Goal: Task Accomplishment & Management: Use online tool/utility

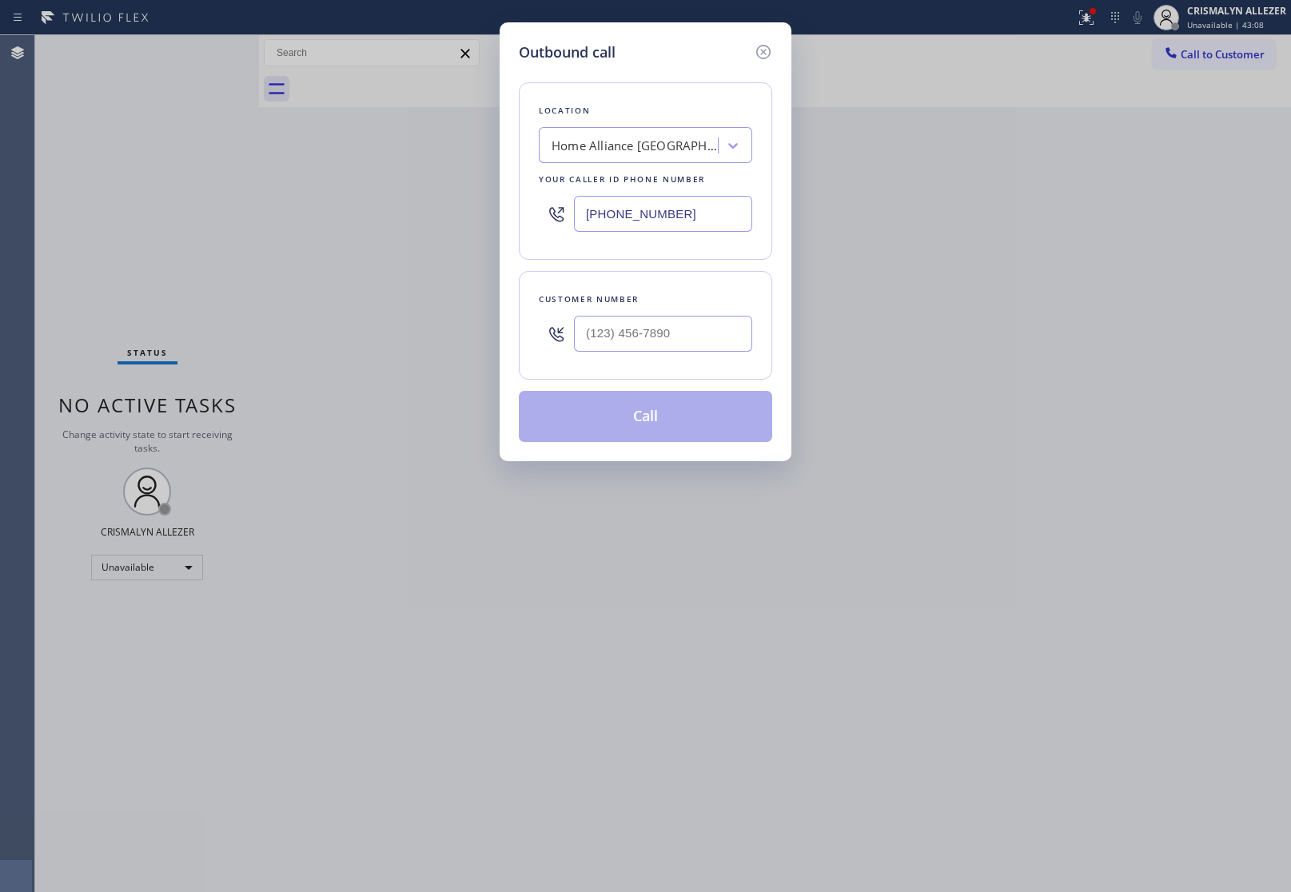
click at [712, 314] on div at bounding box center [663, 334] width 178 height 52
click at [709, 341] on input "(___) ___-____" at bounding box center [663, 334] width 178 height 36
paste input "714) 651-0413"
type input "[PHONE_NUMBER]"
click at [654, 153] on div "Home Alliance [GEOGRAPHIC_DATA]" at bounding box center [635, 146] width 168 height 18
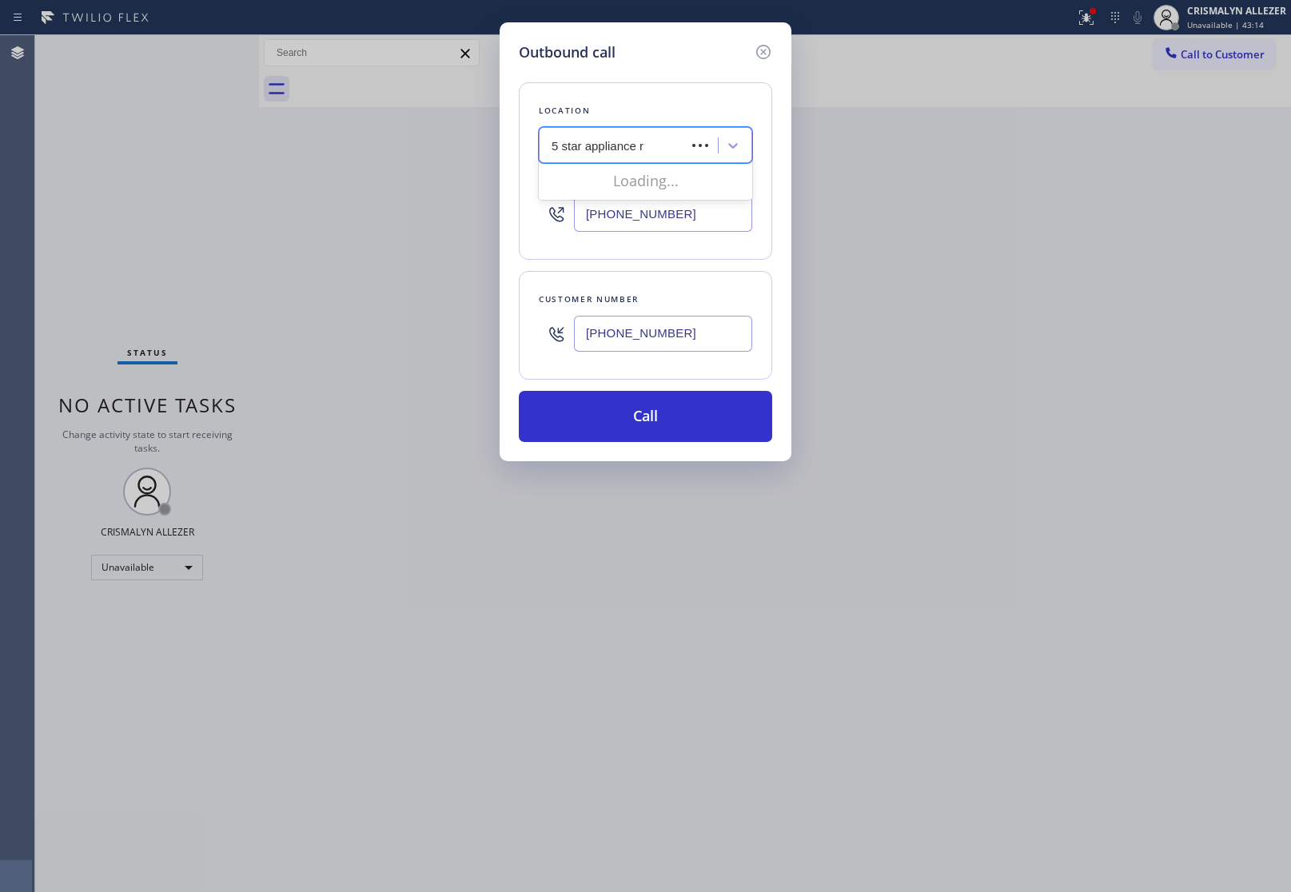
type input "5 star appliance re"
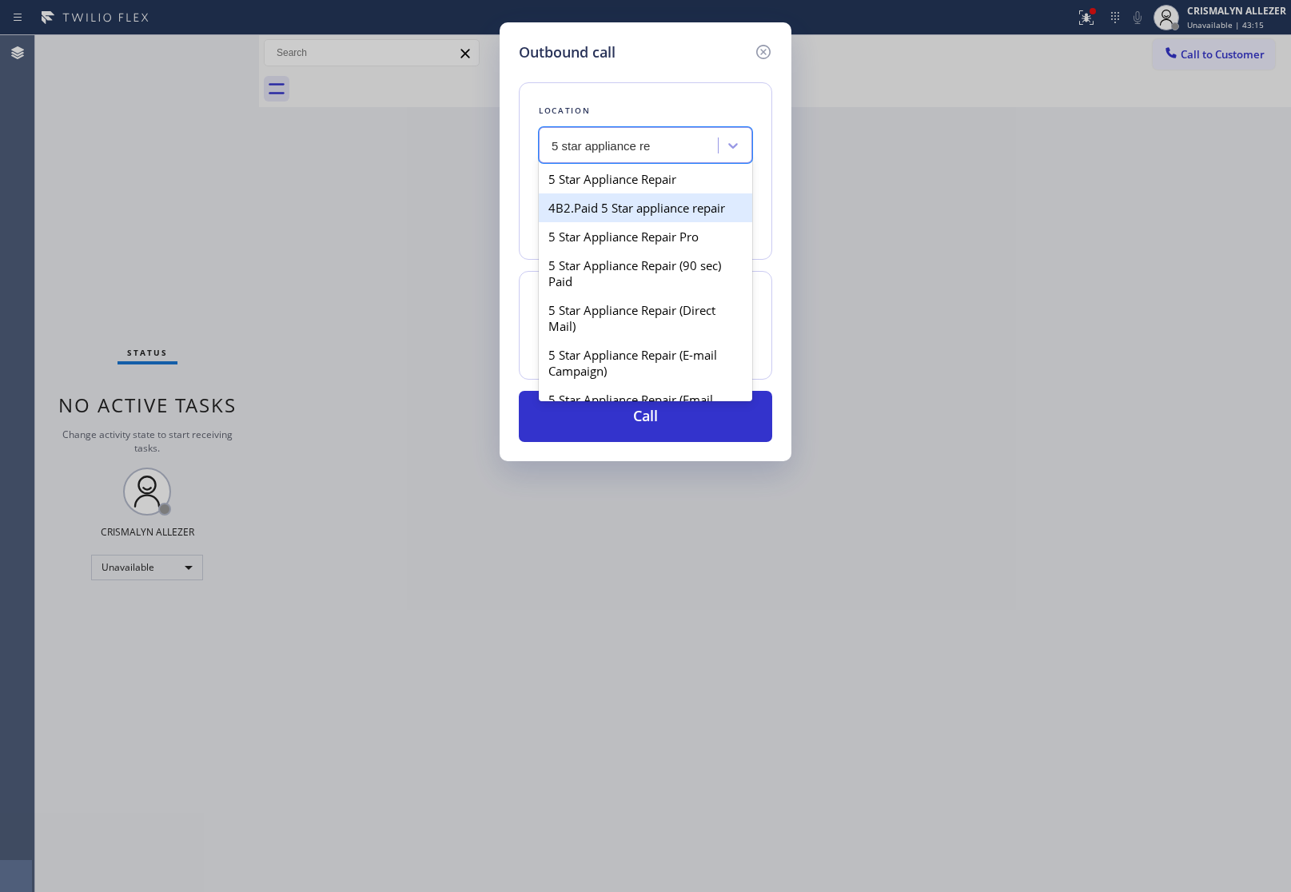
click at [639, 196] on div "4B2.Paid 5 Star appliance repair" at bounding box center [645, 207] width 213 height 29
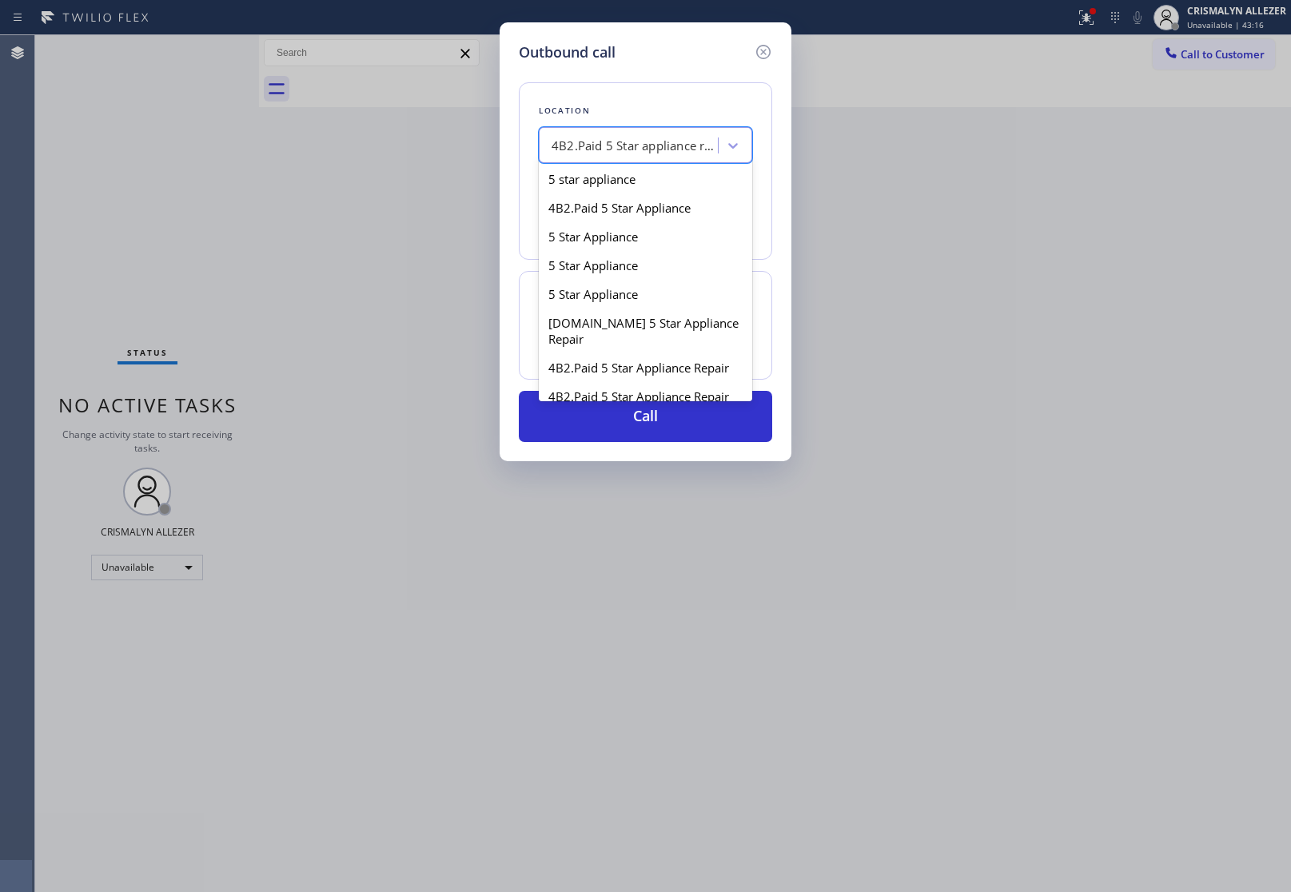
click at [667, 158] on div "4B2.Paid 5 Star appliance repair" at bounding box center [630, 146] width 174 height 28
click at [656, 241] on div "5 Star Appliance" at bounding box center [645, 236] width 213 height 29
type input "[PHONE_NUMBER]"
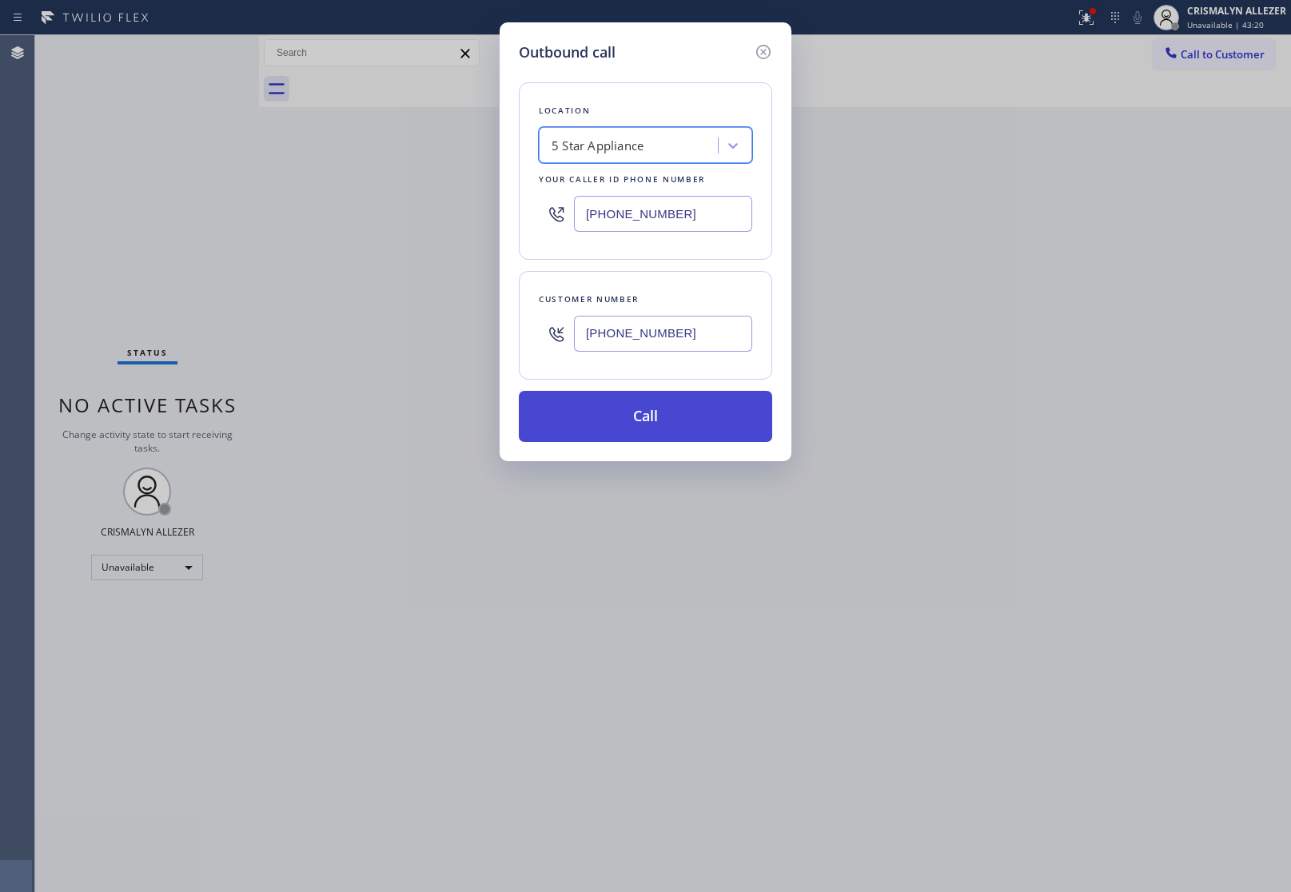
click at [649, 422] on button "Call" at bounding box center [645, 416] width 253 height 51
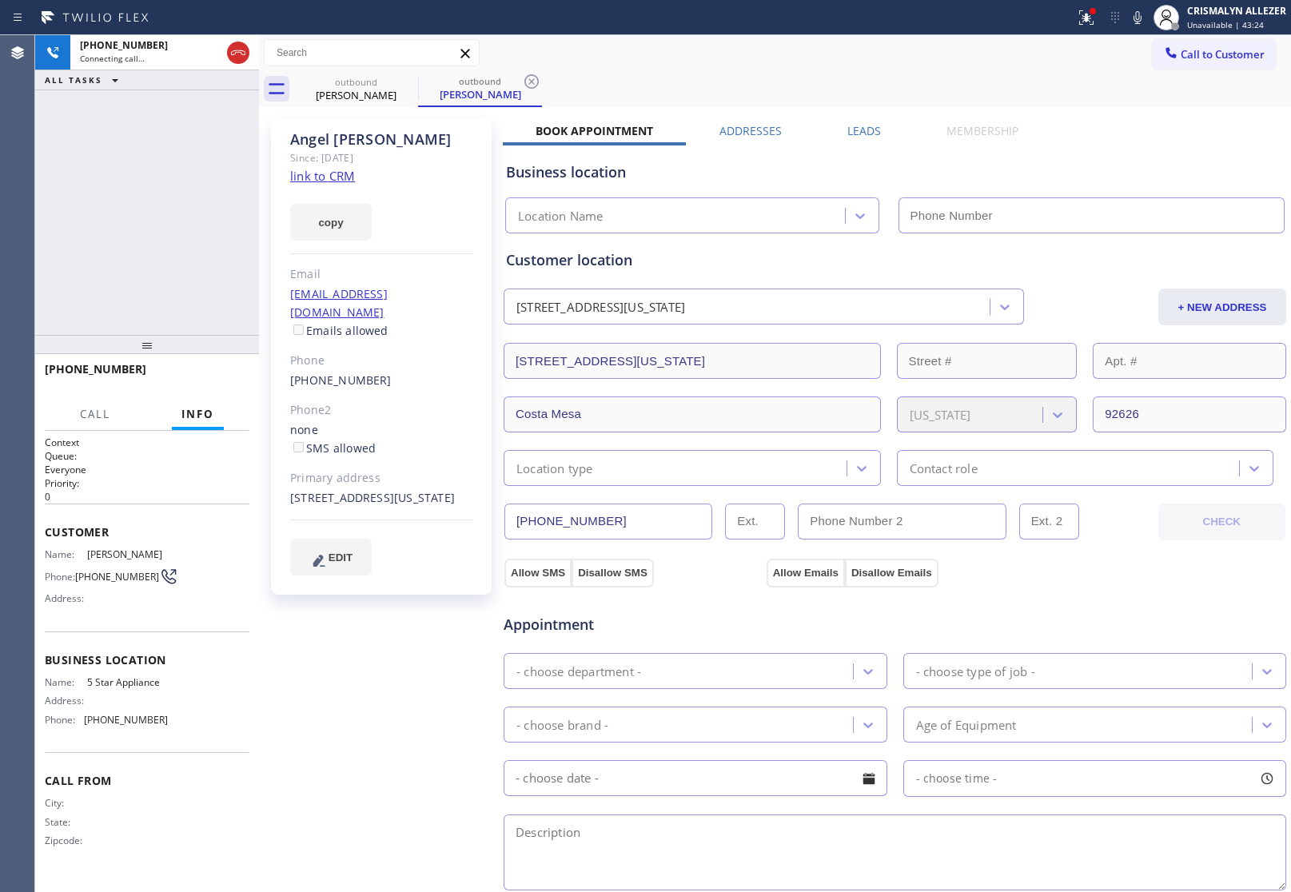
click at [337, 177] on link "link to CRM" at bounding box center [322, 176] width 65 height 16
type input "[PHONE_NUMBER]"
click at [860, 133] on label "Leads" at bounding box center [864, 130] width 34 height 15
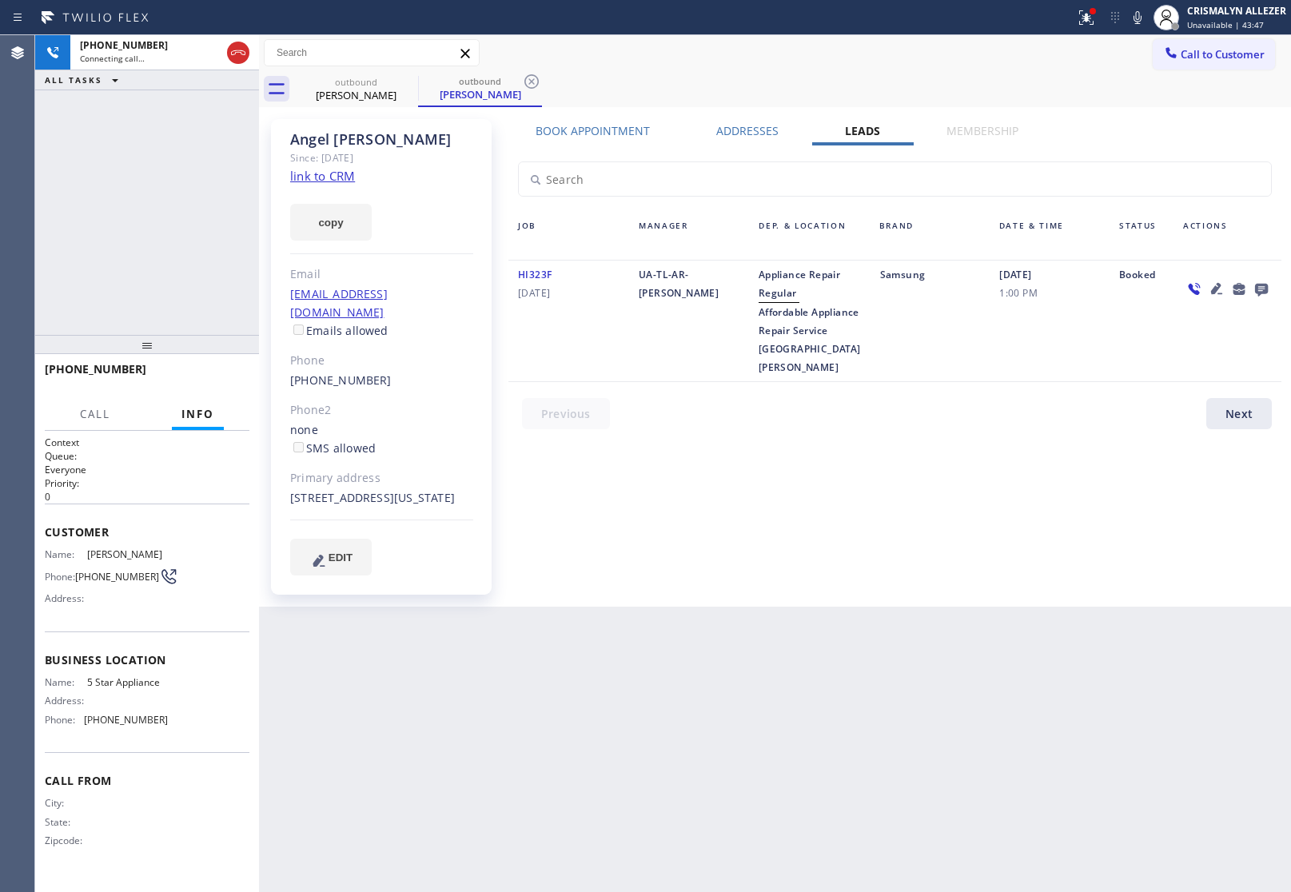
click at [1259, 293] on icon at bounding box center [1261, 290] width 13 height 13
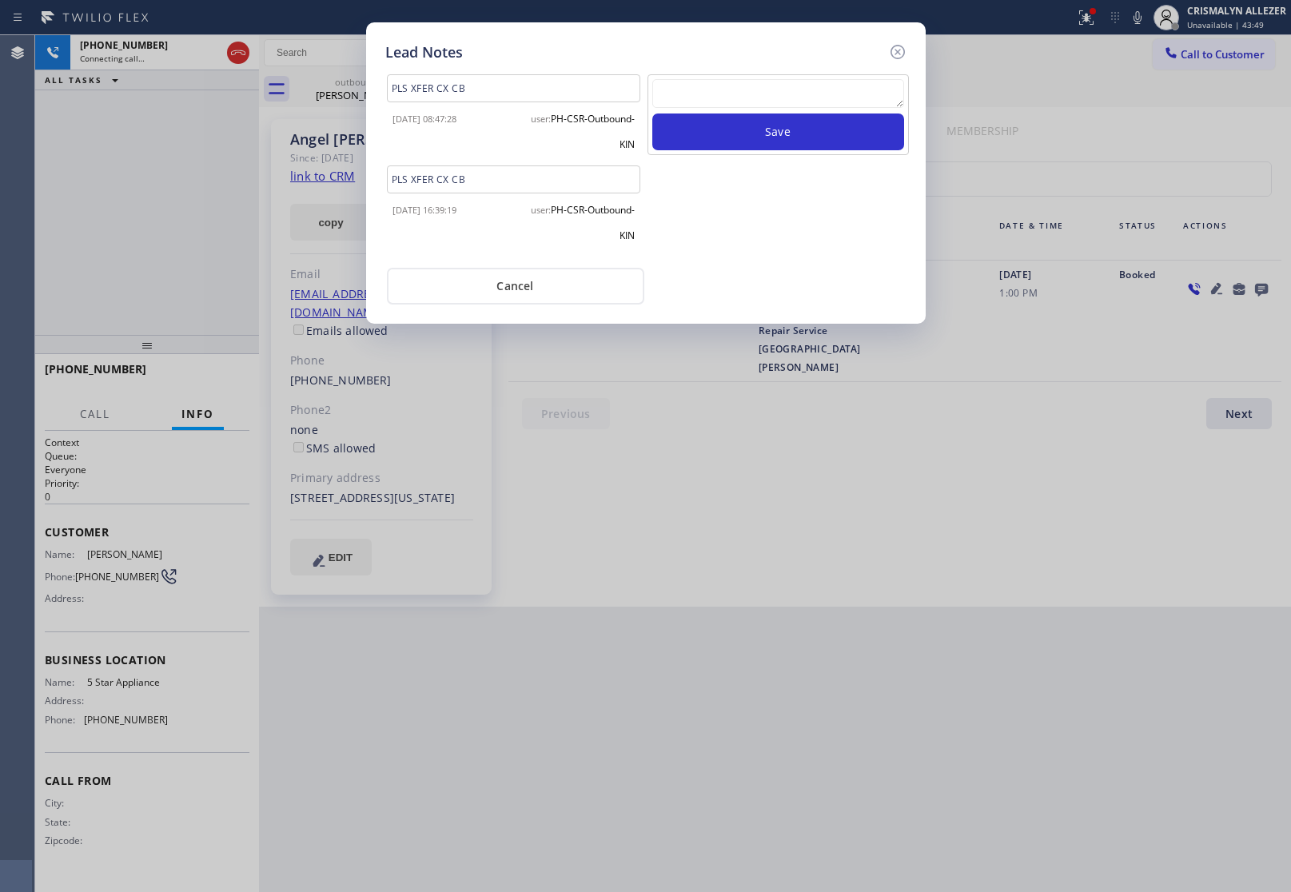
click at [782, 79] on textarea at bounding box center [778, 93] width 252 height 29
paste textarea "no answer | pls xfer here cx cb"
type textarea "no answer | pls xfer here cx cb"
click at [787, 132] on button "Save" at bounding box center [778, 131] width 252 height 37
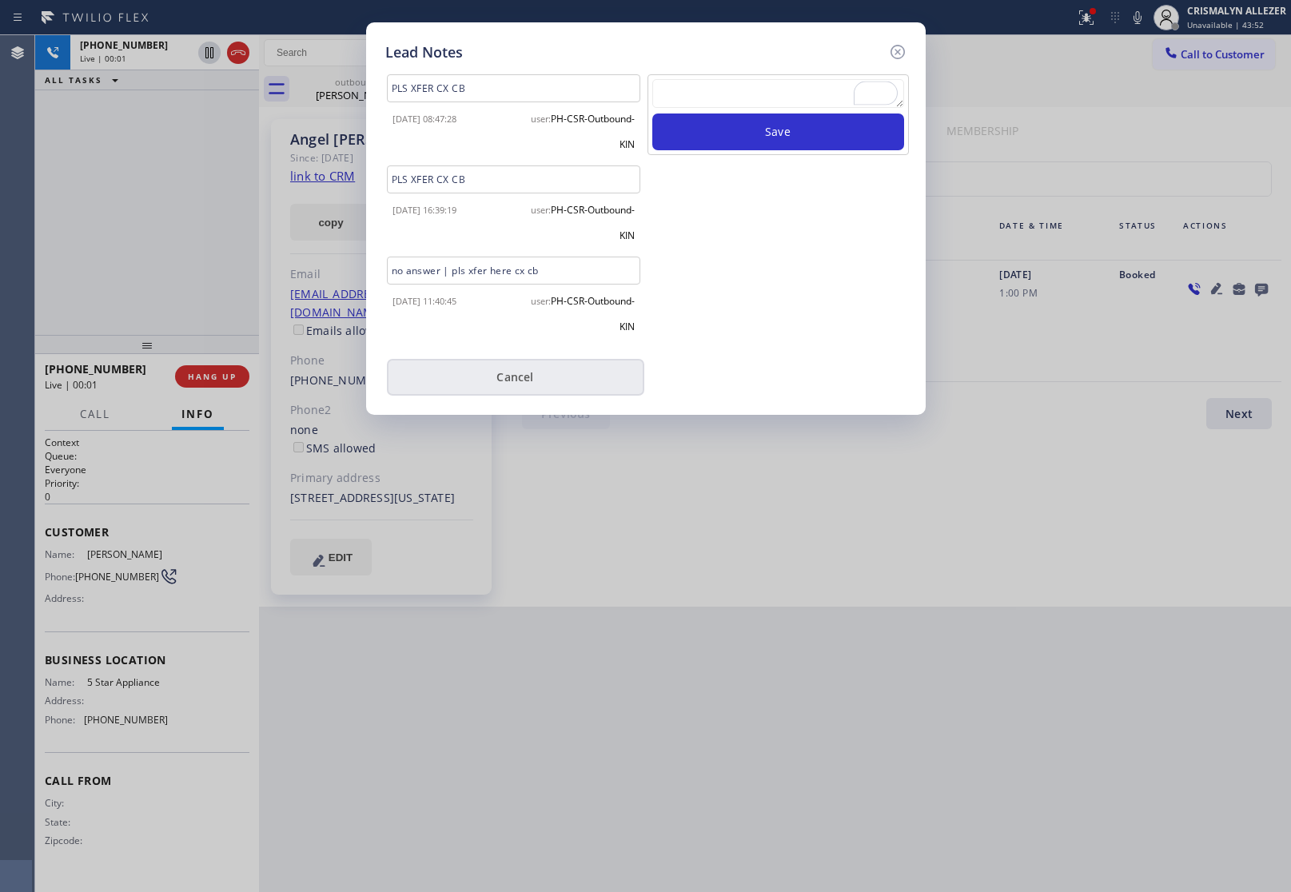
click at [513, 300] on div "user: PH-CSR-Outbound-KIN" at bounding box center [578, 310] width 131 height 51
click at [505, 374] on button "Cancel" at bounding box center [515, 377] width 257 height 37
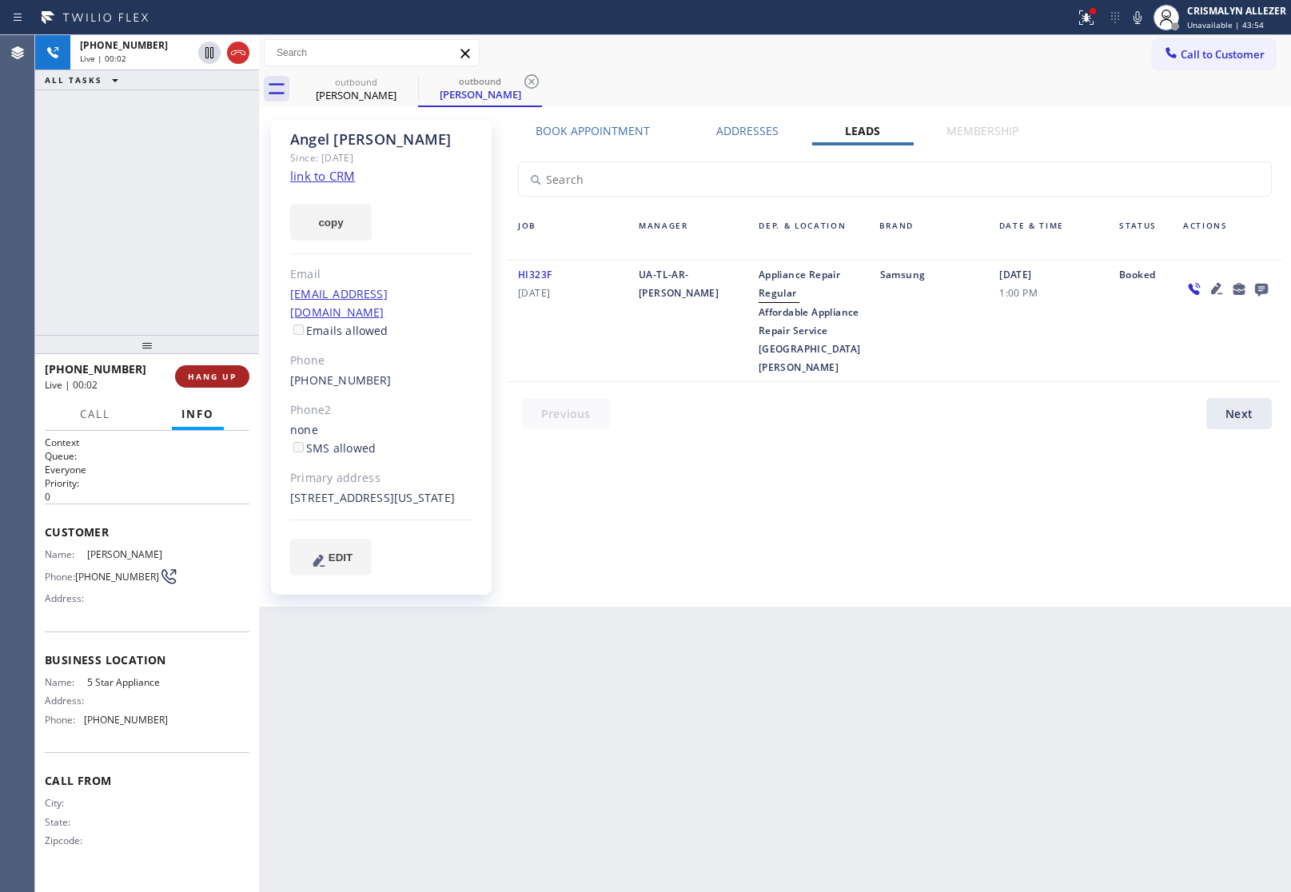
click at [208, 372] on span "HANG UP" at bounding box center [212, 376] width 49 height 11
click at [208, 381] on span "COMPLETE" at bounding box center [208, 376] width 55 height 11
click at [205, 380] on span "COMPLETE" at bounding box center [208, 376] width 55 height 11
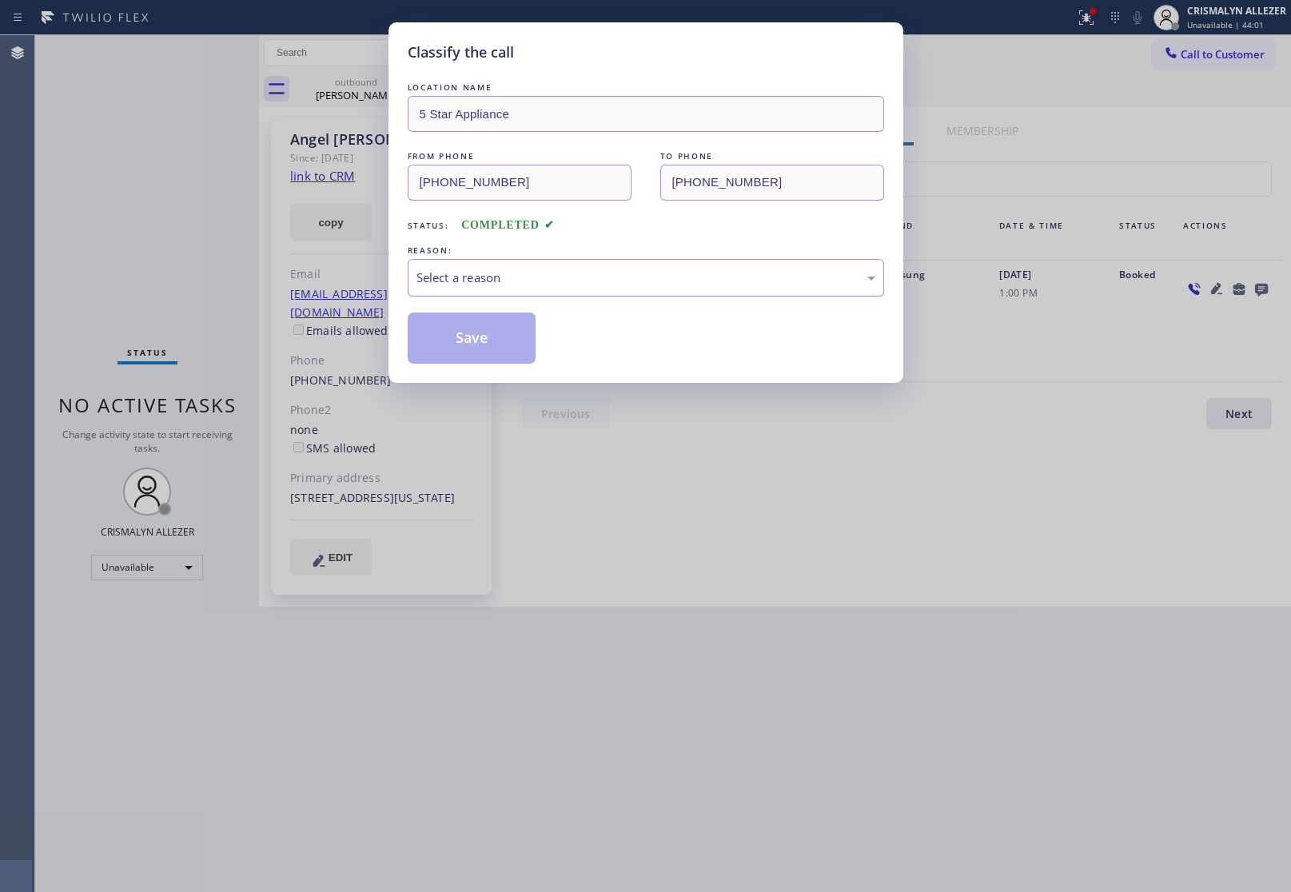
click at [616, 273] on div "Select a reason" at bounding box center [645, 278] width 459 height 18
click at [456, 352] on button "Save" at bounding box center [472, 337] width 129 height 51
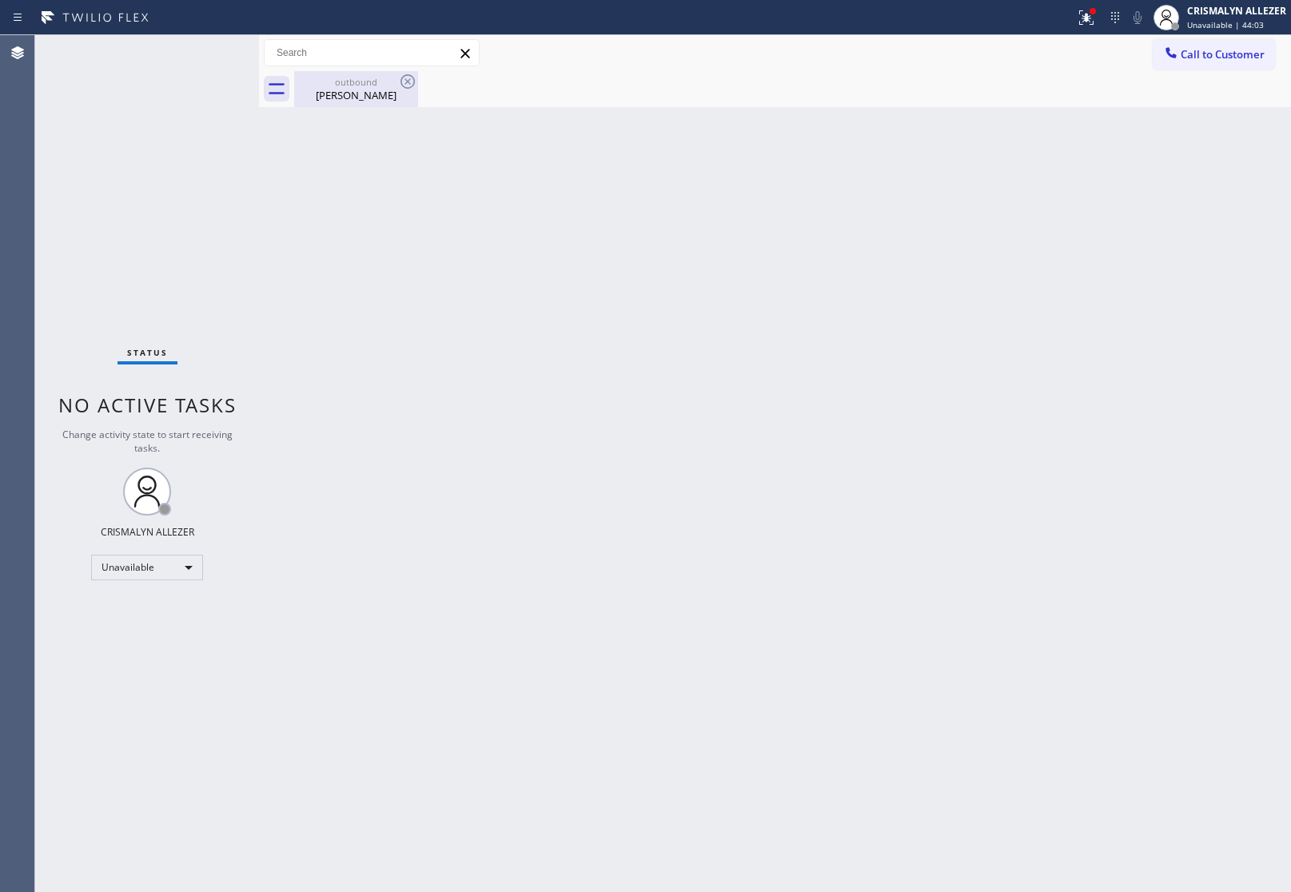
click at [364, 92] on div "[PERSON_NAME]" at bounding box center [356, 95] width 121 height 14
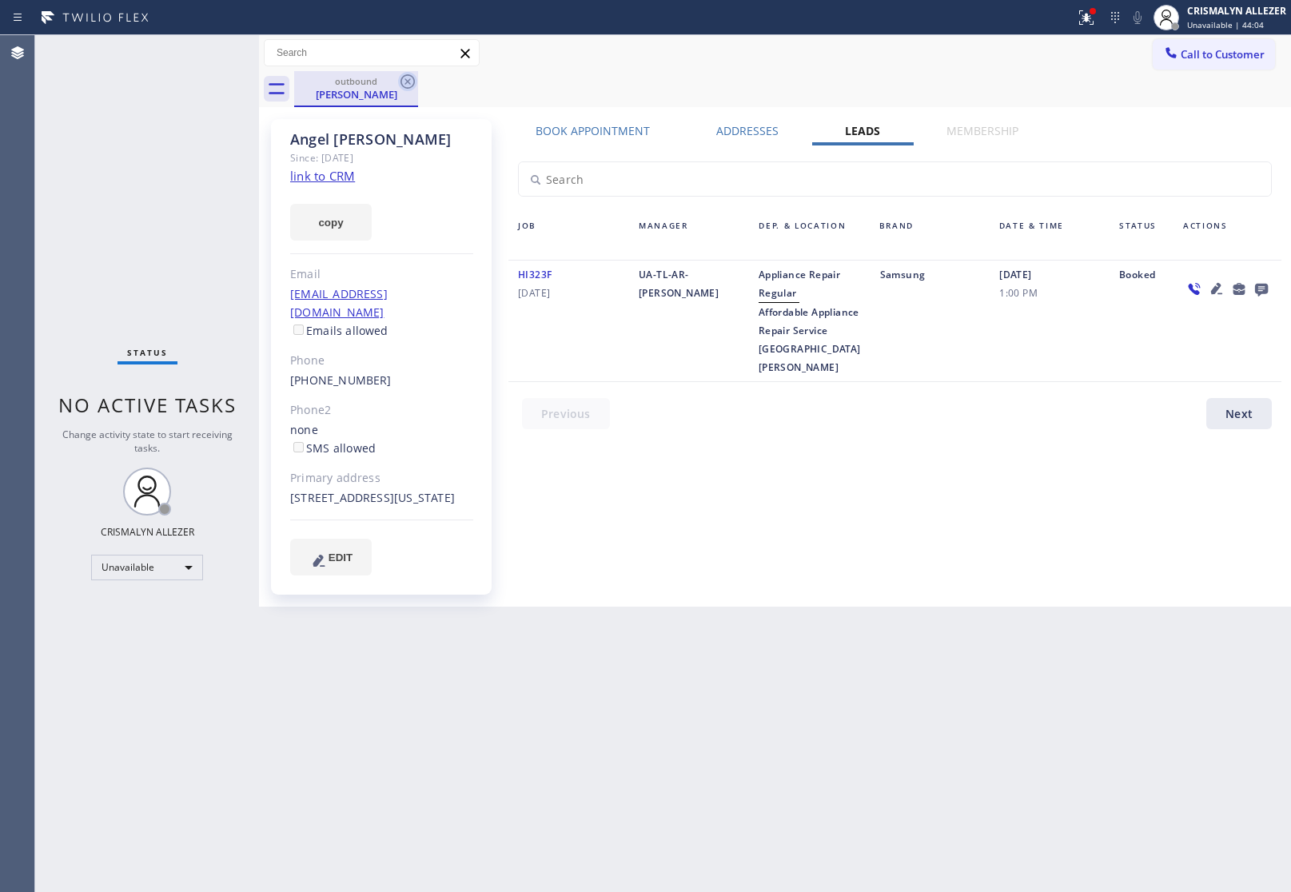
click at [412, 86] on icon at bounding box center [407, 81] width 14 height 14
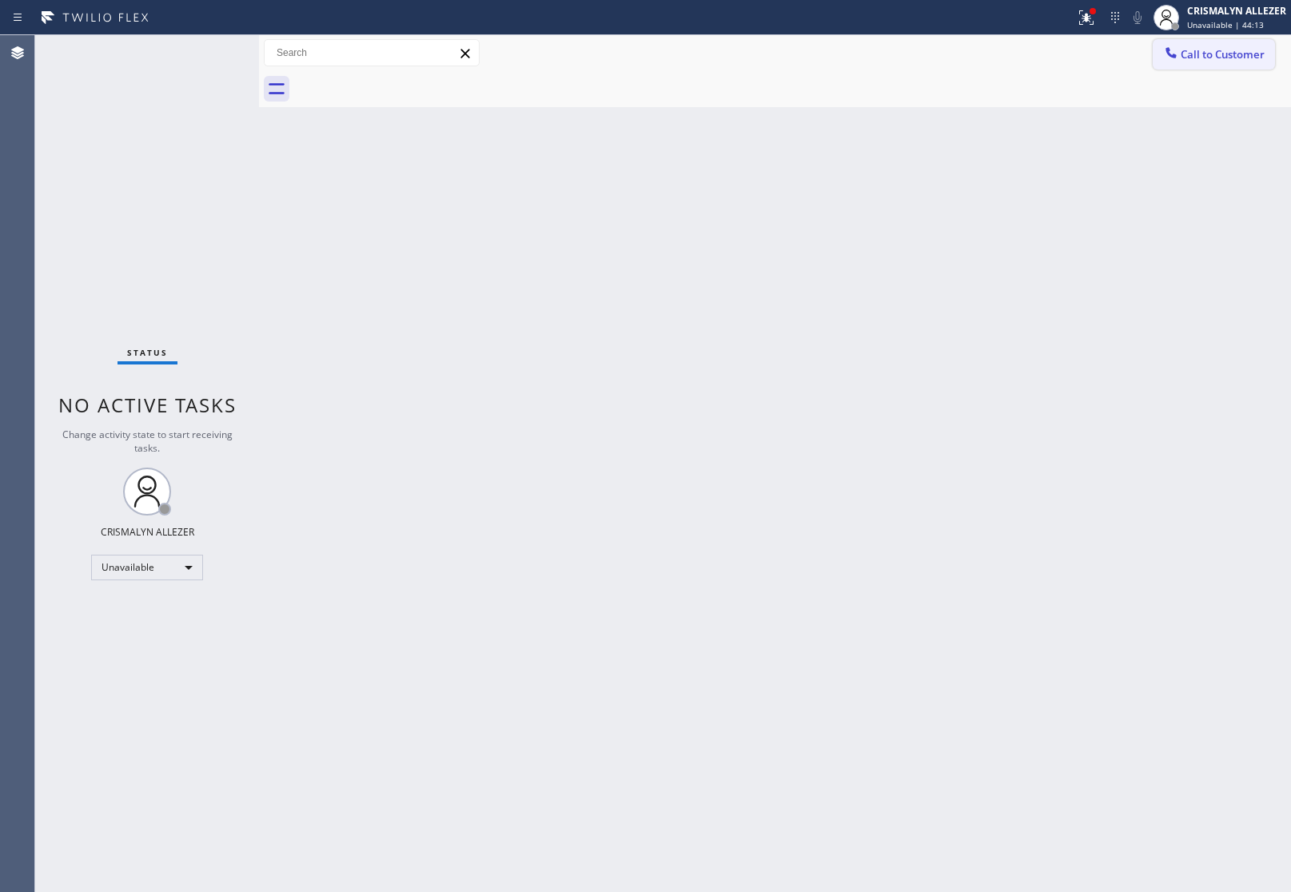
click at [1249, 57] on span "Call to Customer" at bounding box center [1222, 54] width 84 height 14
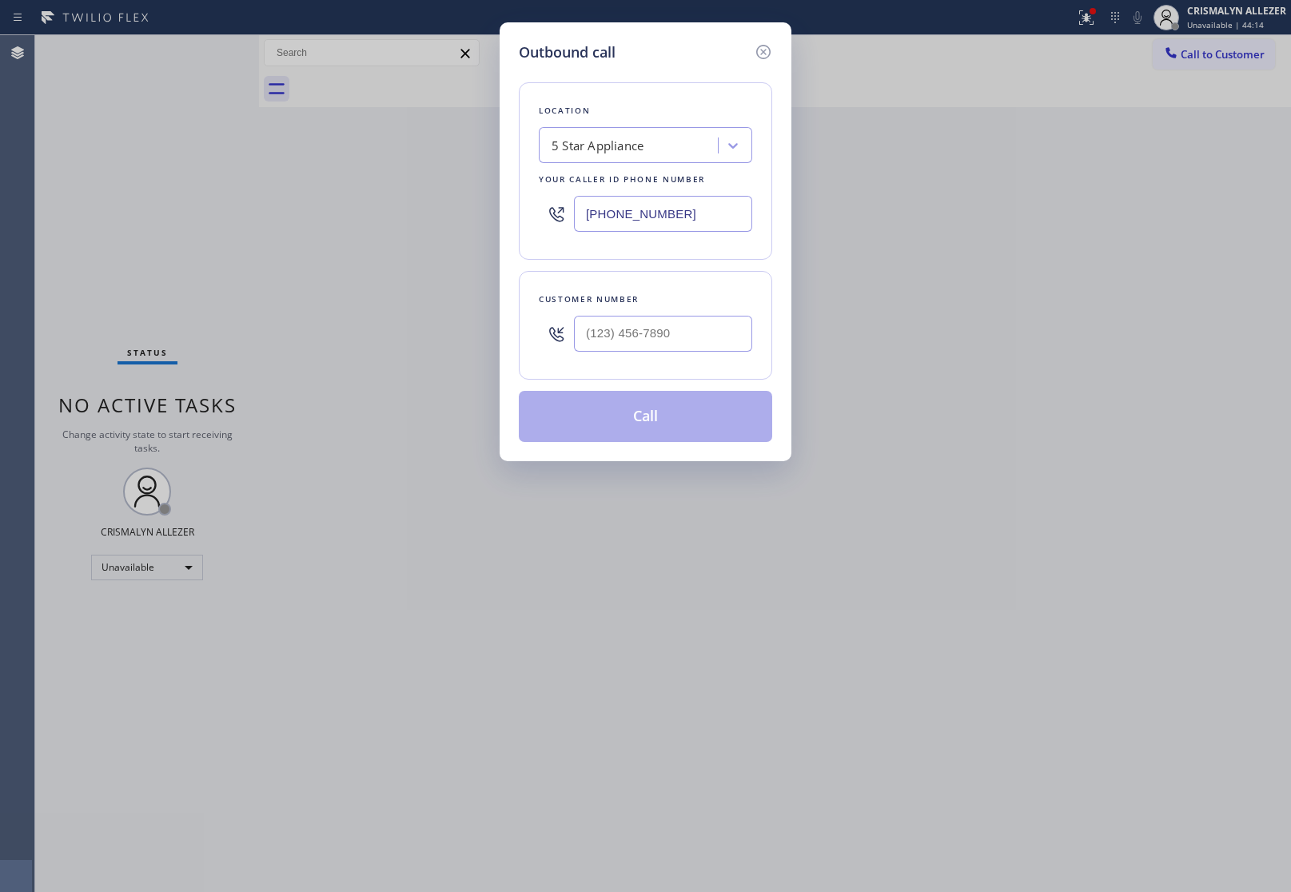
paste input "657) 213-3531"
drag, startPoint x: 712, startPoint y: 213, endPoint x: 406, endPoint y: 213, distance: 306.1
click at [409, 213] on div "Outbound call Location 5 Star Appliance Your caller id phone number [PHONE_NUMB…" at bounding box center [645, 446] width 1291 height 892
type input "[PHONE_NUMBER]"
click at [695, 352] on input "(___) ___-____" at bounding box center [663, 334] width 178 height 36
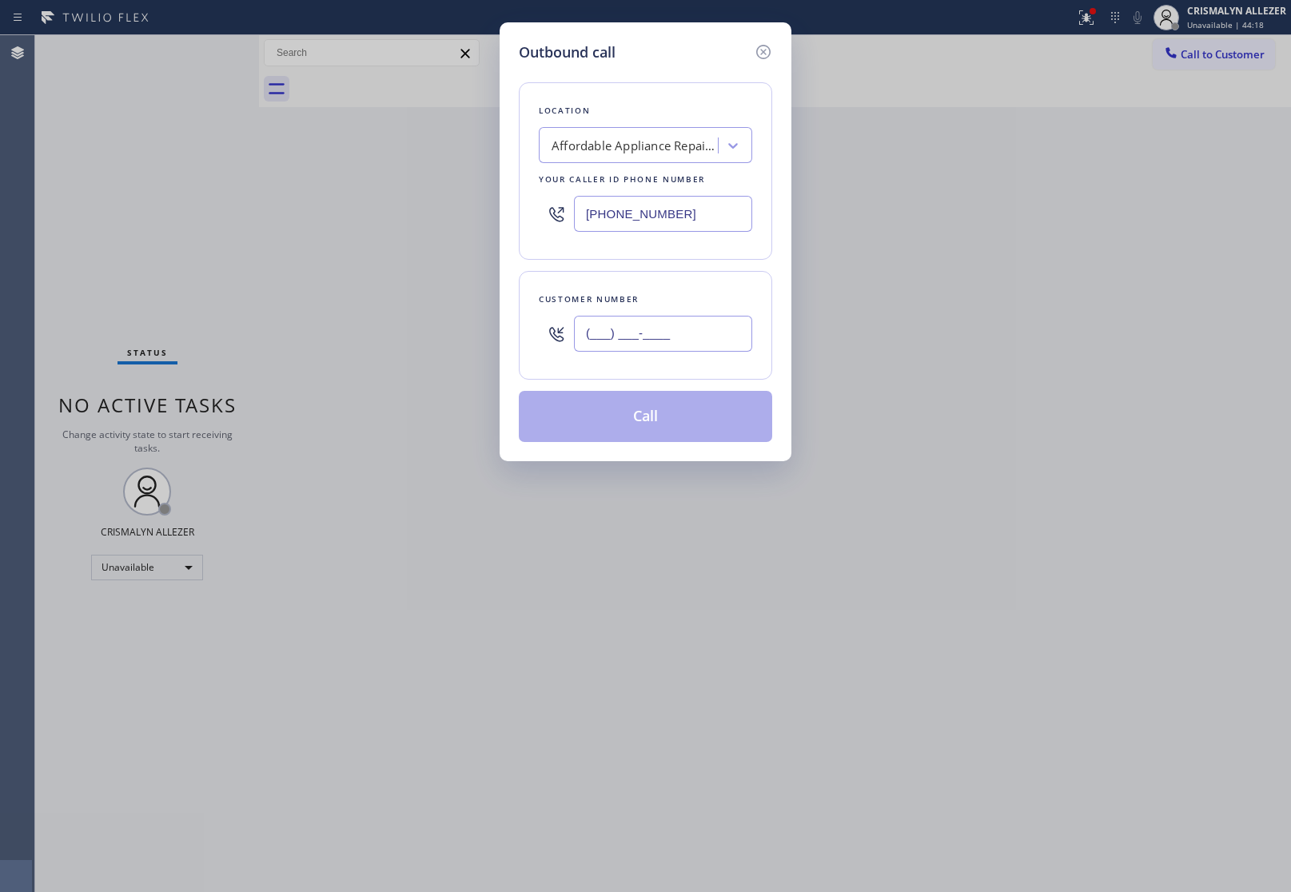
paste input "714) 824-0603"
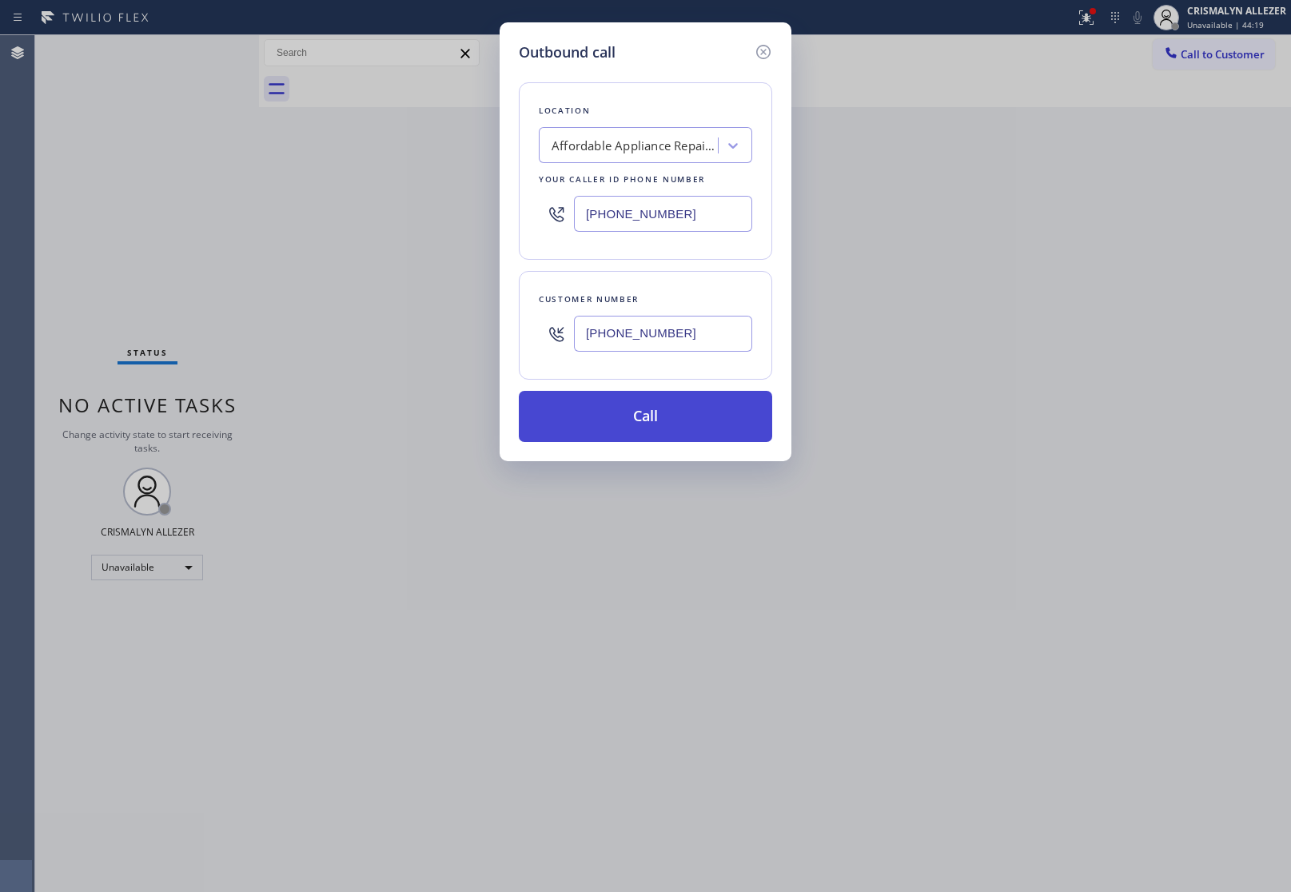
type input "[PHONE_NUMBER]"
click at [664, 413] on button "Call" at bounding box center [645, 416] width 253 height 51
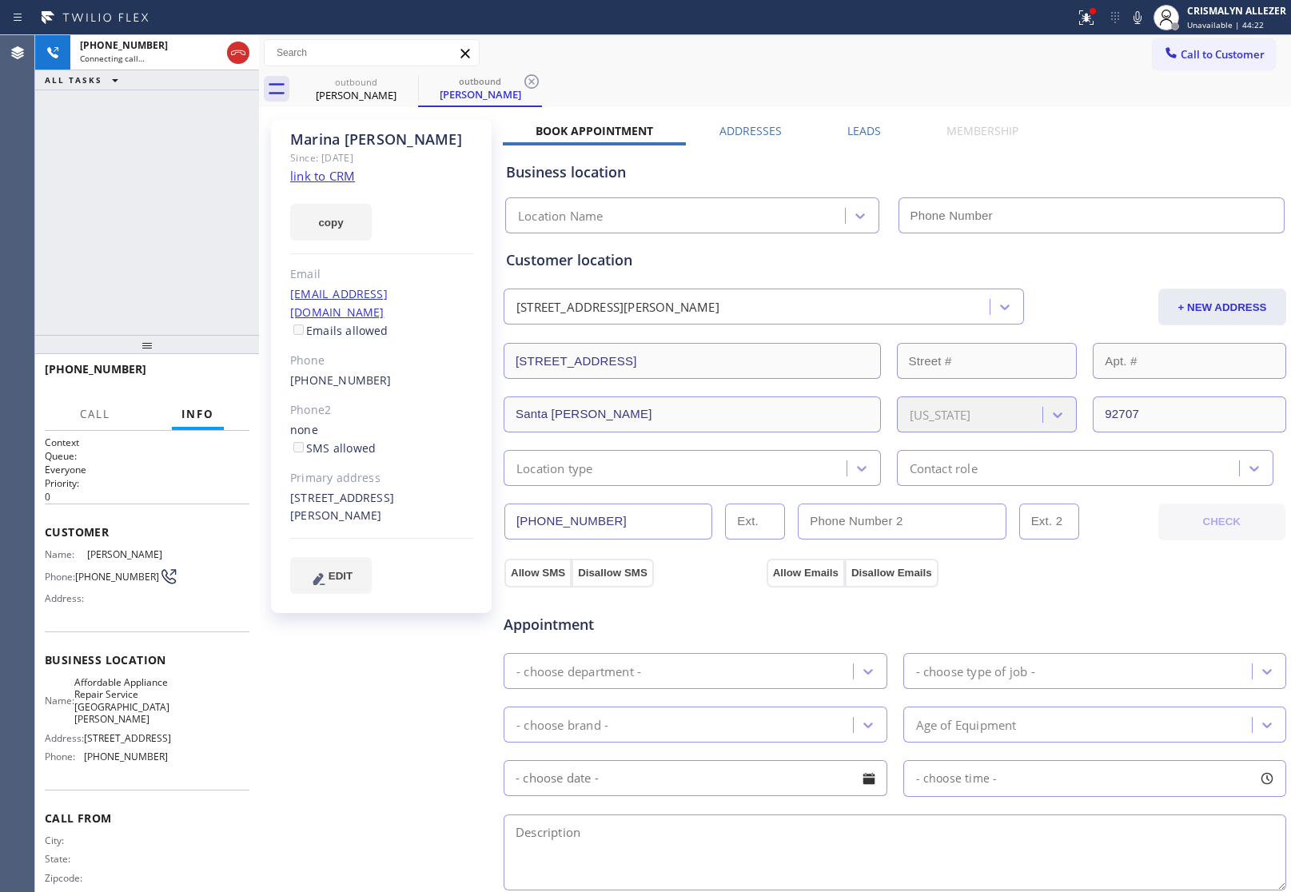
click at [320, 180] on link "link to CRM" at bounding box center [322, 176] width 65 height 16
type input "[PHONE_NUMBER]"
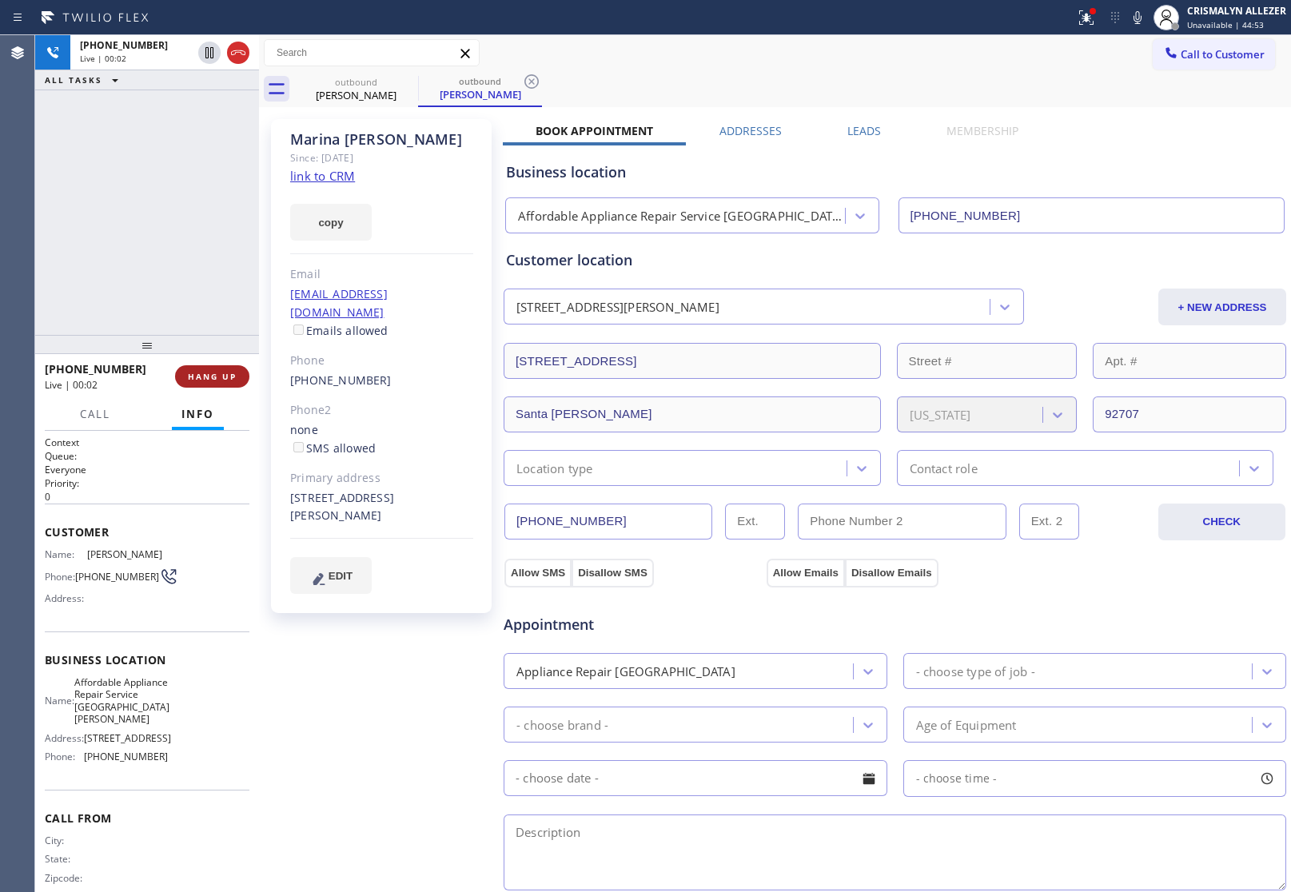
click at [204, 380] on span "HANG UP" at bounding box center [212, 376] width 49 height 11
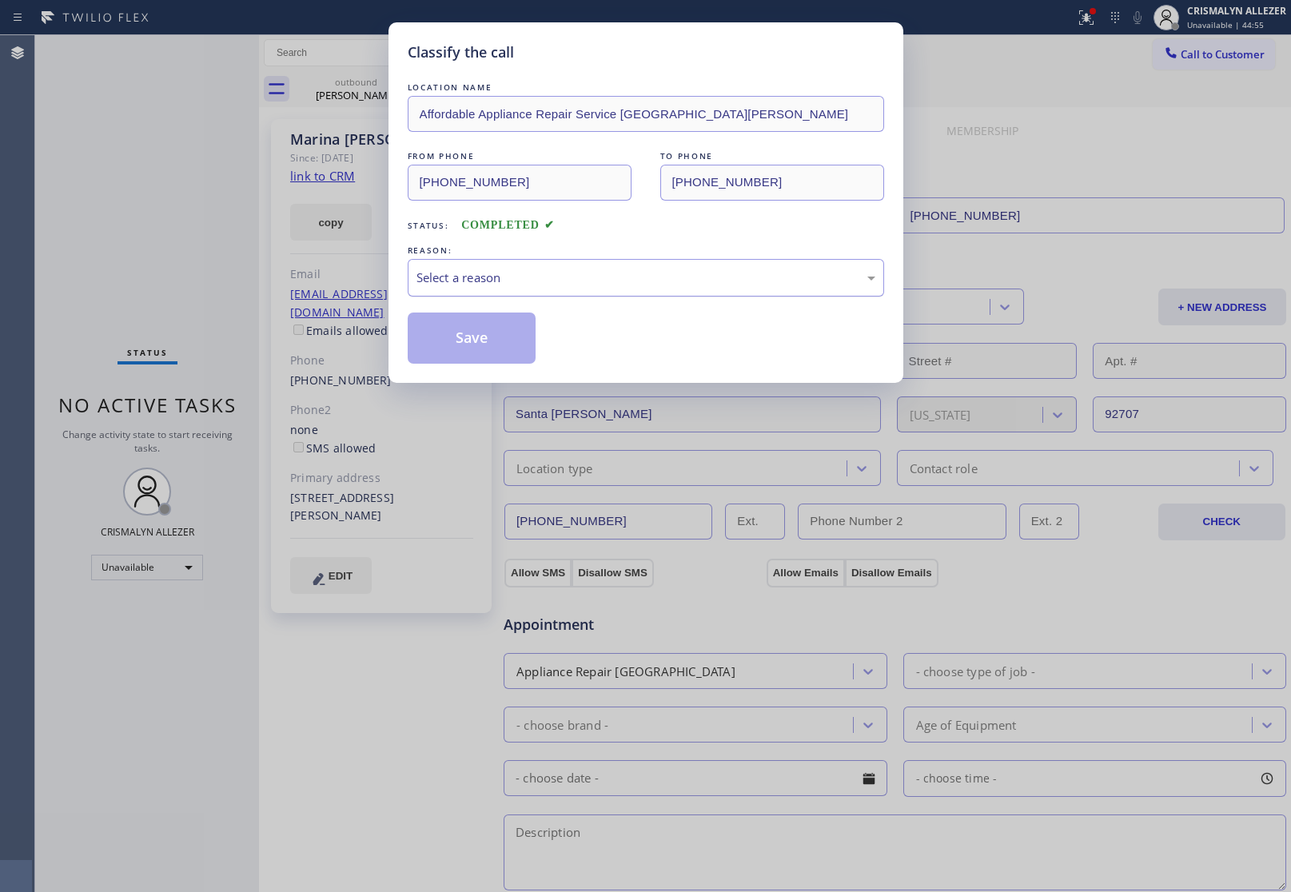
click at [664, 286] on div "Select a reason" at bounding box center [645, 278] width 459 height 18
click at [482, 344] on button "Save" at bounding box center [472, 337] width 129 height 51
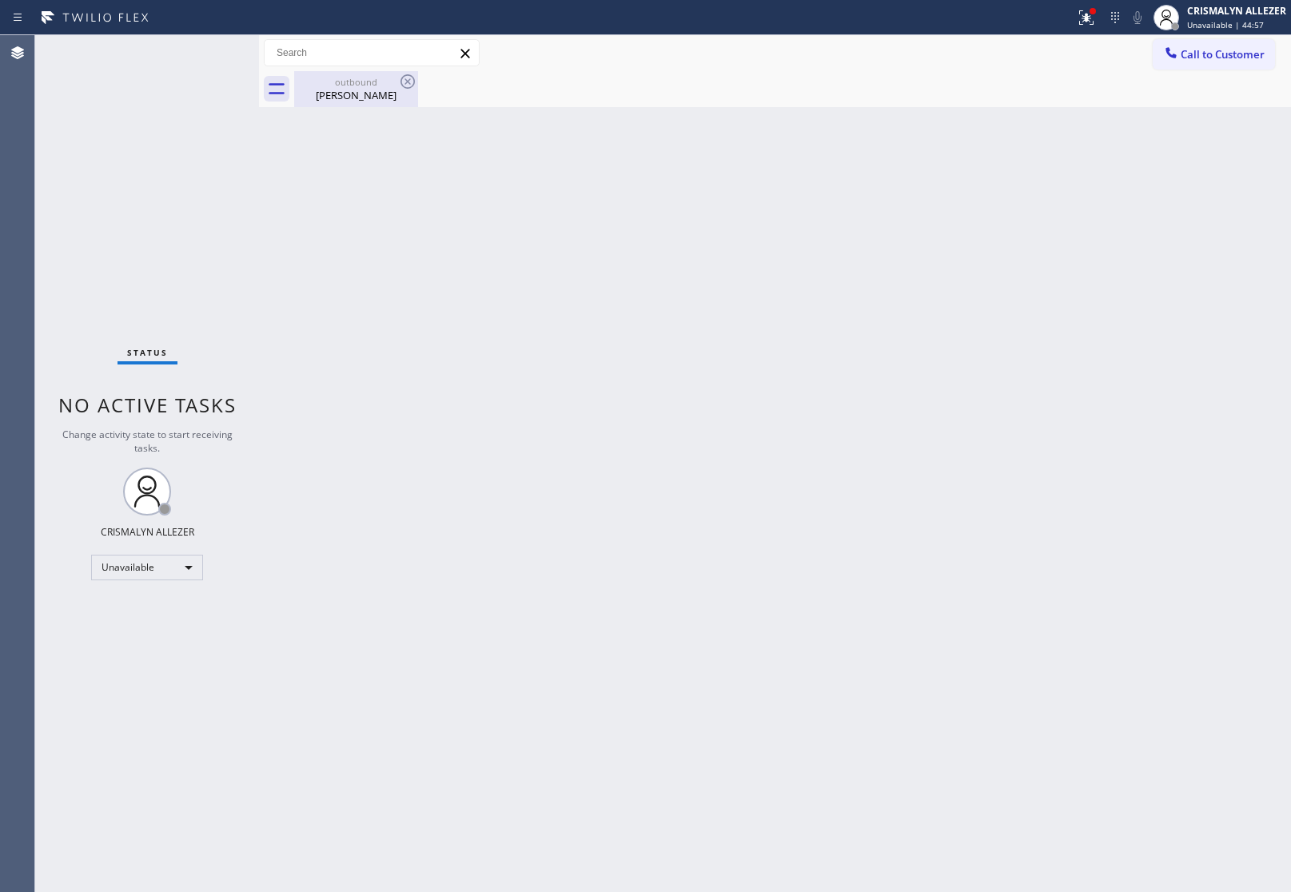
click at [350, 89] on div "[PERSON_NAME]" at bounding box center [356, 95] width 121 height 14
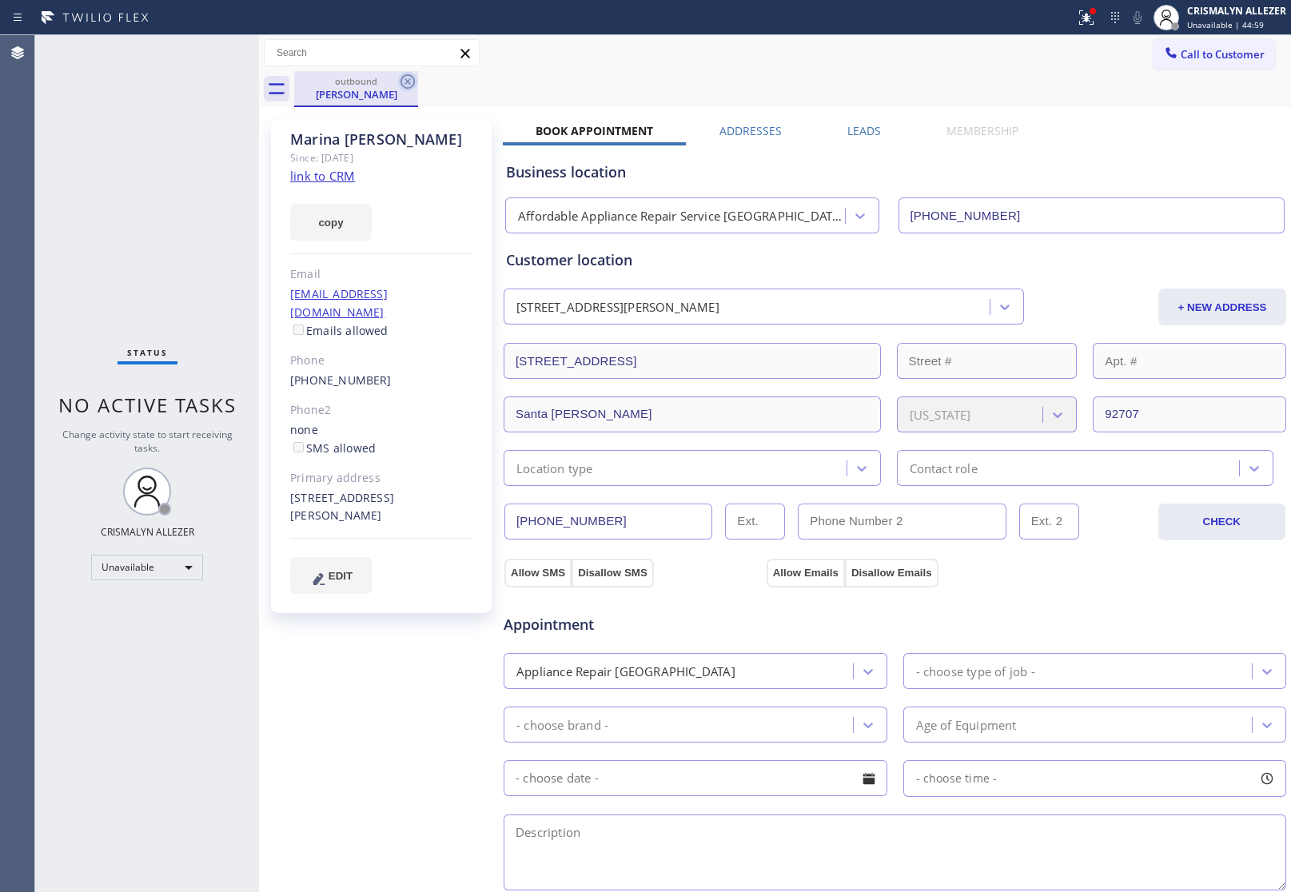
click at [405, 81] on icon at bounding box center [407, 81] width 19 height 19
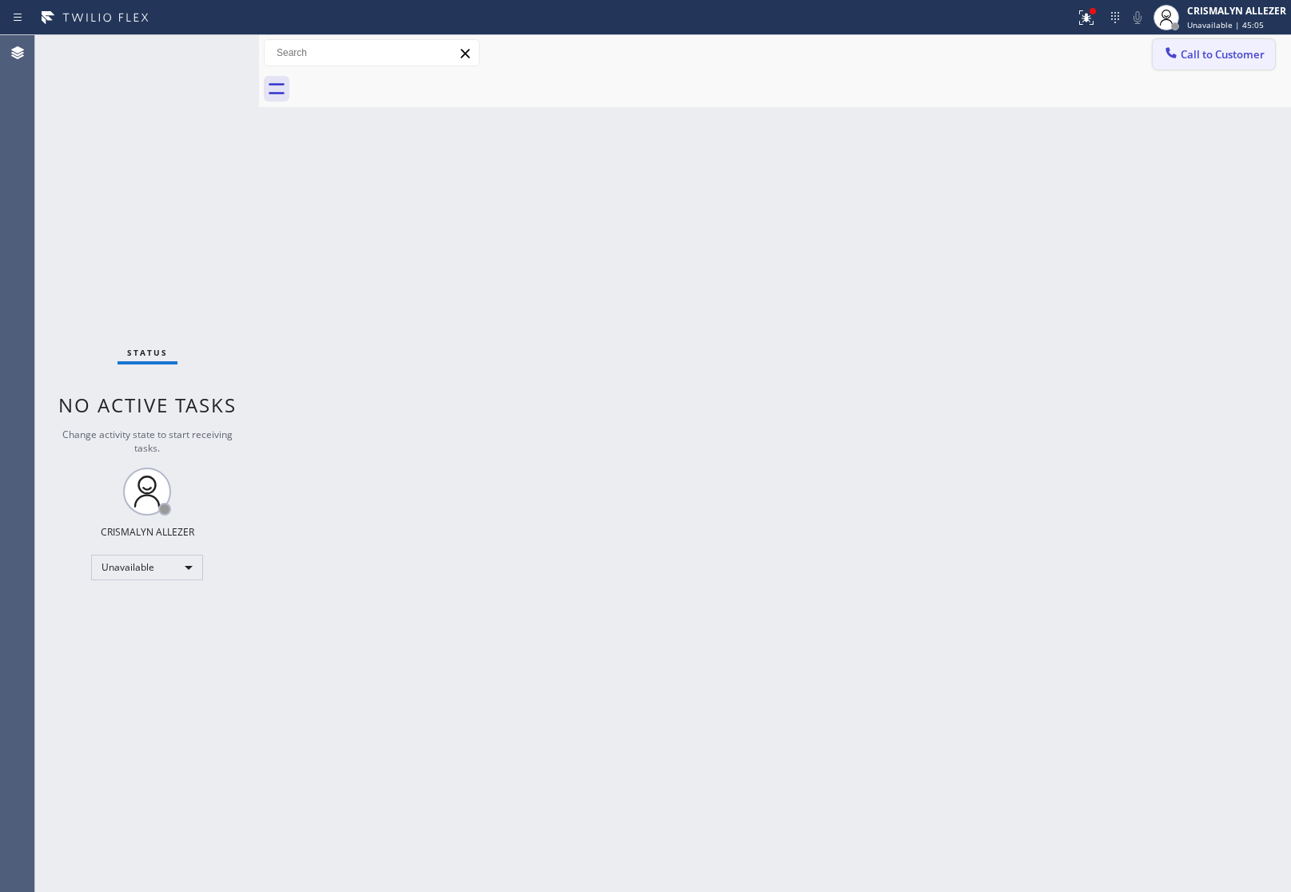
click at [1223, 46] on button "Call to Customer" at bounding box center [1213, 54] width 122 height 30
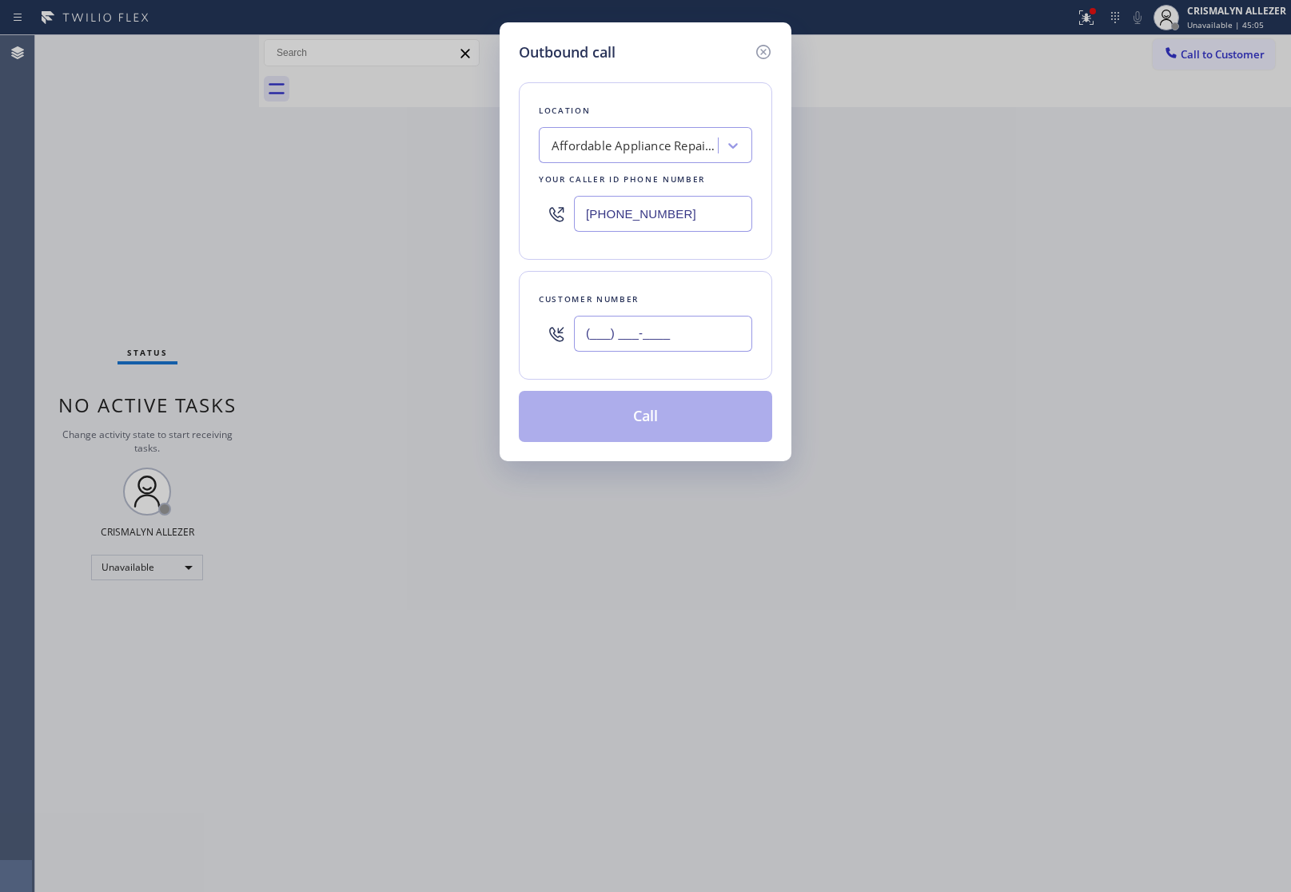
click at [695, 328] on input "(___) ___-____" at bounding box center [663, 334] width 178 height 36
paste input "714) 395-5534"
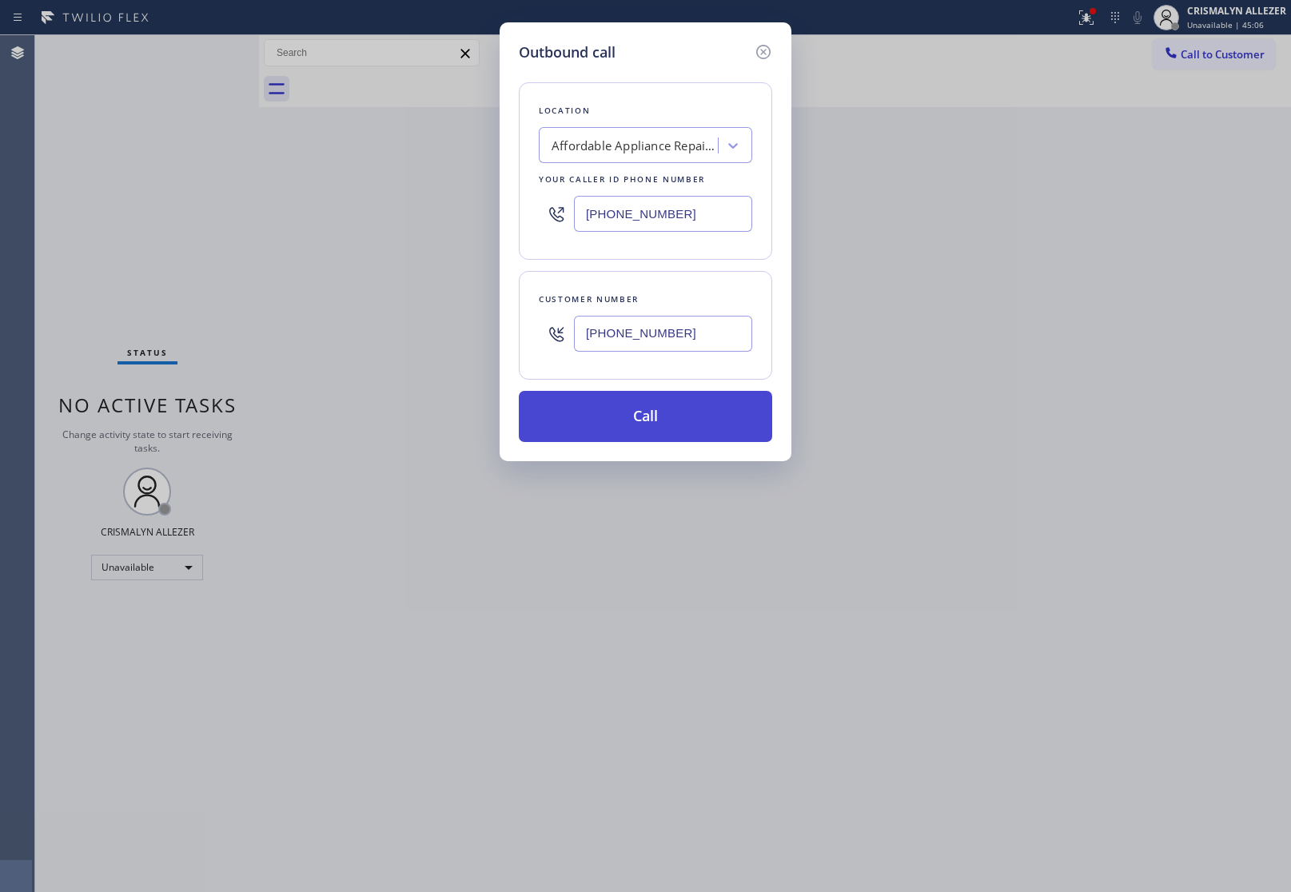
type input "[PHONE_NUMBER]"
click at [656, 421] on button "Call" at bounding box center [645, 416] width 253 height 51
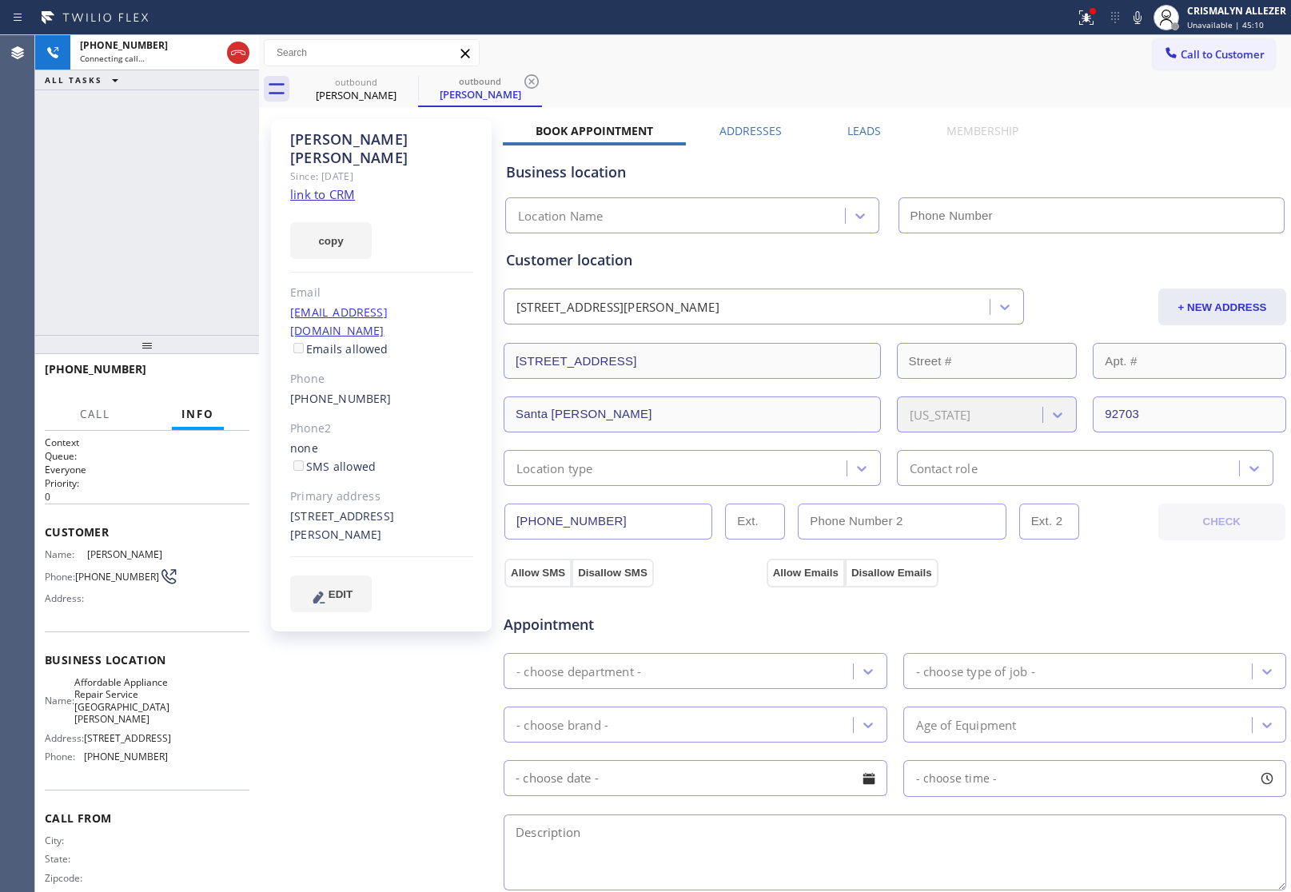
click at [312, 186] on link "link to CRM" at bounding box center [322, 194] width 65 height 16
type input "[PHONE_NUMBER]"
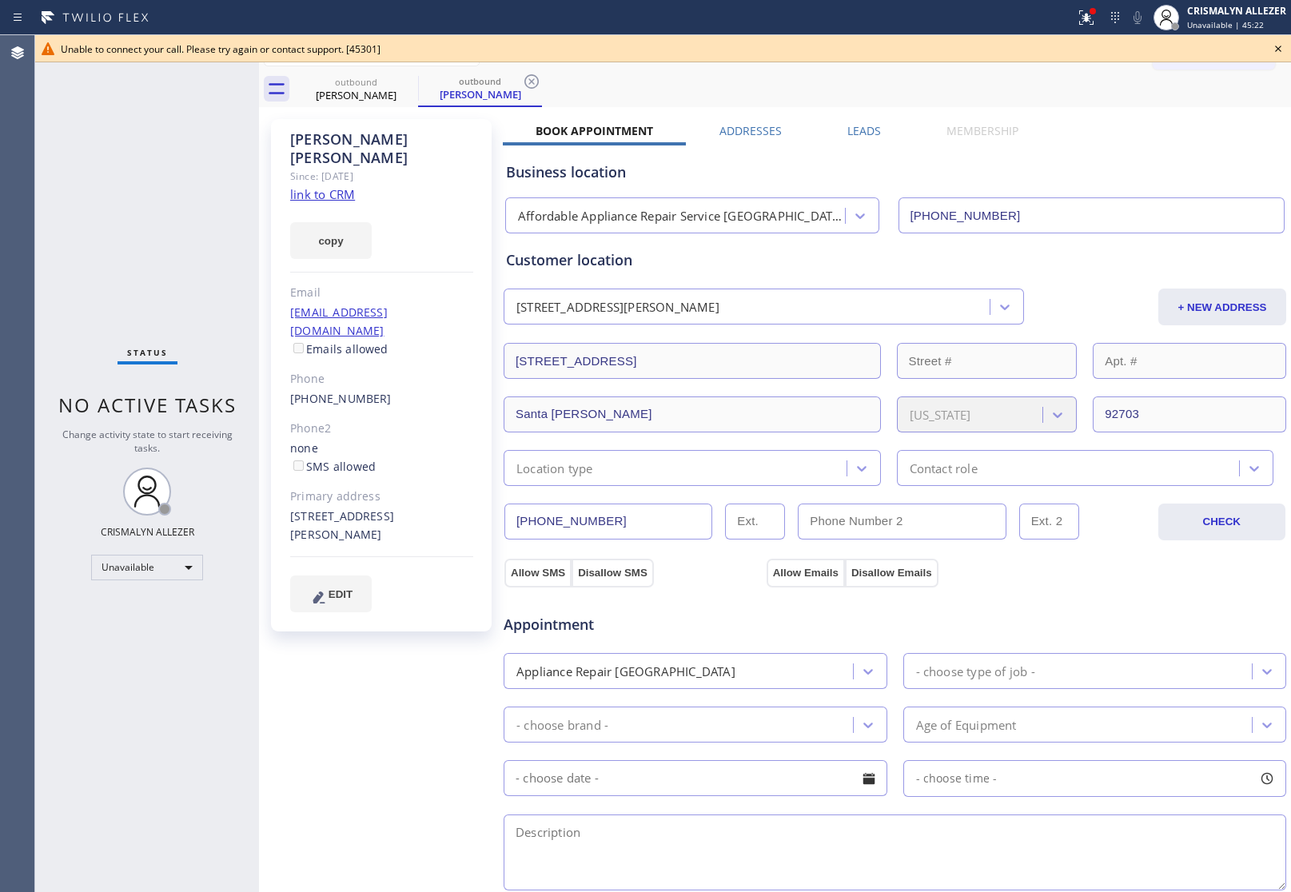
click at [1275, 49] on icon at bounding box center [1277, 48] width 19 height 19
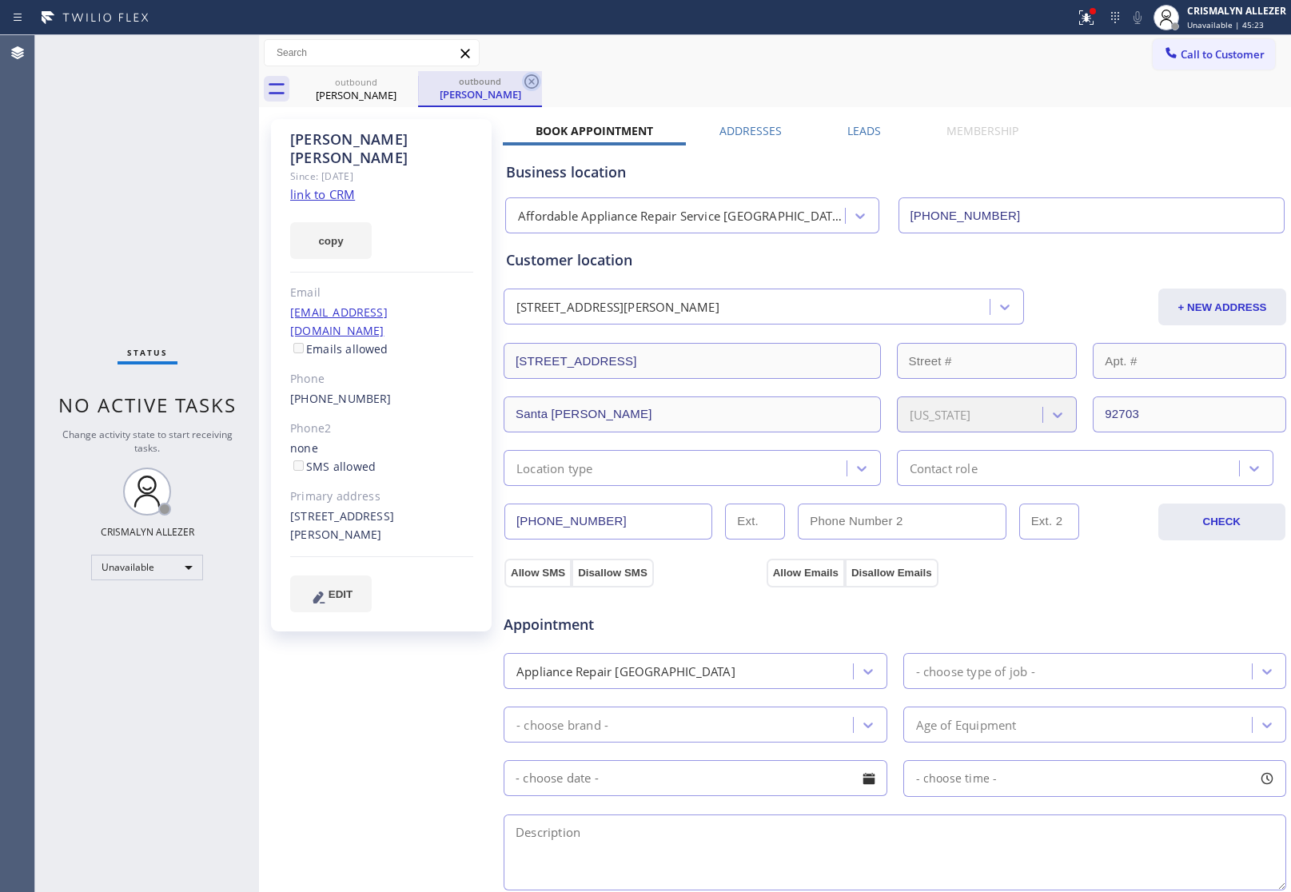
click at [533, 78] on icon at bounding box center [531, 81] width 14 height 14
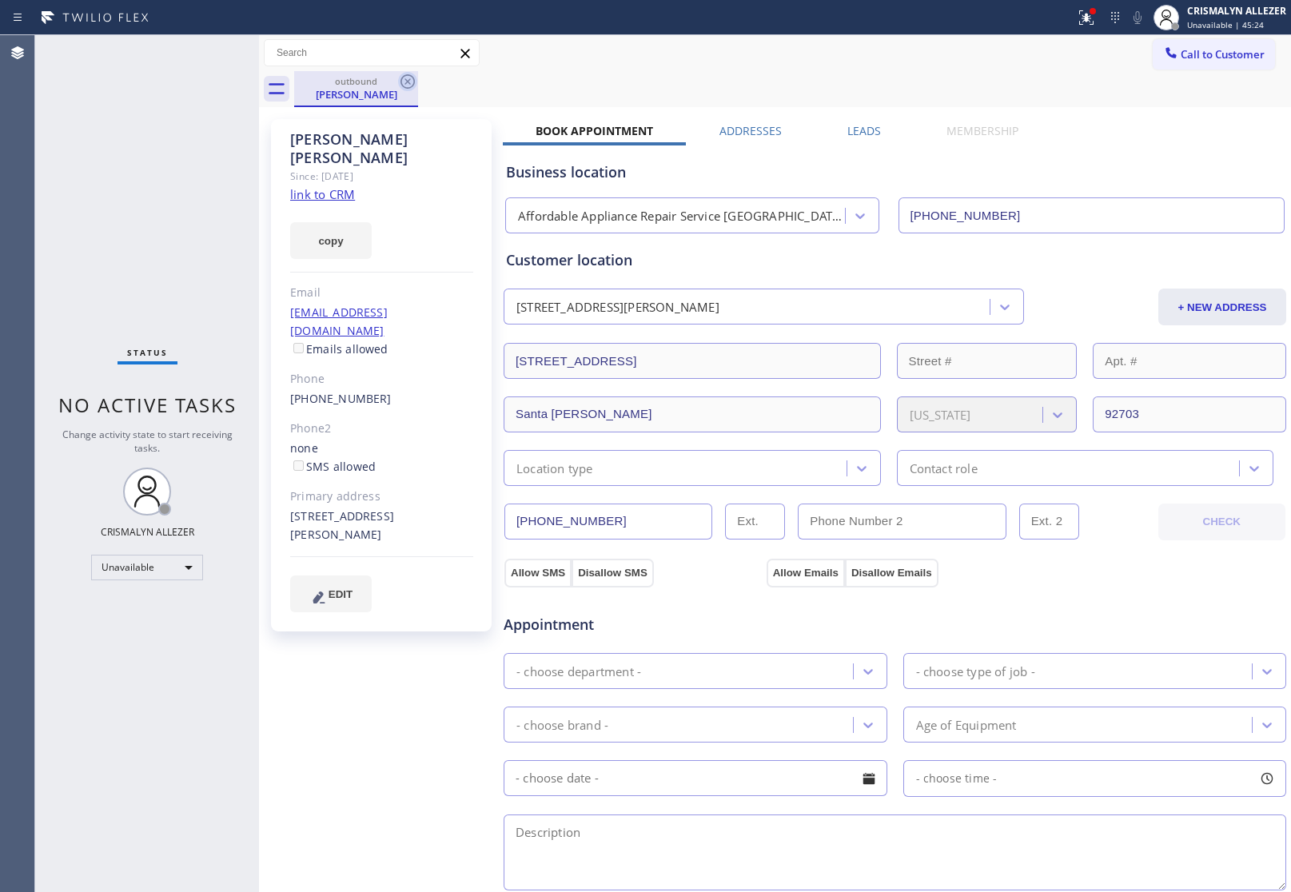
click at [405, 77] on icon at bounding box center [407, 81] width 19 height 19
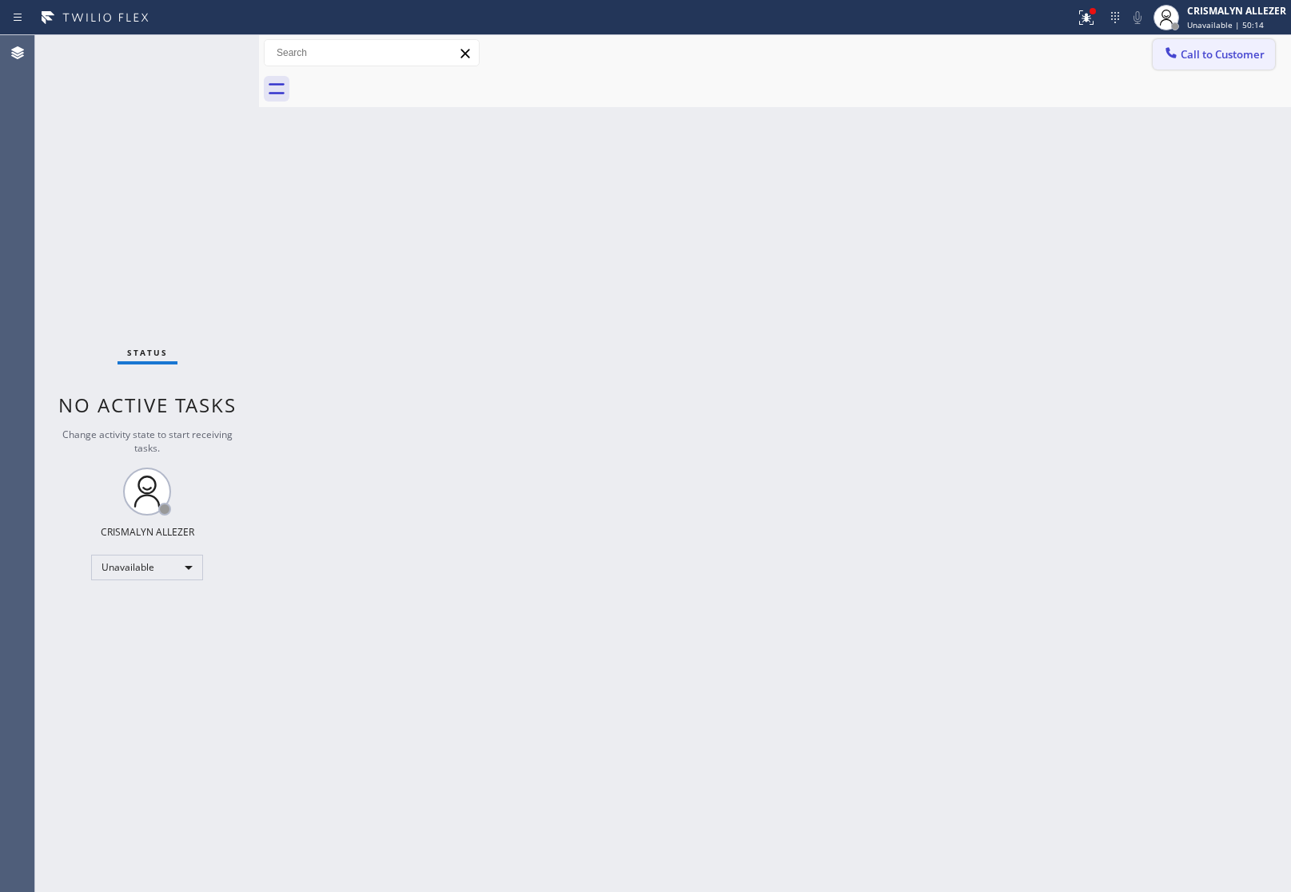
click at [1232, 58] on span "Call to Customer" at bounding box center [1222, 54] width 84 height 14
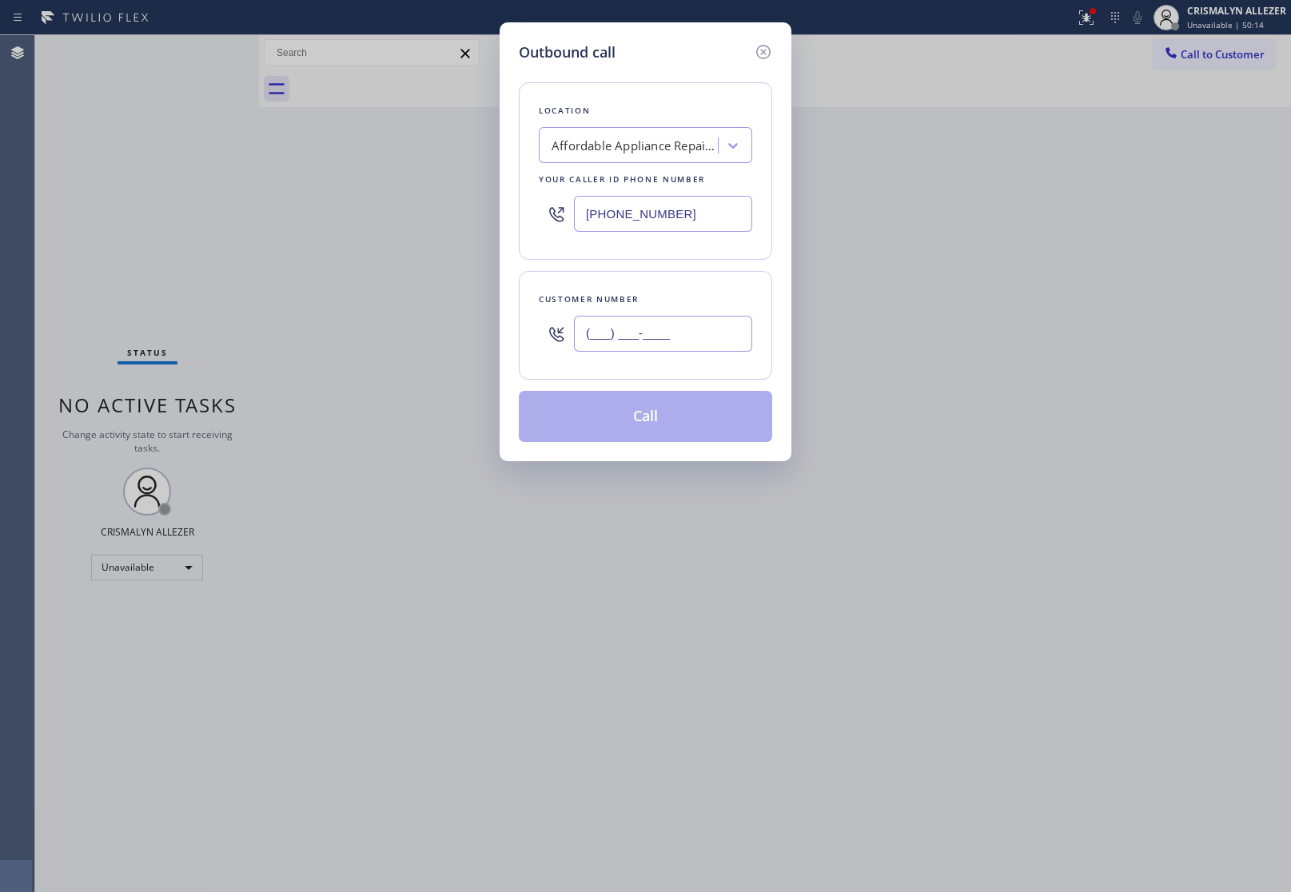
click at [697, 329] on input "(___) ___-____" at bounding box center [663, 334] width 178 height 36
paste input "714) 824-0603"
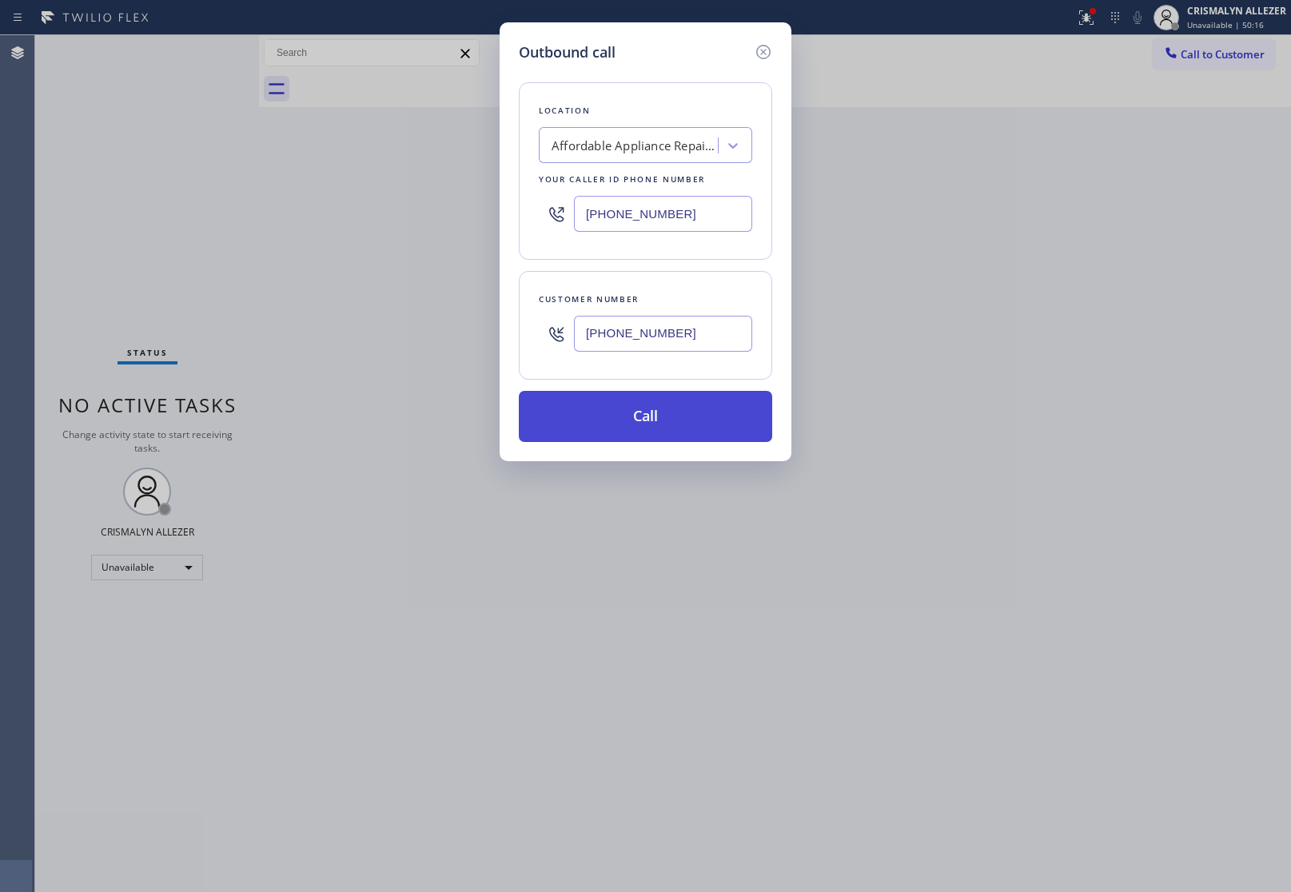
type input "[PHONE_NUMBER]"
click at [658, 421] on button "Call" at bounding box center [645, 416] width 253 height 51
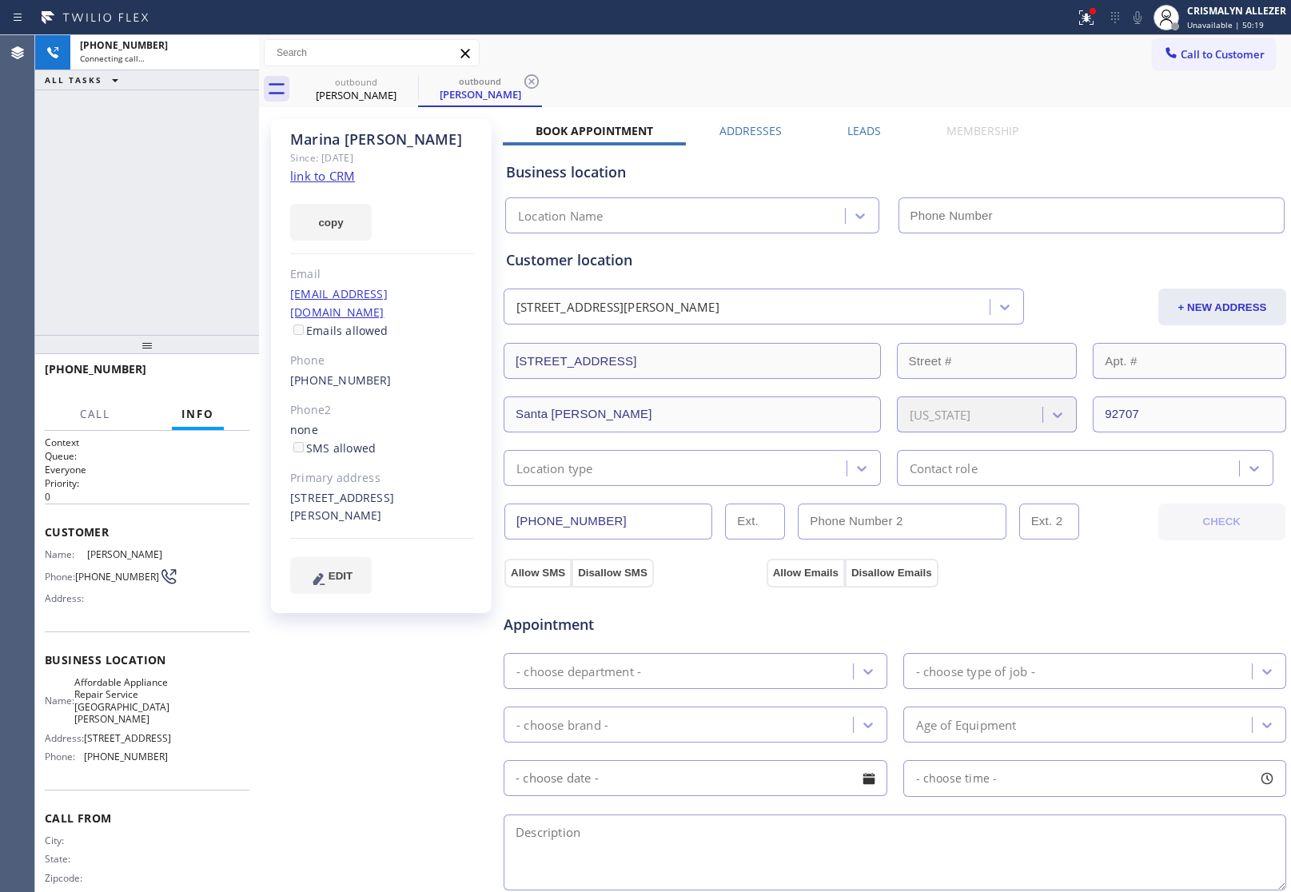
click at [346, 181] on link "link to CRM" at bounding box center [322, 176] width 65 height 16
type input "[PHONE_NUMBER]"
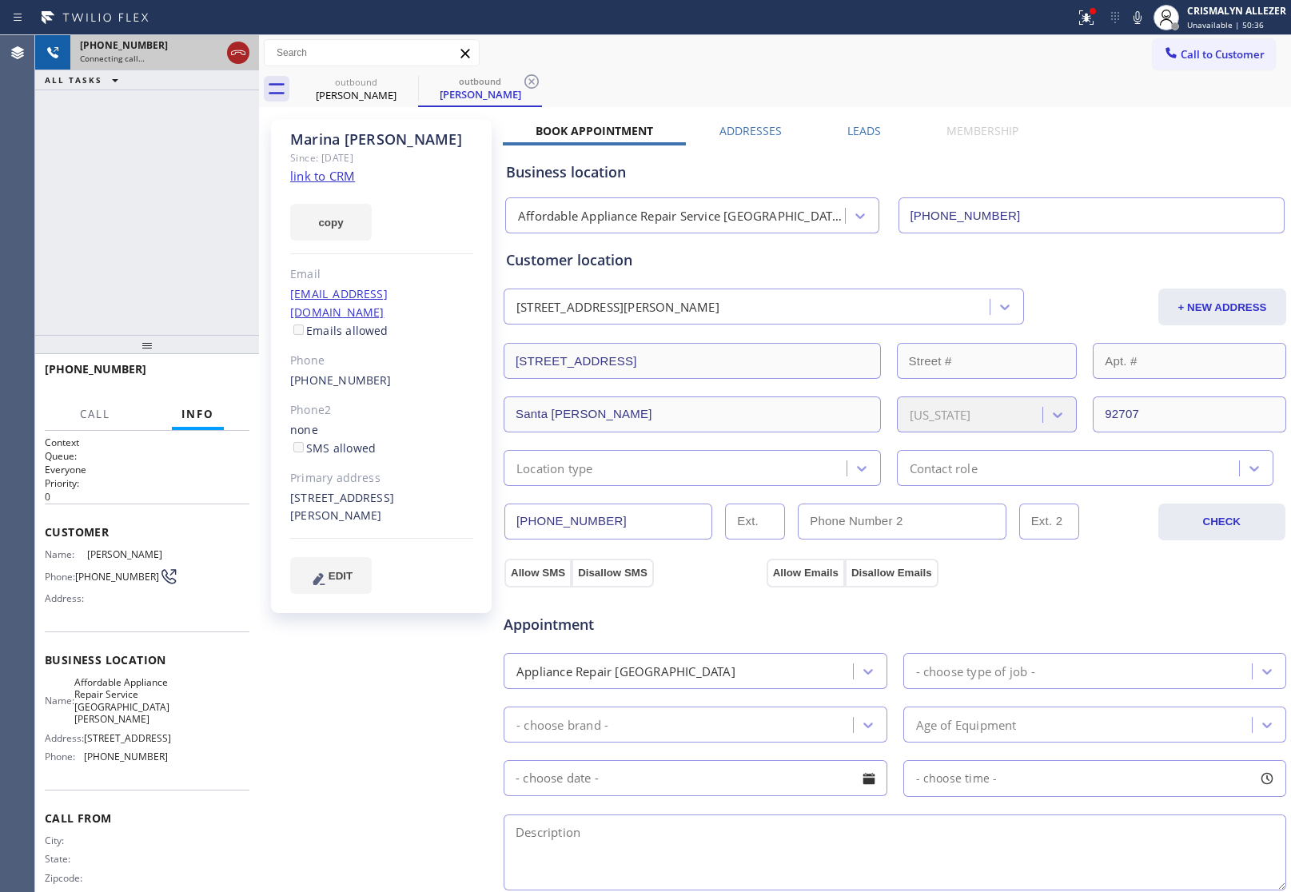
click at [237, 52] on icon at bounding box center [238, 52] width 14 height 5
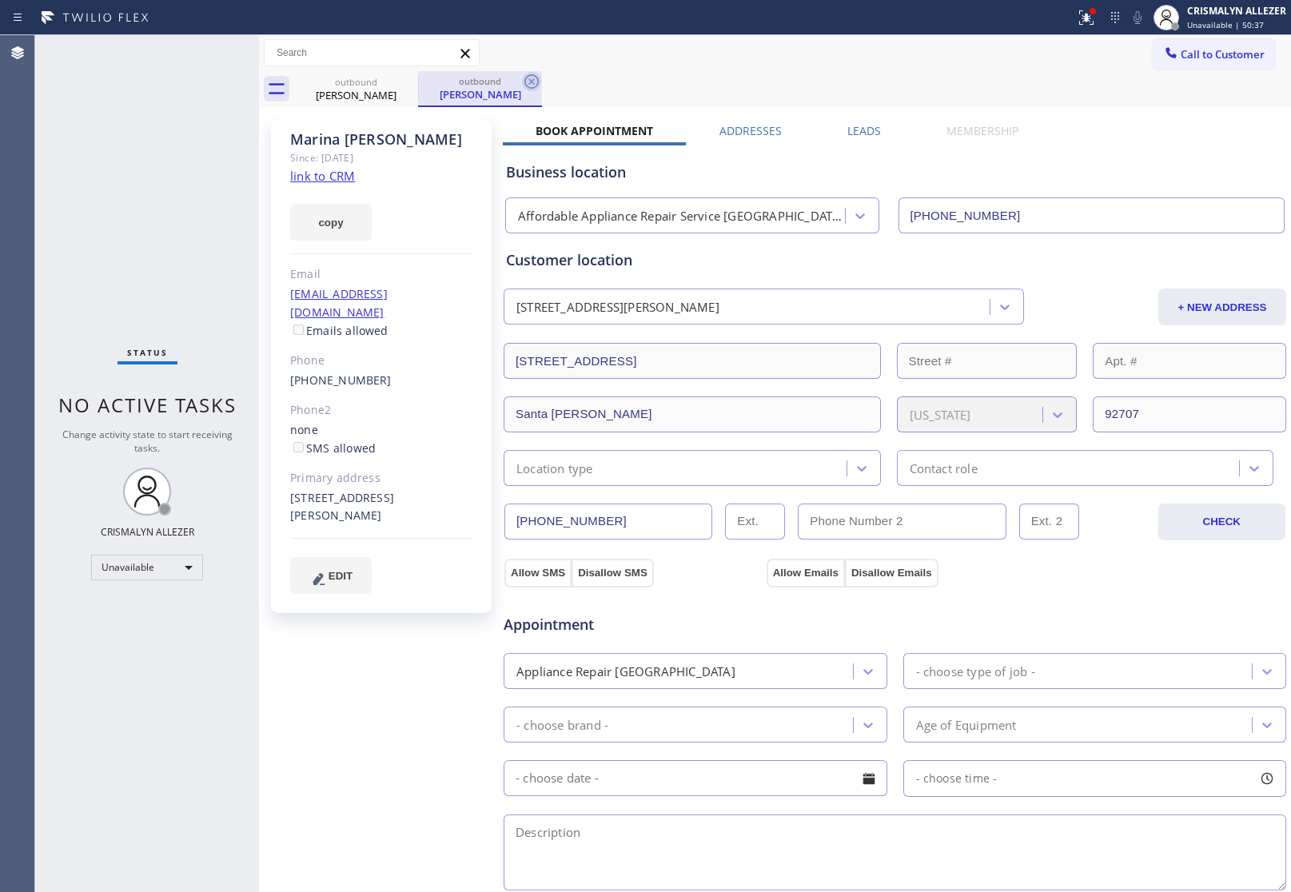
click at [530, 82] on icon at bounding box center [531, 81] width 14 height 14
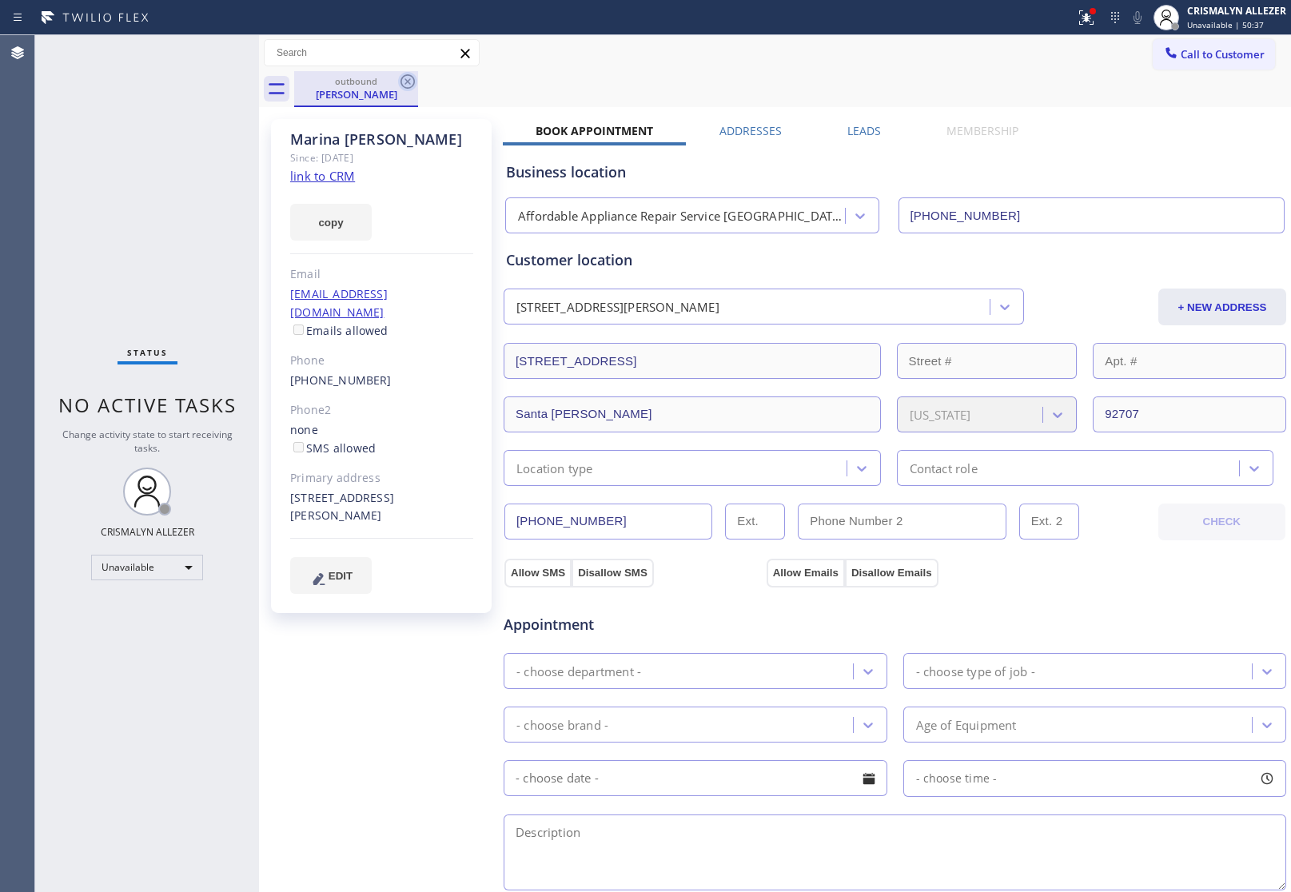
click at [408, 84] on icon at bounding box center [407, 81] width 19 height 19
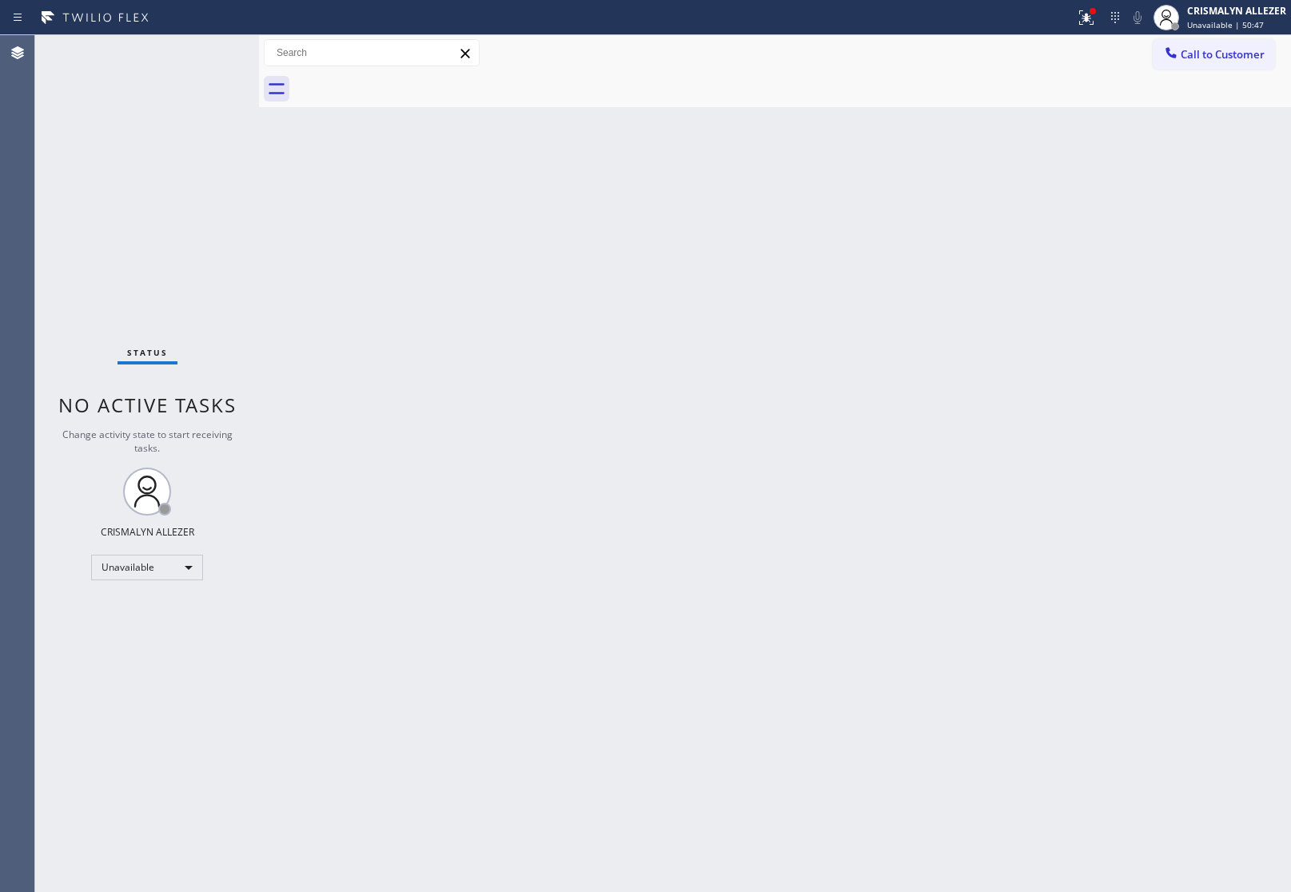
click at [1203, 42] on button "Call to Customer" at bounding box center [1213, 54] width 122 height 30
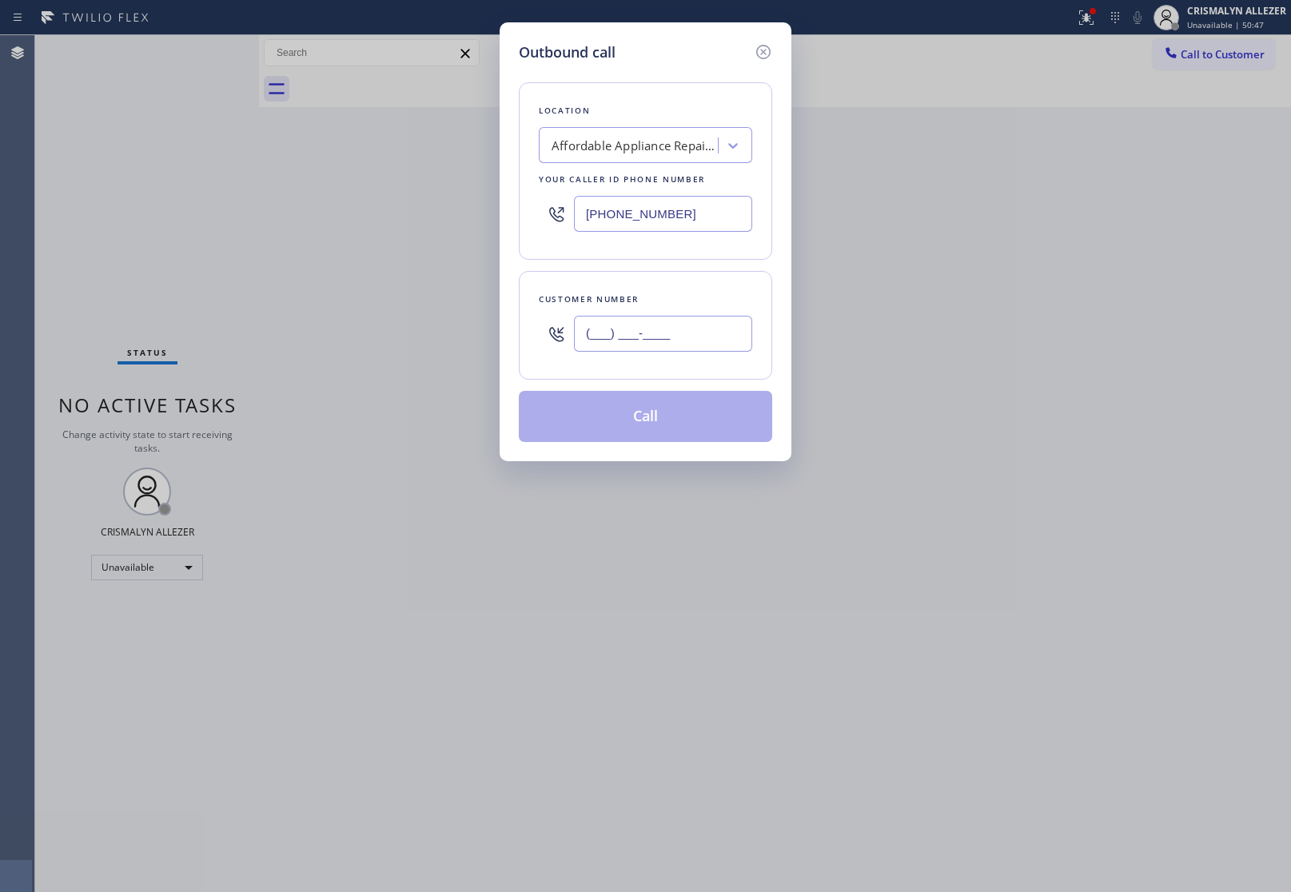
click at [708, 349] on input "(___) ___-____" at bounding box center [663, 334] width 178 height 36
paste input "714) 273-3705"
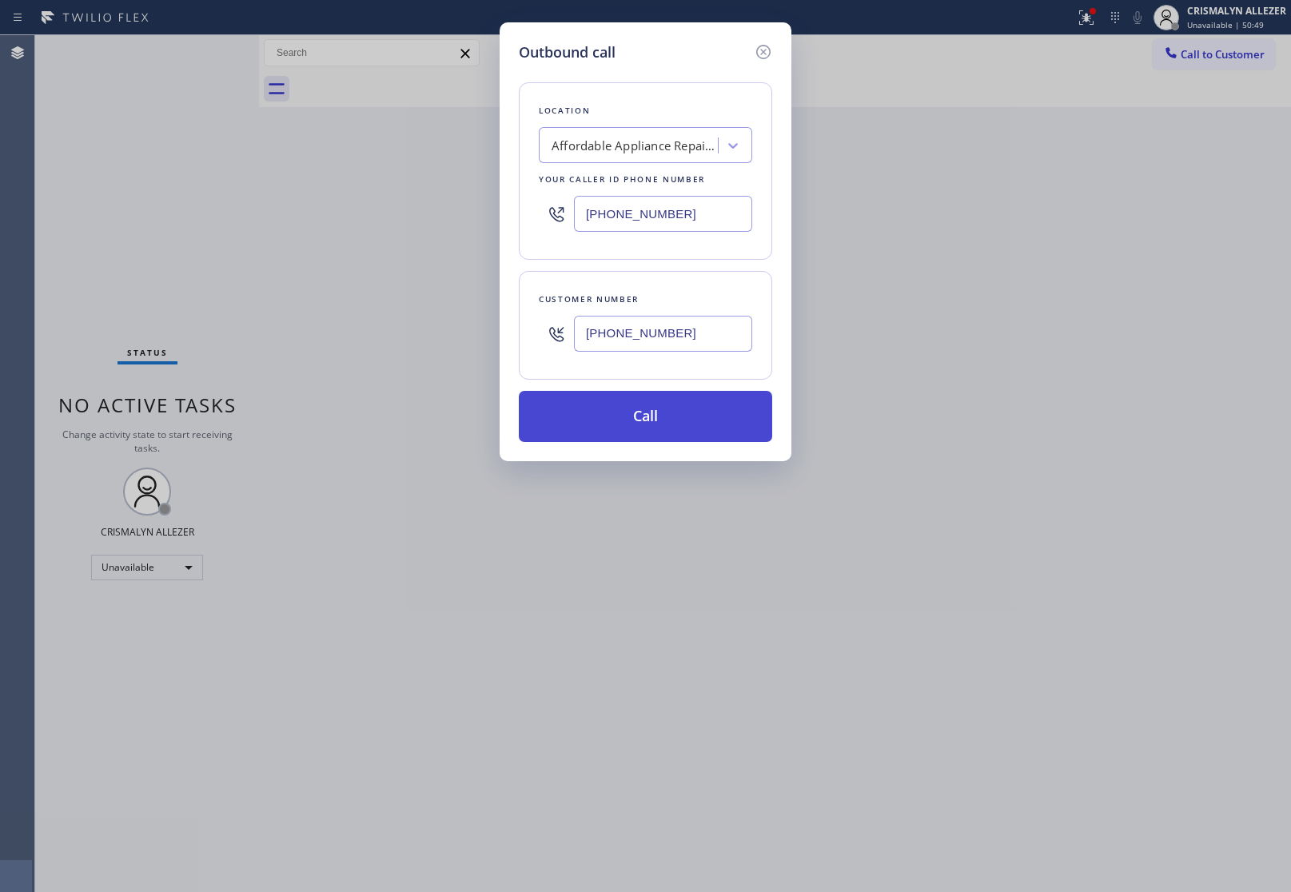
type input "[PHONE_NUMBER]"
click at [654, 416] on button "Call" at bounding box center [645, 416] width 253 height 51
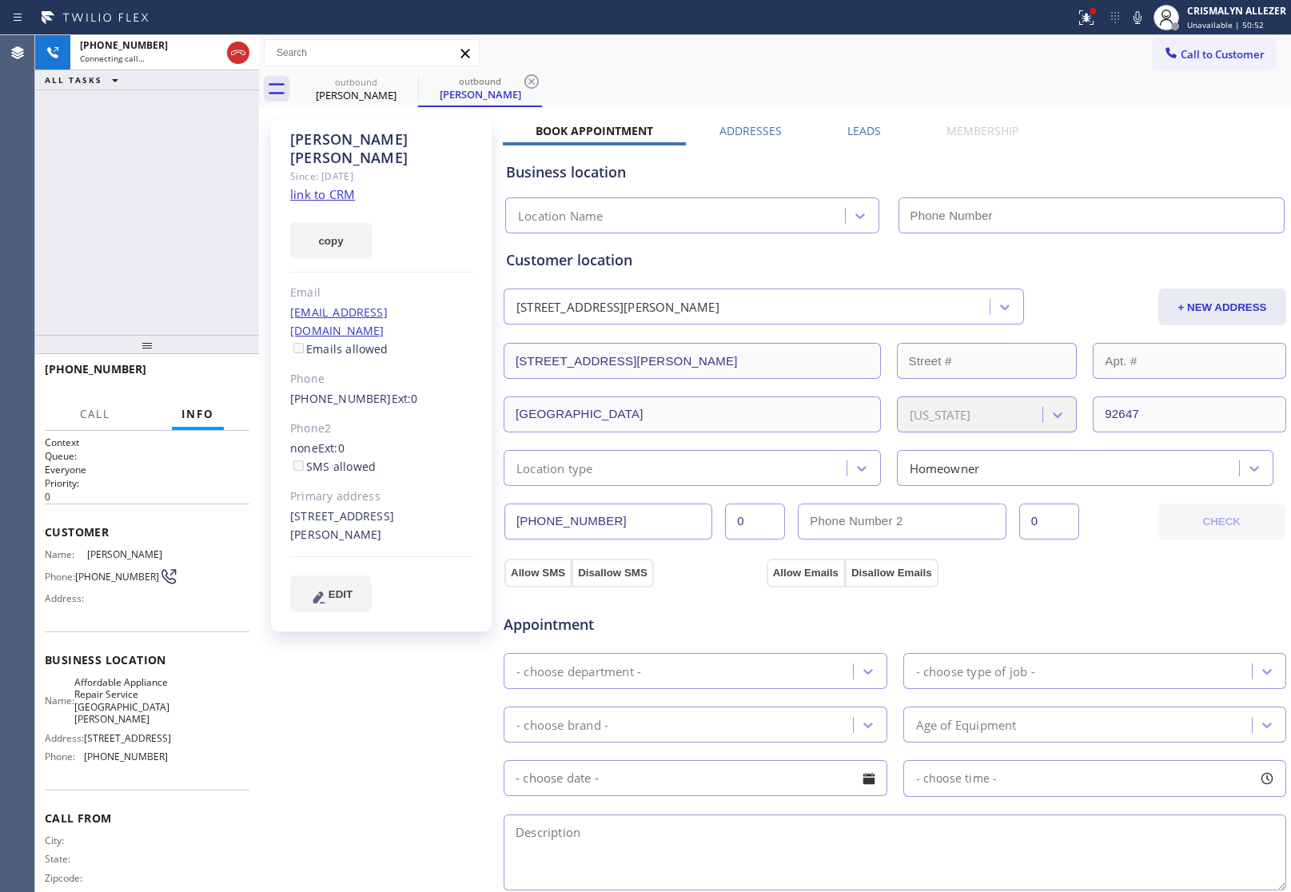
click at [328, 186] on link "link to CRM" at bounding box center [322, 194] width 65 height 16
type input "[PHONE_NUMBER]"
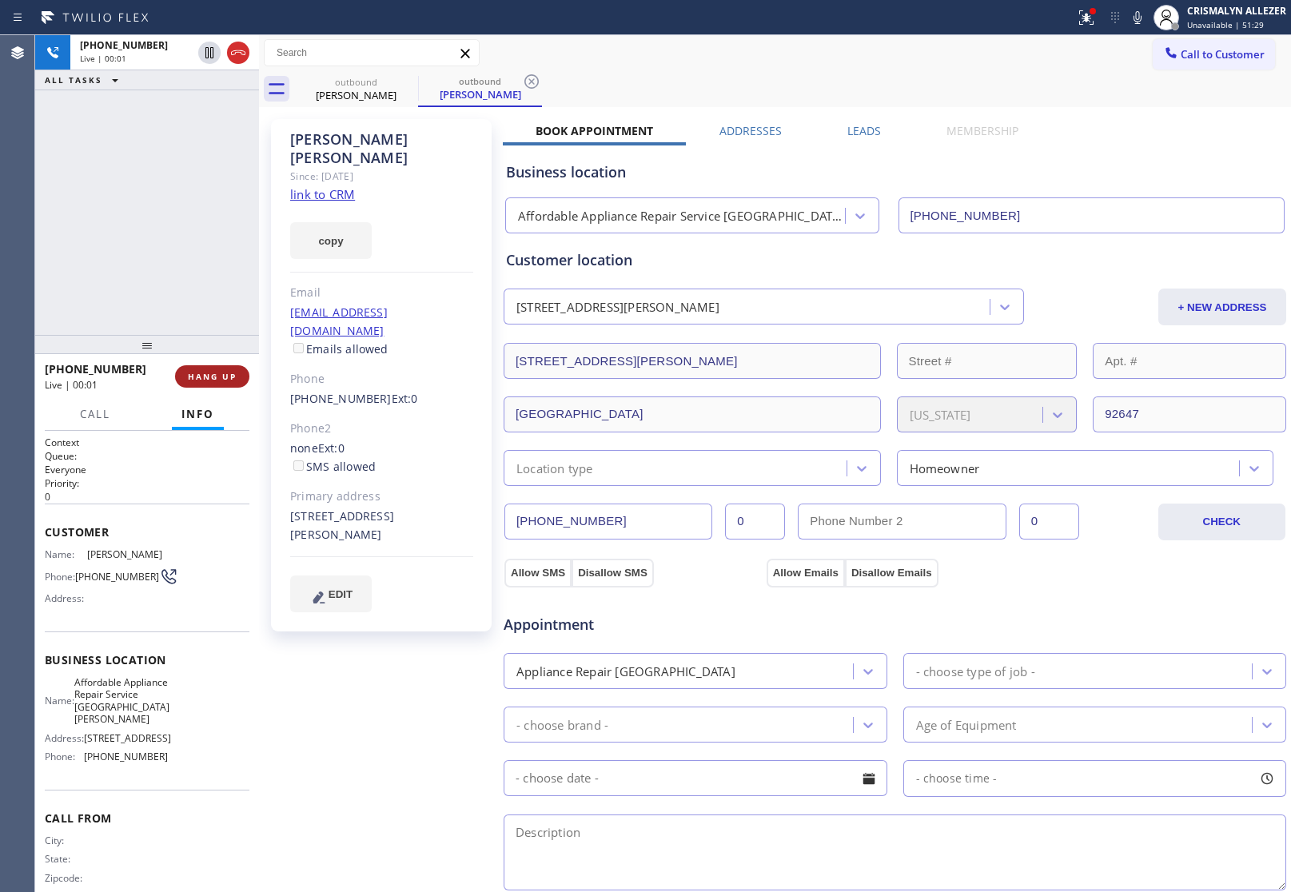
click at [198, 372] on span "HANG UP" at bounding box center [212, 376] width 49 height 11
click at [201, 377] on span "COMPLETE" at bounding box center [208, 376] width 55 height 11
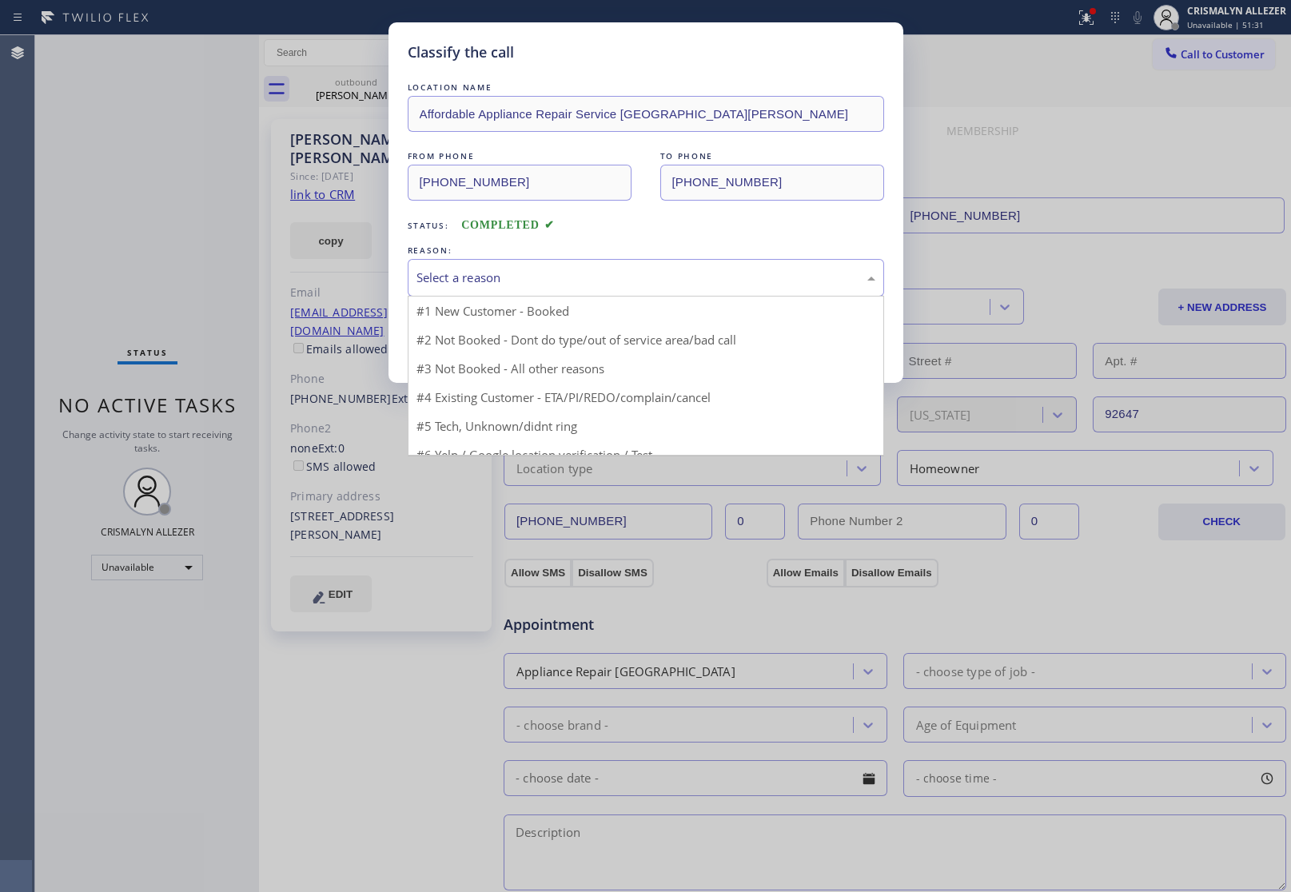
click at [608, 289] on div "Select a reason" at bounding box center [646, 278] width 476 height 38
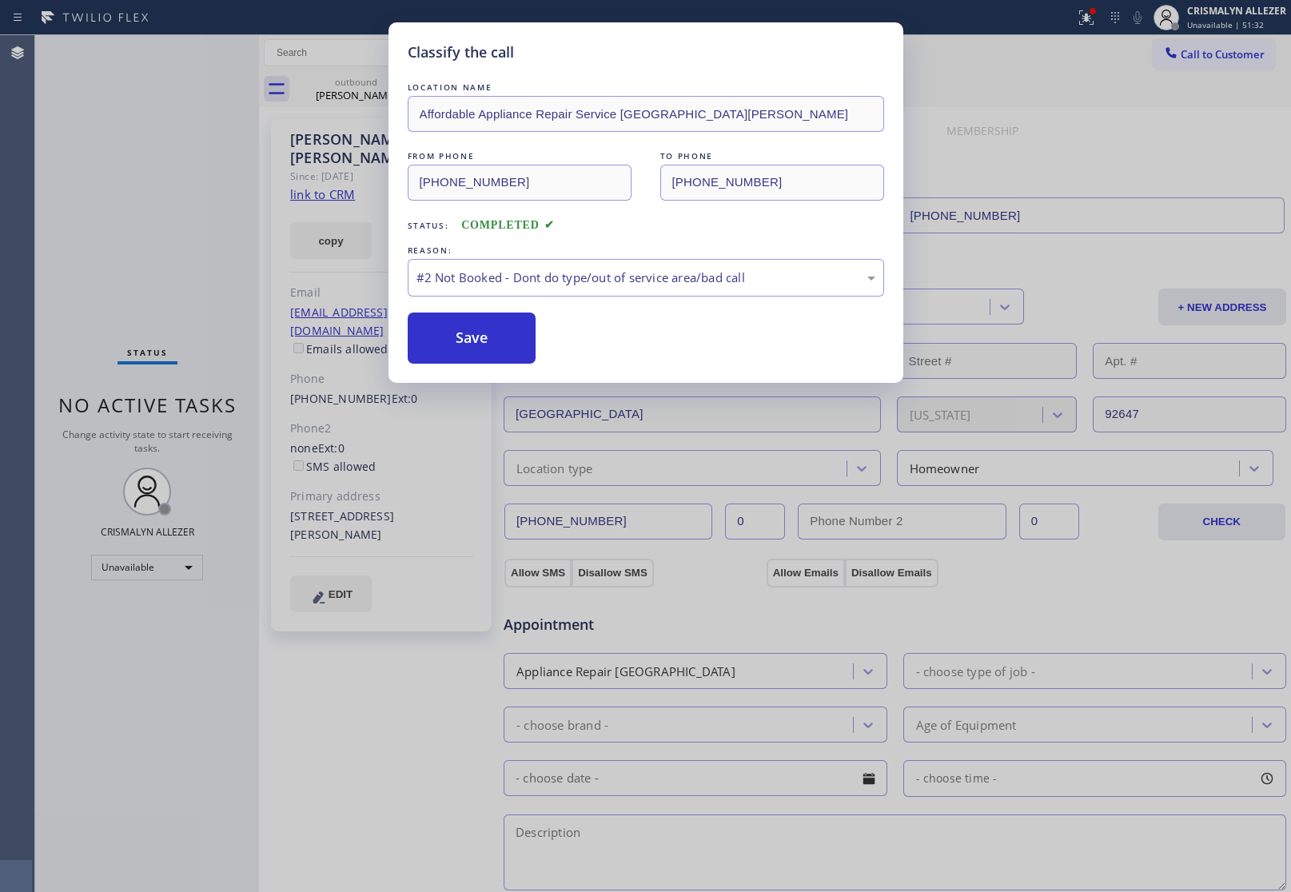
click at [490, 344] on button "Save" at bounding box center [472, 337] width 129 height 51
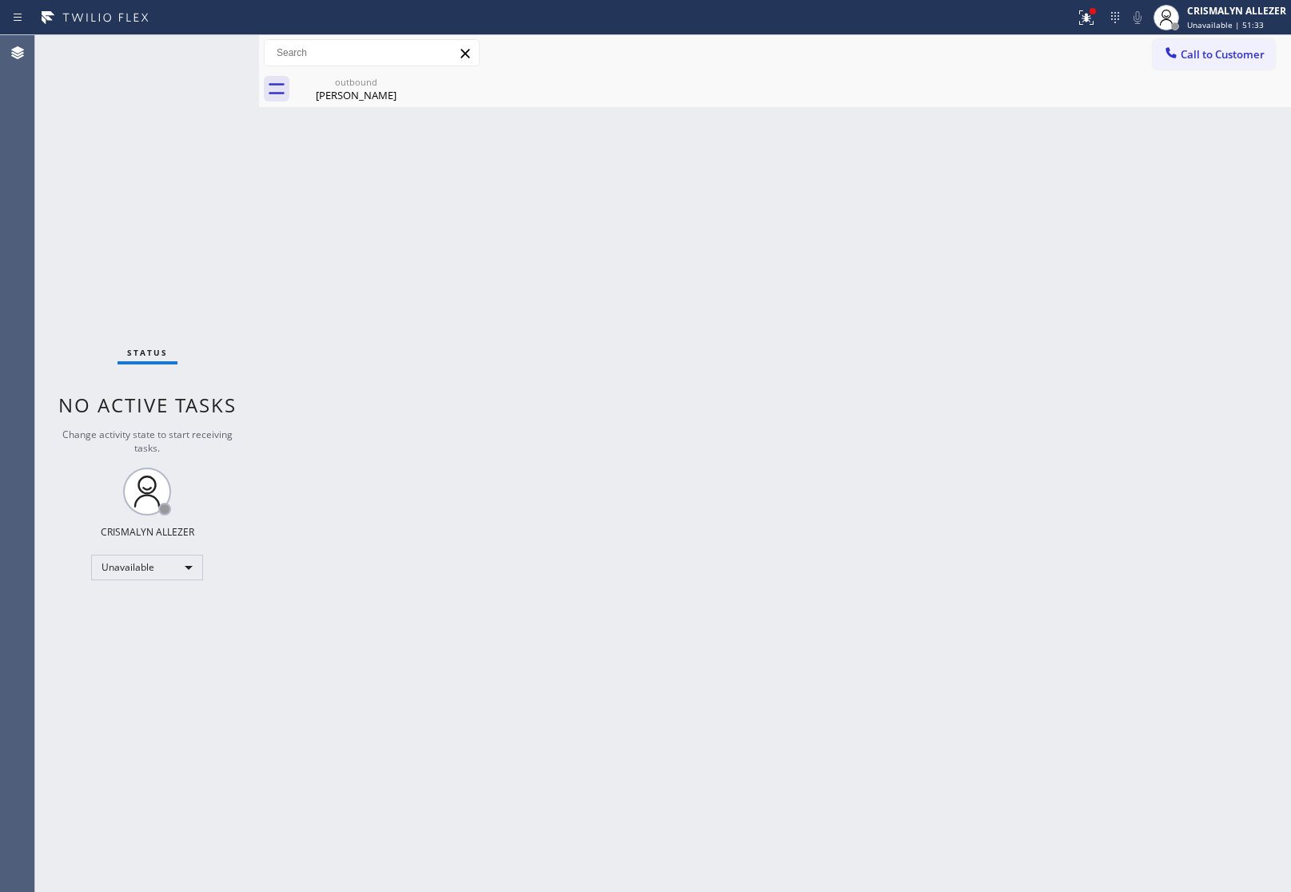
click at [348, 108] on div "Back to Dashboard Change Sender ID Customers Technicians Select a contact Outbo…" at bounding box center [775, 463] width 1032 height 857
click at [408, 85] on icon at bounding box center [407, 81] width 19 height 19
click at [350, 94] on div "[PERSON_NAME]" at bounding box center [356, 95] width 121 height 14
click at [1213, 54] on span "Call to Customer" at bounding box center [1222, 54] width 84 height 14
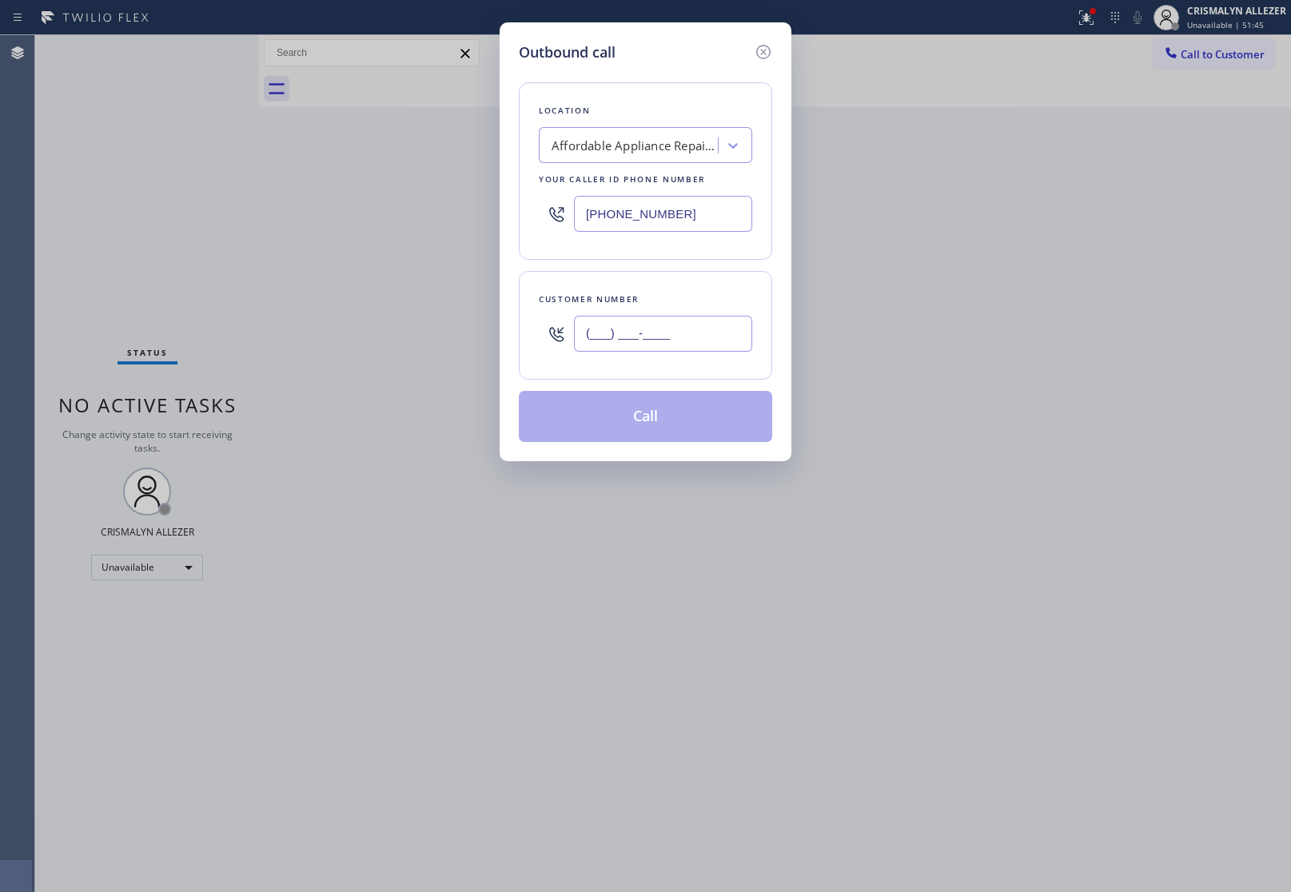
click at [731, 333] on input "(___) ___-____" at bounding box center [663, 334] width 178 height 36
paste input "714) 883-7132"
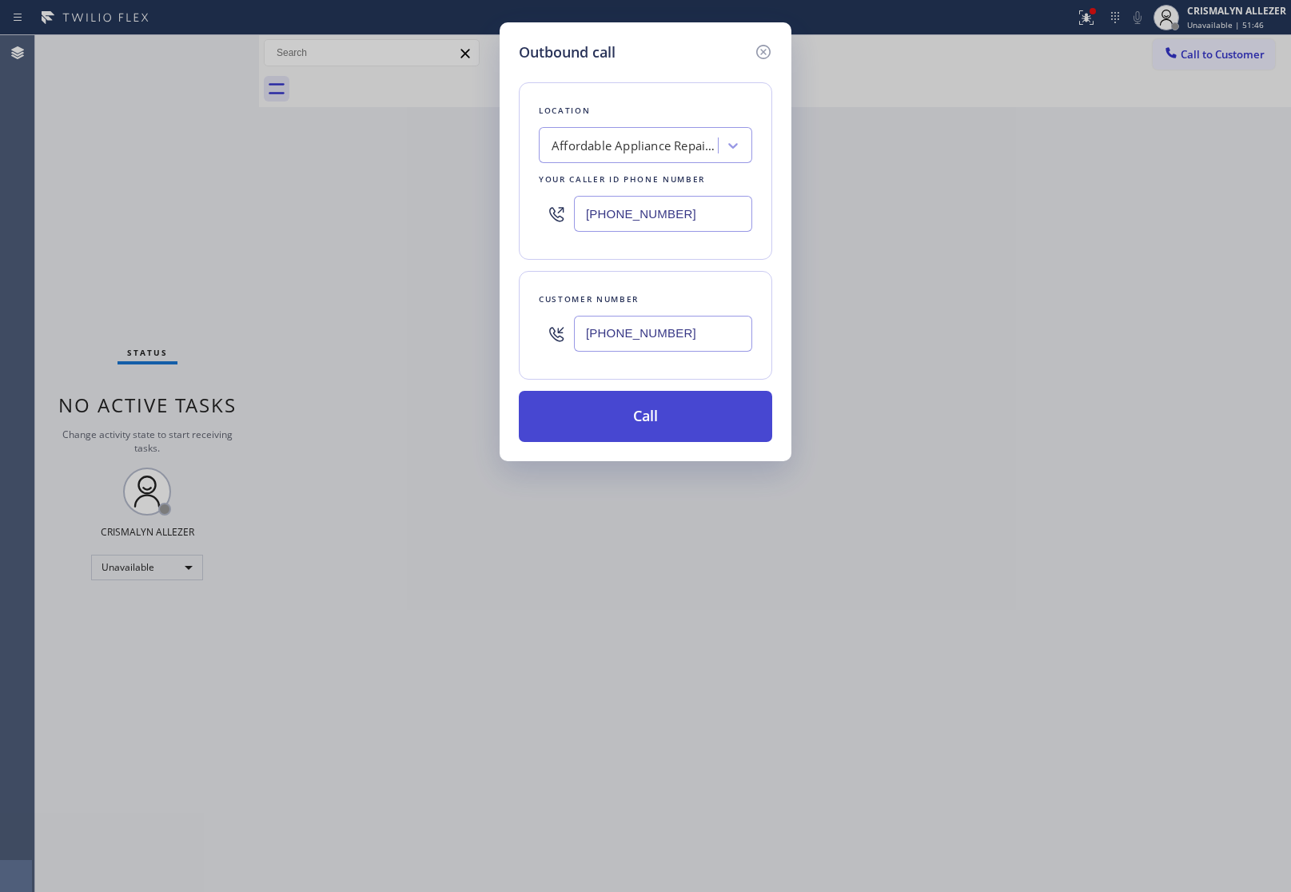
type input "[PHONE_NUMBER]"
click at [664, 428] on button "Call" at bounding box center [645, 416] width 253 height 51
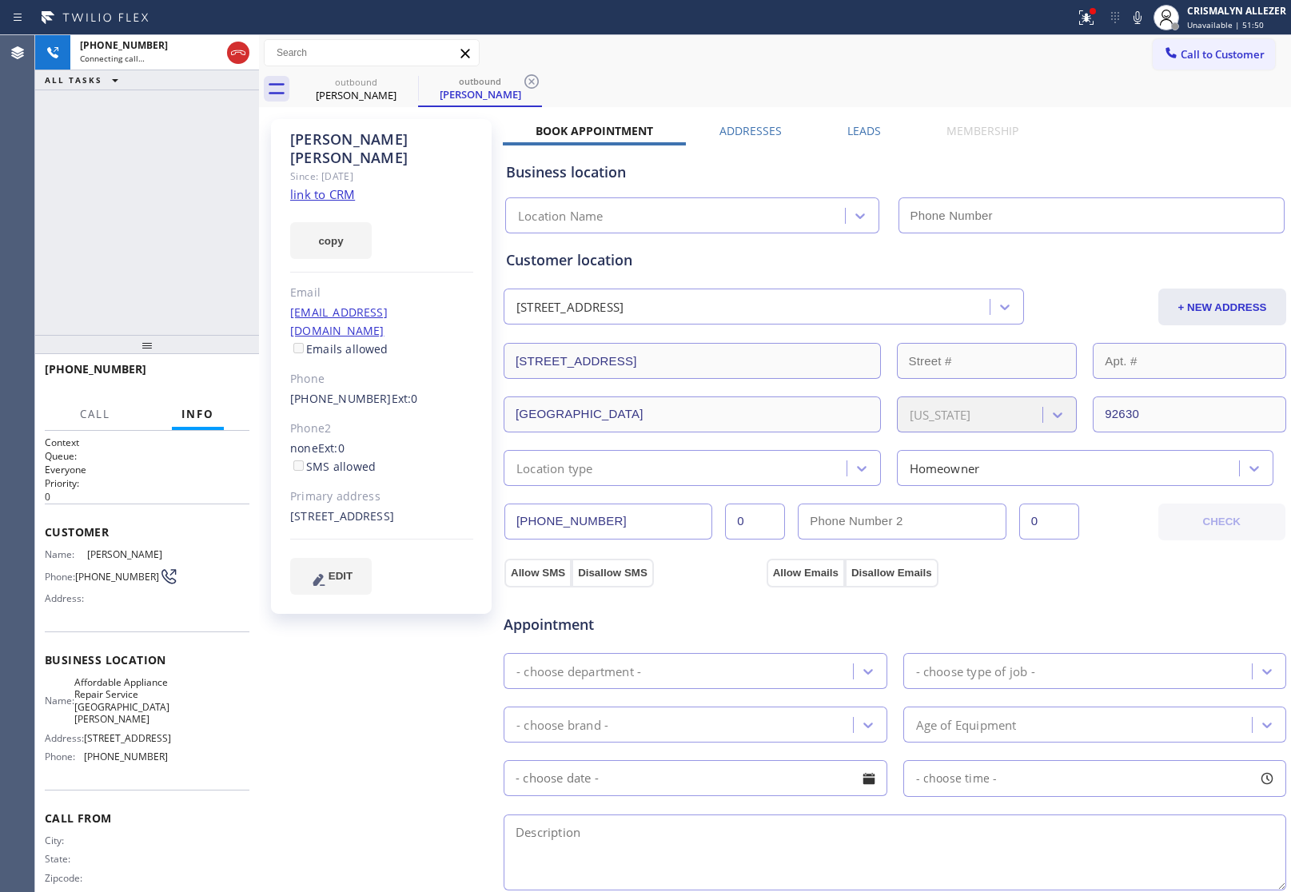
click at [301, 186] on link "link to CRM" at bounding box center [322, 194] width 65 height 16
type input "[PHONE_NUMBER]"
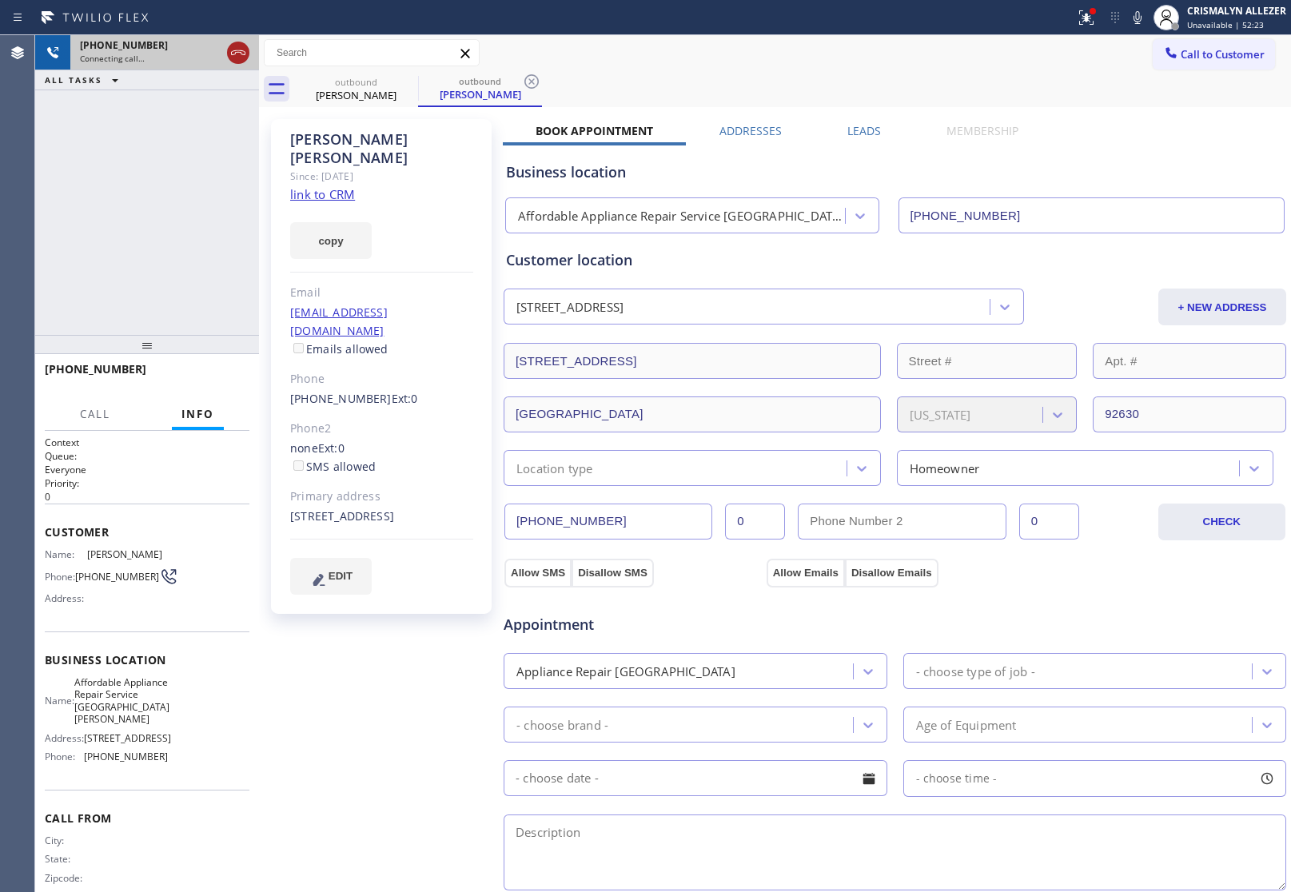
click at [241, 54] on icon at bounding box center [238, 52] width 19 height 19
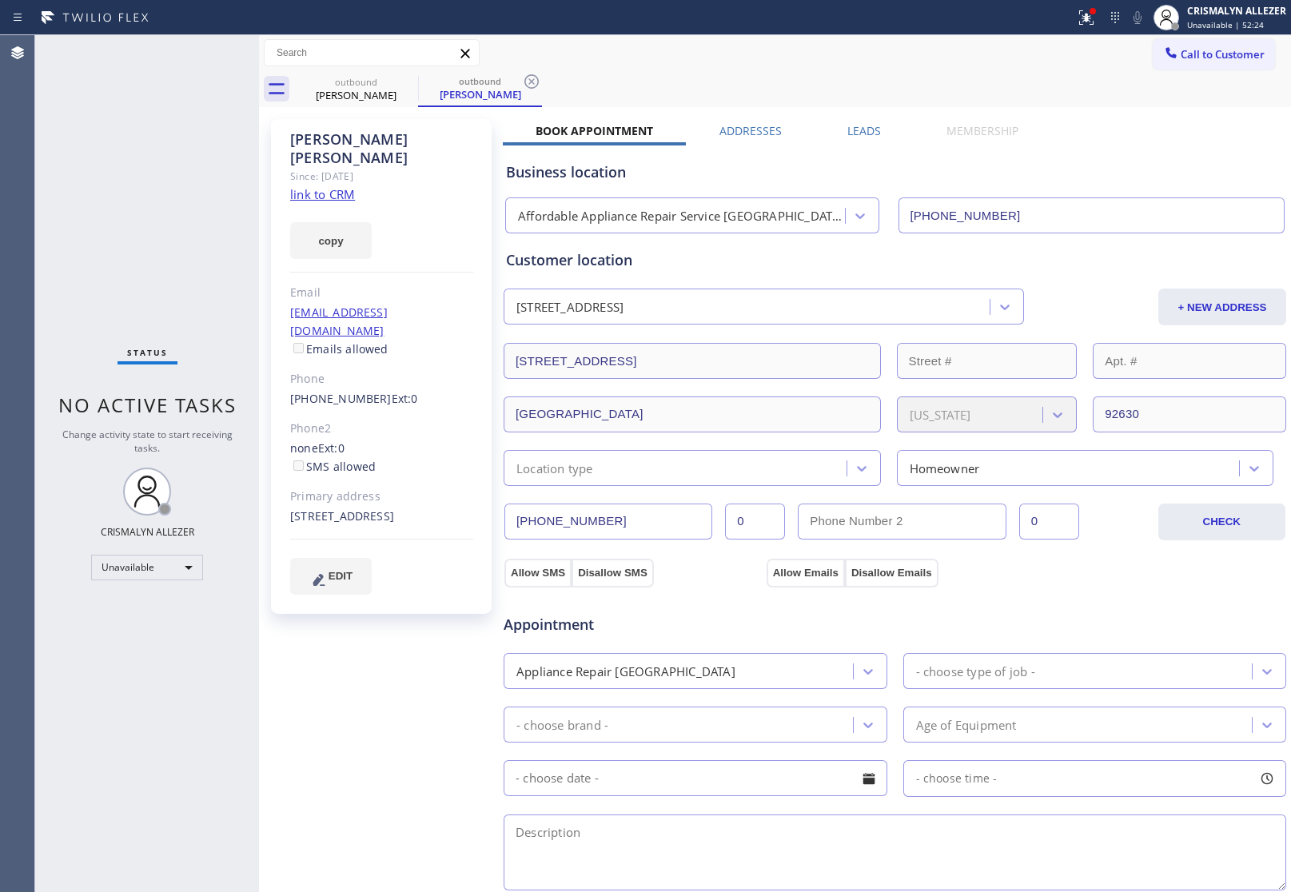
drag, startPoint x: 864, startPoint y: 134, endPoint x: 927, endPoint y: 192, distance: 85.4
click at [866, 137] on div "Book Appointment Addresses Leads Membership Business location Affordable Applia…" at bounding box center [895, 651] width 784 height 1056
click at [847, 129] on label "Leads" at bounding box center [864, 130] width 34 height 15
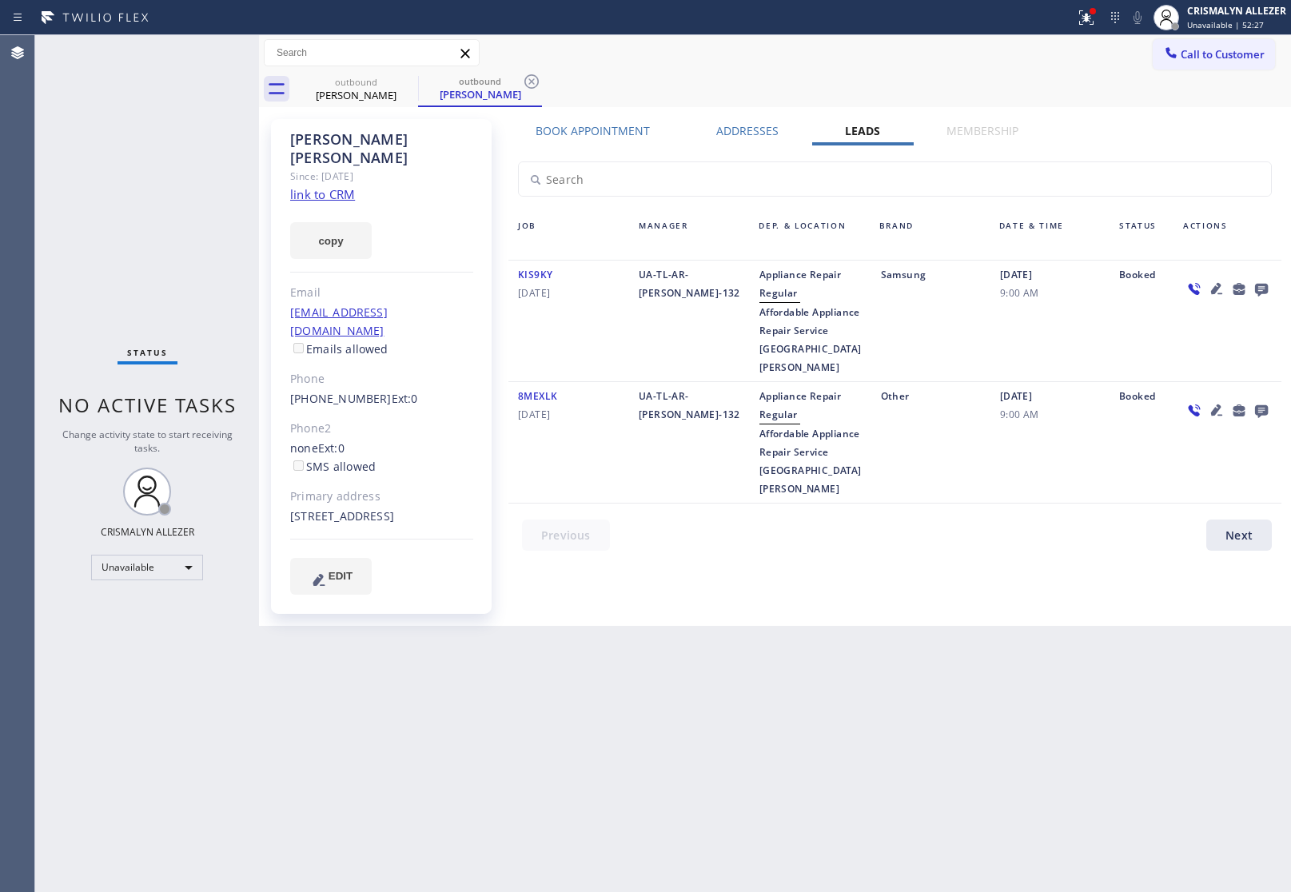
click at [1263, 288] on icon at bounding box center [1261, 290] width 13 height 13
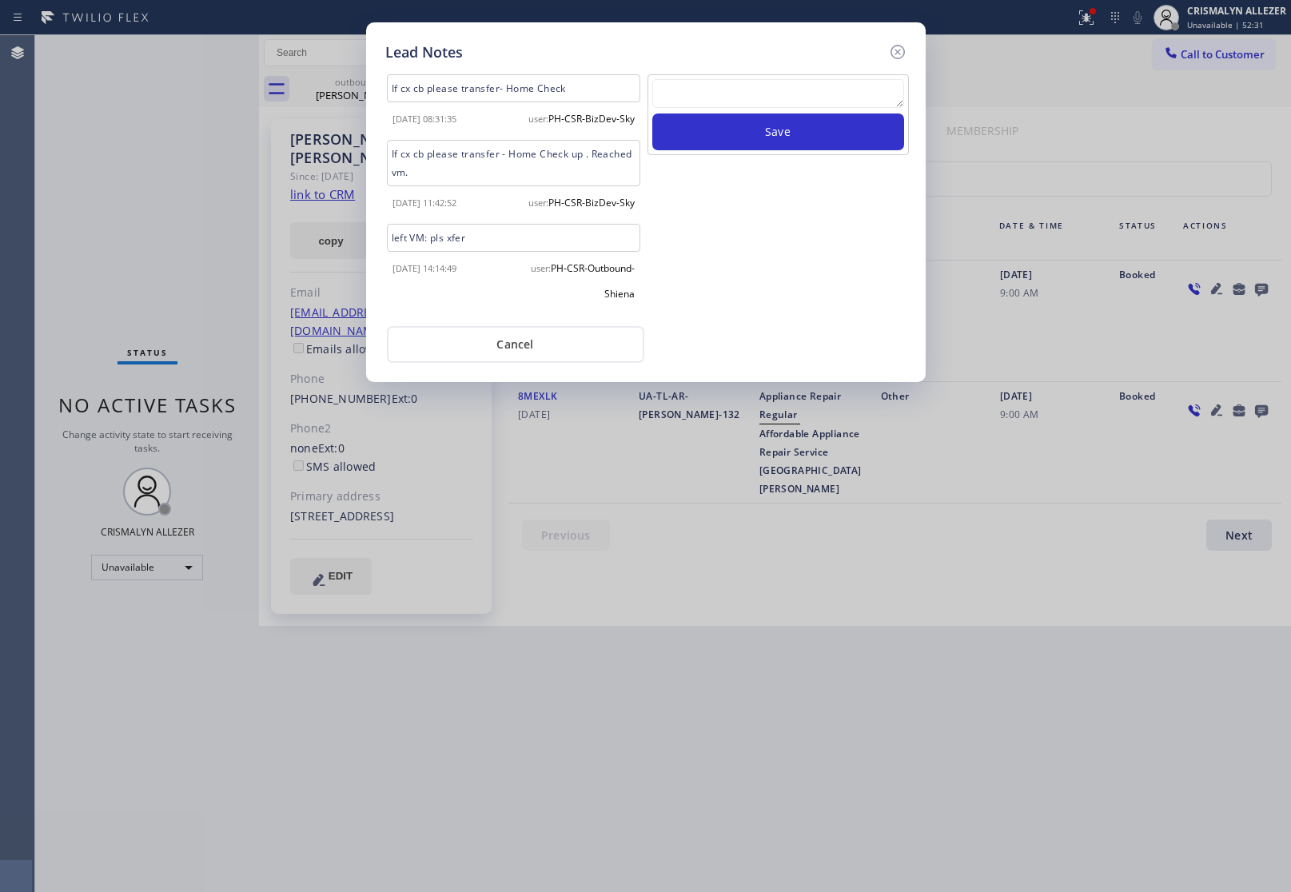
click at [772, 86] on textarea at bounding box center [778, 93] width 252 height 29
paste textarea "no answer | pls xfer here cx cb"
type textarea "no answer | pls xfer here cx cb"
click at [769, 132] on button "Save" at bounding box center [778, 131] width 252 height 37
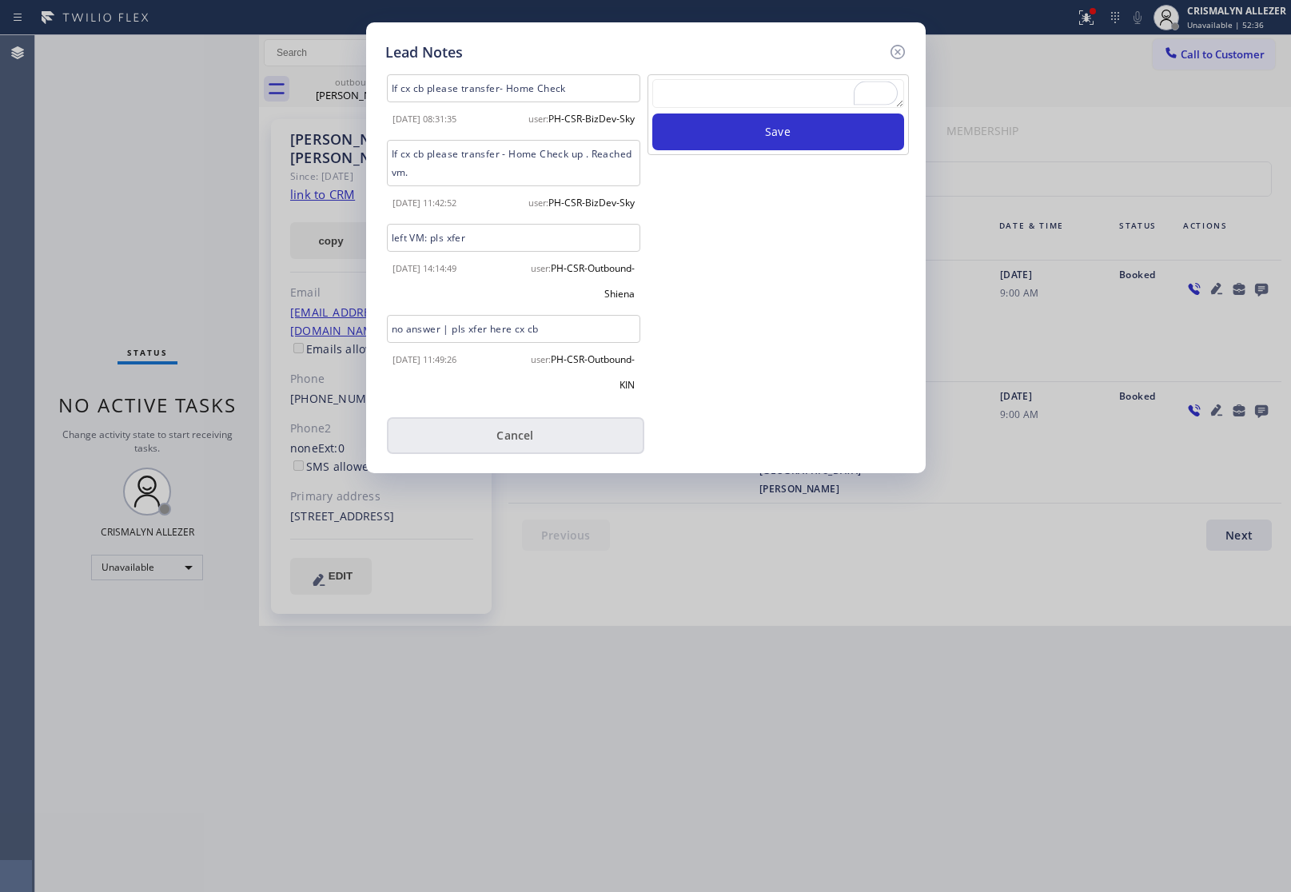
click at [516, 454] on button "Cancel" at bounding box center [515, 435] width 257 height 37
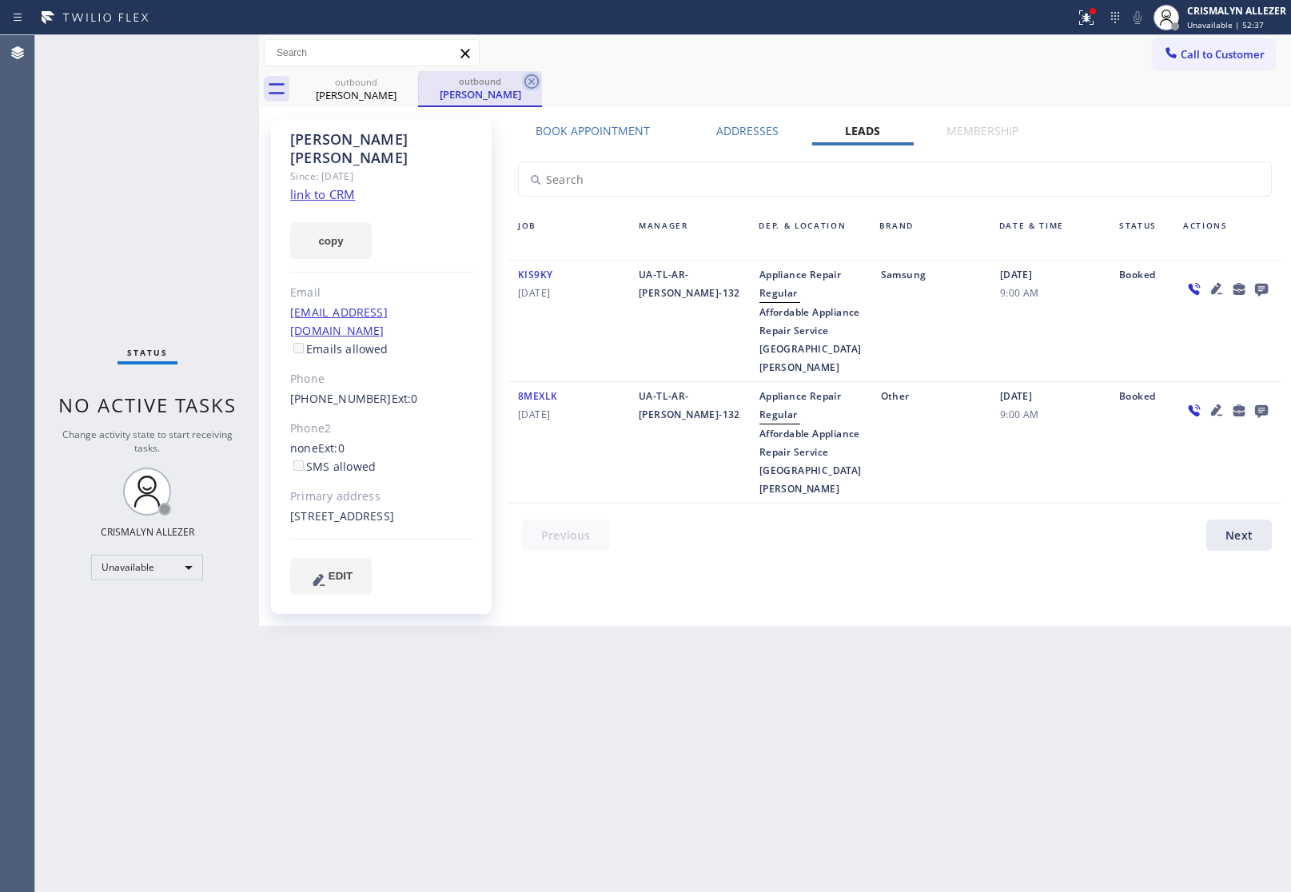
click at [534, 81] on icon at bounding box center [531, 81] width 19 height 19
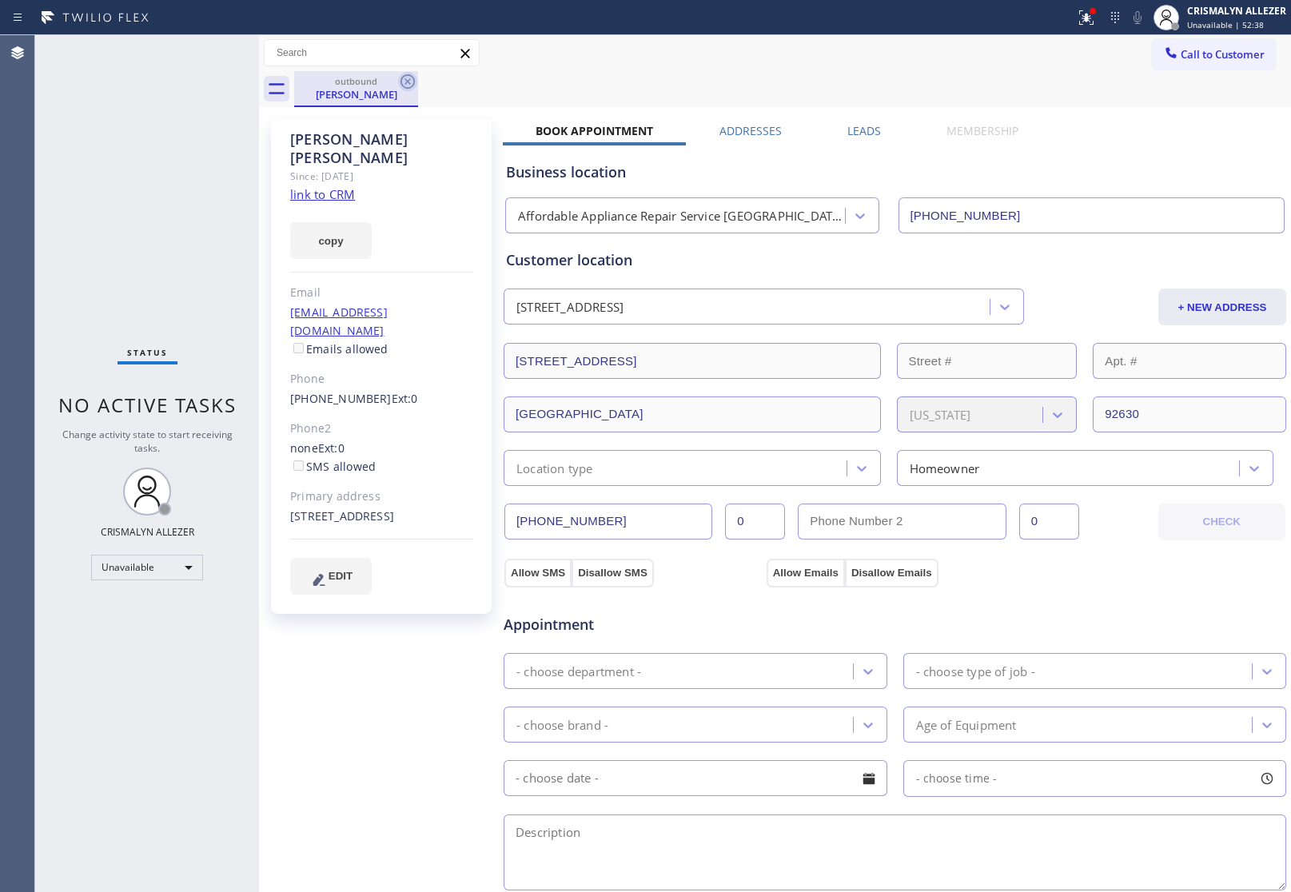
drag, startPoint x: 404, startPoint y: 84, endPoint x: 420, endPoint y: 6, distance: 79.8
click at [404, 81] on icon at bounding box center [407, 81] width 19 height 19
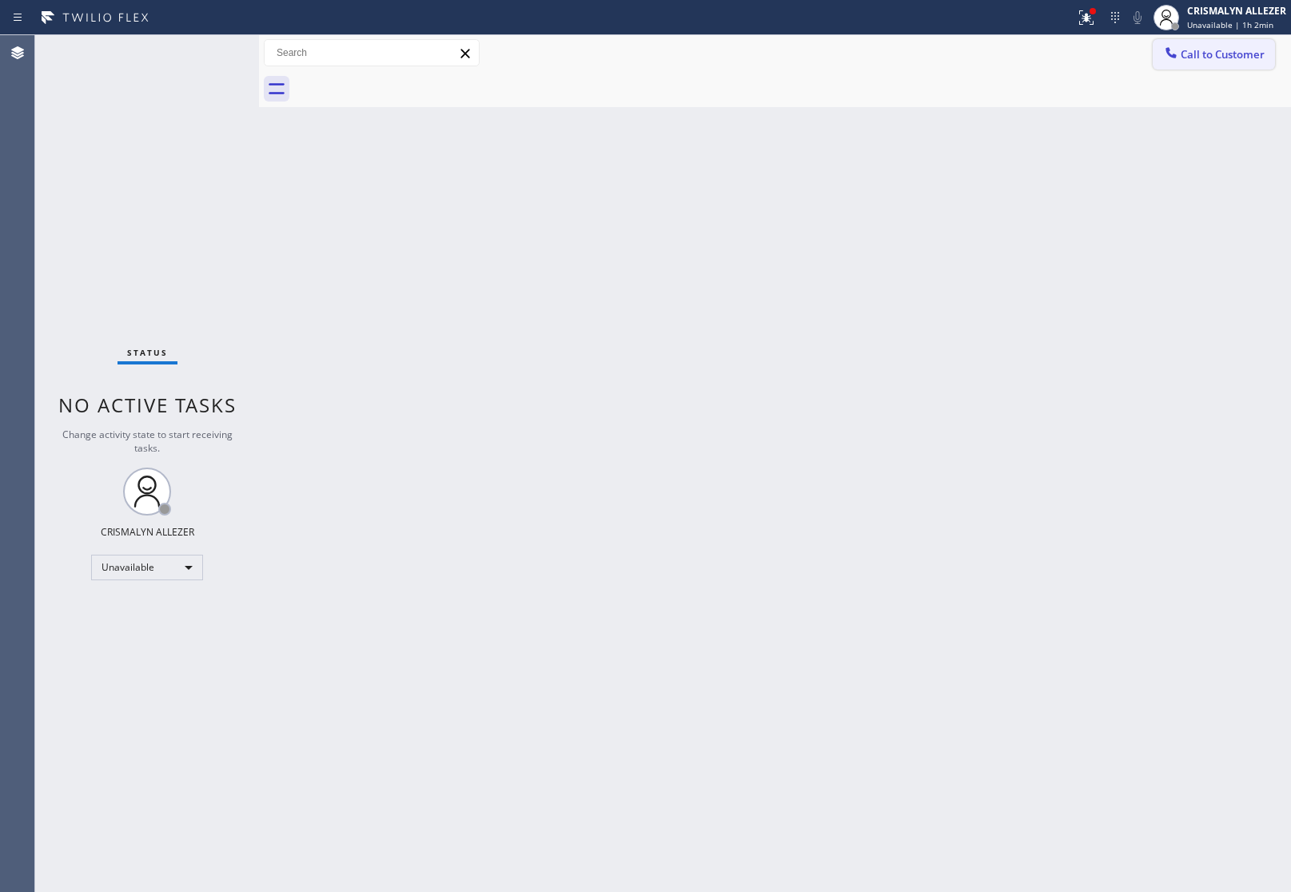
click at [1207, 69] on button "Call to Customer" at bounding box center [1213, 54] width 122 height 30
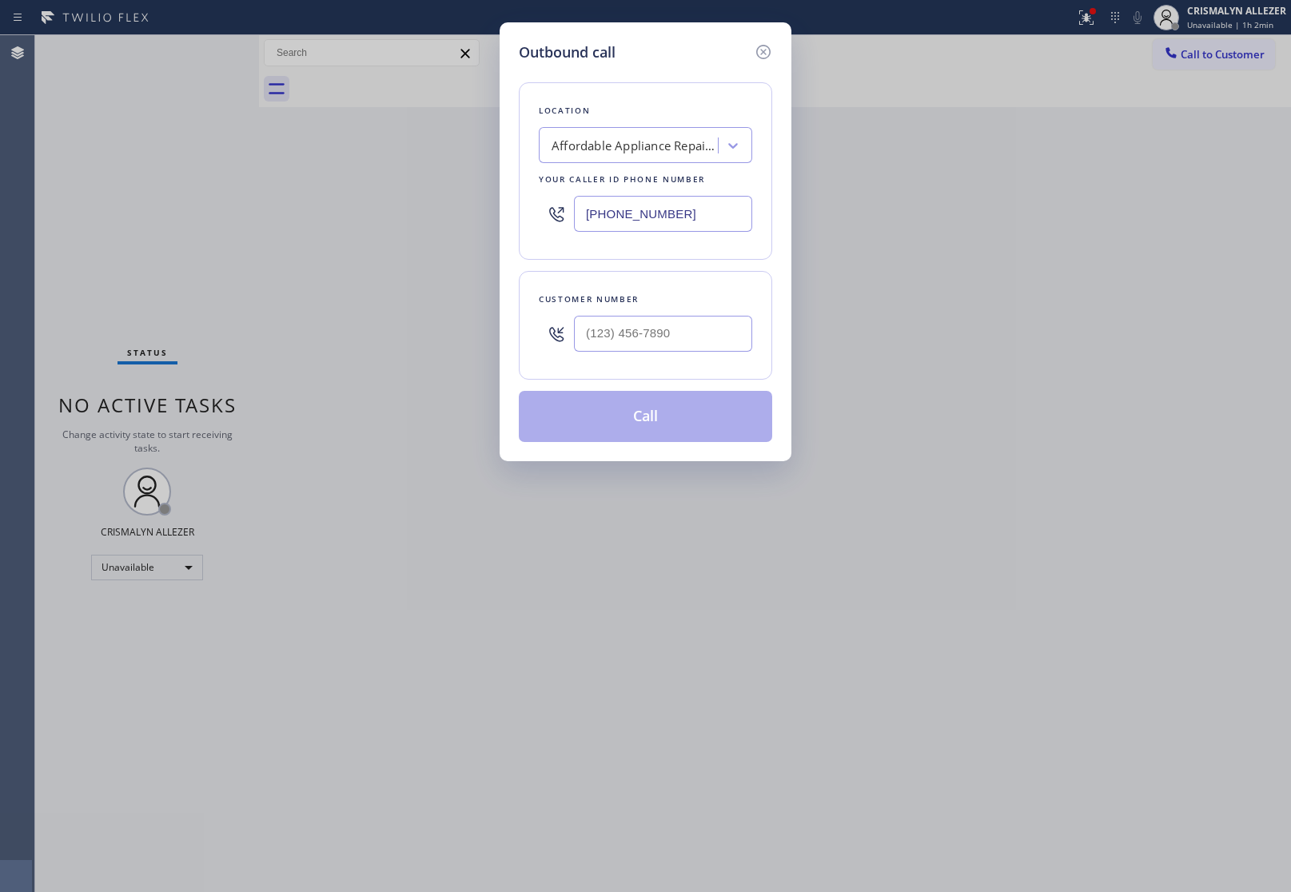
drag, startPoint x: 729, startPoint y: 216, endPoint x: 241, endPoint y: 214, distance: 488.3
click at [336, 217] on div "Outbound call Location Affordable Appliance Repair Service [GEOGRAPHIC_DATA][PE…" at bounding box center [645, 446] width 1291 height 892
paste input "text"
type input "[PHONE_NUMBER]"
click at [712, 350] on input "(___) ___-____" at bounding box center [663, 334] width 178 height 36
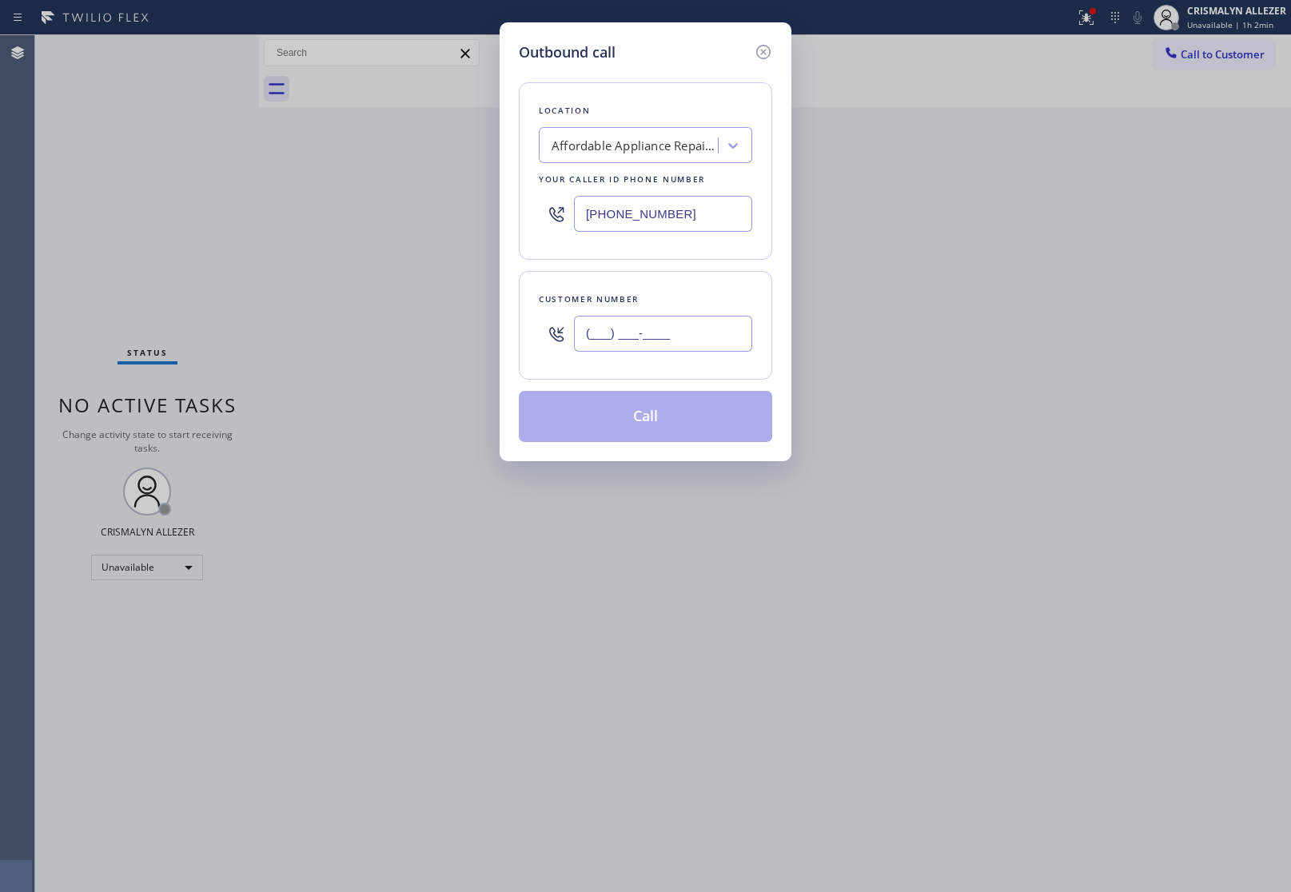
paste input "714) 328-0950"
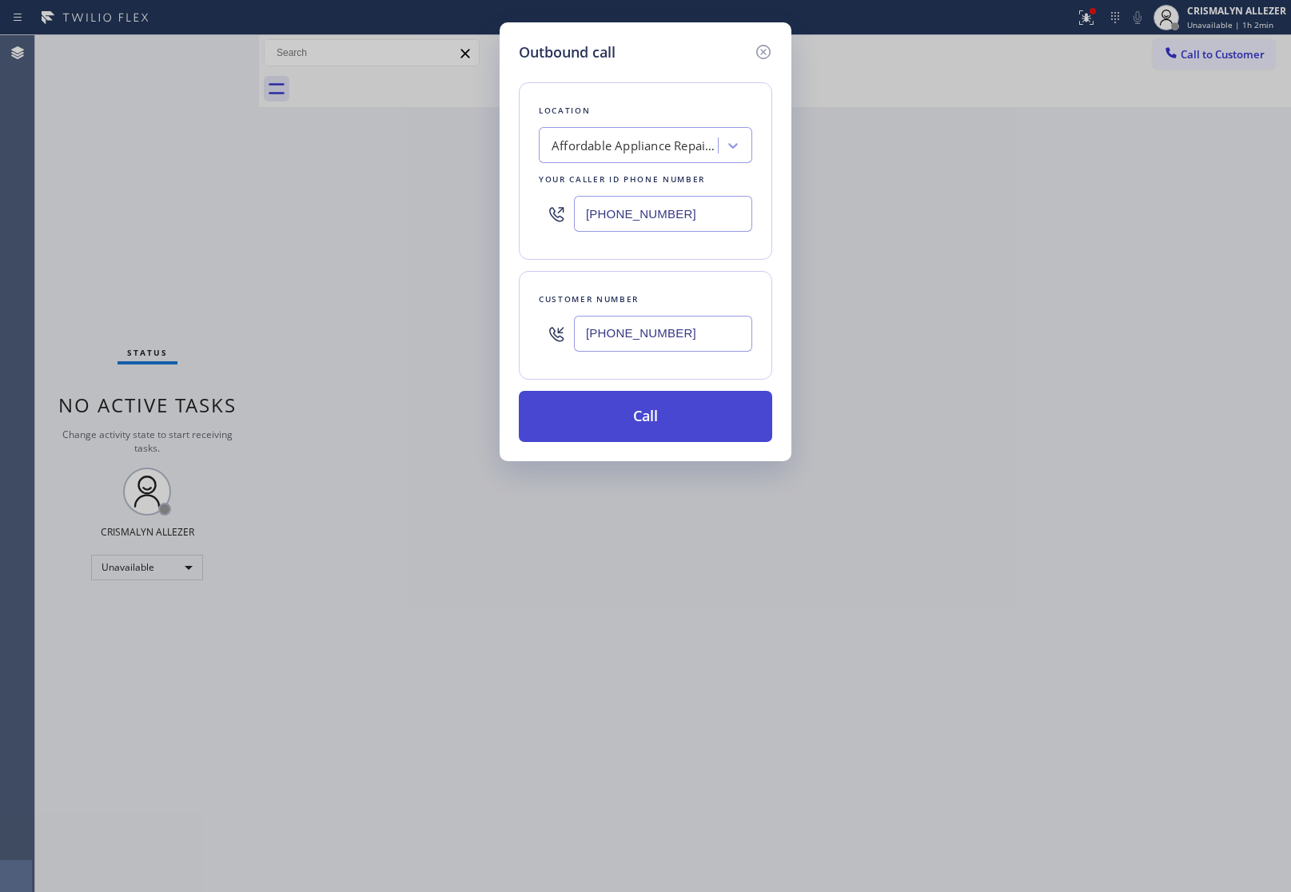
type input "[PHONE_NUMBER]"
click at [664, 412] on button "Call" at bounding box center [645, 416] width 253 height 51
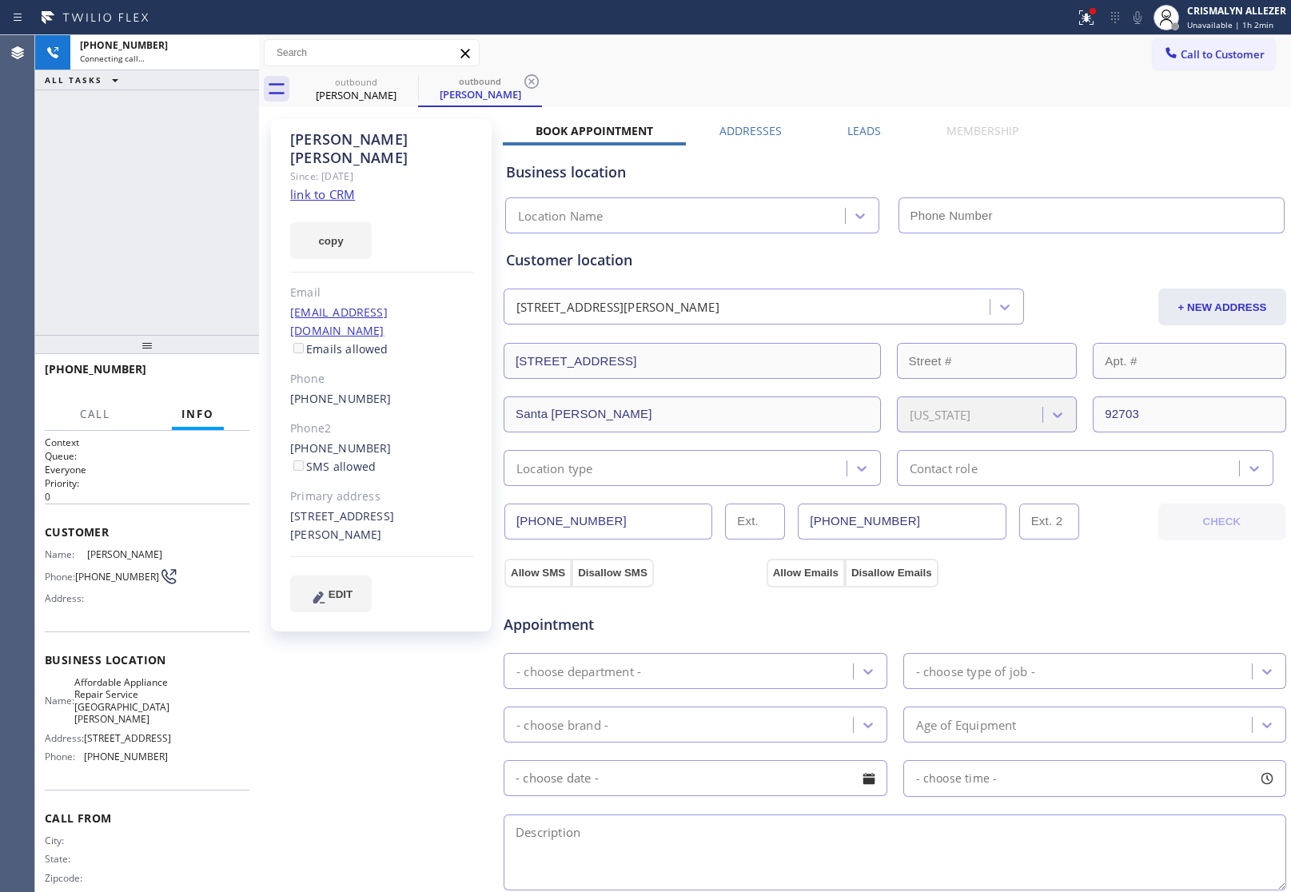
click at [313, 186] on link "link to CRM" at bounding box center [322, 194] width 65 height 16
type input "[PHONE_NUMBER]"
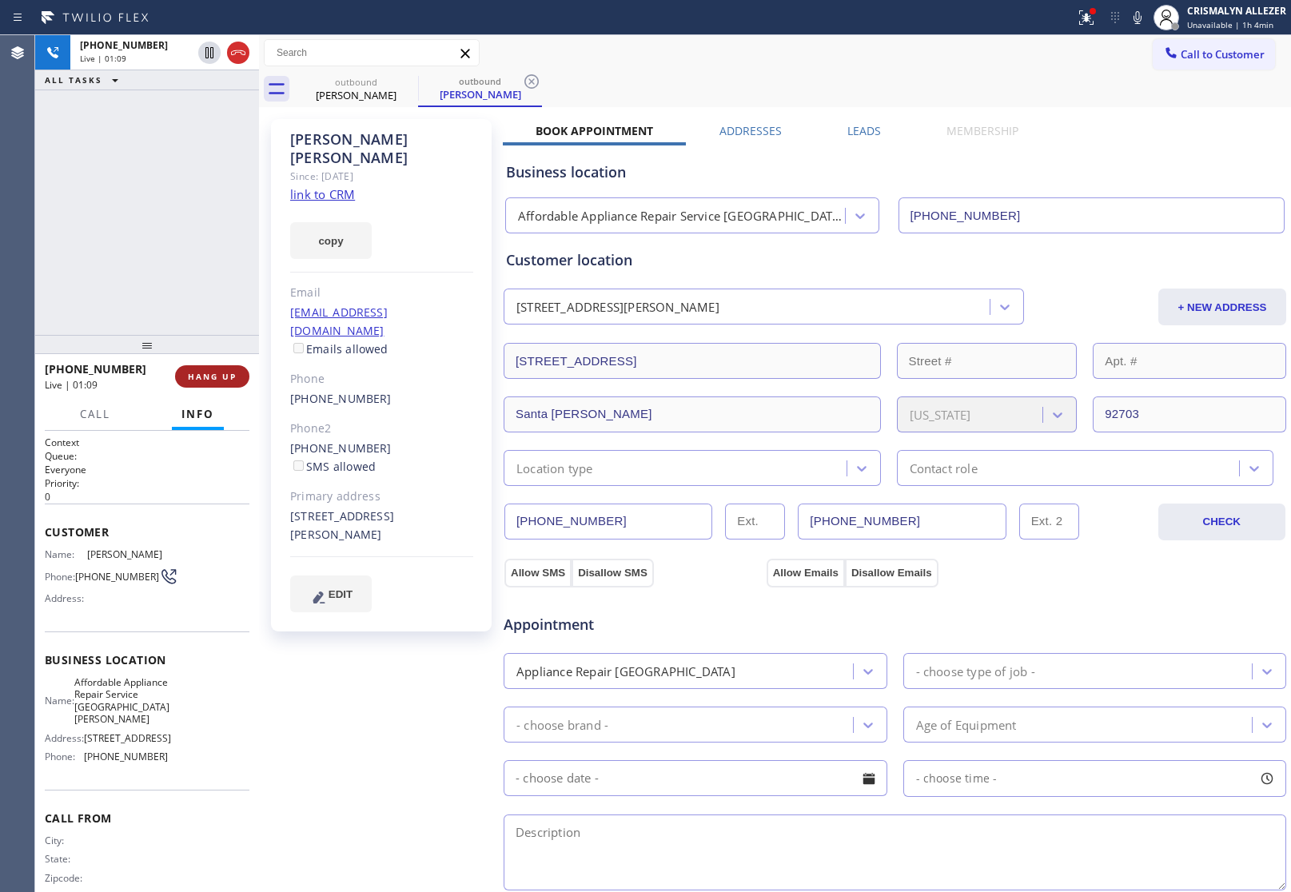
click at [209, 377] on span "HANG UP" at bounding box center [212, 376] width 49 height 11
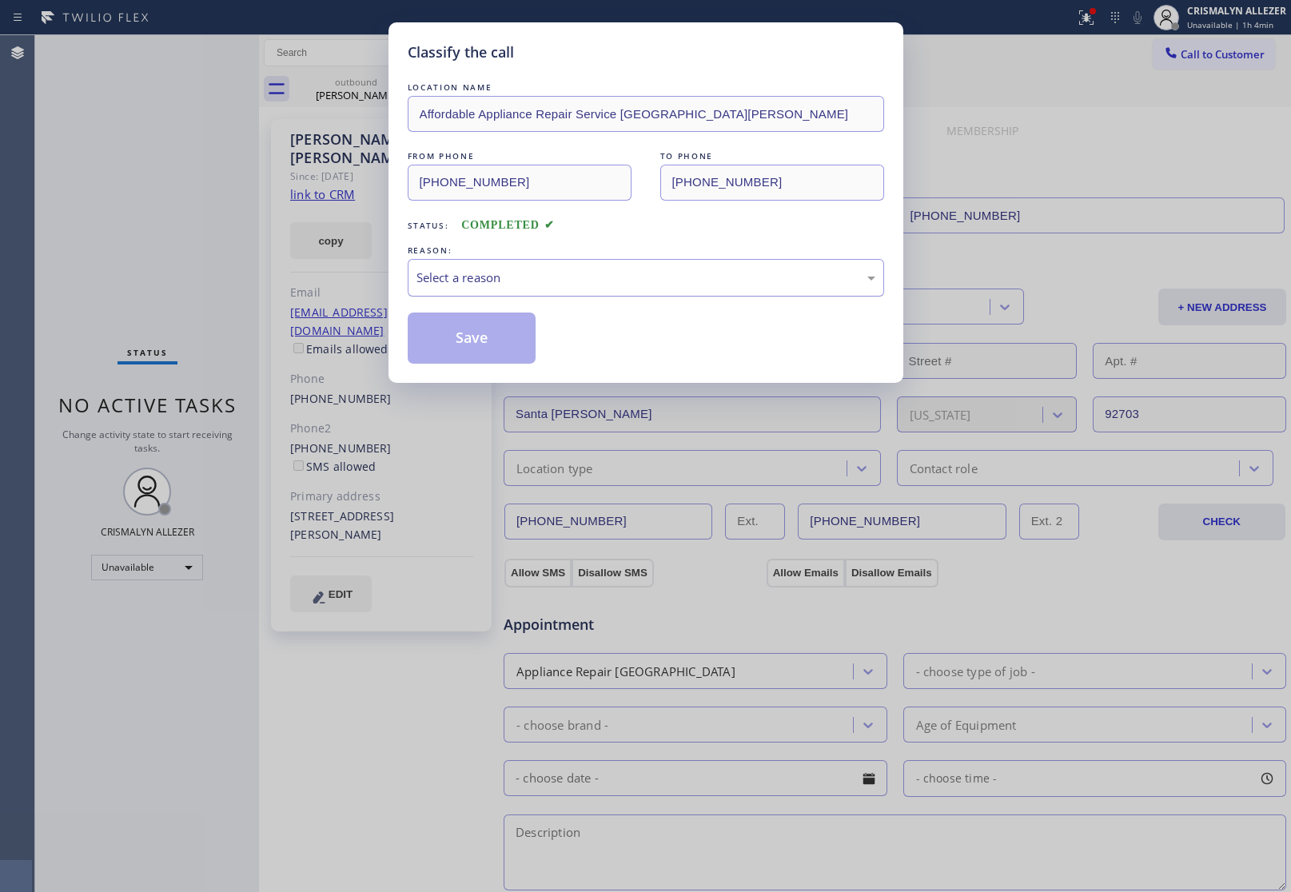
click at [648, 289] on div "Select a reason" at bounding box center [646, 278] width 476 height 38
click at [501, 344] on button "Save" at bounding box center [472, 337] width 129 height 51
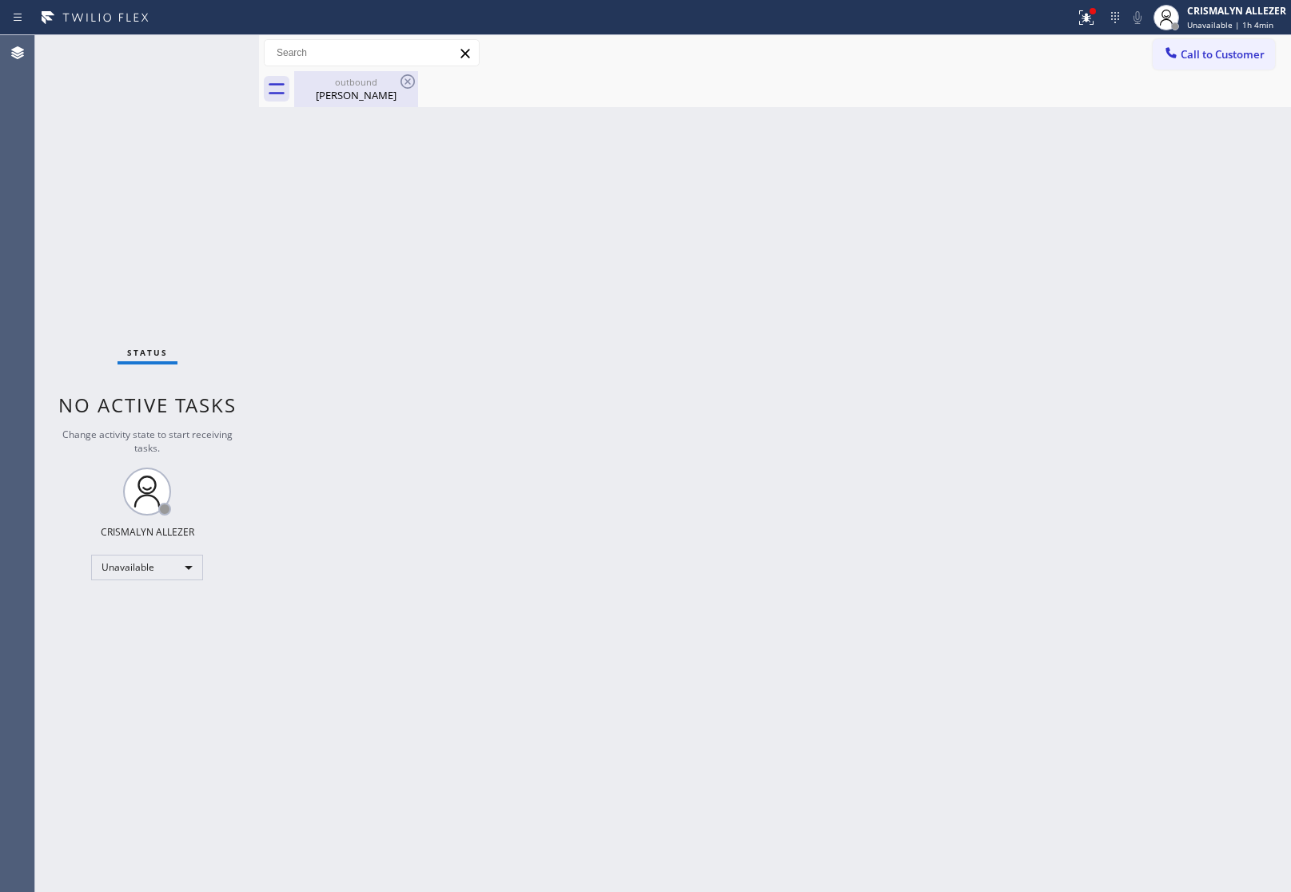
click at [356, 82] on div "outbound" at bounding box center [356, 82] width 121 height 12
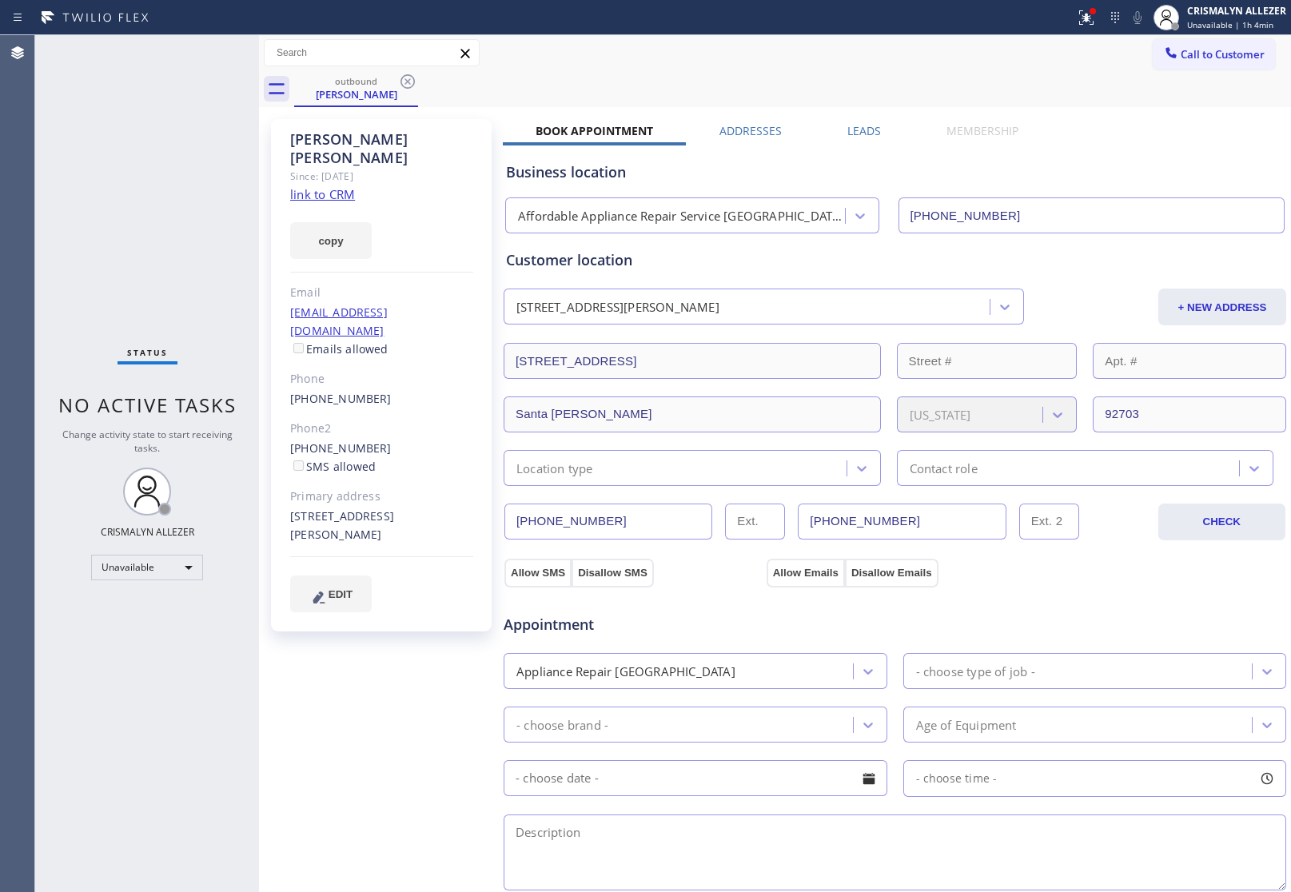
click at [853, 132] on label "Leads" at bounding box center [864, 130] width 34 height 15
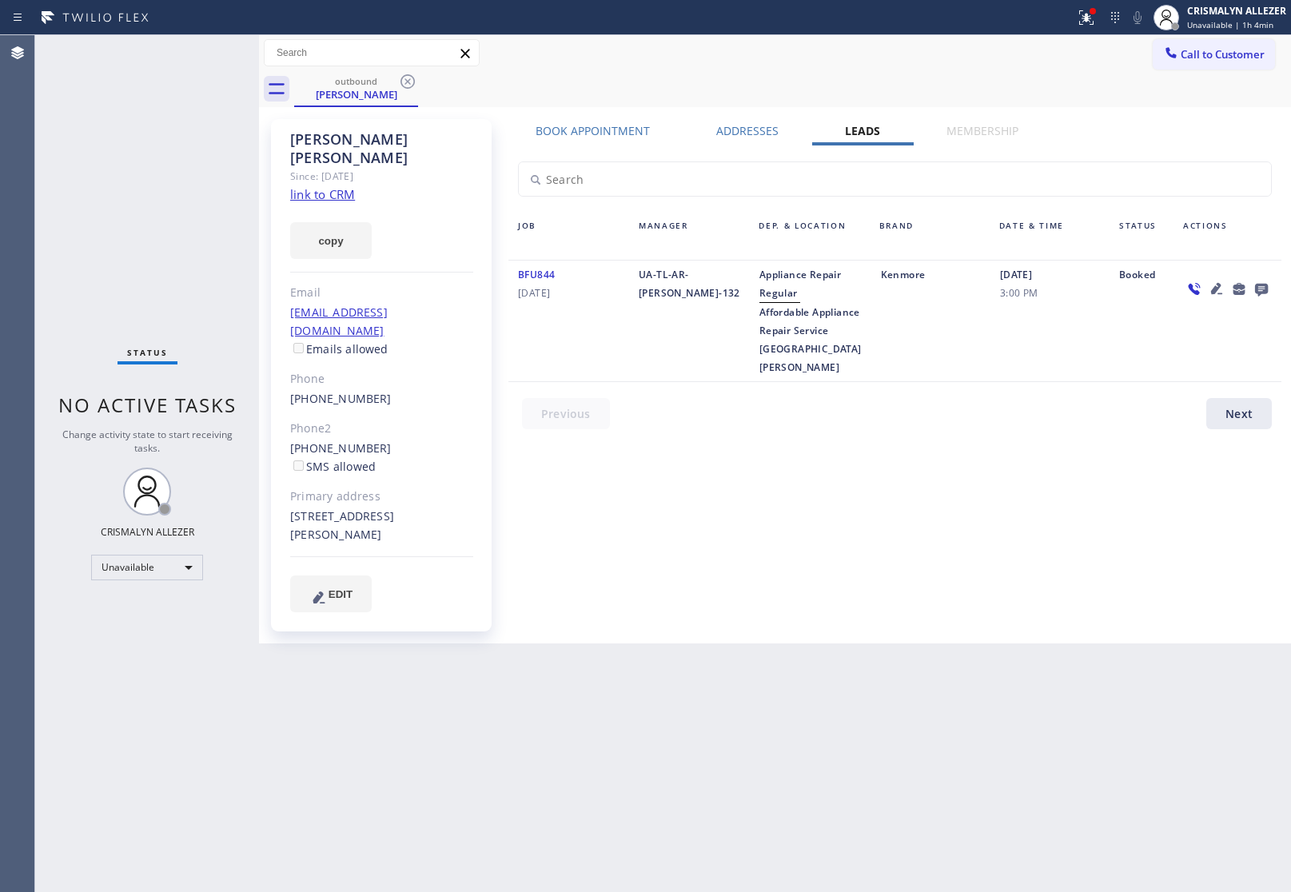
click at [1260, 288] on icon at bounding box center [1261, 290] width 13 height 13
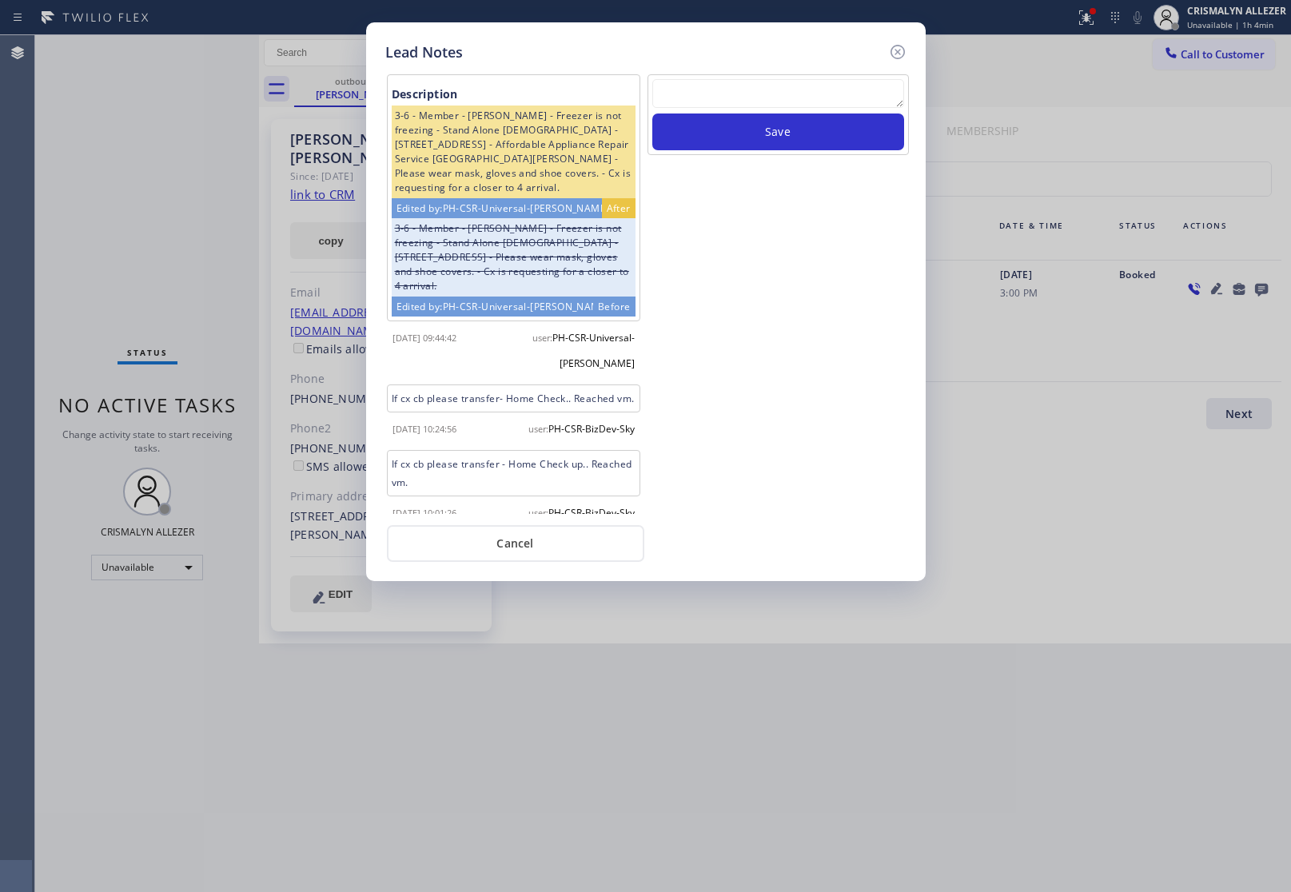
click at [760, 96] on textarea at bounding box center [778, 93] width 252 height 29
paste textarea "ALL GOOD FOR NOW, if cb xfer"
type textarea "ALL GOOD FOR NOW, if cb xfer"
click at [753, 137] on button "Save" at bounding box center [778, 131] width 252 height 37
click at [515, 555] on button "Cancel" at bounding box center [515, 543] width 257 height 37
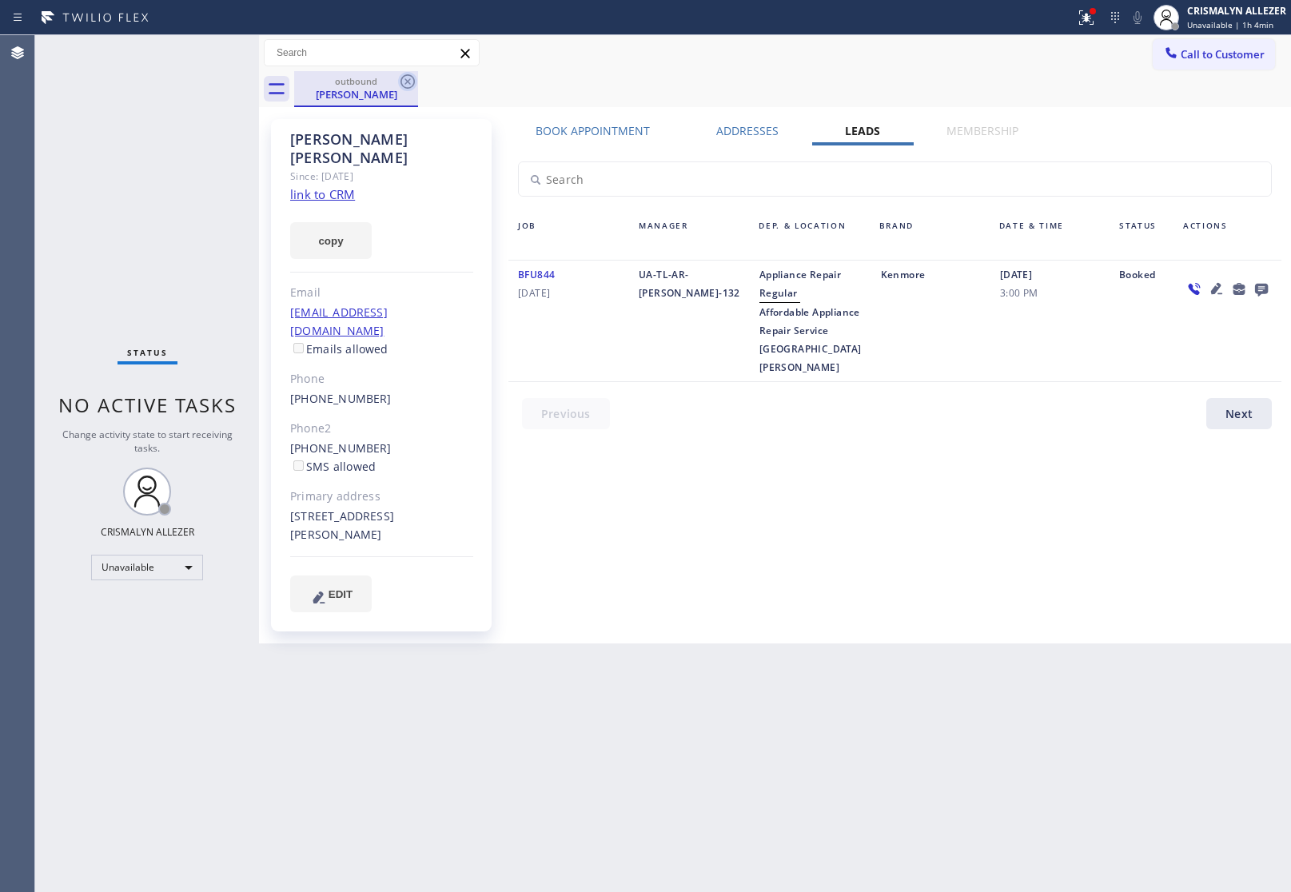
click at [408, 86] on icon at bounding box center [407, 81] width 19 height 19
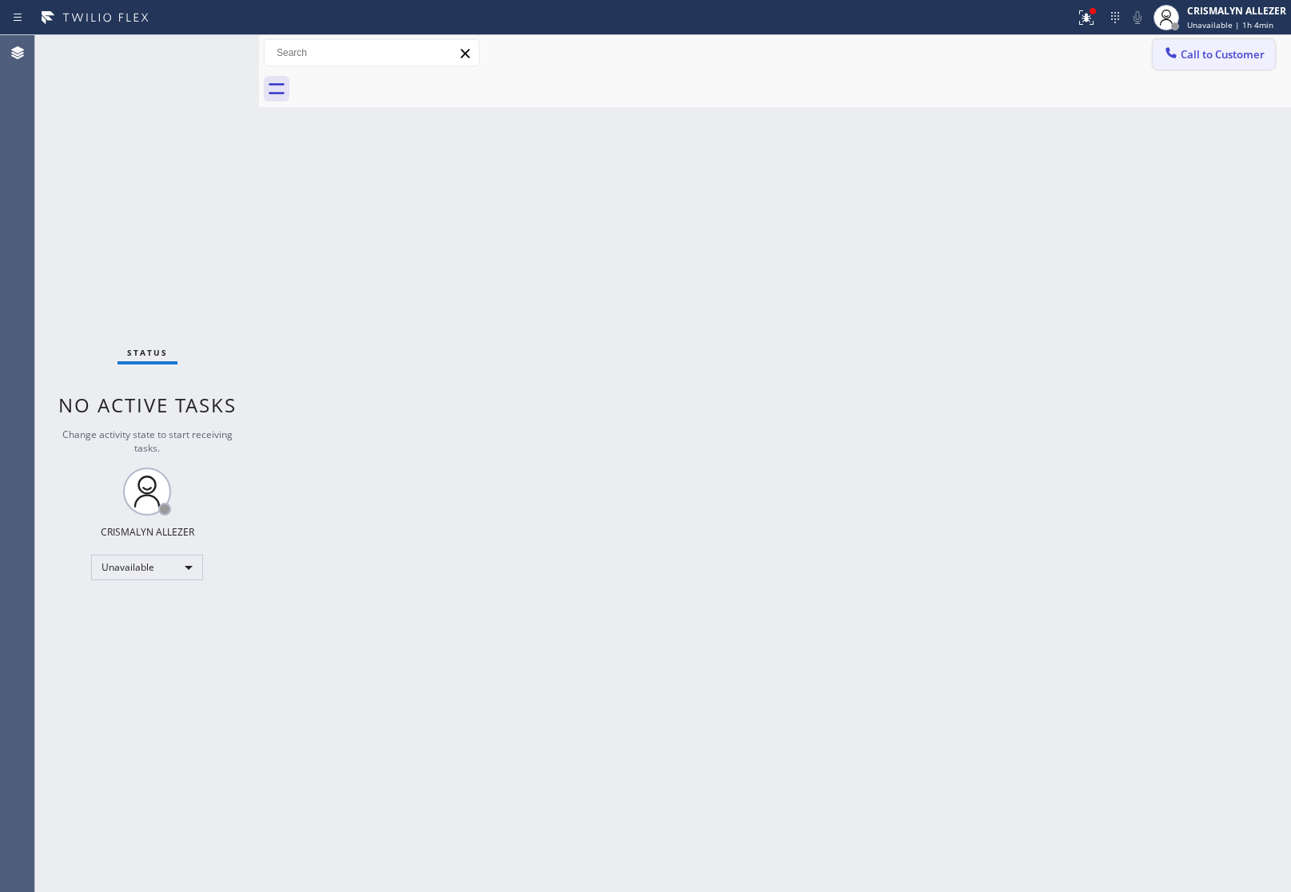
click at [1207, 64] on button "Call to Customer" at bounding box center [1213, 54] width 122 height 30
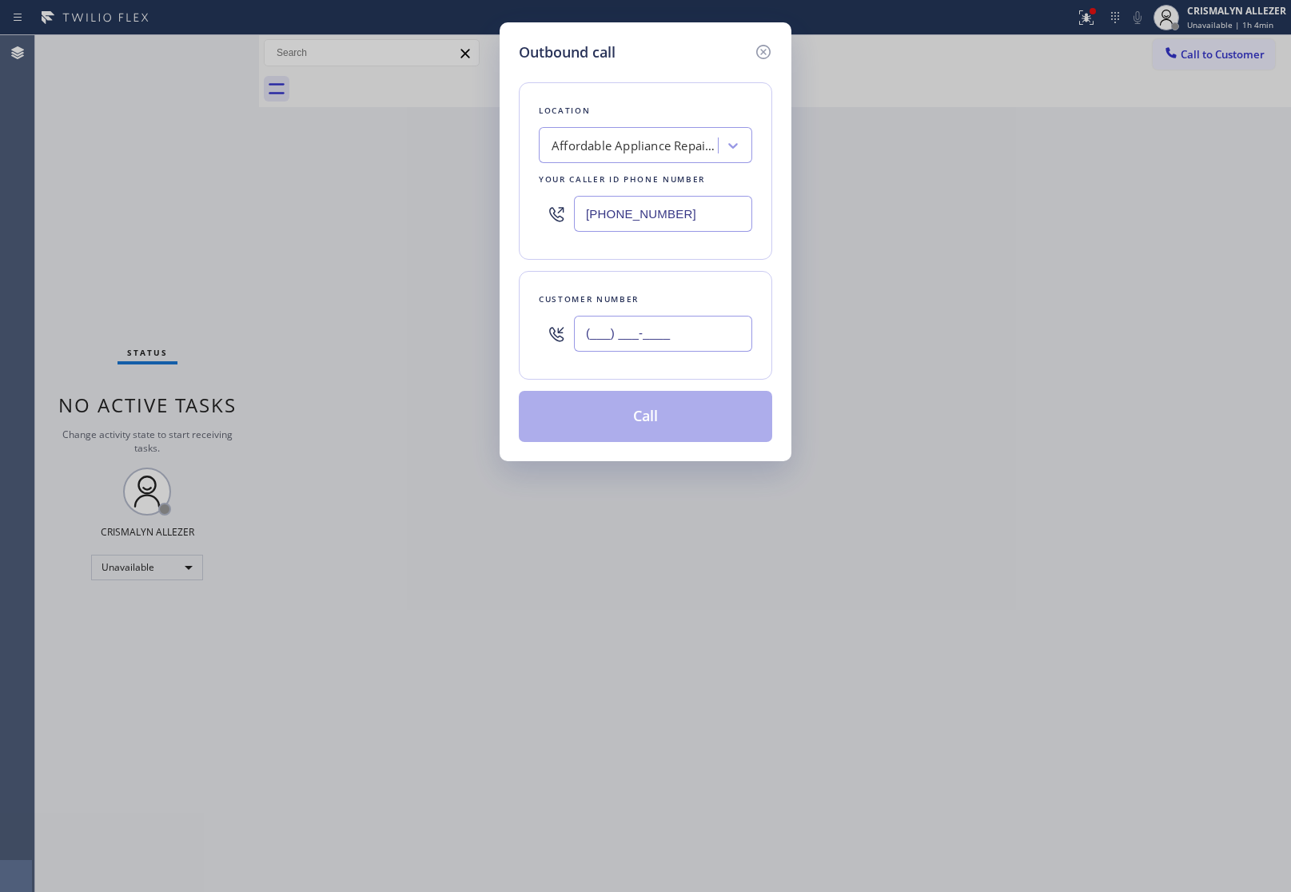
click at [703, 326] on input "(___) ___-____" at bounding box center [663, 334] width 178 height 36
paste input "310) 897-4593"
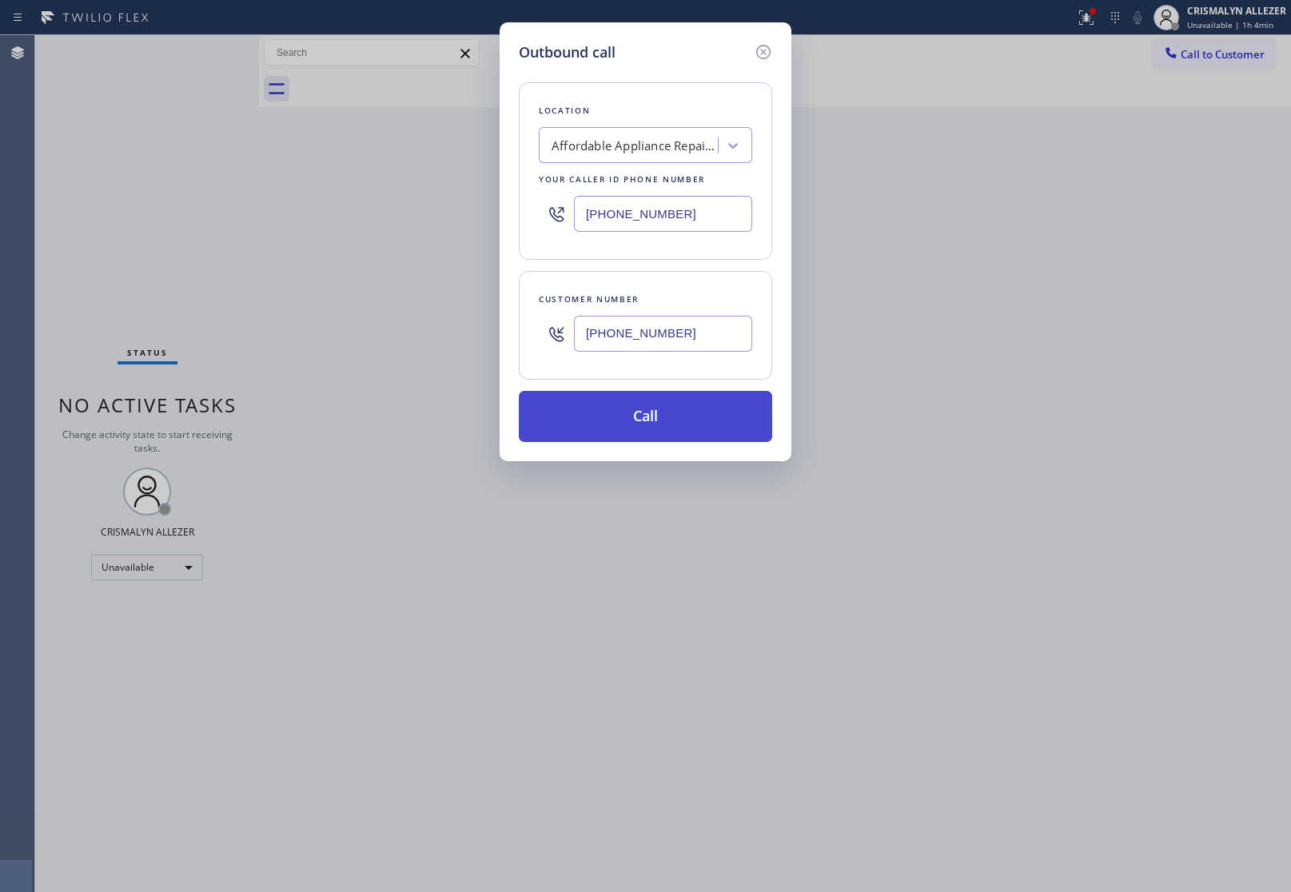
type input "[PHONE_NUMBER]"
click at [639, 417] on button "Call" at bounding box center [645, 416] width 253 height 51
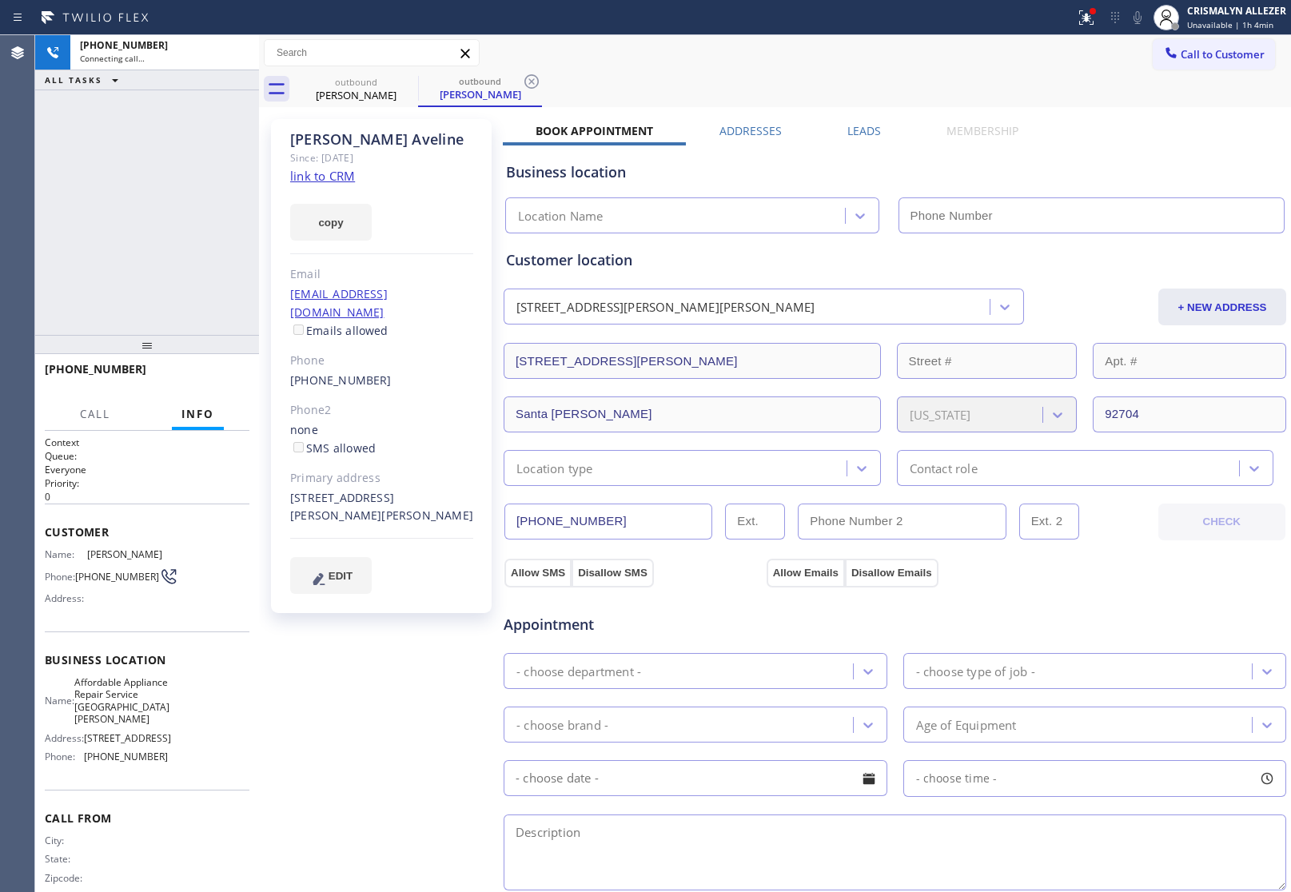
click at [342, 177] on link "link to CRM" at bounding box center [322, 176] width 65 height 16
type input "[PHONE_NUMBER]"
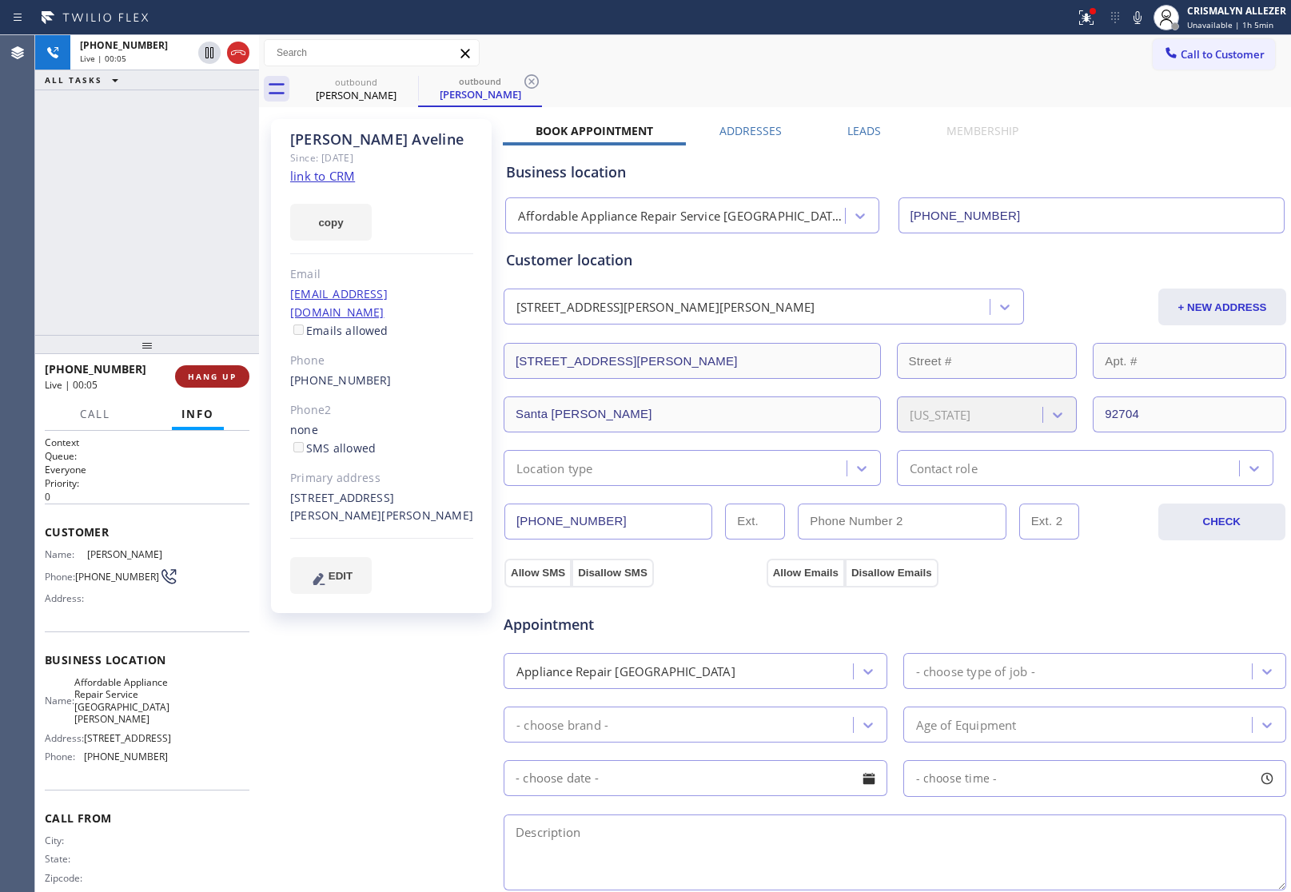
click at [200, 382] on button "HANG UP" at bounding box center [212, 376] width 74 height 22
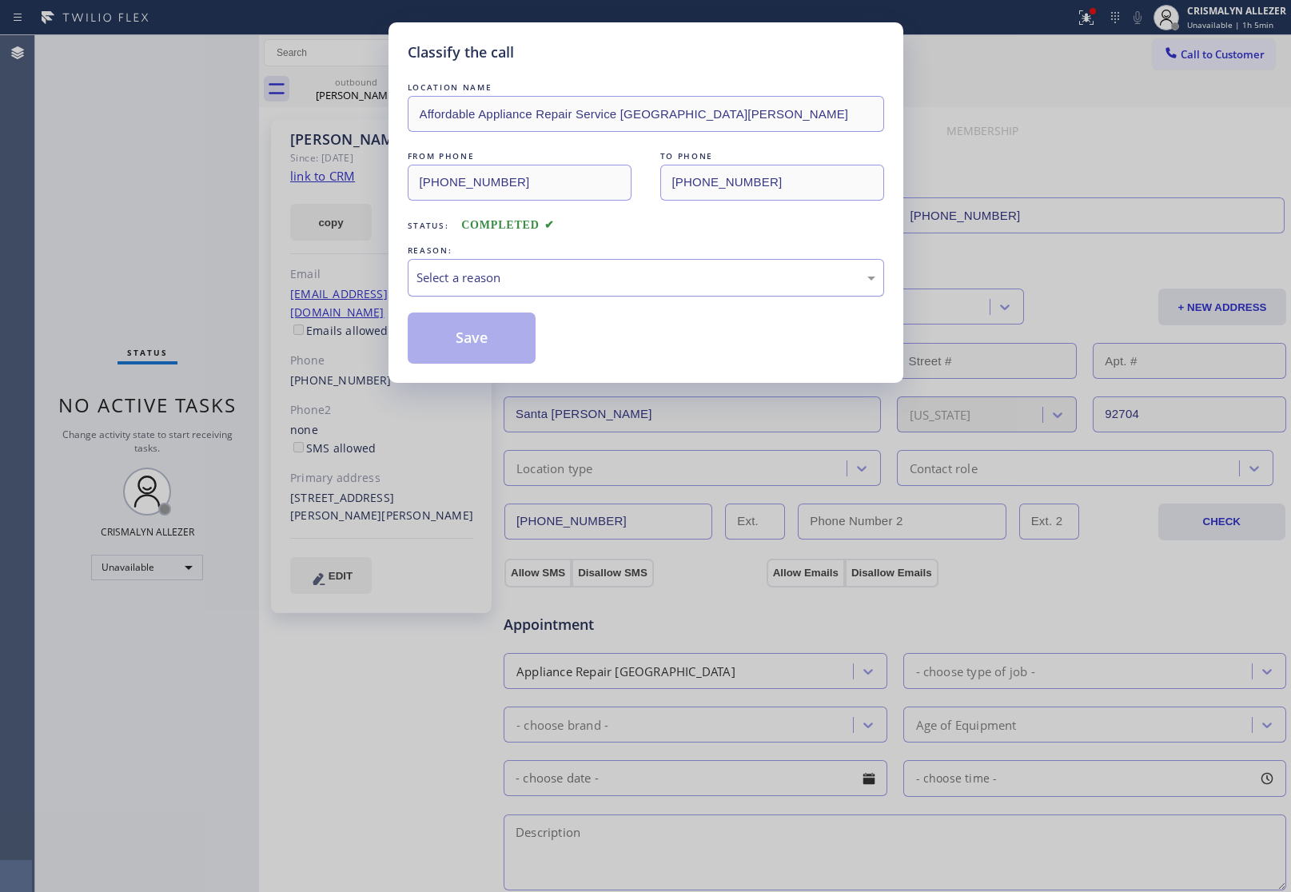
click at [590, 294] on div "Select a reason" at bounding box center [646, 278] width 476 height 38
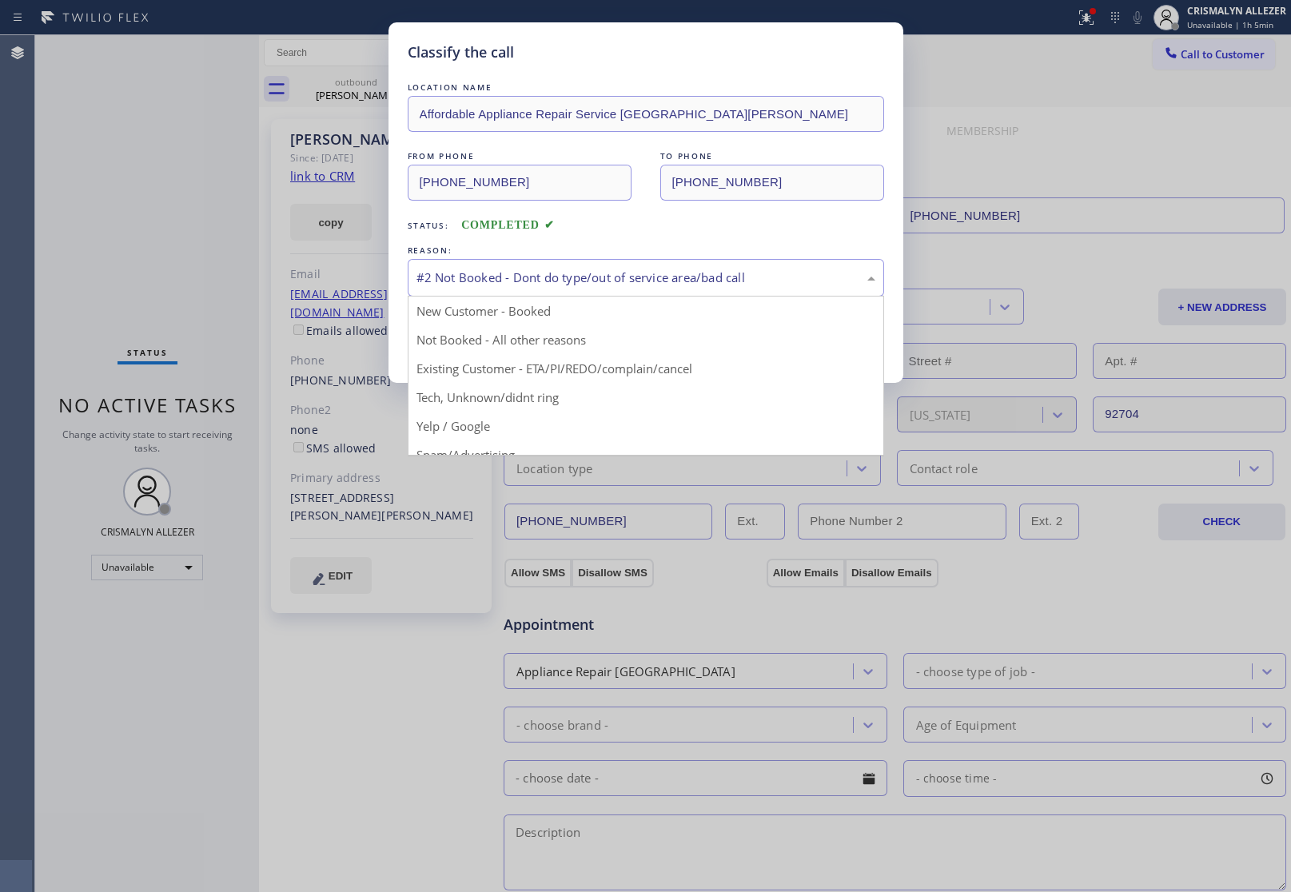
click at [599, 287] on div "#2 Not Booked - Dont do type/out of service area/bad call" at bounding box center [645, 278] width 459 height 18
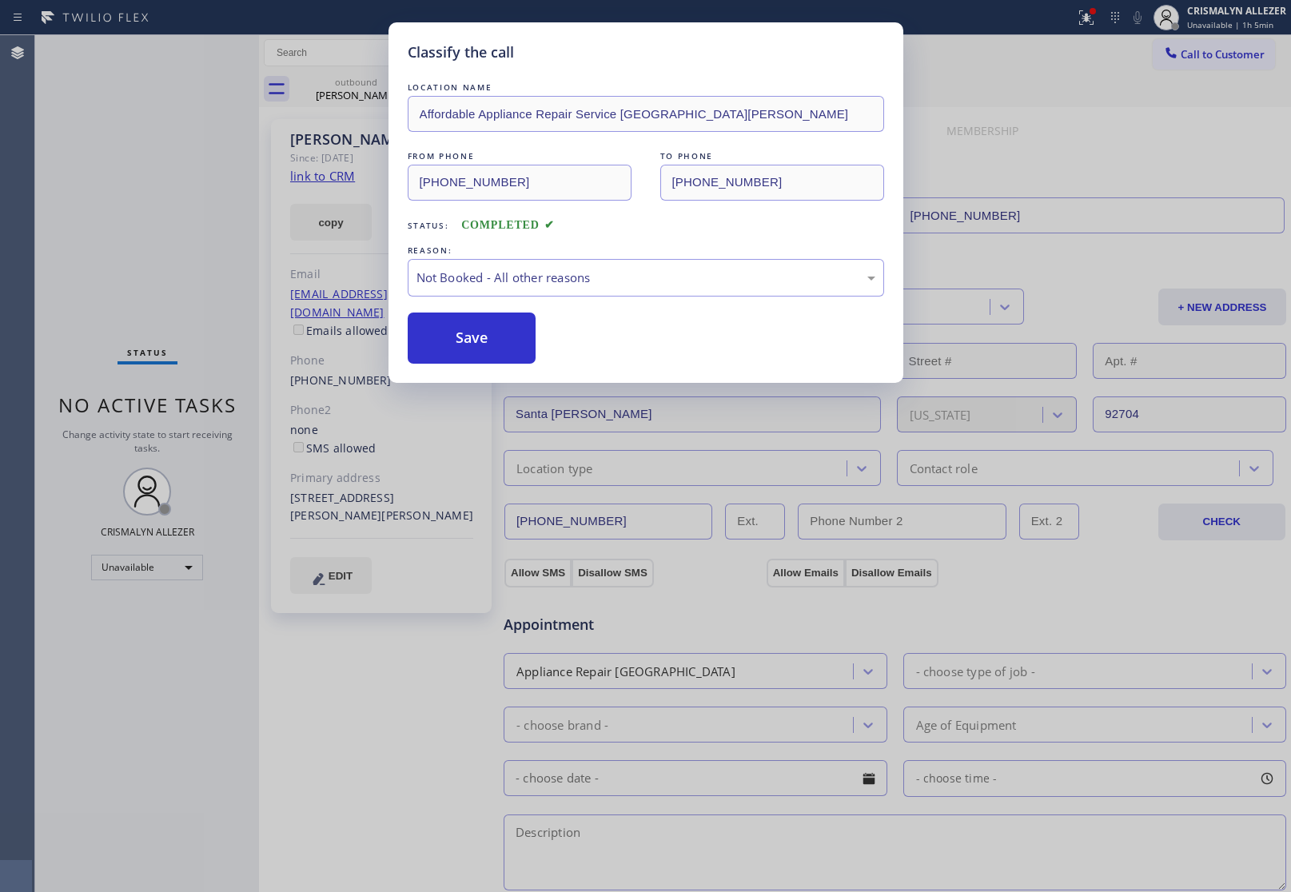
click at [472, 349] on button "Save" at bounding box center [472, 337] width 129 height 51
click at [364, 90] on div "Classify the call LOCATION NAME Affordable Appliance Repair Service Santa [PERS…" at bounding box center [645, 446] width 1291 height 892
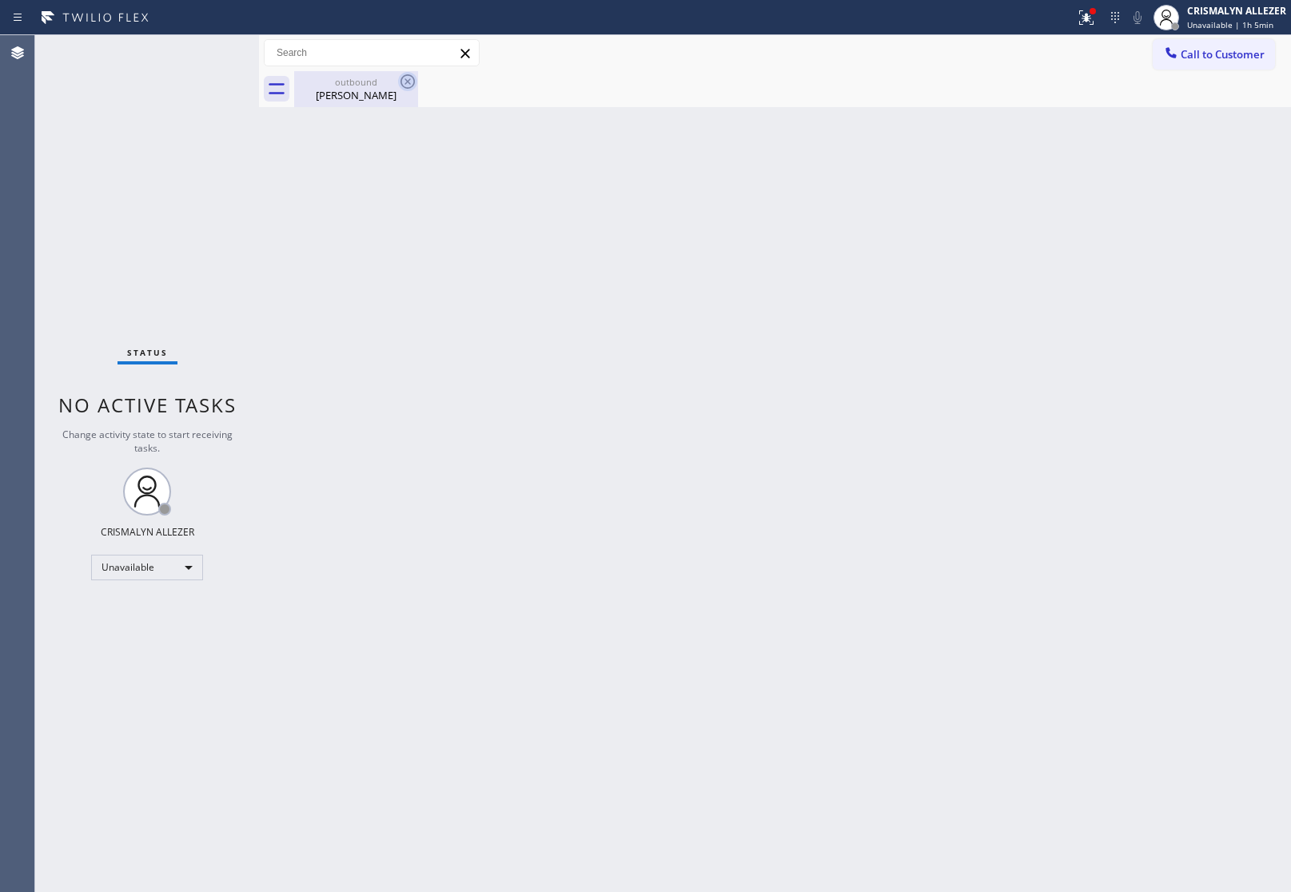
drag, startPoint x: 352, startPoint y: 93, endPoint x: 401, endPoint y: 84, distance: 49.5
click at [368, 90] on div "[PERSON_NAME]" at bounding box center [356, 95] width 121 height 14
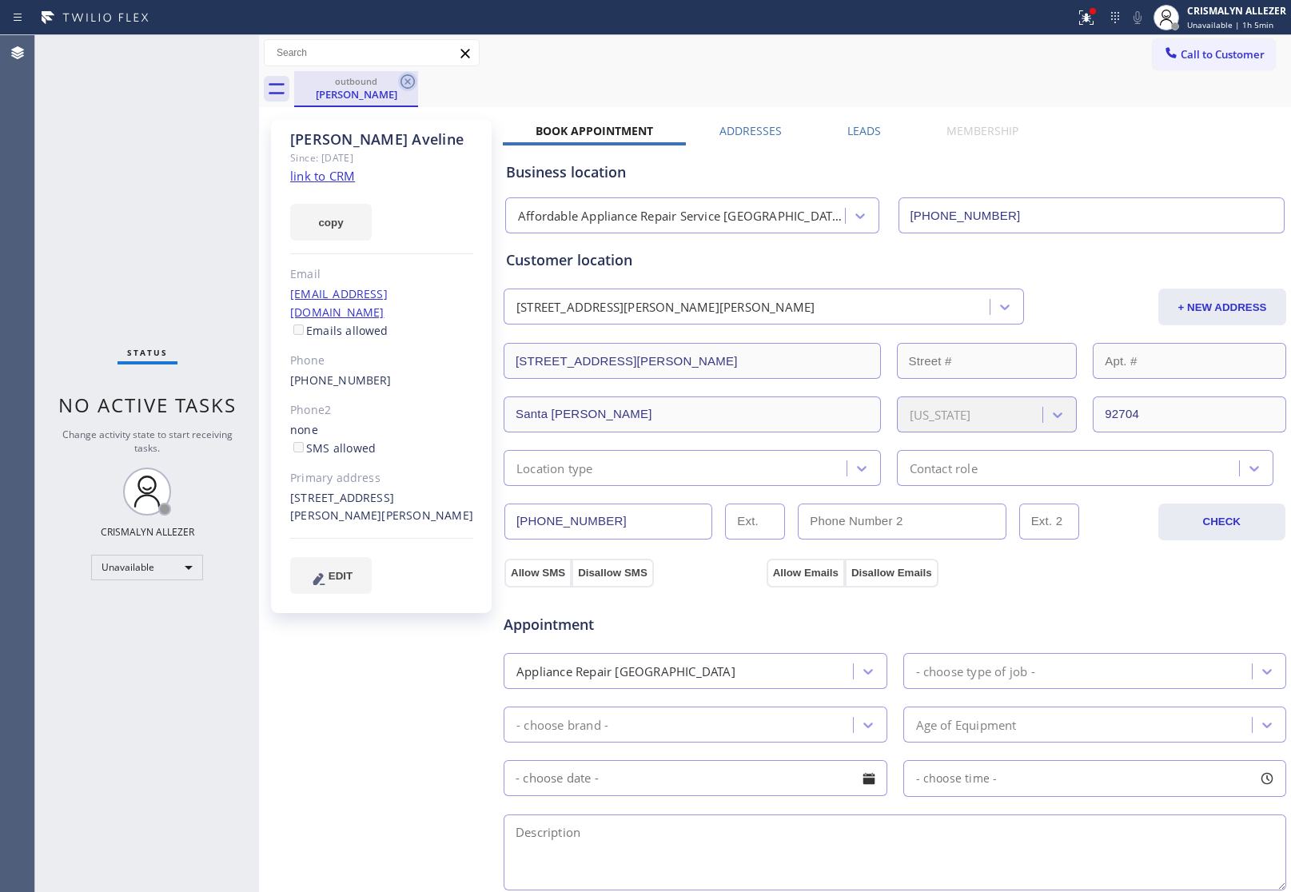
click at [406, 80] on icon at bounding box center [407, 81] width 14 height 14
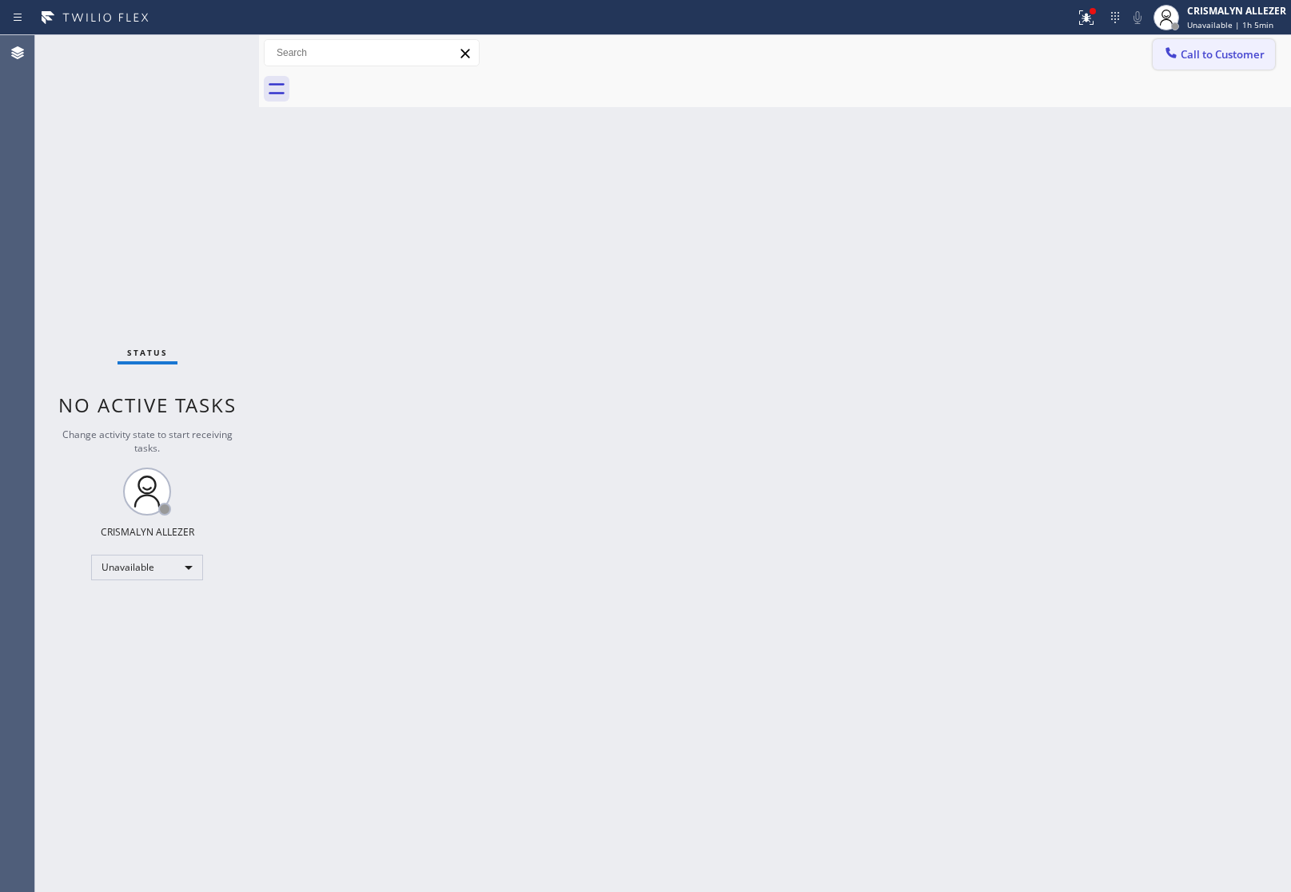
click at [1220, 53] on span "Call to Customer" at bounding box center [1222, 54] width 84 height 14
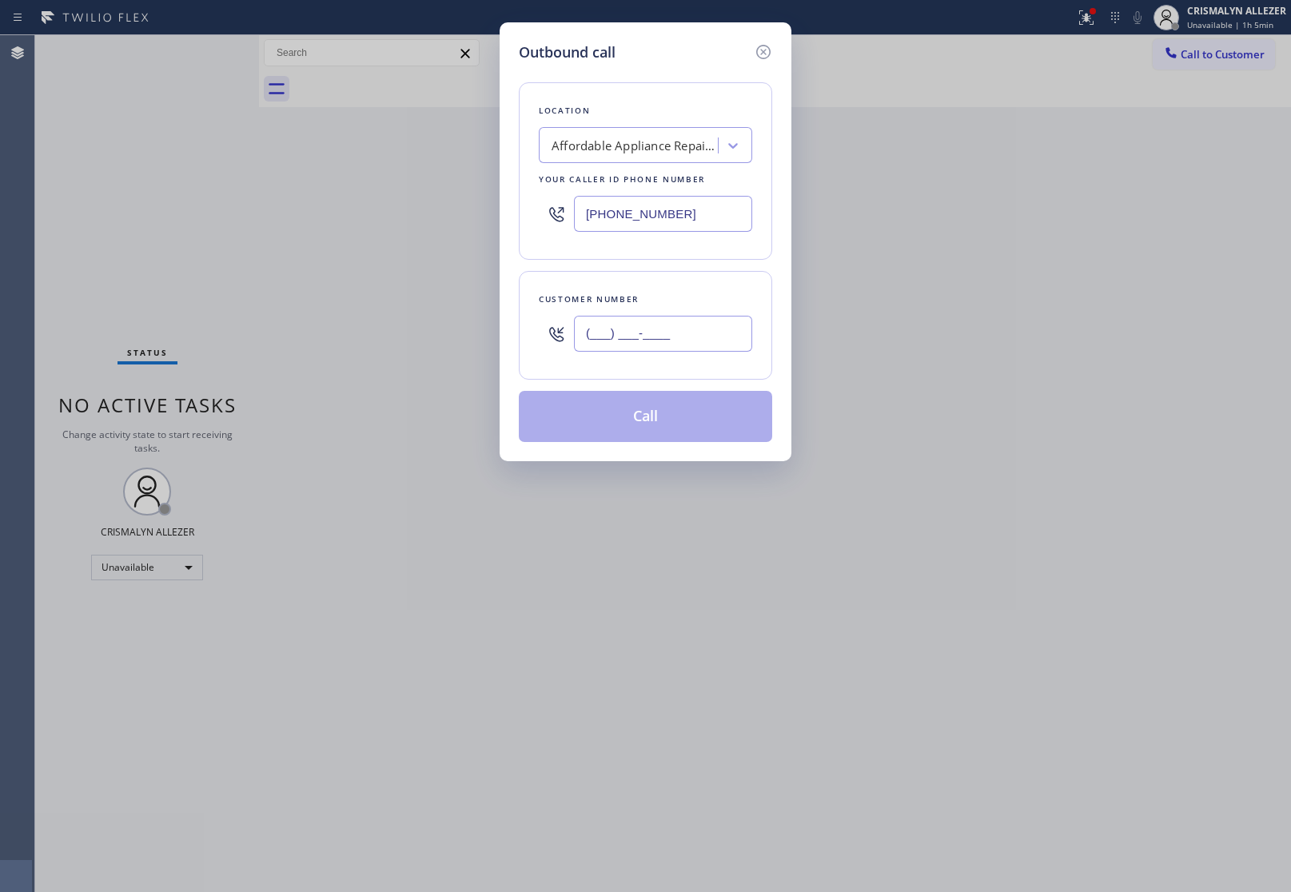
click at [706, 329] on input "(___) ___-____" at bounding box center [663, 334] width 178 height 36
type input "(___) ___-____"
paste input "310) 897-4593"
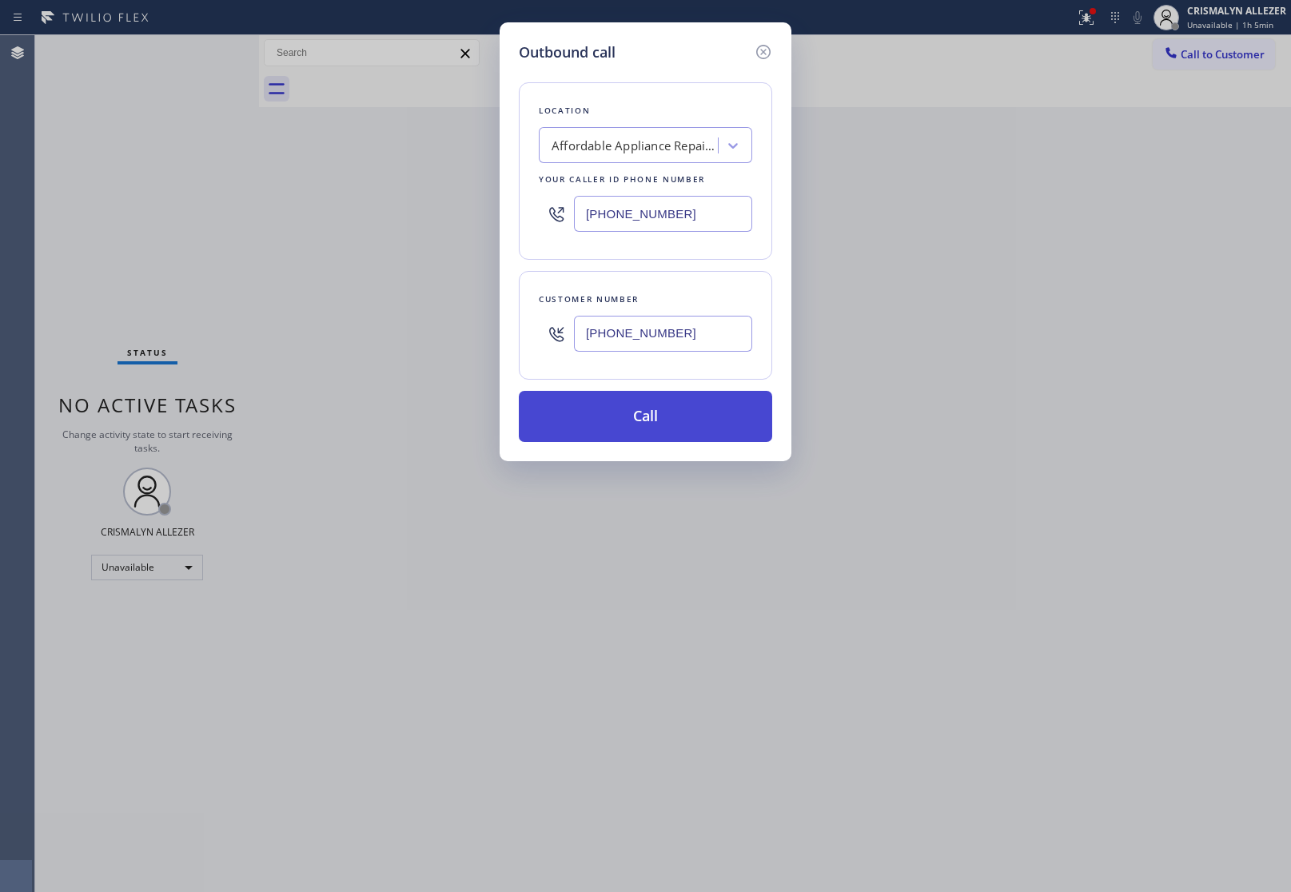
type input "[PHONE_NUMBER]"
click at [649, 425] on button "Call" at bounding box center [645, 416] width 253 height 51
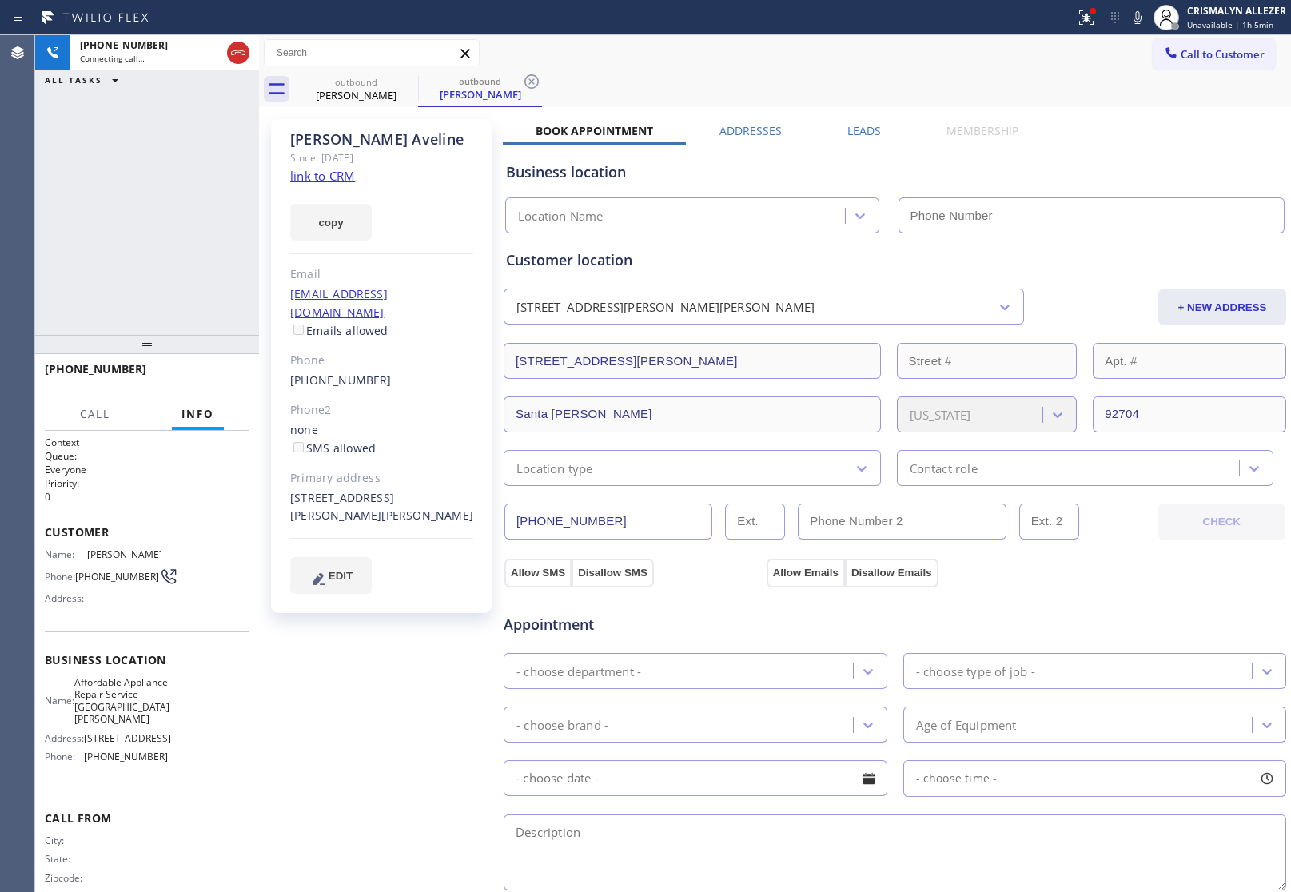
type input "[PHONE_NUMBER]"
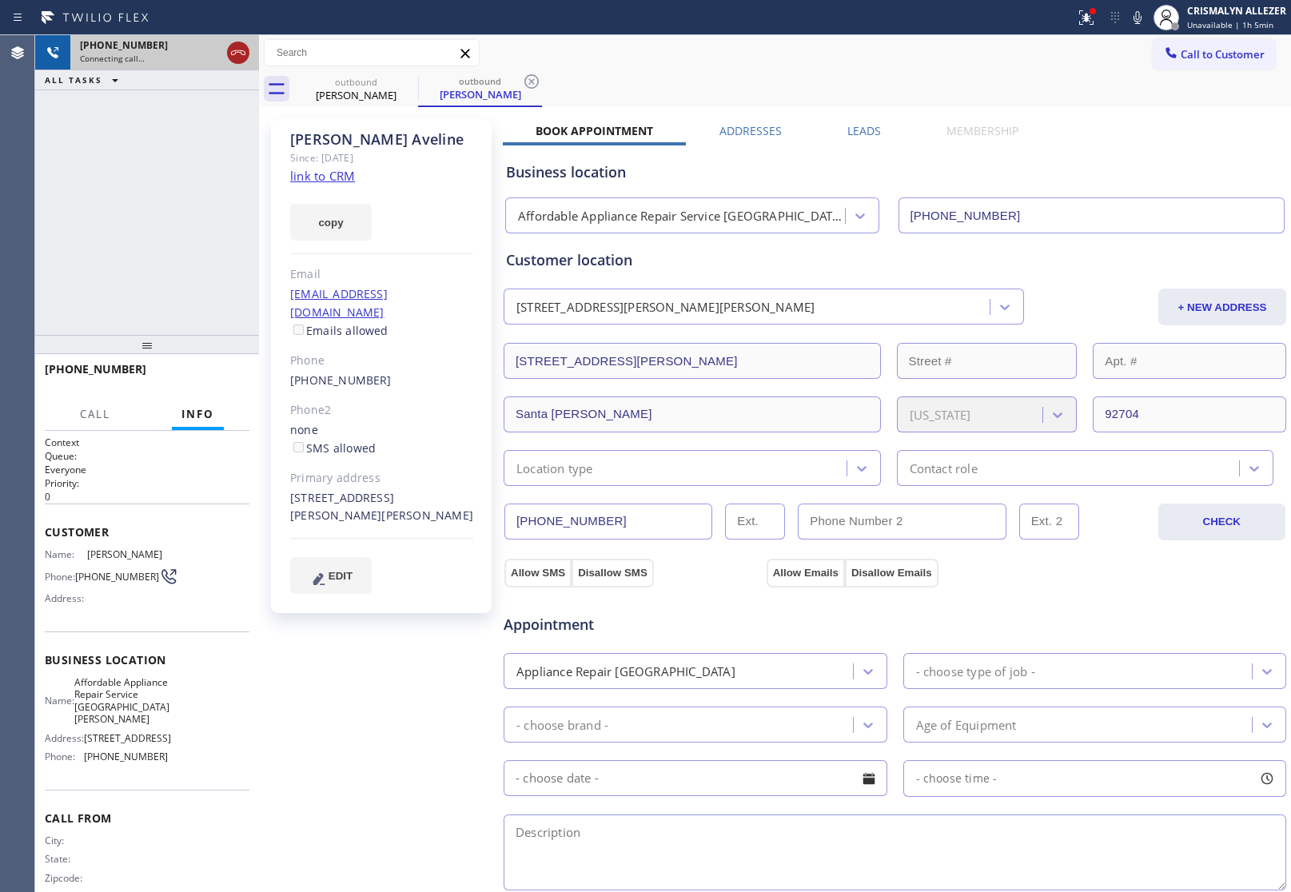
click at [242, 57] on icon at bounding box center [238, 52] width 19 height 19
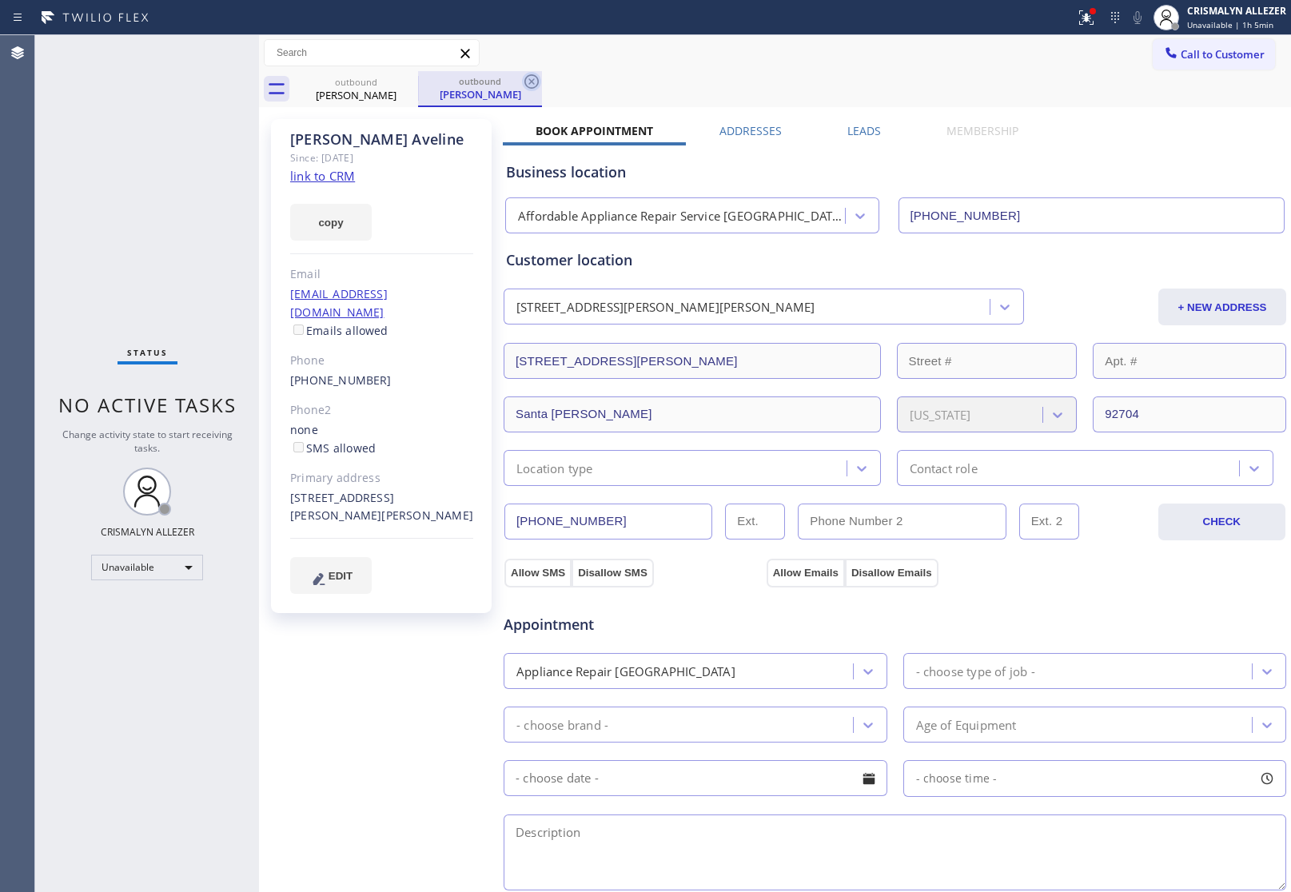
click at [530, 78] on icon at bounding box center [531, 81] width 19 height 19
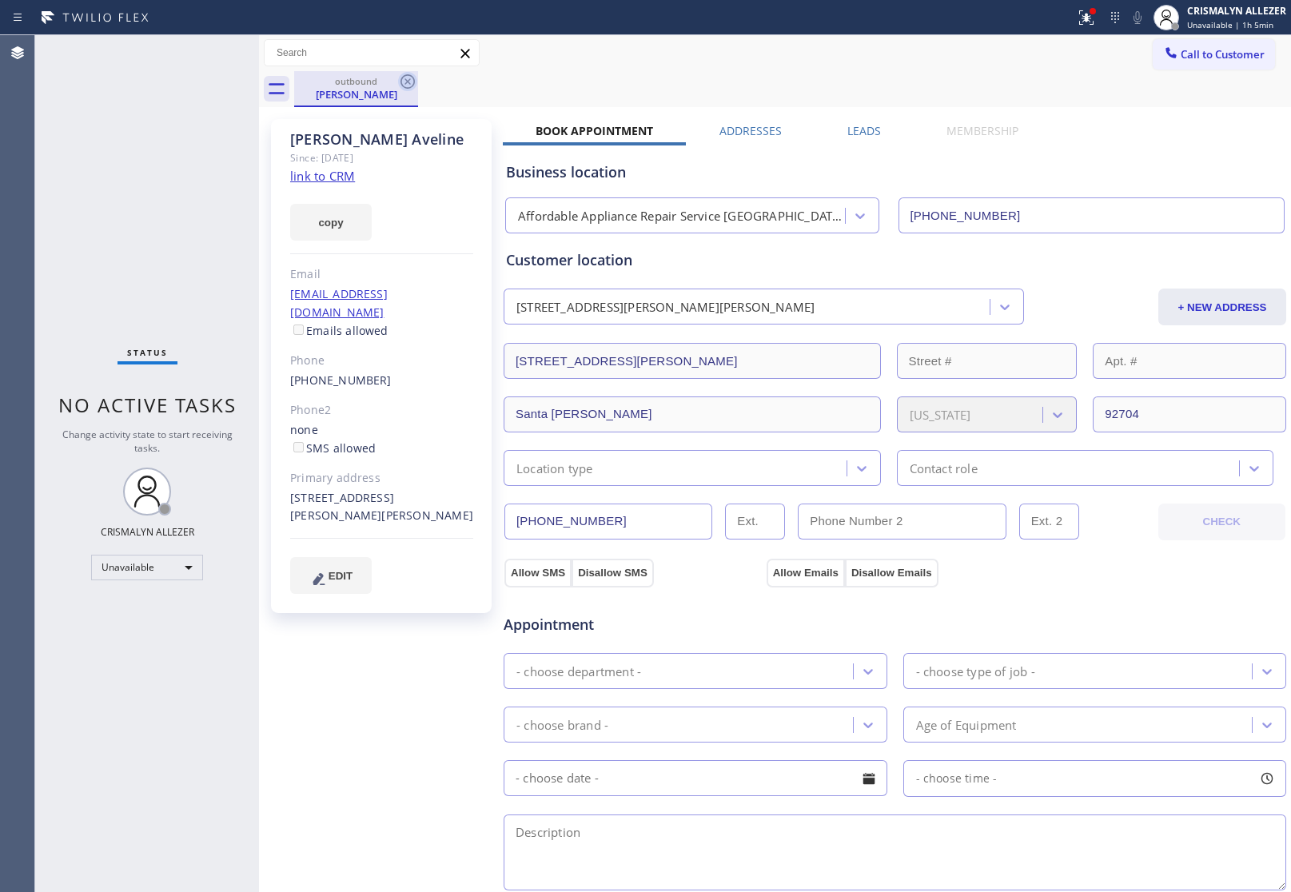
click at [405, 82] on icon at bounding box center [407, 81] width 19 height 19
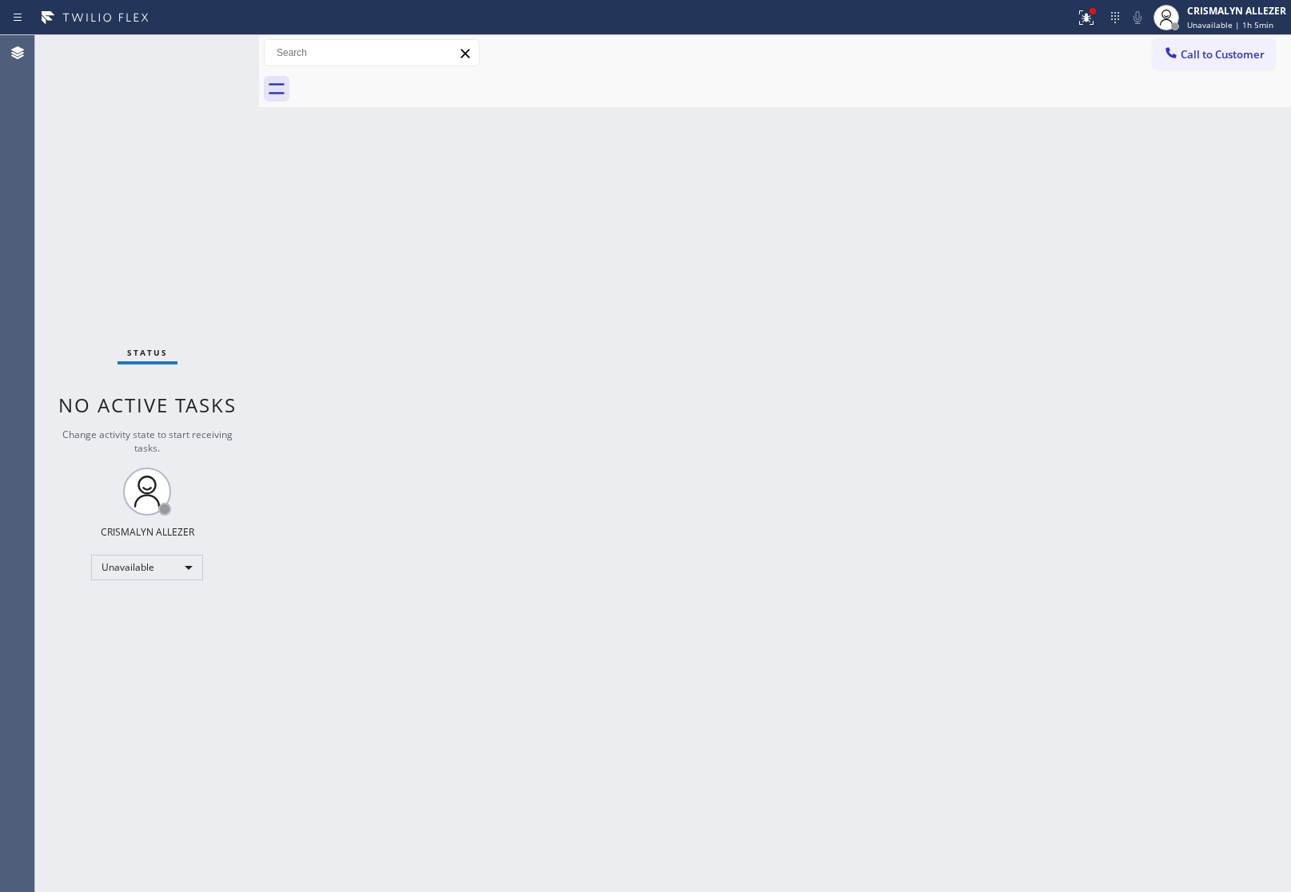
click at [1228, 57] on span "Call to Customer" at bounding box center [1222, 54] width 84 height 14
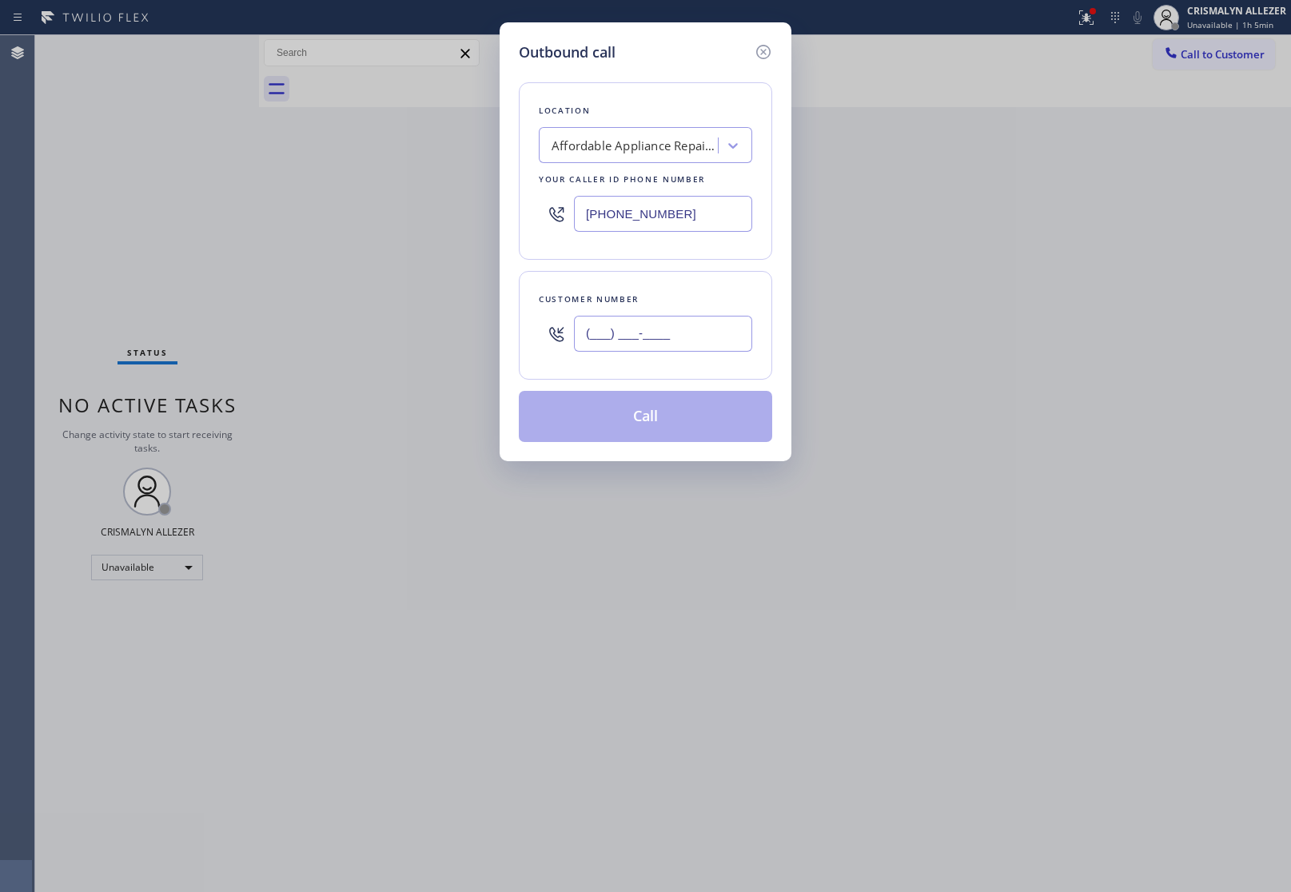
click at [692, 337] on input "(___) ___-____" at bounding box center [663, 334] width 178 height 36
paste input "714) 612-1949"
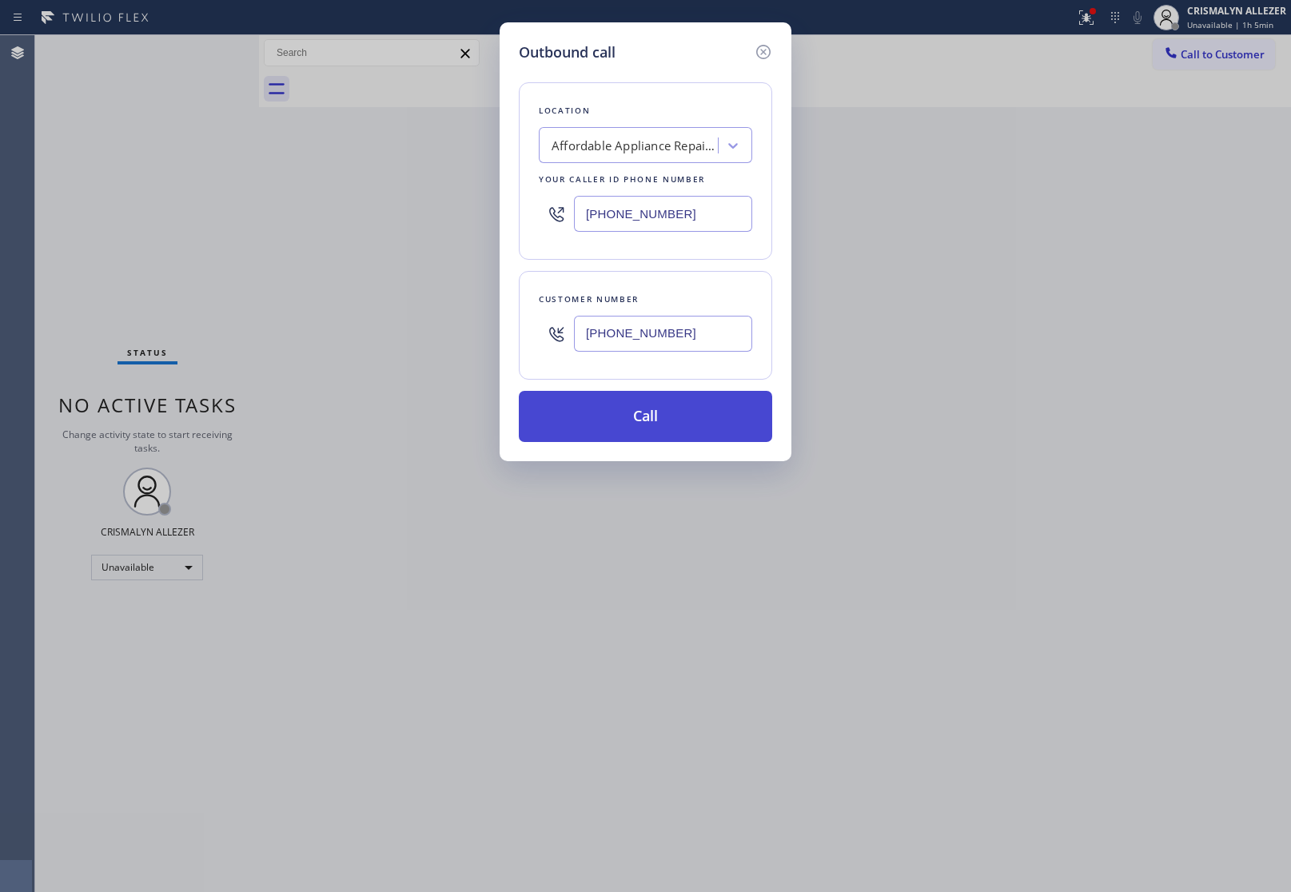
type input "[PHONE_NUMBER]"
click at [644, 426] on button "Call" at bounding box center [645, 416] width 253 height 51
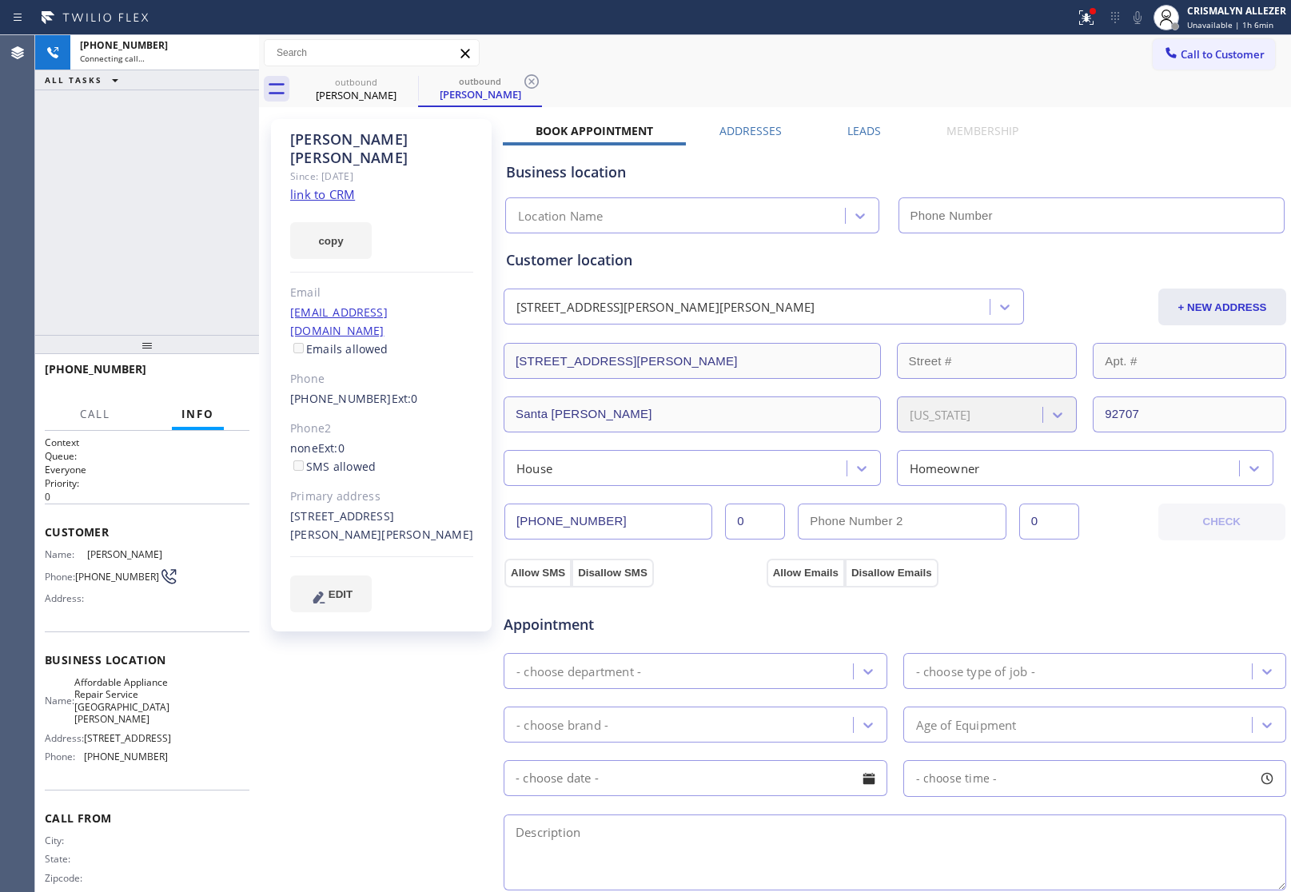
click at [324, 186] on link "link to CRM" at bounding box center [322, 194] width 65 height 16
type input "[PHONE_NUMBER]"
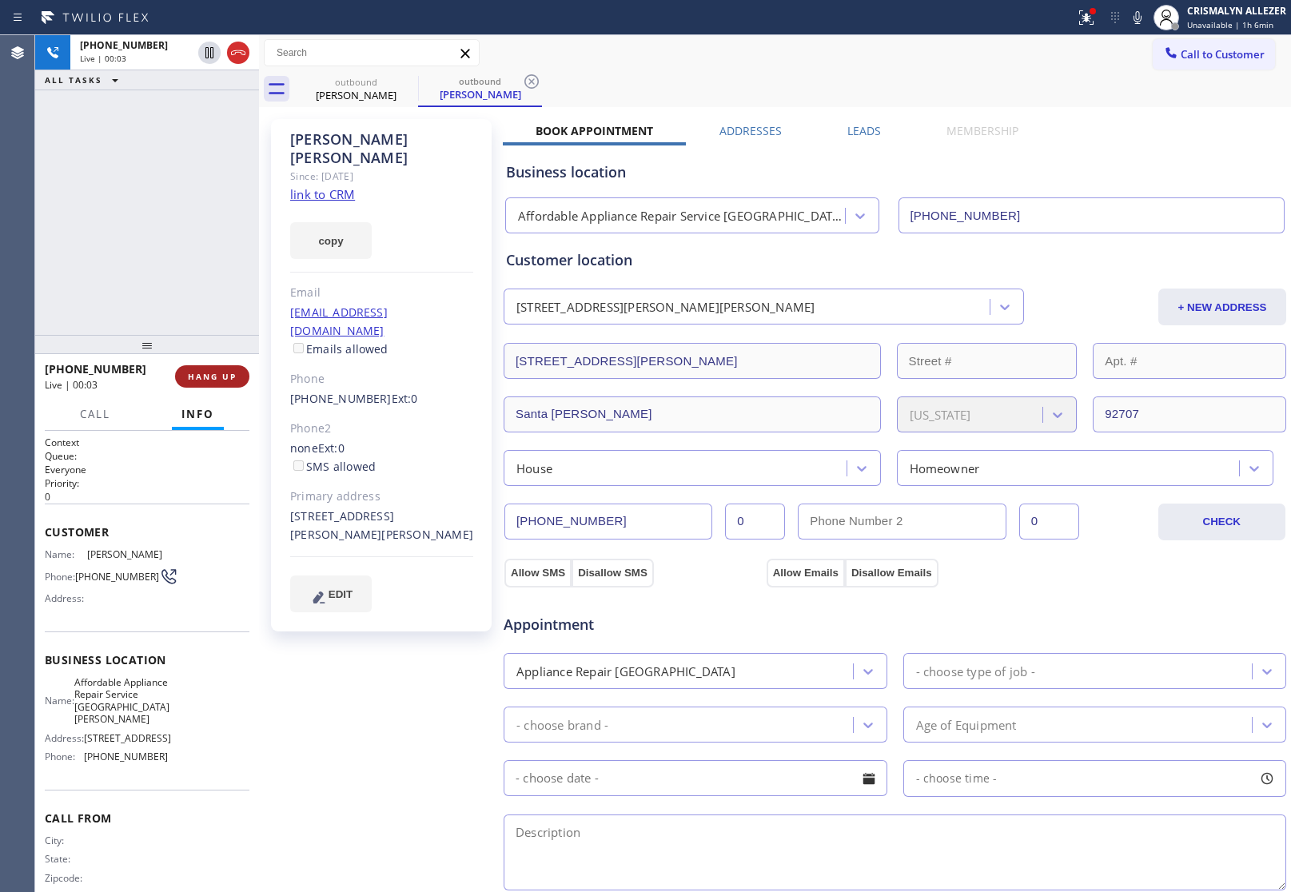
click at [209, 384] on button "HANG UP" at bounding box center [212, 376] width 74 height 22
click at [208, 384] on button "HANG UP" at bounding box center [212, 376] width 74 height 22
click at [212, 378] on span "COMPLETE" at bounding box center [208, 376] width 55 height 11
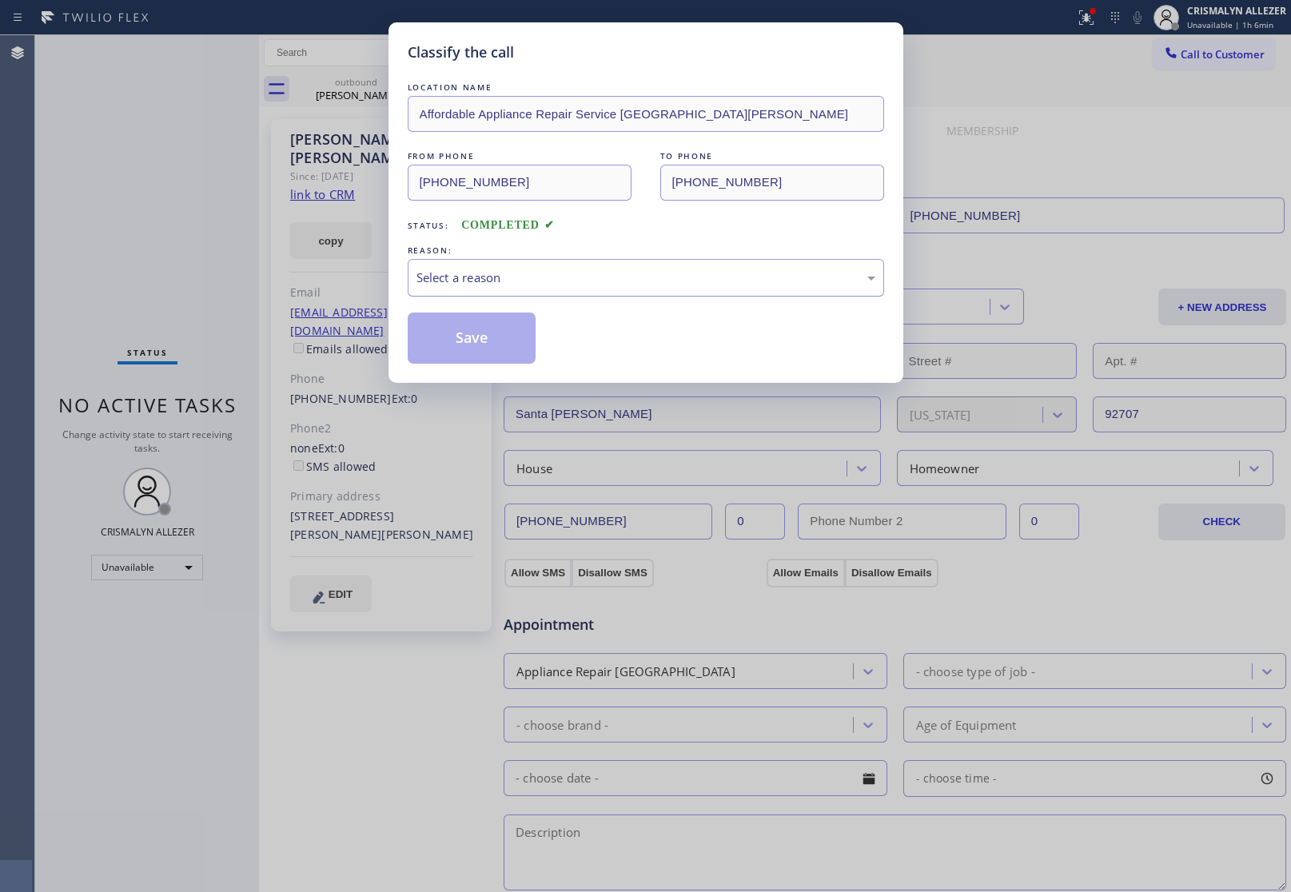
drag, startPoint x: 603, startPoint y: 285, endPoint x: 570, endPoint y: 292, distance: 34.3
click at [604, 285] on div "Select a reason" at bounding box center [645, 278] width 459 height 18
click at [453, 337] on button "Save" at bounding box center [472, 337] width 129 height 51
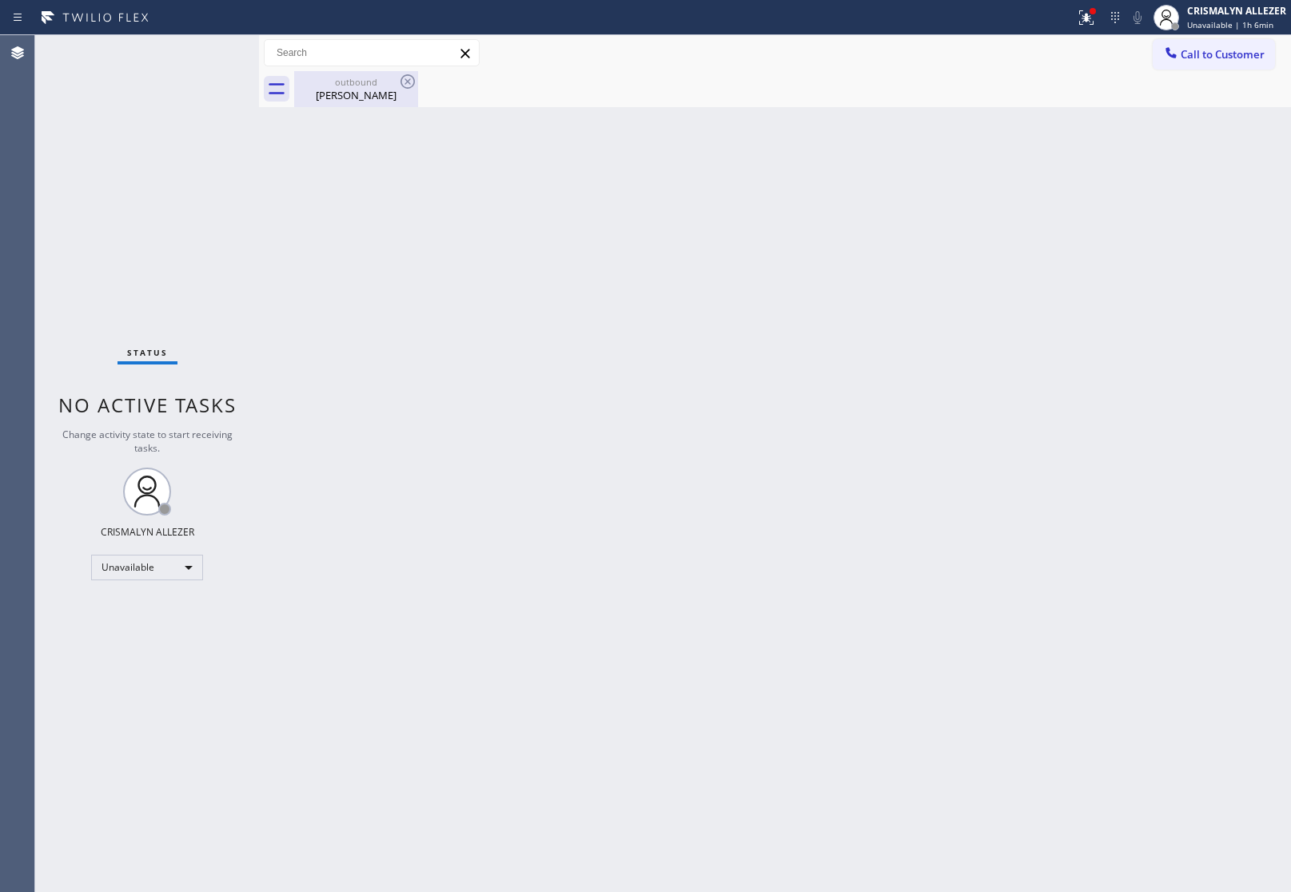
click at [348, 96] on div "[PERSON_NAME]" at bounding box center [356, 95] width 121 height 14
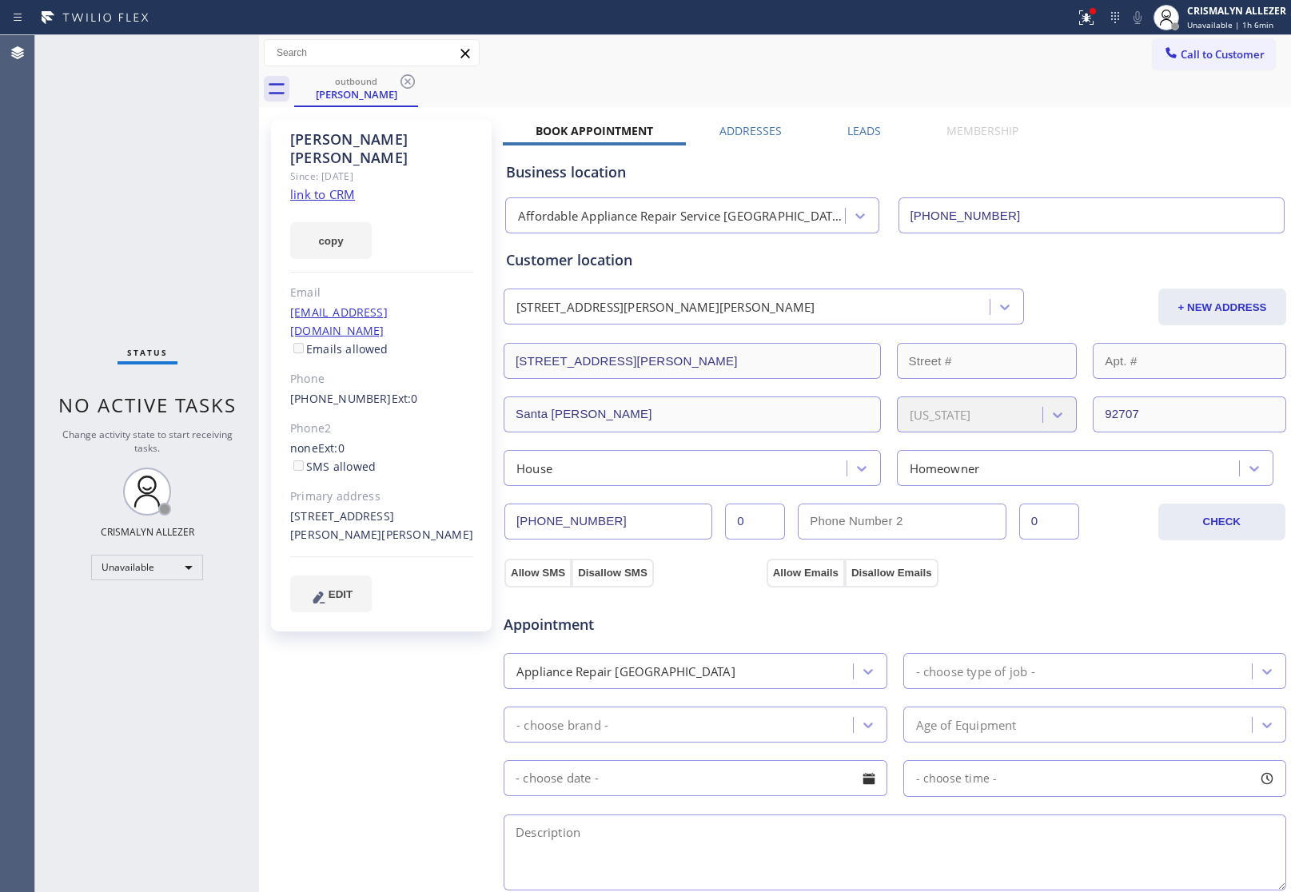
click at [866, 130] on label "Leads" at bounding box center [864, 130] width 34 height 15
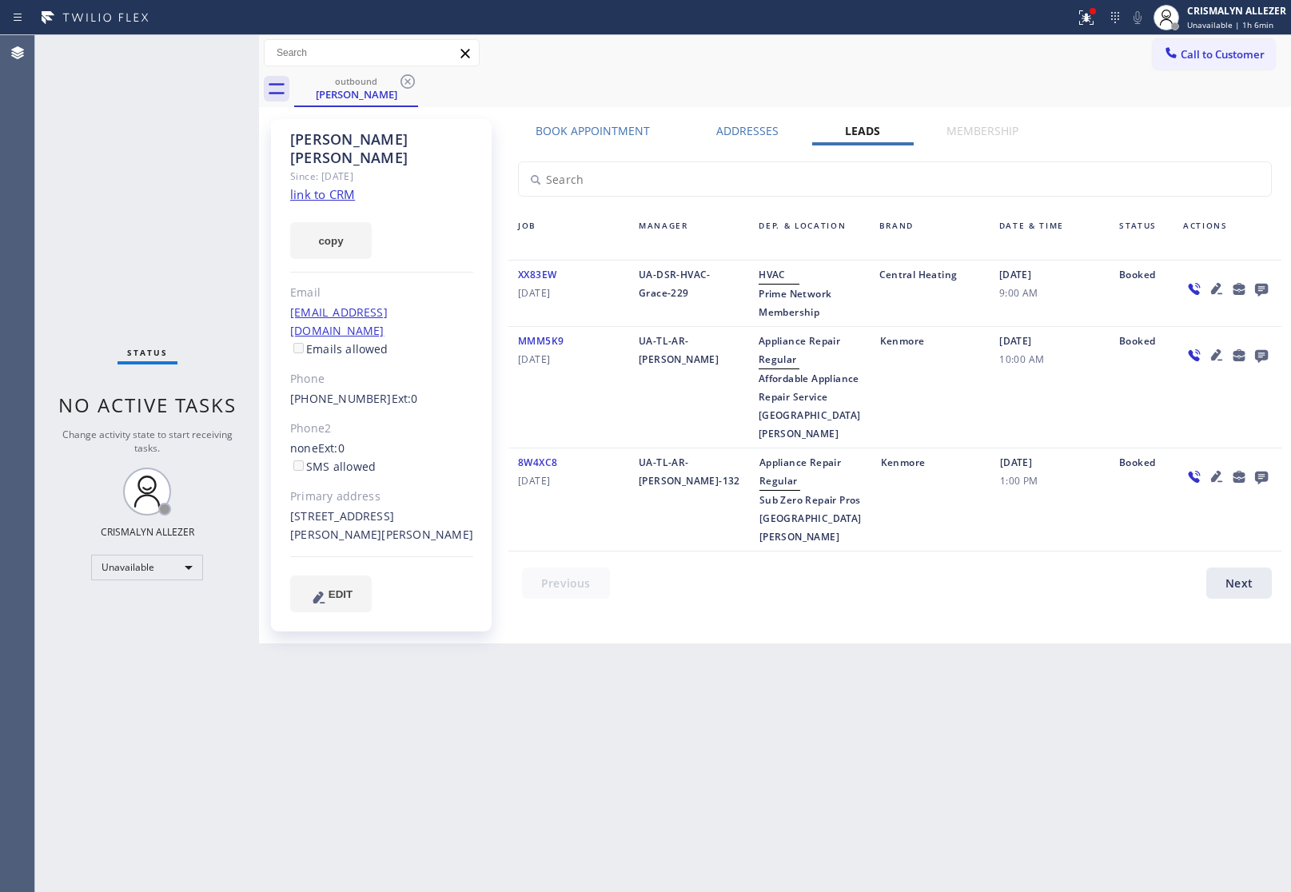
click at [1260, 285] on icon at bounding box center [1261, 290] width 13 height 13
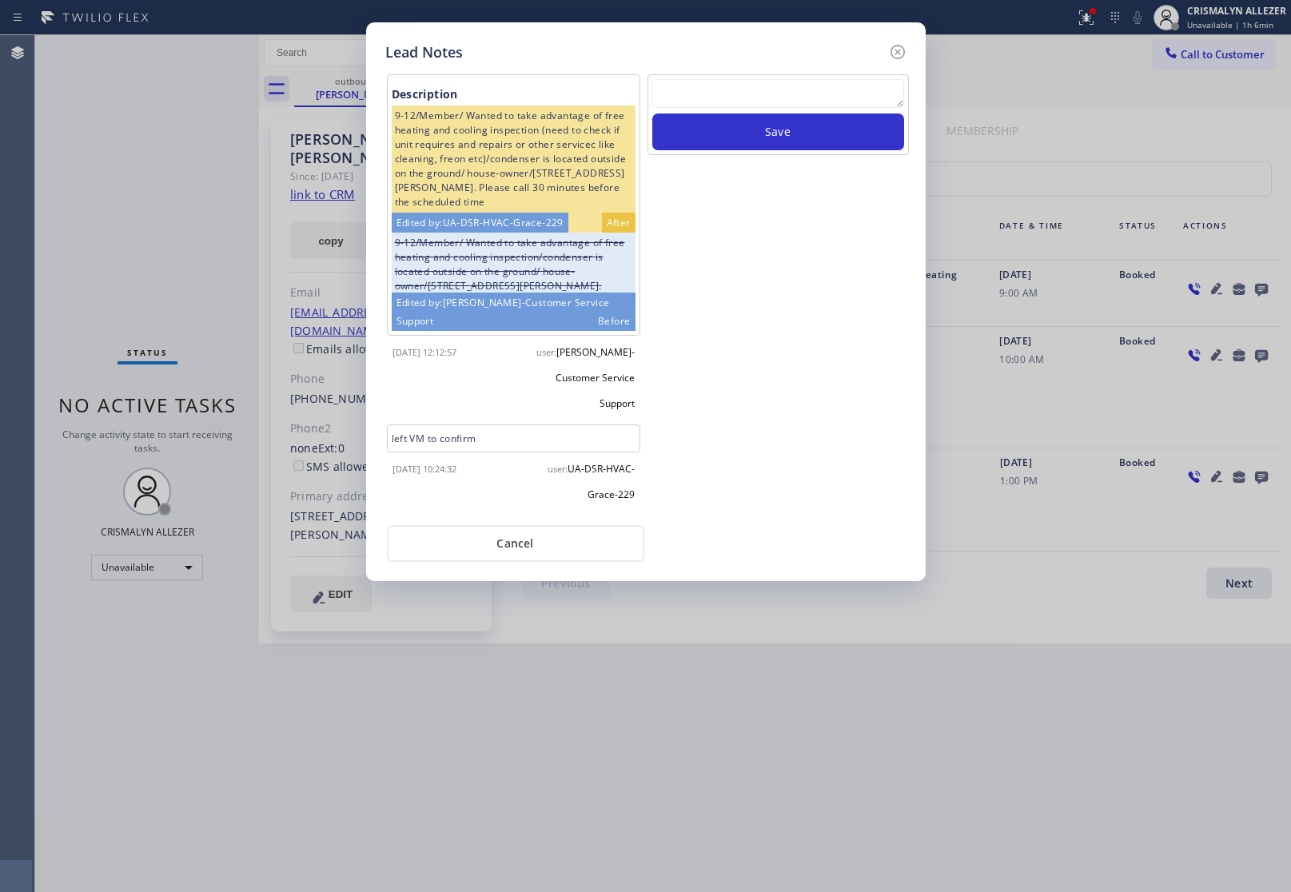
click at [775, 94] on textarea at bounding box center [778, 93] width 252 height 29
paste textarea "no answer | pls xfer here cx cb"
type textarea "no answer | pls xfer here cx cb"
click at [780, 136] on button "Save" at bounding box center [778, 131] width 252 height 37
click at [544, 535] on button "Cancel" at bounding box center [515, 543] width 257 height 37
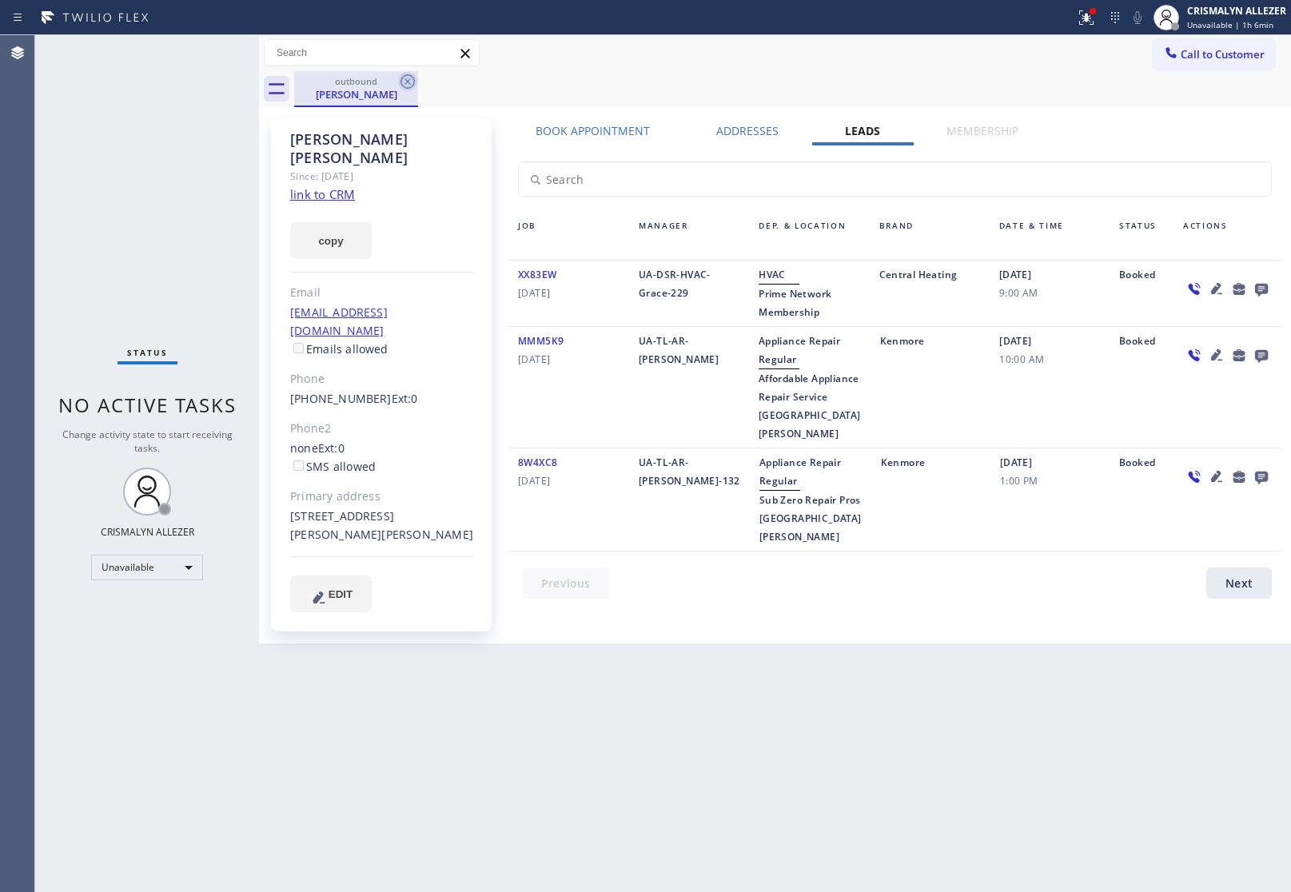
click at [398, 84] on icon at bounding box center [407, 81] width 19 height 19
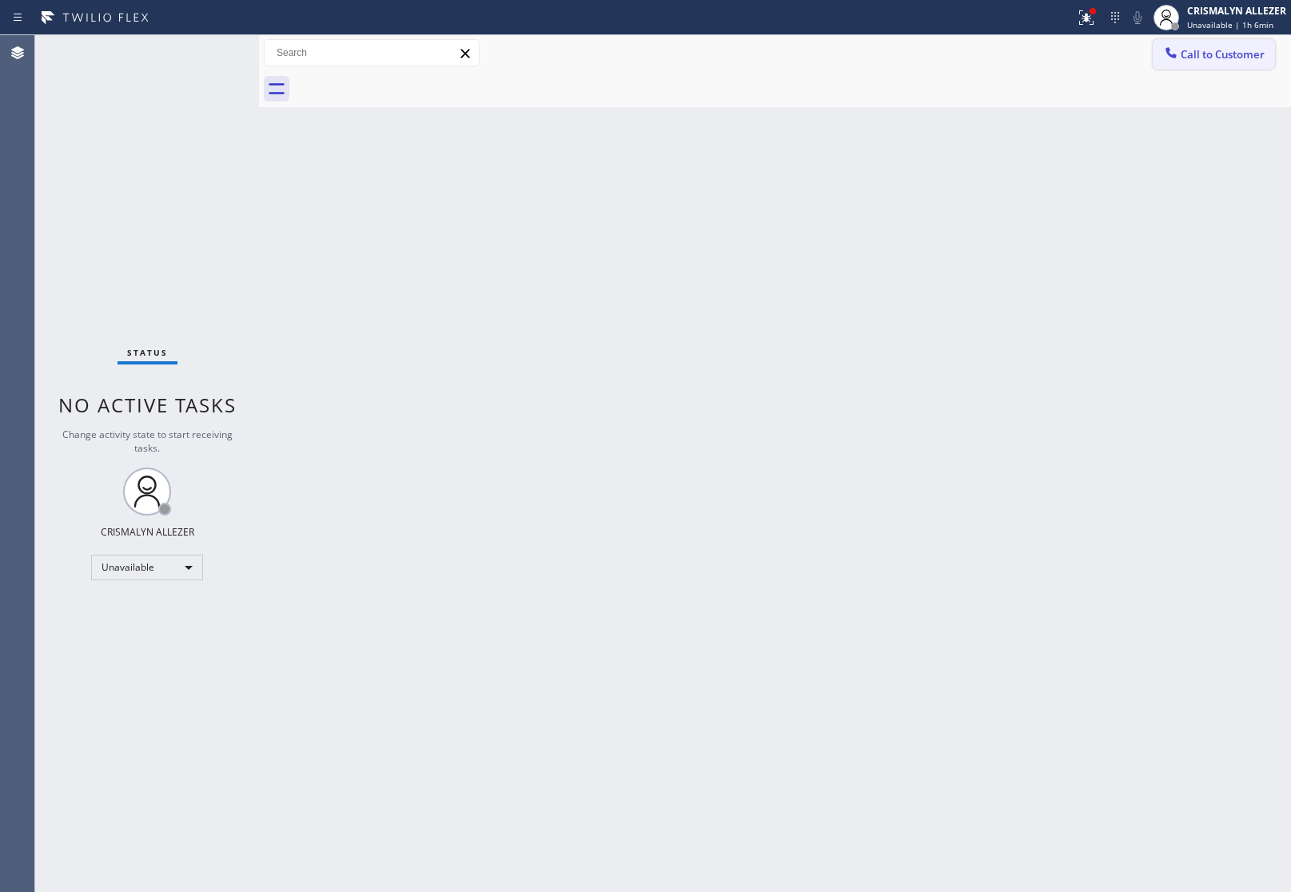
click at [1240, 50] on span "Call to Customer" at bounding box center [1222, 54] width 84 height 14
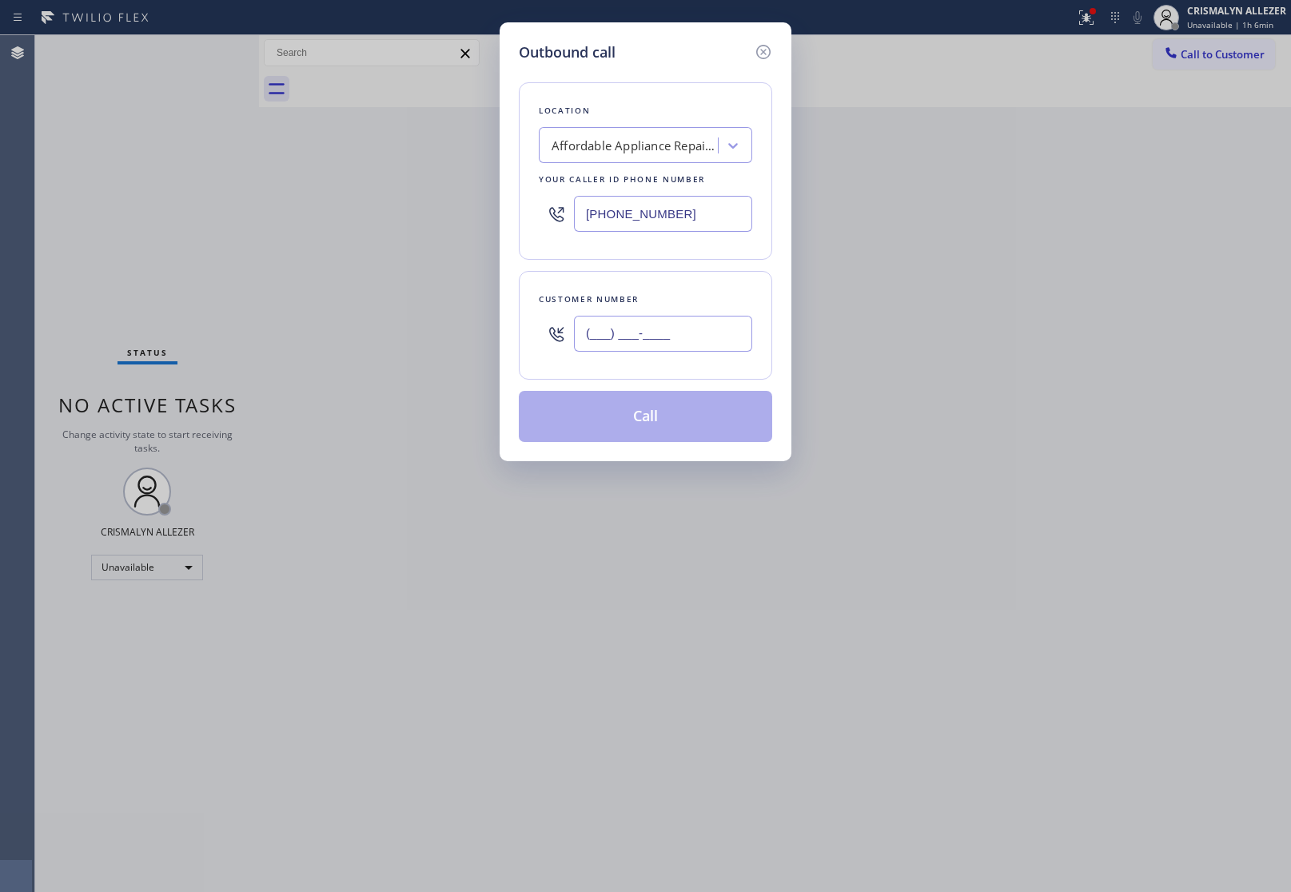
click at [686, 329] on input "(___) ___-____" at bounding box center [663, 334] width 178 height 36
paste input "714) 726-6180"
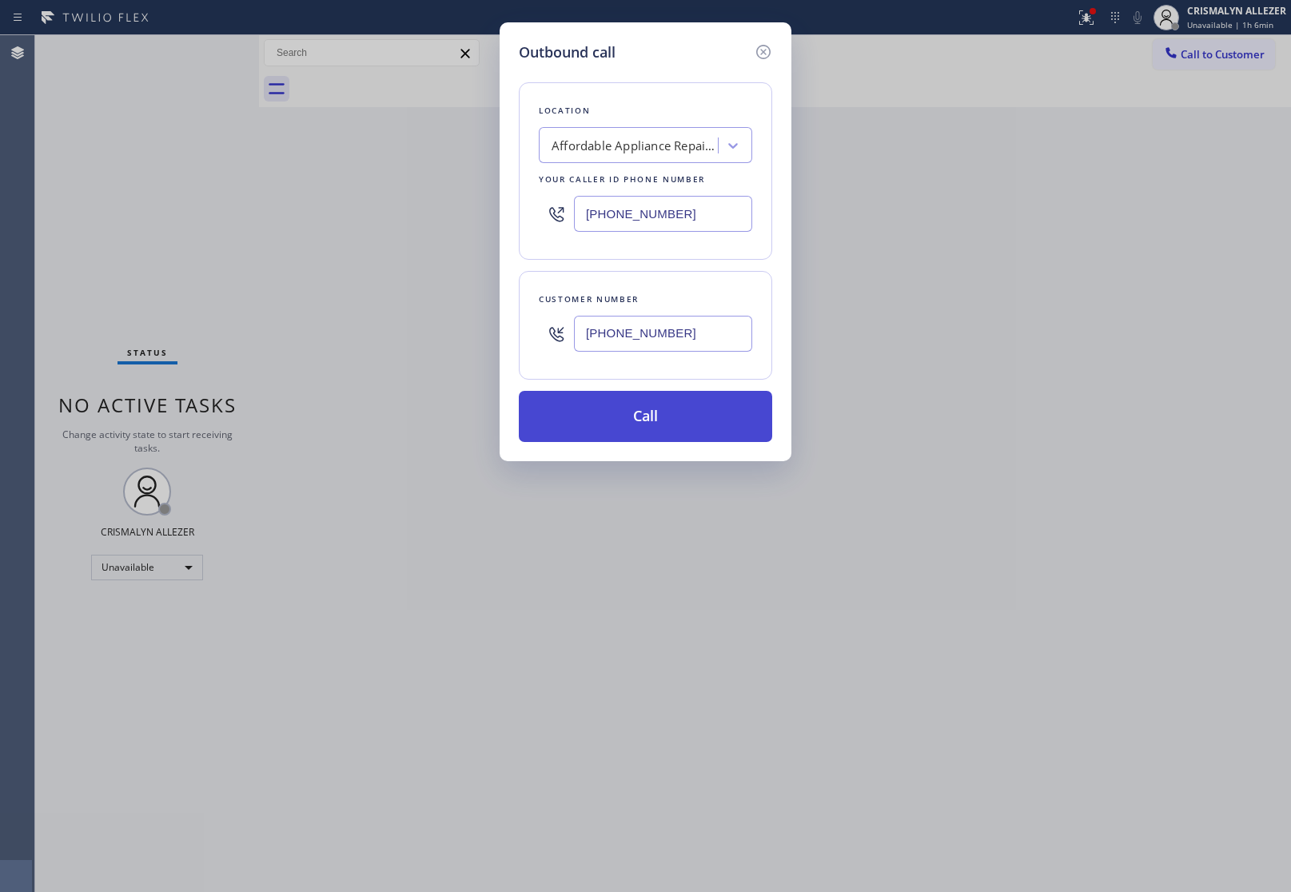
type input "[PHONE_NUMBER]"
drag, startPoint x: 638, startPoint y: 418, endPoint x: 750, endPoint y: 392, distance: 115.0
click at [637, 418] on button "Call" at bounding box center [645, 416] width 253 height 51
click at [642, 420] on button "Call" at bounding box center [645, 416] width 253 height 51
click at [655, 421] on button "Call" at bounding box center [645, 416] width 253 height 51
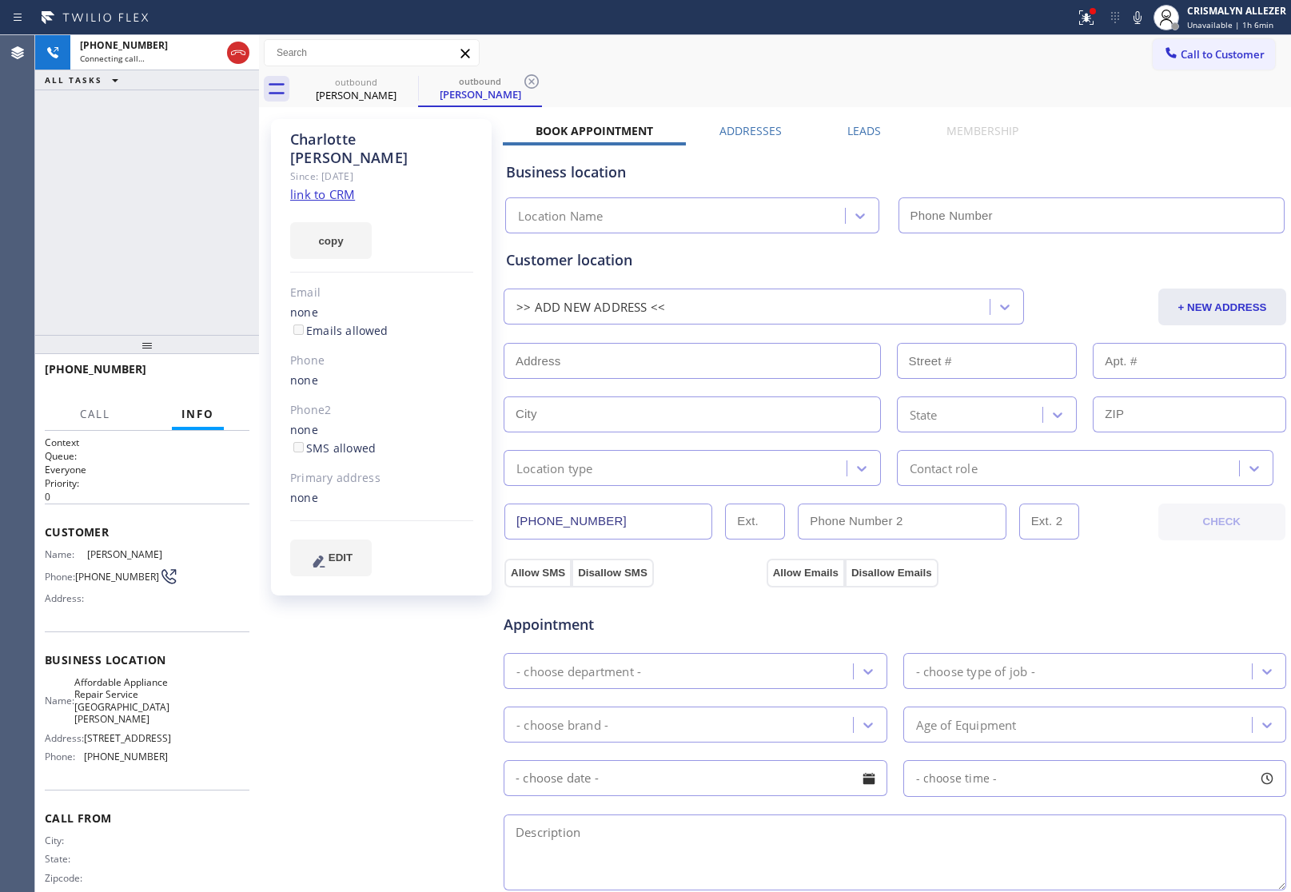
click at [344, 186] on link "link to CRM" at bounding box center [322, 194] width 65 height 16
type input "[PHONE_NUMBER]"
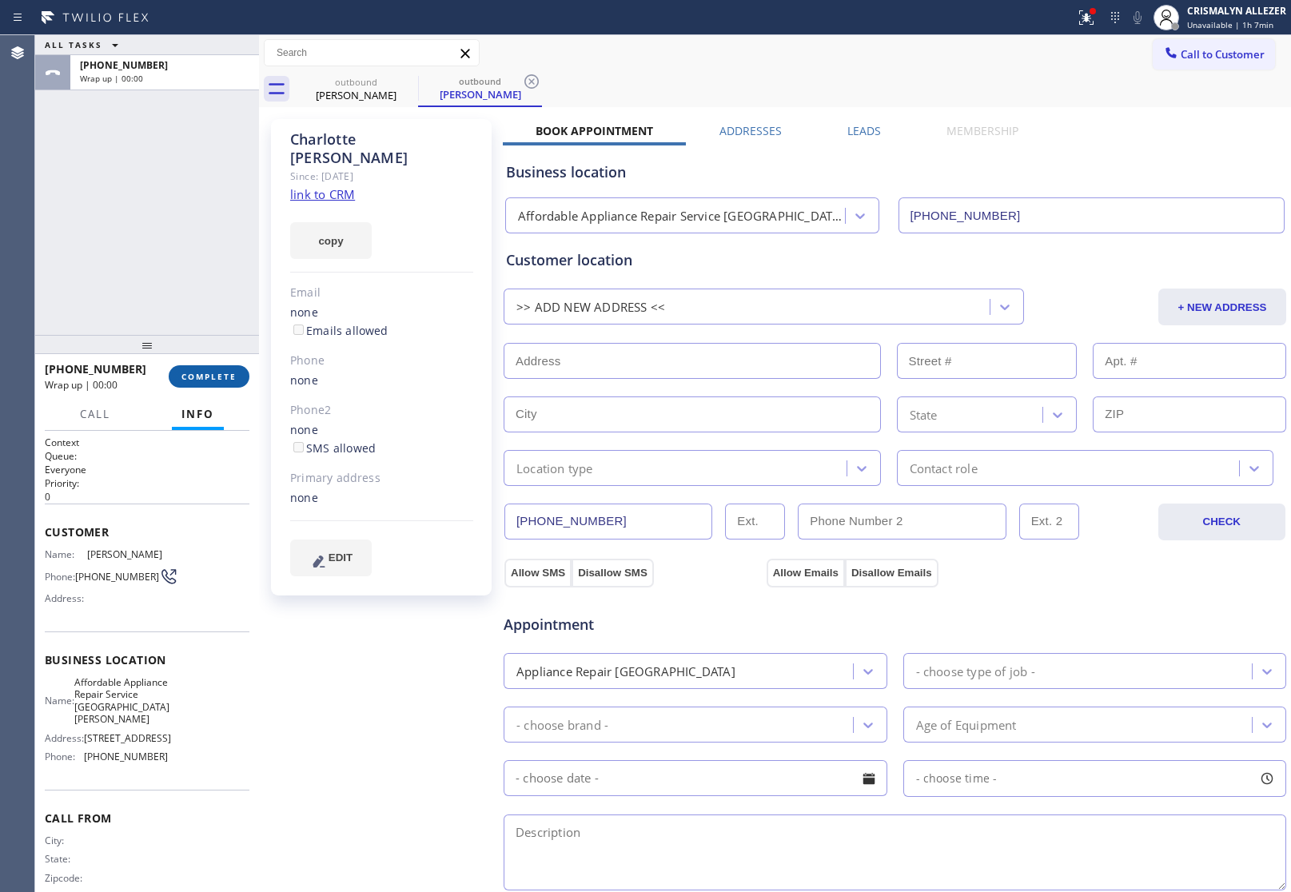
click at [206, 380] on span "COMPLETE" at bounding box center [208, 376] width 55 height 11
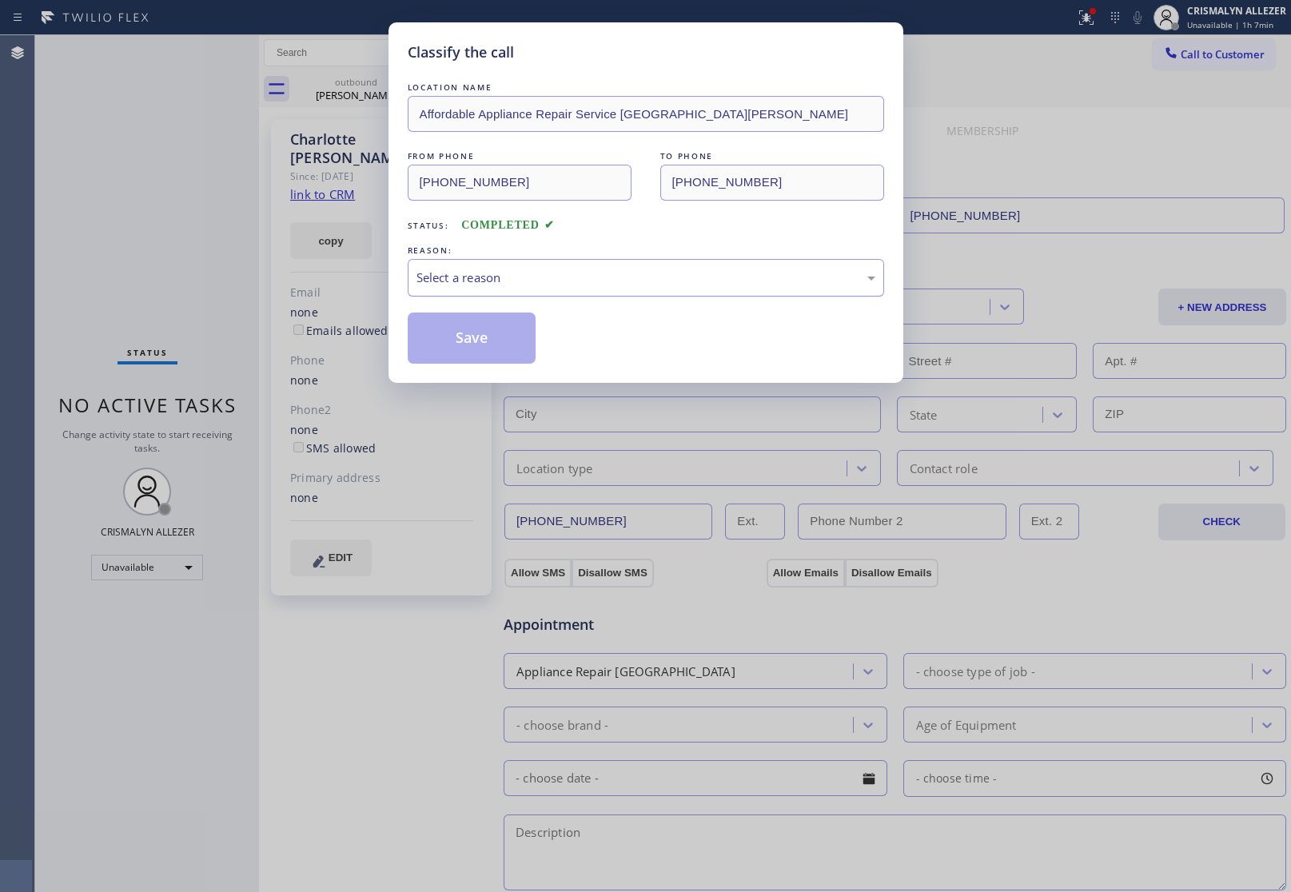
click at [678, 289] on div "Select a reason" at bounding box center [646, 278] width 476 height 38
click at [476, 337] on button "Save" at bounding box center [472, 337] width 129 height 51
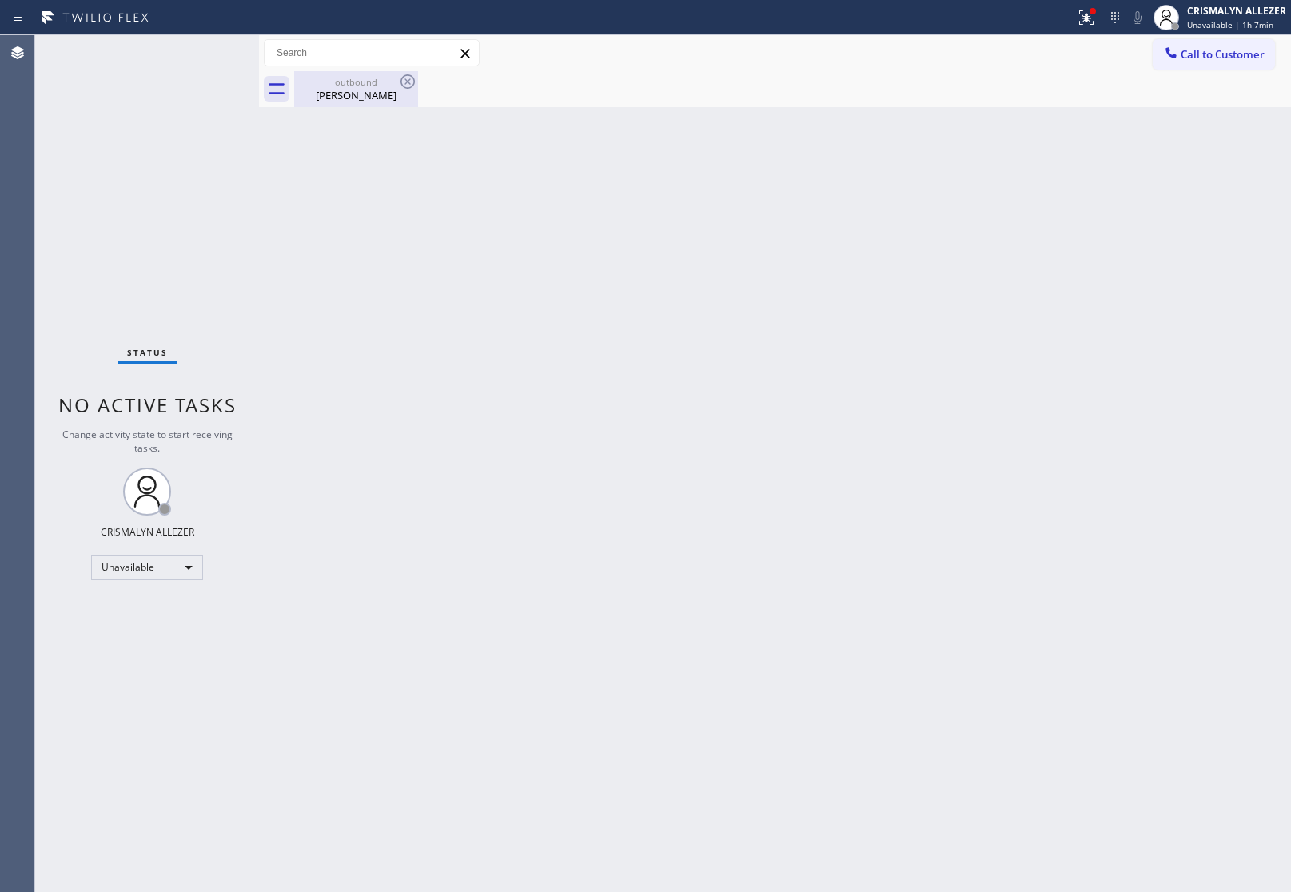
click at [368, 98] on div "[PERSON_NAME]" at bounding box center [356, 95] width 121 height 14
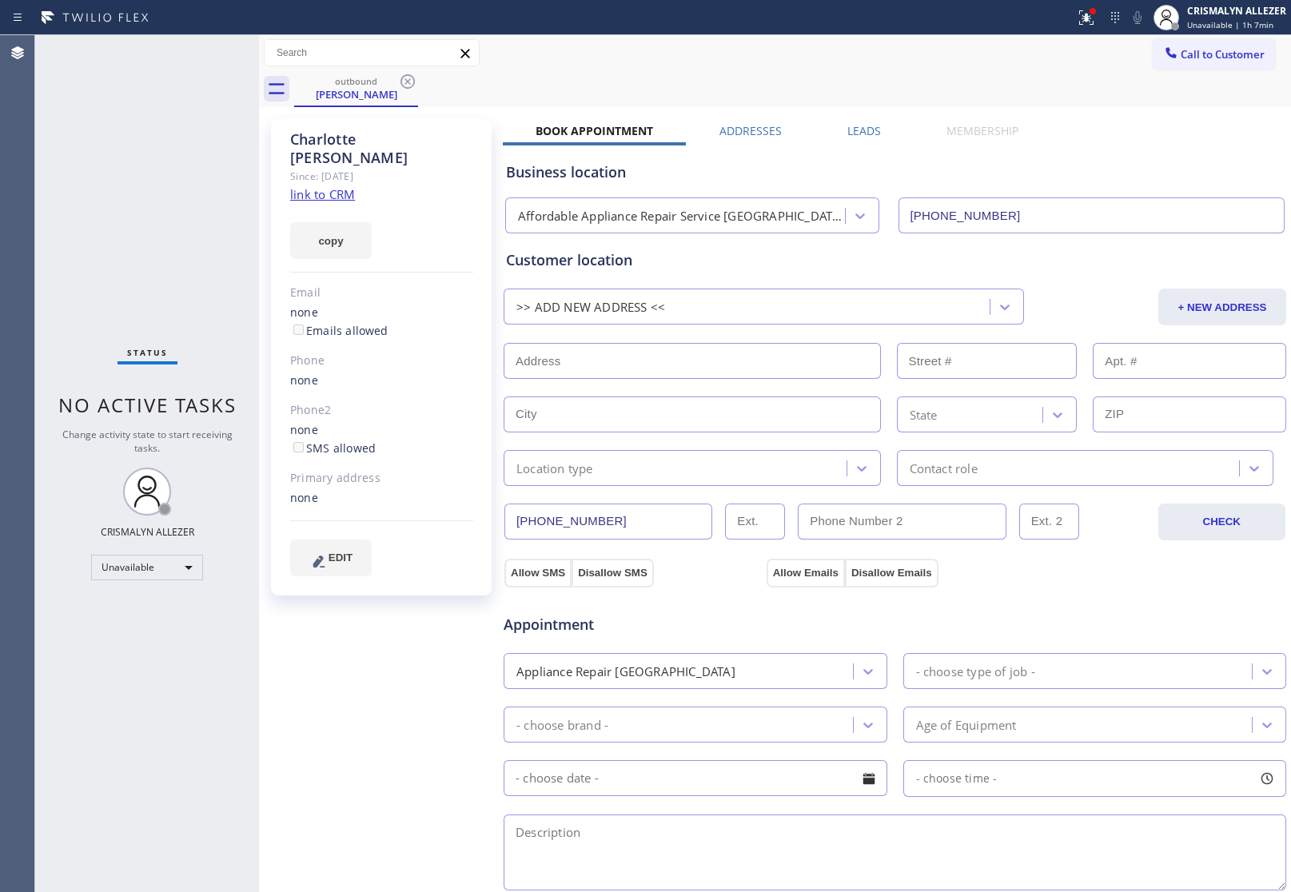
click at [847, 125] on label "Leads" at bounding box center [864, 130] width 34 height 15
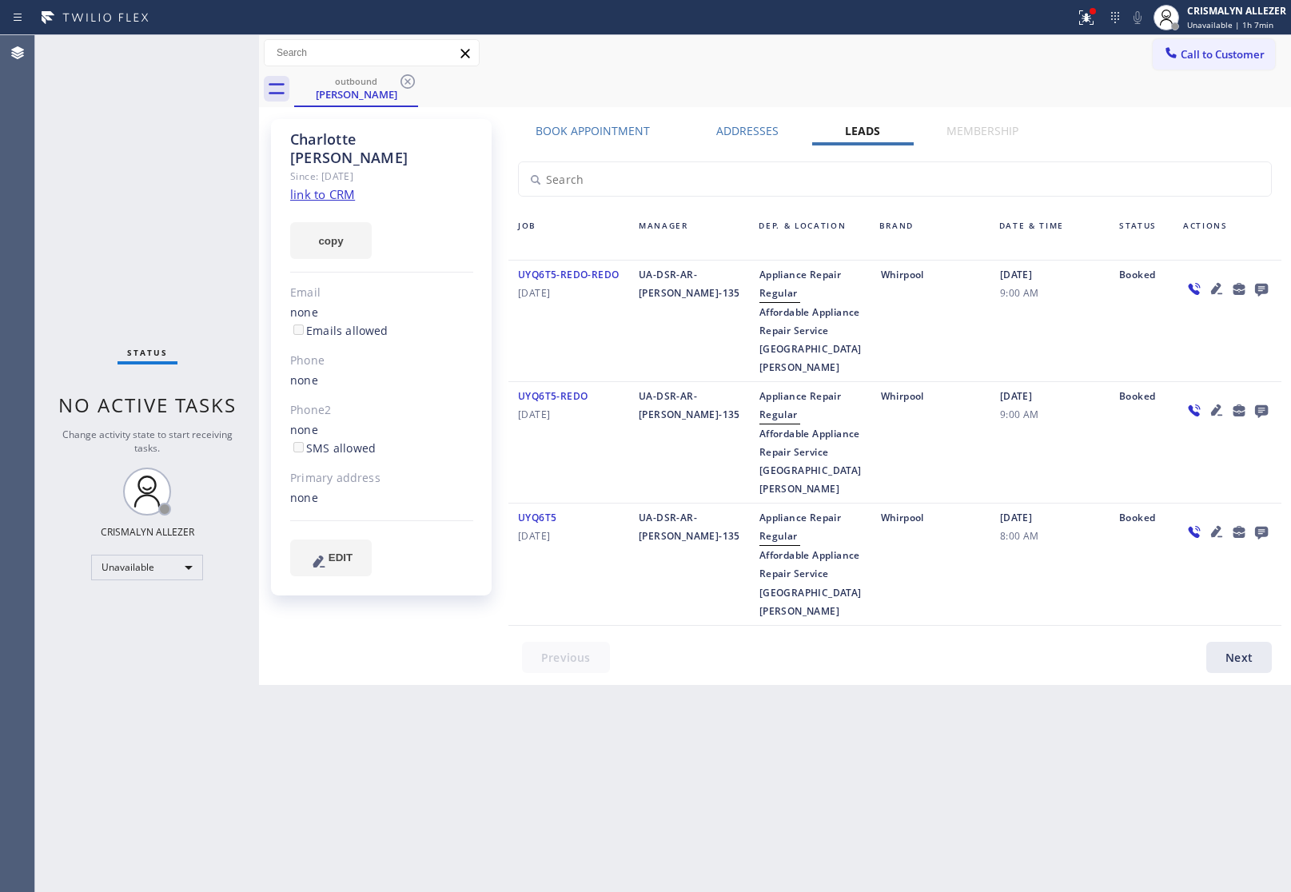
drag, startPoint x: 1263, startPoint y: 286, endPoint x: 1271, endPoint y: 282, distance: 9.7
click at [1271, 282] on div at bounding box center [1261, 288] width 22 height 19
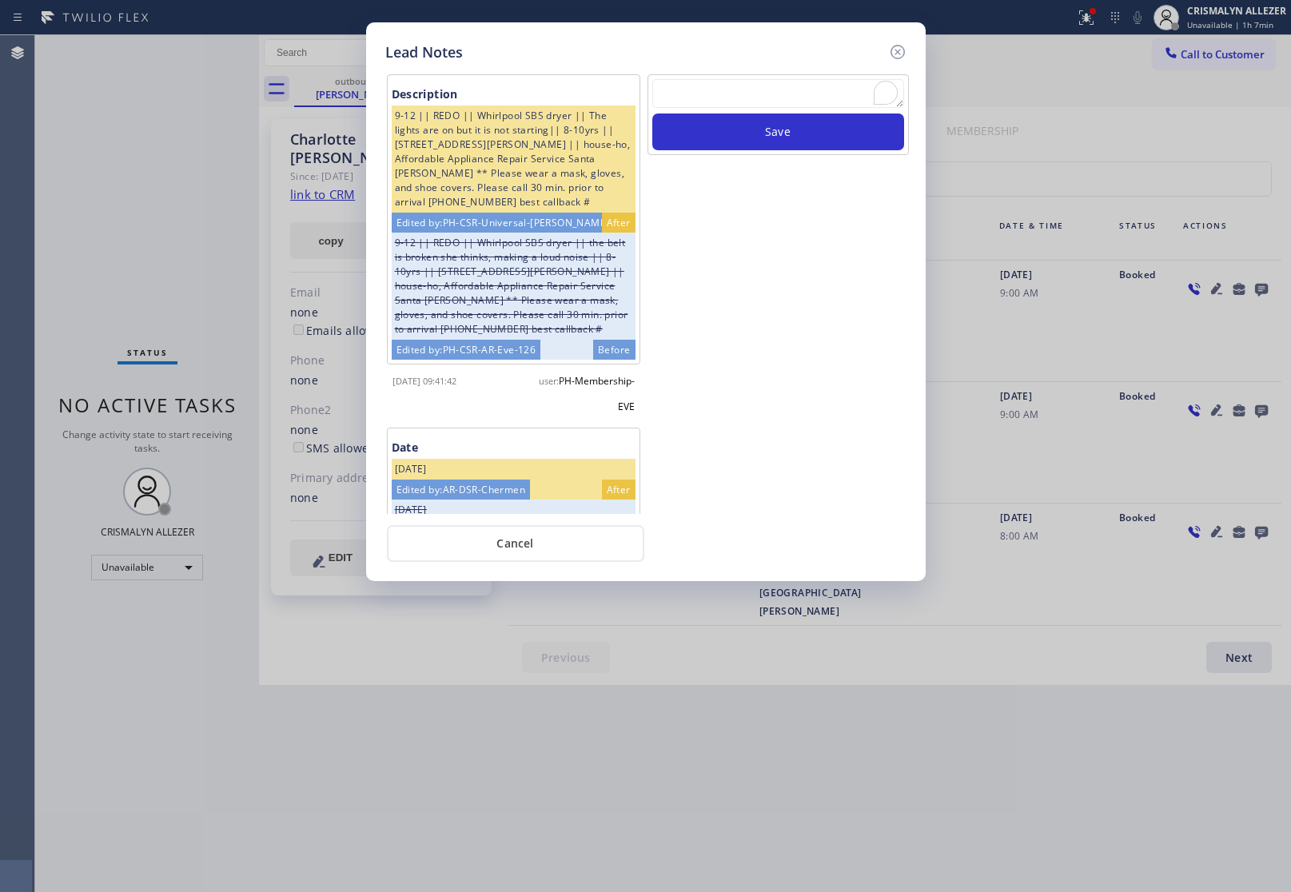
click at [737, 101] on textarea "To enrich screen reader interactions, please activate Accessibility in Grammarl…" at bounding box center [778, 93] width 252 height 29
paste textarea "DON'T NEED SERVICE / NOT NTERESTED"
type textarea "DON'T NEED SERVICE / NOT NTERESTED"
click at [750, 136] on button "Save" at bounding box center [778, 131] width 252 height 37
click at [548, 540] on button "Cancel" at bounding box center [515, 543] width 257 height 37
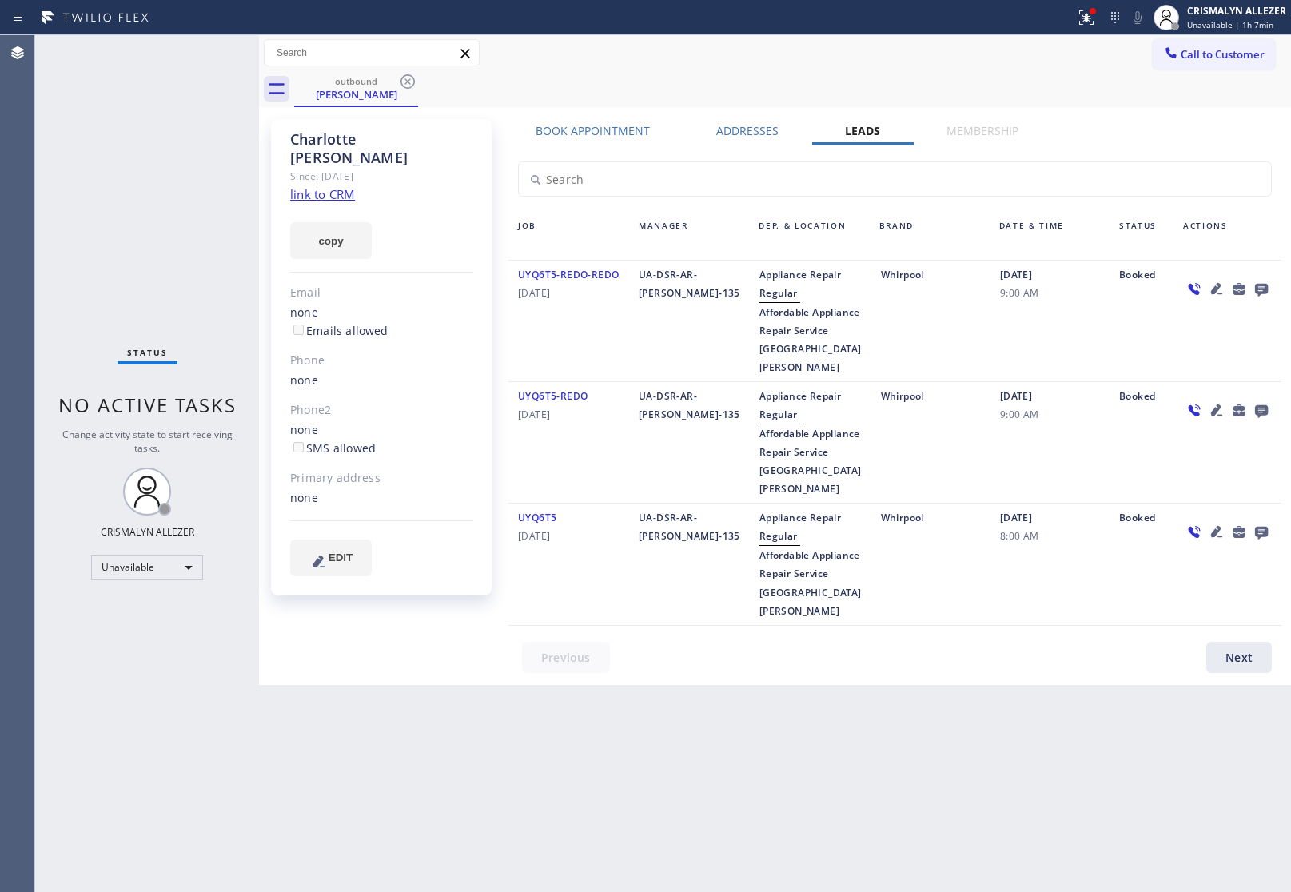
click at [404, 78] on icon at bounding box center [407, 81] width 19 height 19
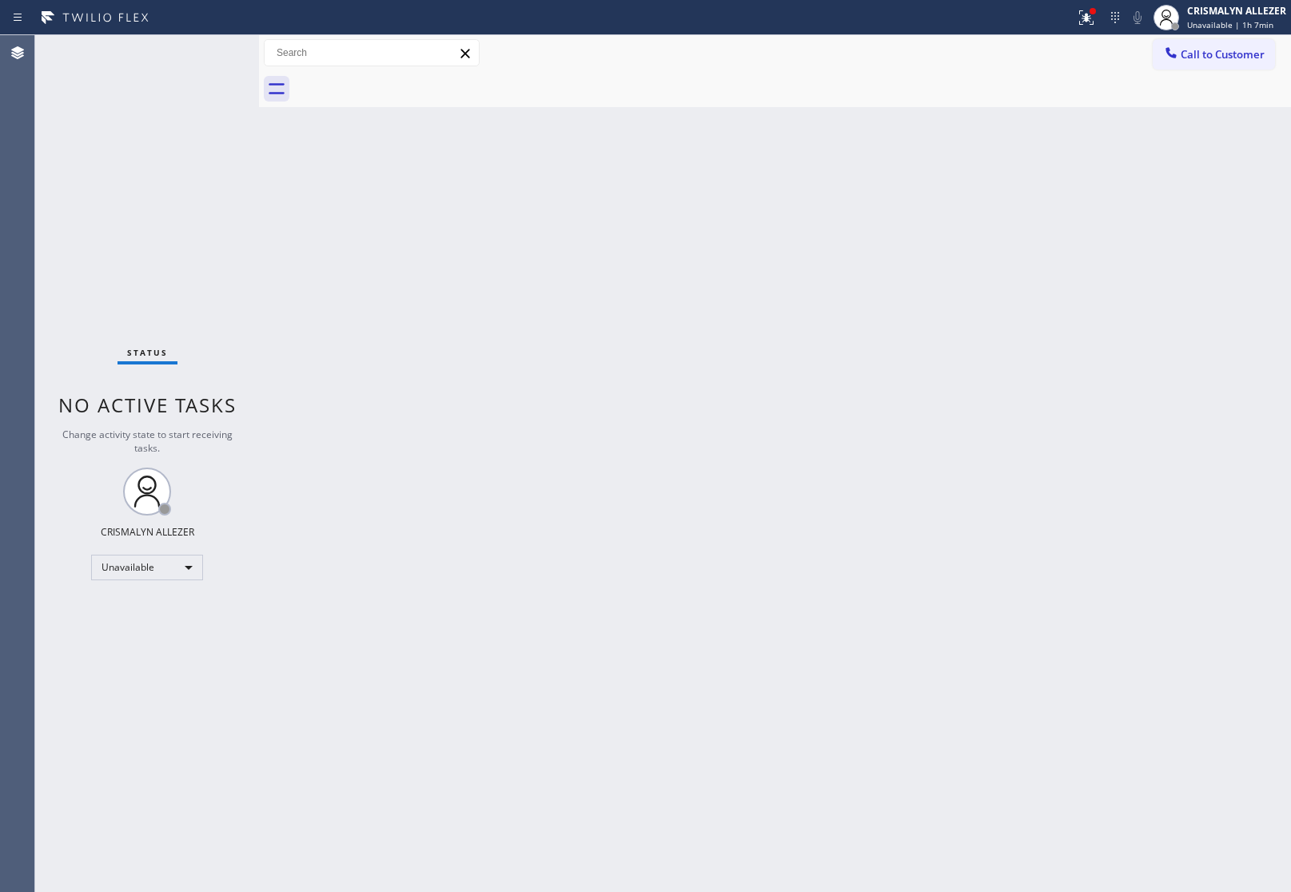
click at [1220, 60] on span "Call to Customer" at bounding box center [1222, 54] width 84 height 14
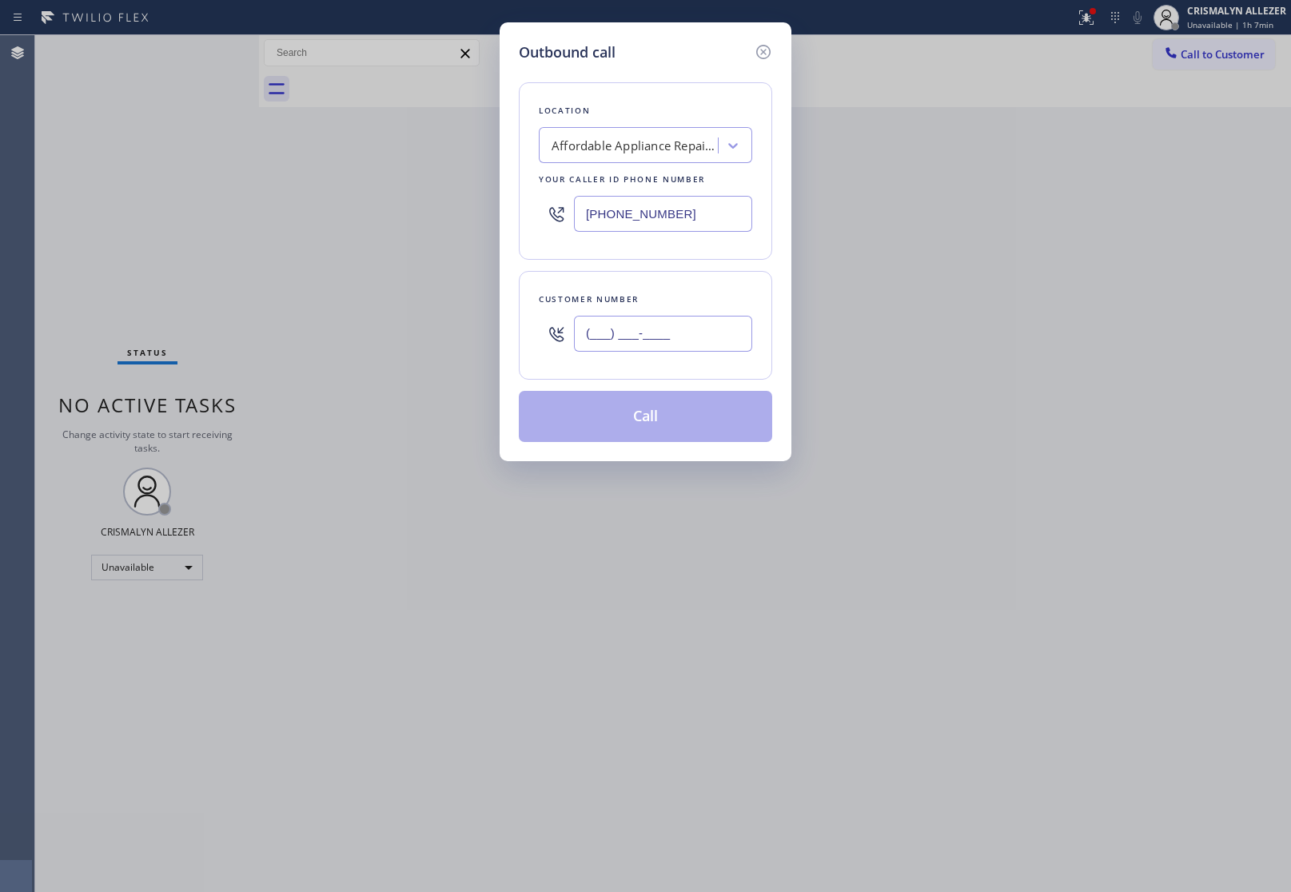
click at [705, 336] on input "(___) ___-____" at bounding box center [663, 334] width 178 height 36
paste input "714) 788-2896"
type input "[PHONE_NUMBER]"
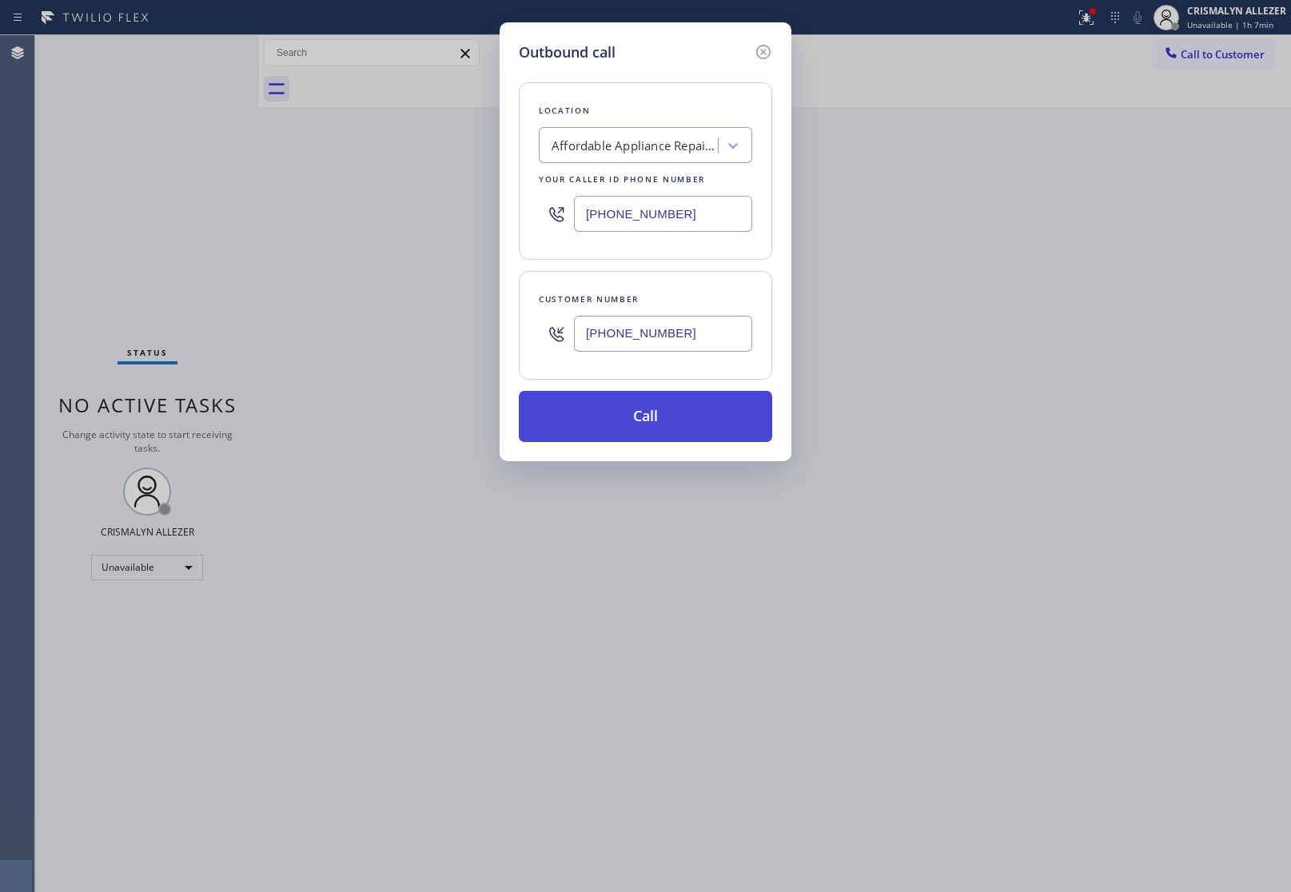
type input "[PHONE_NUMBER]"
click at [663, 426] on button "Call" at bounding box center [645, 416] width 253 height 51
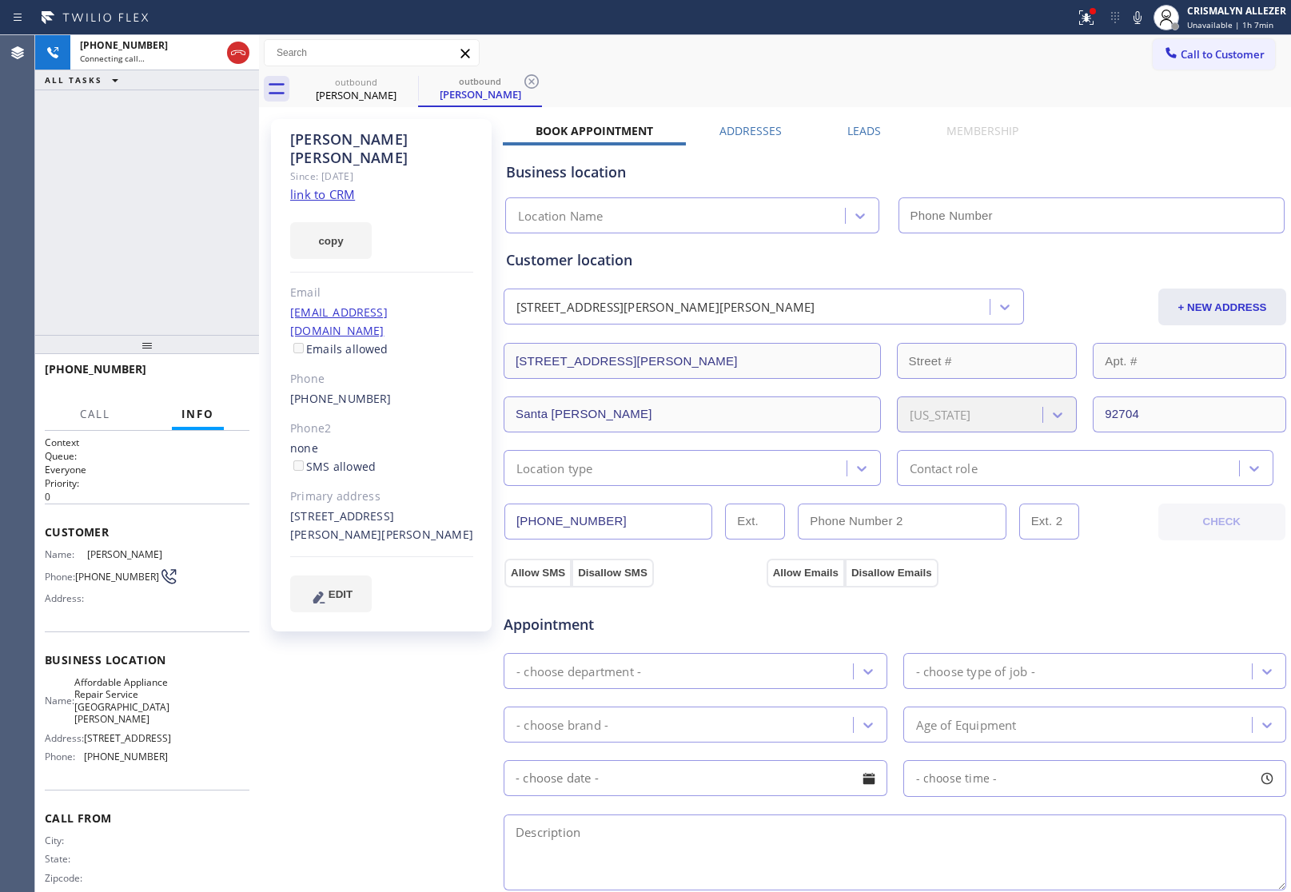
click at [330, 186] on link "link to CRM" at bounding box center [322, 194] width 65 height 16
type input "[PHONE_NUMBER]"
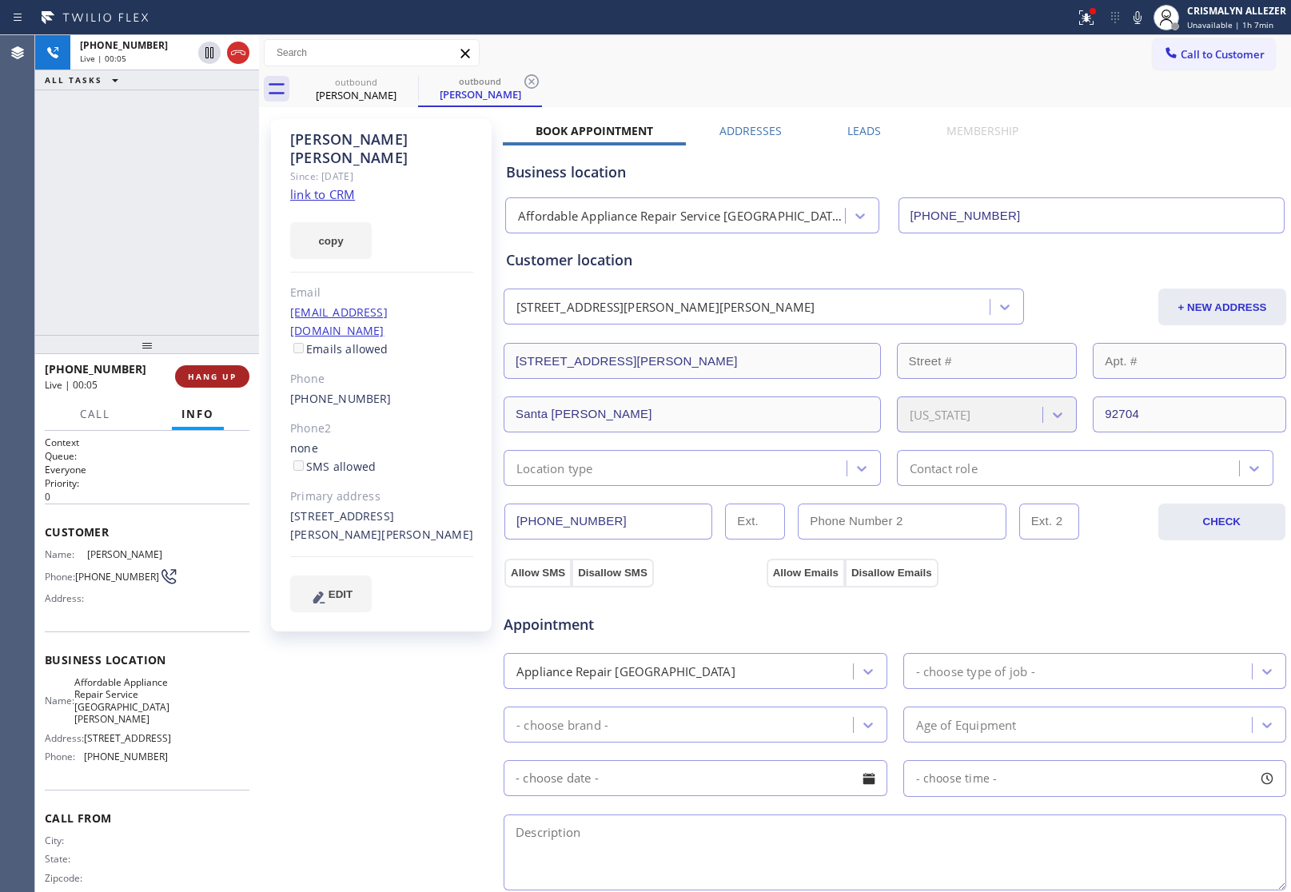
click at [212, 381] on span "HANG UP" at bounding box center [212, 376] width 49 height 11
click at [197, 377] on span "COMPLETE" at bounding box center [208, 376] width 55 height 11
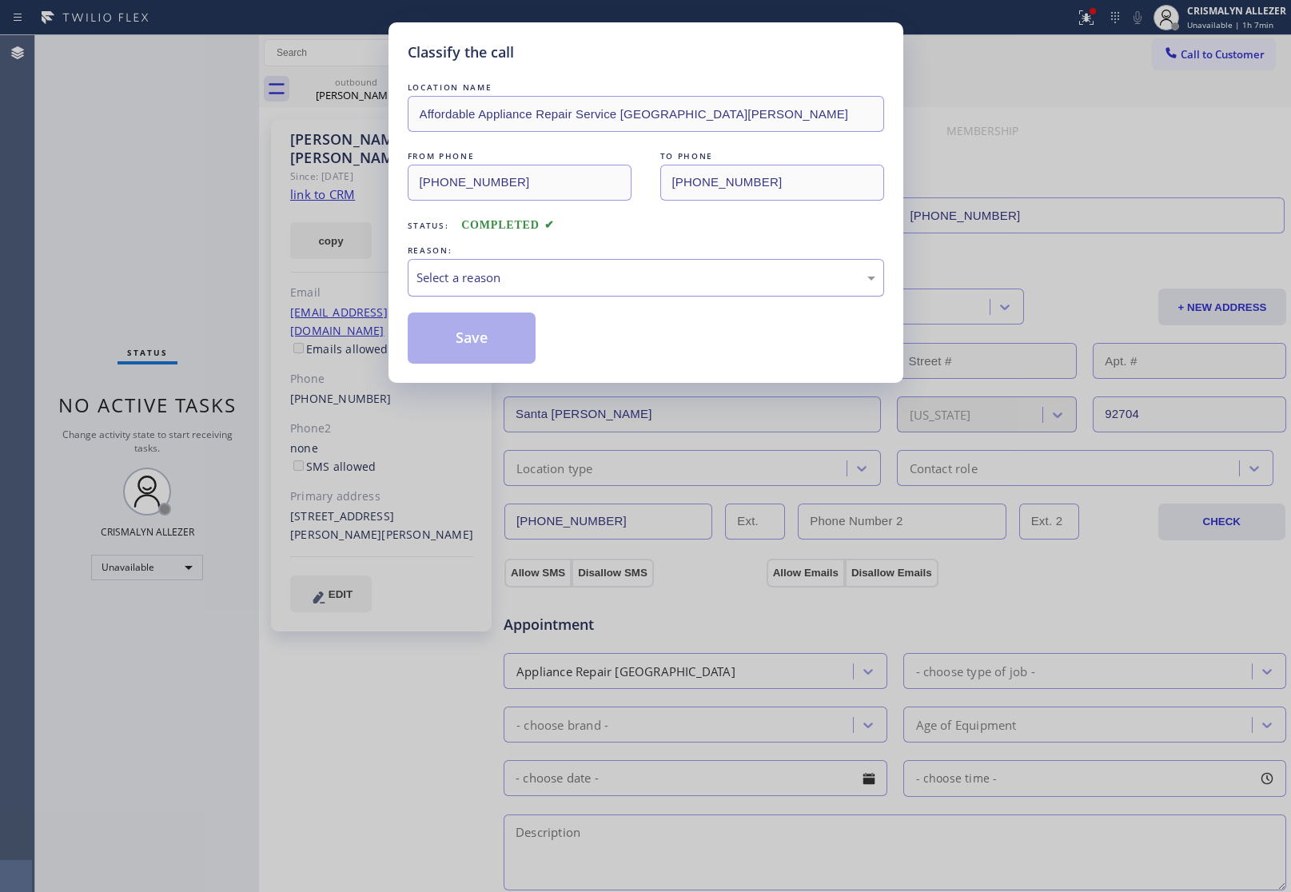
drag, startPoint x: 693, startPoint y: 278, endPoint x: 663, endPoint y: 292, distance: 32.9
click at [688, 281] on div "Select a reason" at bounding box center [645, 278] width 459 height 18
click at [513, 341] on button "Save" at bounding box center [472, 337] width 129 height 51
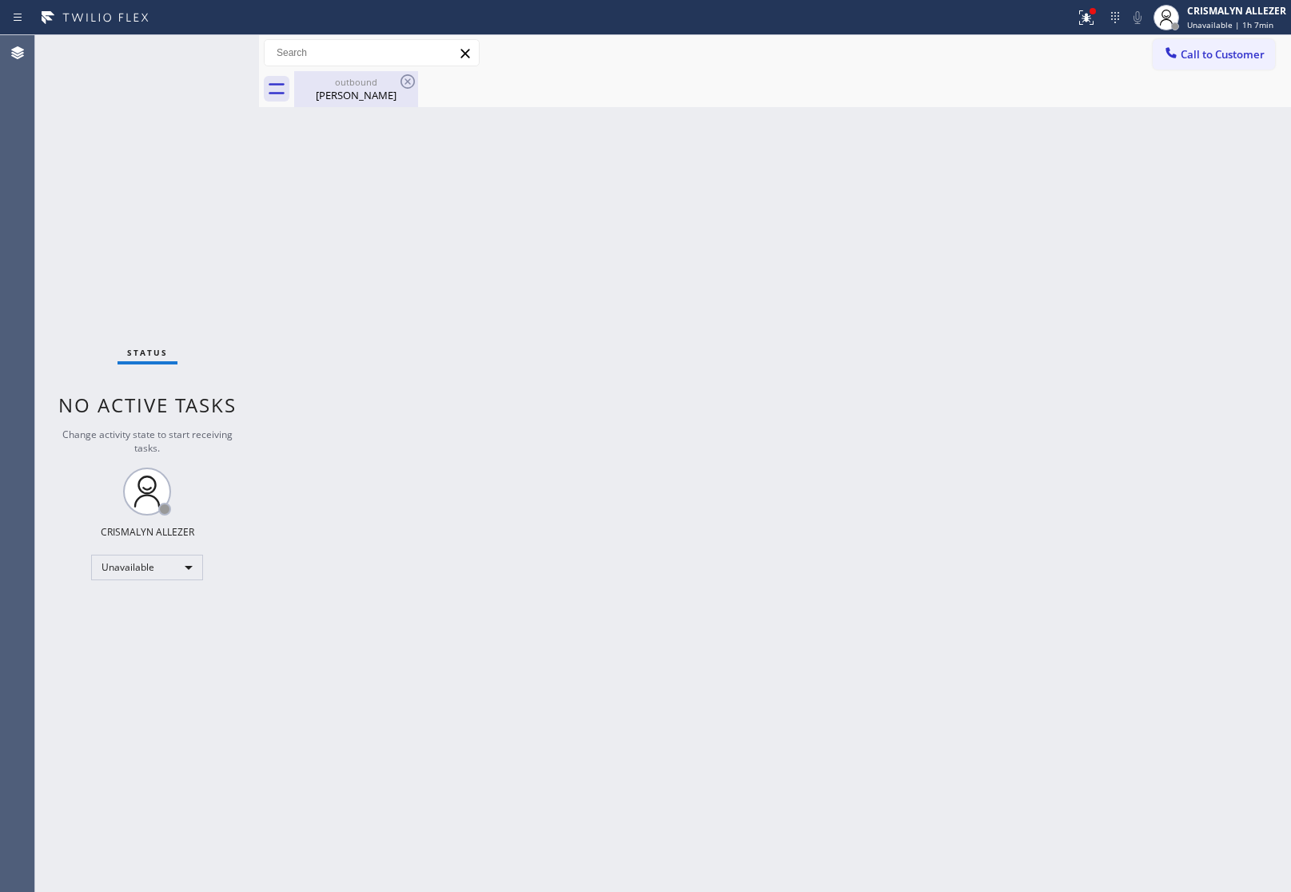
click at [370, 81] on div "outbound" at bounding box center [356, 82] width 121 height 12
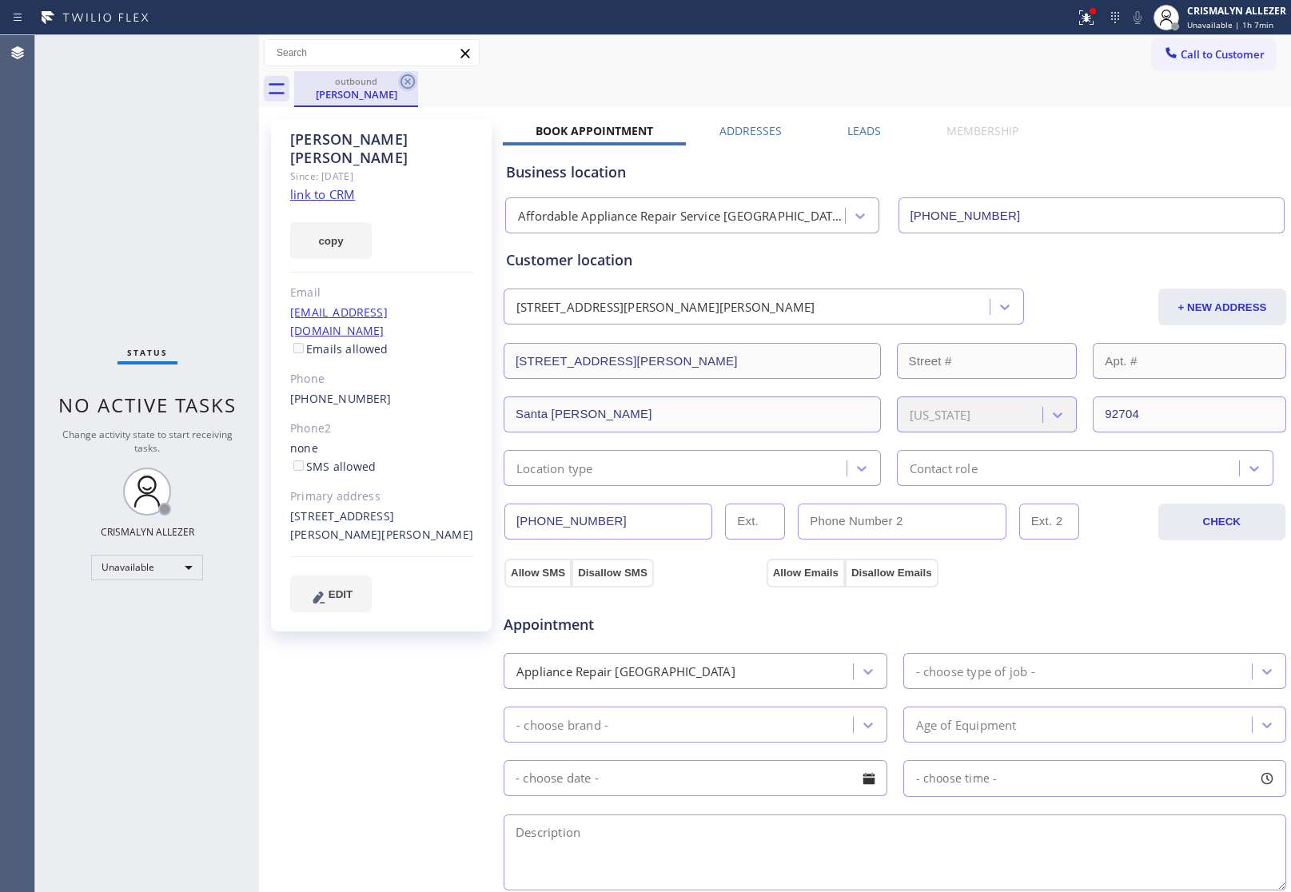
click at [412, 82] on icon at bounding box center [407, 81] width 19 height 19
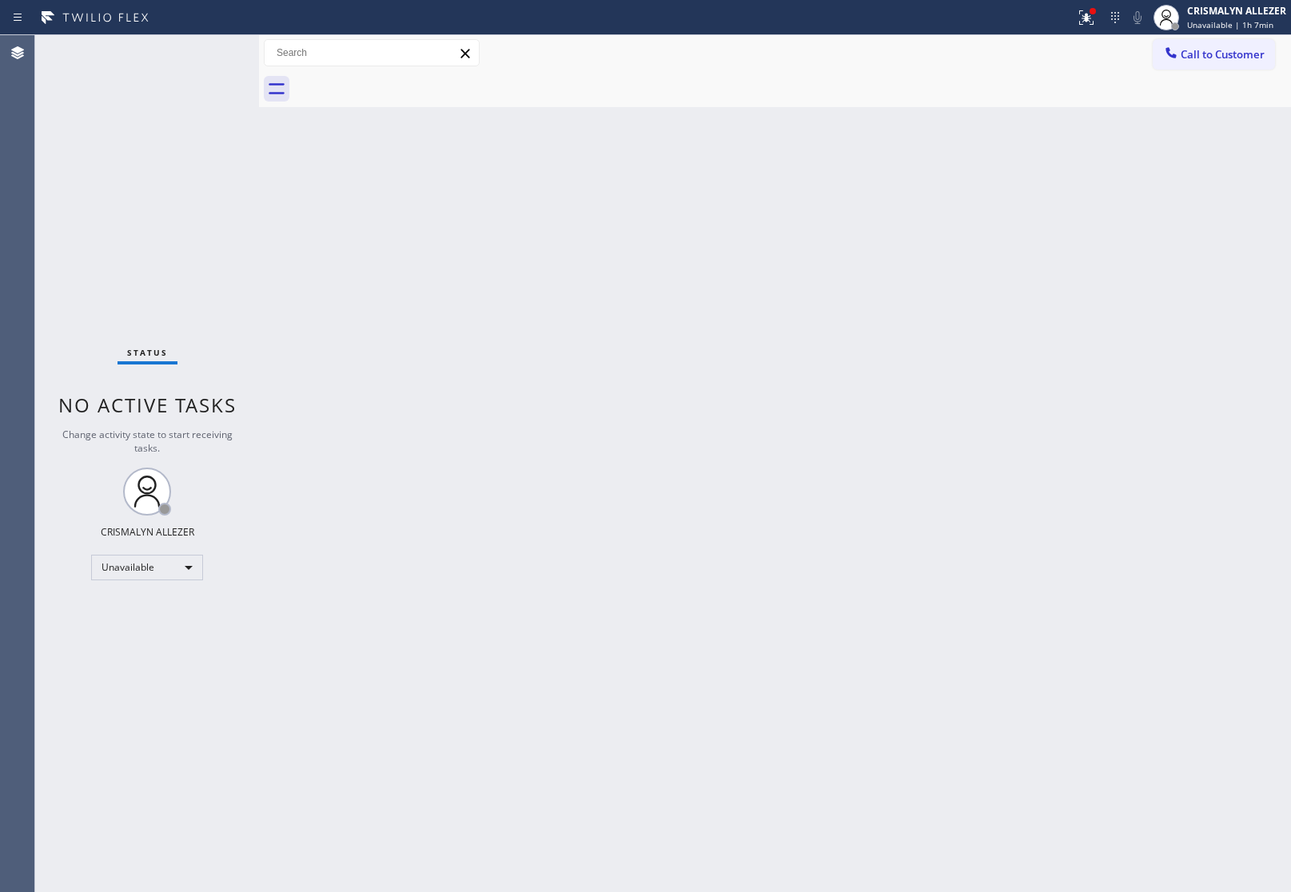
click at [1240, 52] on span "Call to Customer" at bounding box center [1222, 54] width 84 height 14
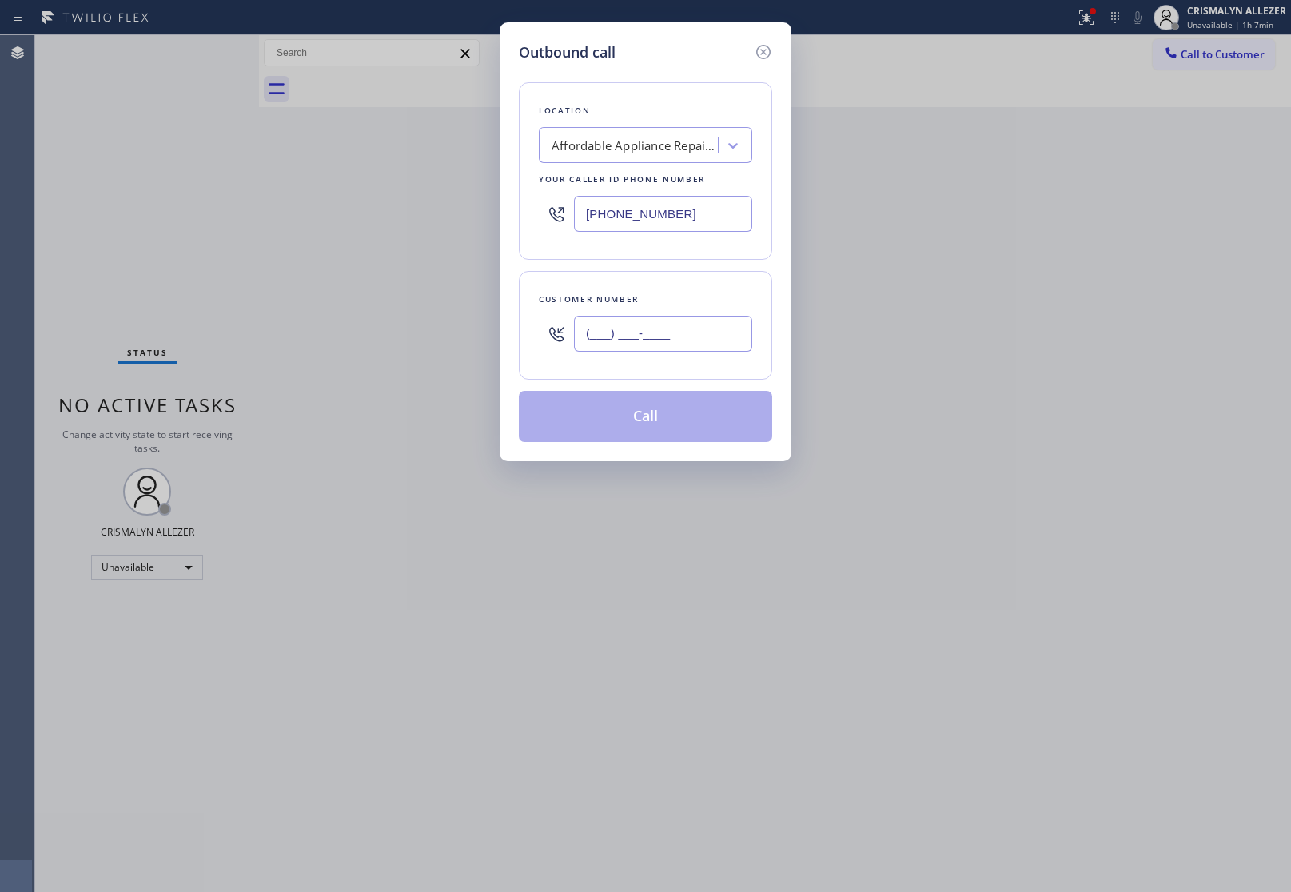
click at [714, 342] on input "(___) ___-____" at bounding box center [663, 334] width 178 height 36
paste input "714) 788-2896"
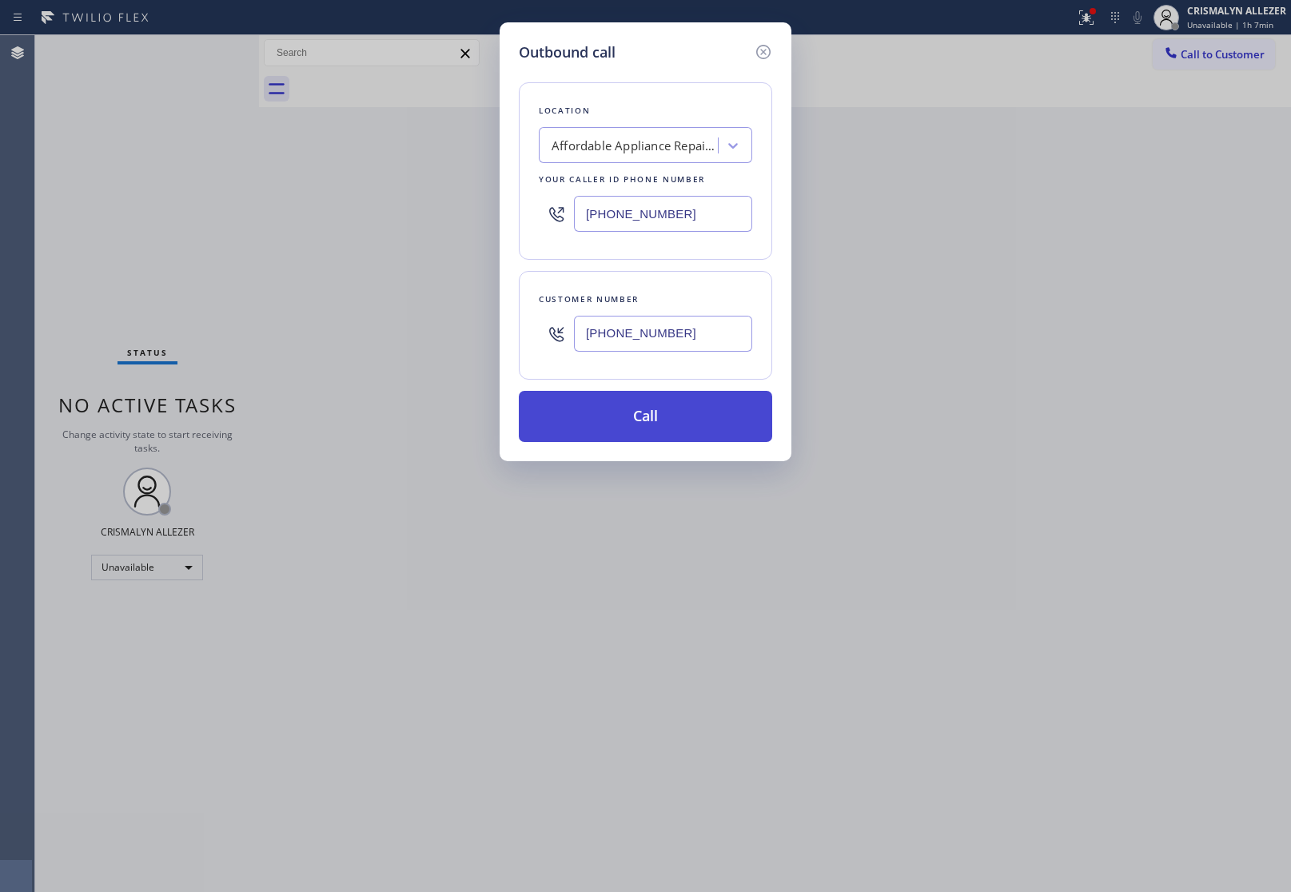
type input "[PHONE_NUMBER]"
click at [655, 413] on button "Call" at bounding box center [645, 416] width 253 height 51
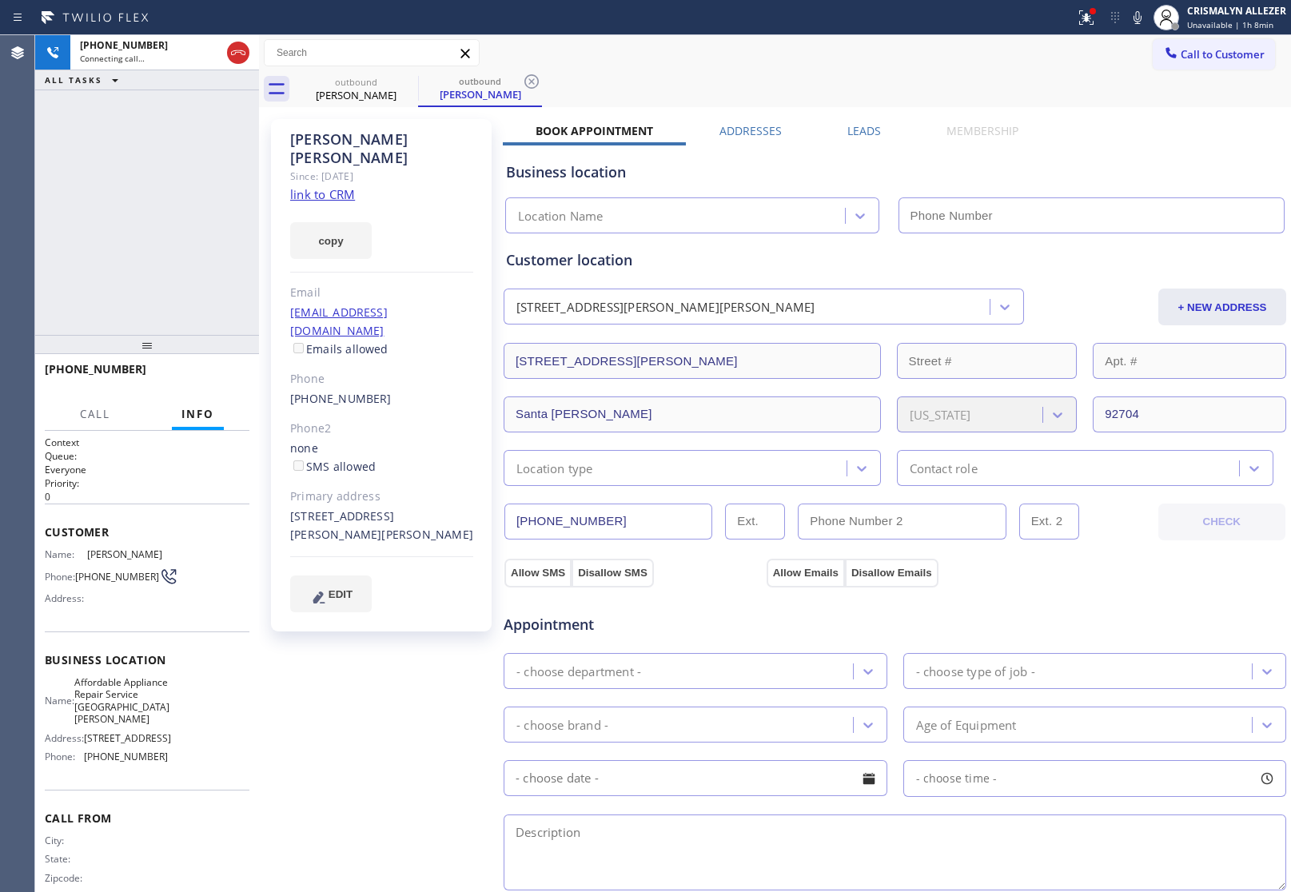
type input "[PHONE_NUMBER]"
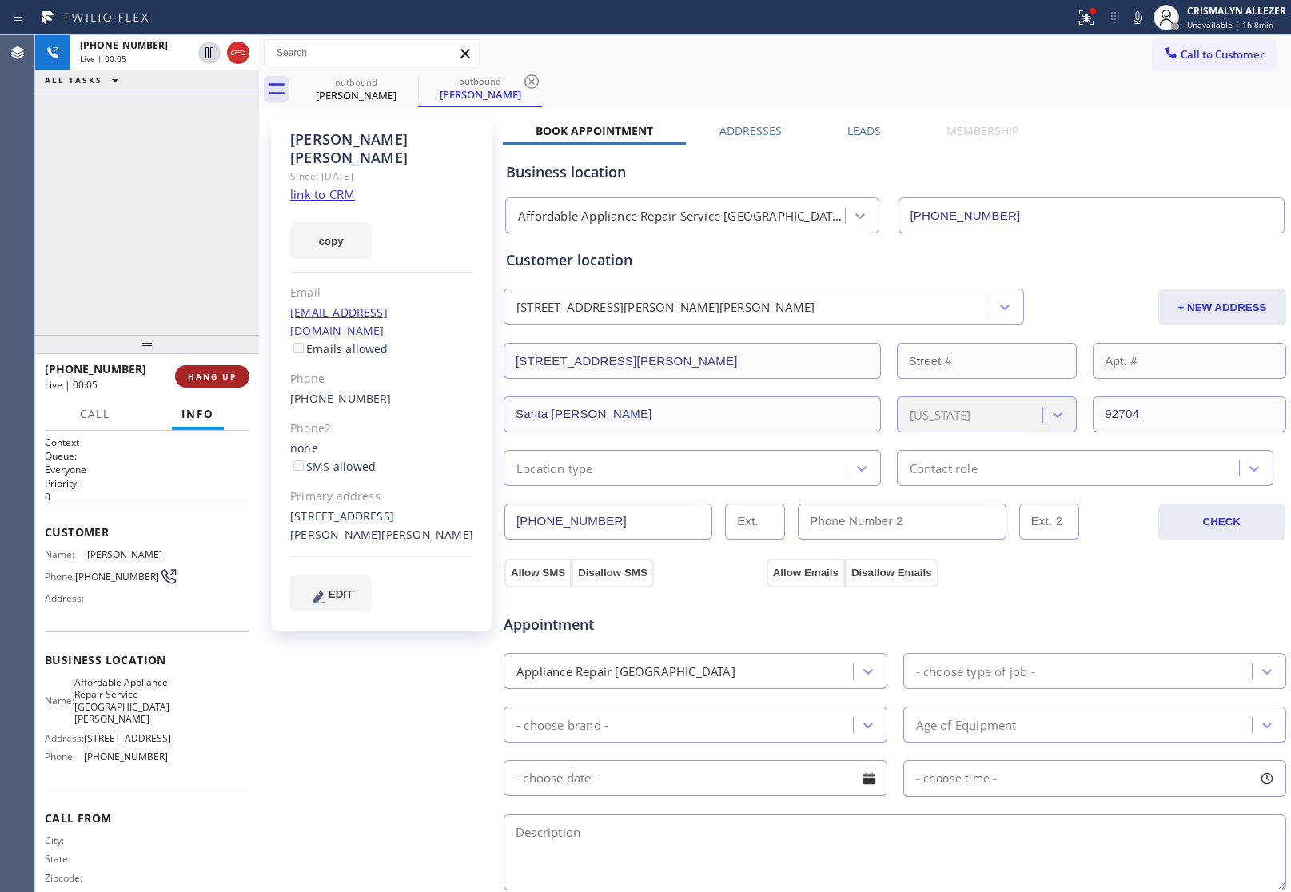
click at [204, 380] on span "HANG UP" at bounding box center [212, 376] width 49 height 11
click at [197, 374] on span "COMPLETE" at bounding box center [208, 376] width 55 height 11
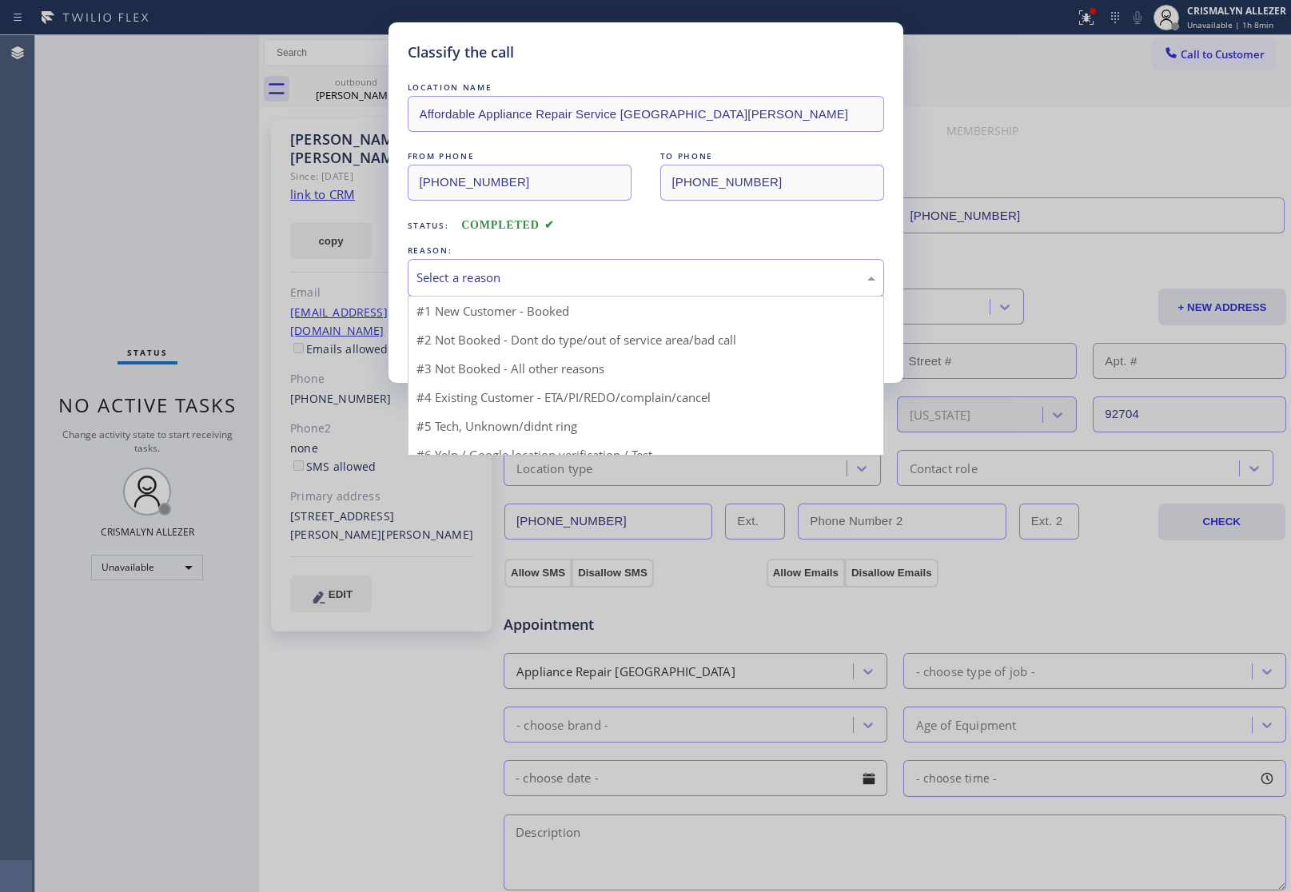
click at [612, 285] on div "Select a reason" at bounding box center [645, 278] width 459 height 18
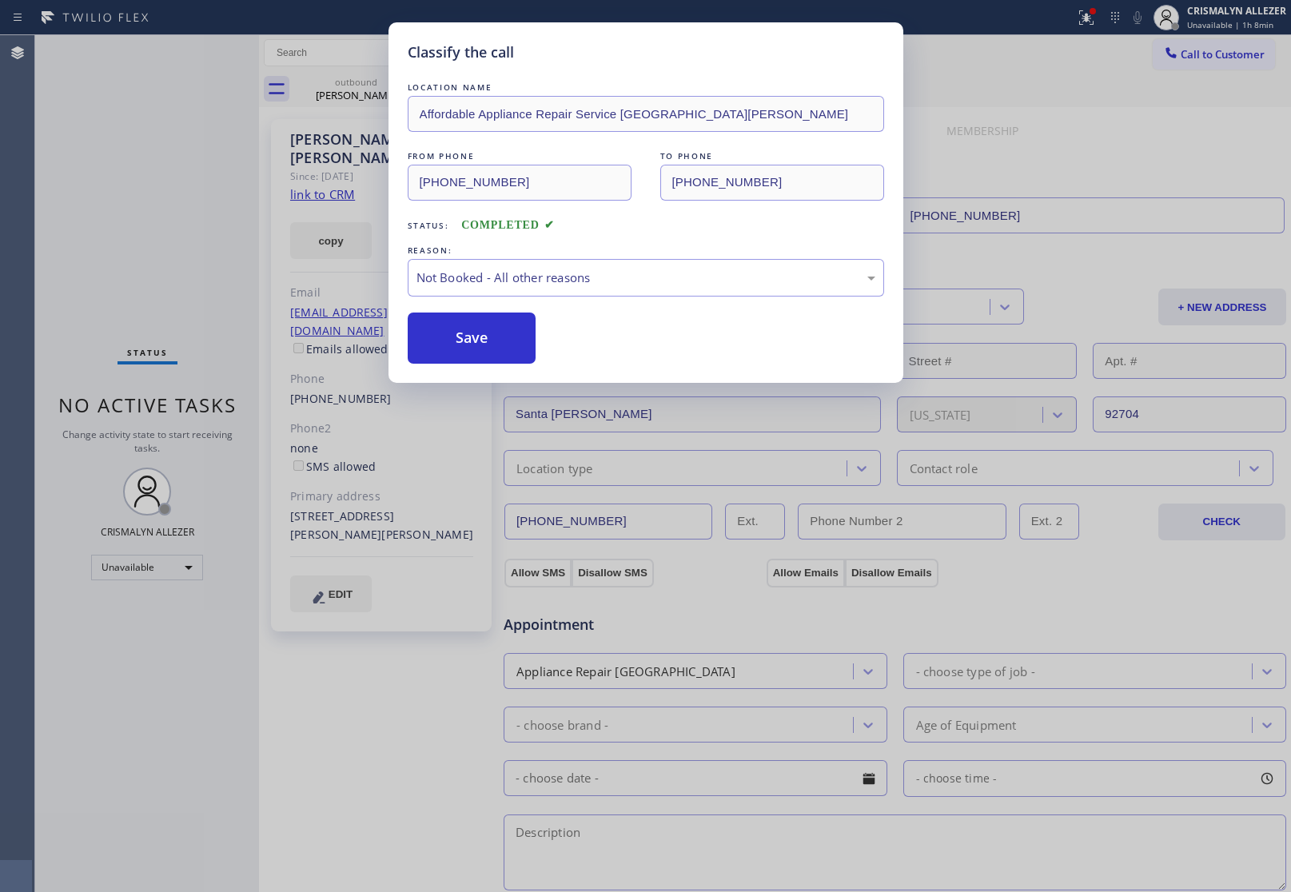
click at [497, 342] on button "Save" at bounding box center [472, 337] width 129 height 51
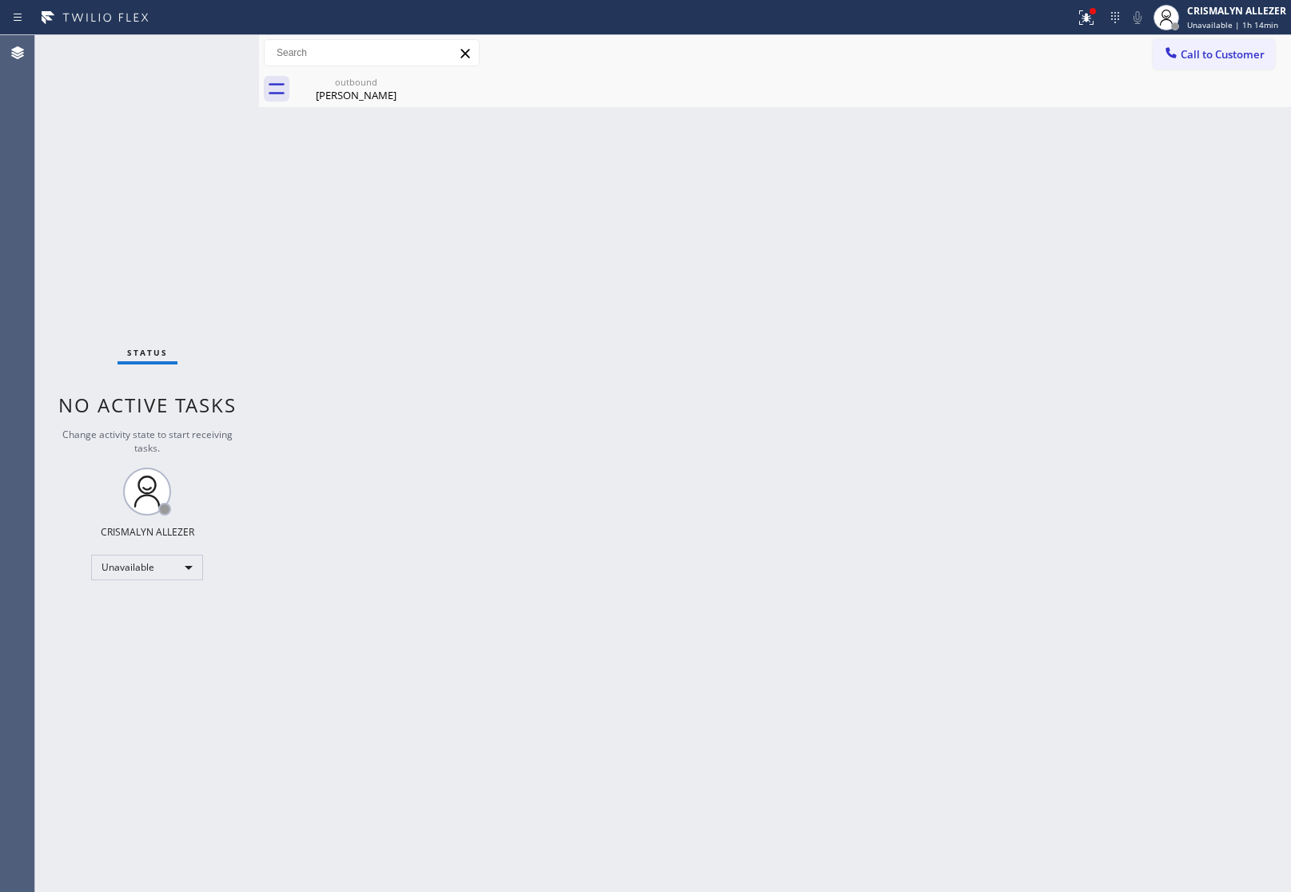
click at [1156, 364] on div "Back to Dashboard Change Sender ID Customers Technicians Select a contact Outbo…" at bounding box center [775, 463] width 1032 height 857
drag, startPoint x: 332, startPoint y: 89, endPoint x: 389, endPoint y: 82, distance: 57.9
click at [340, 82] on div "outbound Anita Lopez" at bounding box center [356, 89] width 121 height 36
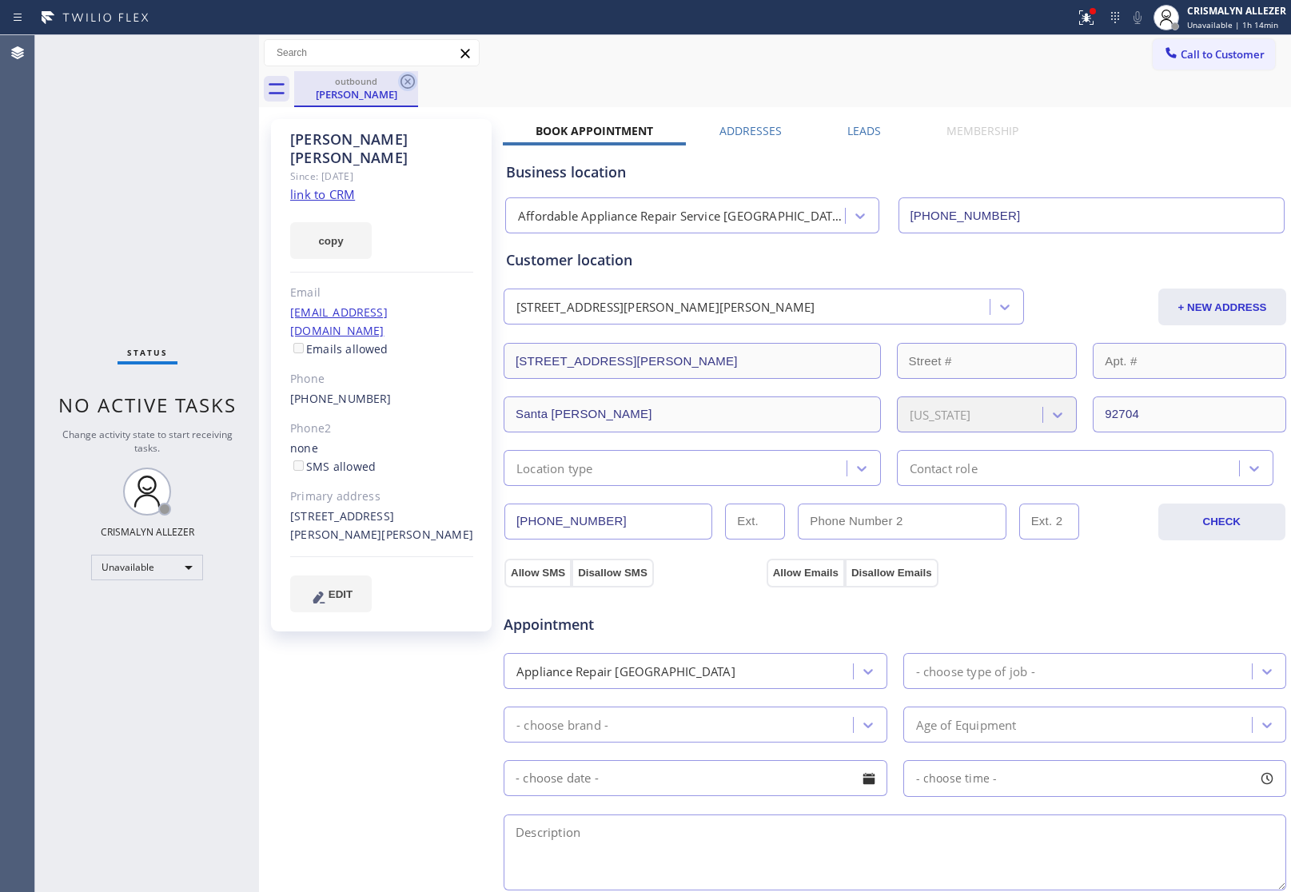
click at [408, 82] on icon at bounding box center [407, 81] width 19 height 19
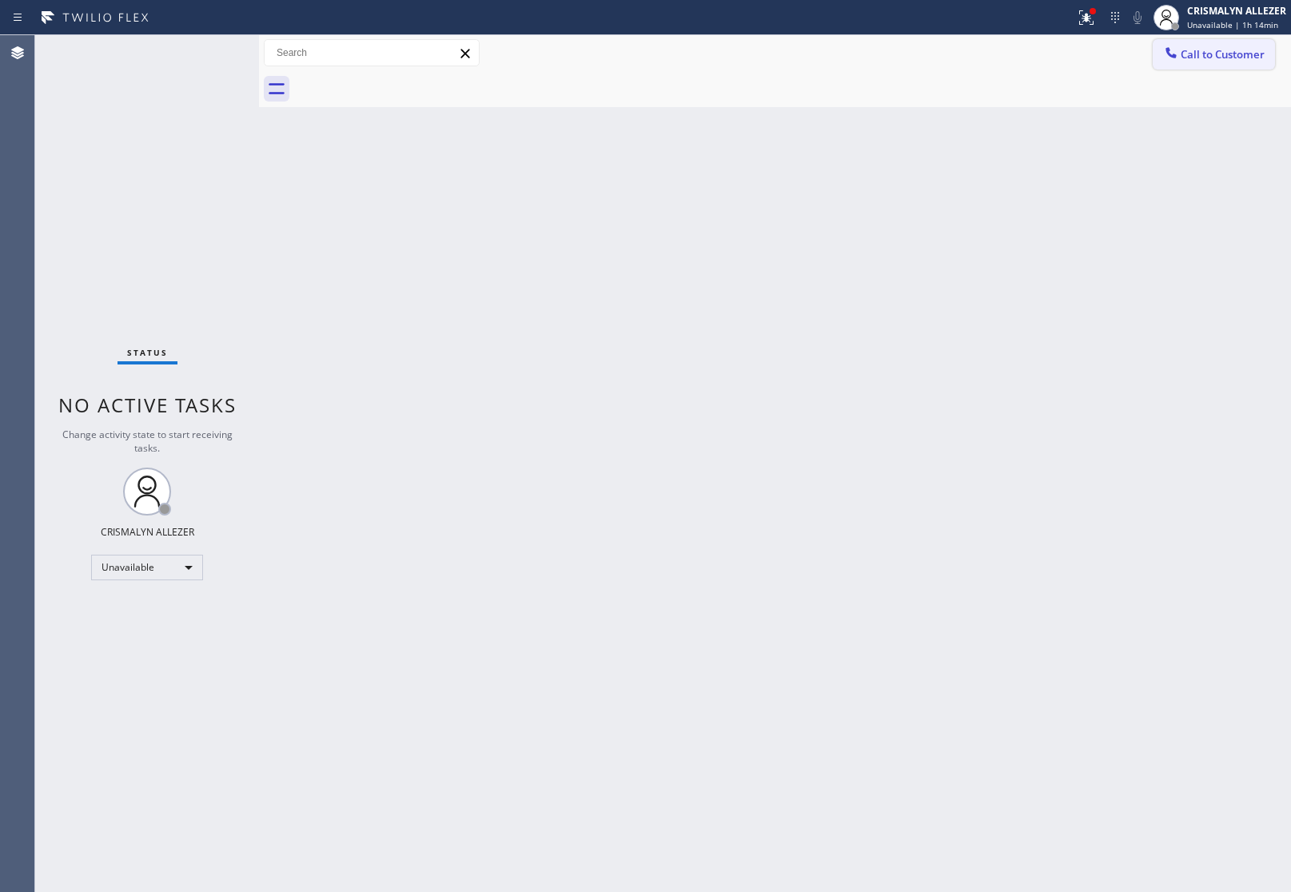
click at [1224, 58] on span "Call to Customer" at bounding box center [1222, 54] width 84 height 14
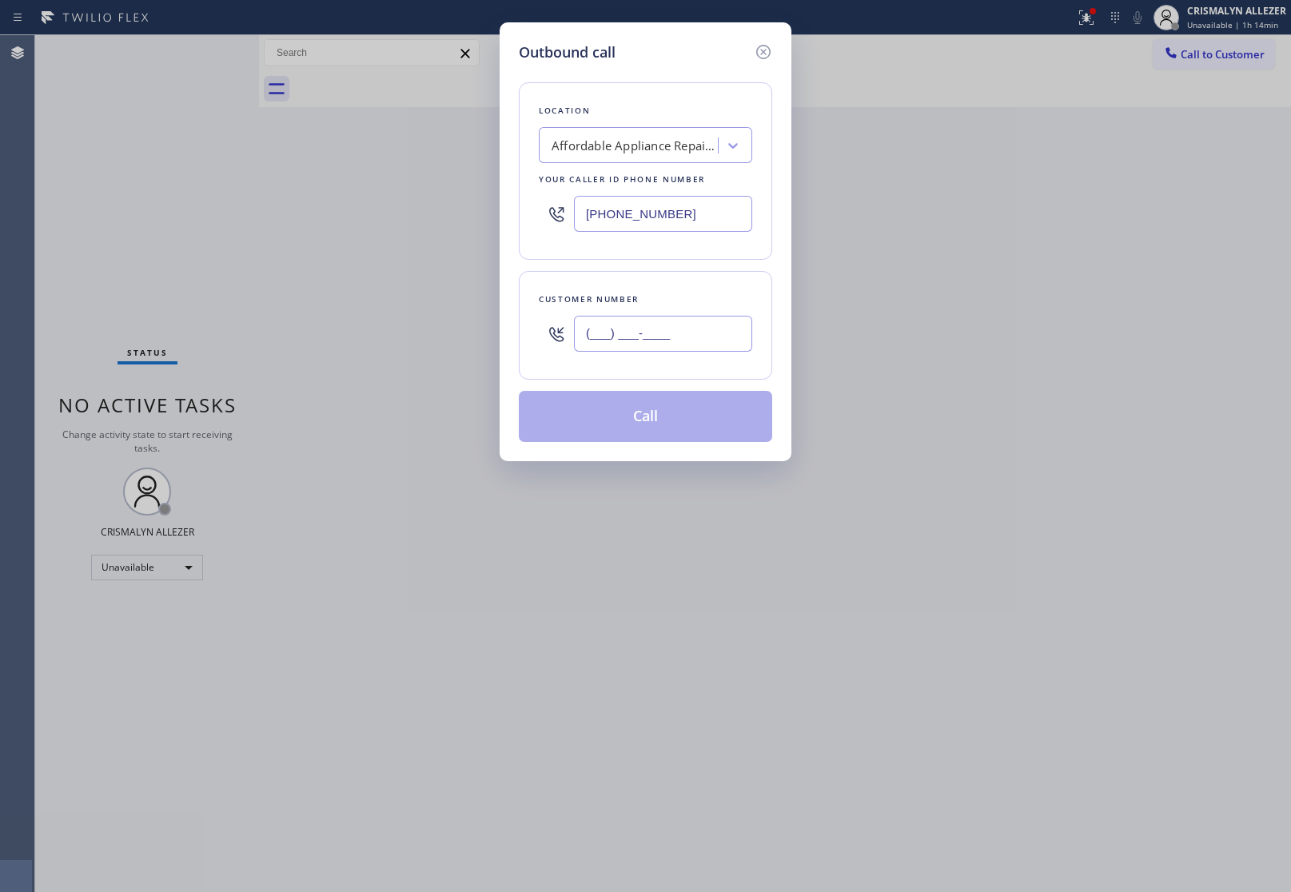
click at [724, 317] on input "(___) ___-____" at bounding box center [663, 334] width 178 height 36
paste input "657) 262-5511"
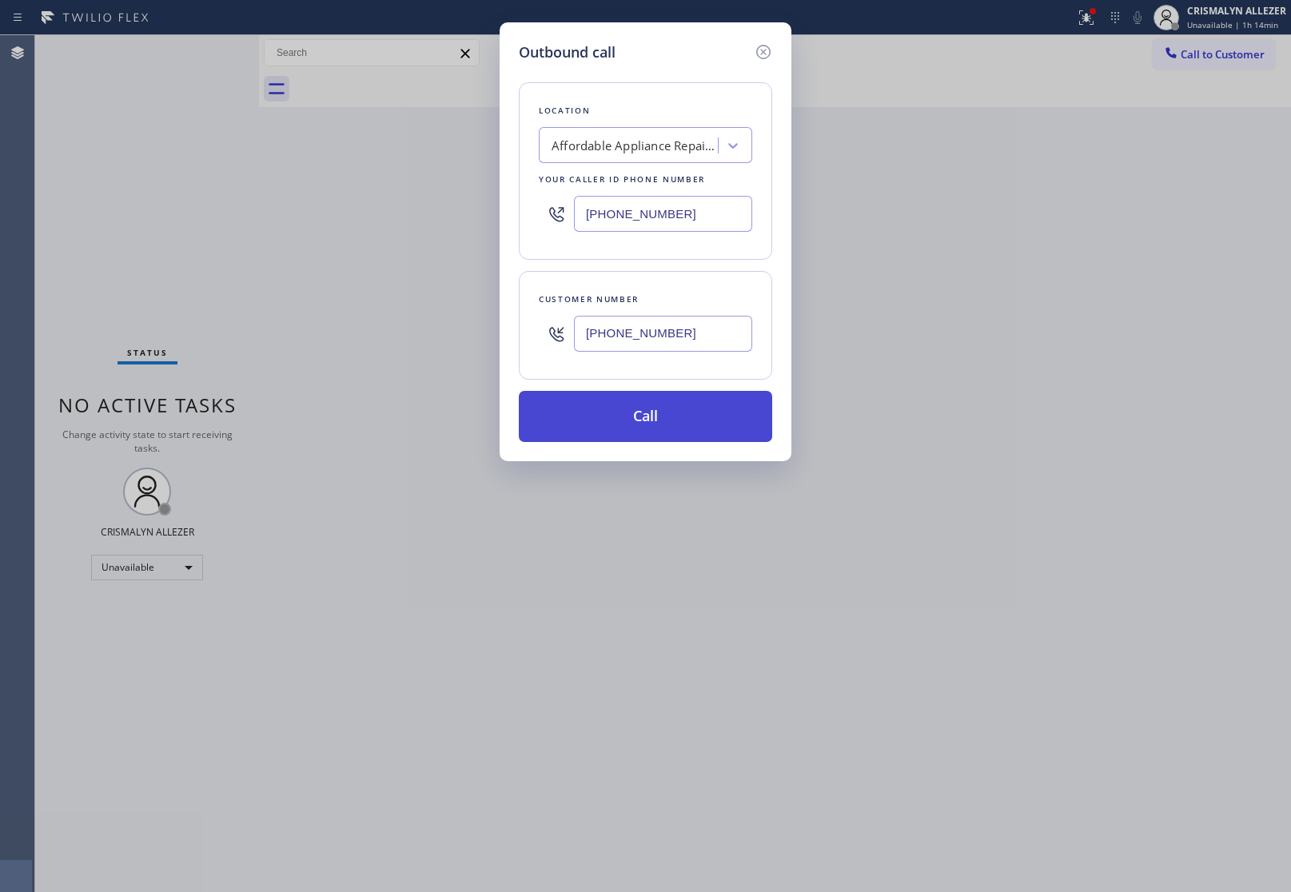
type input "(657) 262-5511"
click at [654, 429] on button "Call" at bounding box center [645, 416] width 253 height 51
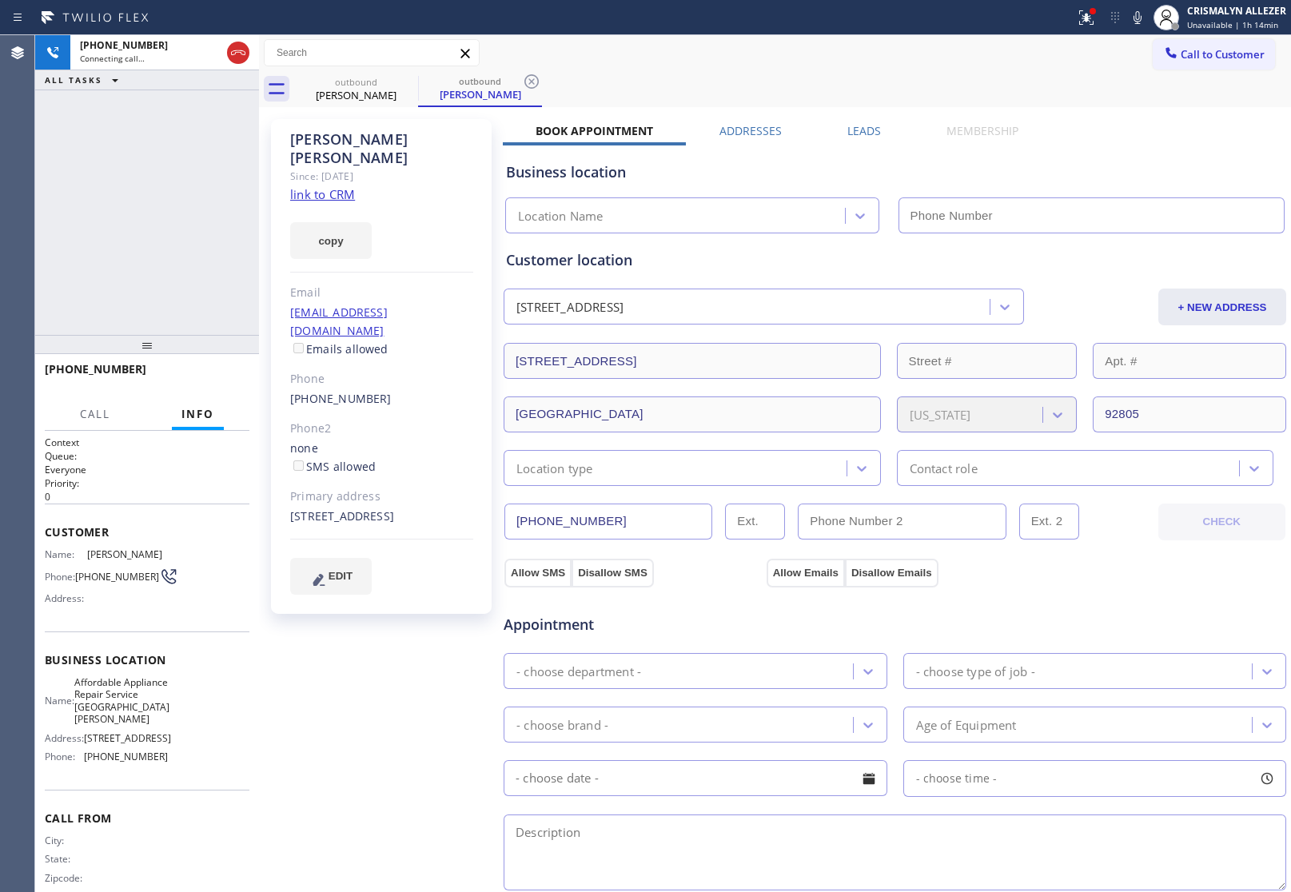
click at [304, 186] on link "link to CRM" at bounding box center [322, 194] width 65 height 16
type input "[PHONE_NUMBER]"
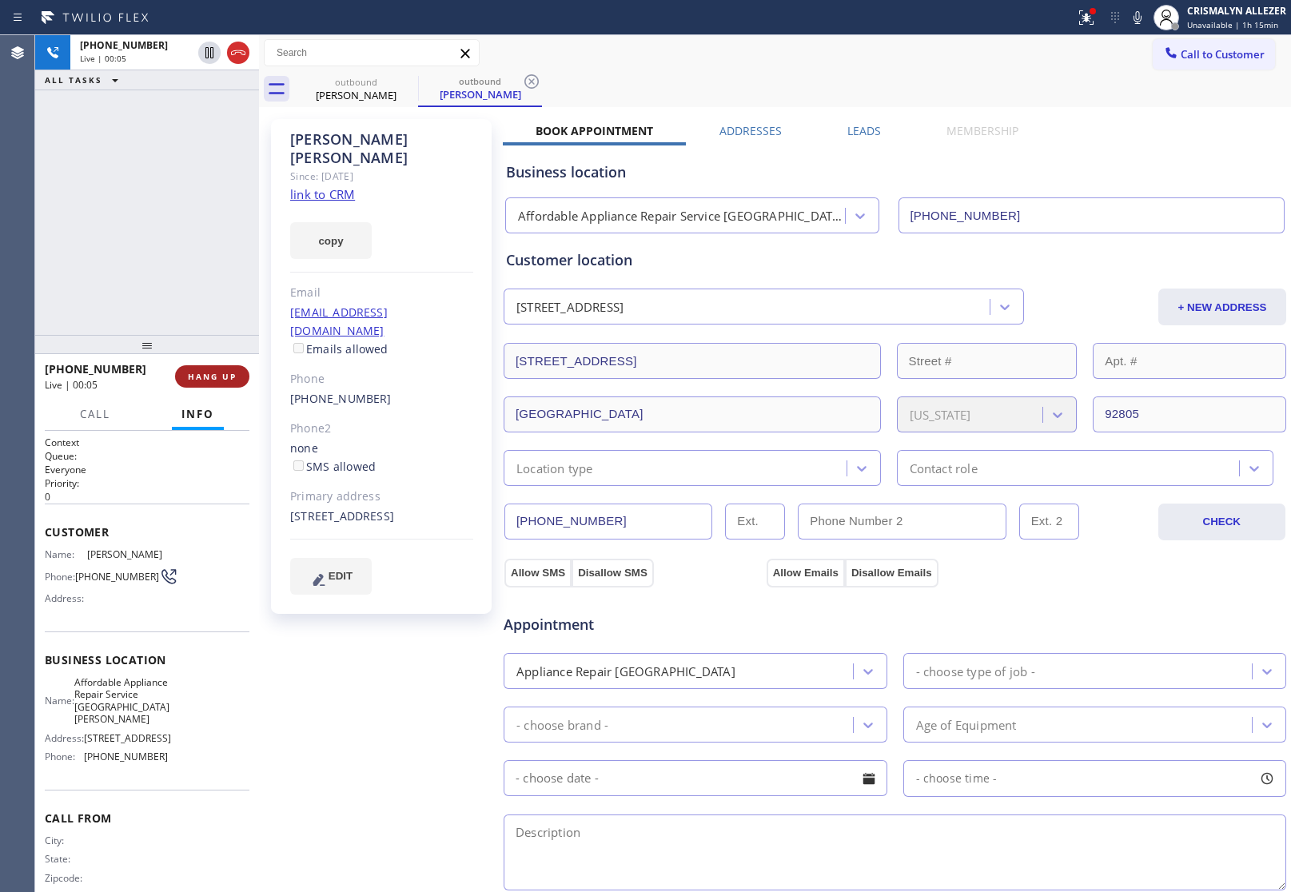
click at [205, 380] on span "HANG UP" at bounding box center [212, 376] width 49 height 11
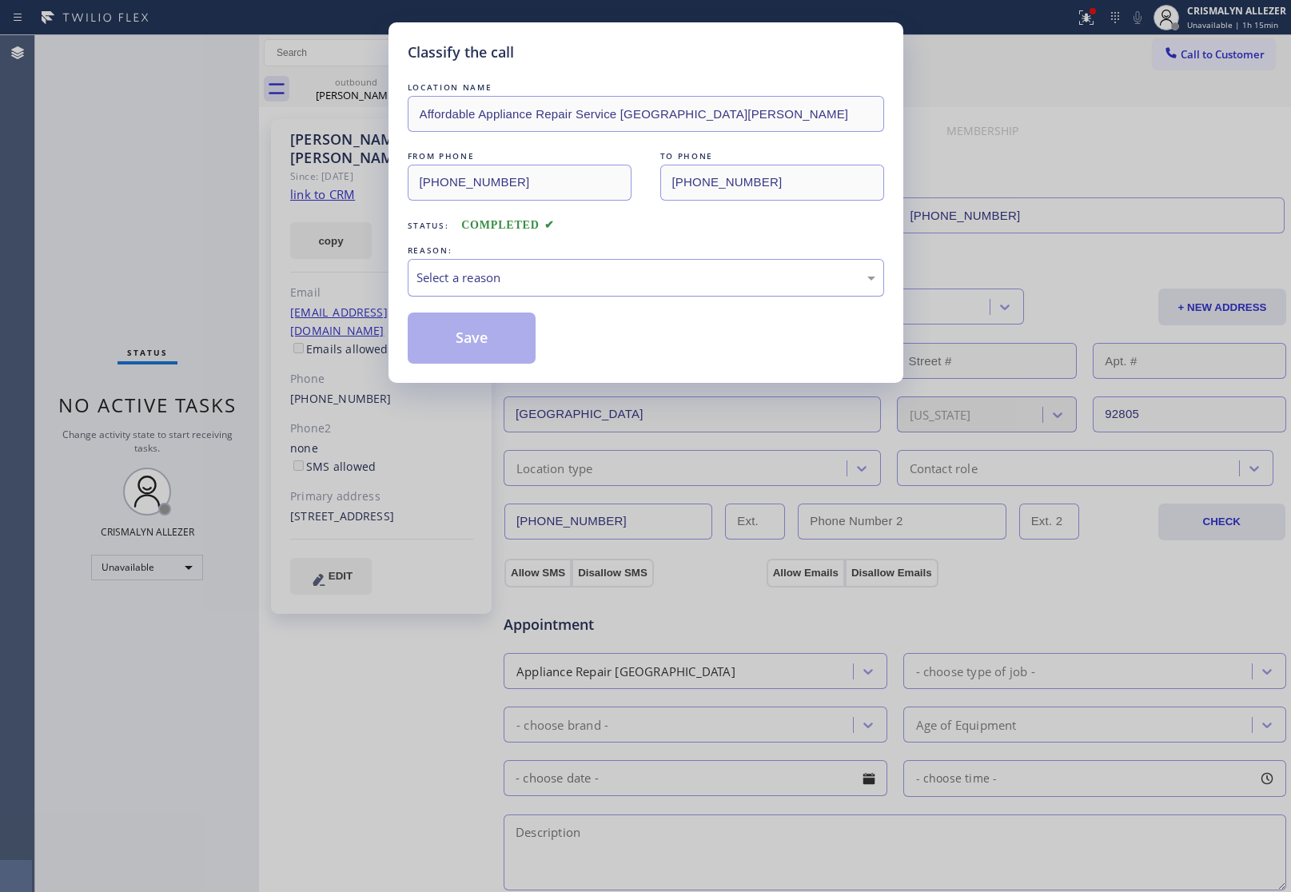
click at [628, 286] on div "Select a reason" at bounding box center [645, 278] width 459 height 18
click at [474, 336] on button "Save" at bounding box center [472, 337] width 129 height 51
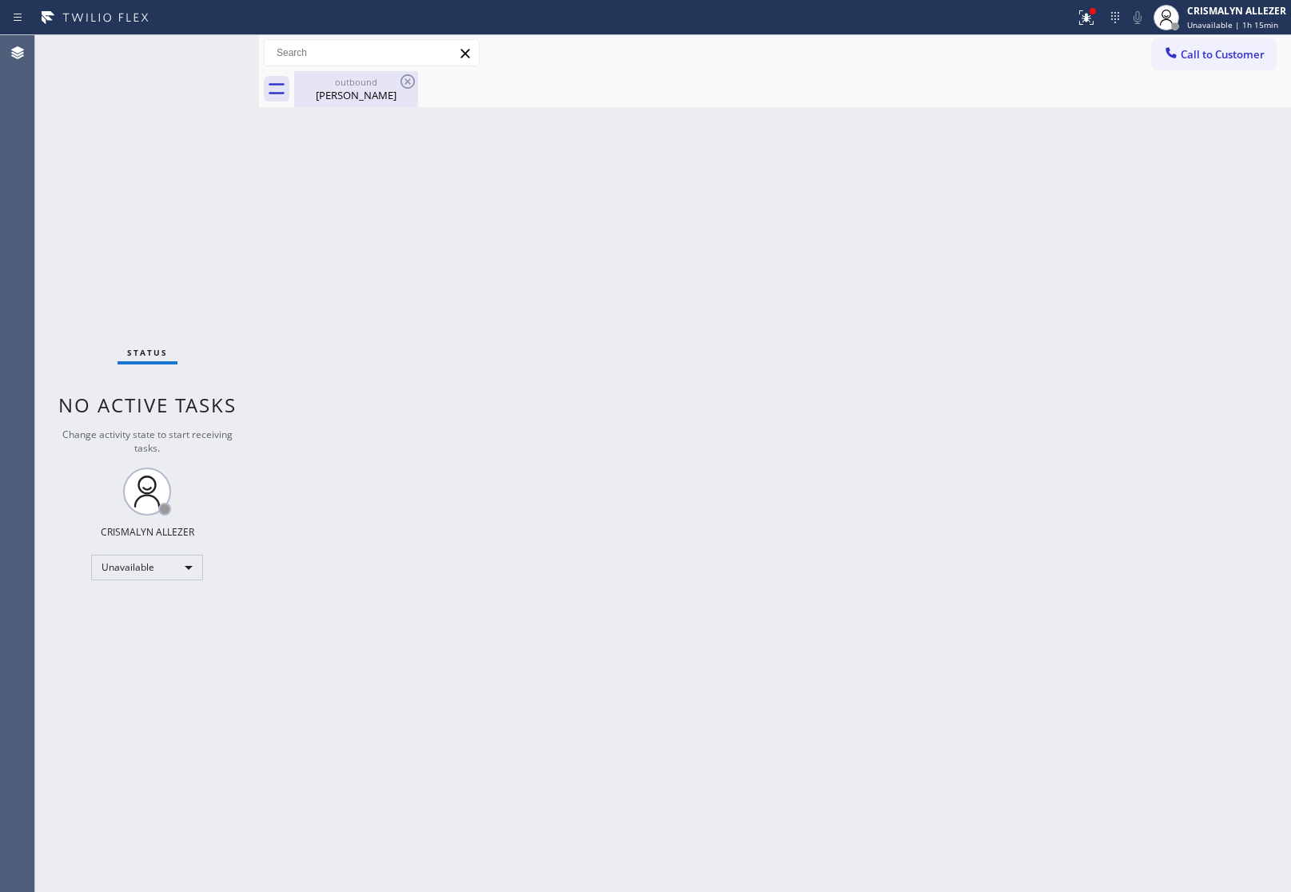
click at [365, 90] on div "Francisco Paredes" at bounding box center [356, 95] width 121 height 14
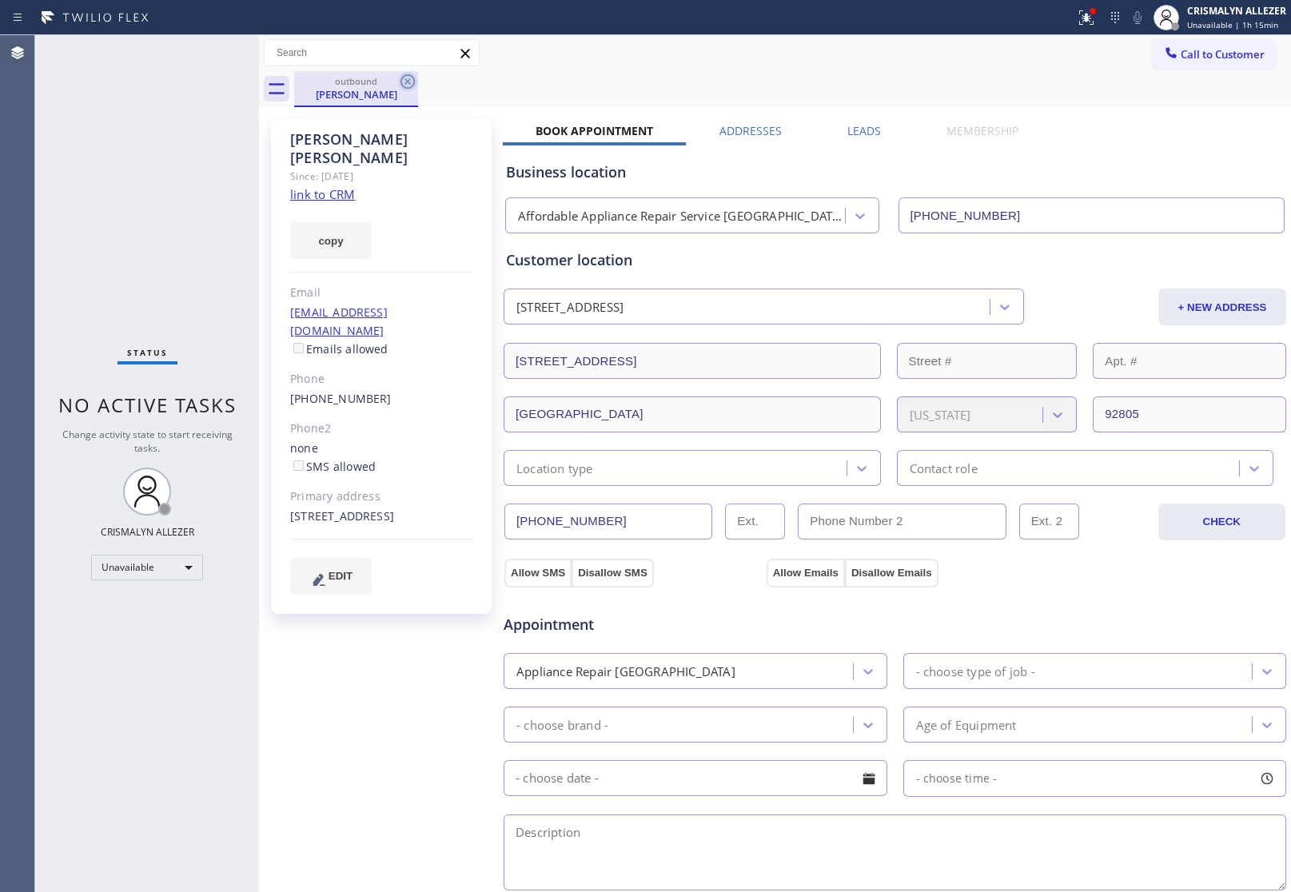
click at [404, 81] on icon at bounding box center [407, 81] width 19 height 19
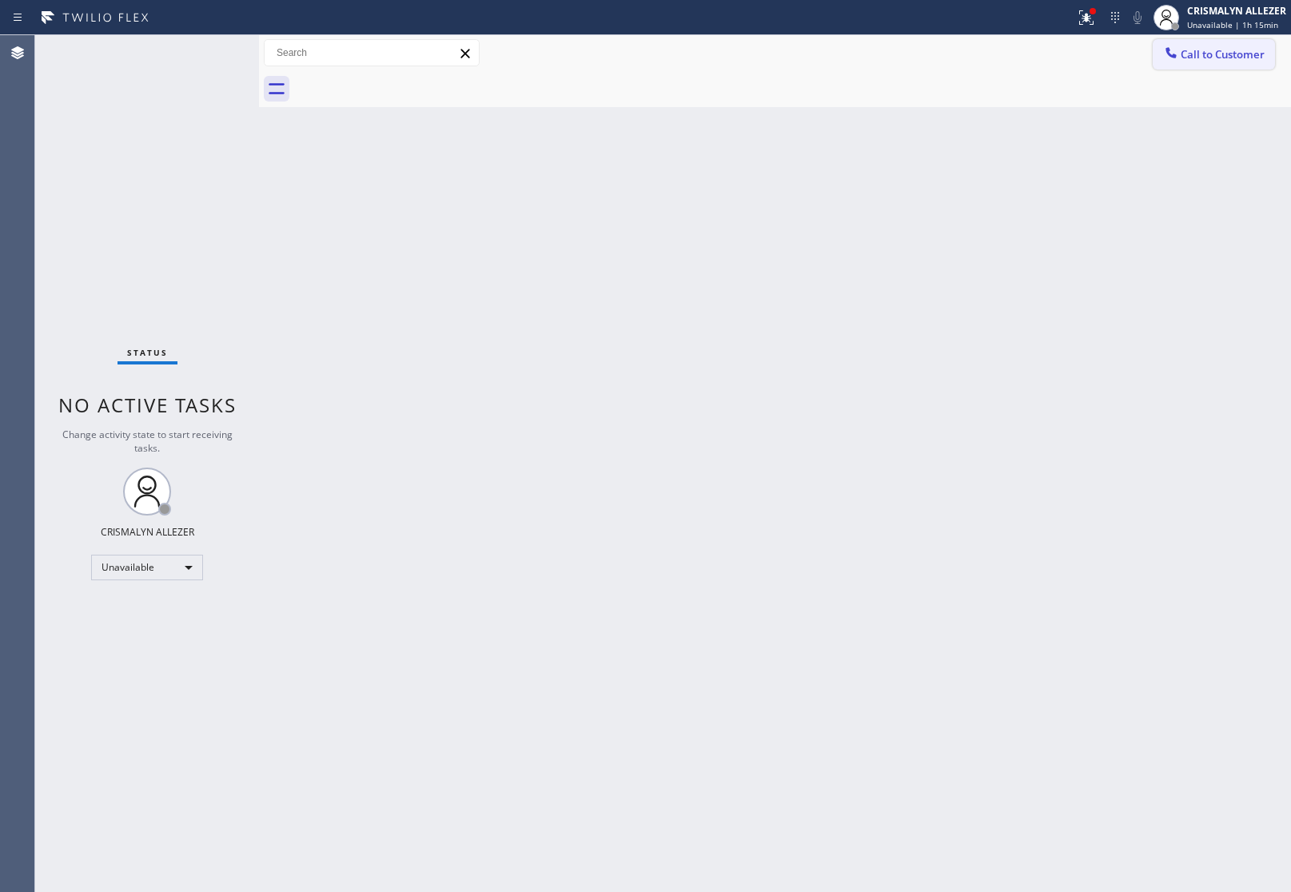
drag, startPoint x: 1217, startPoint y: 57, endPoint x: 814, endPoint y: 261, distance: 452.5
click at [1212, 57] on span "Call to Customer" at bounding box center [1222, 54] width 84 height 14
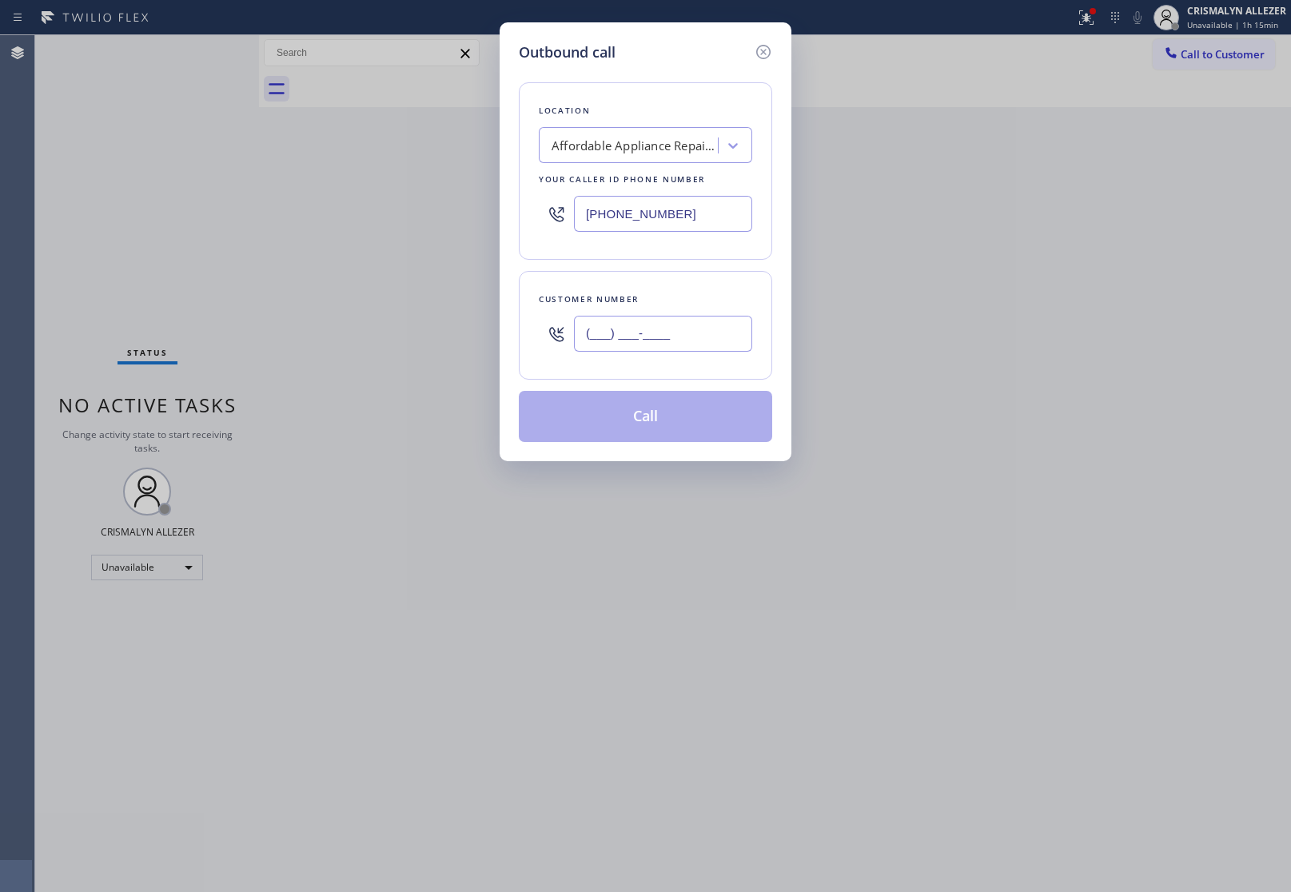
click at [700, 332] on input "(___) ___-____" at bounding box center [663, 334] width 178 height 36
paste input "714) 864-0271"
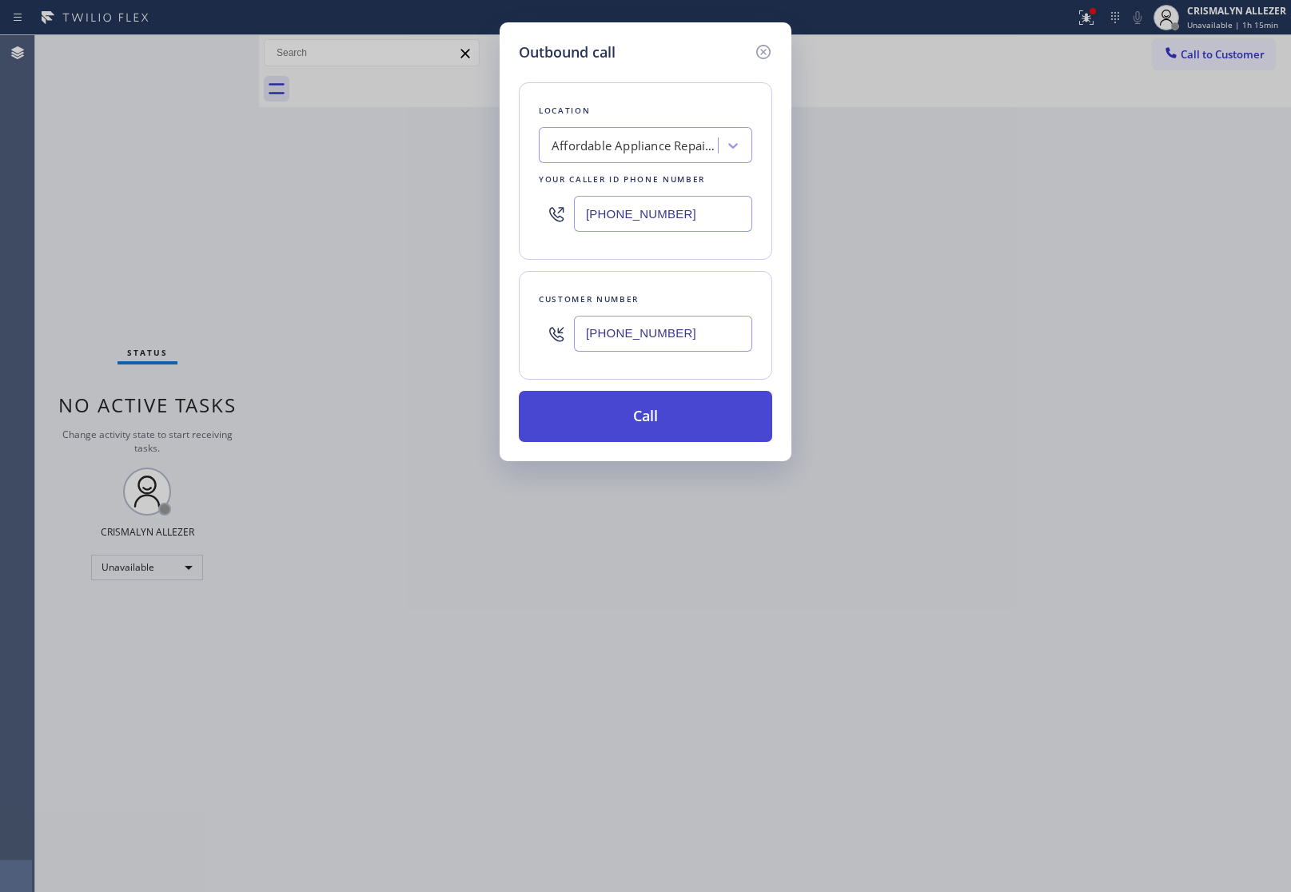
type input "(714) 864-0271"
click at [656, 416] on button "Call" at bounding box center [645, 416] width 253 height 51
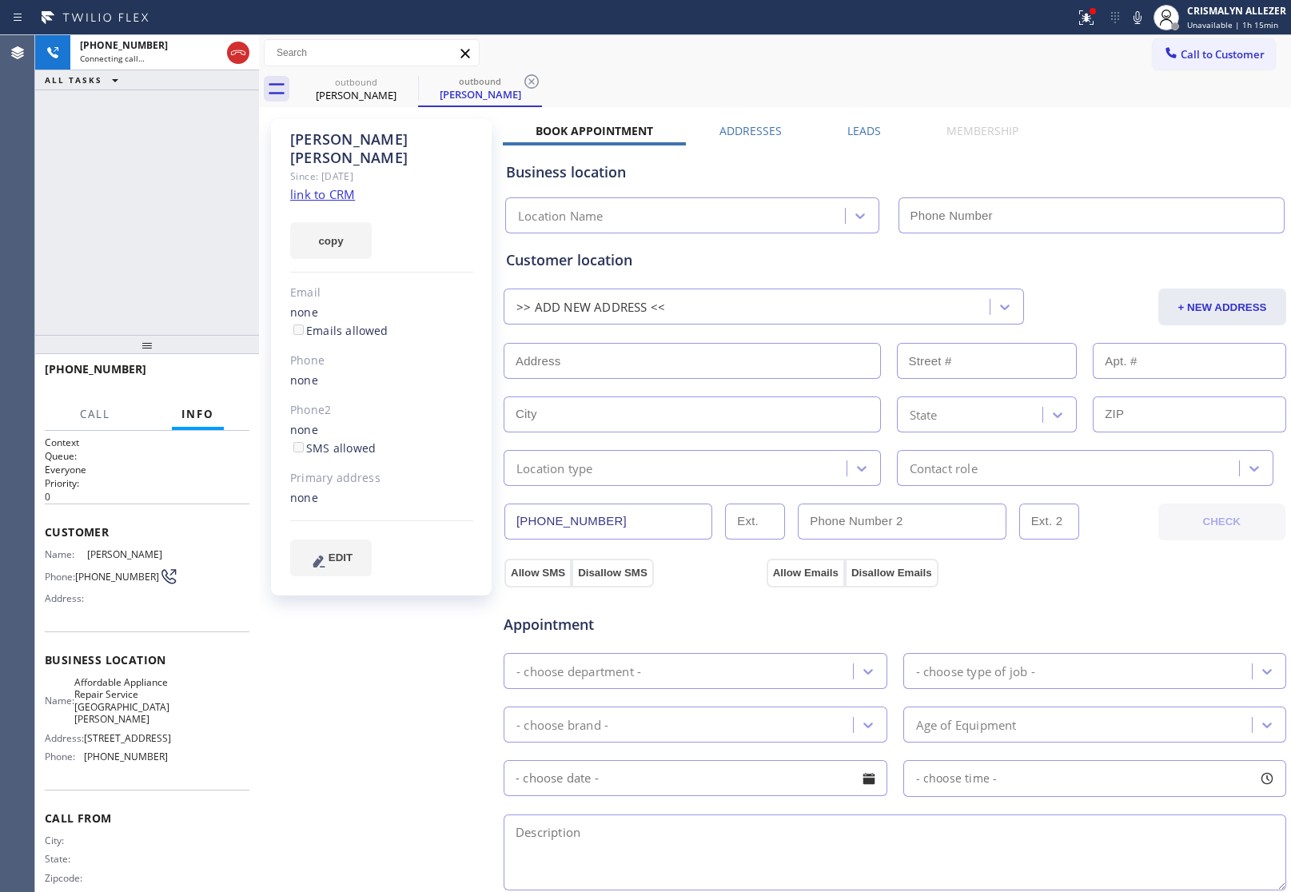
click at [308, 186] on link "link to CRM" at bounding box center [322, 194] width 65 height 16
type input "[PHONE_NUMBER]"
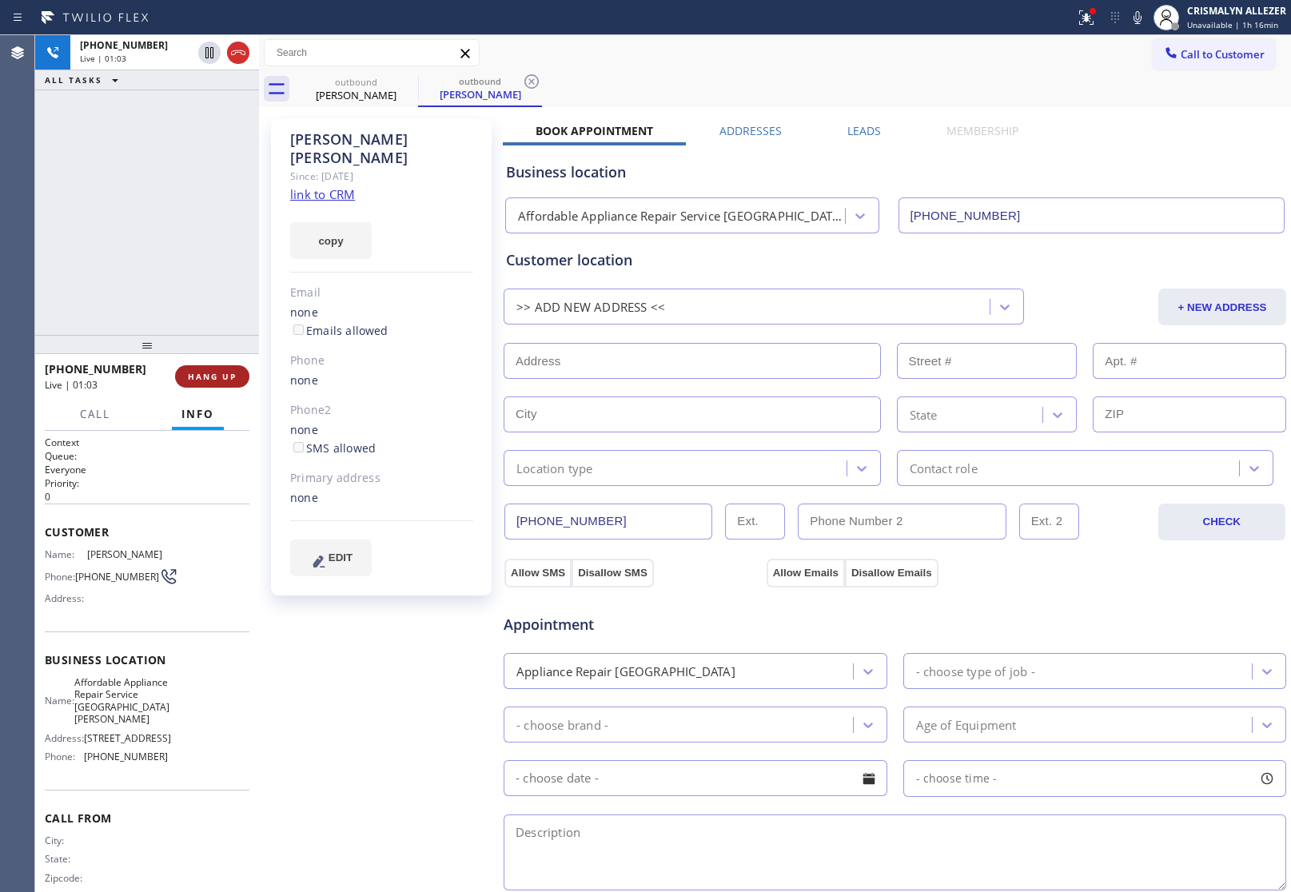
click at [216, 384] on button "HANG UP" at bounding box center [212, 376] width 74 height 22
click at [216, 384] on button "COMPLETE" at bounding box center [209, 376] width 81 height 22
click at [200, 374] on span "COMPLETE" at bounding box center [208, 376] width 55 height 11
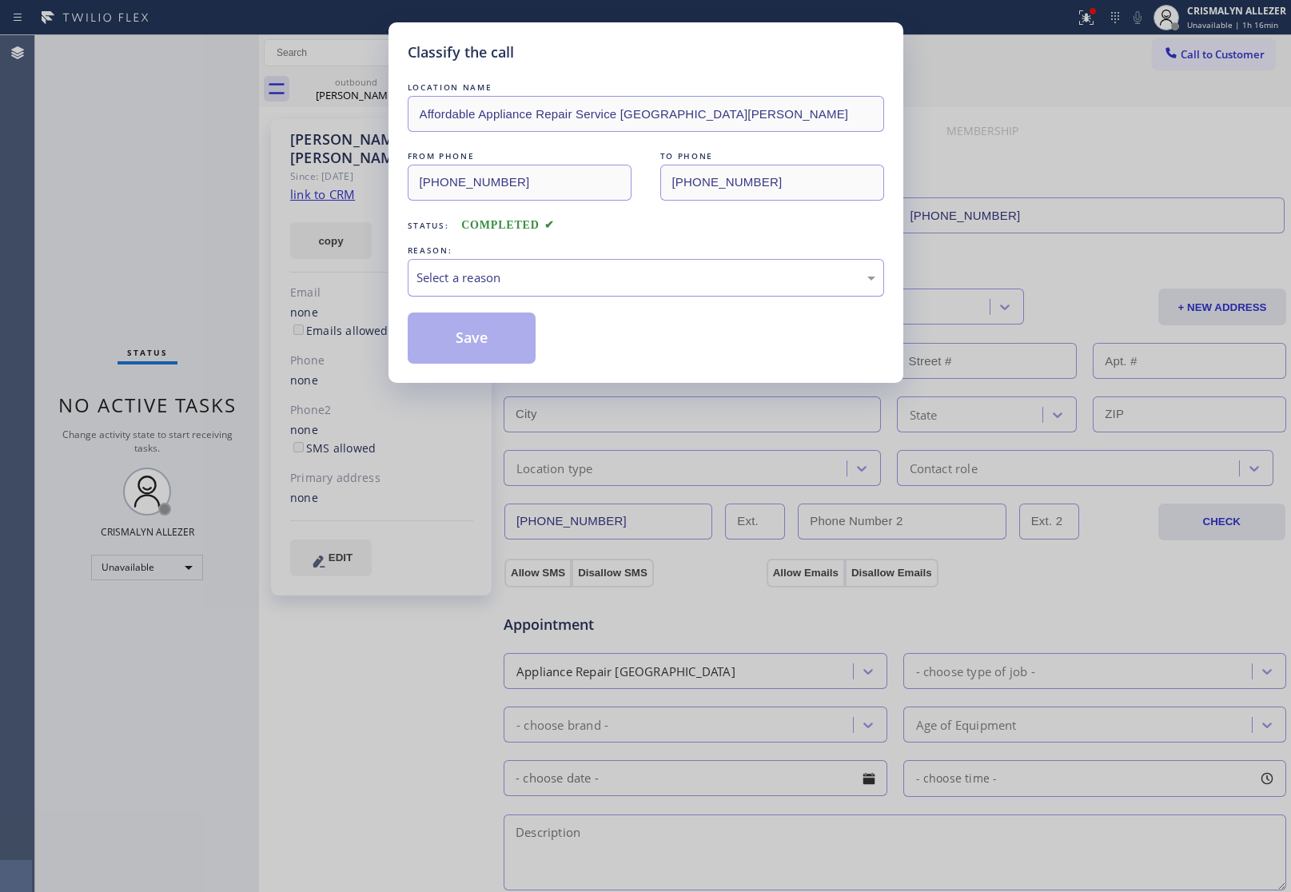
click at [677, 276] on div "Select a reason" at bounding box center [645, 278] width 459 height 18
click at [497, 344] on button "Save" at bounding box center [472, 337] width 129 height 51
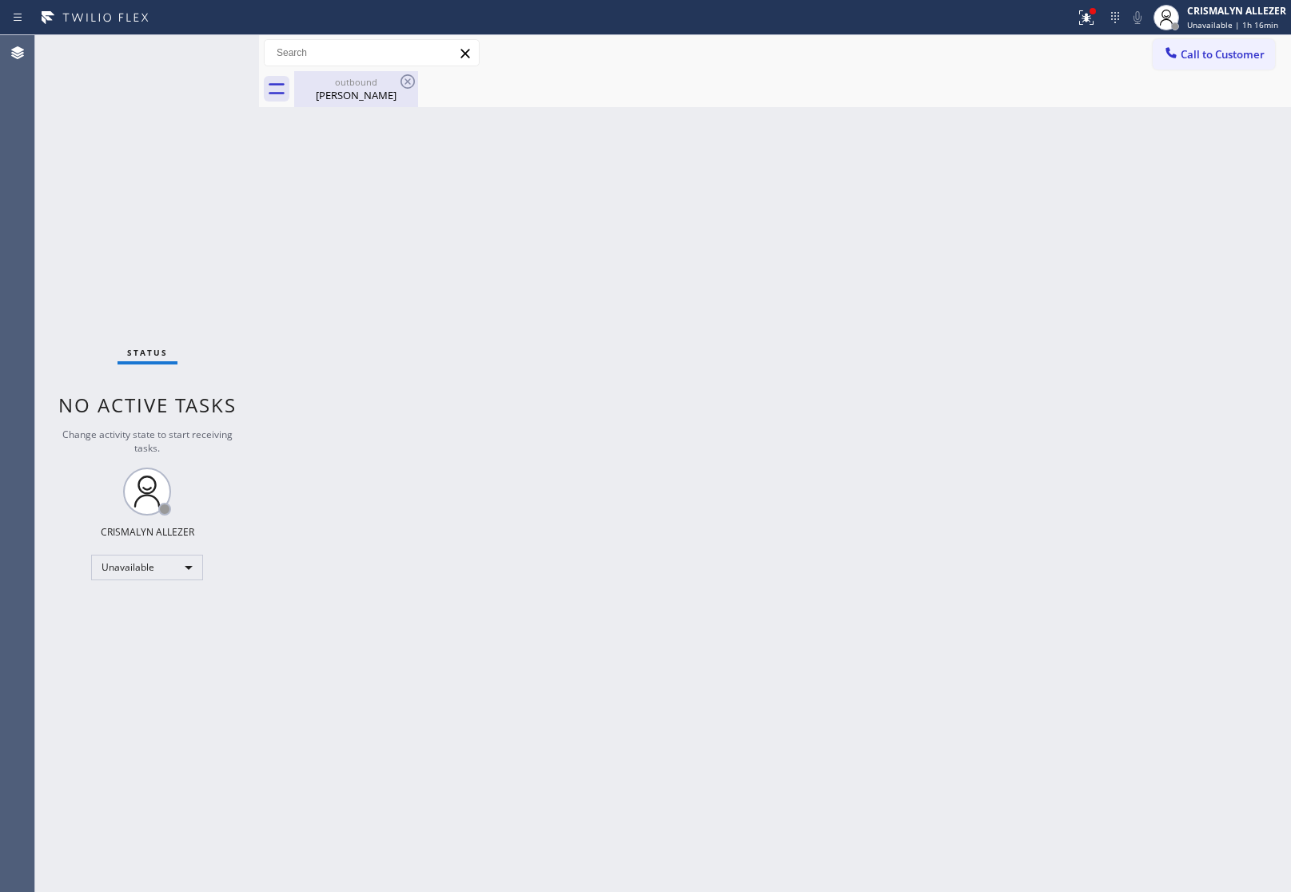
click at [362, 92] on div "Cesar Luna" at bounding box center [356, 95] width 121 height 14
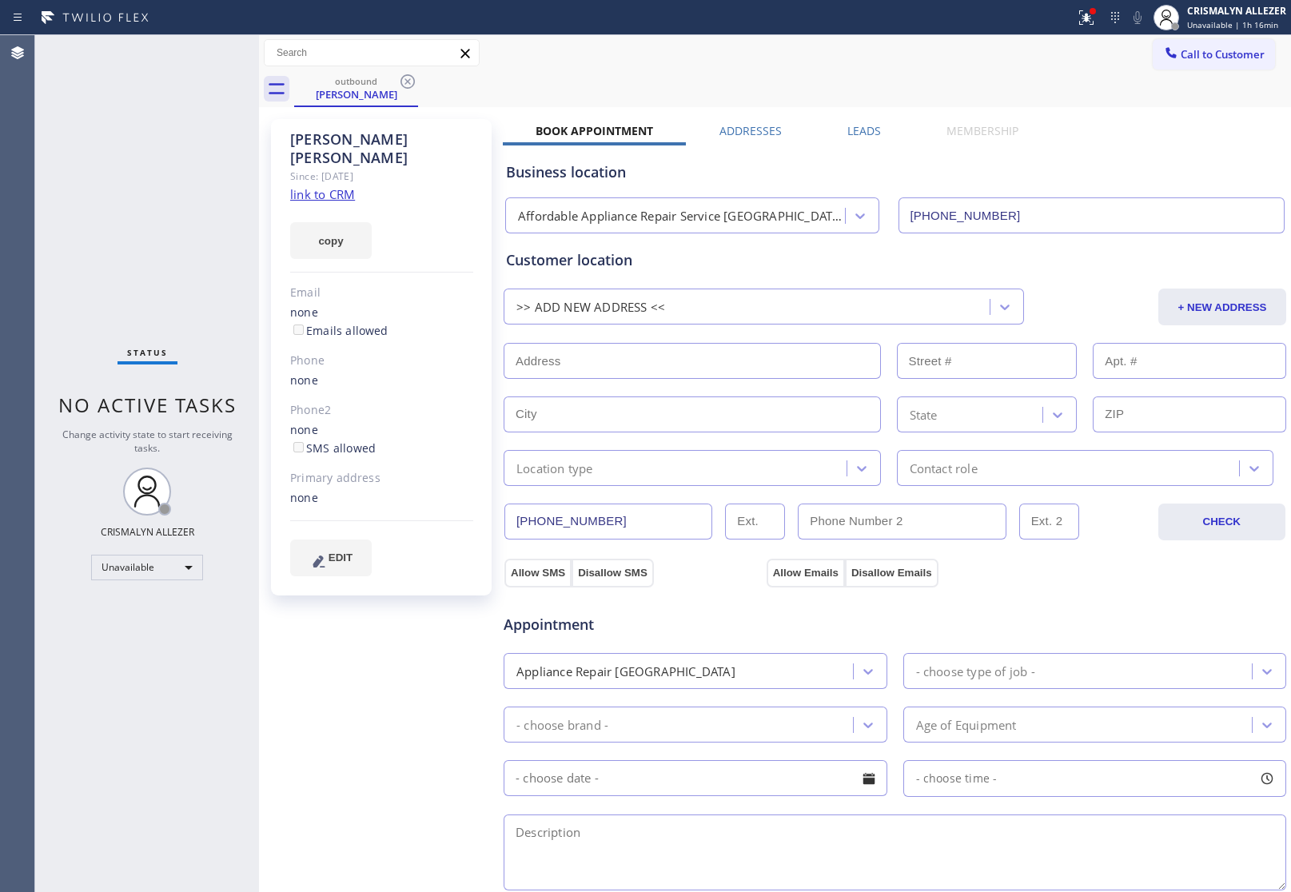
click at [847, 133] on label "Leads" at bounding box center [864, 130] width 34 height 15
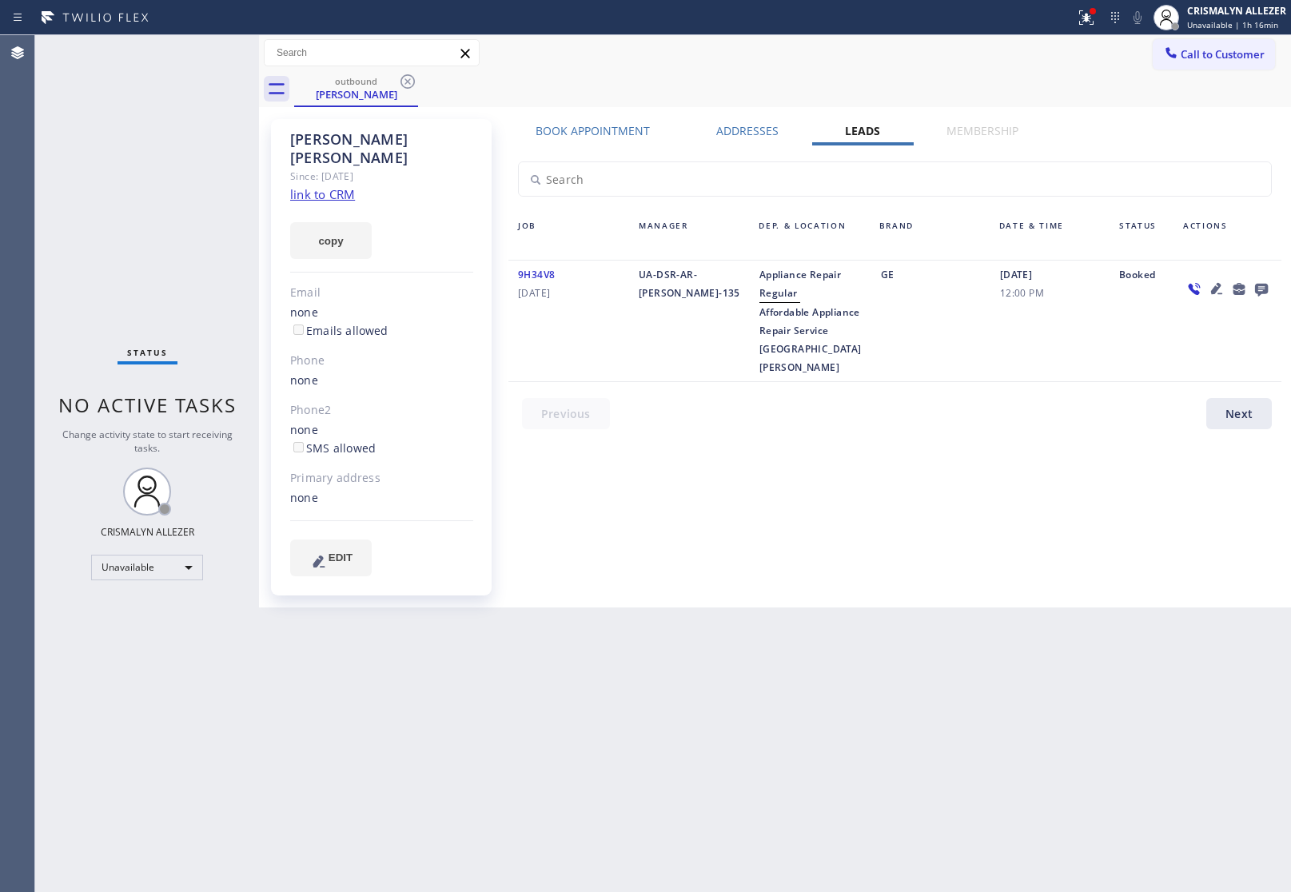
click at [1257, 285] on icon at bounding box center [1261, 290] width 13 height 13
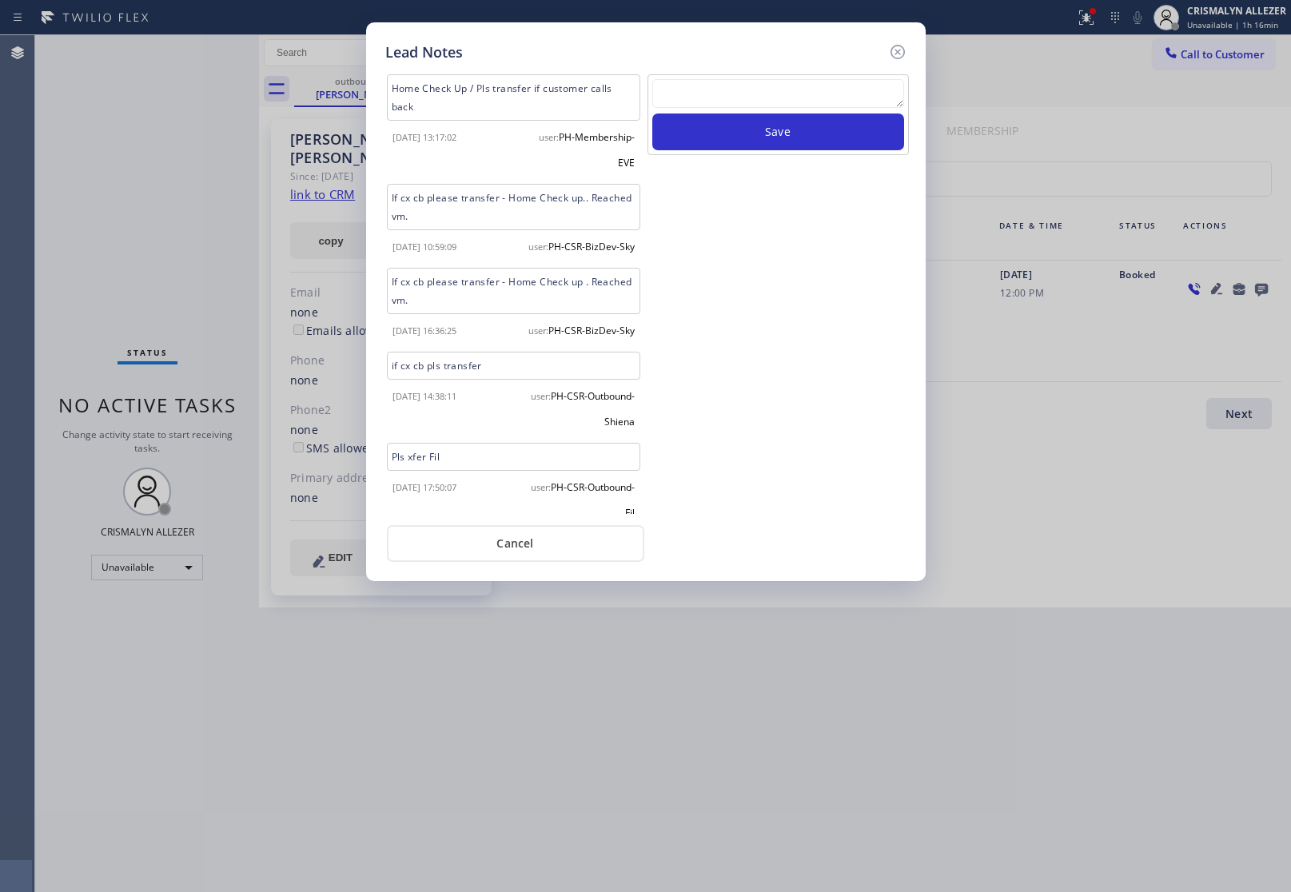
click at [783, 105] on textarea at bounding box center [778, 93] width 252 height 29
paste textarea "DON'T NEED SERVICE / NOT NTERESTED"
type textarea "DON'T NEED SERVICE / NOT NTERESTED"
click at [784, 136] on button "Save" at bounding box center [778, 131] width 252 height 37
click at [518, 553] on button "Cancel" at bounding box center [515, 543] width 257 height 37
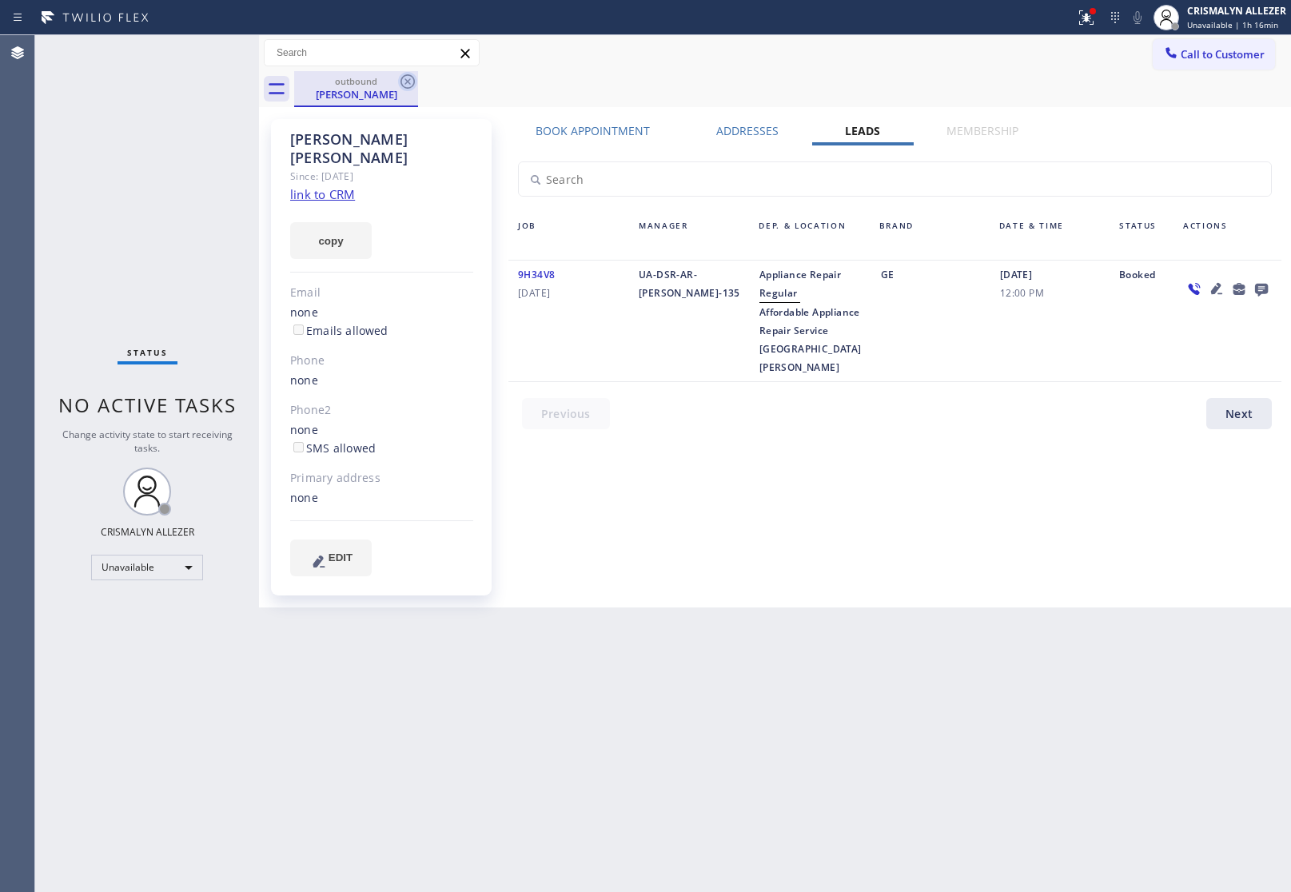
click at [405, 77] on icon at bounding box center [407, 81] width 19 height 19
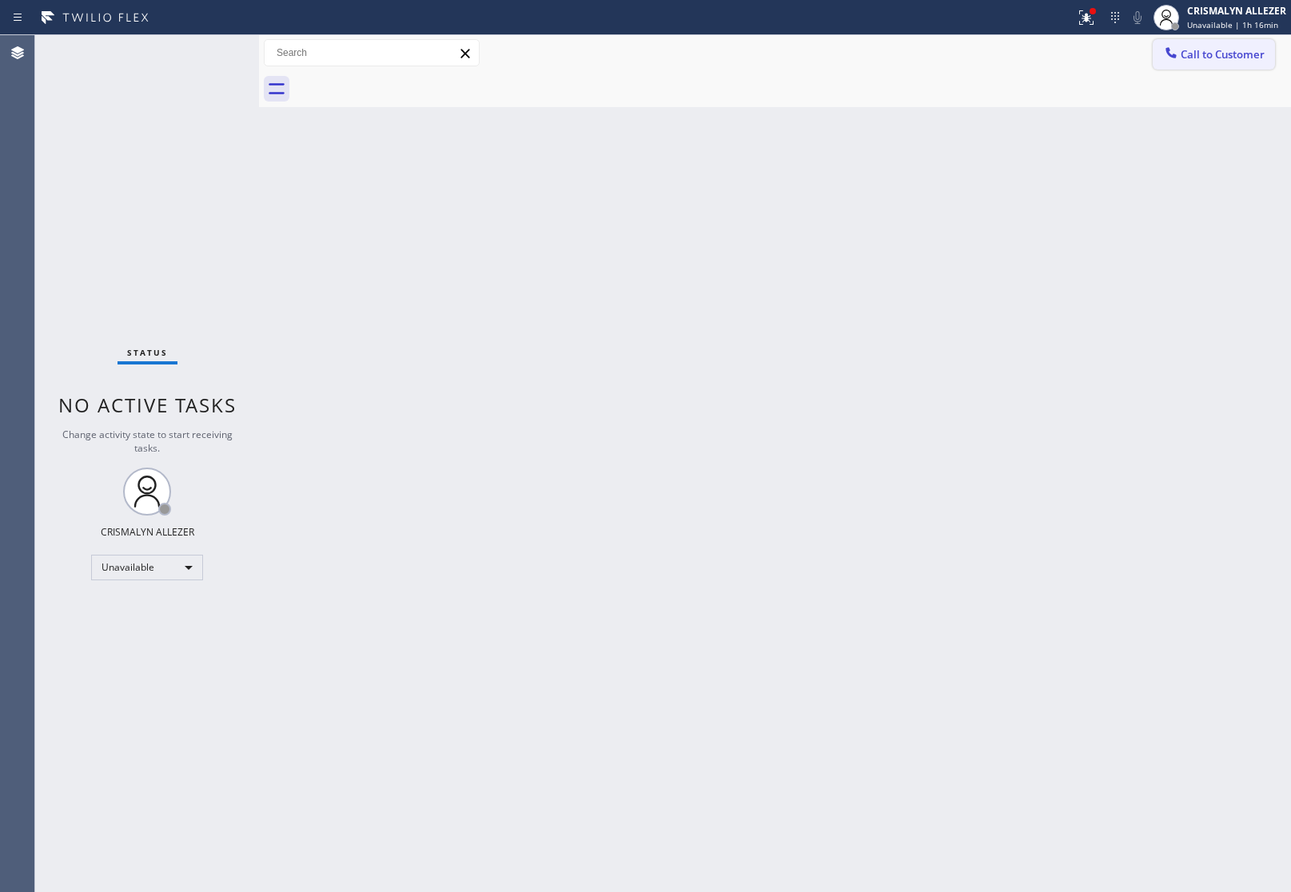
click at [1195, 52] on span "Call to Customer" at bounding box center [1222, 54] width 84 height 14
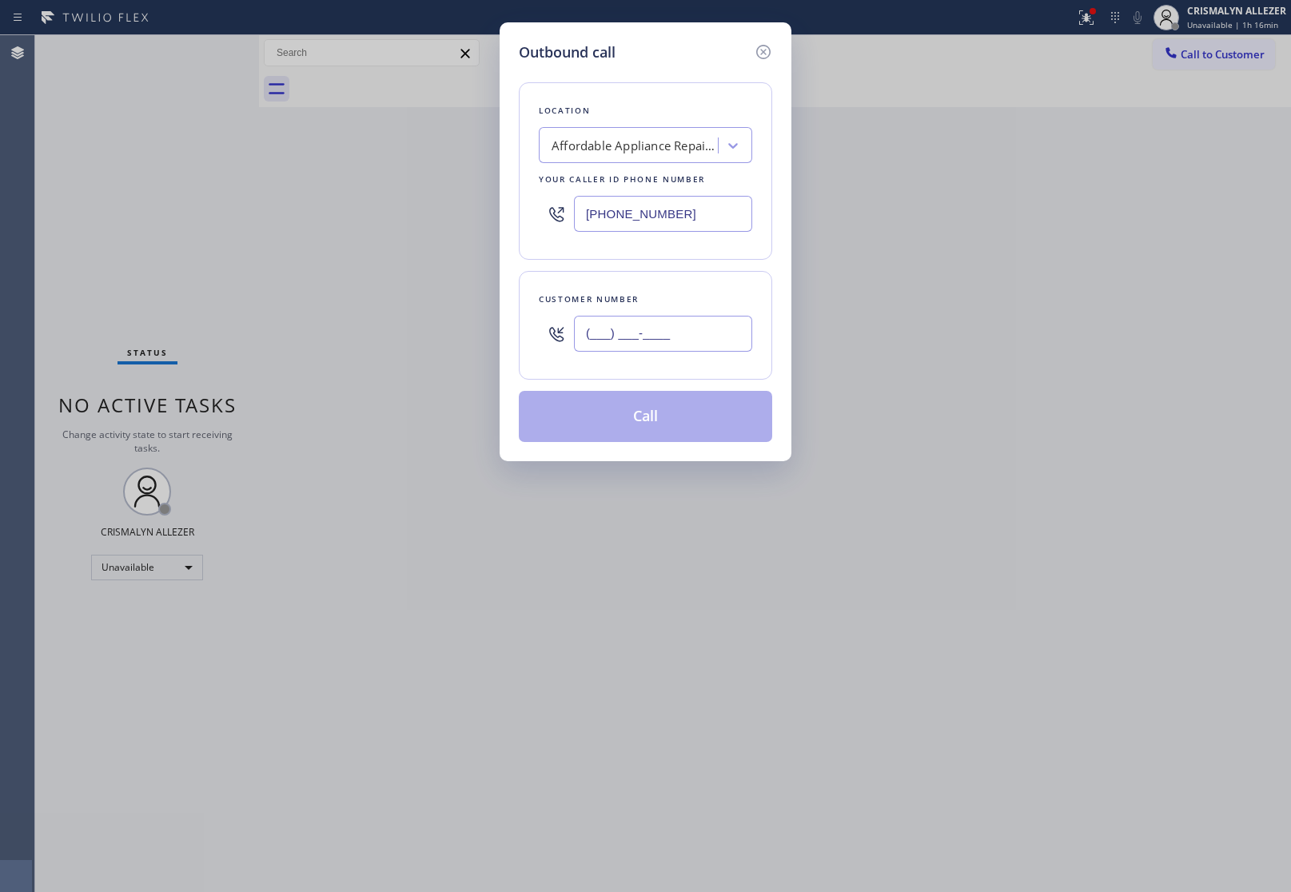
click at [704, 342] on input "(___) ___-____" at bounding box center [663, 334] width 178 height 36
paste input "714) 631-7407"
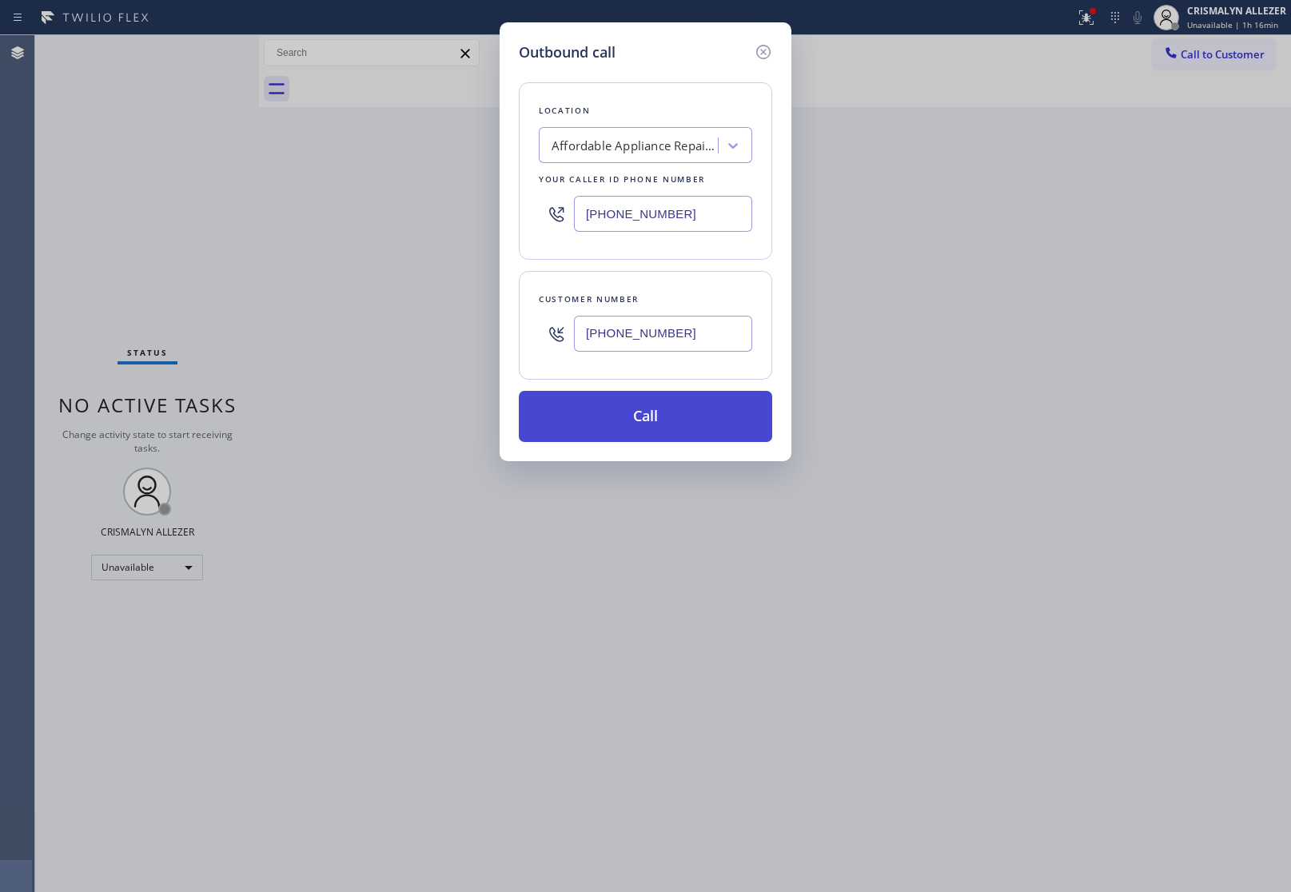
type input "(714) 631-7407"
click at [644, 430] on button "Call" at bounding box center [645, 416] width 253 height 51
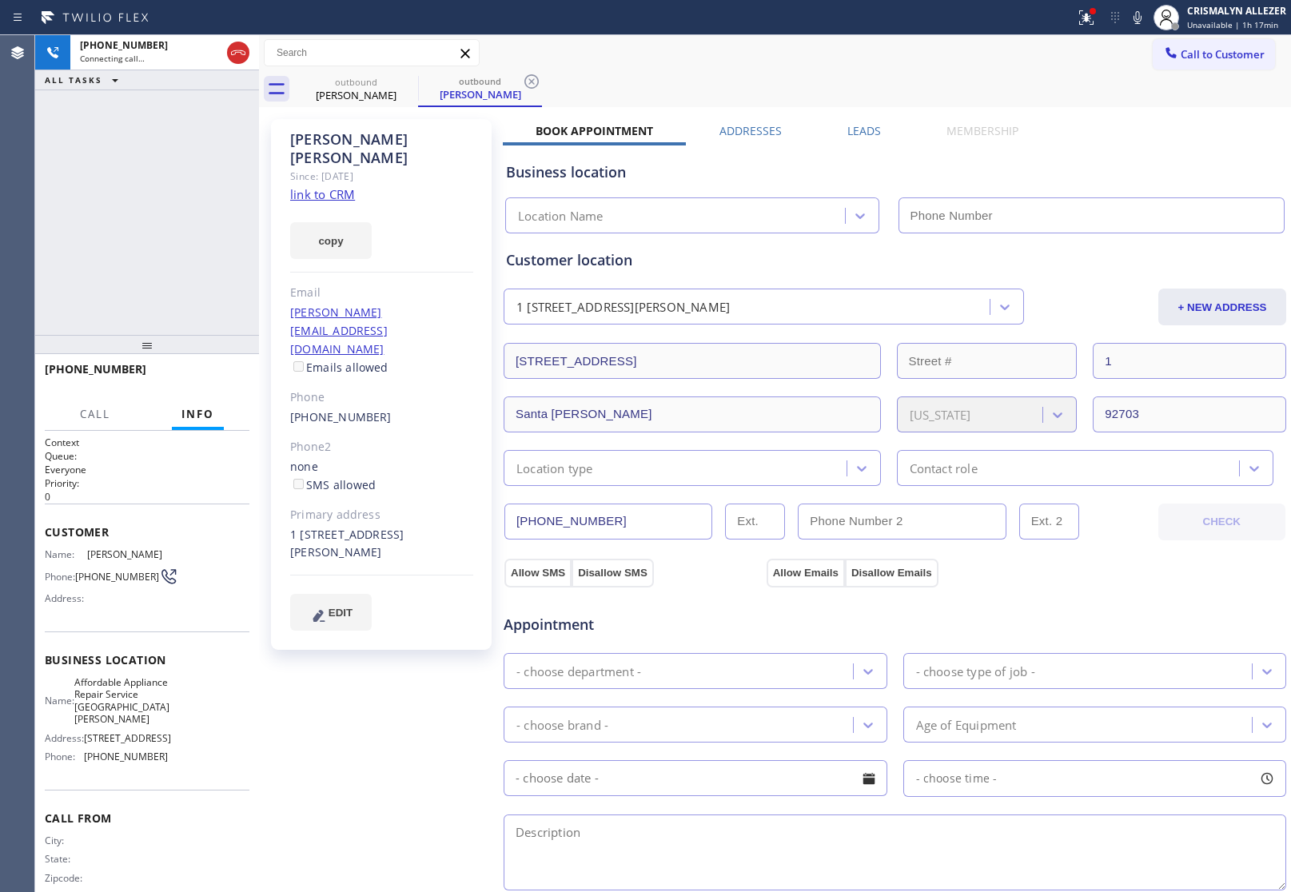
type input "[PHONE_NUMBER]"
click at [342, 186] on link "link to CRM" at bounding box center [322, 194] width 65 height 16
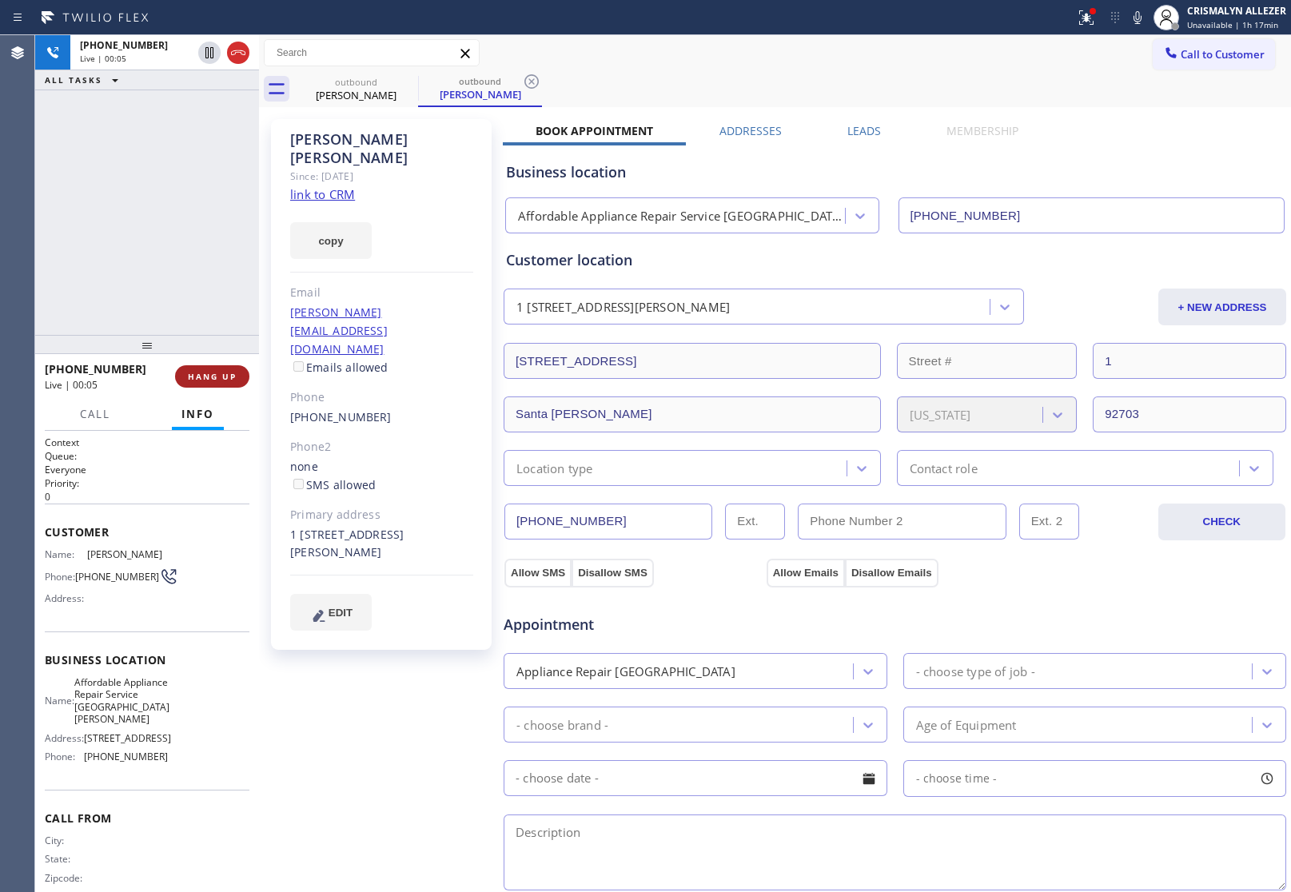
click at [205, 378] on span "HANG UP" at bounding box center [212, 376] width 49 height 11
click at [197, 377] on span "COMPLETE" at bounding box center [208, 376] width 55 height 11
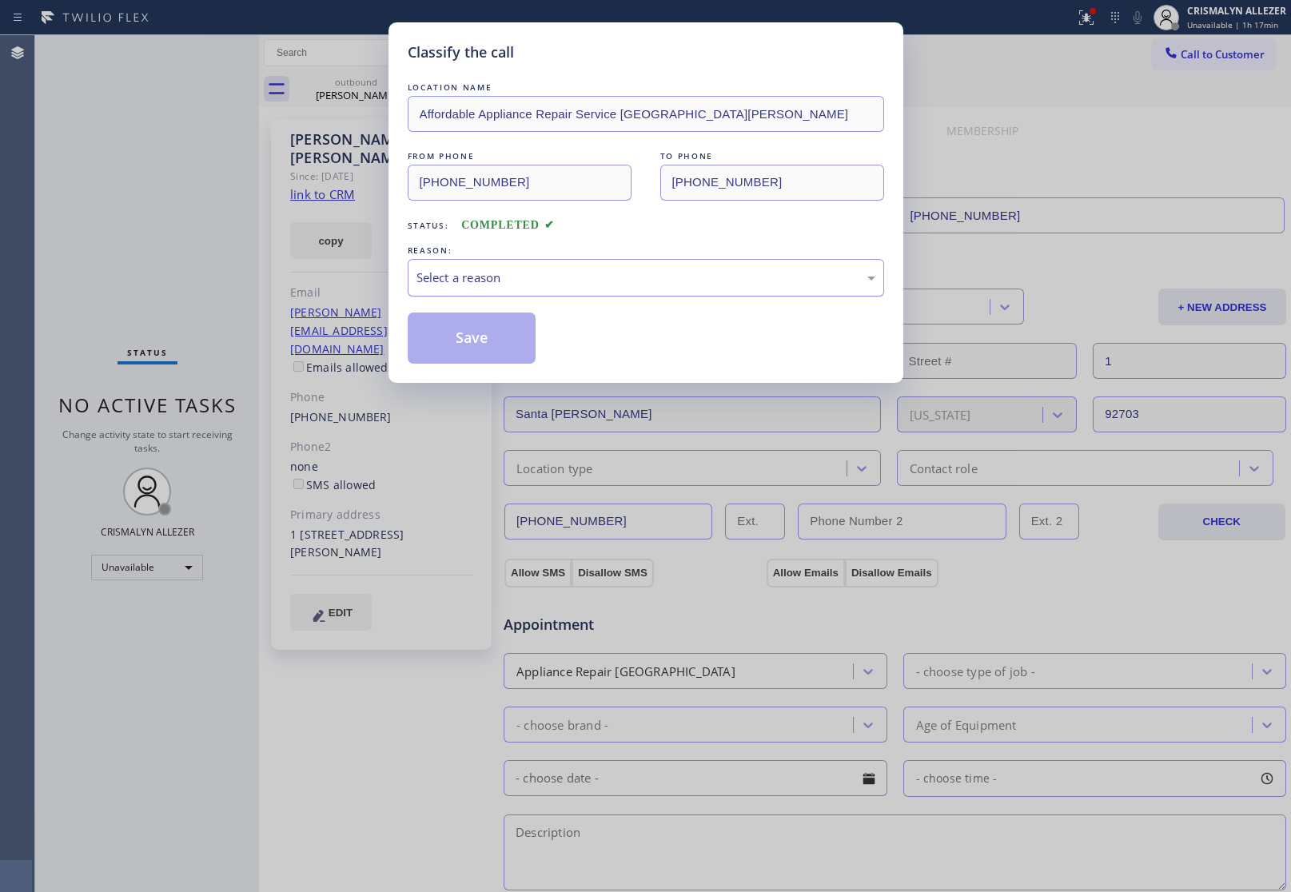
click at [658, 285] on div "Select a reason" at bounding box center [645, 278] width 459 height 18
click at [481, 337] on button "Save" at bounding box center [472, 337] width 129 height 51
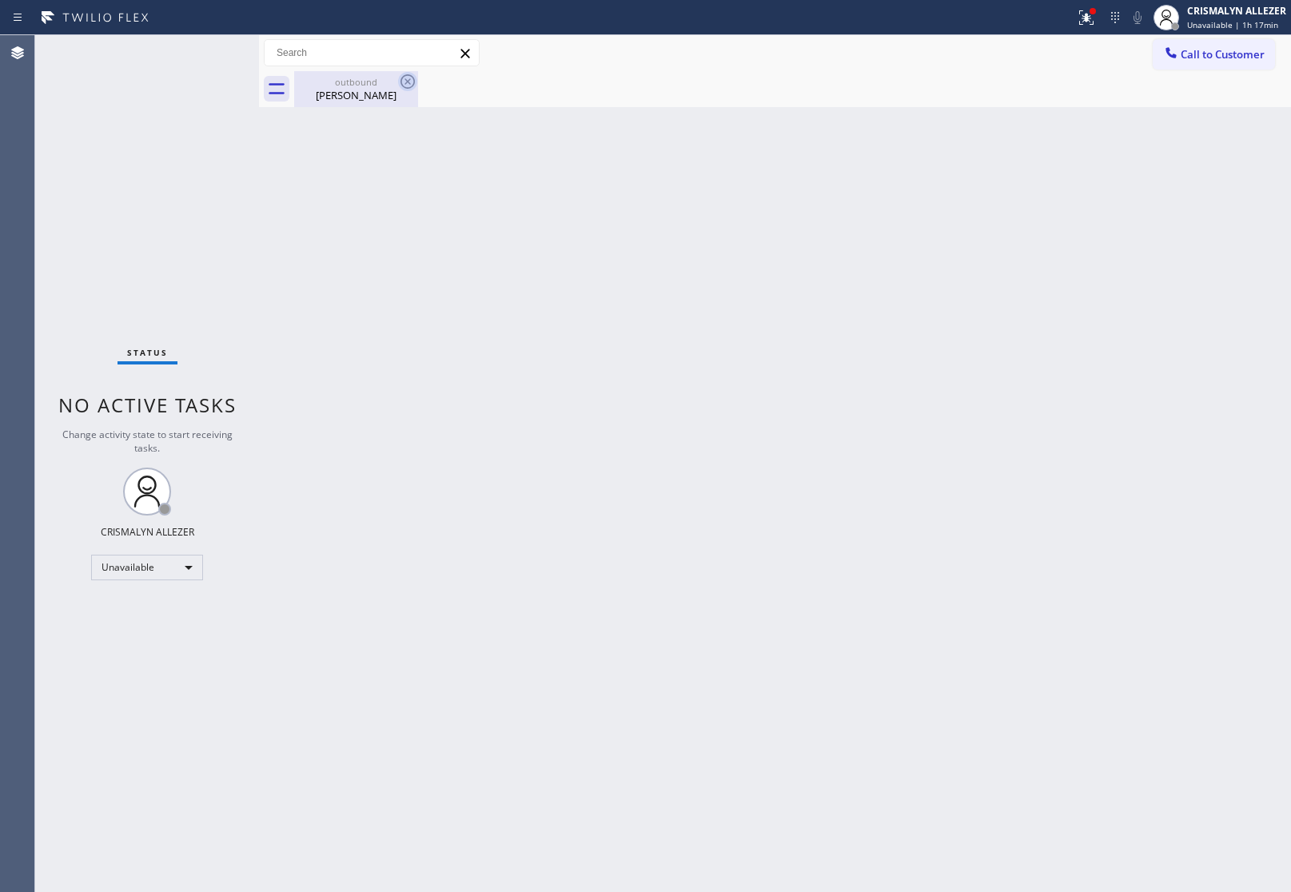
click at [376, 97] on div "Ana Solorio" at bounding box center [356, 95] width 121 height 14
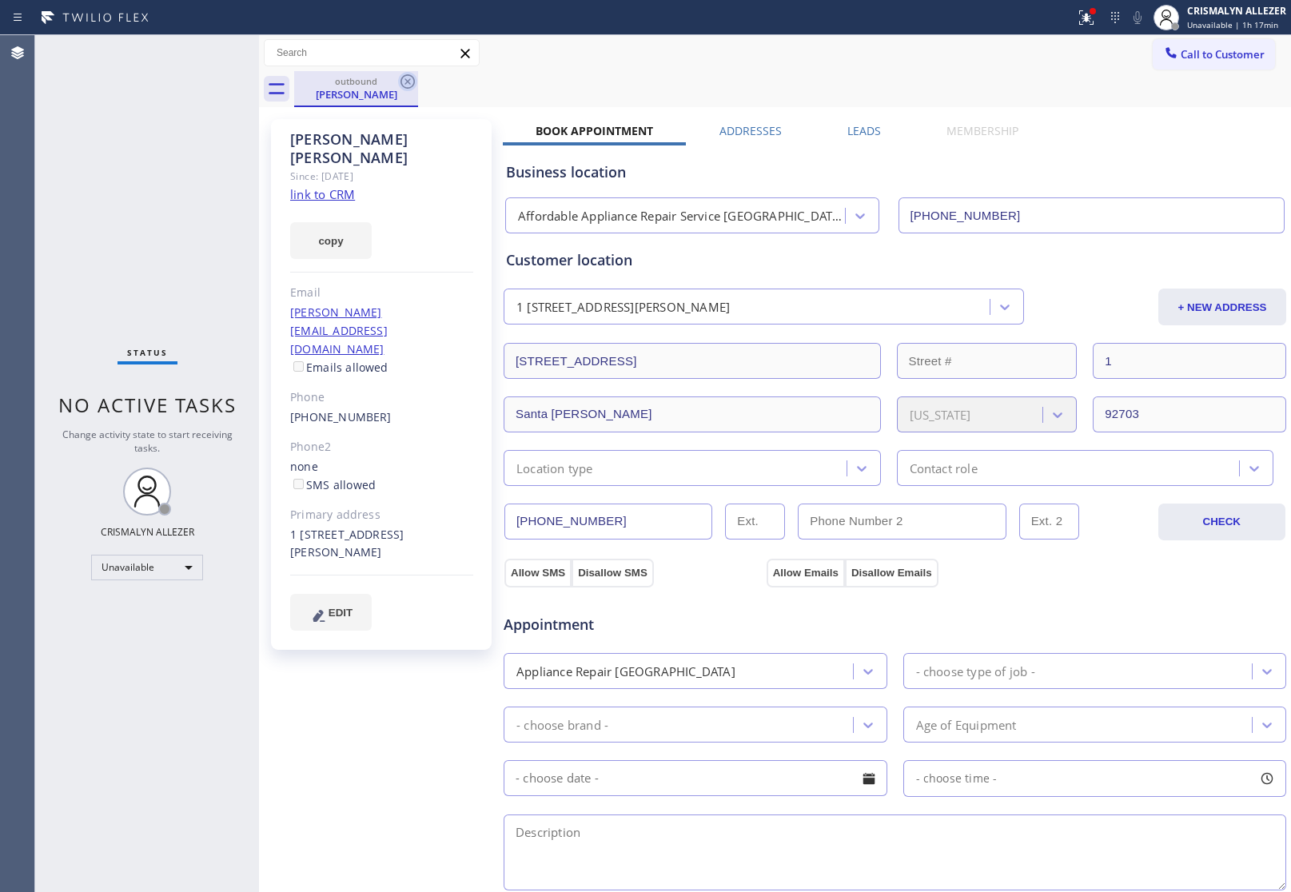
click at [402, 85] on icon at bounding box center [407, 81] width 14 height 14
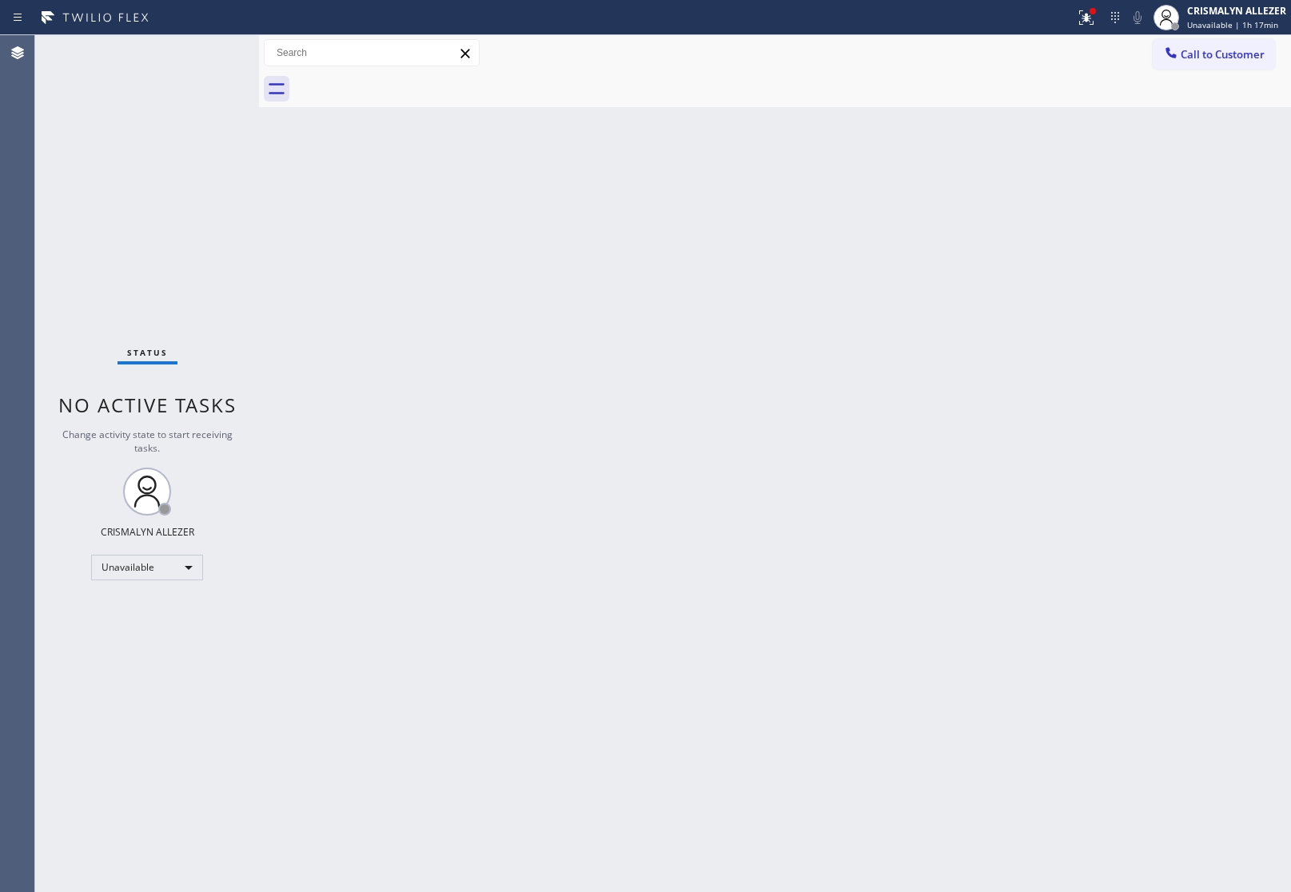
drag, startPoint x: 1204, startPoint y: 46, endPoint x: 1180, endPoint y: 76, distance: 37.6
click at [1201, 49] on span "Call to Customer" at bounding box center [1222, 54] width 84 height 14
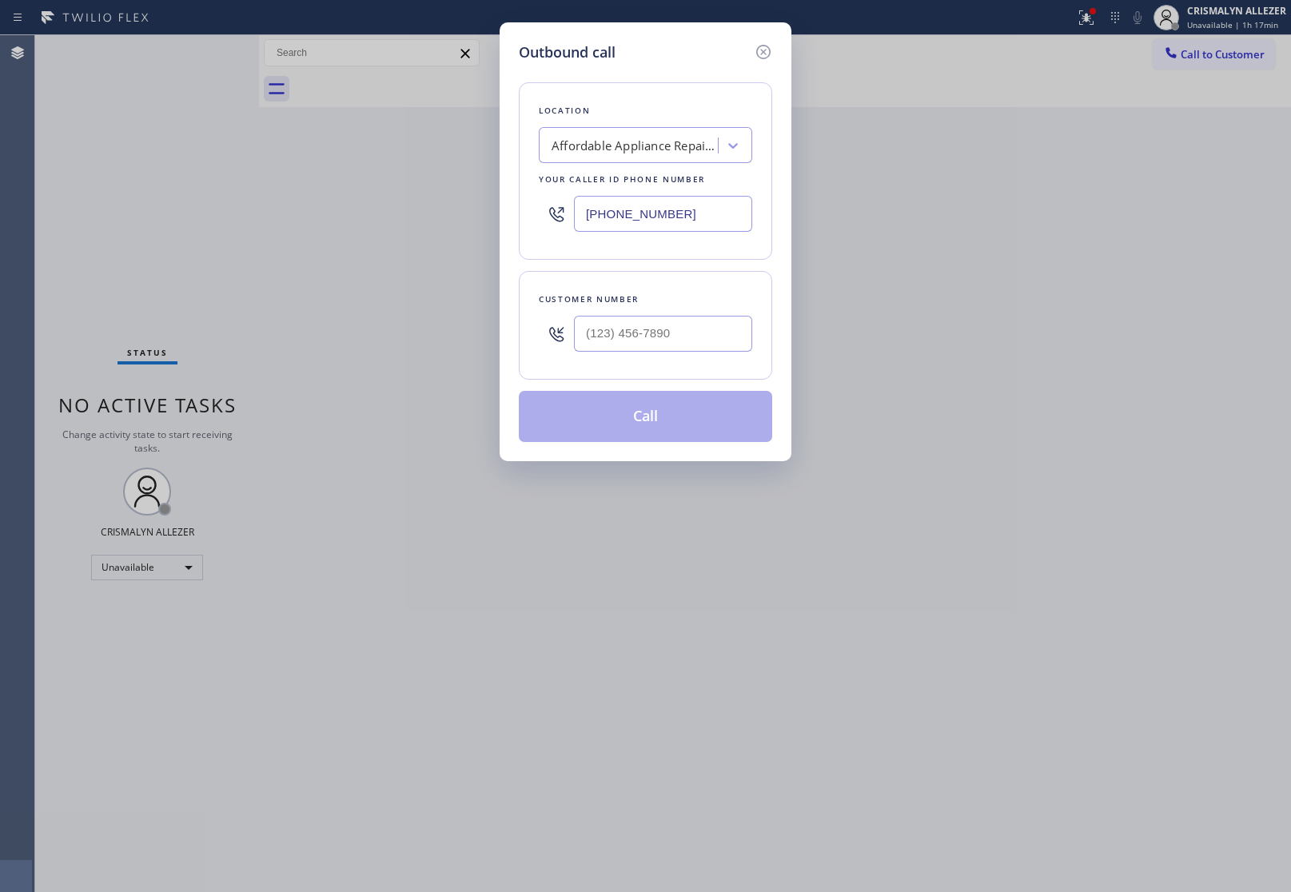
drag, startPoint x: 742, startPoint y: 222, endPoint x: 292, endPoint y: 213, distance: 449.2
click at [333, 210] on div "Outbound call Location Affordable Appliance Repair Service [GEOGRAPHIC_DATA][PE…" at bounding box center [645, 446] width 1291 height 892
paste input "26) 243-7236"
type input "(626) 243-7236"
click at [605, 336] on input "(___) ___-____" at bounding box center [663, 334] width 178 height 36
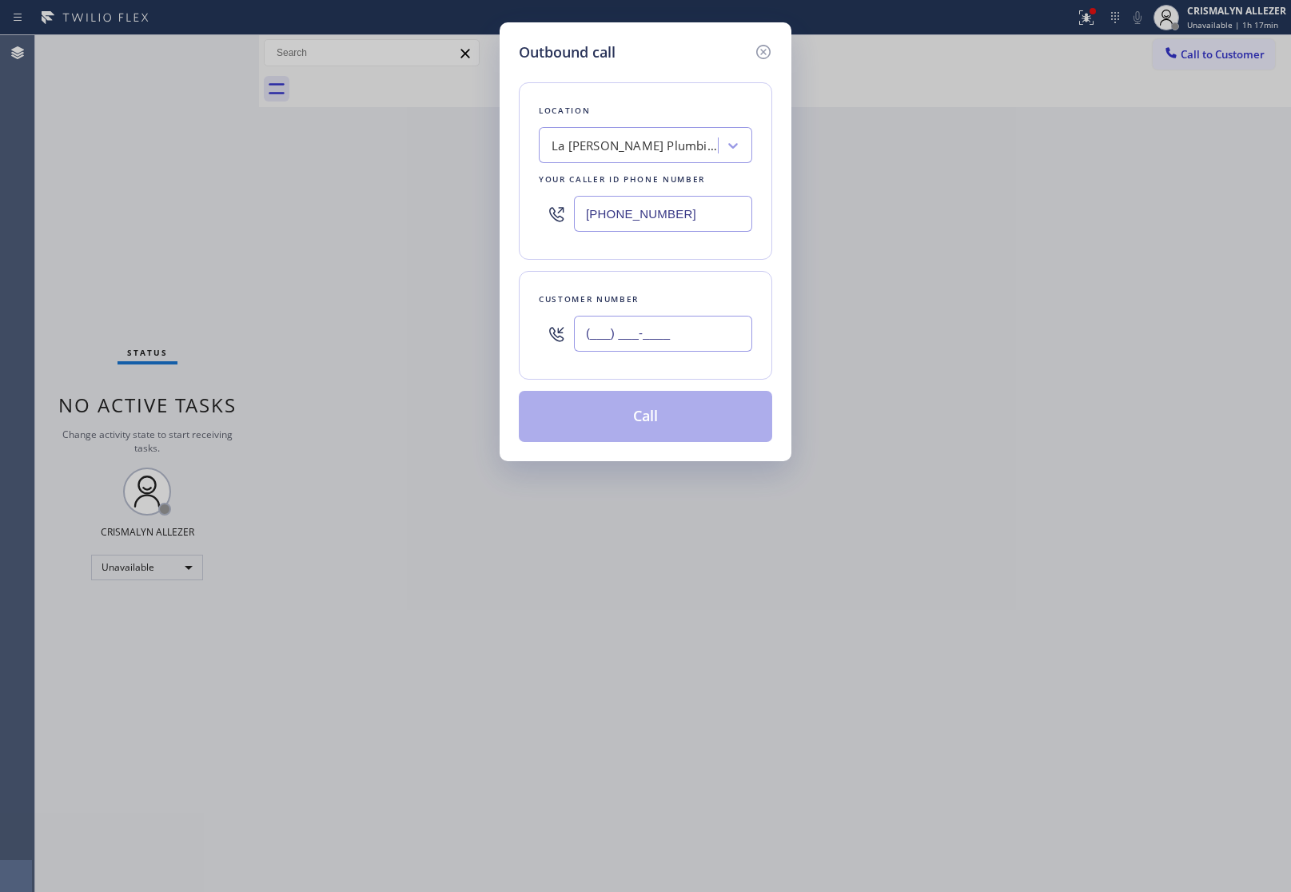
paste input "213) 789-3210"
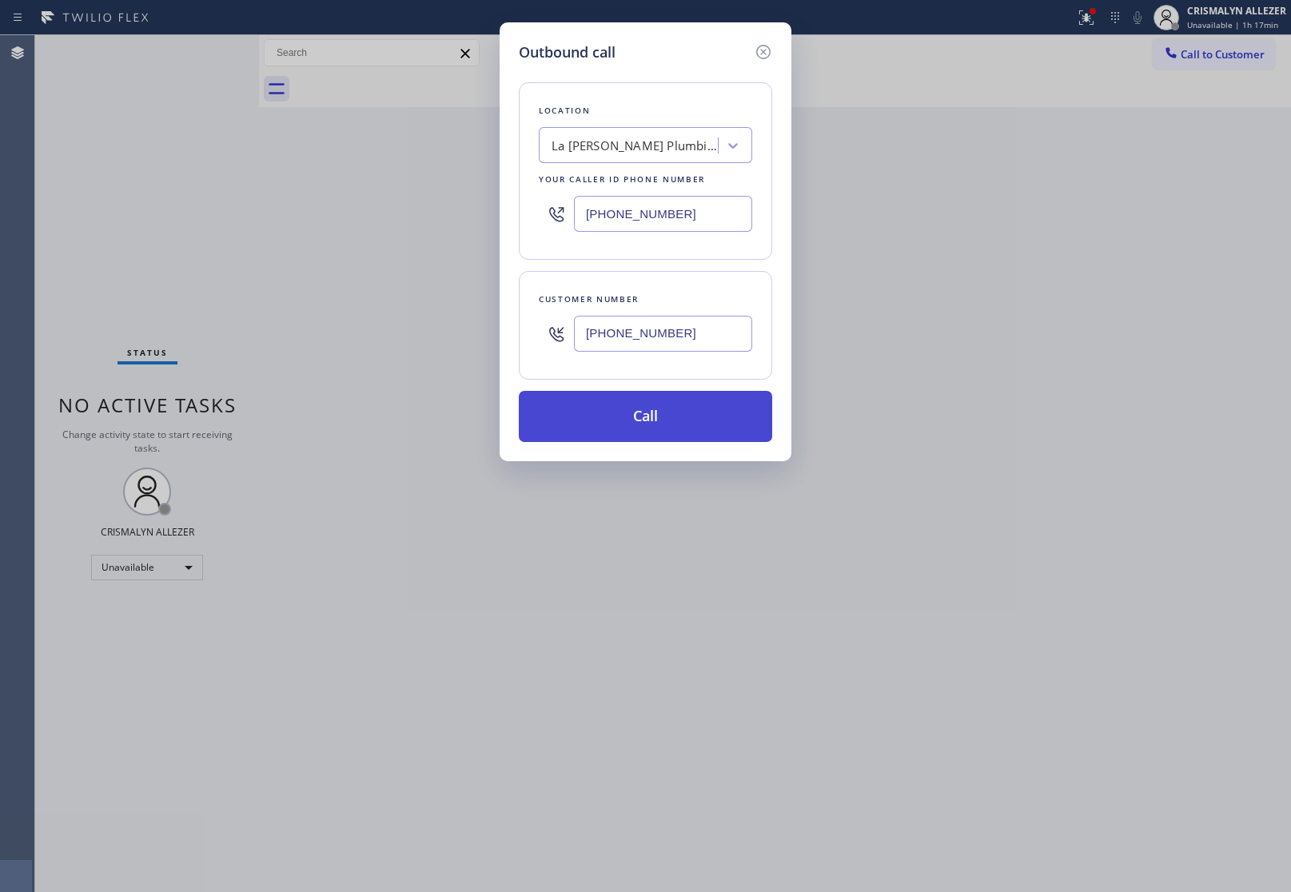
type input "(213) 789-3210"
click at [647, 420] on button "Call" at bounding box center [645, 416] width 253 height 51
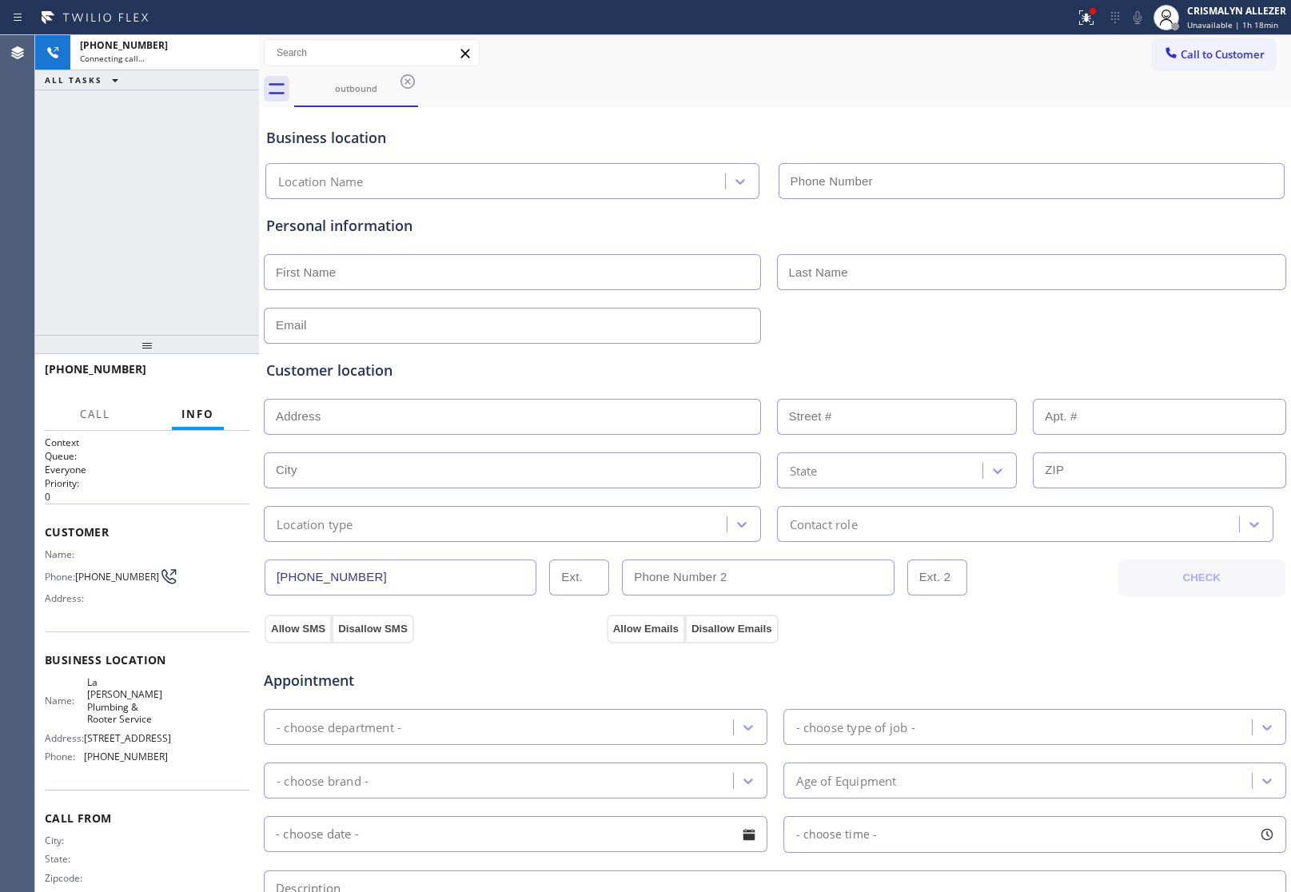
type input "(626) 243-7236"
click at [209, 381] on span "HANG UP" at bounding box center [212, 376] width 49 height 11
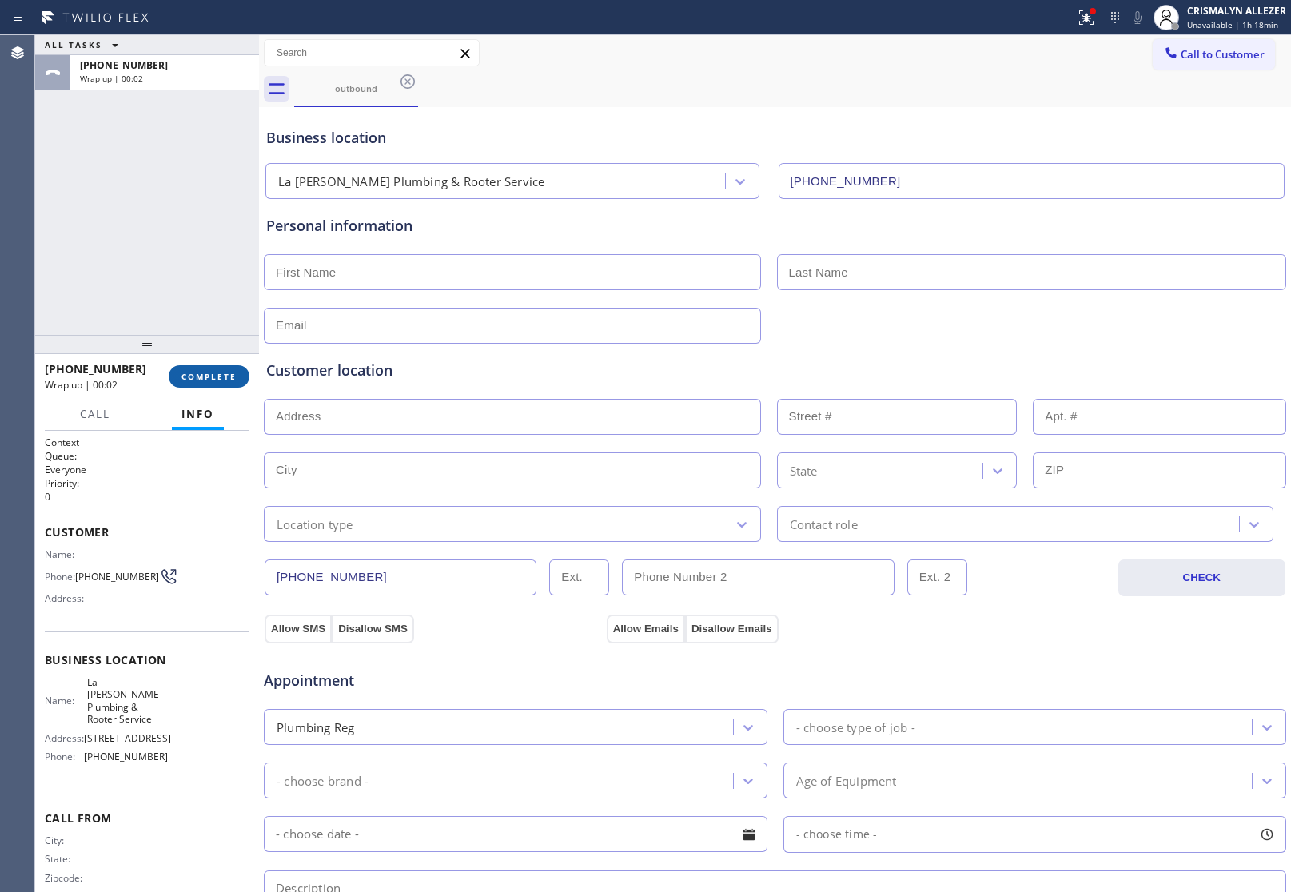
click at [206, 378] on span "COMPLETE" at bounding box center [208, 376] width 55 height 11
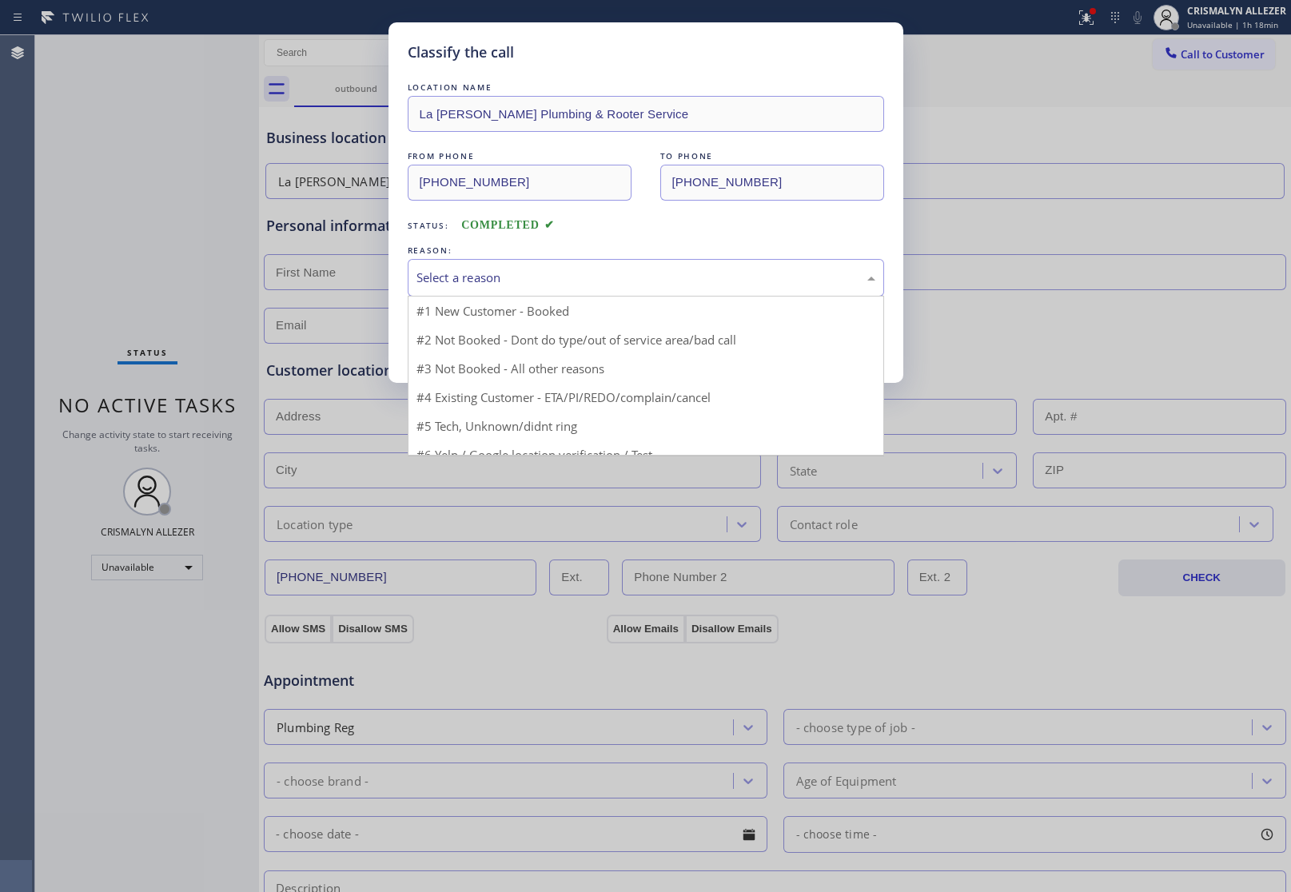
click at [673, 285] on div "Select a reason" at bounding box center [645, 278] width 459 height 18
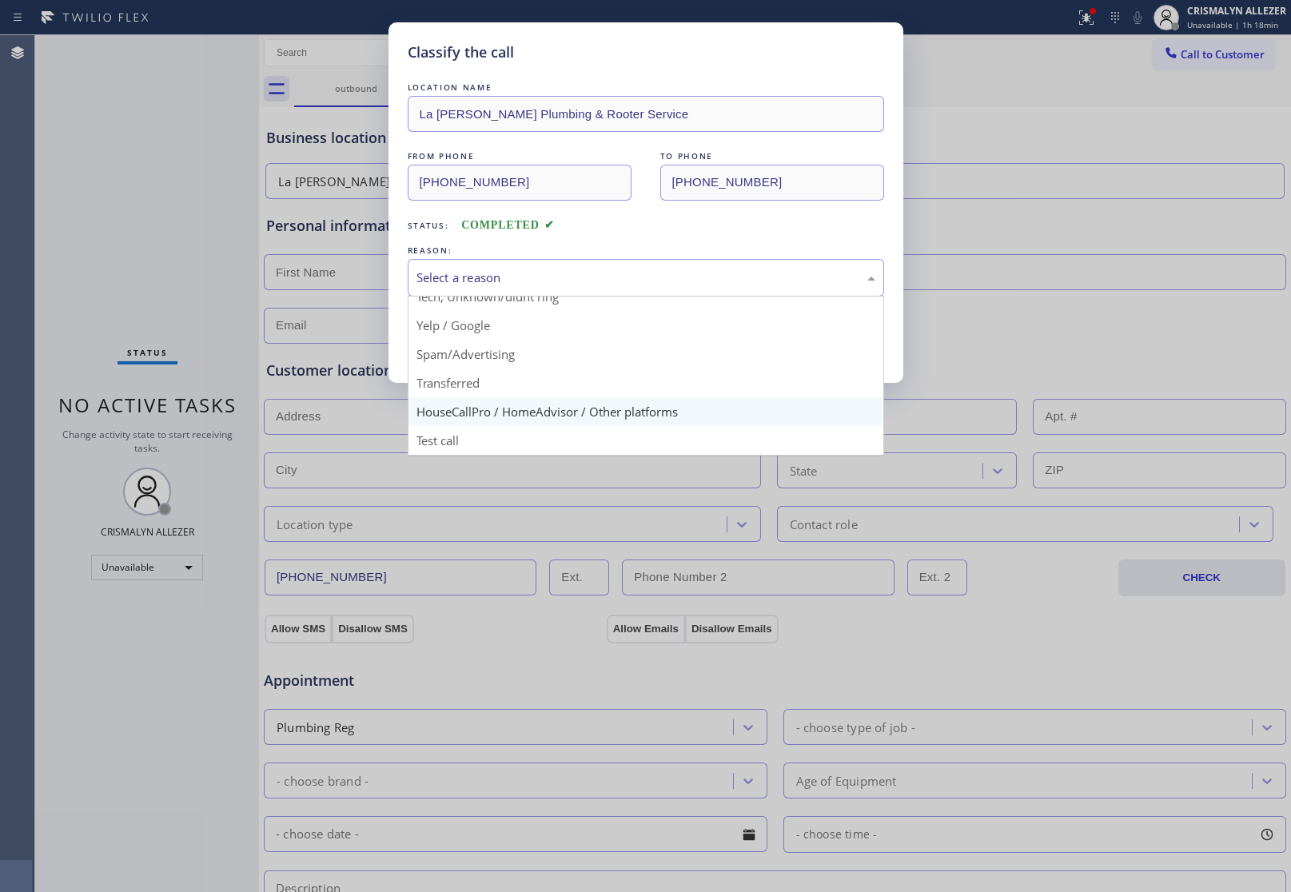
scroll to position [109, 0]
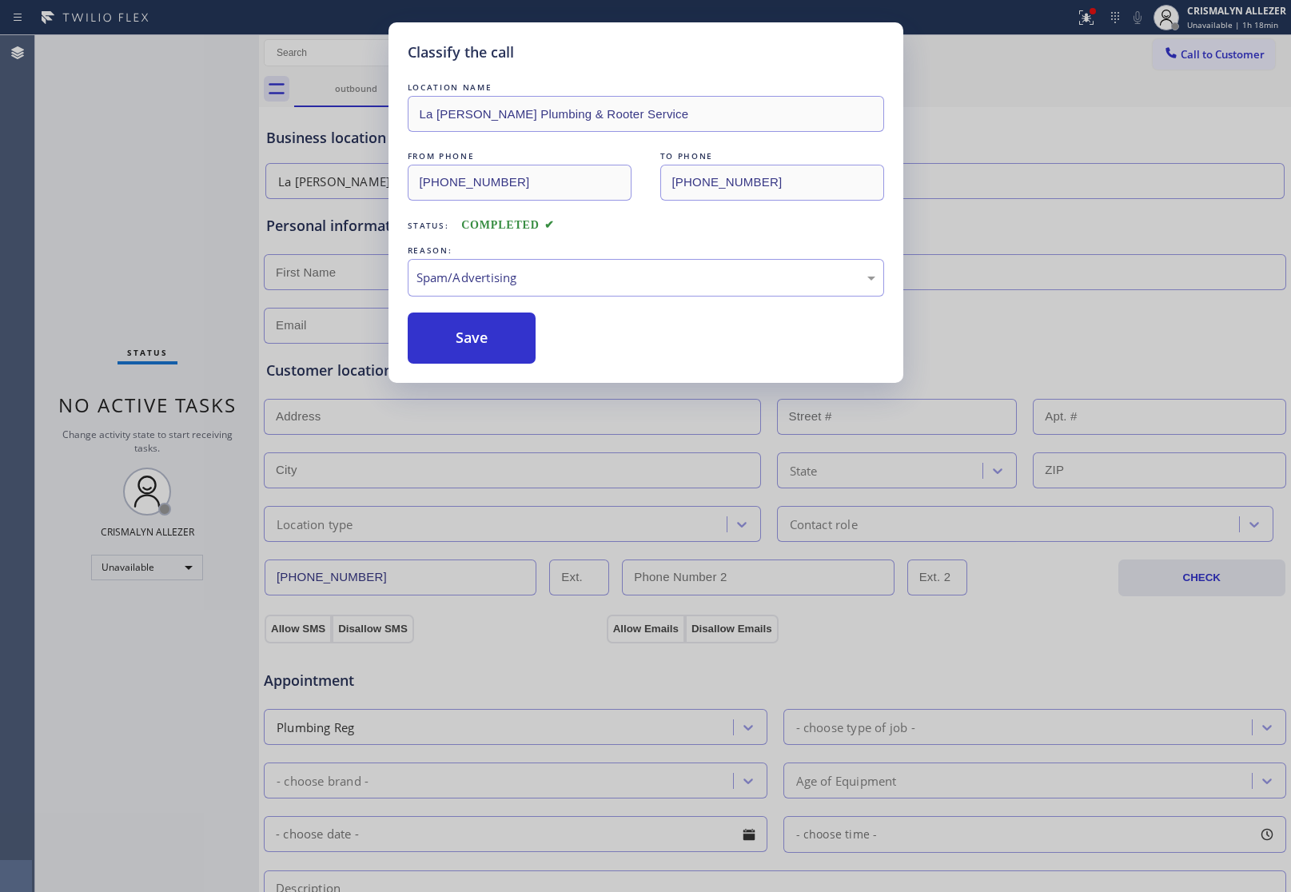
click at [482, 344] on button "Save" at bounding box center [472, 337] width 129 height 51
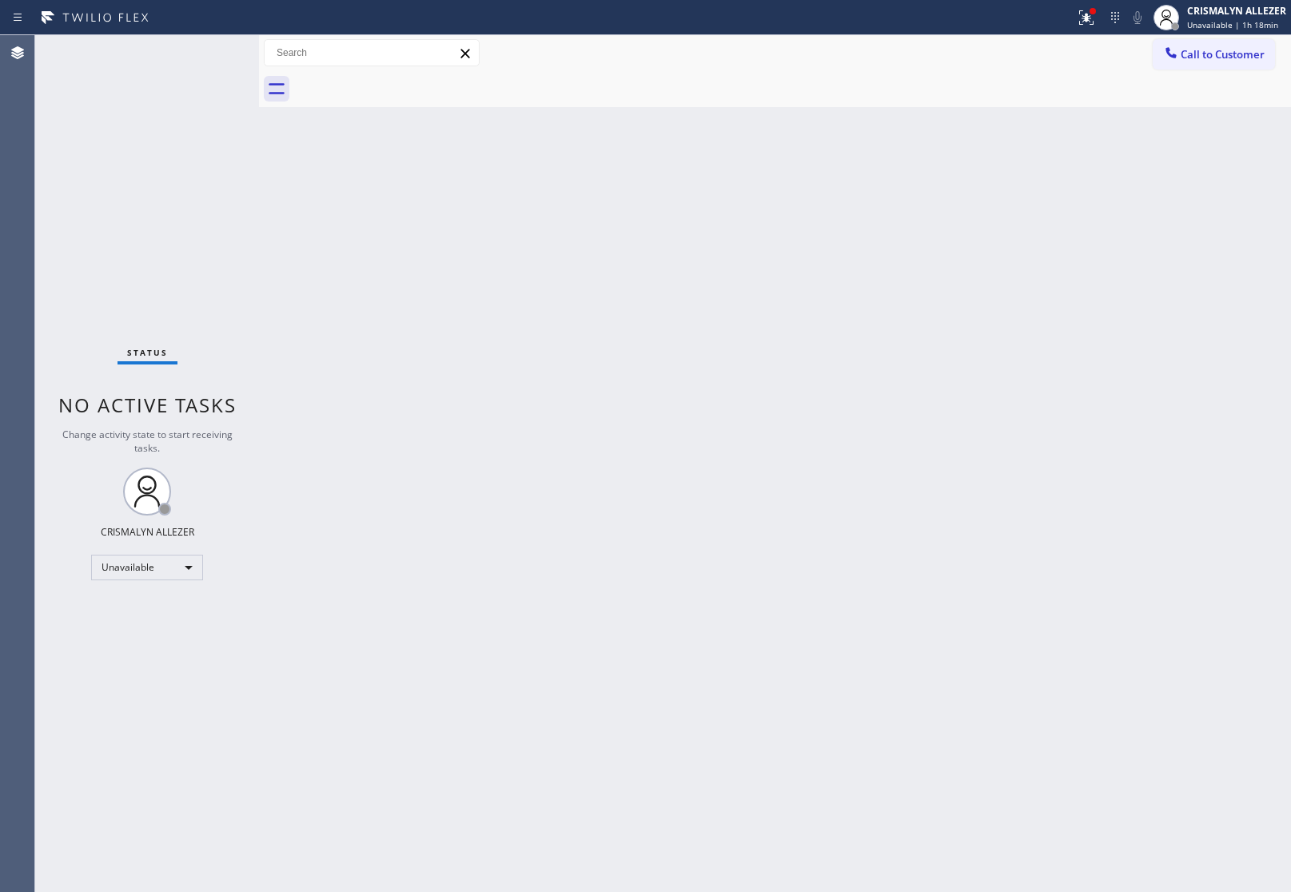
click at [1048, 440] on div "Back to Dashboard Change Sender ID Customers Technicians Select a contact Outbo…" at bounding box center [775, 463] width 1032 height 857
drag, startPoint x: 1208, startPoint y: 58, endPoint x: 1187, endPoint y: 74, distance: 26.9
click at [1208, 58] on span "Call to Customer" at bounding box center [1222, 54] width 84 height 14
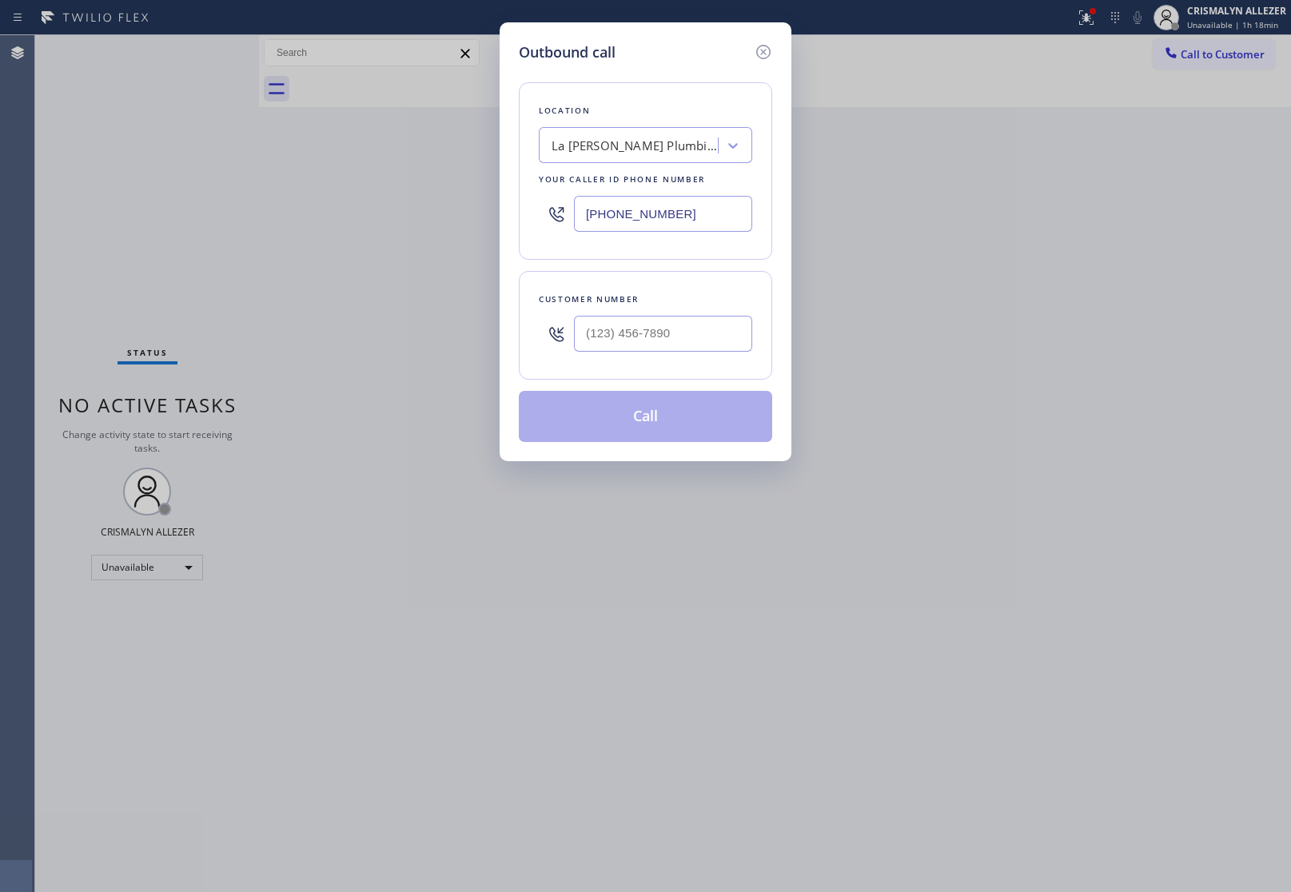
paste input "954) 751-4402"
drag, startPoint x: 743, startPoint y: 217, endPoint x: 352, endPoint y: 244, distance: 392.5
click at [361, 242] on div "Outbound call Location La Puente Plumbing & Rooter Service Your caller id phone…" at bounding box center [645, 446] width 1291 height 892
type input "(954) 751-4402"
click at [677, 346] on input "(___) ___-____" at bounding box center [663, 334] width 178 height 36
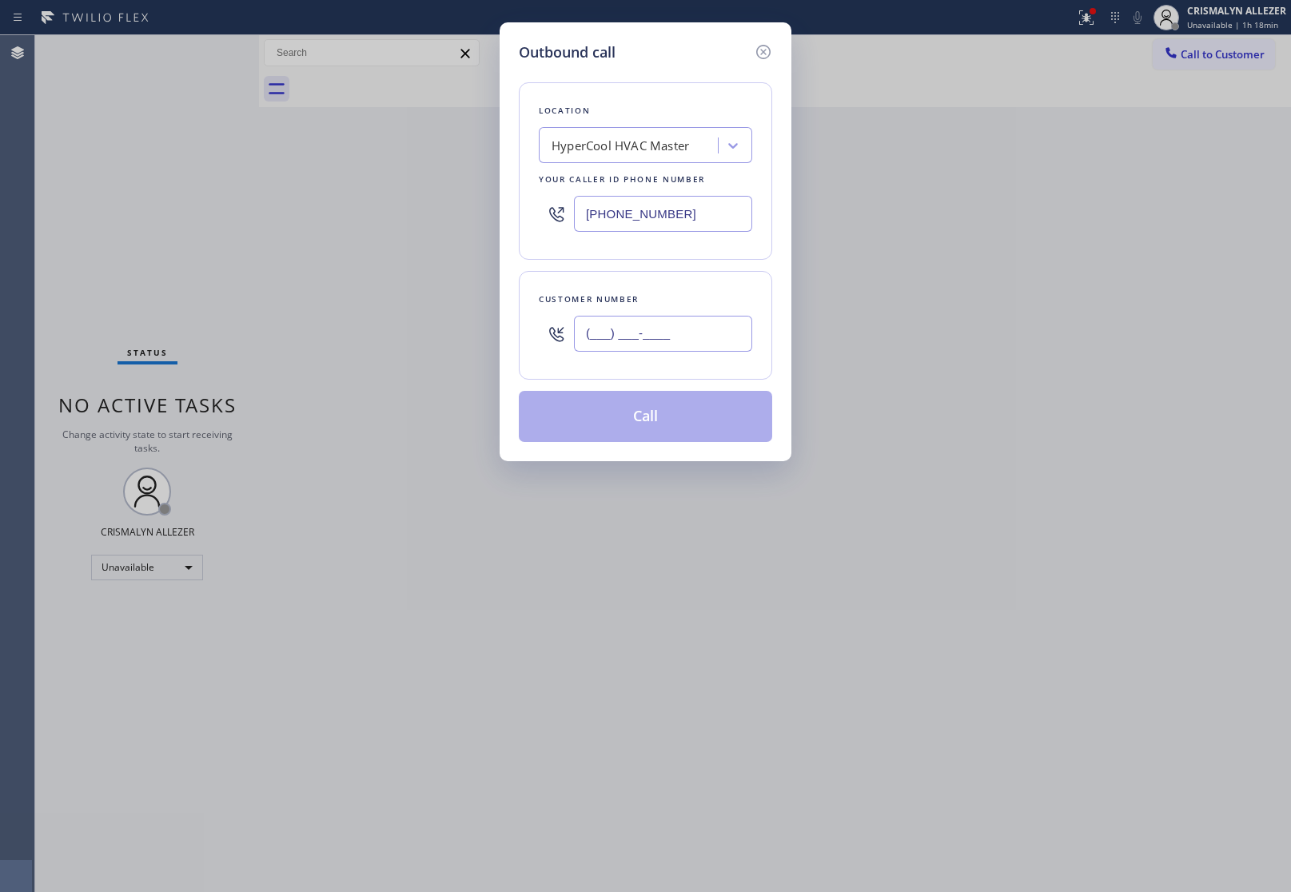
paste input "561) 430-7329"
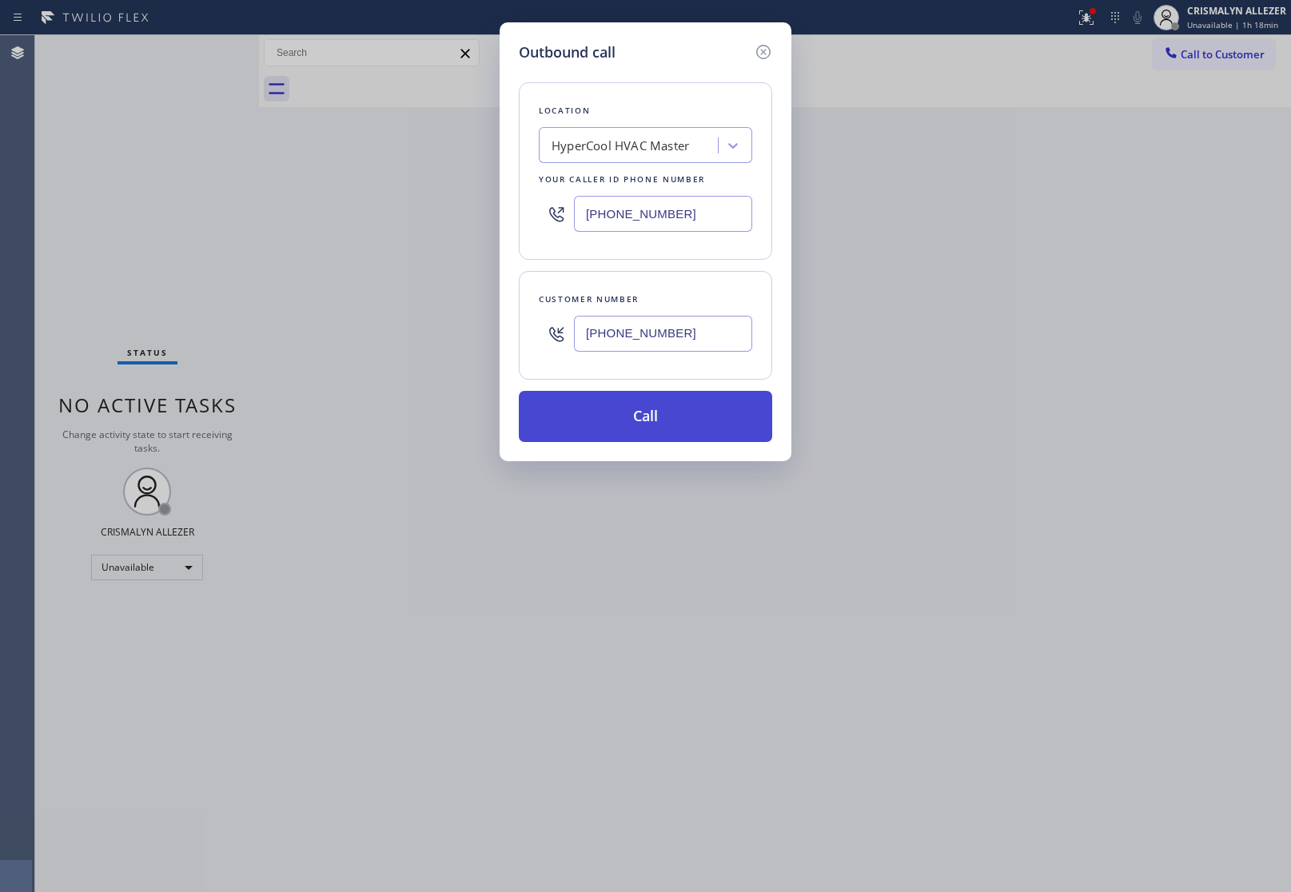
type input "(561) 430-7329"
click at [638, 432] on button "Call" at bounding box center [645, 416] width 253 height 51
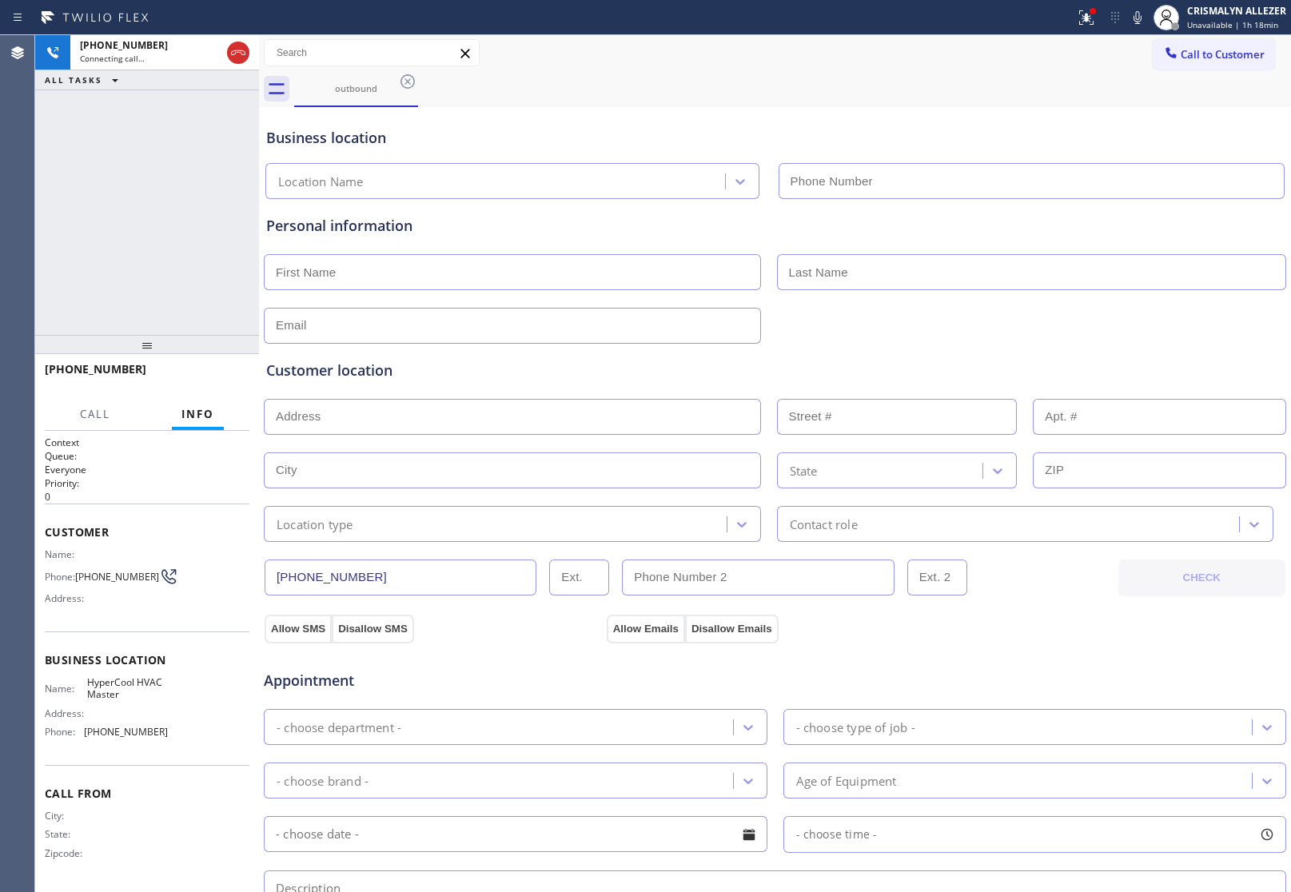
type input "(954) 751-4402"
click at [1088, 129] on div "Business location" at bounding box center [774, 138] width 1017 height 22
click at [202, 524] on span "Customer" at bounding box center [147, 531] width 205 height 15
click at [206, 378] on span "HANG UP" at bounding box center [212, 376] width 49 height 11
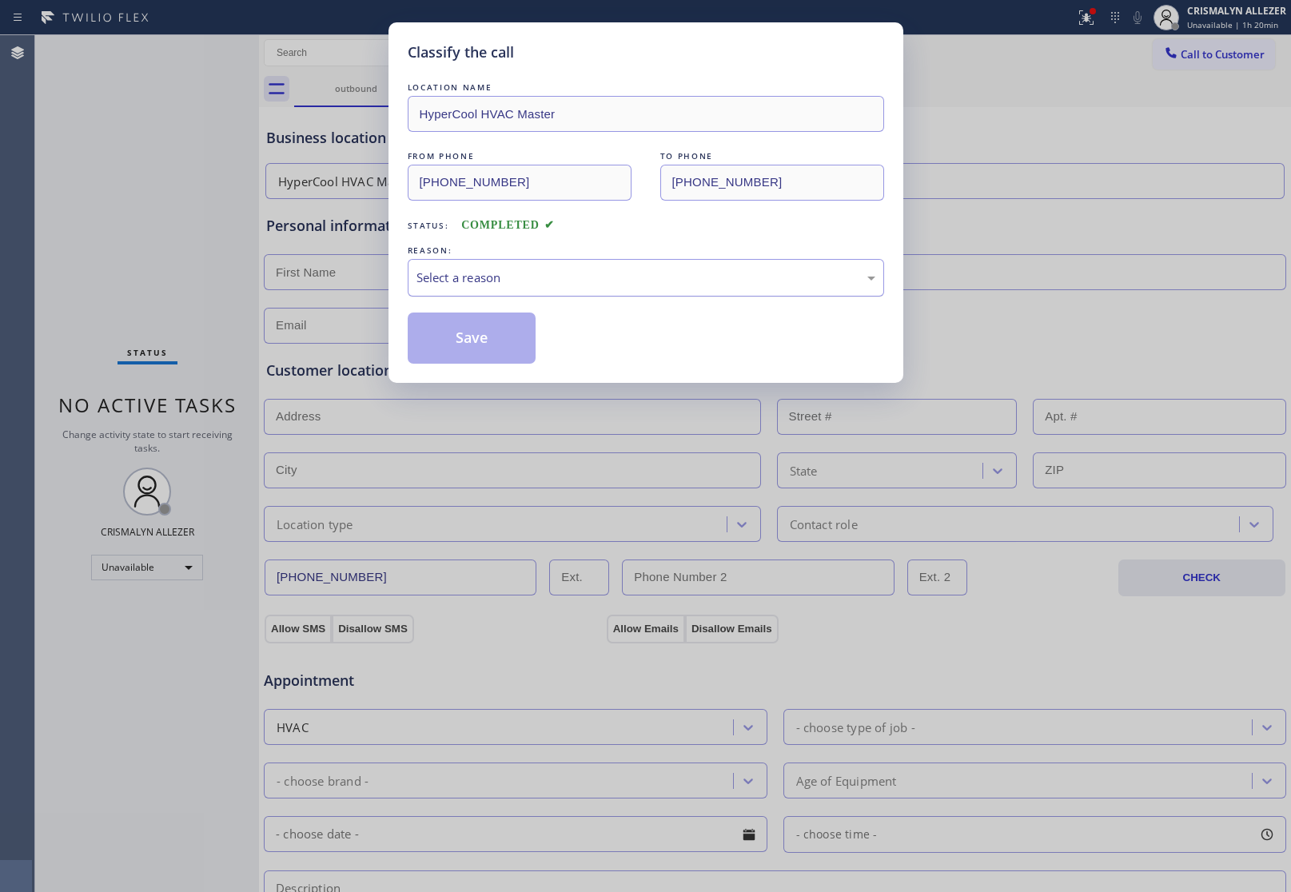
click at [601, 284] on div "Select a reason" at bounding box center [645, 278] width 459 height 18
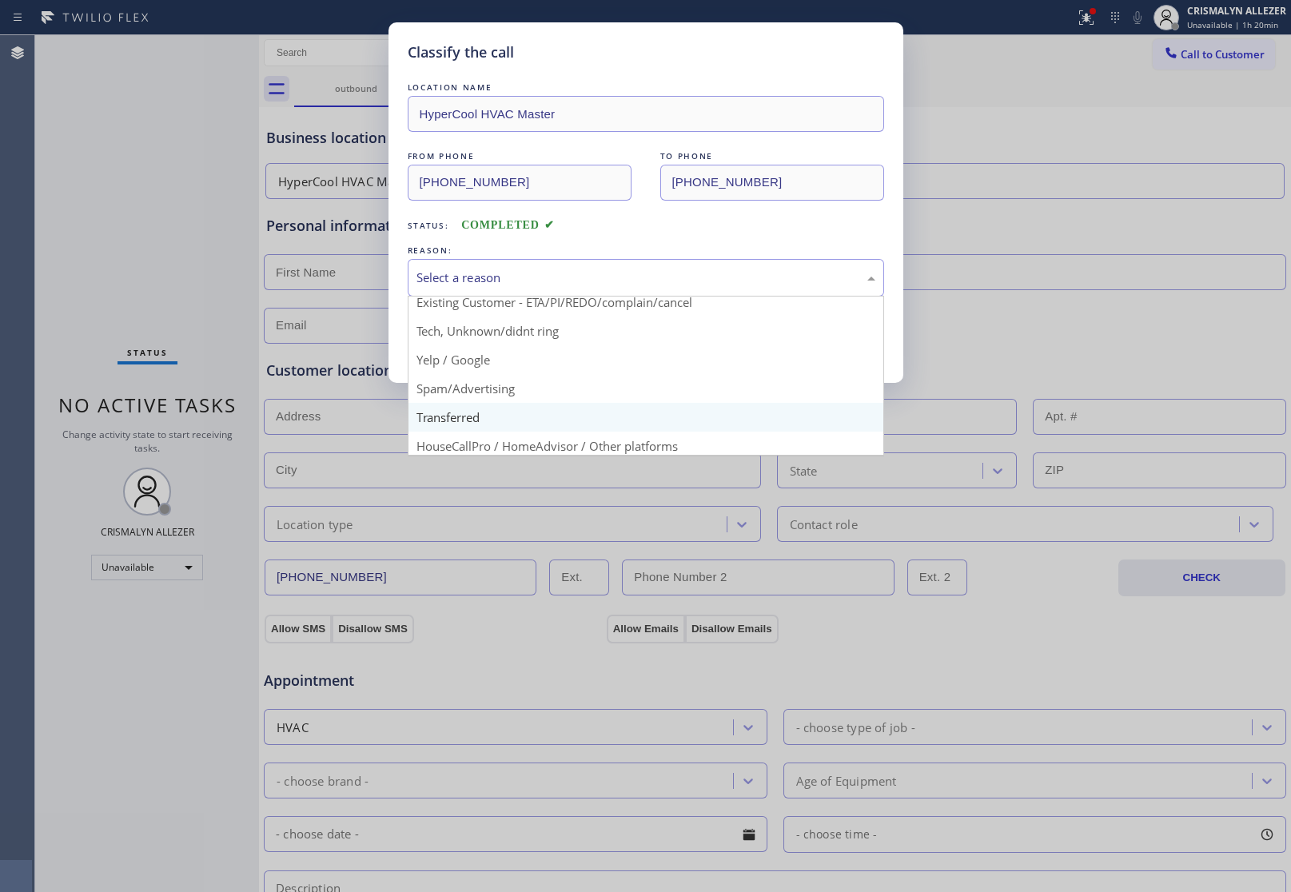
scroll to position [109, 0]
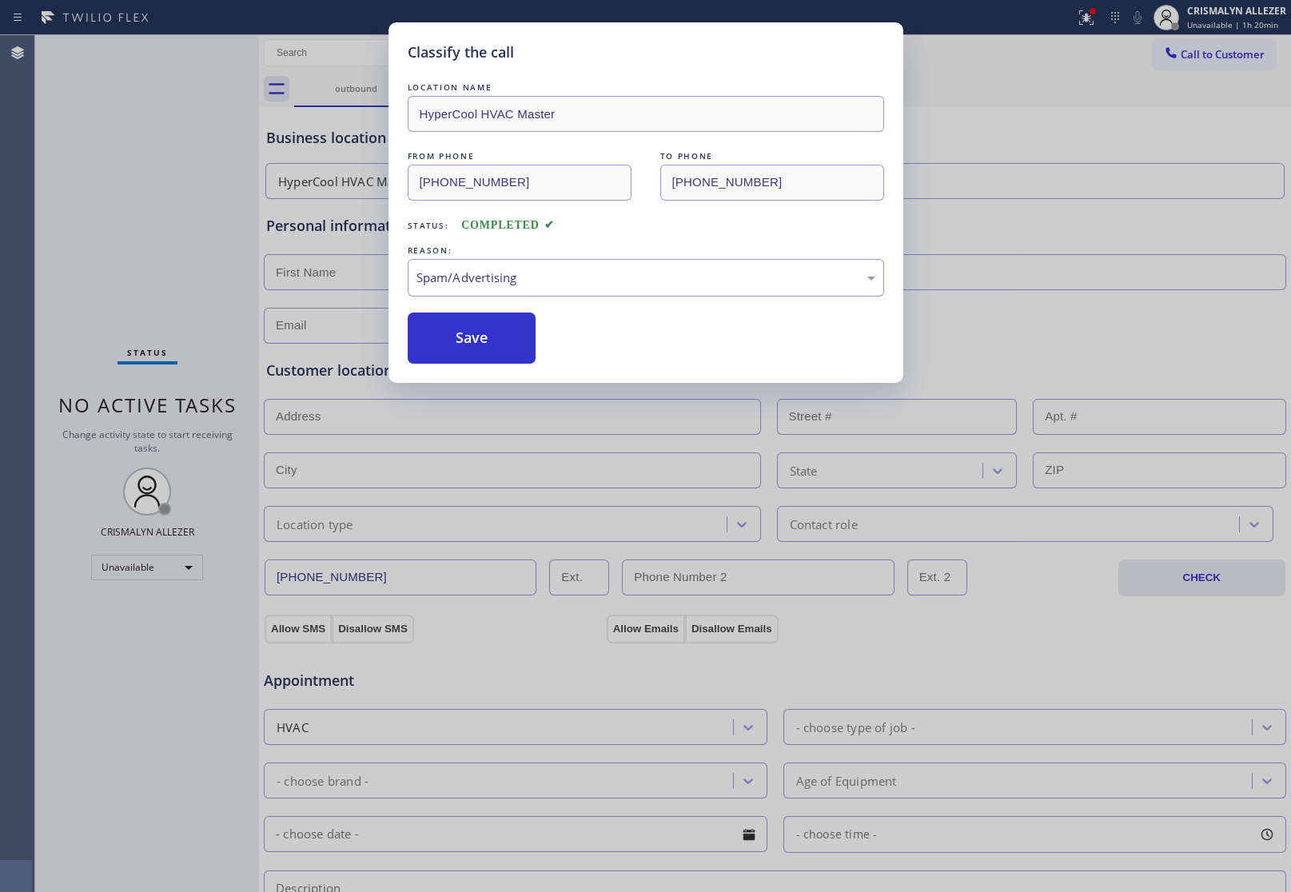
click at [502, 352] on button "Save" at bounding box center [472, 337] width 129 height 51
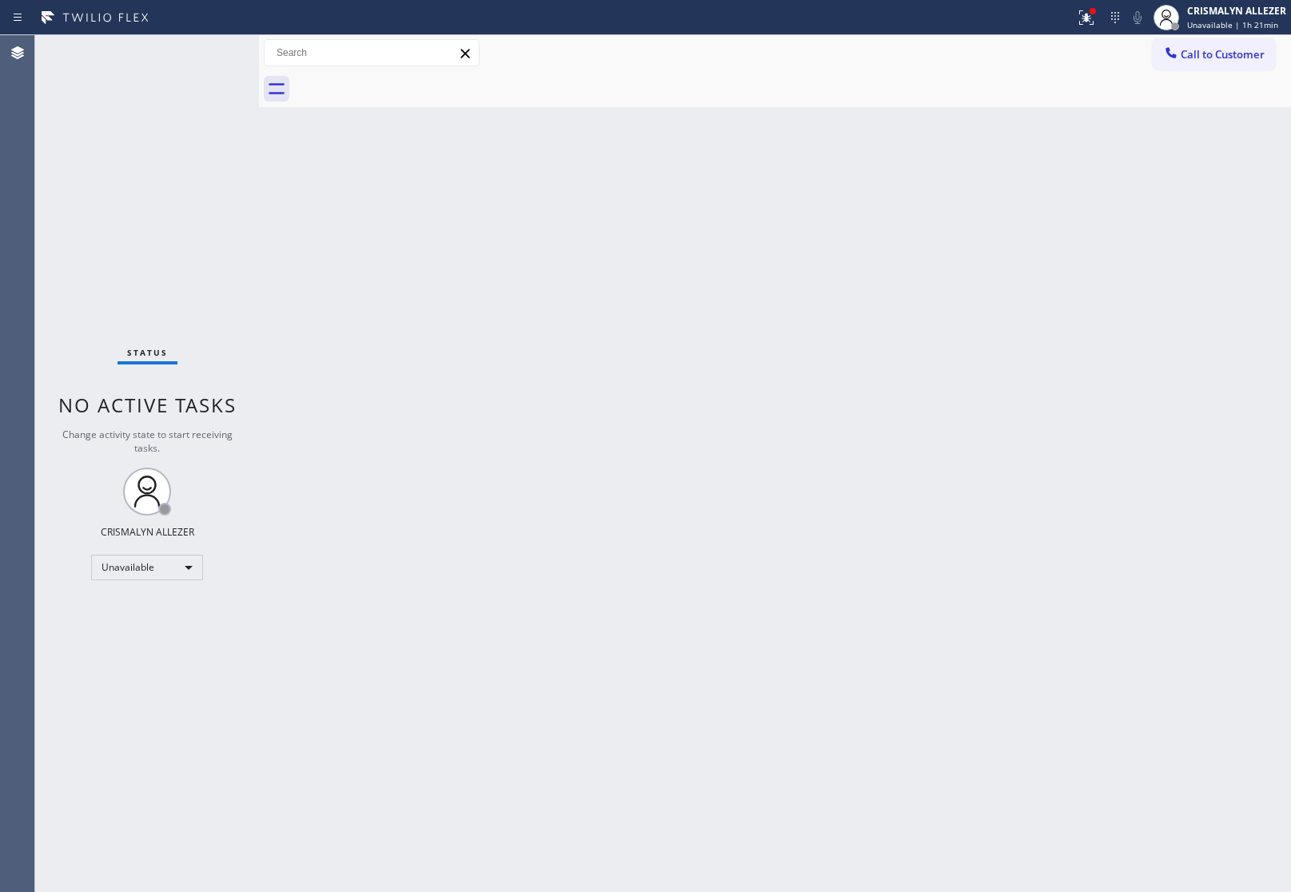
click at [1048, 420] on div "Back to Dashboard Change Sender ID Customers Technicians Select a contact Outbo…" at bounding box center [775, 463] width 1032 height 857
click at [1231, 61] on span "Call to Customer" at bounding box center [1222, 54] width 84 height 14
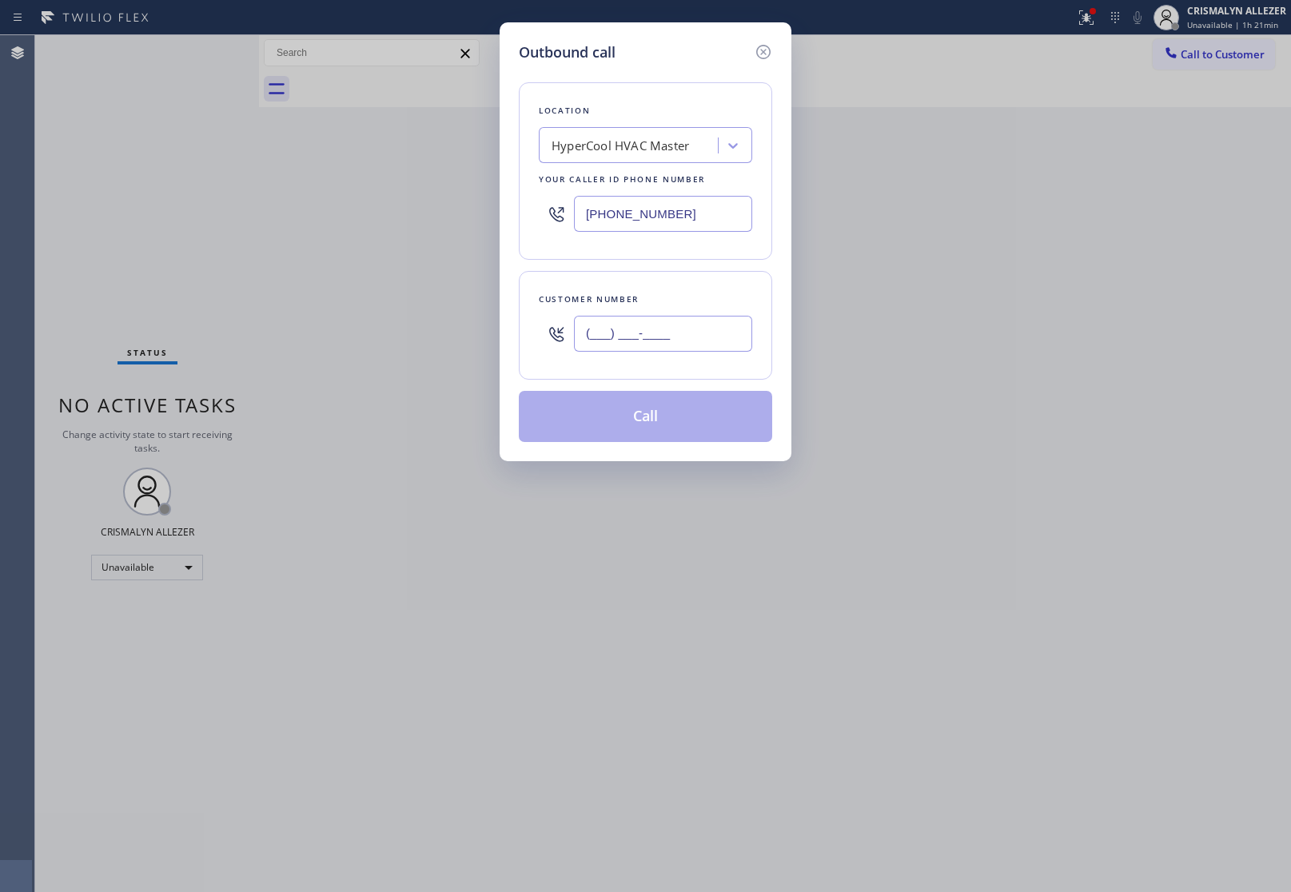
click at [686, 321] on input "(___) ___-____" at bounding box center [663, 334] width 178 height 36
paste input "714) 414-5785"
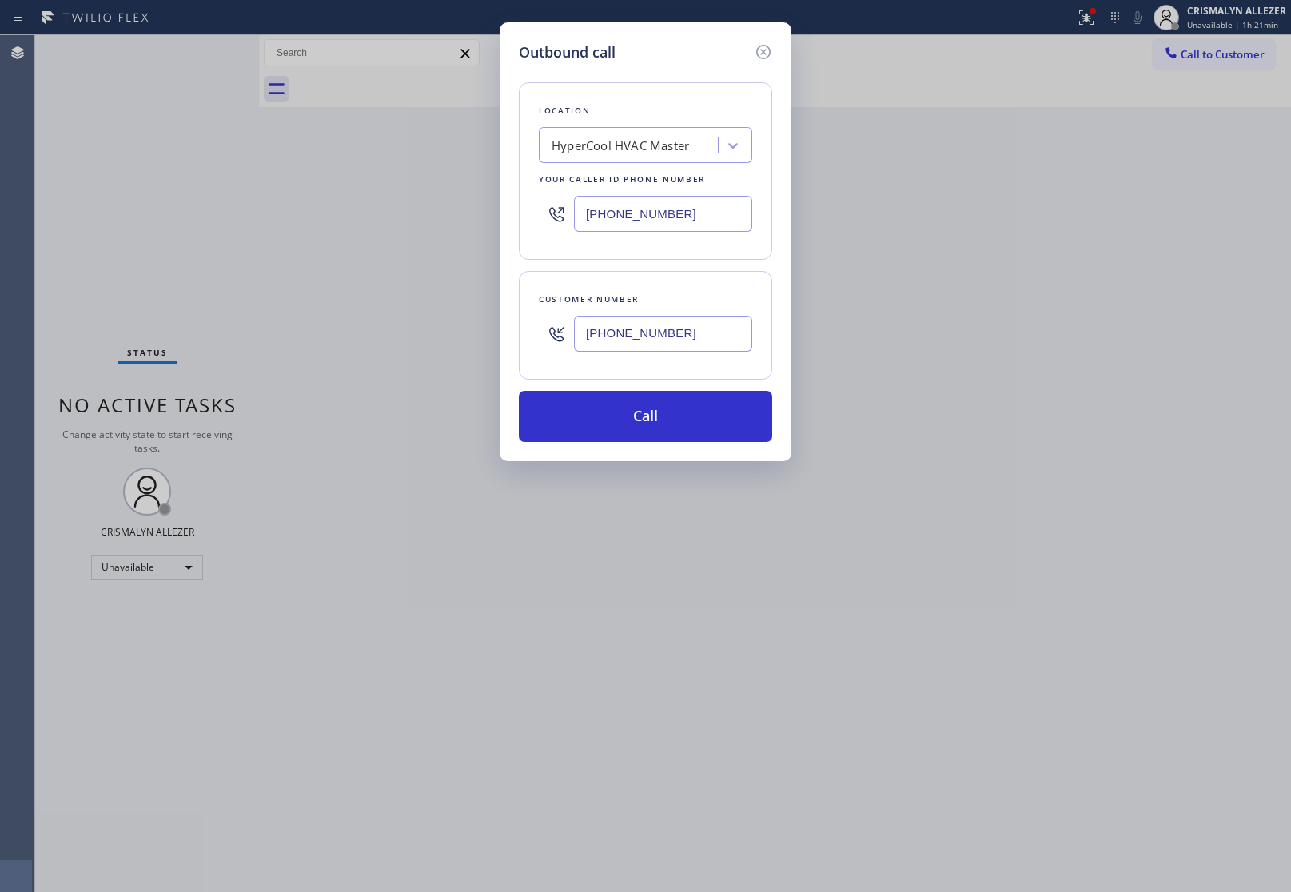
type input "(714) 414-5785"
paste input "657) 213-3531"
drag, startPoint x: 703, startPoint y: 217, endPoint x: 264, endPoint y: 193, distance: 440.2
click at [264, 193] on div "Outbound call Location HyperCool HVAC Master Your caller id phone number (657) …" at bounding box center [645, 446] width 1291 height 892
type input "[PHONE_NUMBER]"
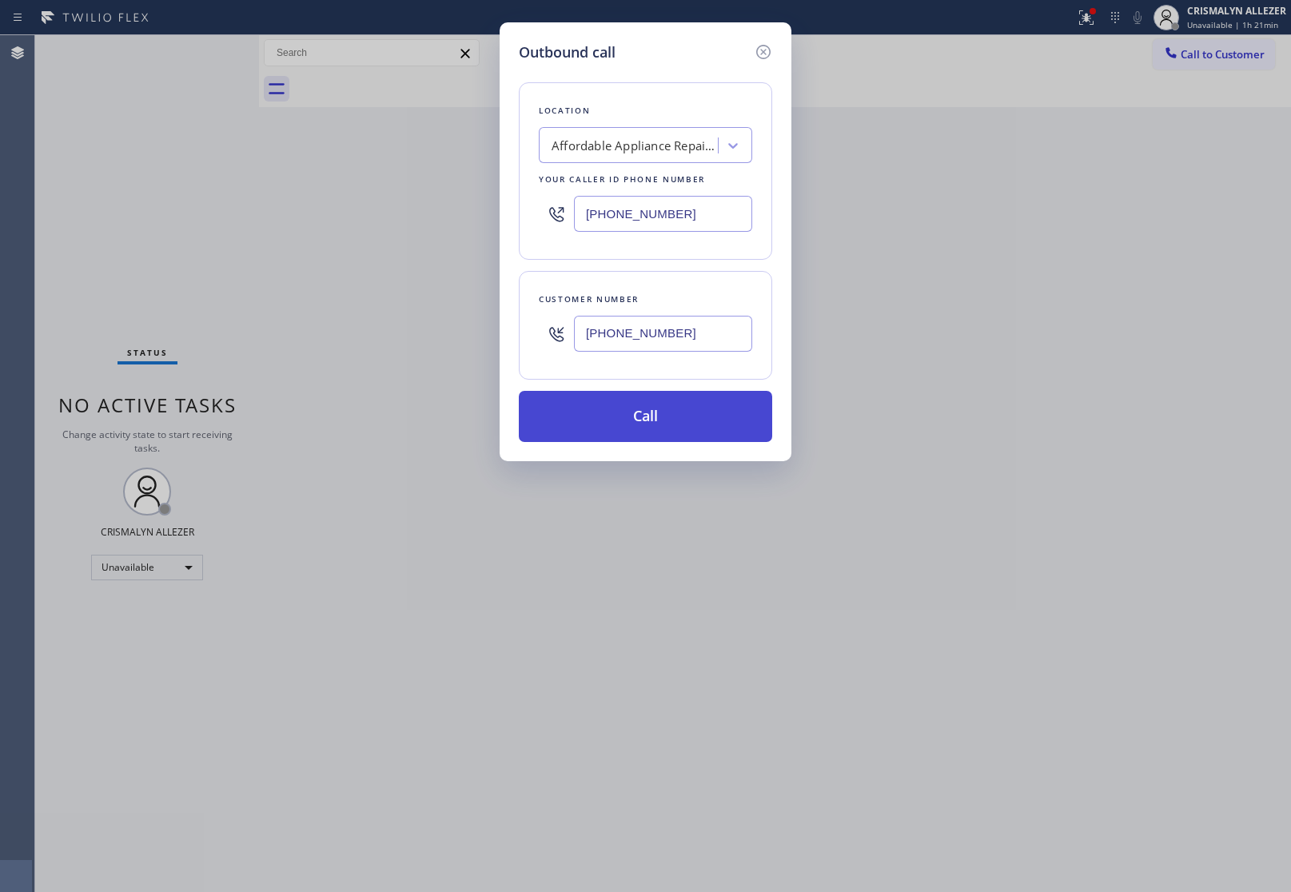
click at [645, 417] on button "Call" at bounding box center [645, 416] width 253 height 51
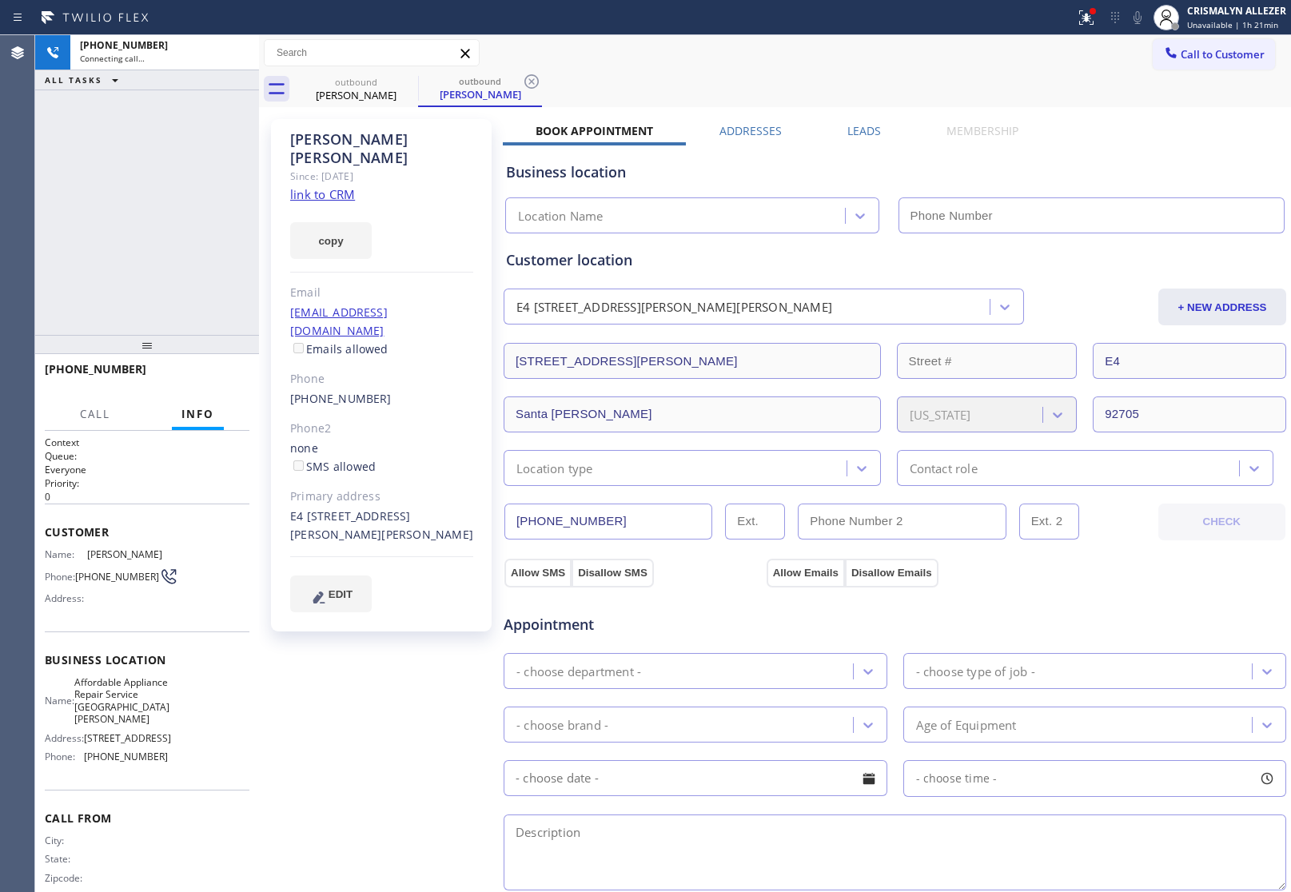
click at [312, 186] on link "link to CRM" at bounding box center [322, 194] width 65 height 16
type input "[PHONE_NUMBER]"
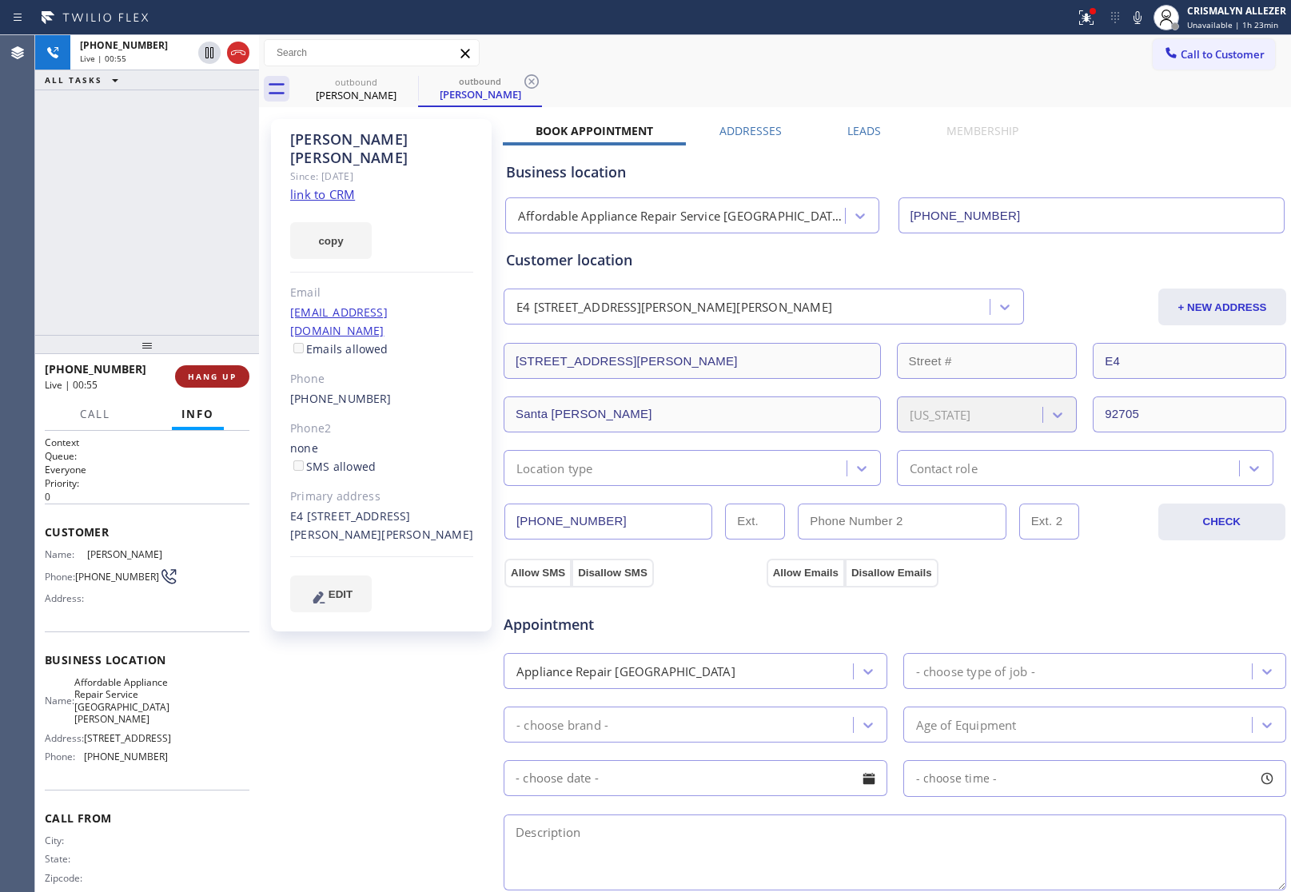
click at [213, 378] on span "HANG UP" at bounding box center [212, 376] width 49 height 11
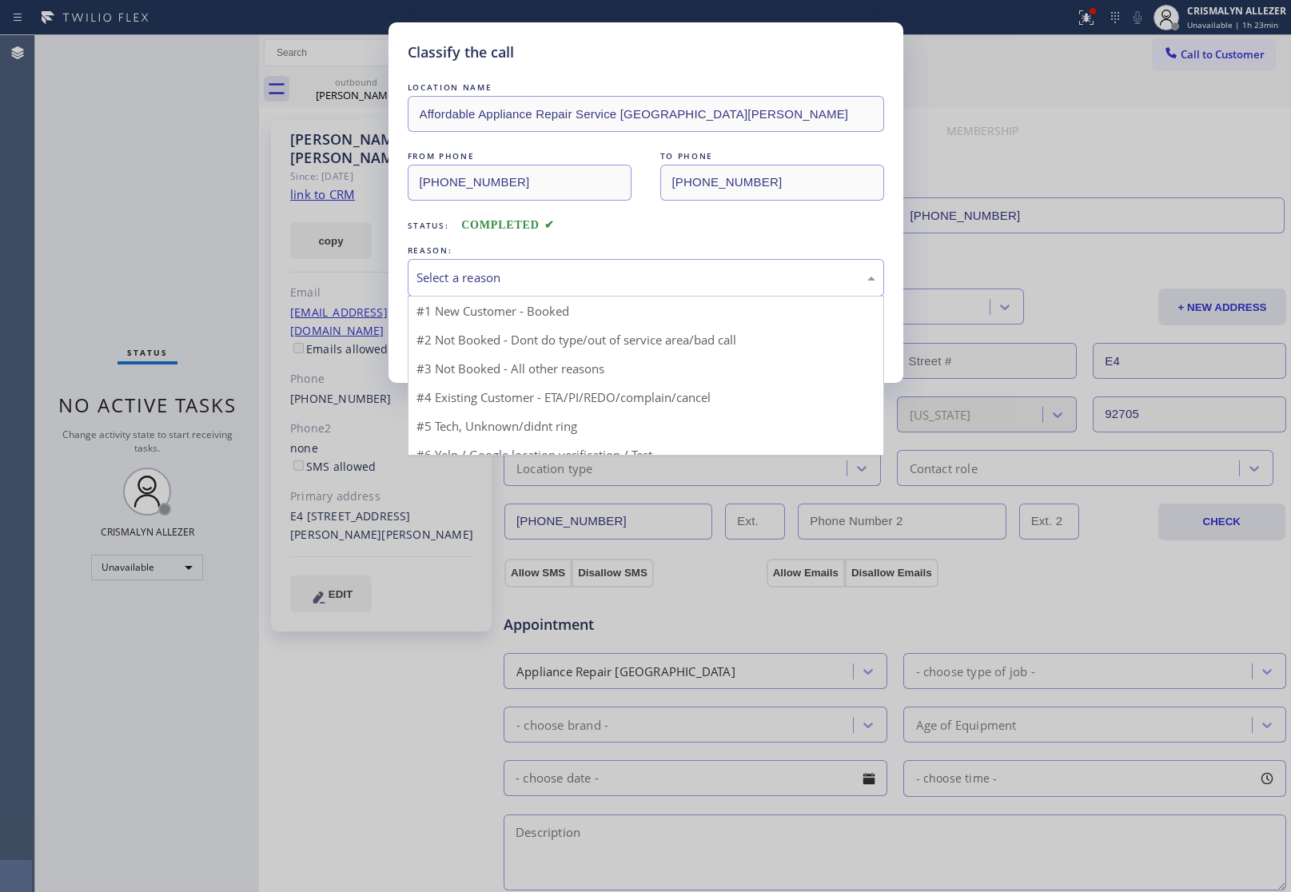
click at [640, 278] on div "Select a reason" at bounding box center [645, 278] width 459 height 18
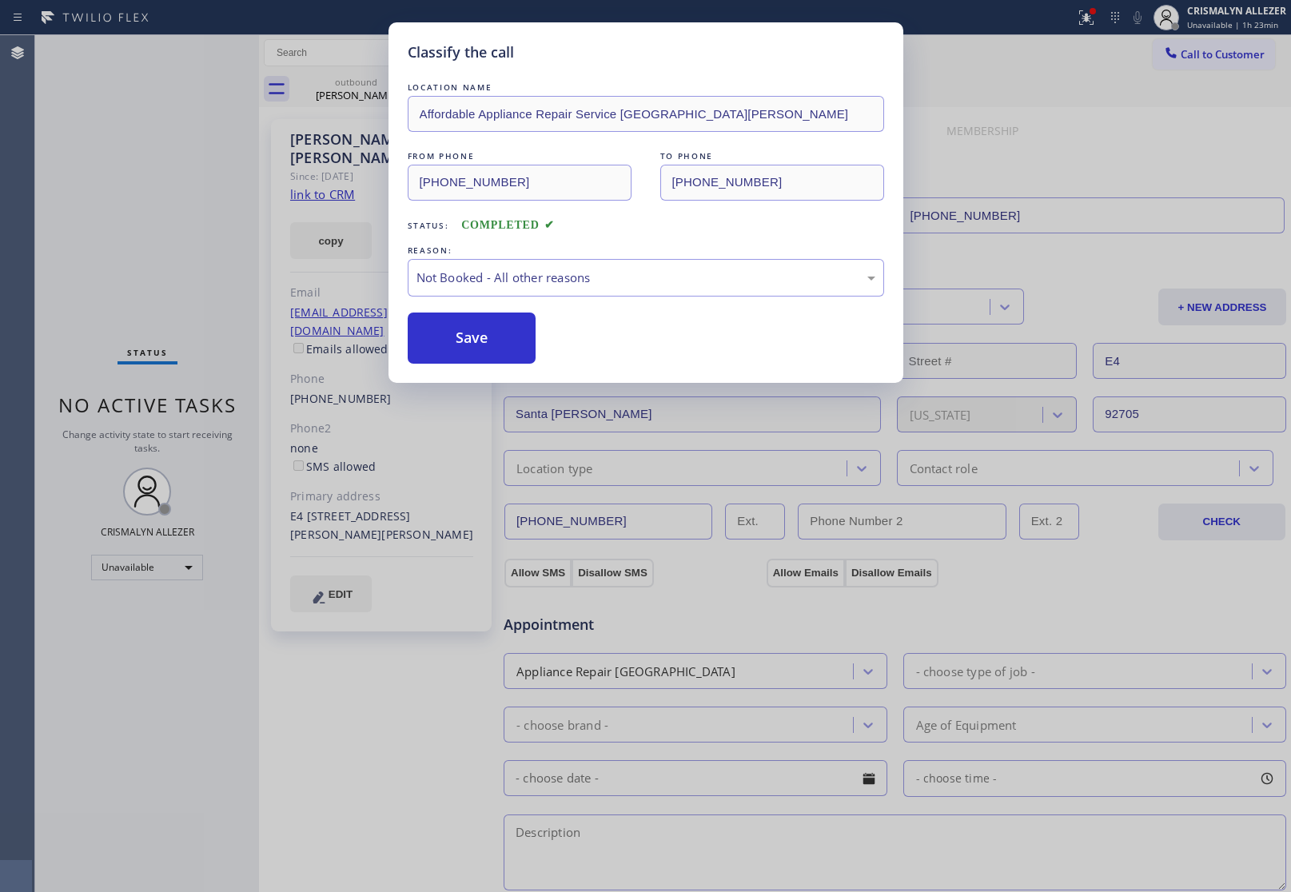
click at [476, 337] on button "Save" at bounding box center [472, 337] width 129 height 51
click at [420, 84] on div "outbound" at bounding box center [480, 81] width 121 height 12
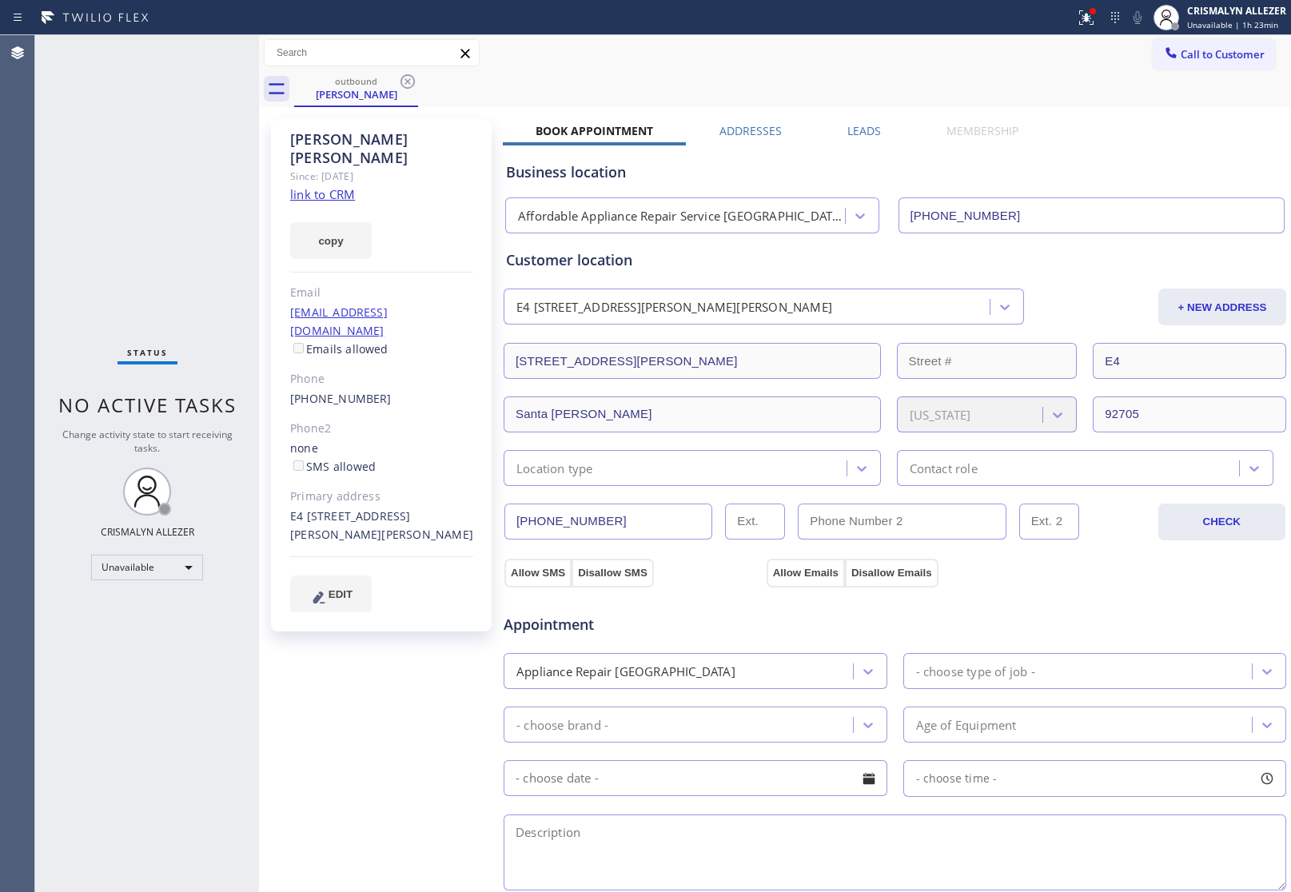
click at [862, 128] on label "Leads" at bounding box center [864, 130] width 34 height 15
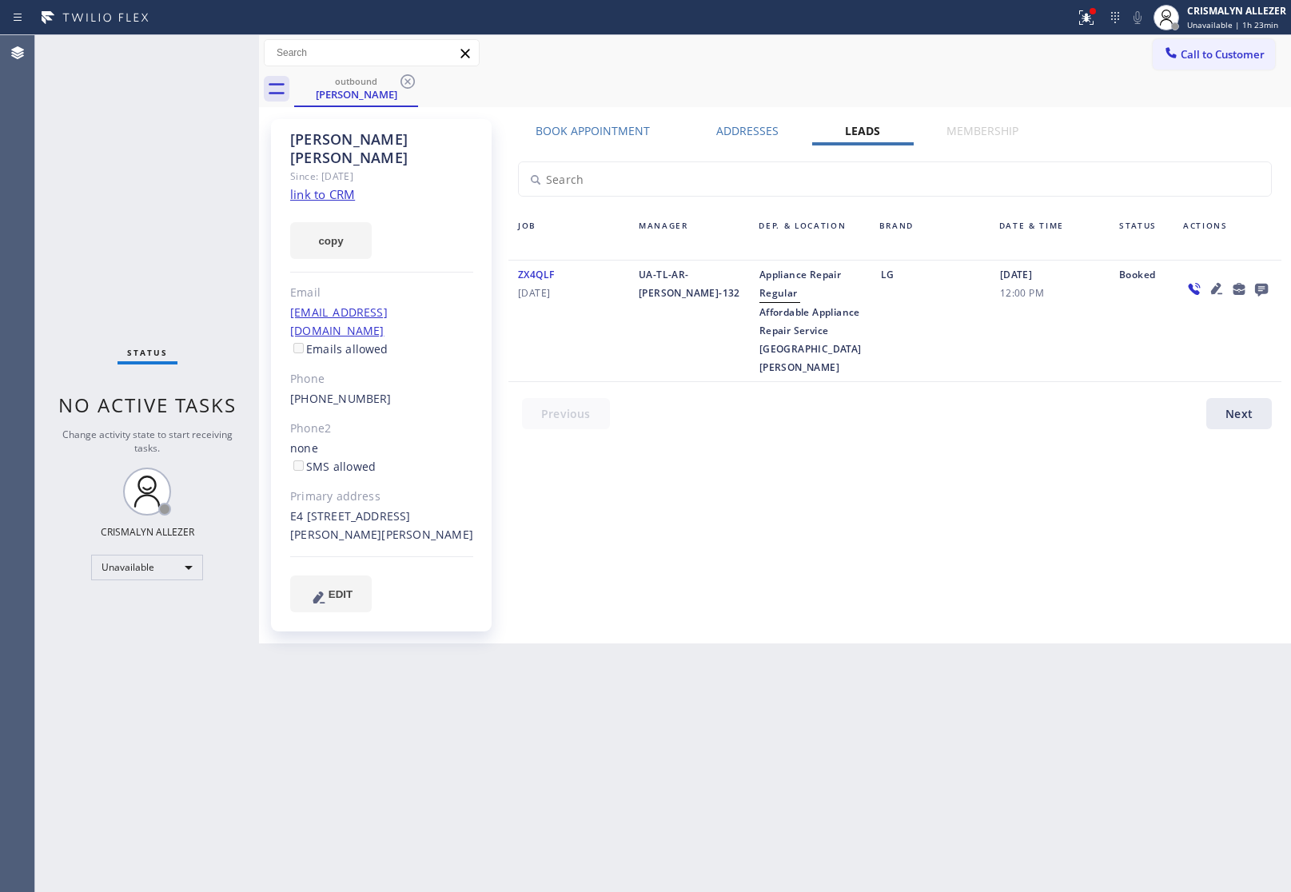
click at [1259, 284] on icon at bounding box center [1261, 290] width 13 height 13
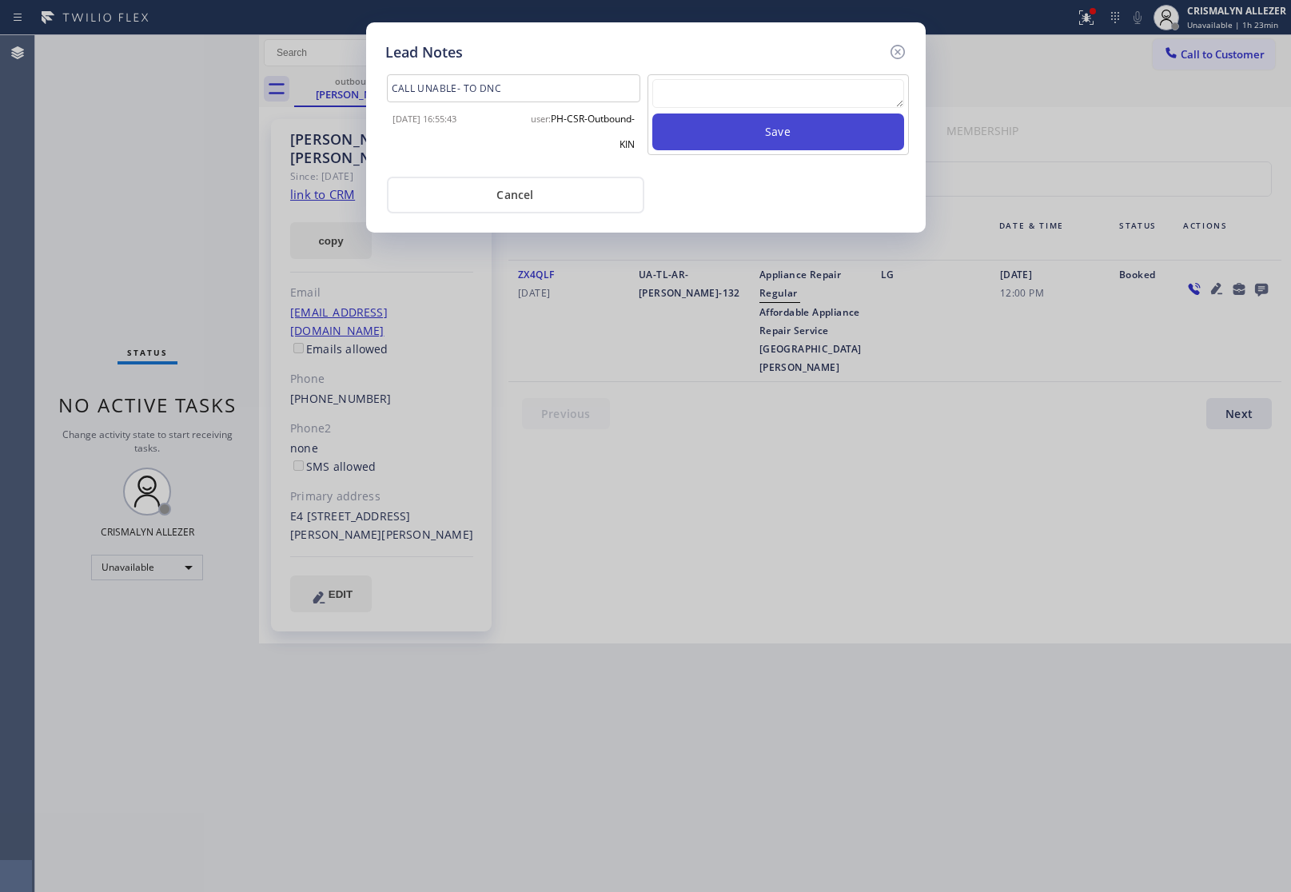
click at [812, 114] on button "Save" at bounding box center [778, 131] width 252 height 37
click at [803, 106] on textarea "To enrich screen reader interactions, please activate Accessibility in Grammarl…" at bounding box center [778, 93] width 252 height 29
paste textarea "DON'T NEED SERVICE / NOT NTERESTED"
type textarea "DON'T NEED SERVICE / NOT NTERESTED"
click at [773, 105] on textarea "To enrich screen reader interactions, please activate Accessibility in Grammarl…" at bounding box center [778, 93] width 252 height 29
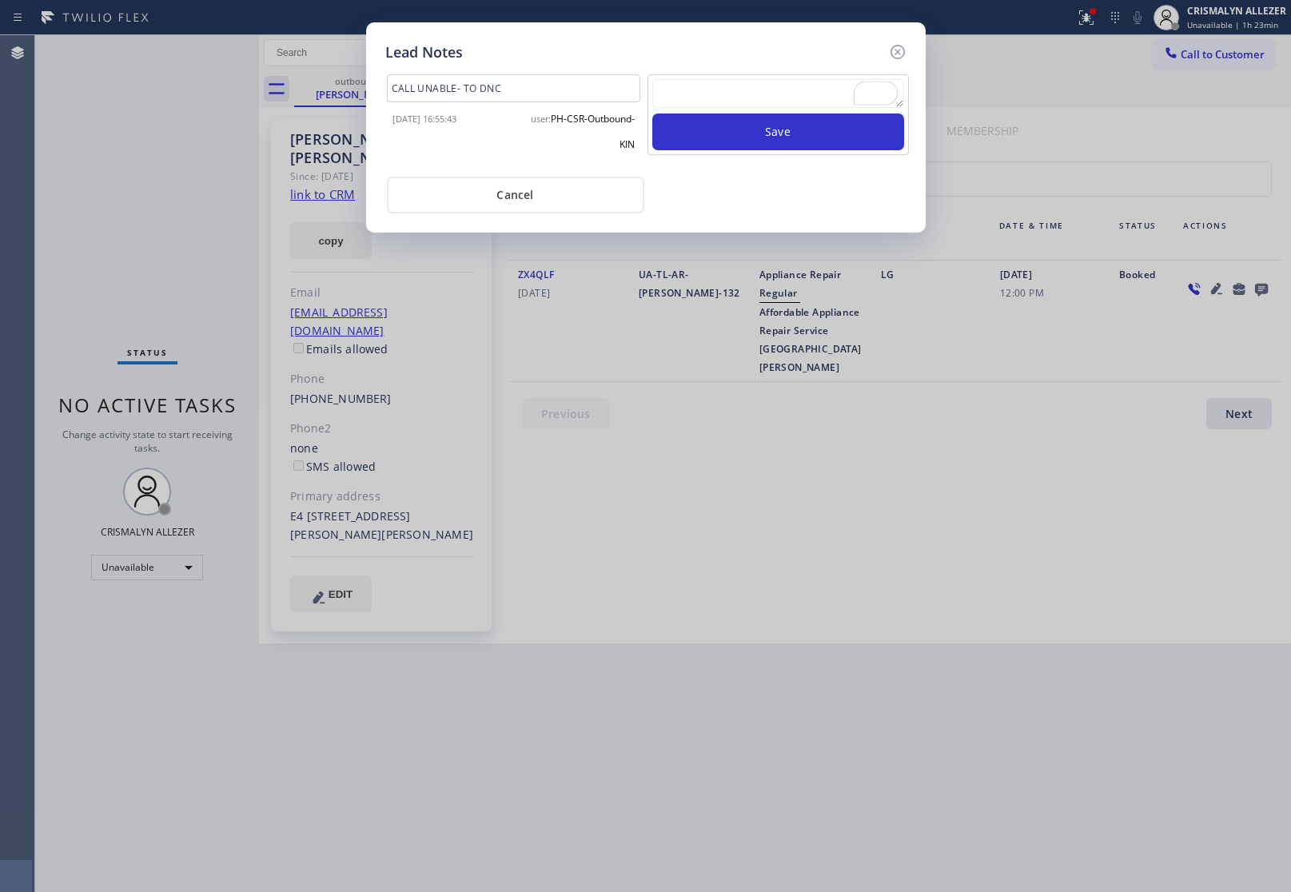
paste textarea "ALL GOOD FOR NOW, if cb xfer"
type textarea "ALL GOOD FOR NOW, if cb xfer"
click at [775, 133] on button "Save" at bounding box center [778, 131] width 252 height 37
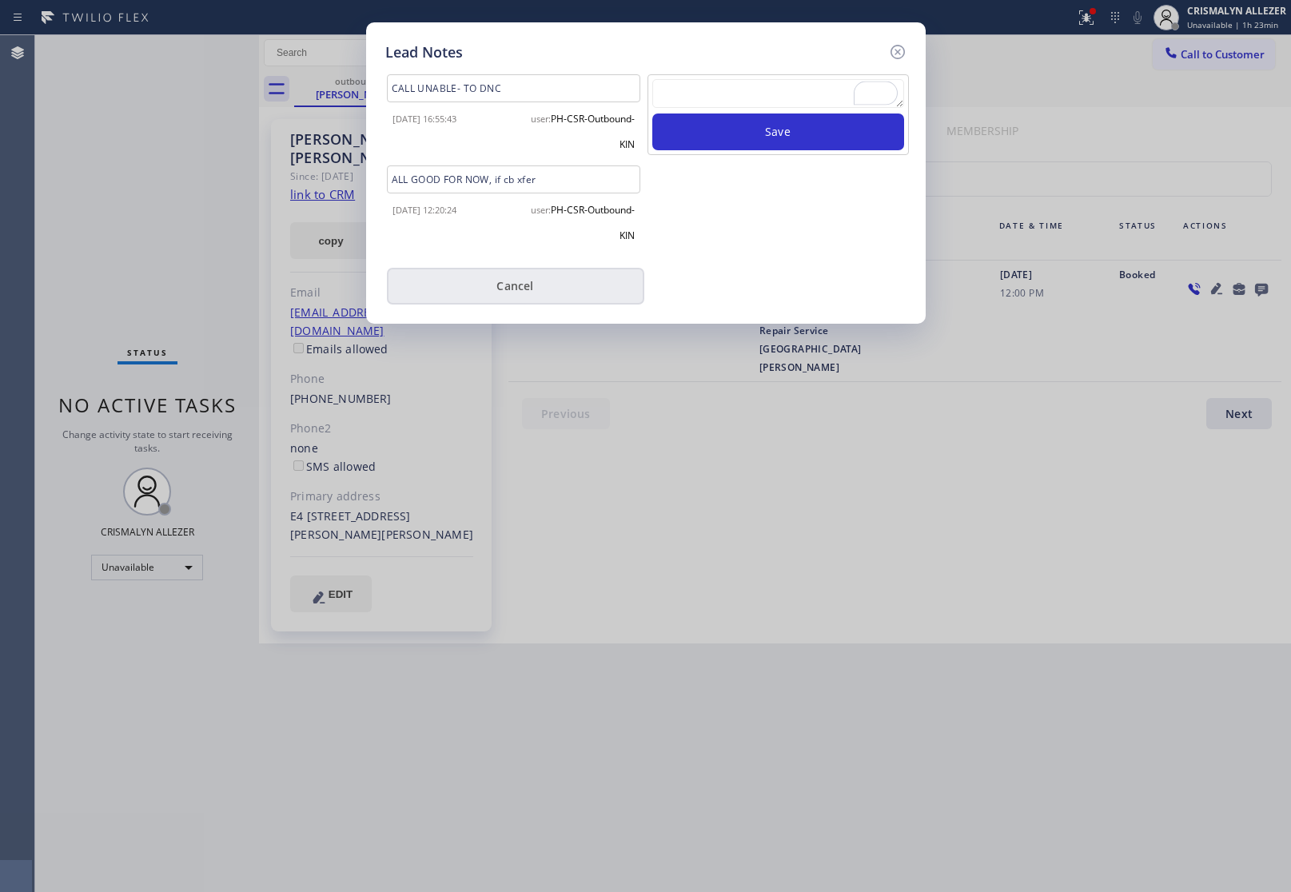
click at [522, 292] on button "Cancel" at bounding box center [515, 286] width 257 height 37
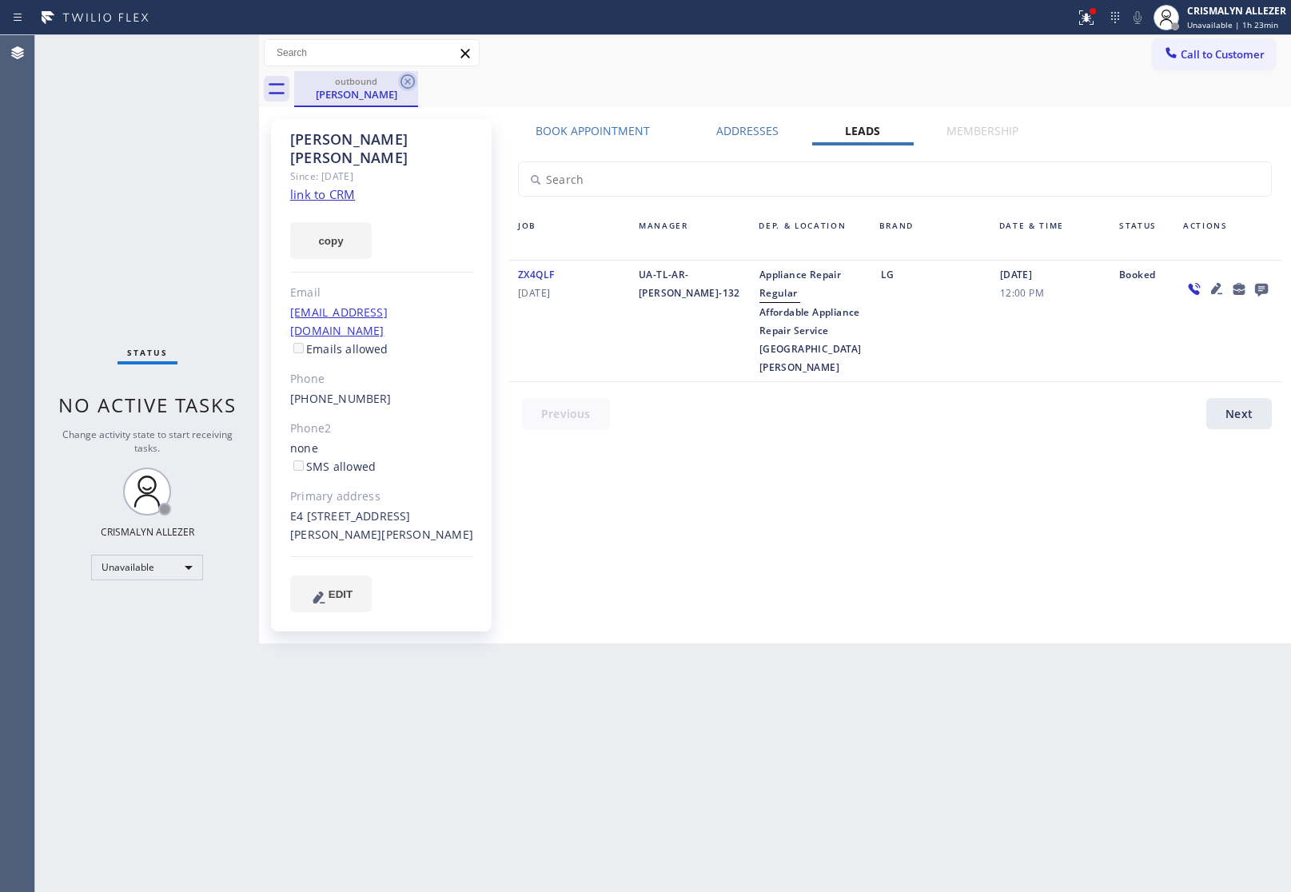
click at [408, 76] on icon at bounding box center [407, 81] width 19 height 19
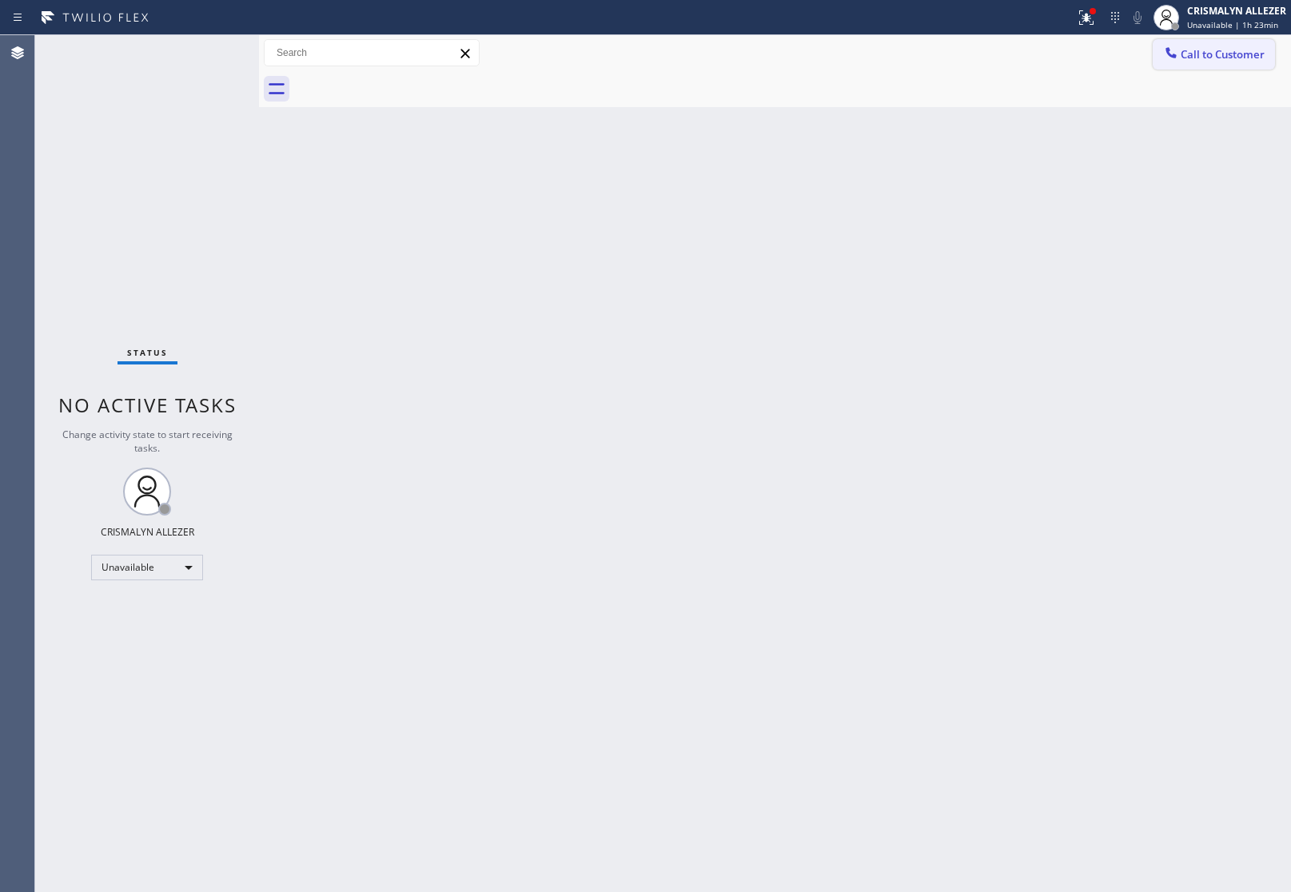
click at [1192, 57] on span "Call to Customer" at bounding box center [1222, 54] width 84 height 14
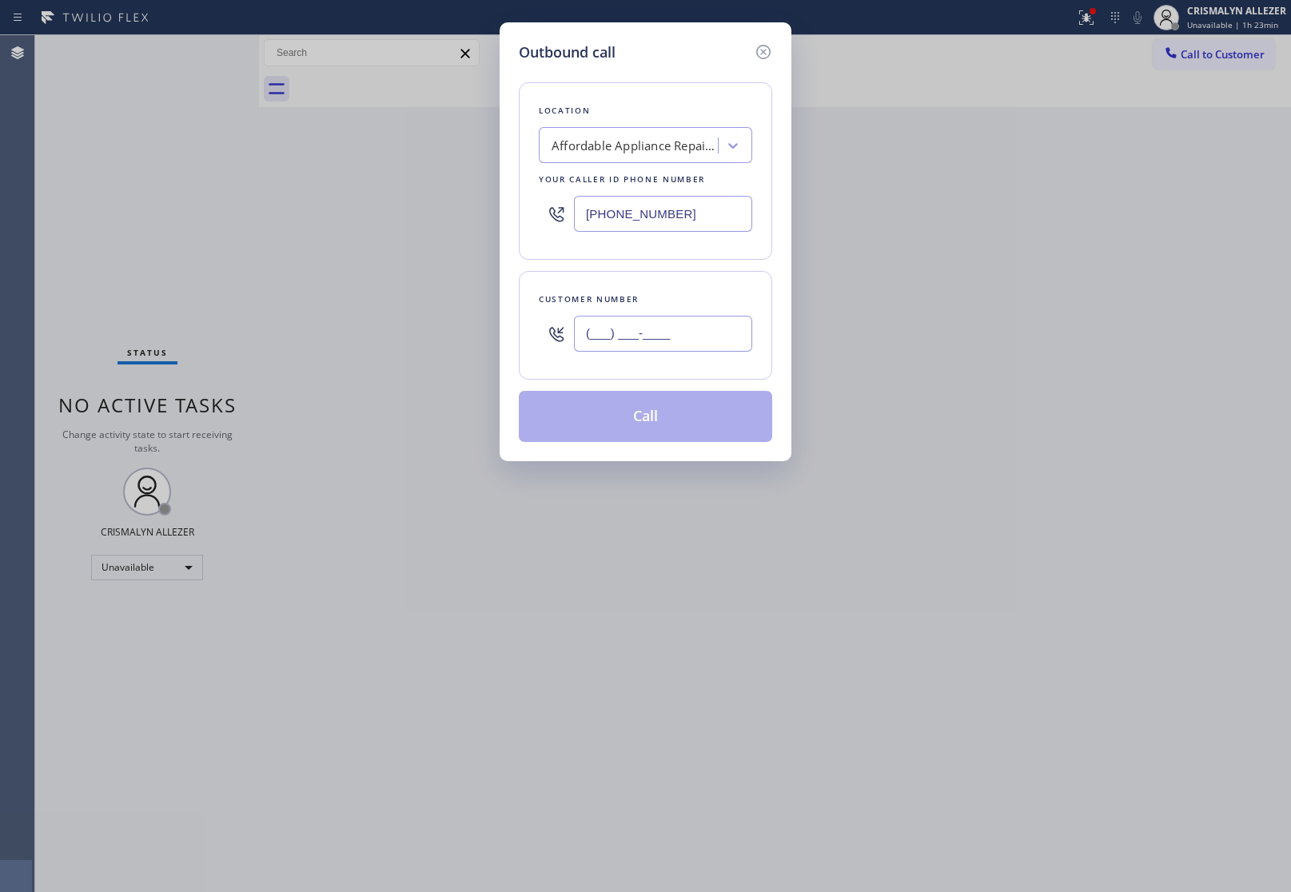
click at [724, 346] on input "(___) ___-____" at bounding box center [663, 334] width 178 height 36
paste input "209) 747-1660"
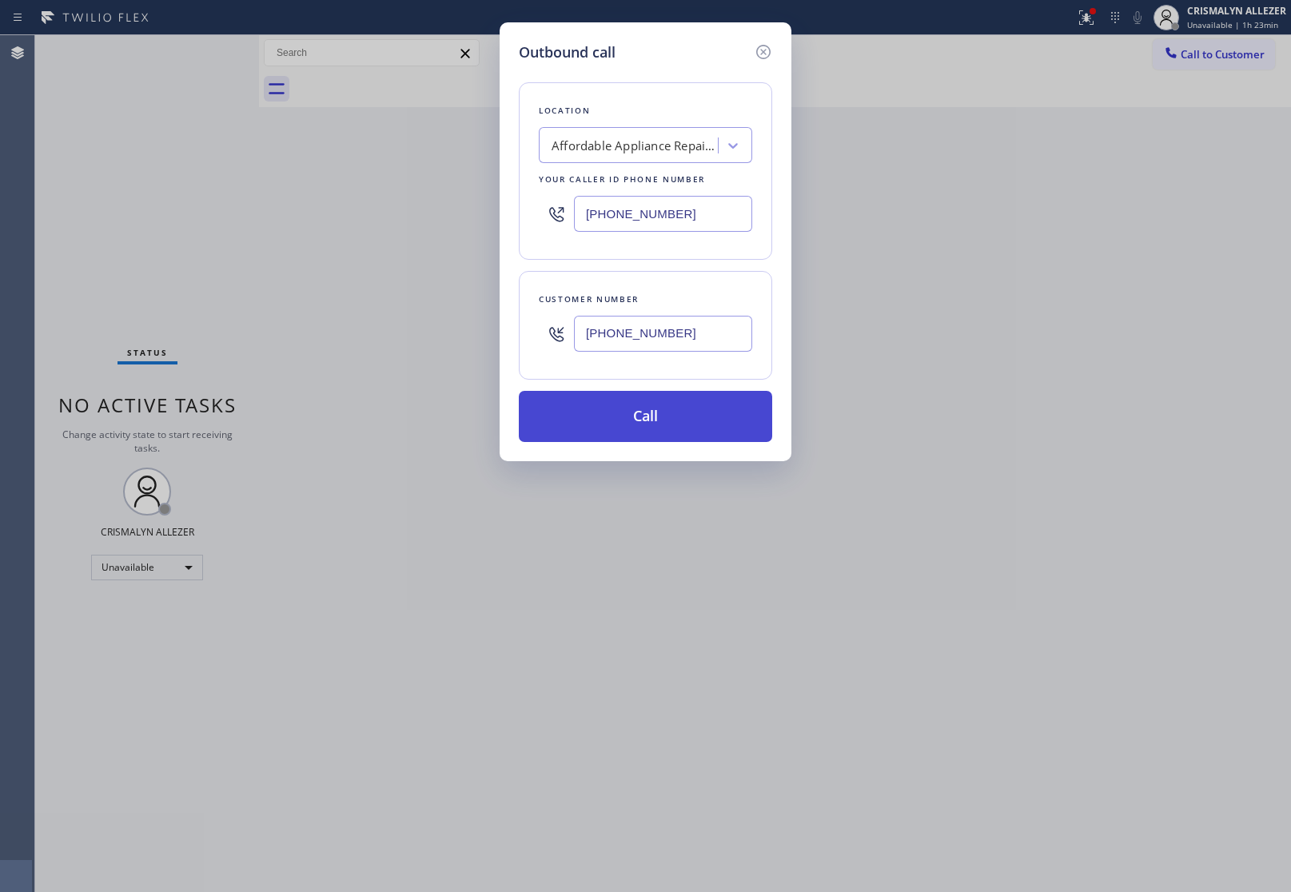
type input "(209) 747-1660"
click at [652, 416] on button "Call" at bounding box center [645, 416] width 253 height 51
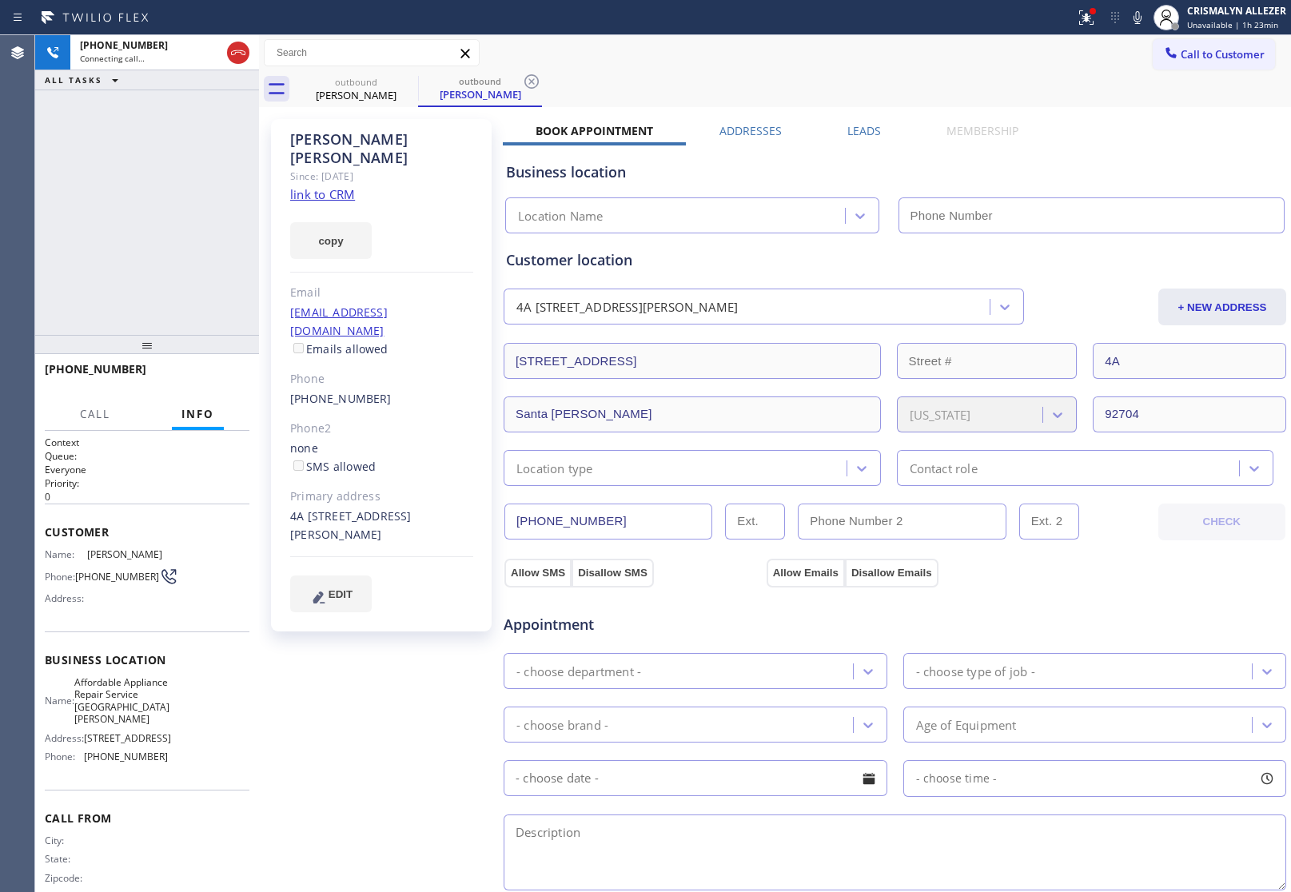
click at [312, 186] on link "link to CRM" at bounding box center [322, 194] width 65 height 16
type input "[PHONE_NUMBER]"
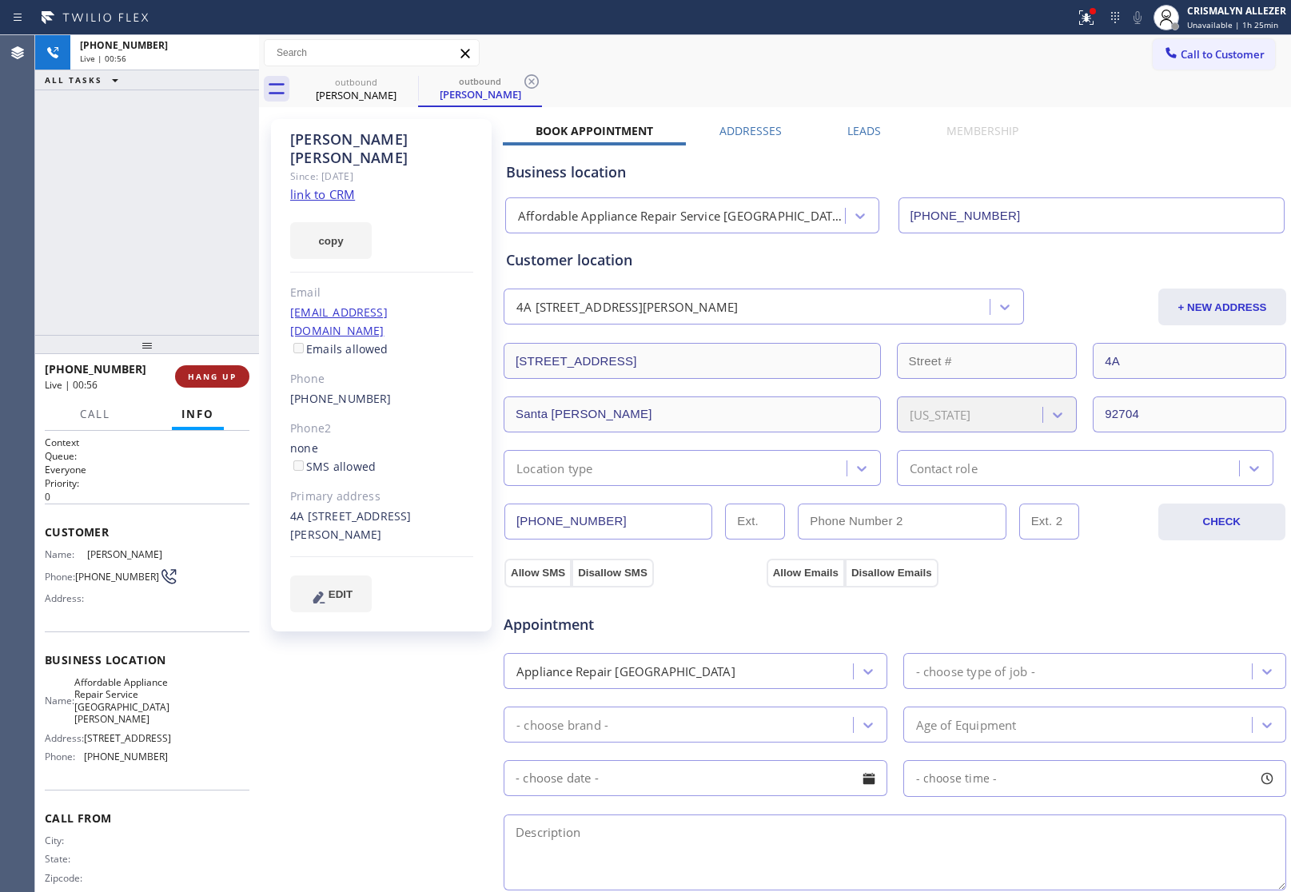
click at [213, 382] on button "HANG UP" at bounding box center [212, 376] width 74 height 22
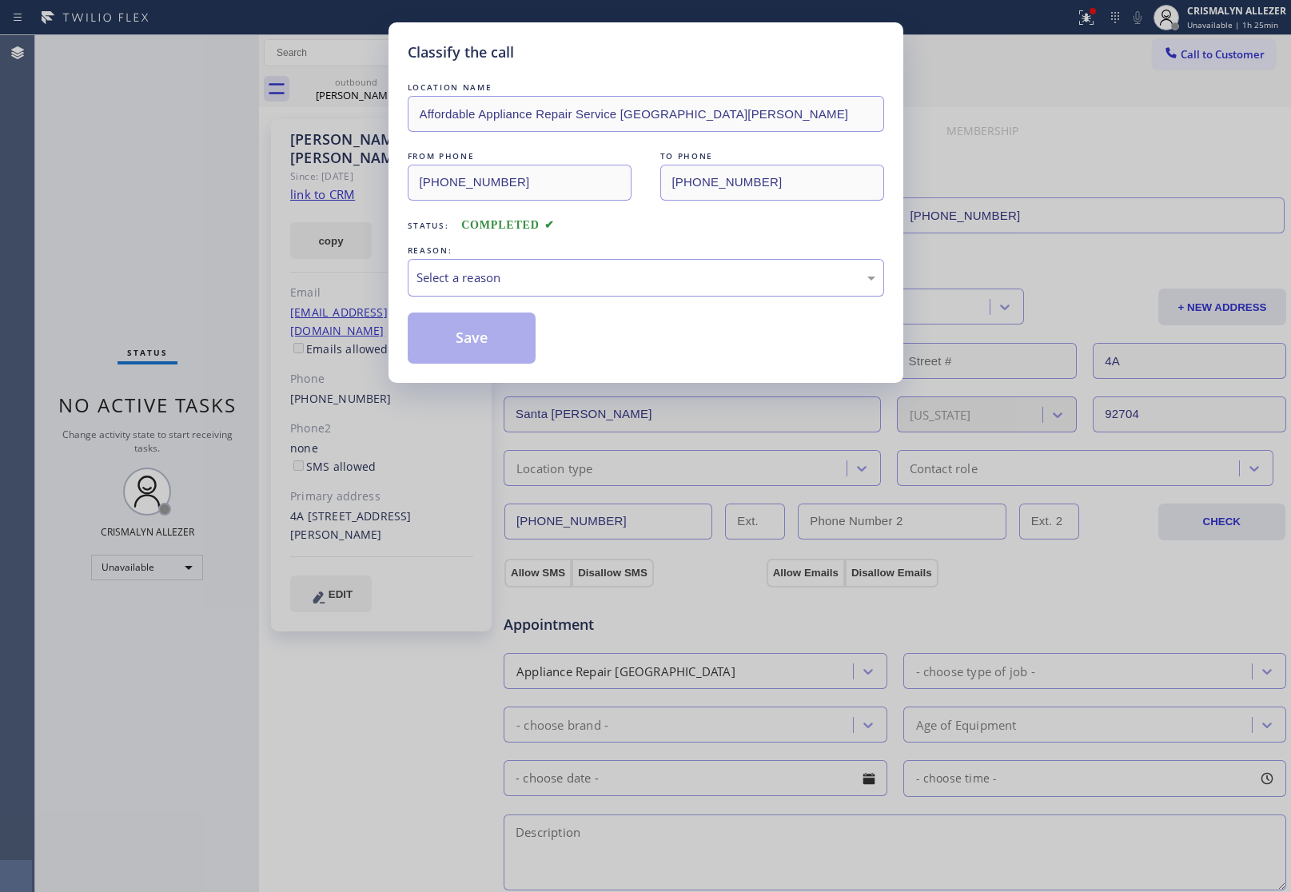
drag, startPoint x: 641, startPoint y: 265, endPoint x: 617, endPoint y: 277, distance: 26.5
click at [630, 272] on div "Select a reason" at bounding box center [646, 278] width 476 height 38
click at [461, 348] on button "Save" at bounding box center [472, 337] width 129 height 51
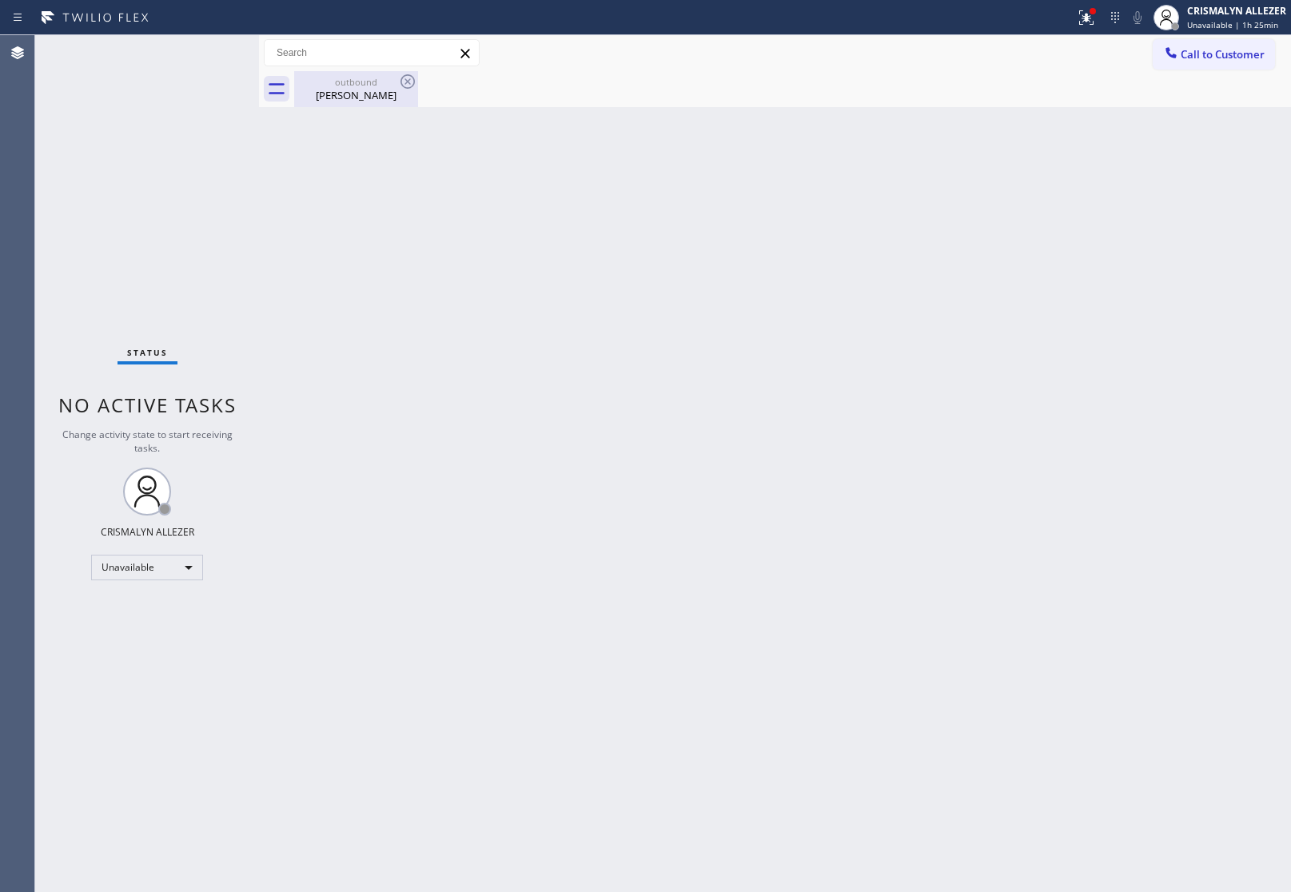
click at [369, 102] on div "outbound Mary Nordman" at bounding box center [356, 89] width 121 height 36
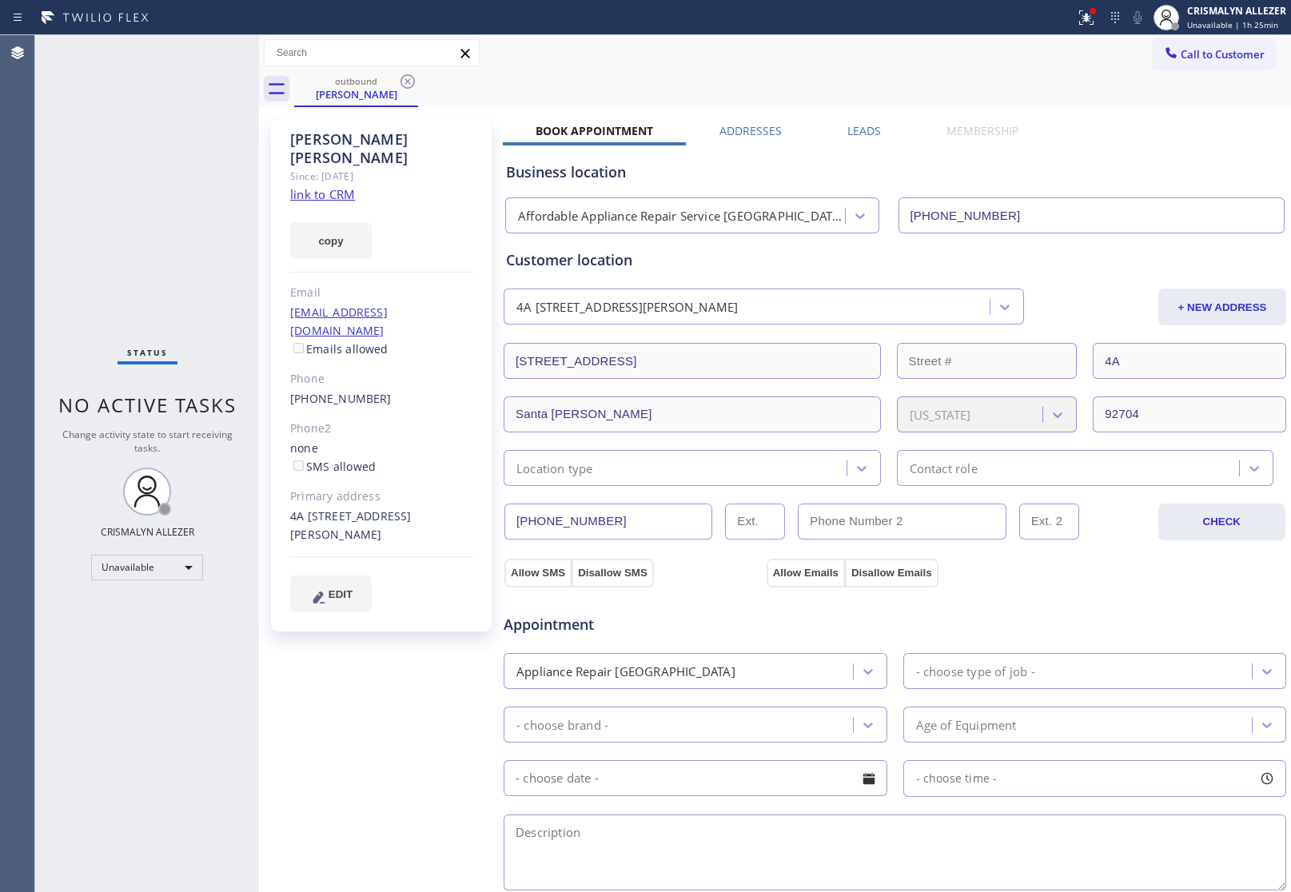
click at [850, 133] on label "Leads" at bounding box center [864, 130] width 34 height 15
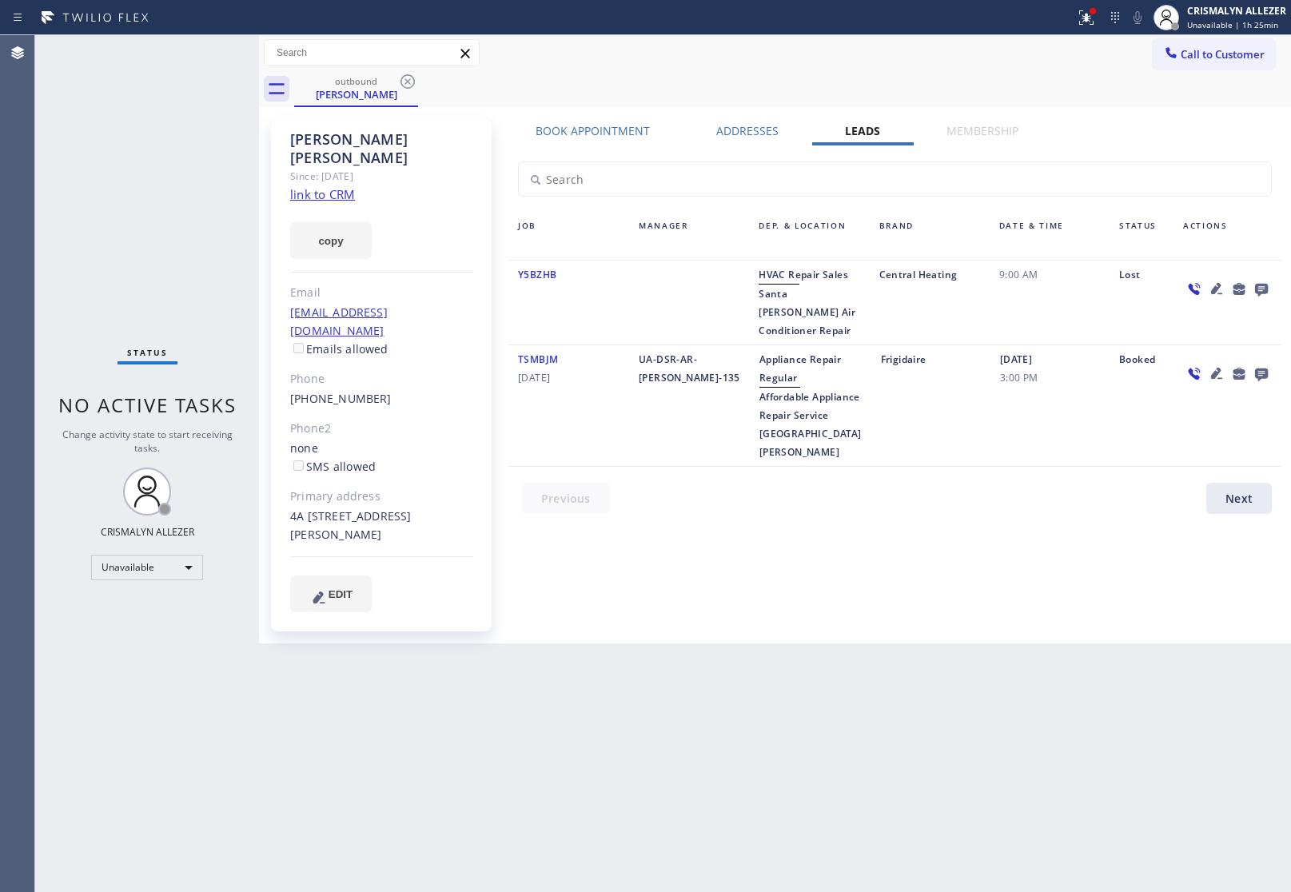
click at [1257, 281] on icon at bounding box center [1261, 289] width 19 height 20
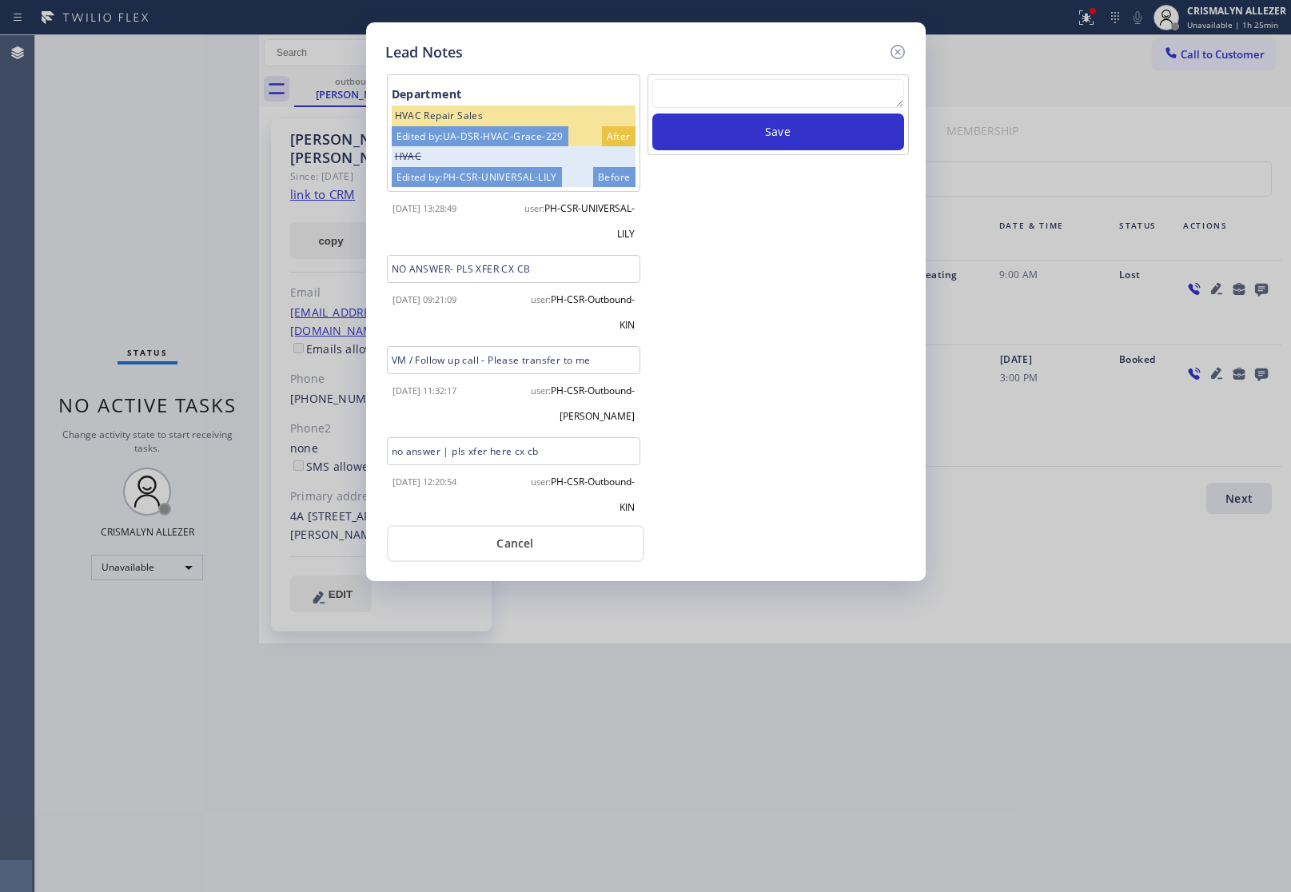
click at [779, 100] on textarea at bounding box center [778, 93] width 252 height 29
paste textarea "ALL GOOD FOR NOW, if cb xfer"
type textarea "ALL GOOD FOR NOW, if cb xfer"
click at [783, 149] on button "Save" at bounding box center [778, 131] width 252 height 37
click at [511, 555] on button "Cancel" at bounding box center [515, 543] width 257 height 37
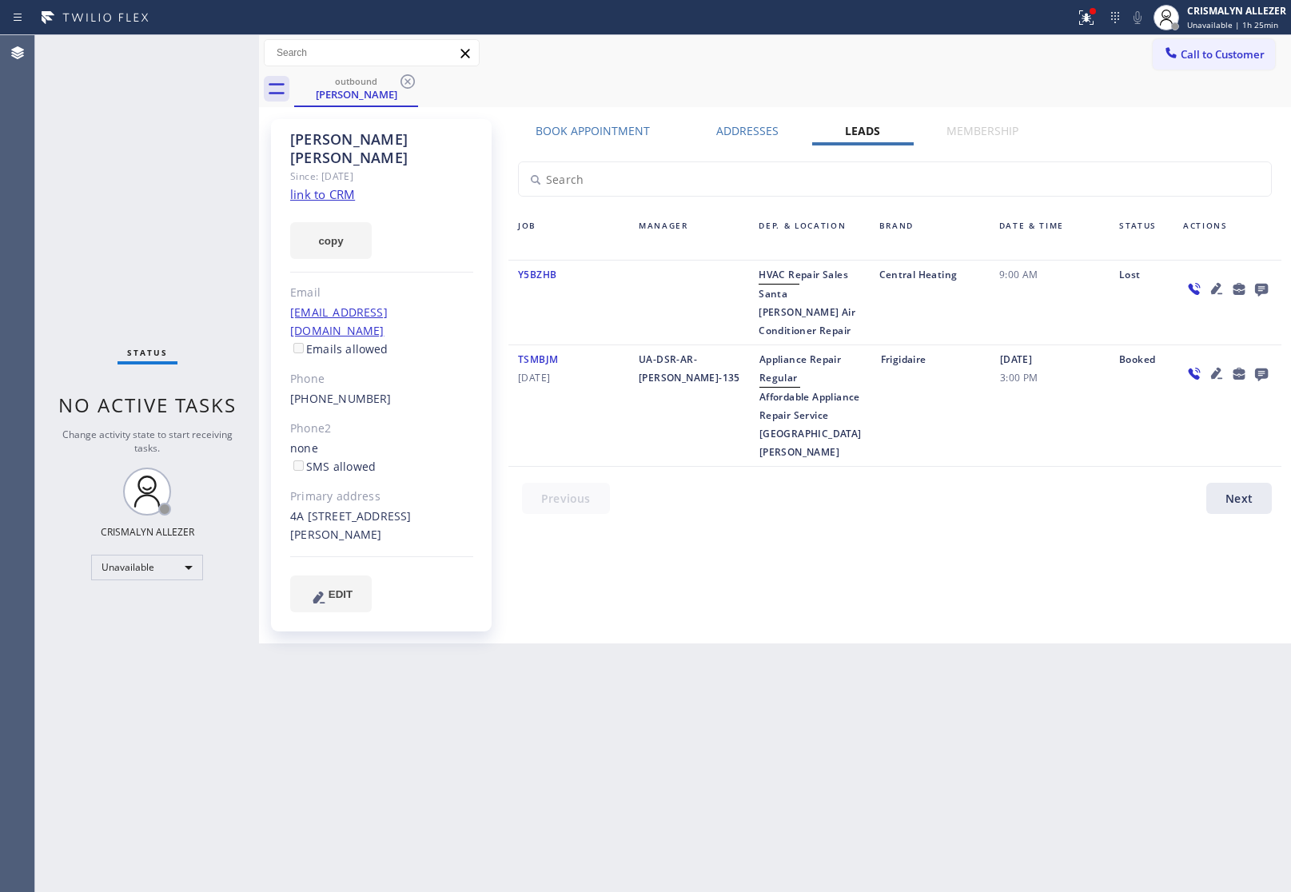
drag, startPoint x: 408, startPoint y: 86, endPoint x: 408, endPoint y: 74, distance: 12.8
click at [408, 86] on icon at bounding box center [407, 81] width 19 height 19
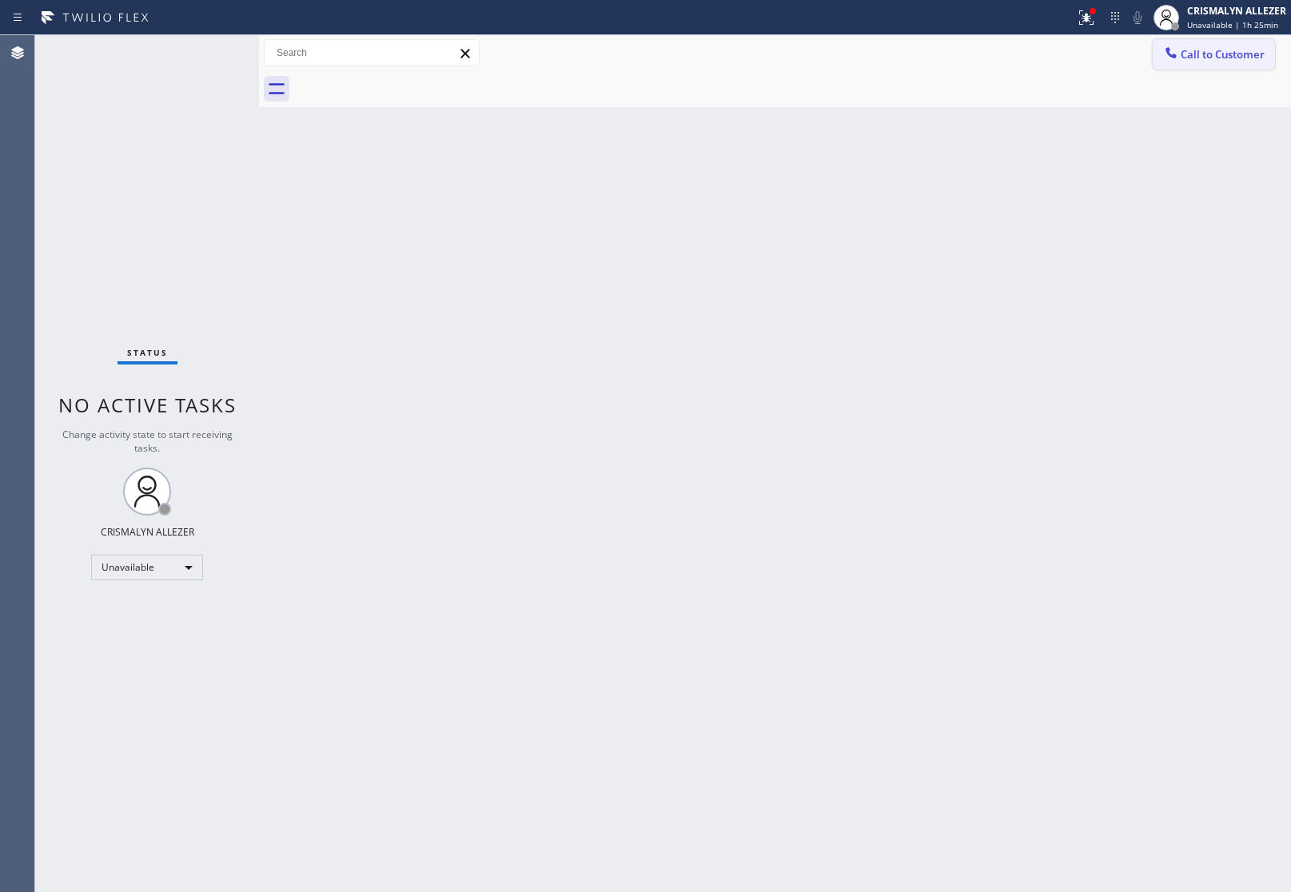
click at [1228, 54] on span "Call to Customer" at bounding box center [1222, 54] width 84 height 14
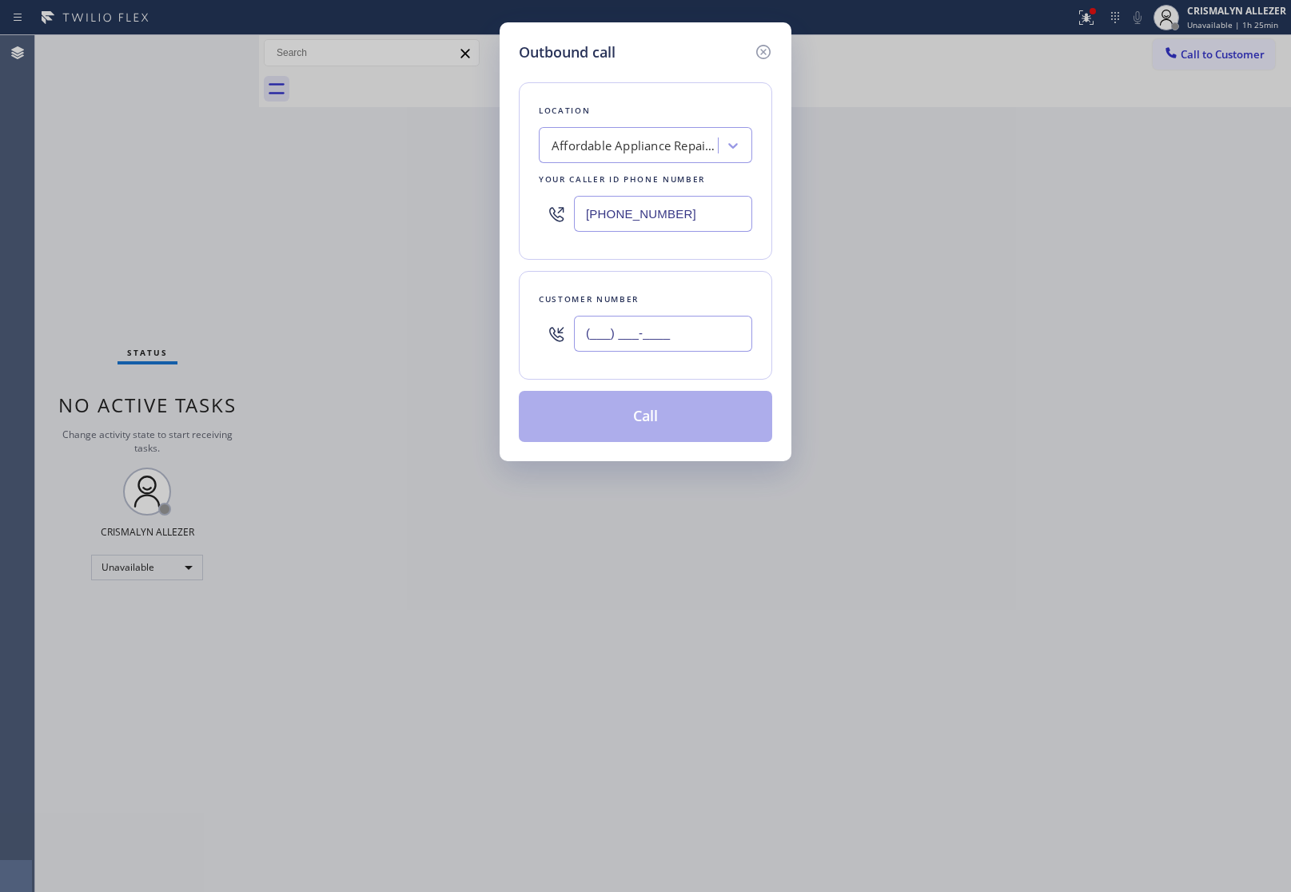
click at [707, 328] on input "(___) ___-____" at bounding box center [663, 334] width 178 height 36
paste input "949) 520-9917"
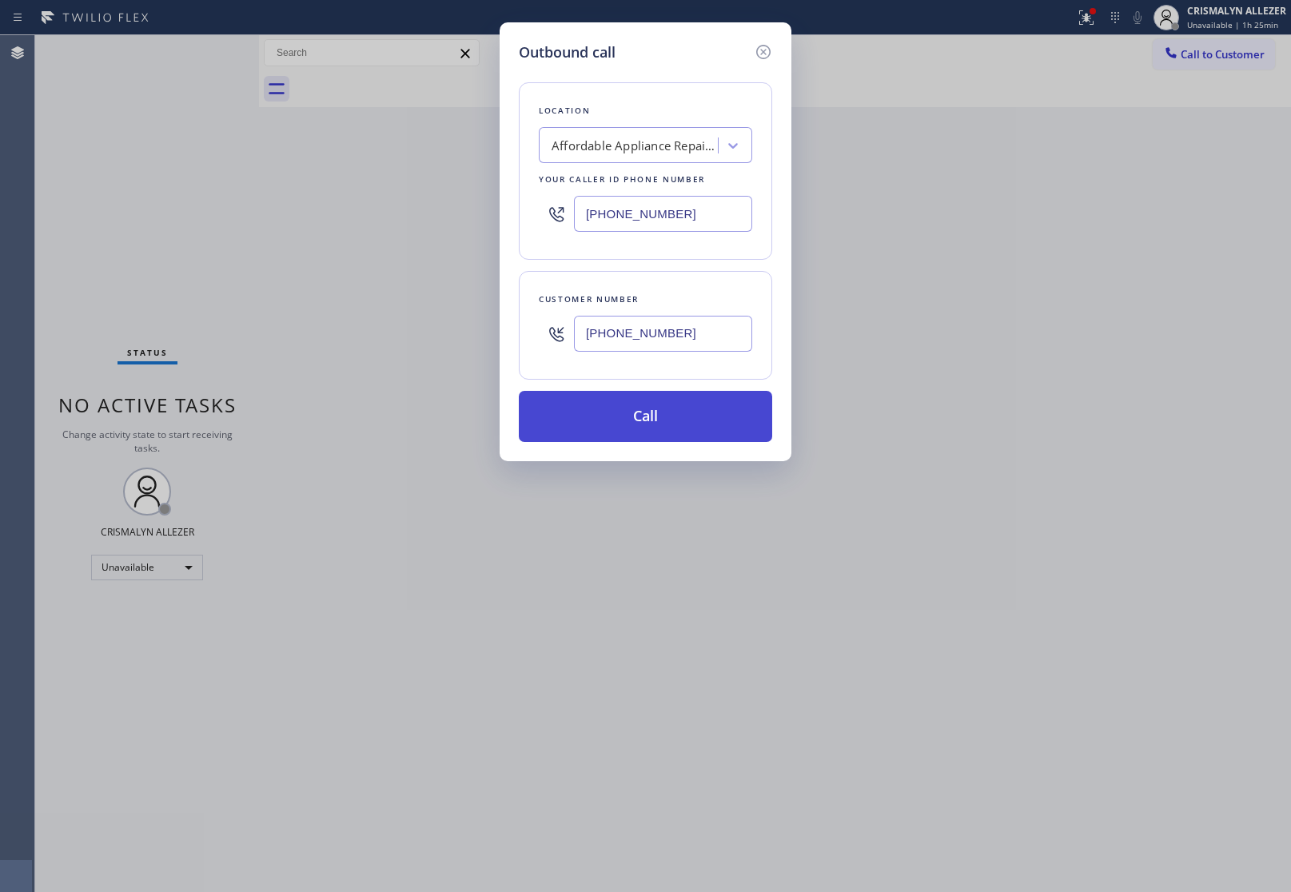
type input "(949) 520-9917"
click at [649, 418] on button "Call" at bounding box center [645, 416] width 253 height 51
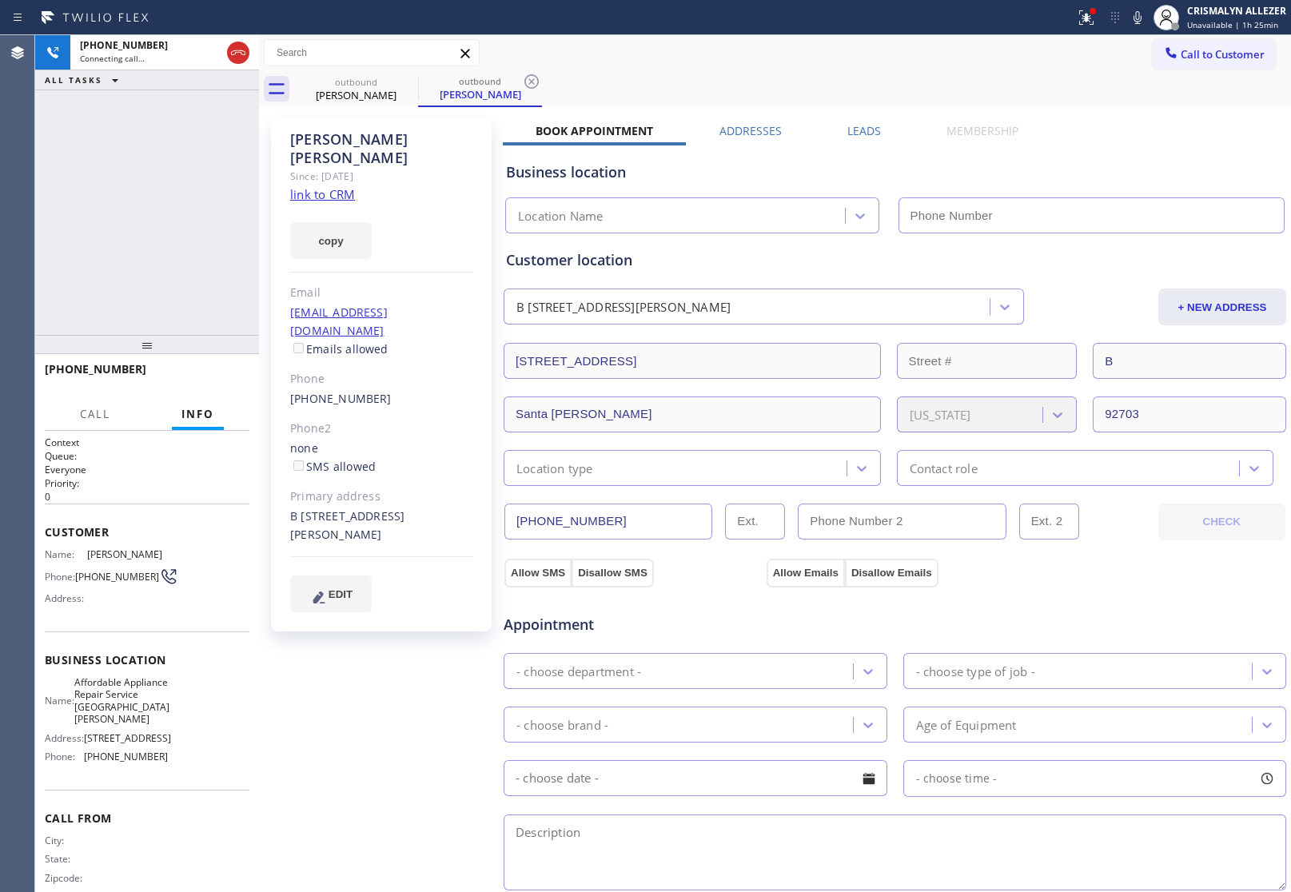
click at [333, 186] on link "link to CRM" at bounding box center [322, 194] width 65 height 16
type input "[PHONE_NUMBER]"
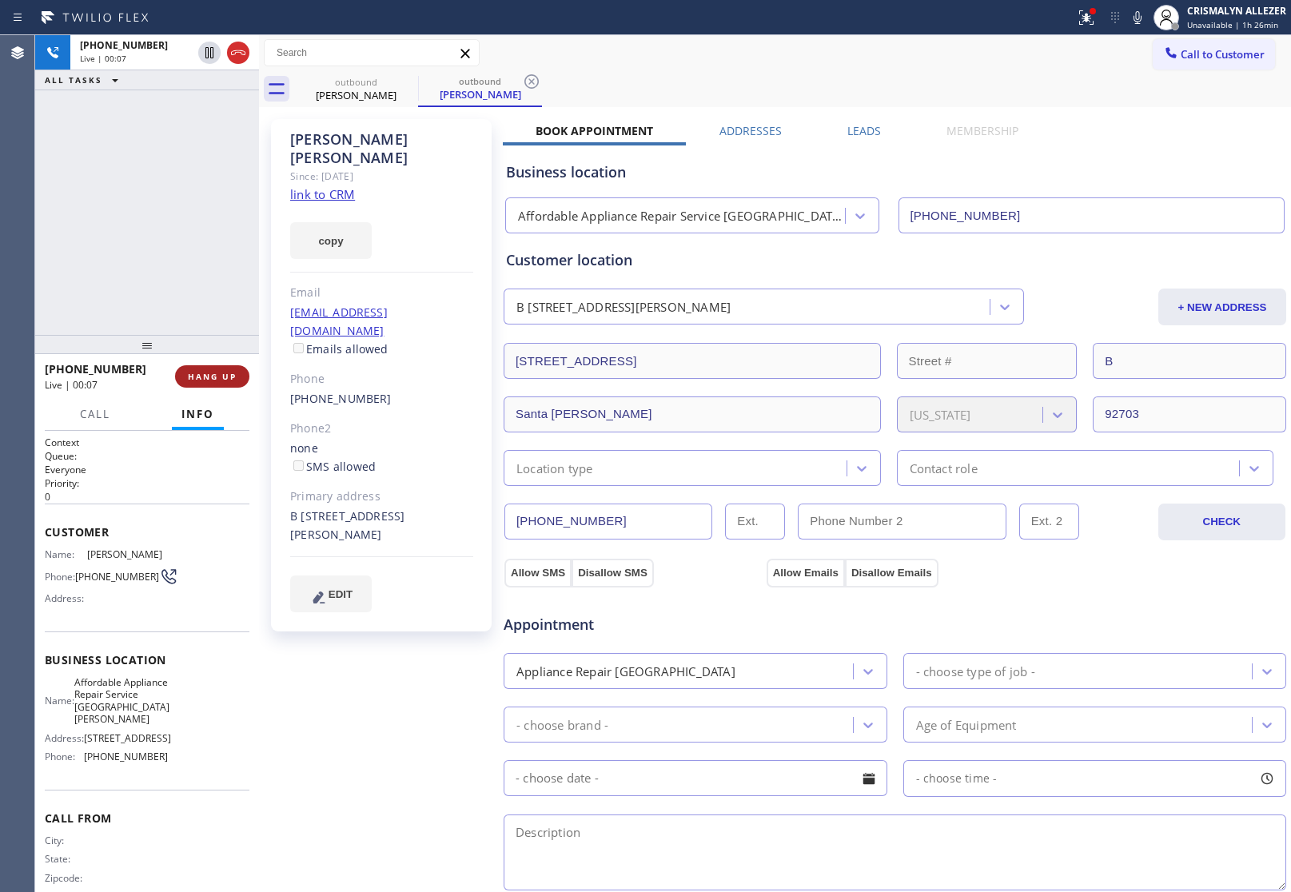
click at [213, 378] on span "HANG UP" at bounding box center [212, 376] width 49 height 11
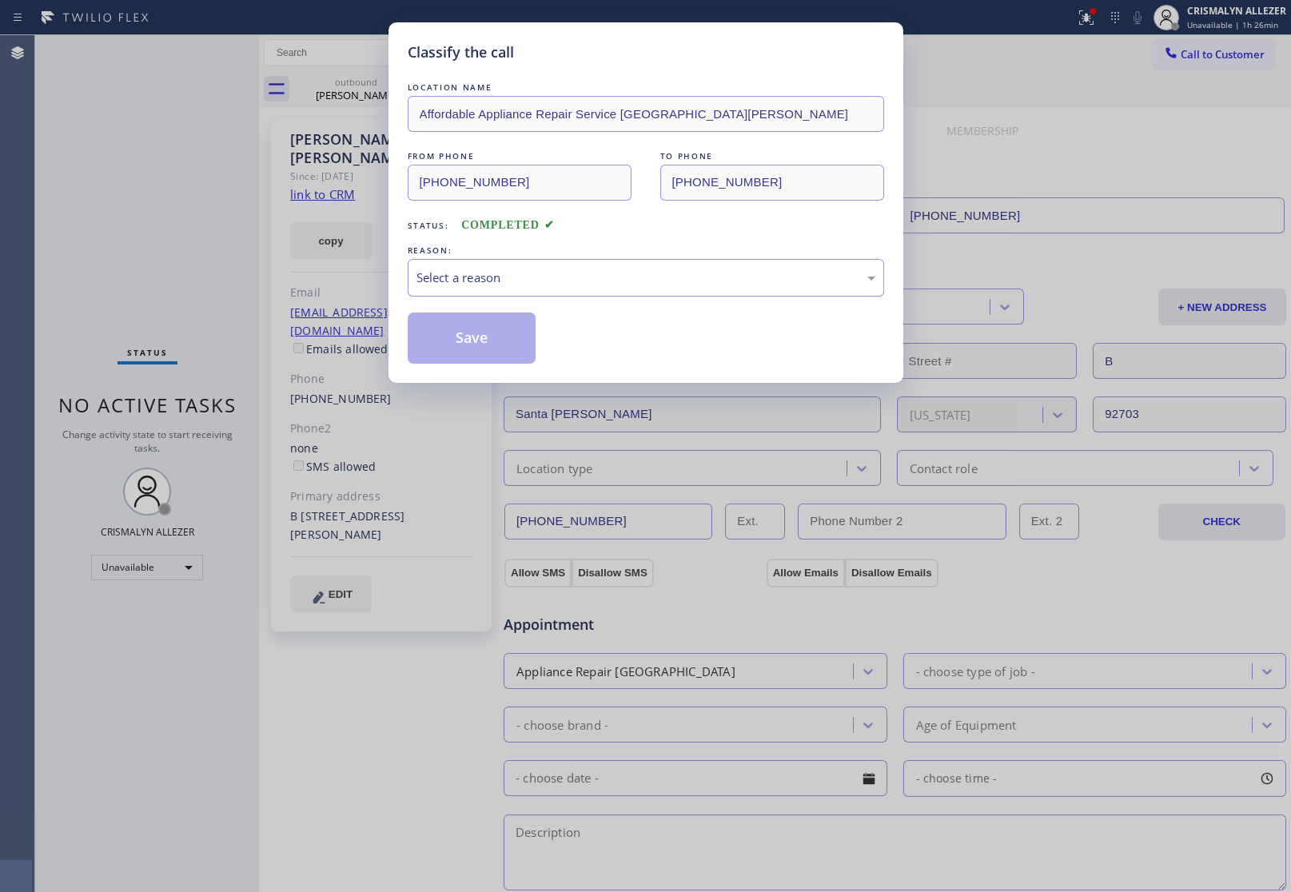
click at [620, 286] on div "Select a reason" at bounding box center [645, 278] width 459 height 18
click at [481, 341] on button "Save" at bounding box center [472, 337] width 129 height 51
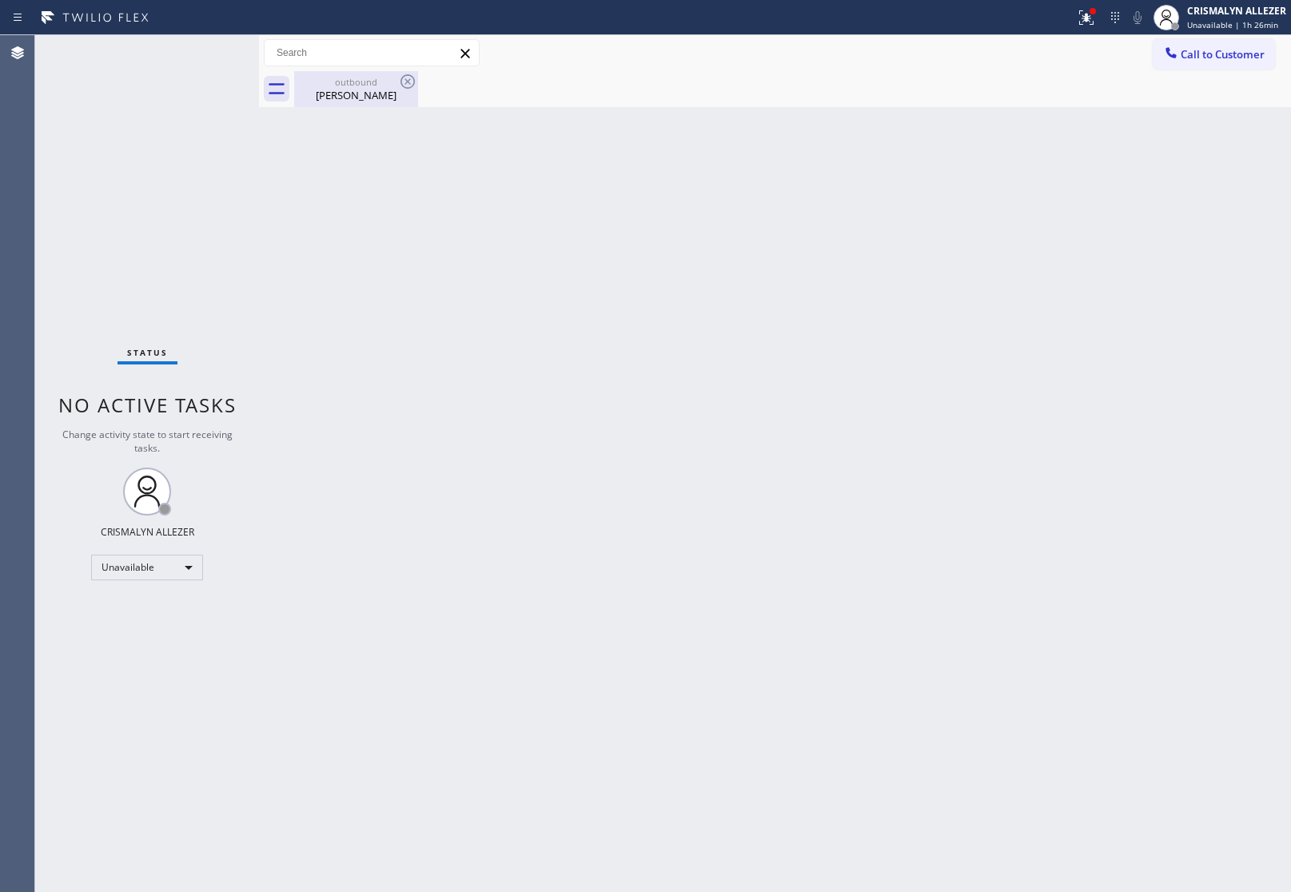
click at [332, 88] on div "Christopher Topete" at bounding box center [356, 95] width 121 height 14
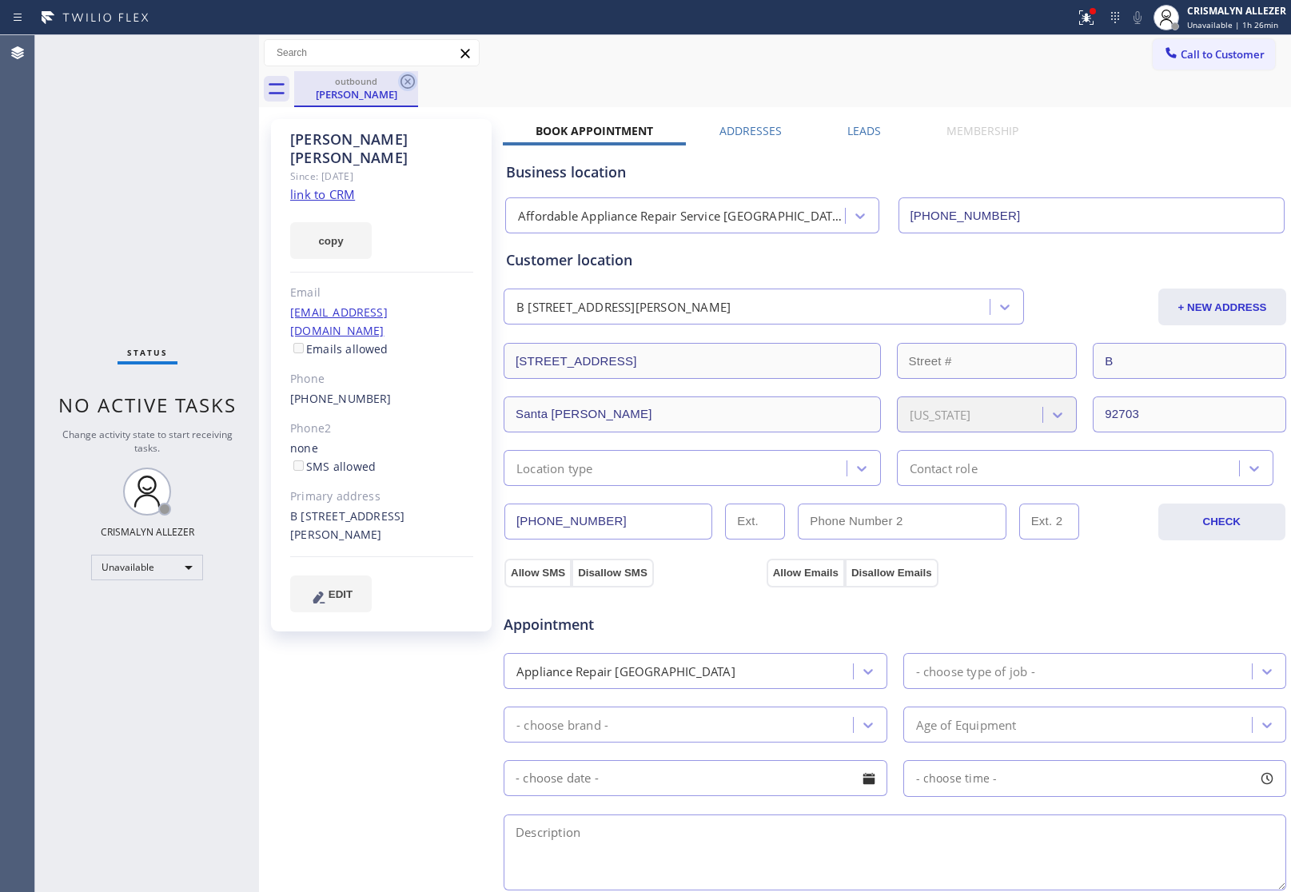
click at [400, 82] on icon at bounding box center [407, 81] width 14 height 14
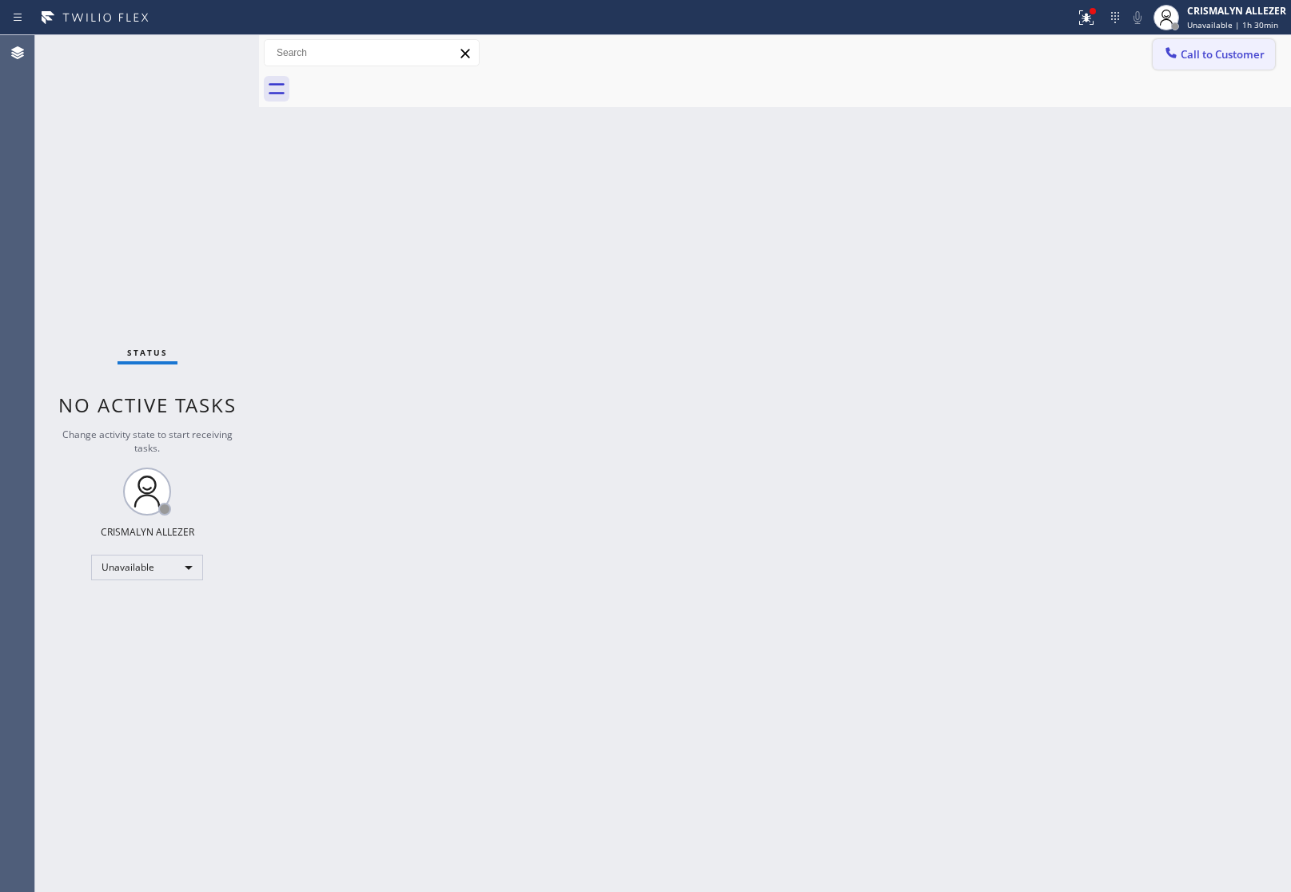
click at [1232, 54] on span "Call to Customer" at bounding box center [1222, 54] width 84 height 14
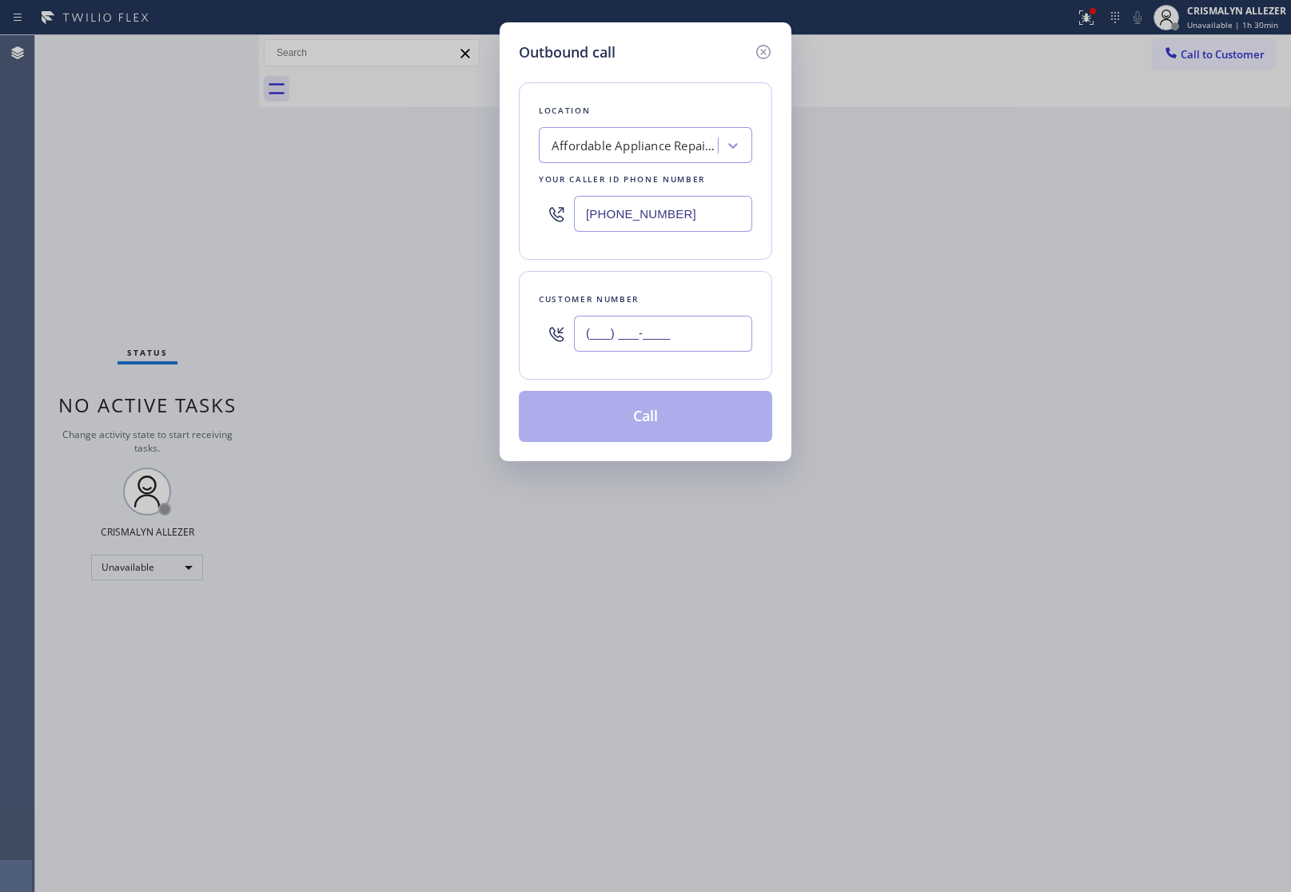
click at [715, 329] on input "(___) ___-____" at bounding box center [663, 334] width 178 height 36
paste input "949) 274-6994"
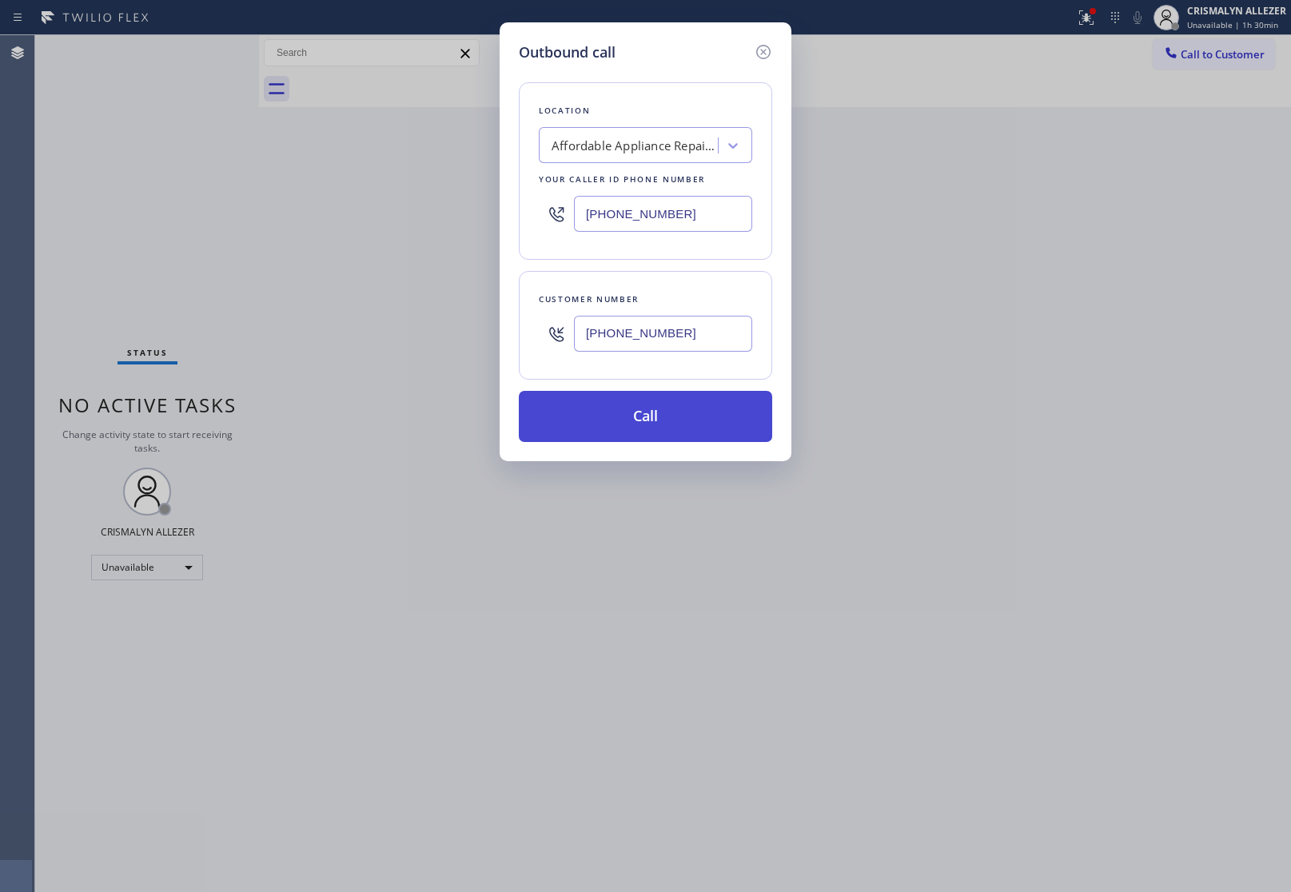
type input "(949) 274-6994"
click at [664, 416] on button "Call" at bounding box center [645, 416] width 253 height 51
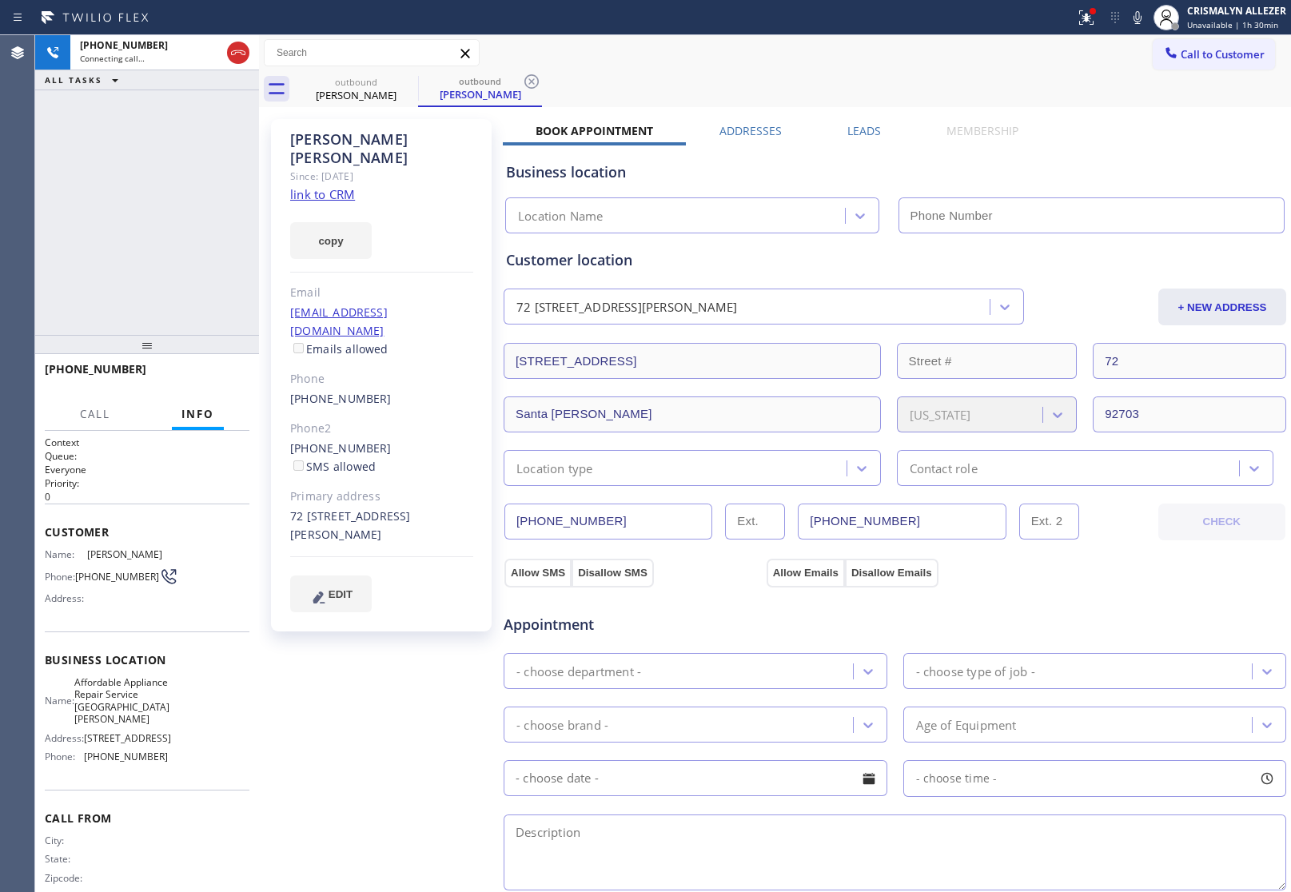
click at [329, 186] on link "link to CRM" at bounding box center [322, 194] width 65 height 16
type input "[PHONE_NUMBER]"
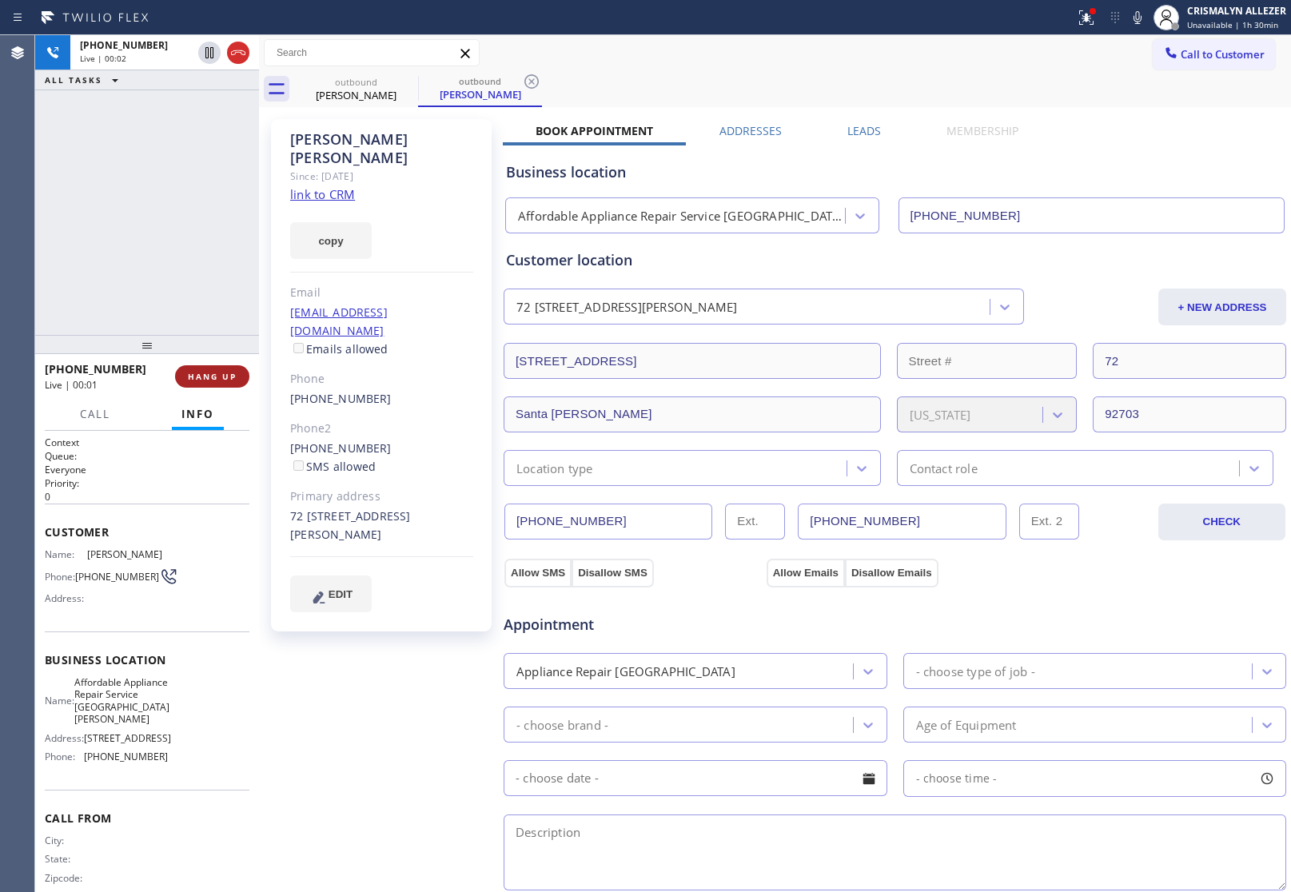
click at [201, 380] on span "HANG UP" at bounding box center [212, 376] width 49 height 11
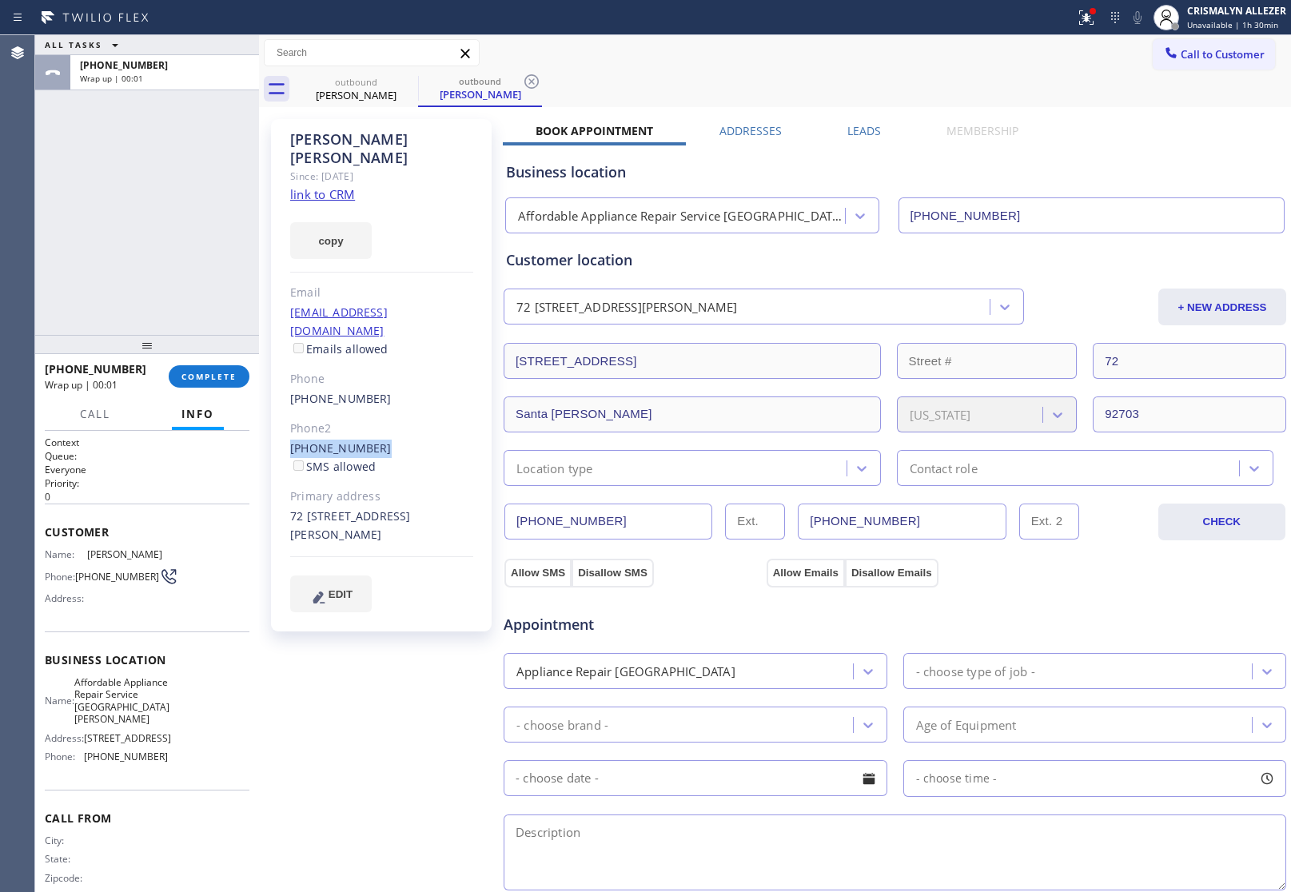
drag, startPoint x: 286, startPoint y: 405, endPoint x: 373, endPoint y: 412, distance: 87.3
click at [373, 412] on div "Nicholas Lee Since: 20 may 2020 link to CRM copy Email twisterpa17@gmail.com Em…" at bounding box center [381, 375] width 221 height 512
copy link "(949) 444-6924"
click at [205, 378] on span "COMPLETE" at bounding box center [208, 376] width 55 height 11
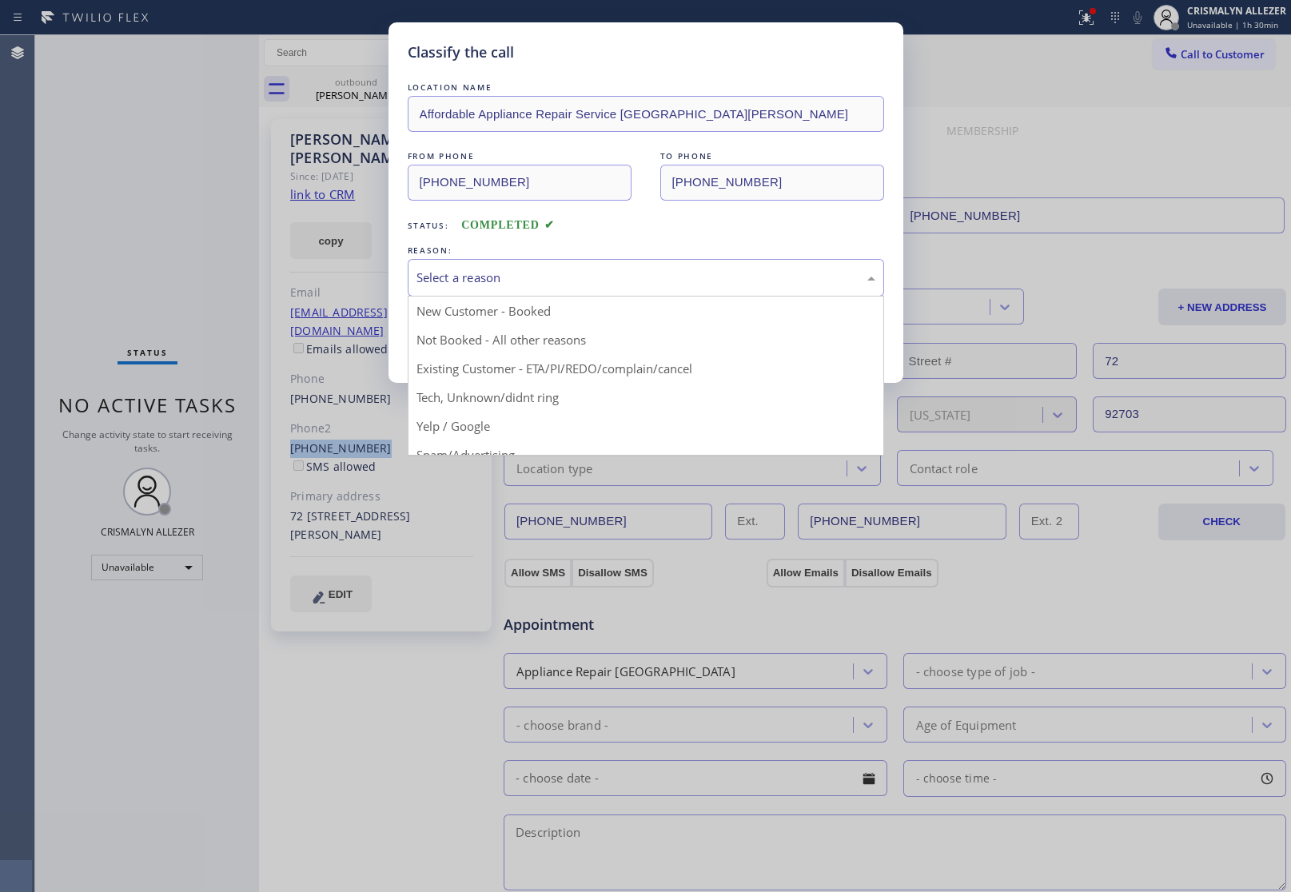
click at [630, 289] on div "Select a reason" at bounding box center [646, 278] width 476 height 38
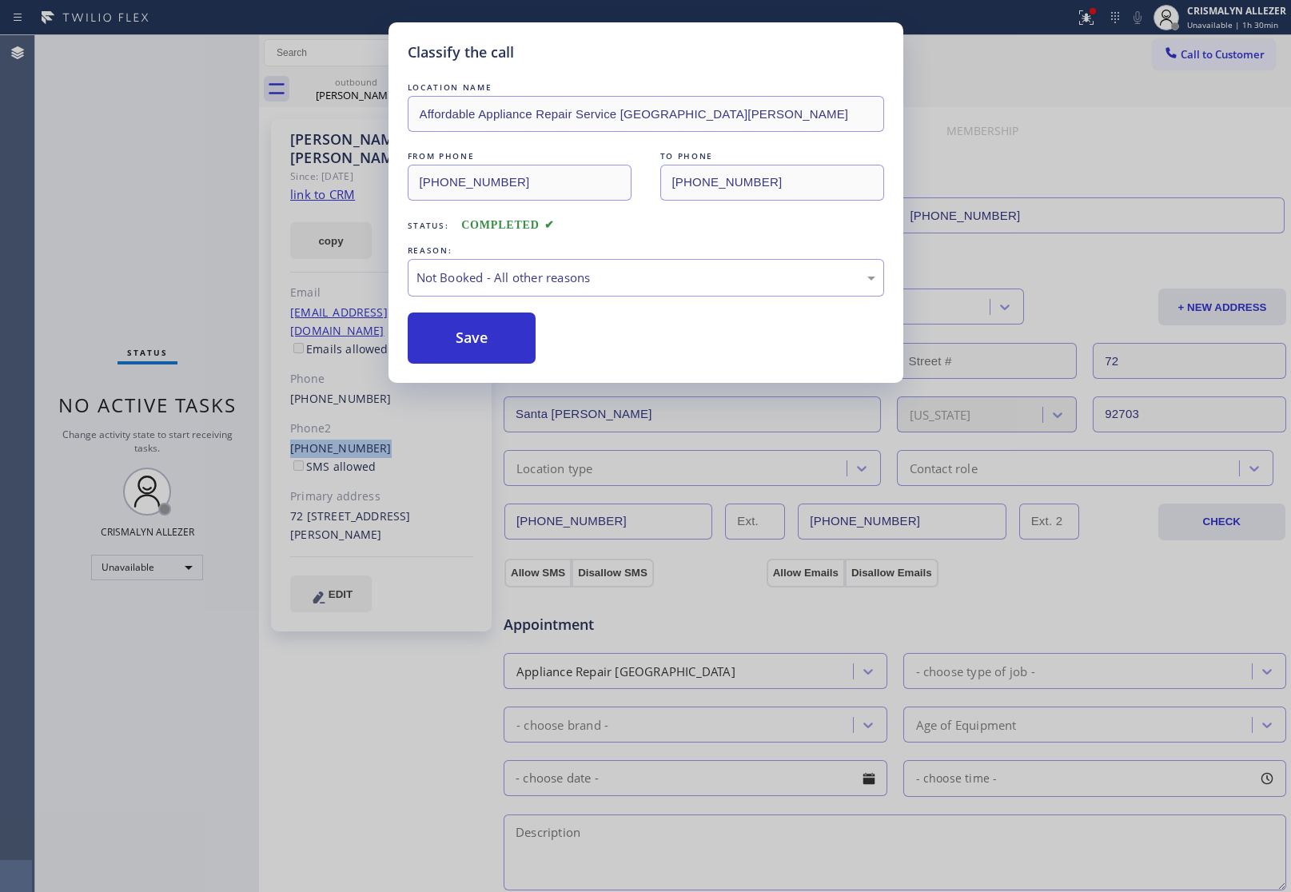
click at [484, 340] on button "Save" at bounding box center [472, 337] width 129 height 51
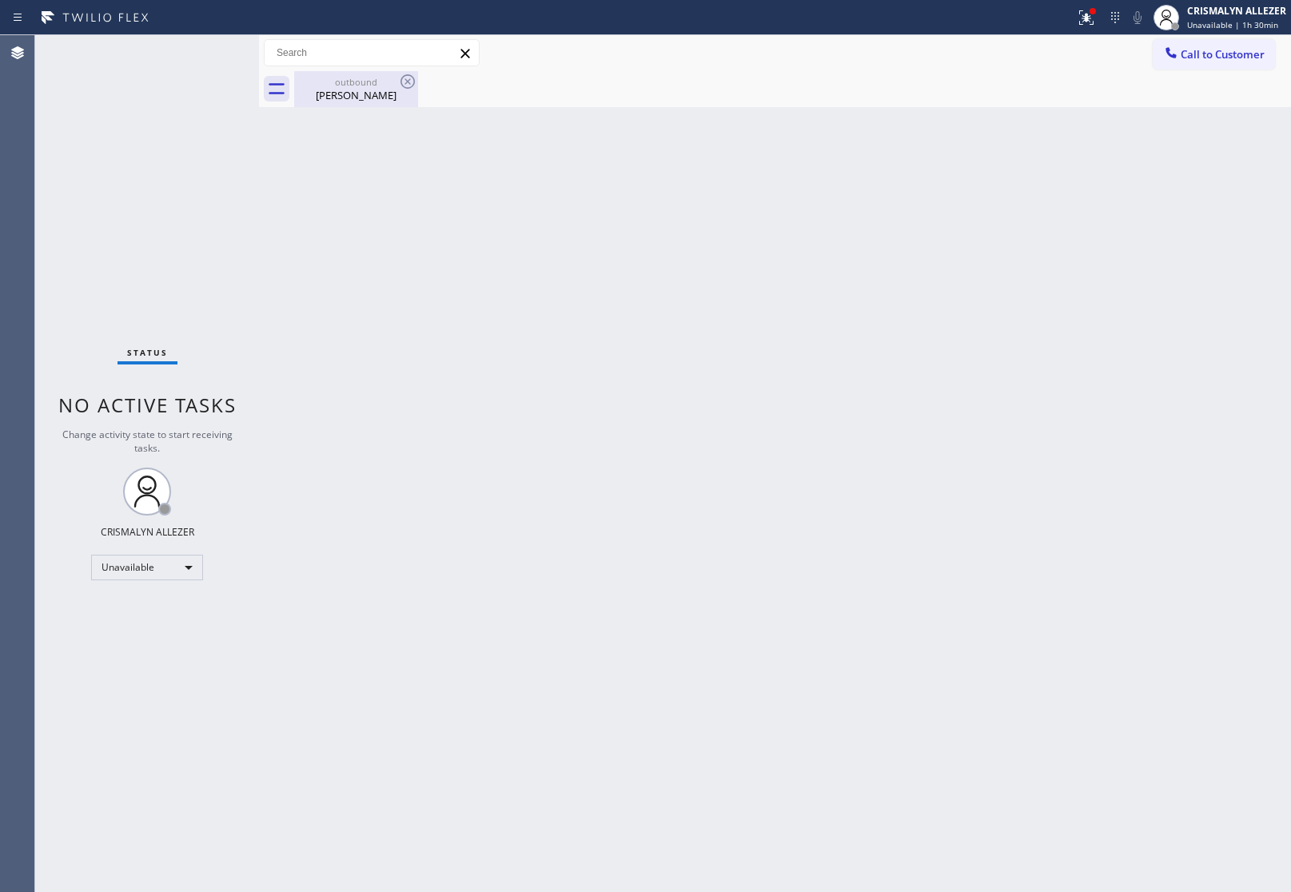
click at [362, 89] on div "Nicholas Lee" at bounding box center [356, 95] width 121 height 14
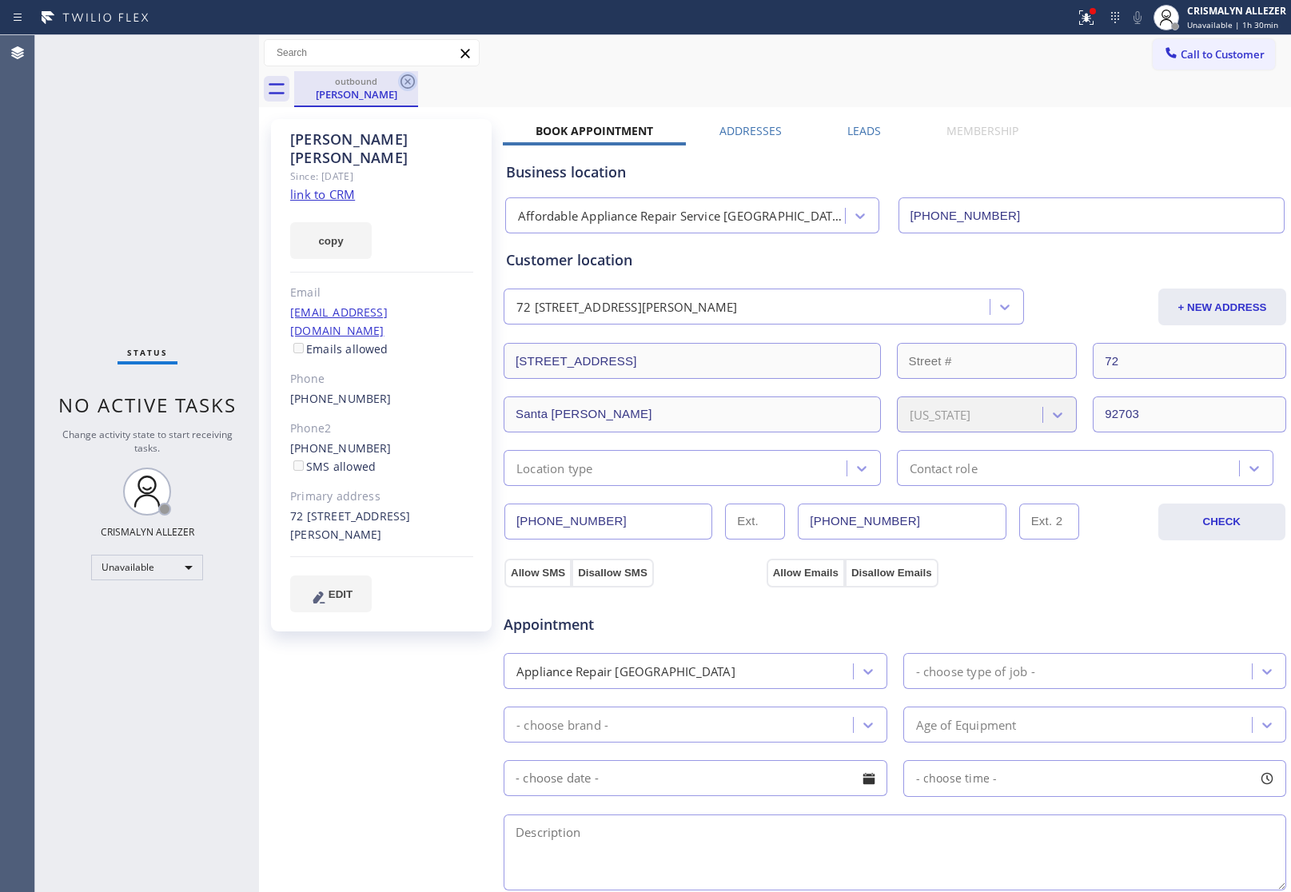
click at [412, 84] on icon at bounding box center [407, 81] width 19 height 19
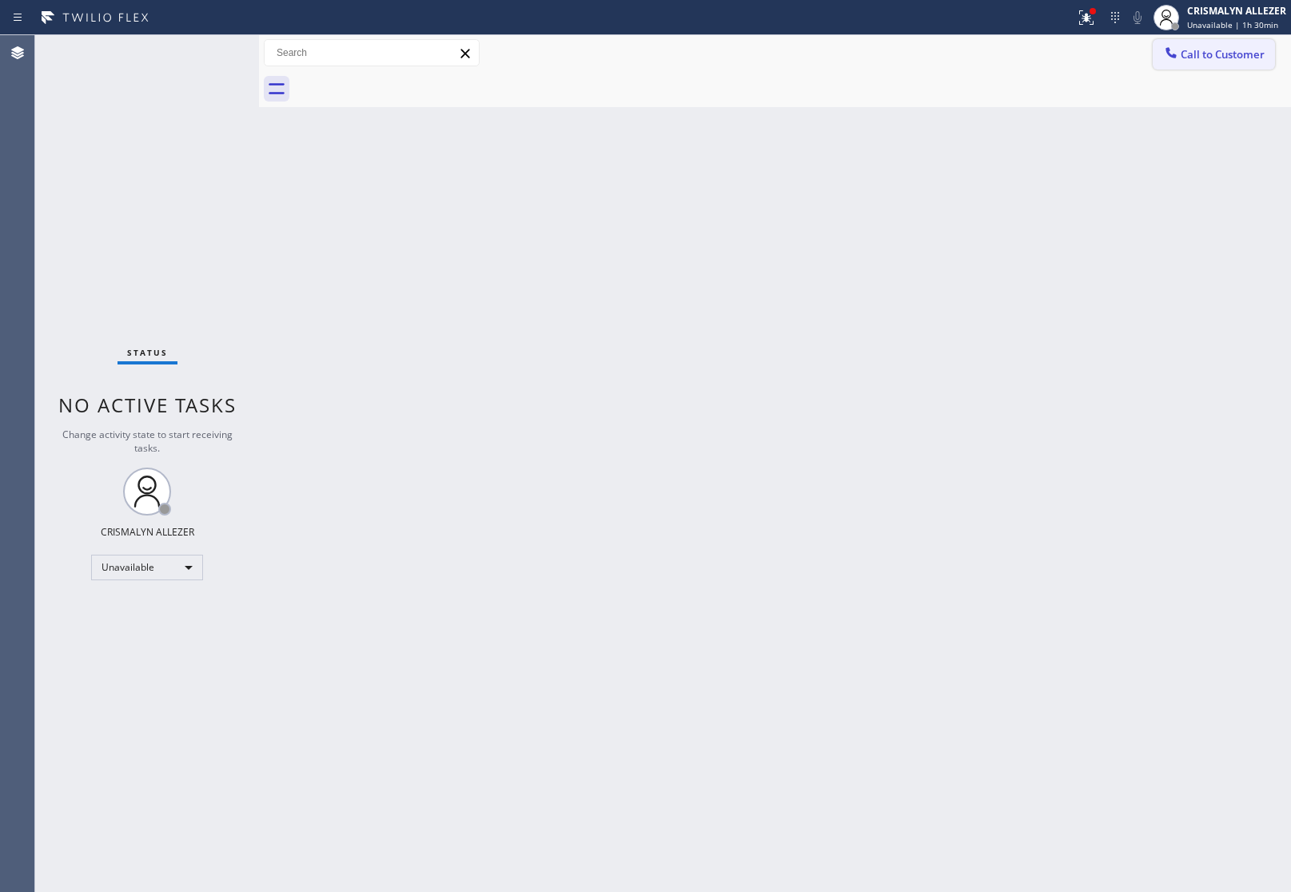
drag, startPoint x: 1217, startPoint y: 58, endPoint x: 1153, endPoint y: 86, distance: 69.5
click at [1212, 62] on button "Call to Customer" at bounding box center [1213, 54] width 122 height 30
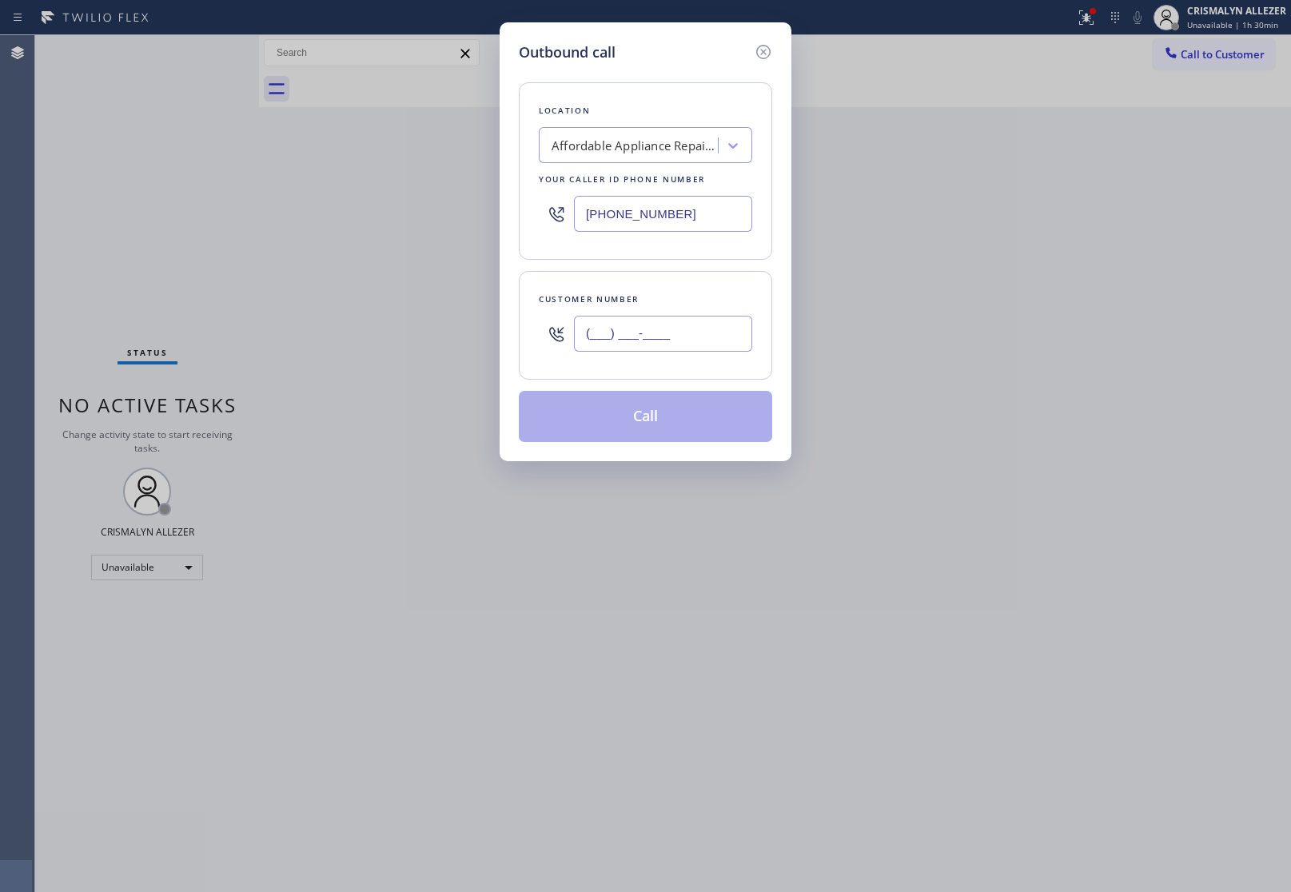
click at [709, 336] on input "(___) ___-____" at bounding box center [663, 334] width 178 height 36
paste input "949) 444-6924"
type input "(949) 444-6924"
click at [703, 366] on div "Customer number (949) 444-6924" at bounding box center [645, 325] width 253 height 109
click at [766, 57] on icon at bounding box center [763, 51] width 19 height 19
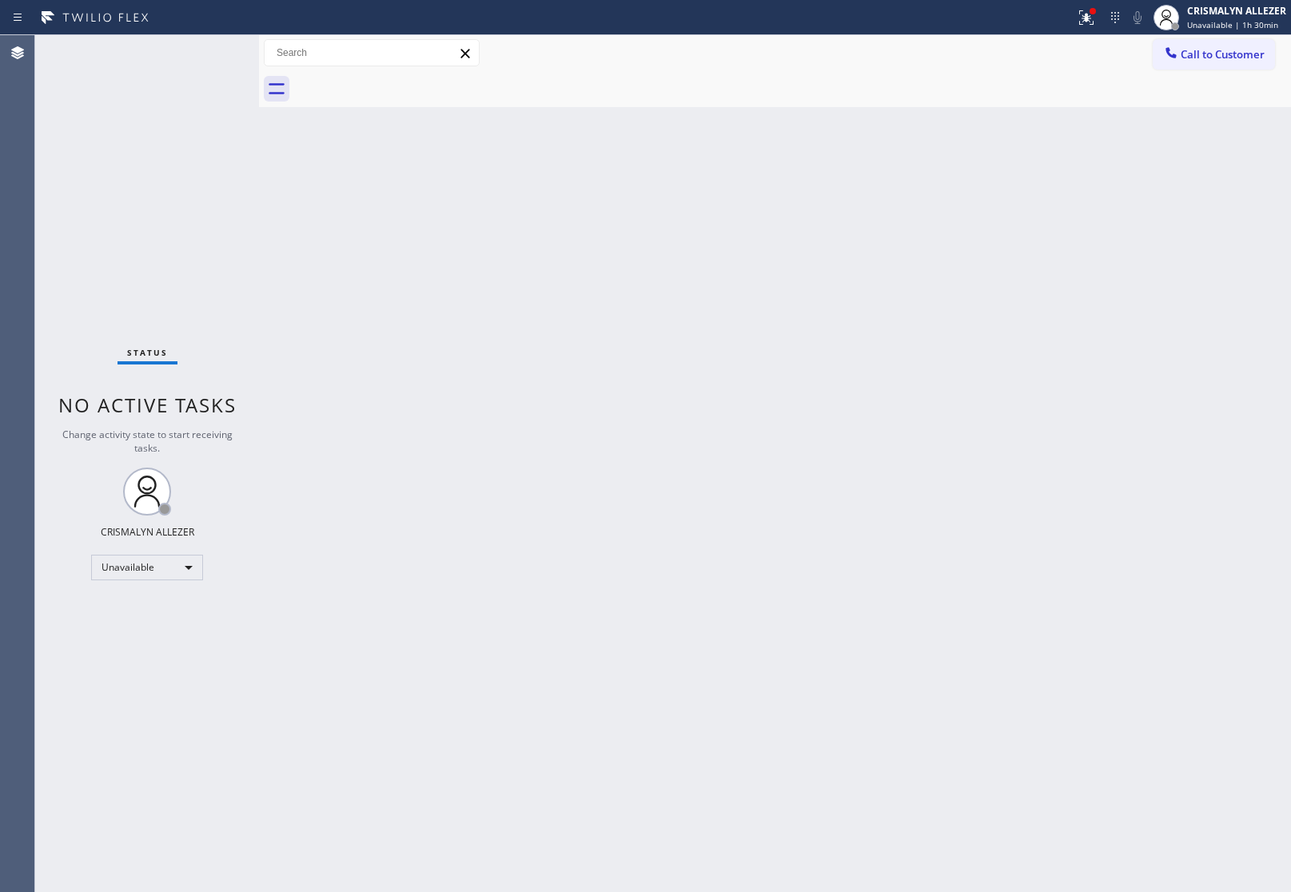
drag, startPoint x: 1244, startPoint y: 65, endPoint x: 1083, endPoint y: 133, distance: 175.5
click at [1243, 65] on button "Call to Customer" at bounding box center [1213, 54] width 122 height 30
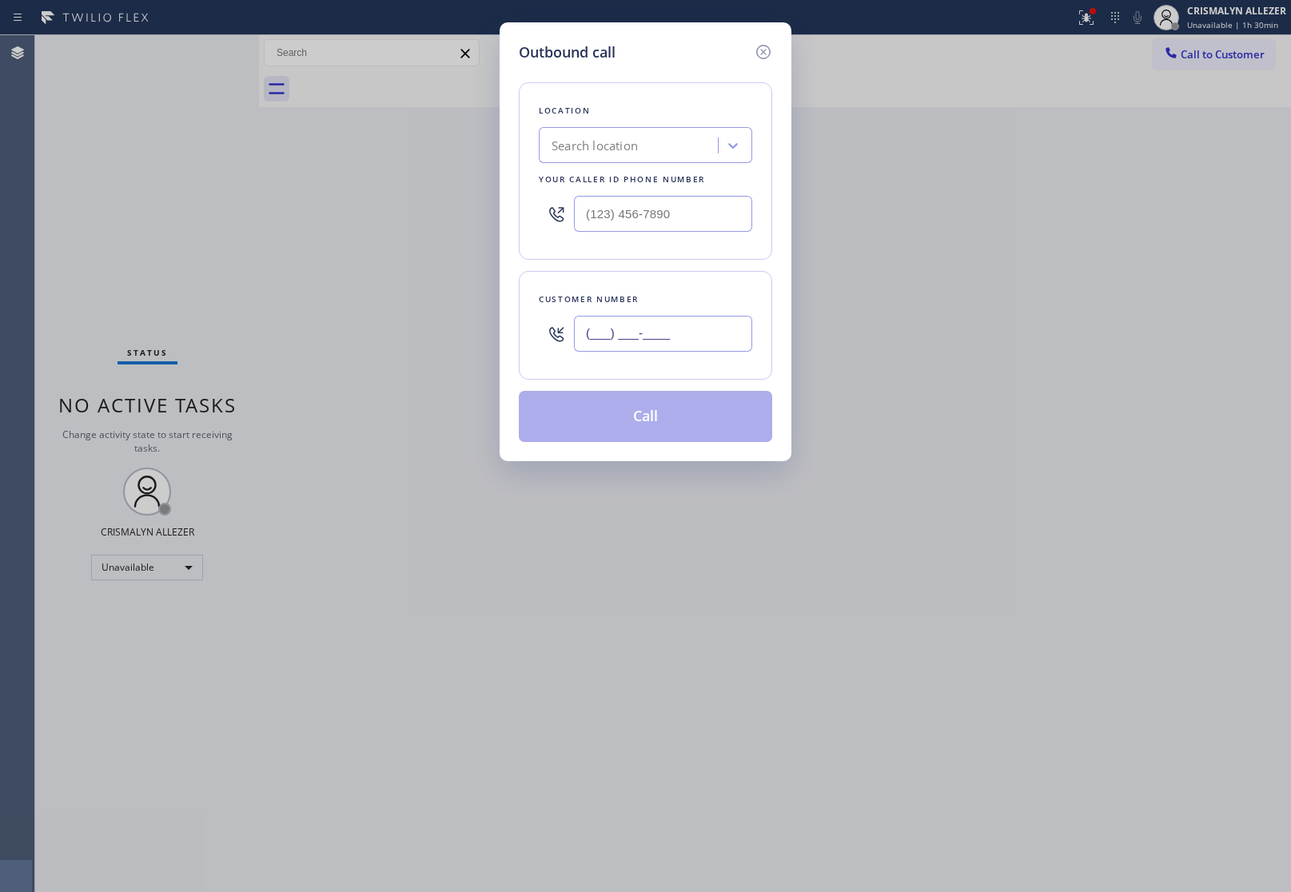
click at [741, 341] on input "(___) ___-____" at bounding box center [663, 334] width 178 height 36
paste input "949) 444-6924"
type input "(949) 444-6924"
click at [688, 220] on input "[PHONE_NUMBER]" at bounding box center [663, 214] width 178 height 36
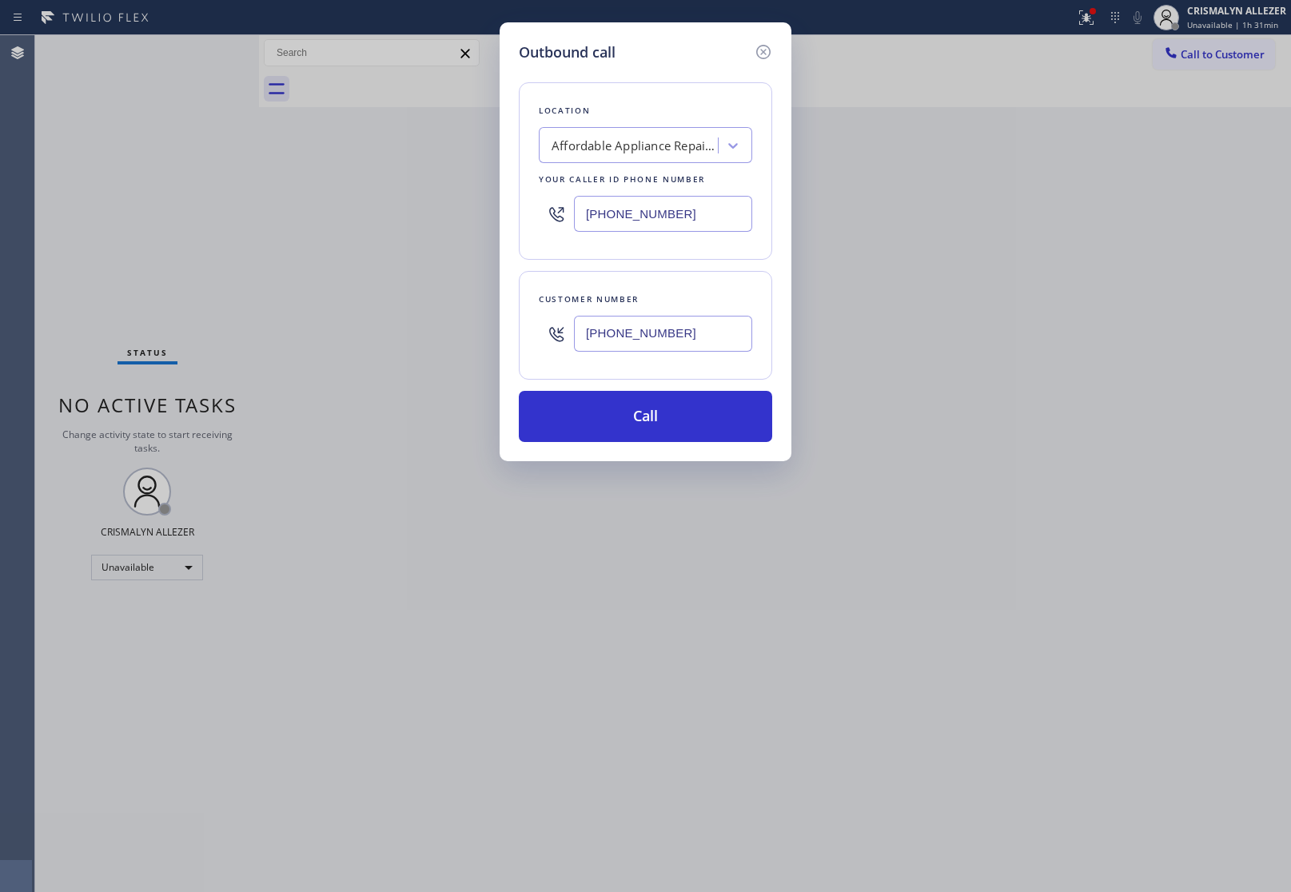
paste input "949) 444-6924"
type input "[PHONE_NUMBER]"
click at [641, 424] on button "Call" at bounding box center [645, 416] width 253 height 51
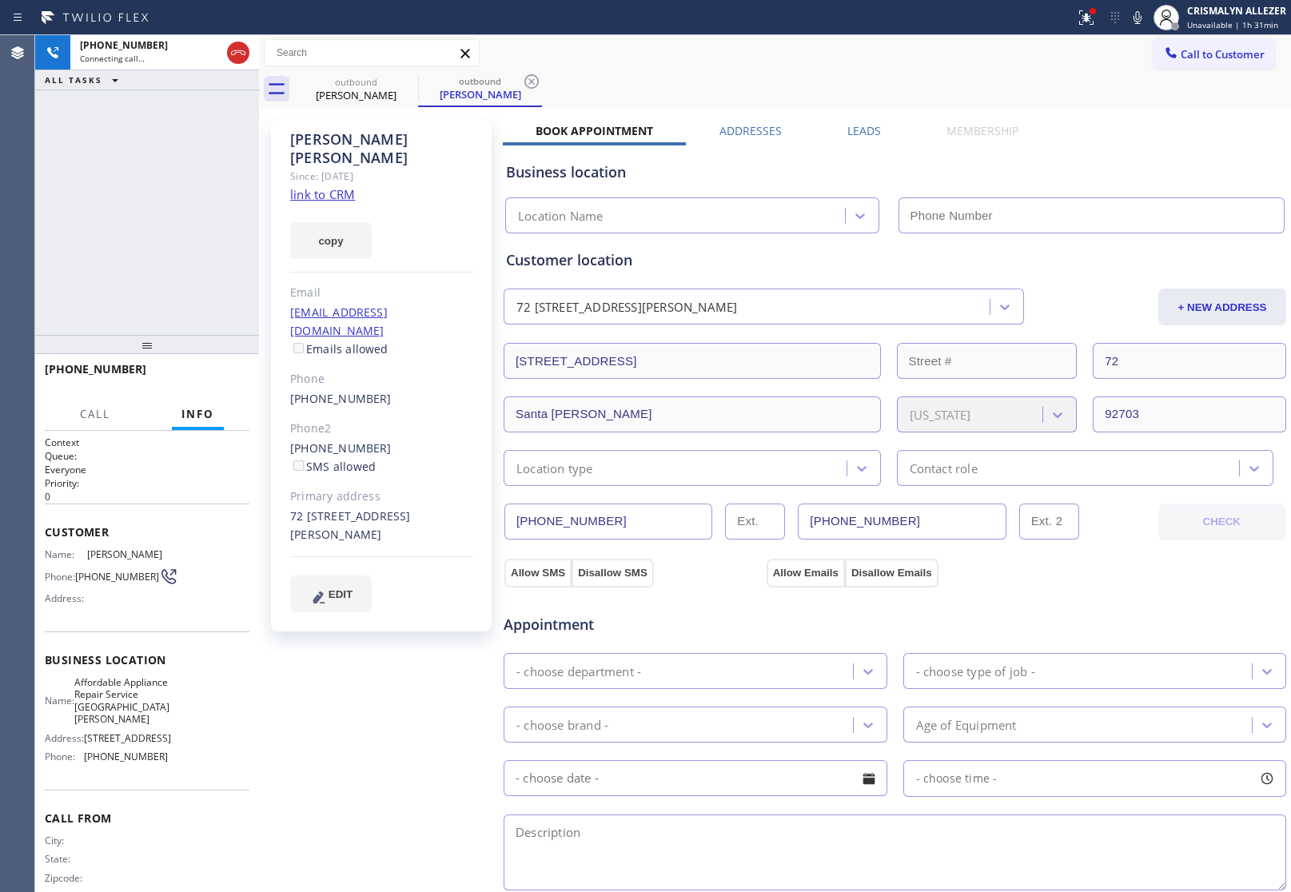
click at [324, 186] on link "link to CRM" at bounding box center [322, 194] width 65 height 16
type input "[PHONE_NUMBER]"
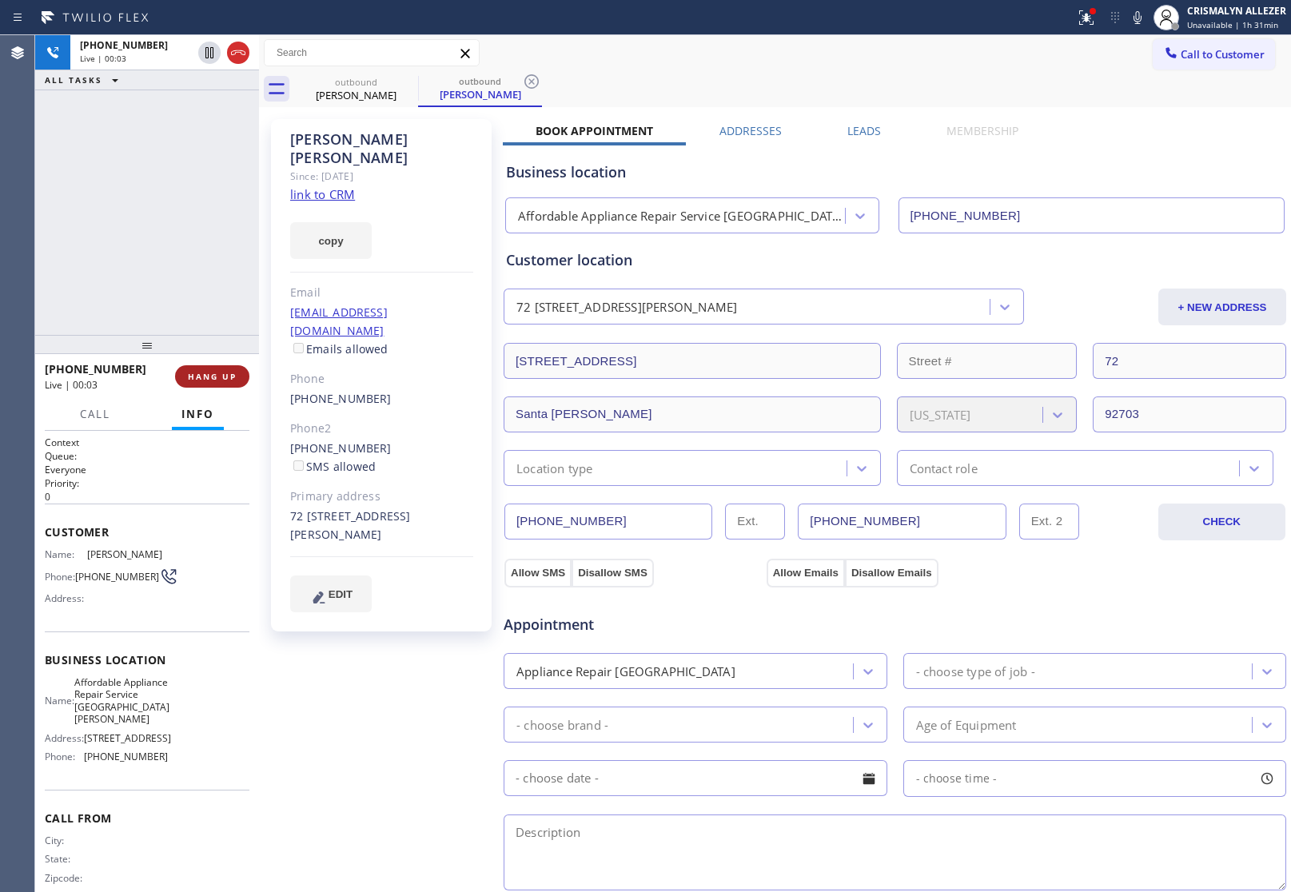
click at [217, 376] on span "HANG UP" at bounding box center [212, 376] width 49 height 11
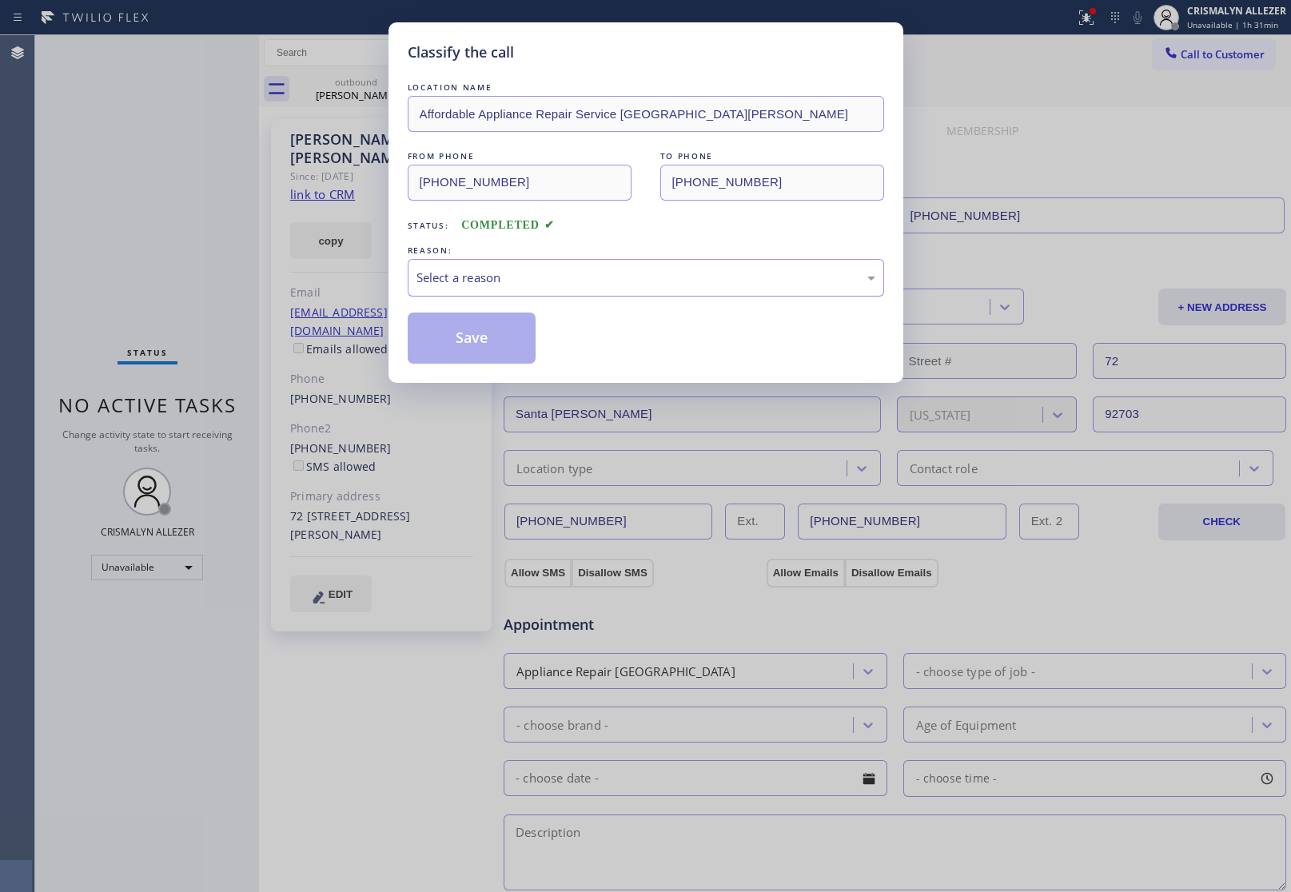
drag, startPoint x: 653, startPoint y: 277, endPoint x: 644, endPoint y: 280, distance: 9.1
click at [644, 280] on div "Select a reason" at bounding box center [645, 278] width 459 height 18
click at [484, 340] on button "Save" at bounding box center [472, 337] width 129 height 51
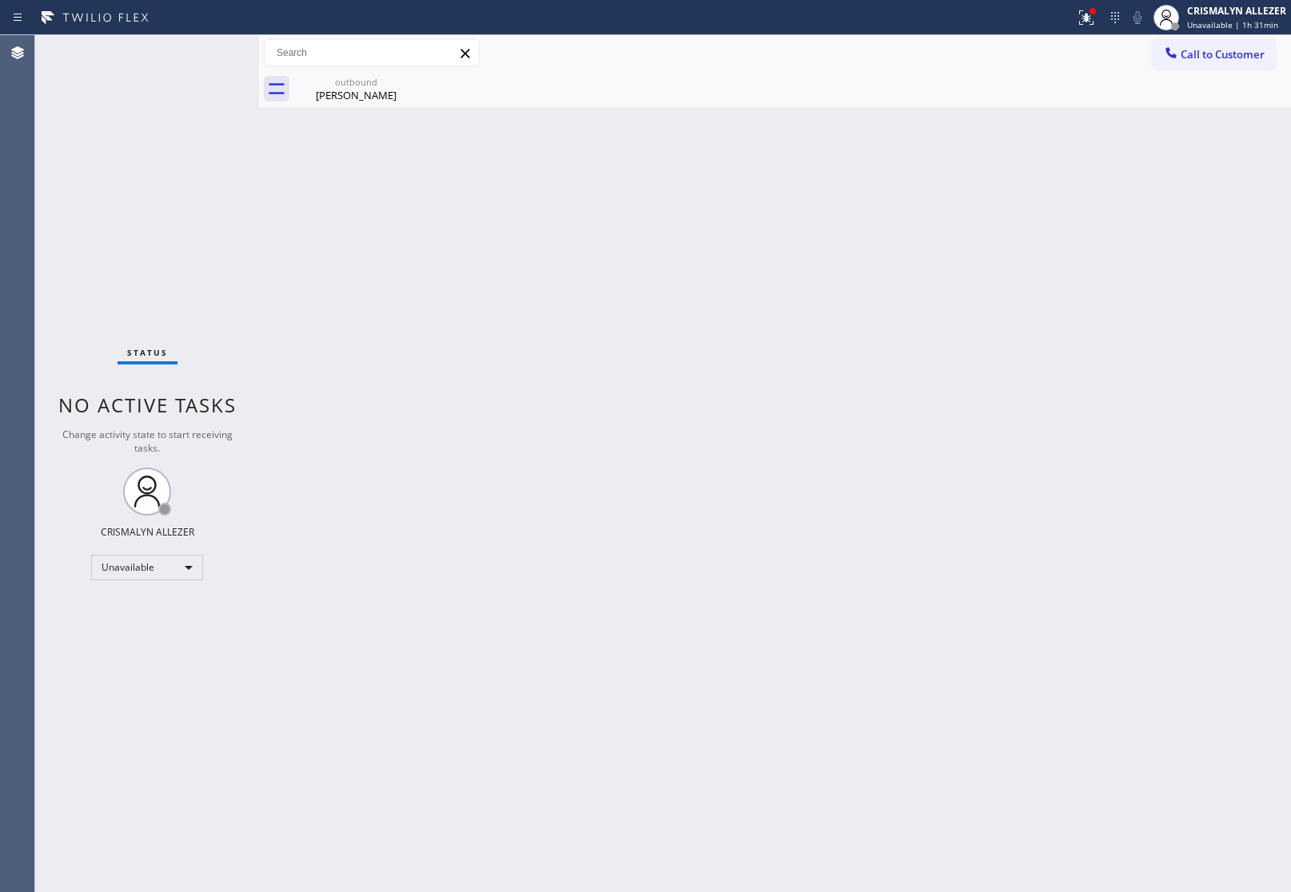
drag, startPoint x: 368, startPoint y: 94, endPoint x: 494, endPoint y: 118, distance: 127.7
click at [368, 94] on div "Nicholas Lee" at bounding box center [356, 95] width 121 height 14
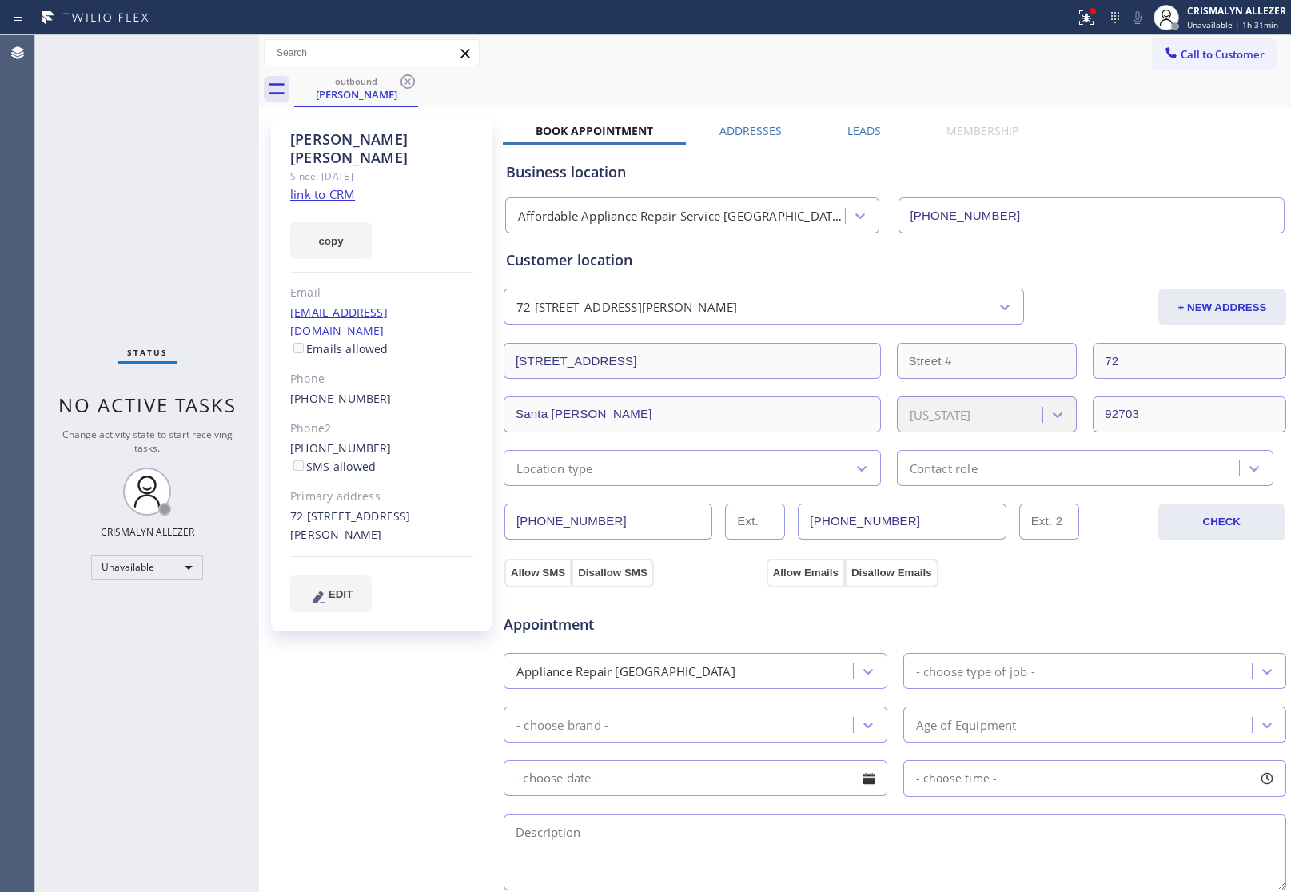
click at [857, 130] on label "Leads" at bounding box center [864, 130] width 34 height 15
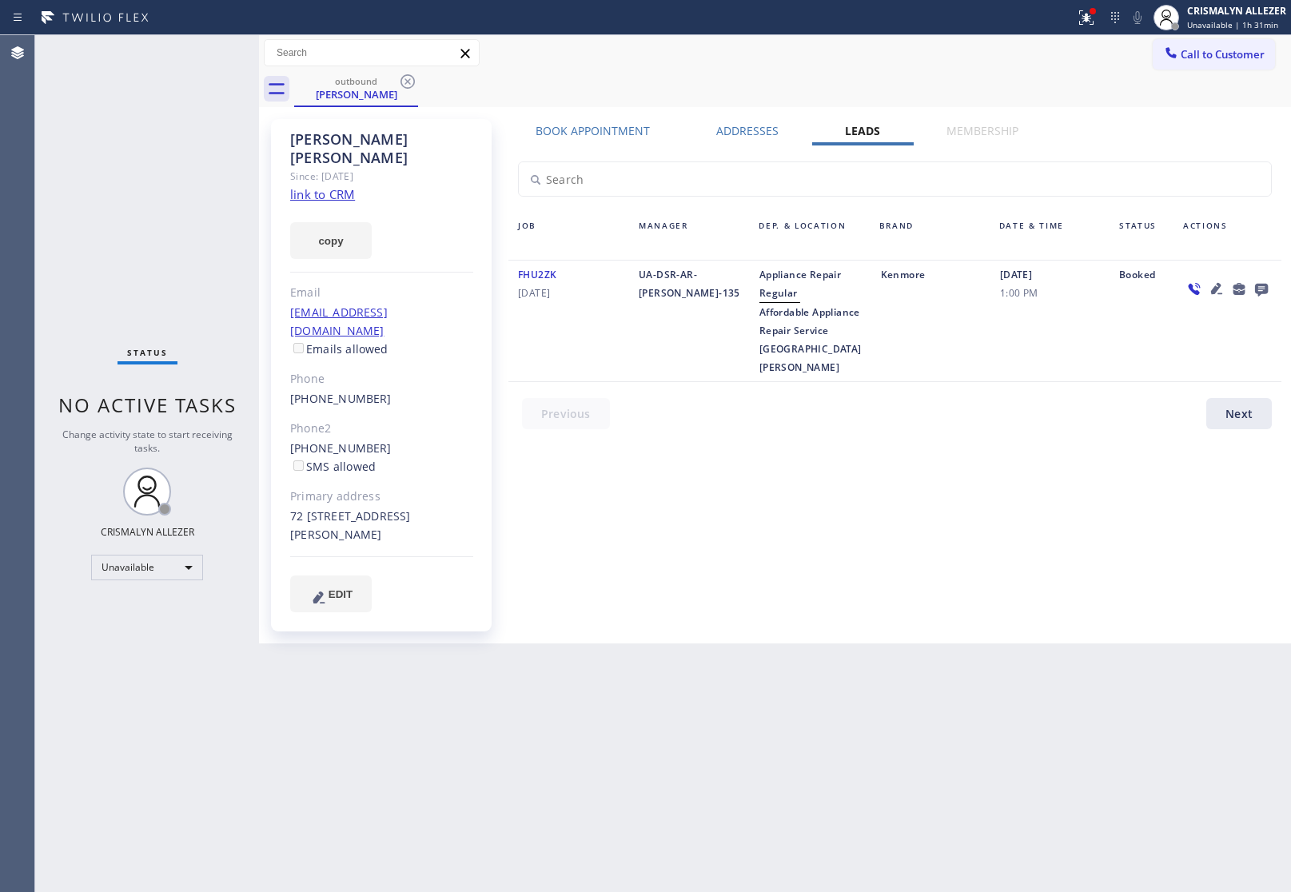
click at [1259, 285] on icon at bounding box center [1261, 290] width 13 height 13
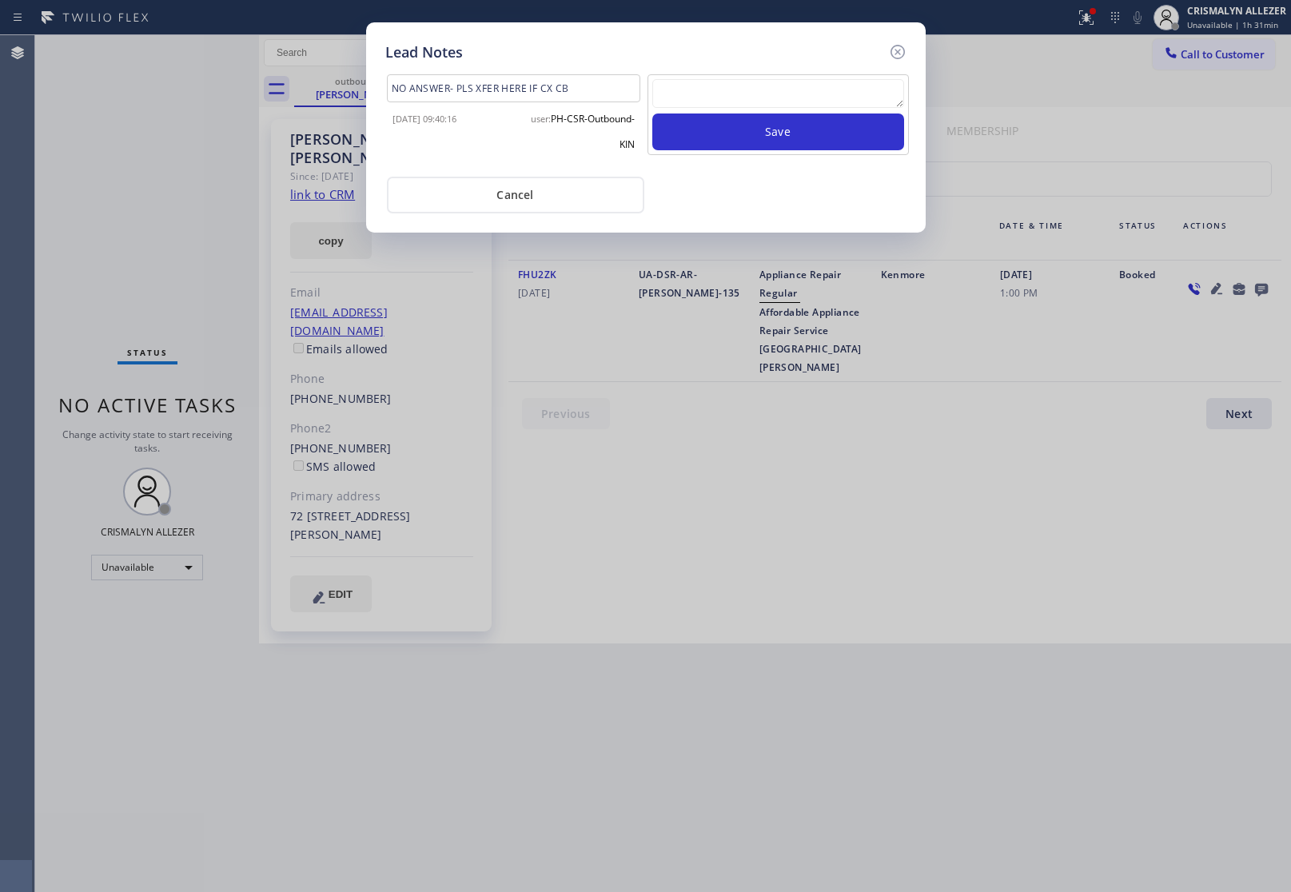
click at [762, 93] on textarea at bounding box center [778, 93] width 252 height 29
paste textarea "no answer | pls xfer here cx cb"
type textarea "no answer | pls xfer here cx cb"
click at [752, 129] on button "Save" at bounding box center [778, 131] width 252 height 37
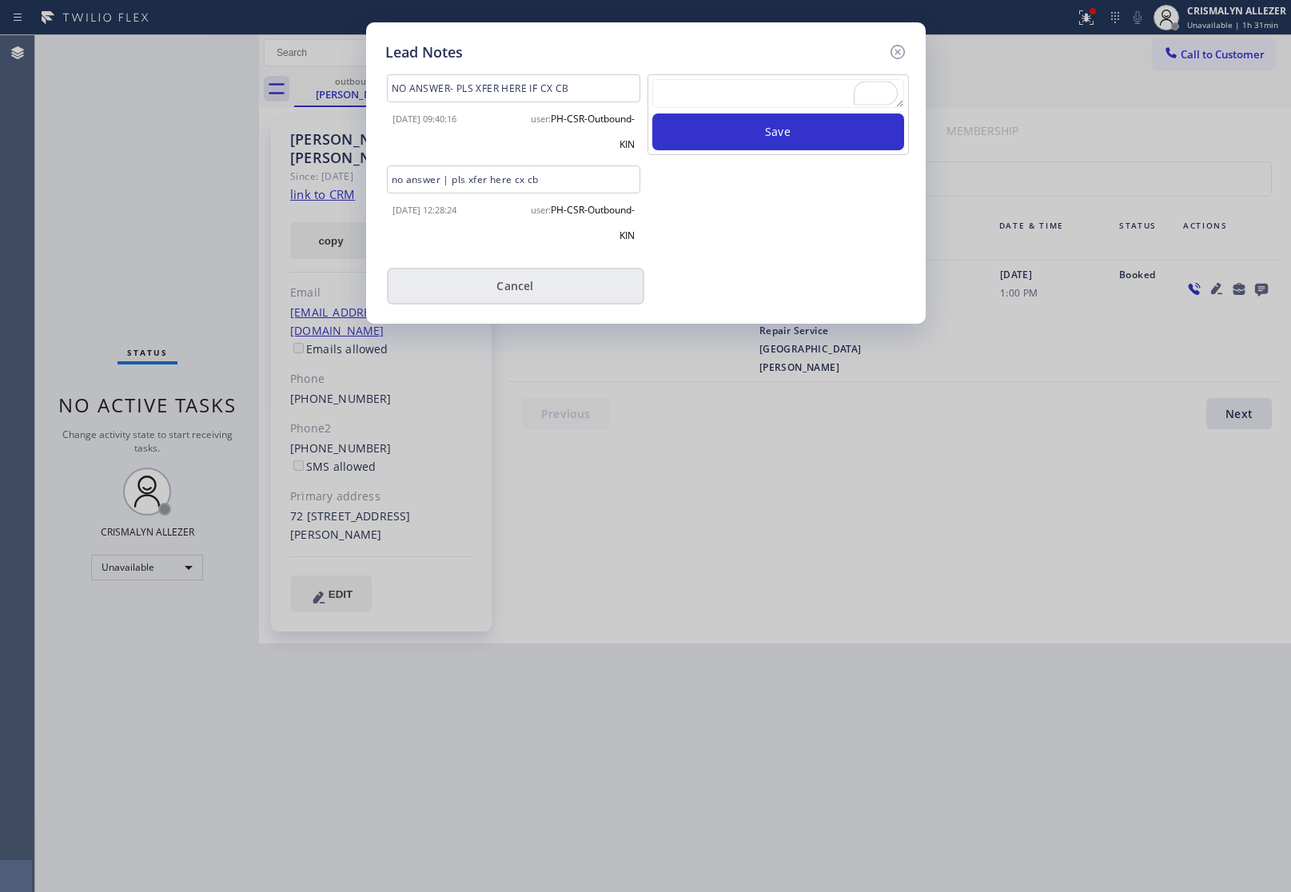
click at [514, 300] on button "Cancel" at bounding box center [515, 286] width 257 height 37
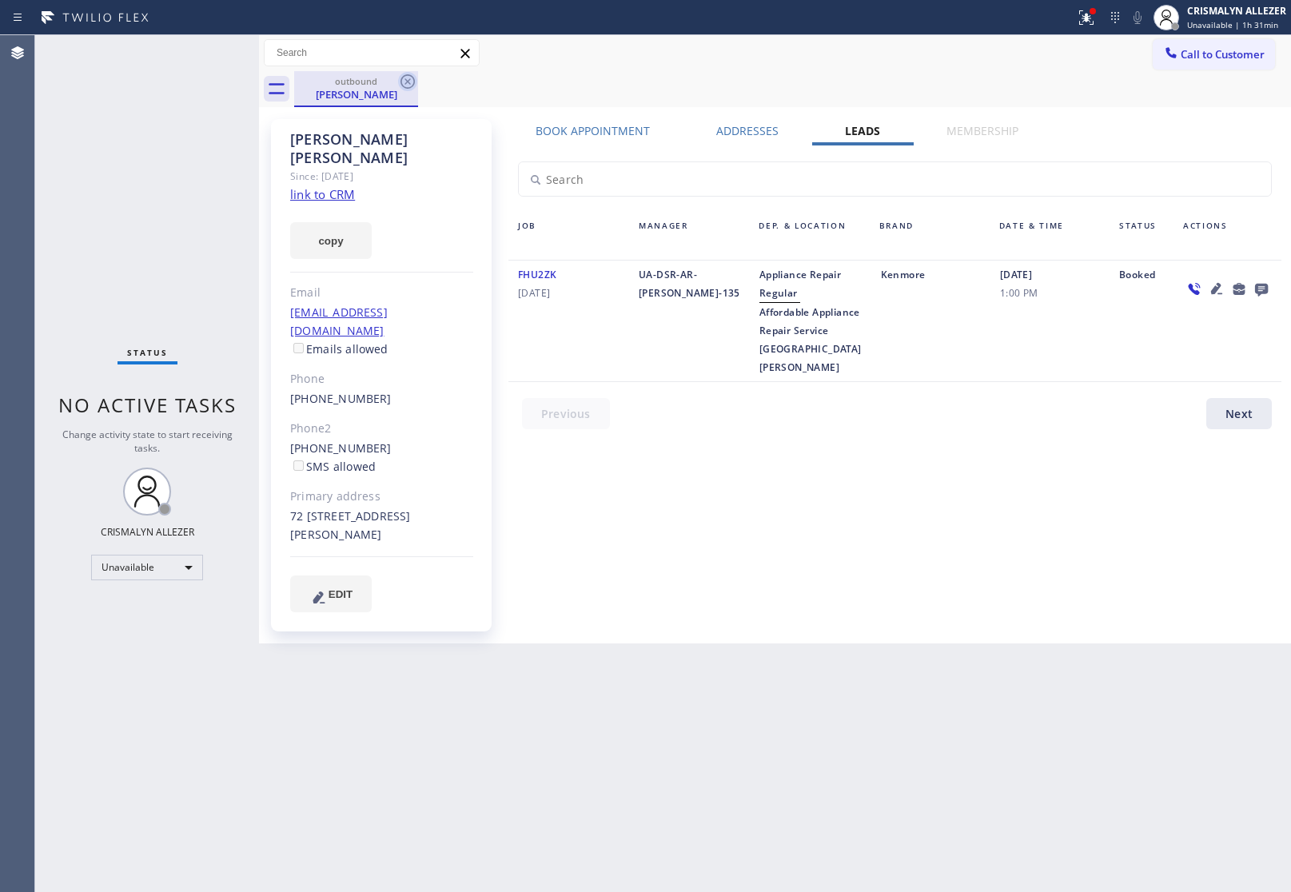
click at [402, 77] on icon at bounding box center [407, 81] width 14 height 14
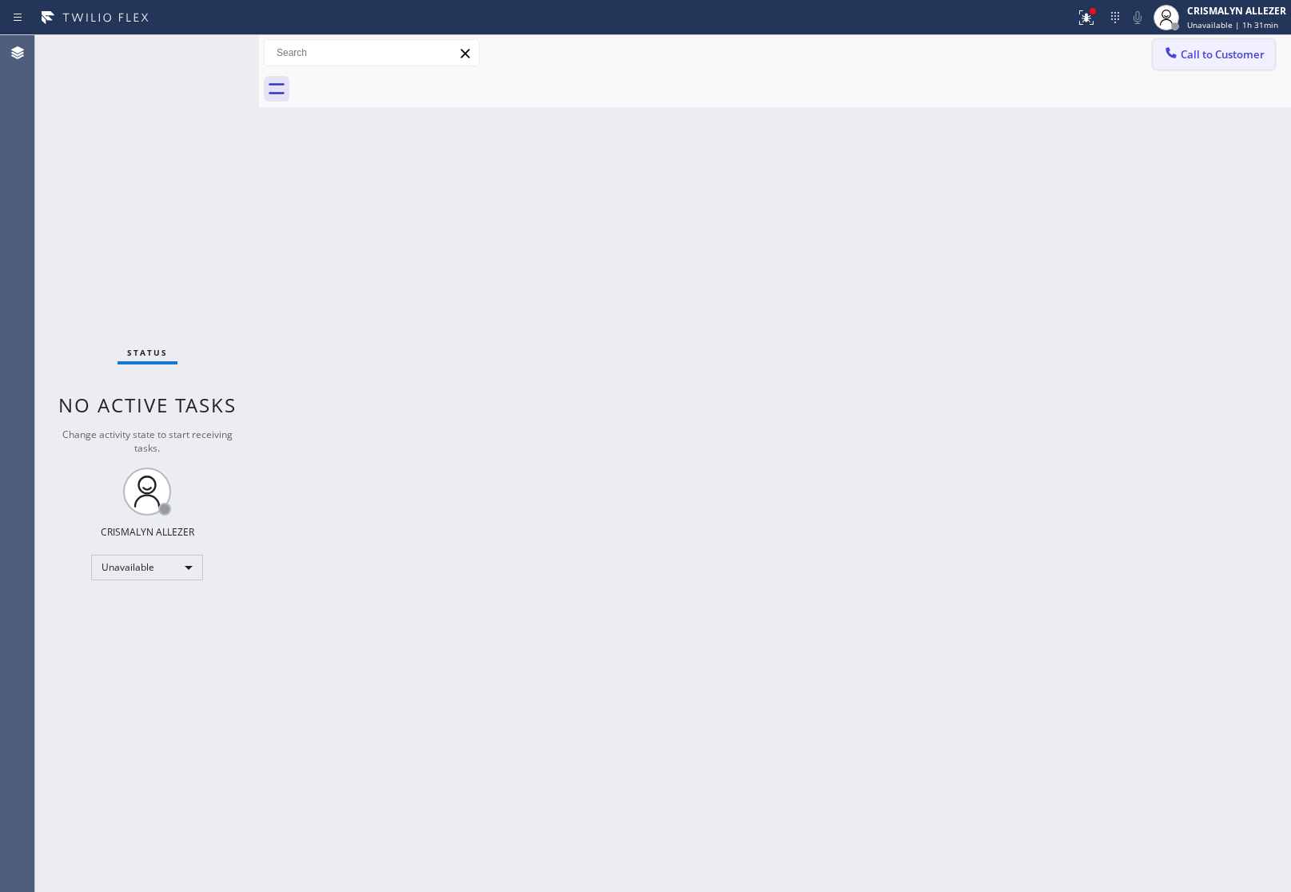
click at [1244, 52] on span "Call to Customer" at bounding box center [1222, 54] width 84 height 14
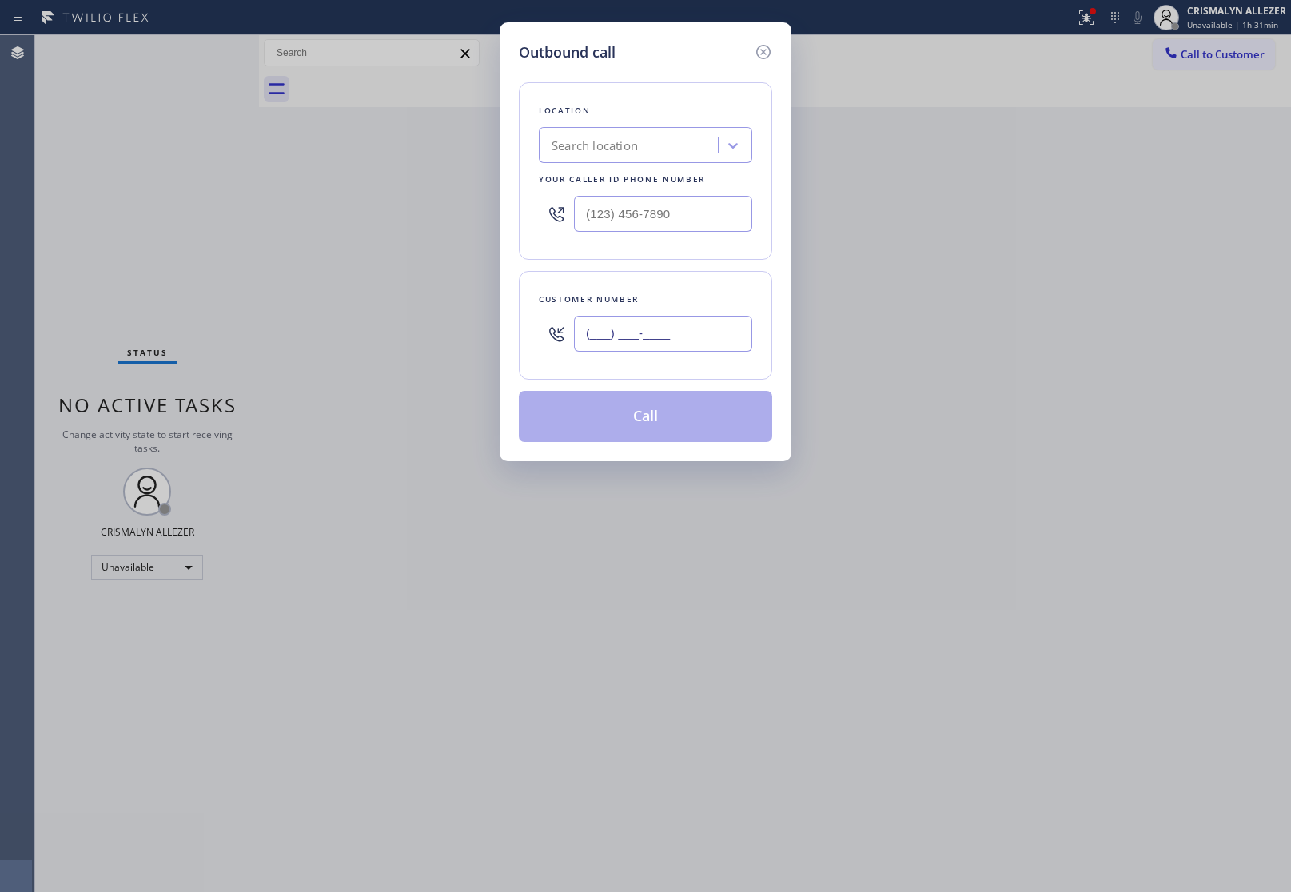
click at [685, 317] on input "(___) ___-____" at bounding box center [663, 334] width 178 height 36
paste input "714) 328-9775"
type input "(714) 328-9775"
click at [707, 214] on input "(___) ___-____" at bounding box center [663, 214] width 178 height 36
paste input "657) 213-3531"
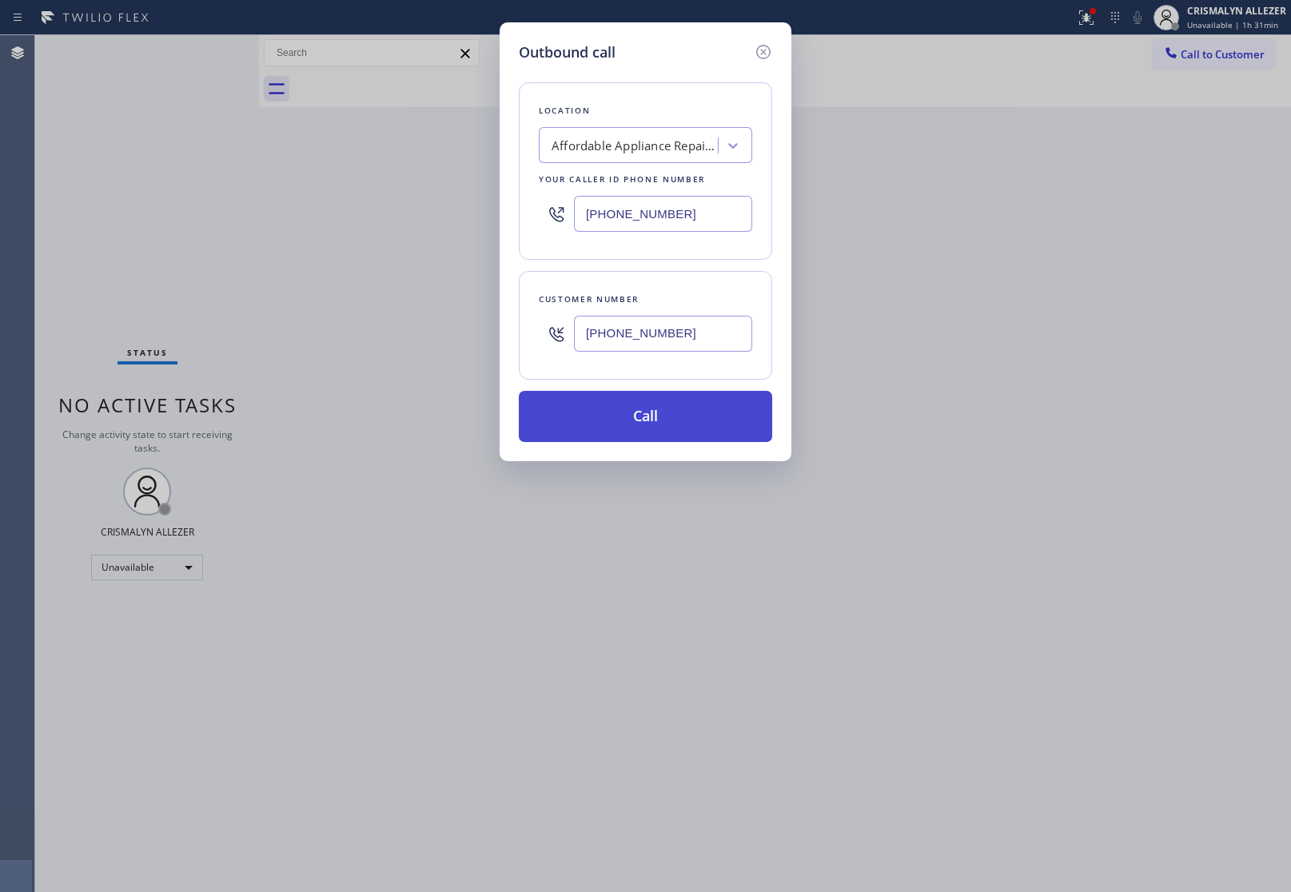
type input "[PHONE_NUMBER]"
click at [659, 405] on button "Call" at bounding box center [645, 416] width 253 height 51
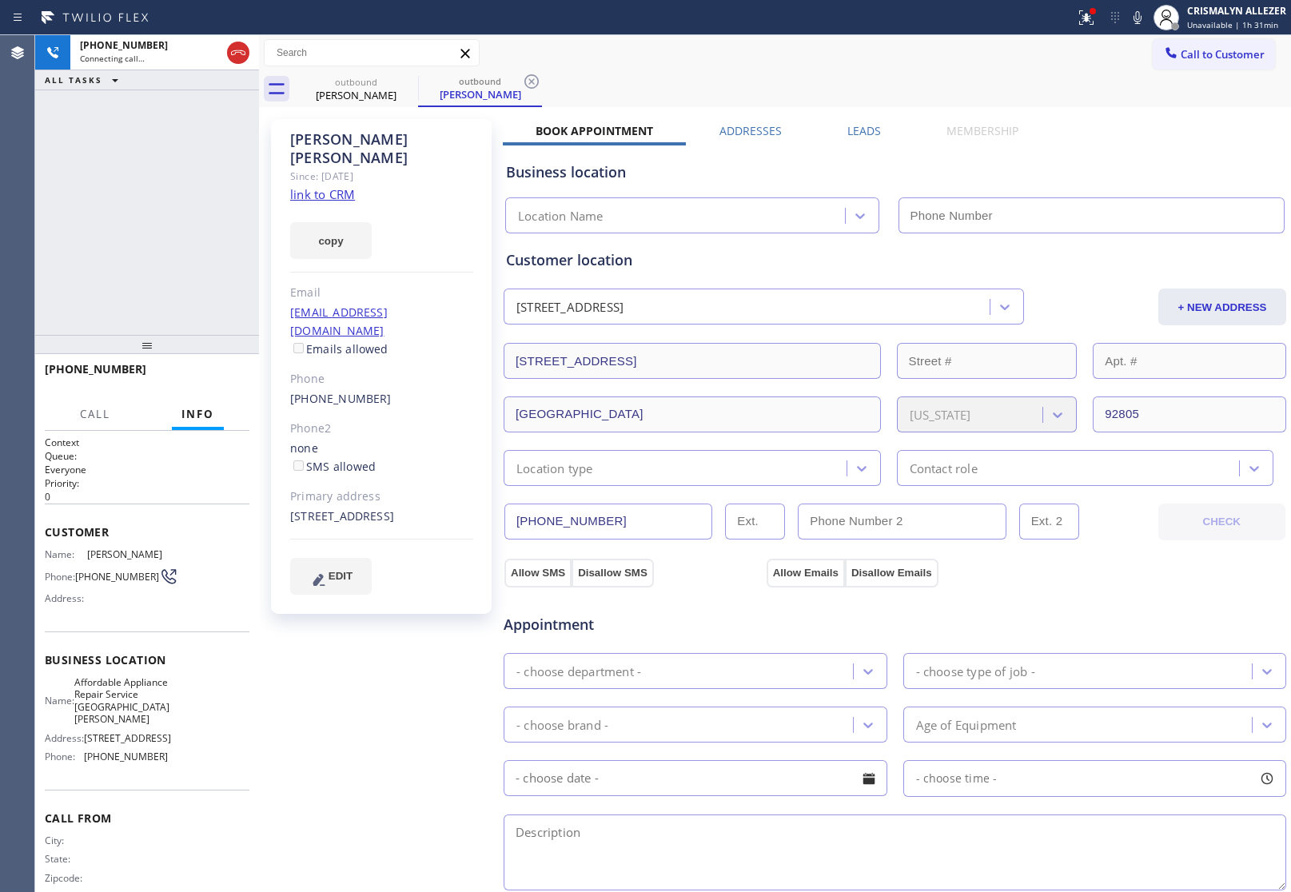
click at [305, 186] on link "link to CRM" at bounding box center [322, 194] width 65 height 16
type input "[PHONE_NUMBER]"
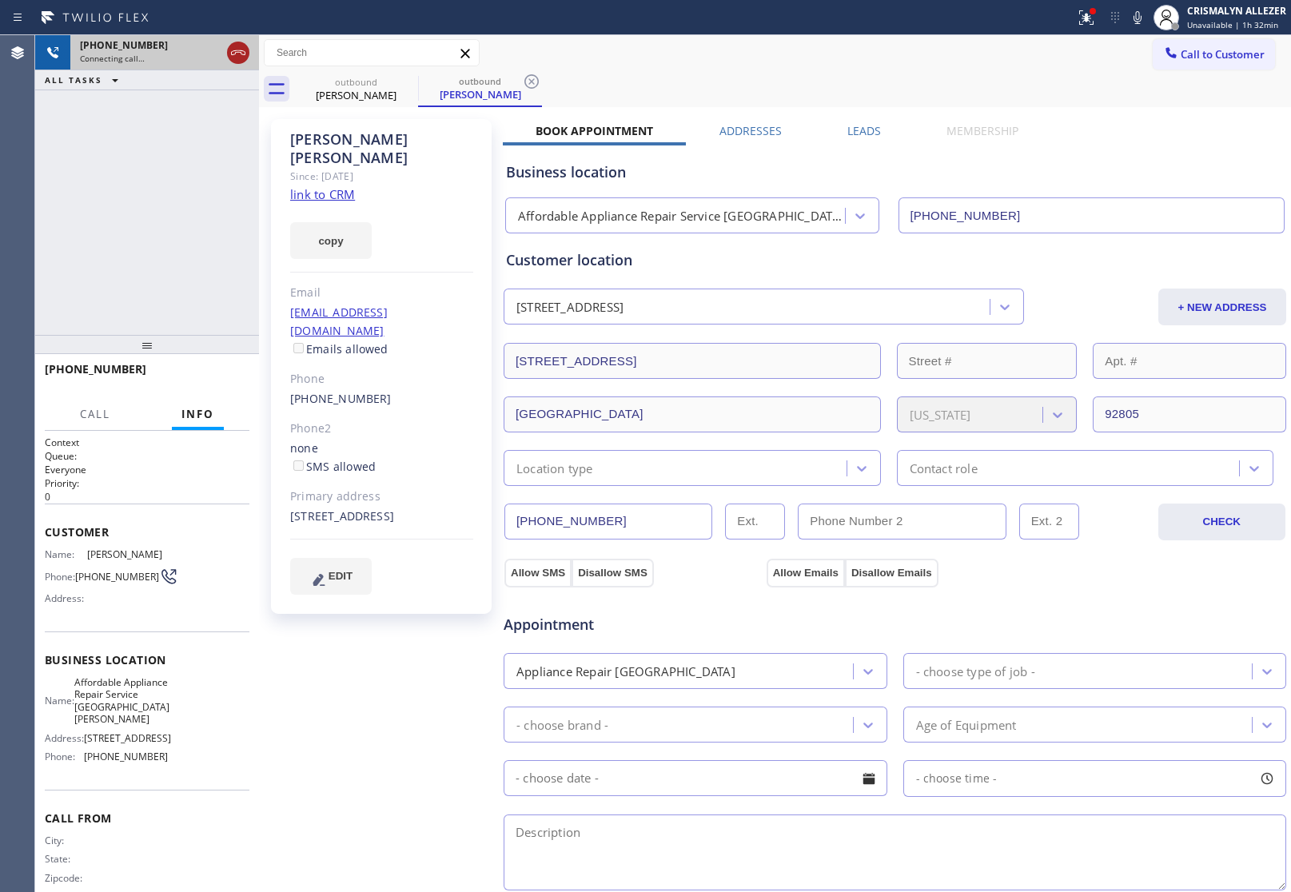
click at [237, 52] on icon at bounding box center [238, 52] width 14 height 5
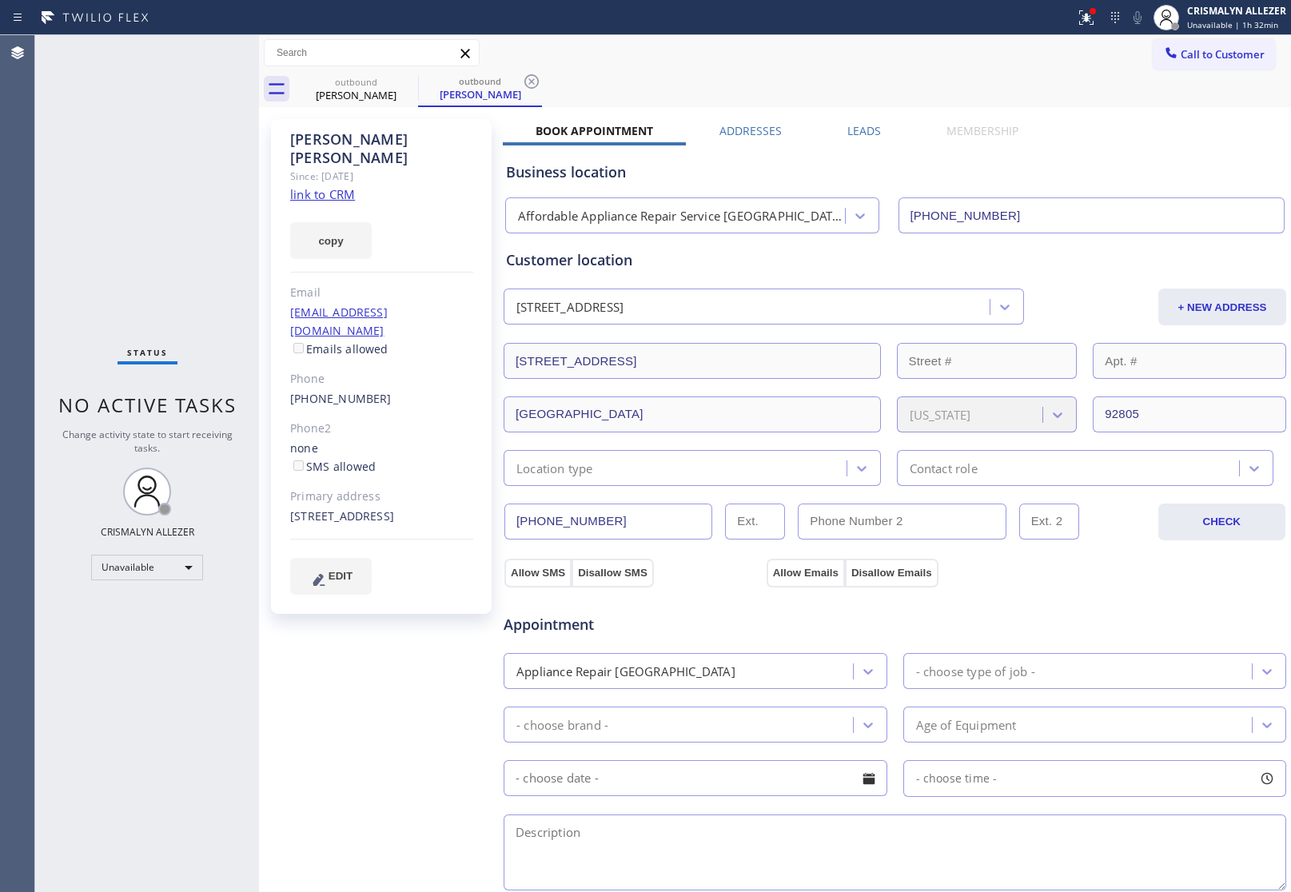
click at [863, 129] on label "Leads" at bounding box center [864, 130] width 34 height 15
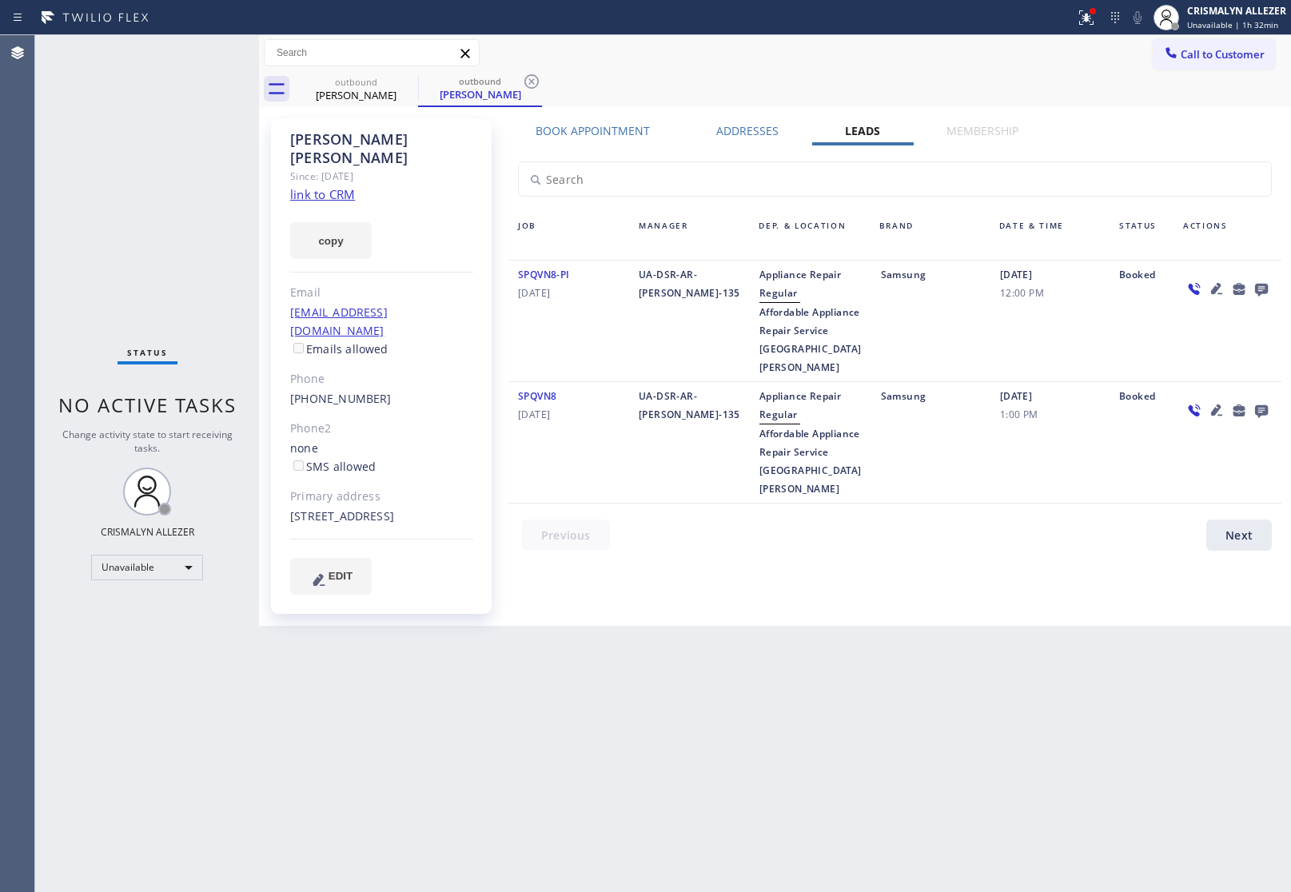
click at [1264, 285] on icon at bounding box center [1261, 290] width 13 height 13
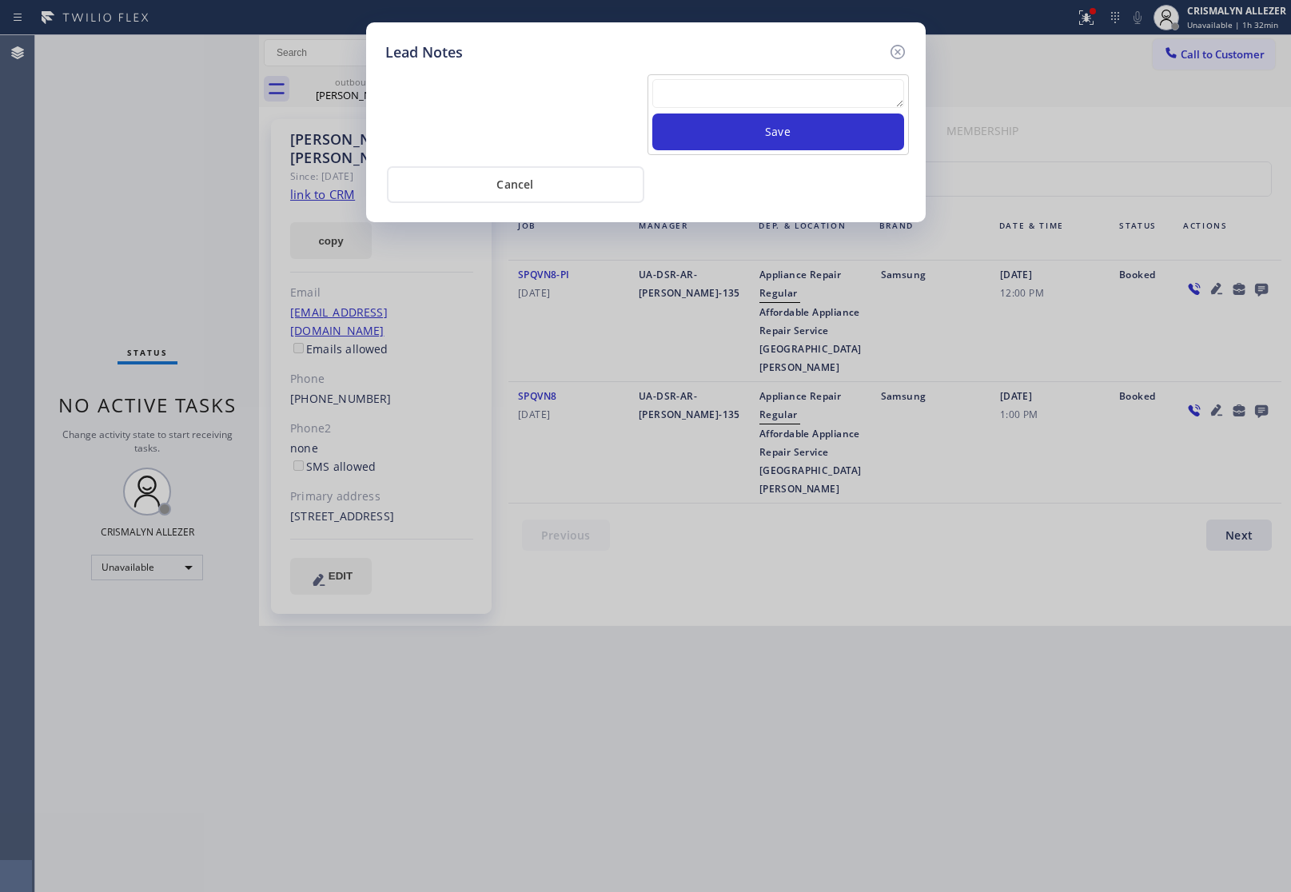
click at [744, 94] on textarea at bounding box center [778, 93] width 252 height 29
paste textarea "no answer | pls xfer here cx cb"
type textarea "no answer | pls xfer here cx cb"
click at [765, 141] on button "Save" at bounding box center [778, 131] width 252 height 37
click at [785, 141] on button "Save" at bounding box center [778, 131] width 252 height 37
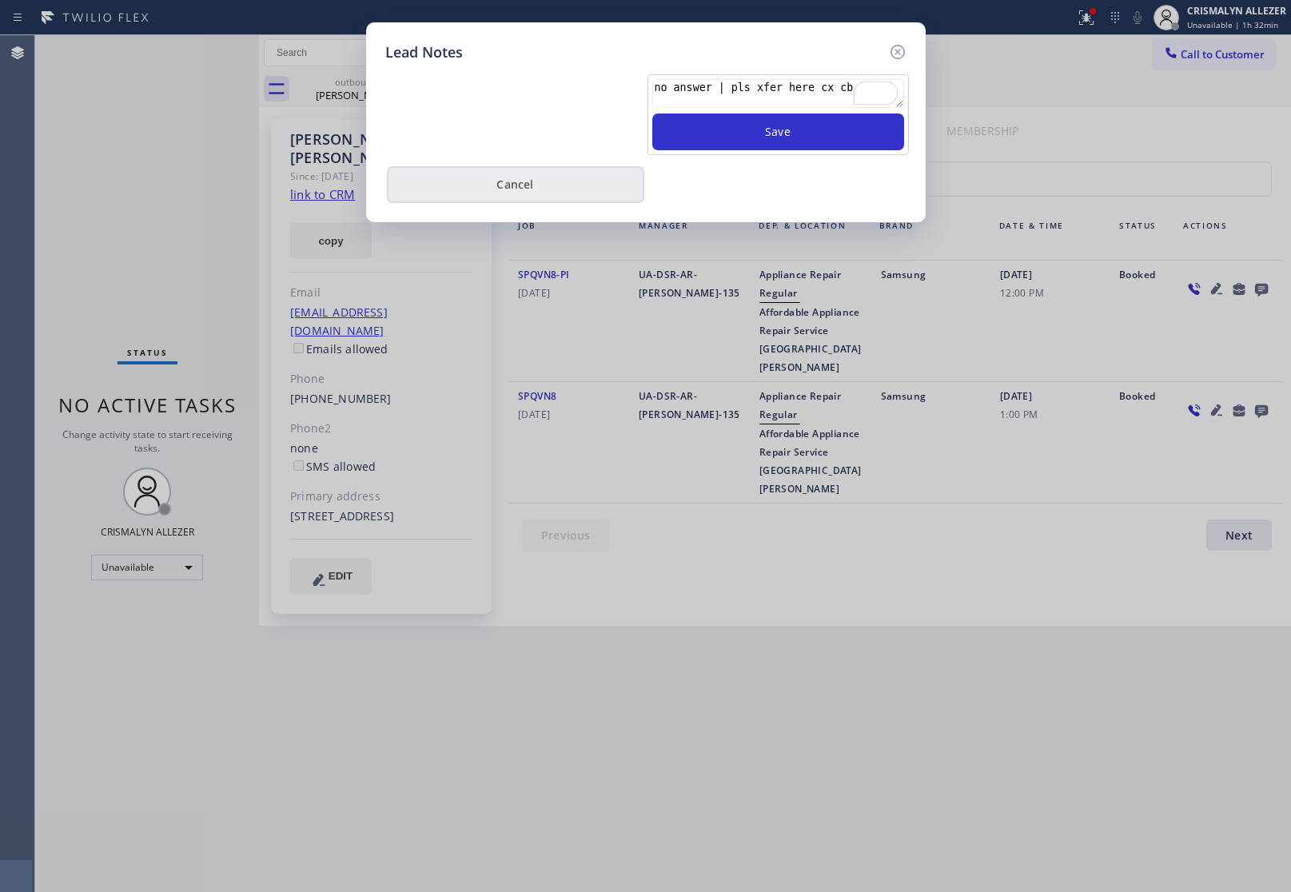
click at [526, 186] on button "Cancel" at bounding box center [515, 184] width 257 height 37
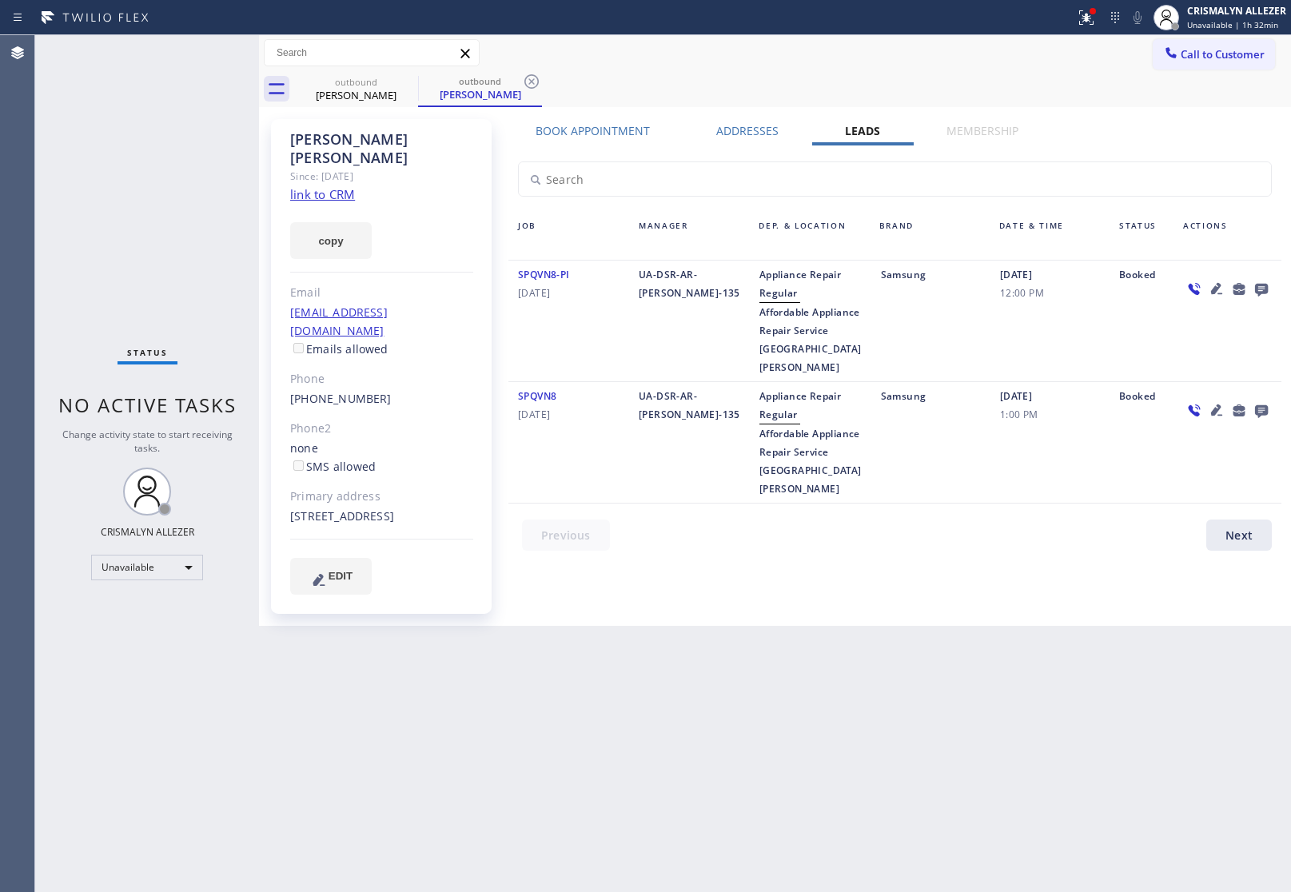
drag, startPoint x: 532, startPoint y: 72, endPoint x: 454, endPoint y: 97, distance: 82.4
click at [529, 74] on icon at bounding box center [531, 81] width 19 height 19
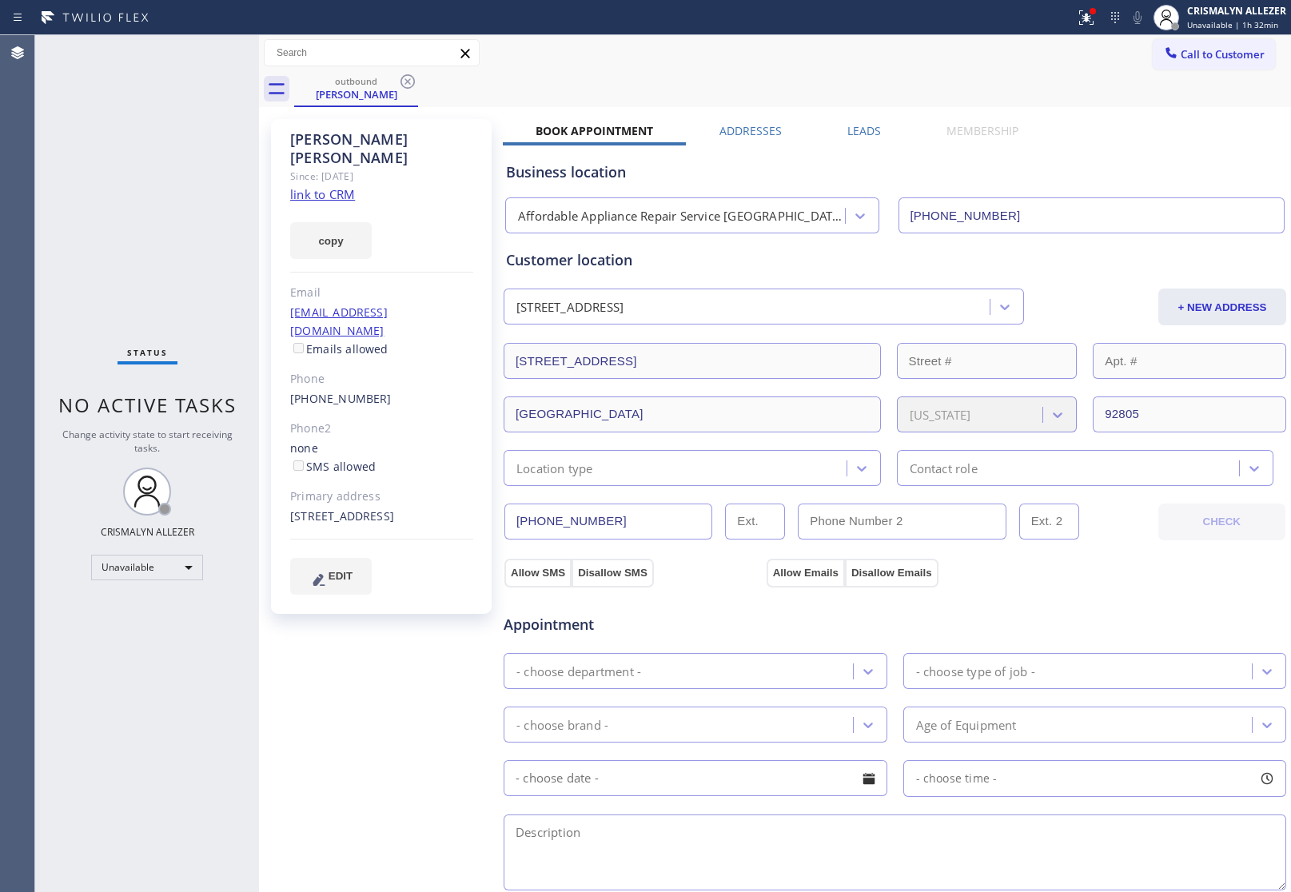
click at [401, 84] on icon at bounding box center [407, 81] width 14 height 14
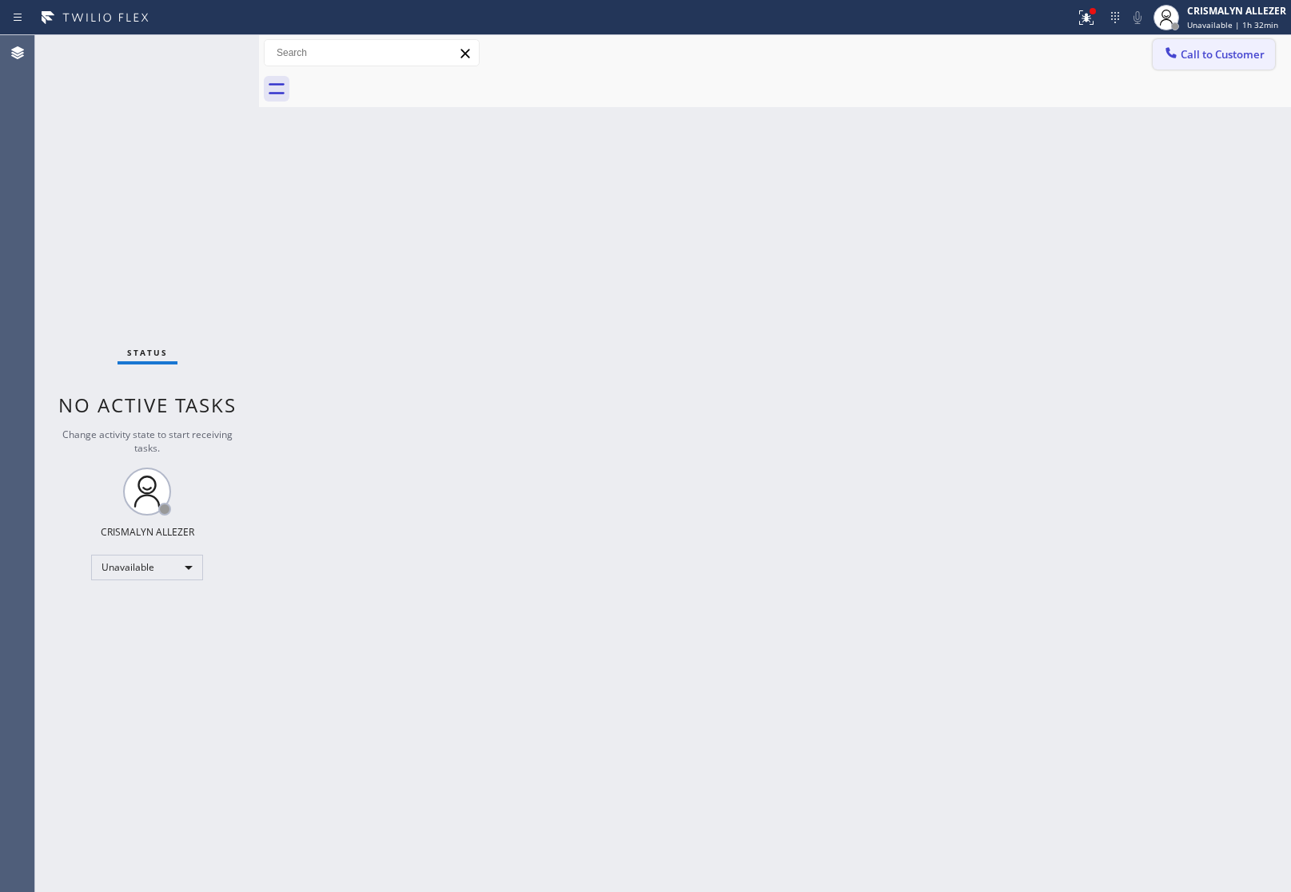
click at [1247, 54] on span "Call to Customer" at bounding box center [1222, 54] width 84 height 14
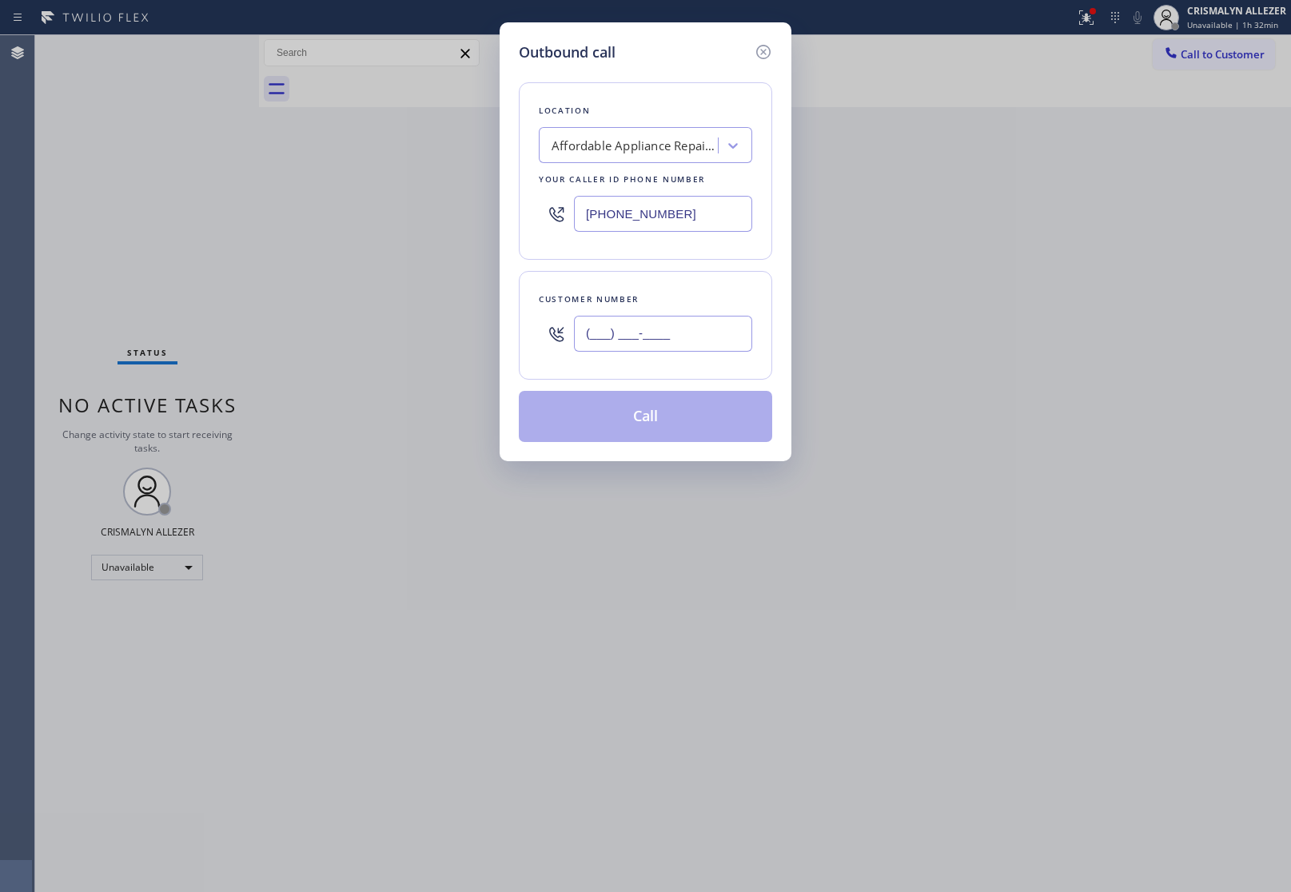
click at [720, 321] on input "(___) ___-____" at bounding box center [663, 334] width 178 height 36
paste input "714) 328-9775"
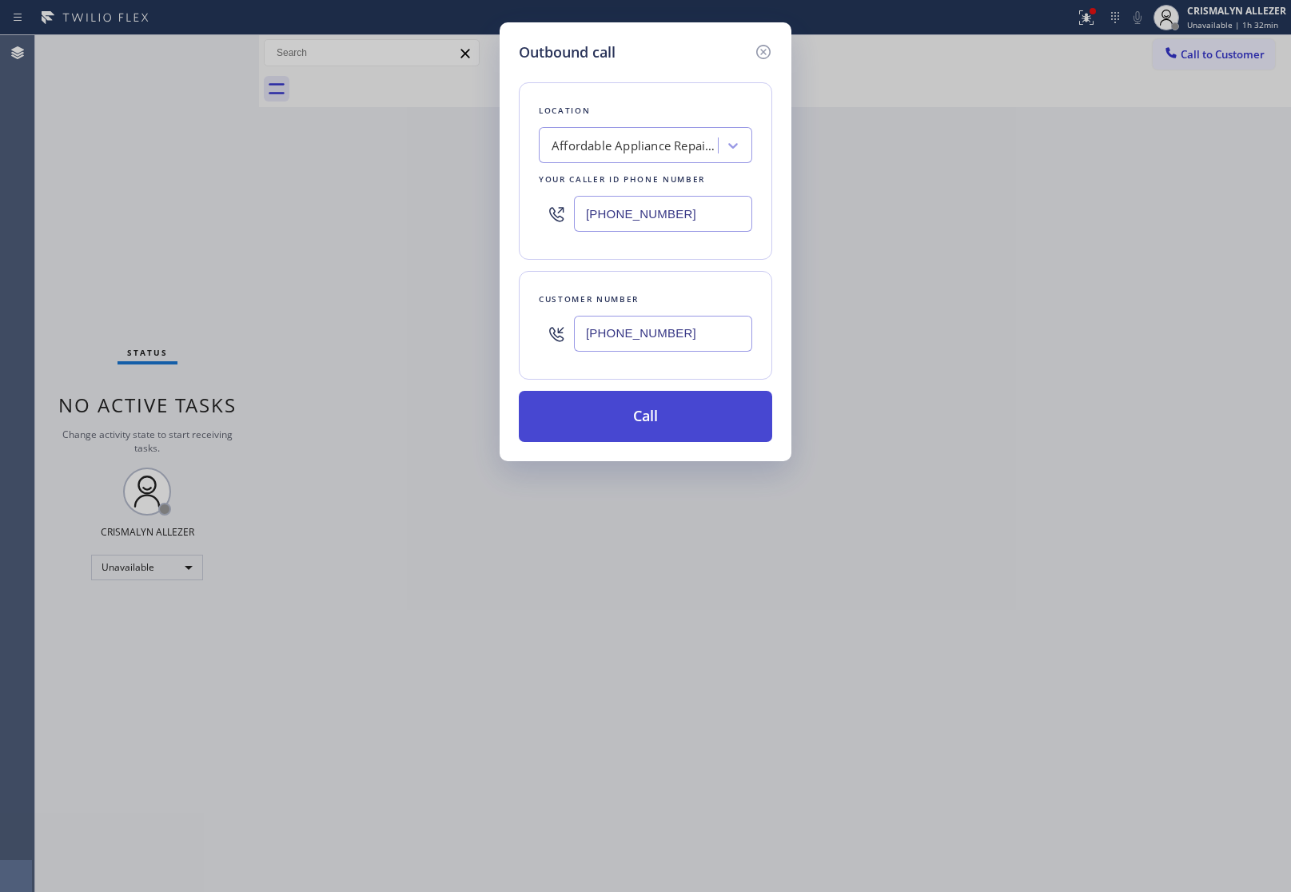
type input "(714) 328-9775"
click at [651, 417] on button "Call" at bounding box center [645, 416] width 253 height 51
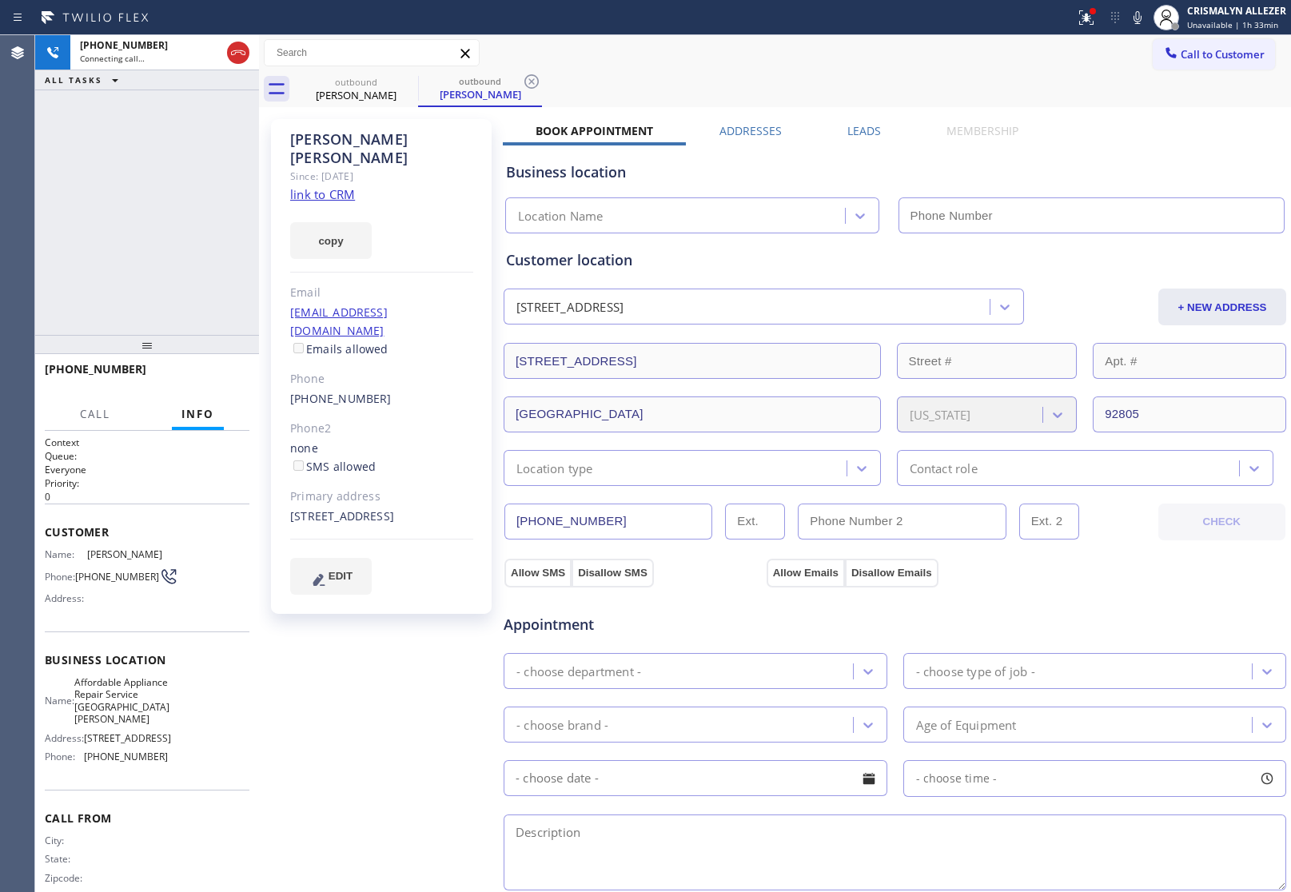
drag, startPoint x: 864, startPoint y: 129, endPoint x: 963, endPoint y: 152, distance: 101.8
click at [864, 129] on label "Leads" at bounding box center [864, 130] width 34 height 15
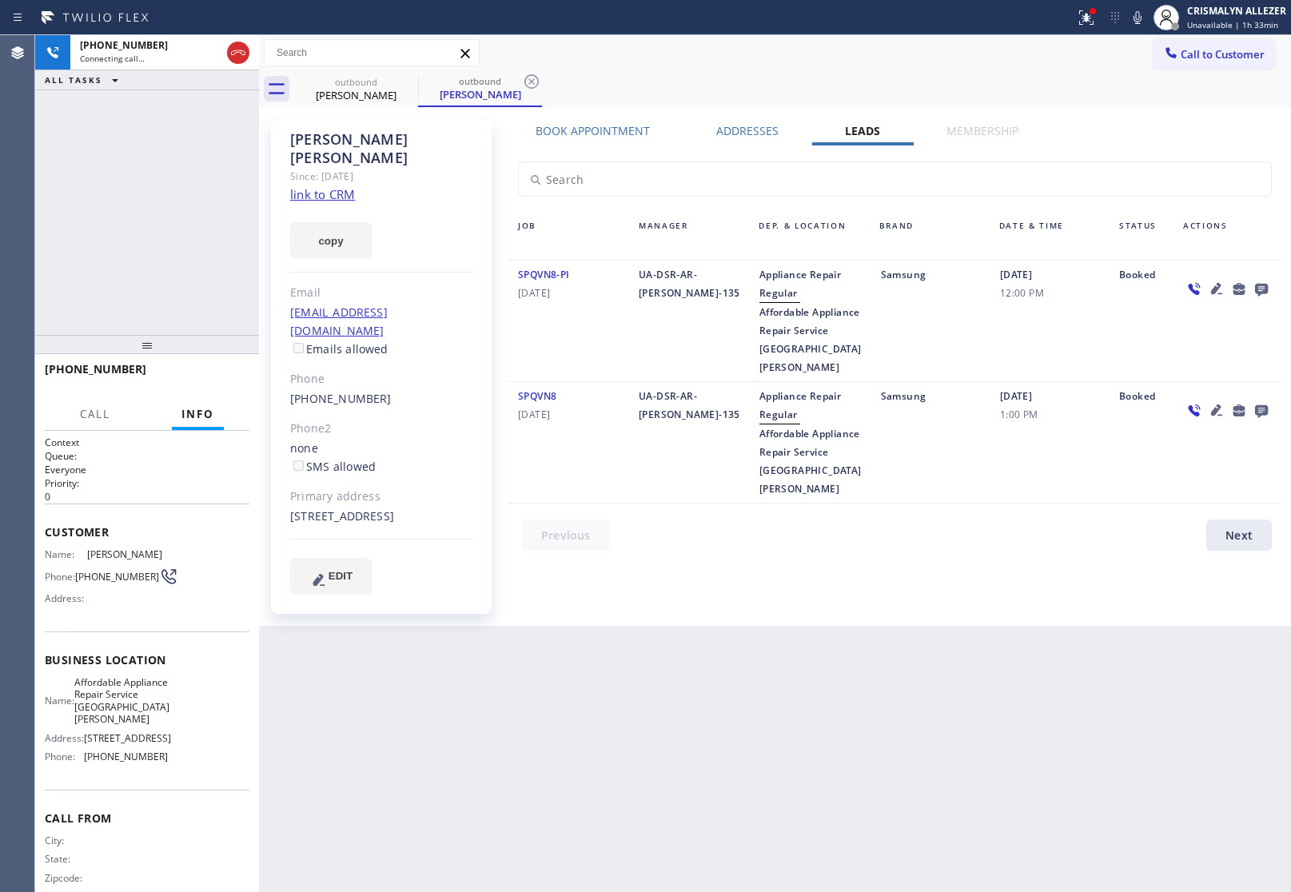
click at [1260, 288] on icon at bounding box center [1261, 290] width 13 height 13
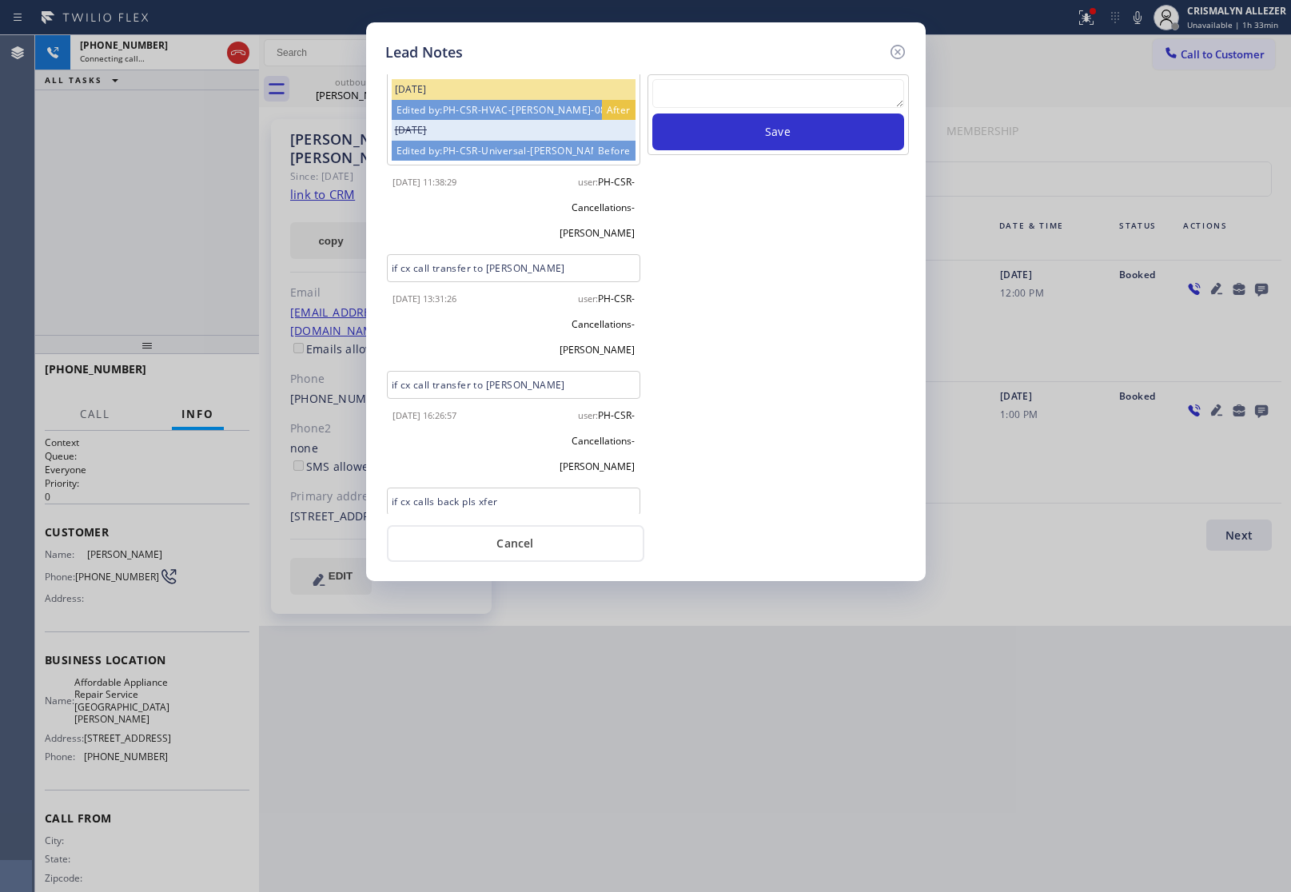
scroll to position [622, 0]
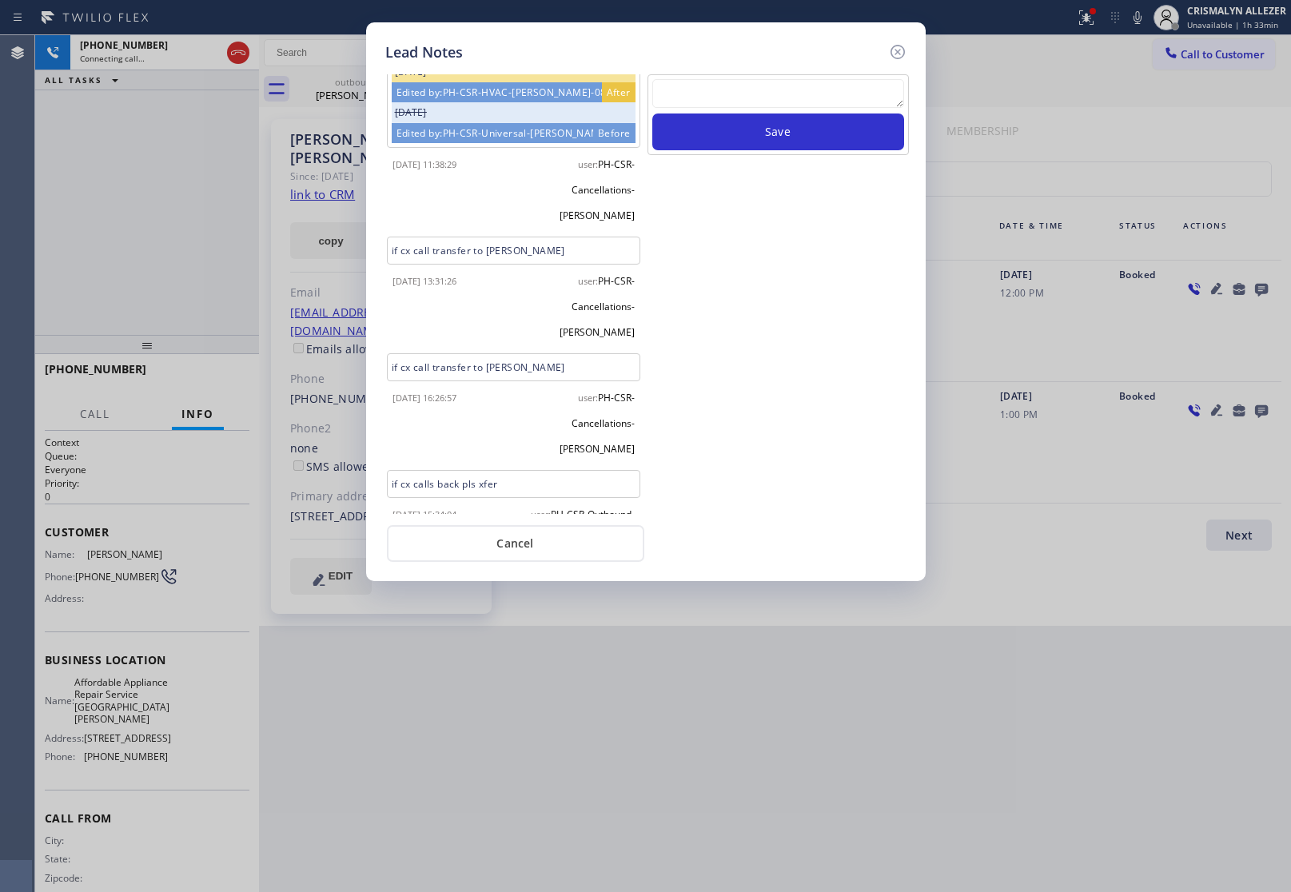
click at [817, 104] on textarea at bounding box center [778, 93] width 252 height 29
paste textarea "no answer | pls xfer here cx cb"
type textarea "no answer | pls xfer here cx cb"
click at [789, 132] on button "Save" at bounding box center [778, 131] width 252 height 37
click at [551, 535] on button "Cancel" at bounding box center [515, 543] width 257 height 37
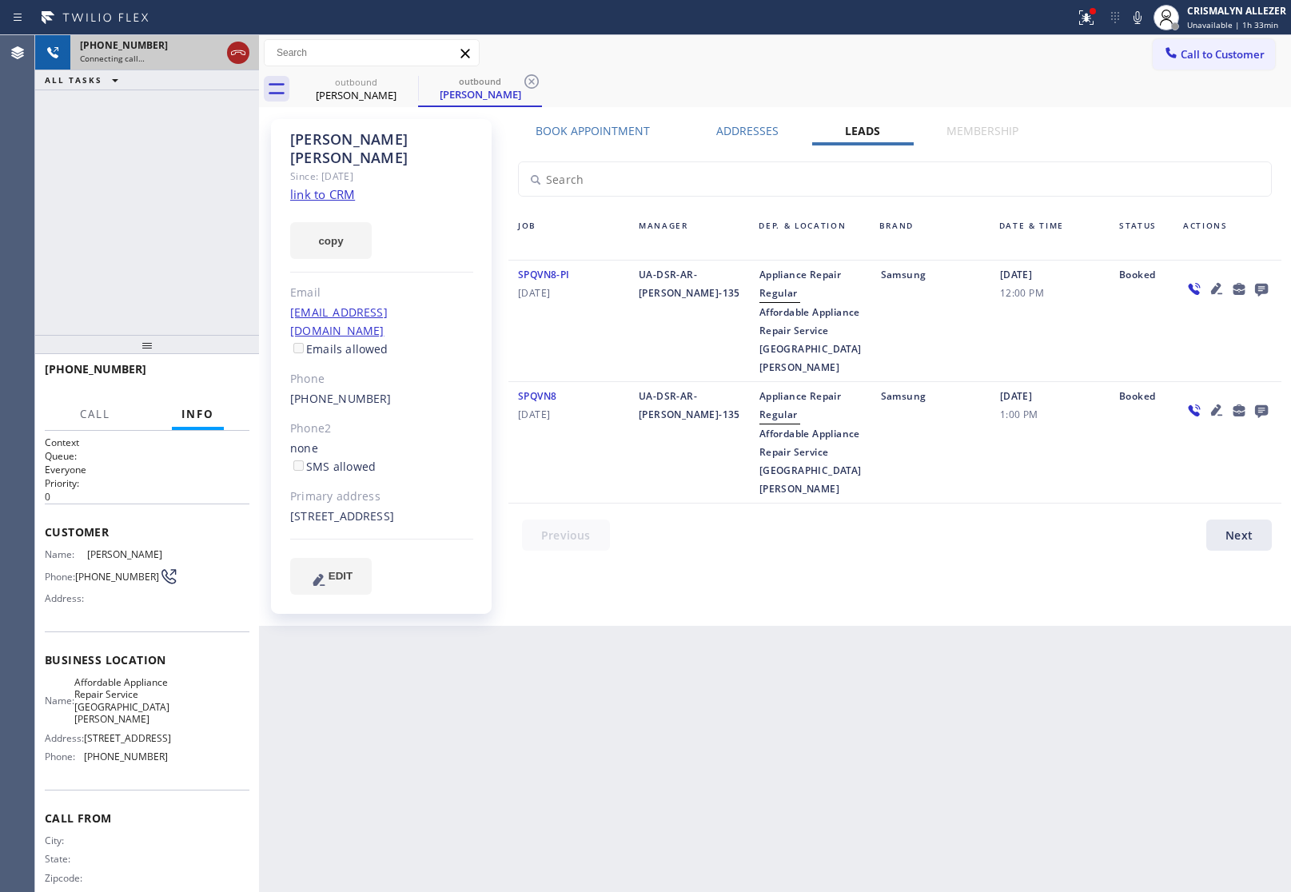
click at [237, 50] on icon at bounding box center [238, 52] width 19 height 19
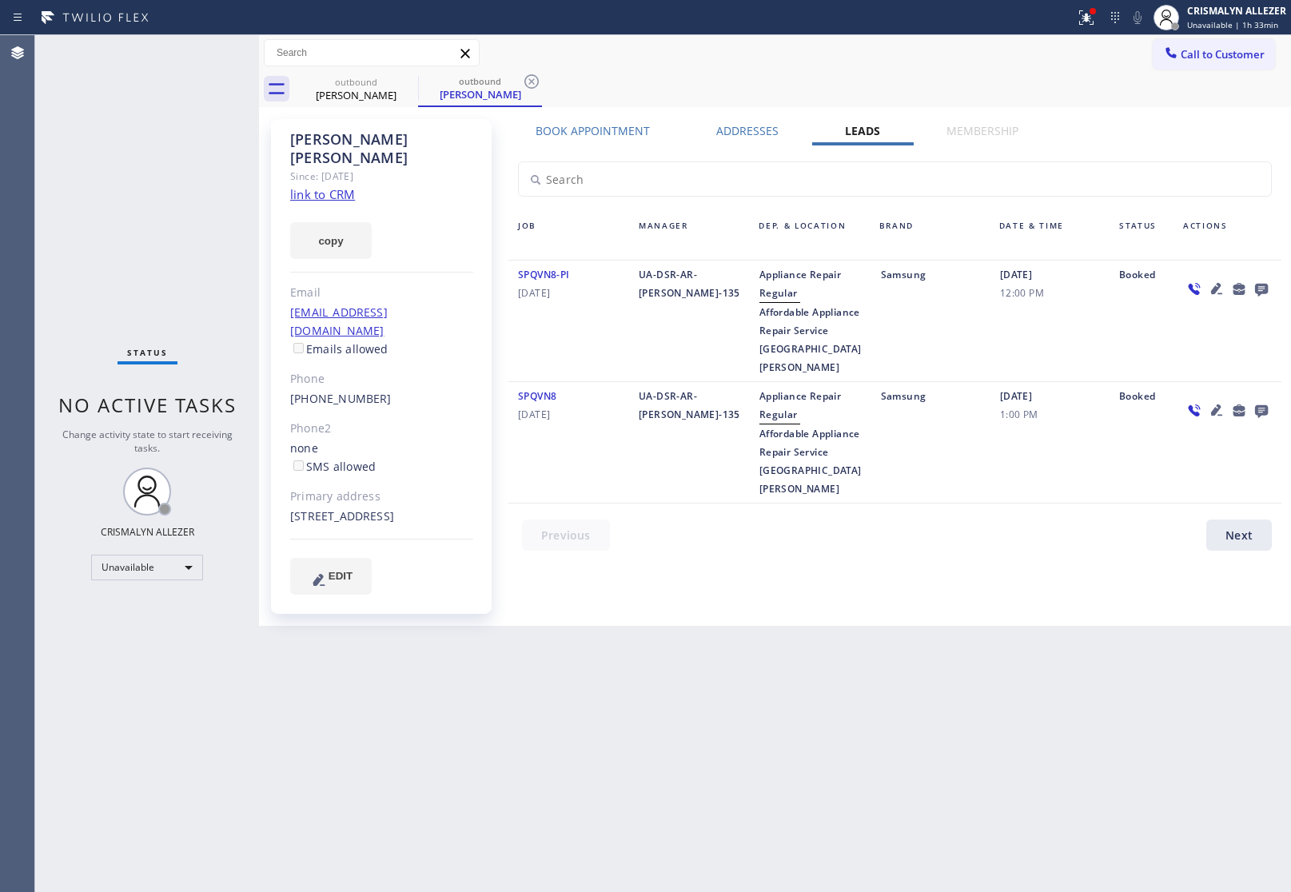
drag, startPoint x: 532, startPoint y: 82, endPoint x: 460, endPoint y: 89, distance: 73.1
click at [527, 82] on icon at bounding box center [531, 81] width 19 height 19
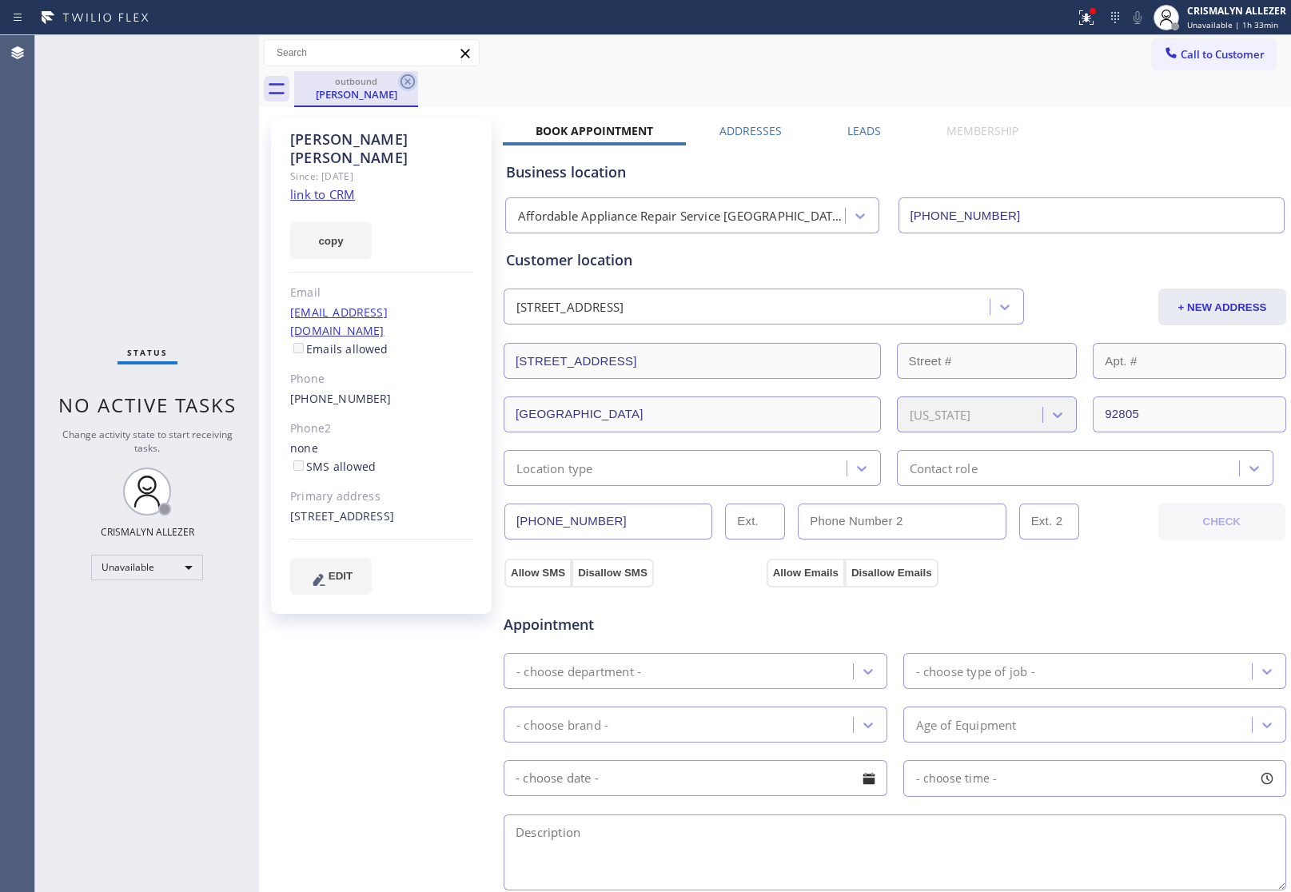
click at [410, 82] on icon at bounding box center [407, 81] width 19 height 19
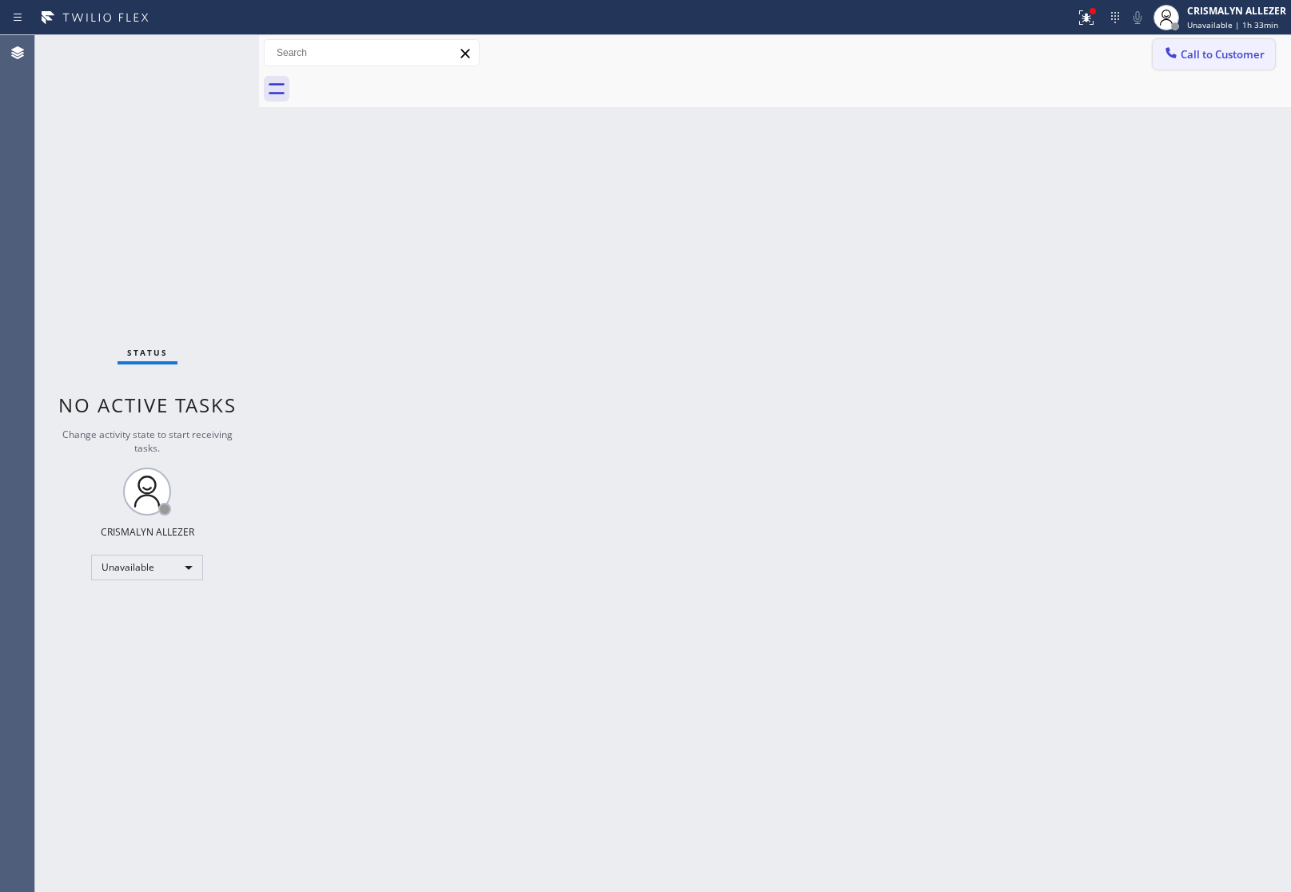
click at [1191, 54] on span "Call to Customer" at bounding box center [1222, 54] width 84 height 14
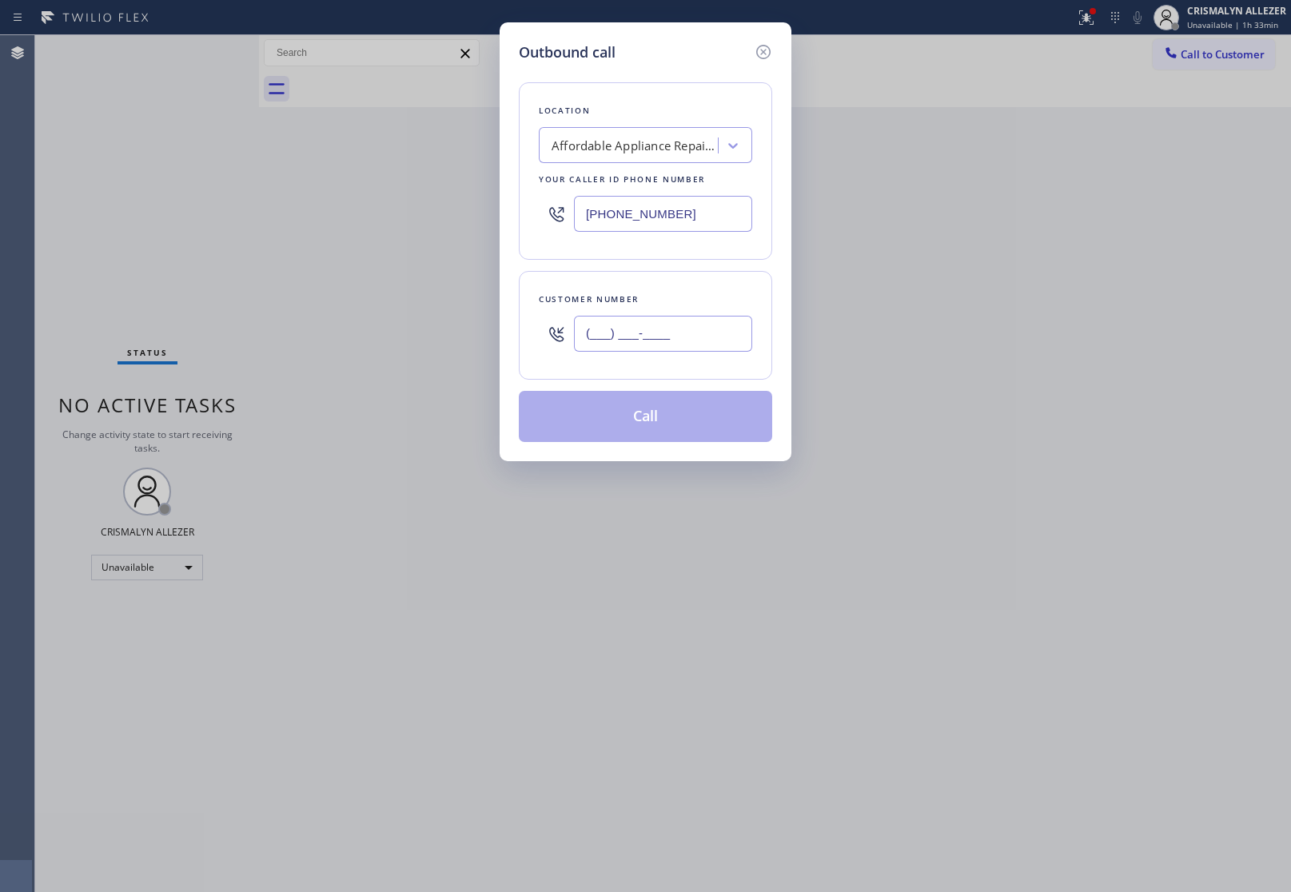
click at [746, 330] on input "(___) ___-____" at bounding box center [663, 334] width 178 height 36
paste input "213) 590-3392"
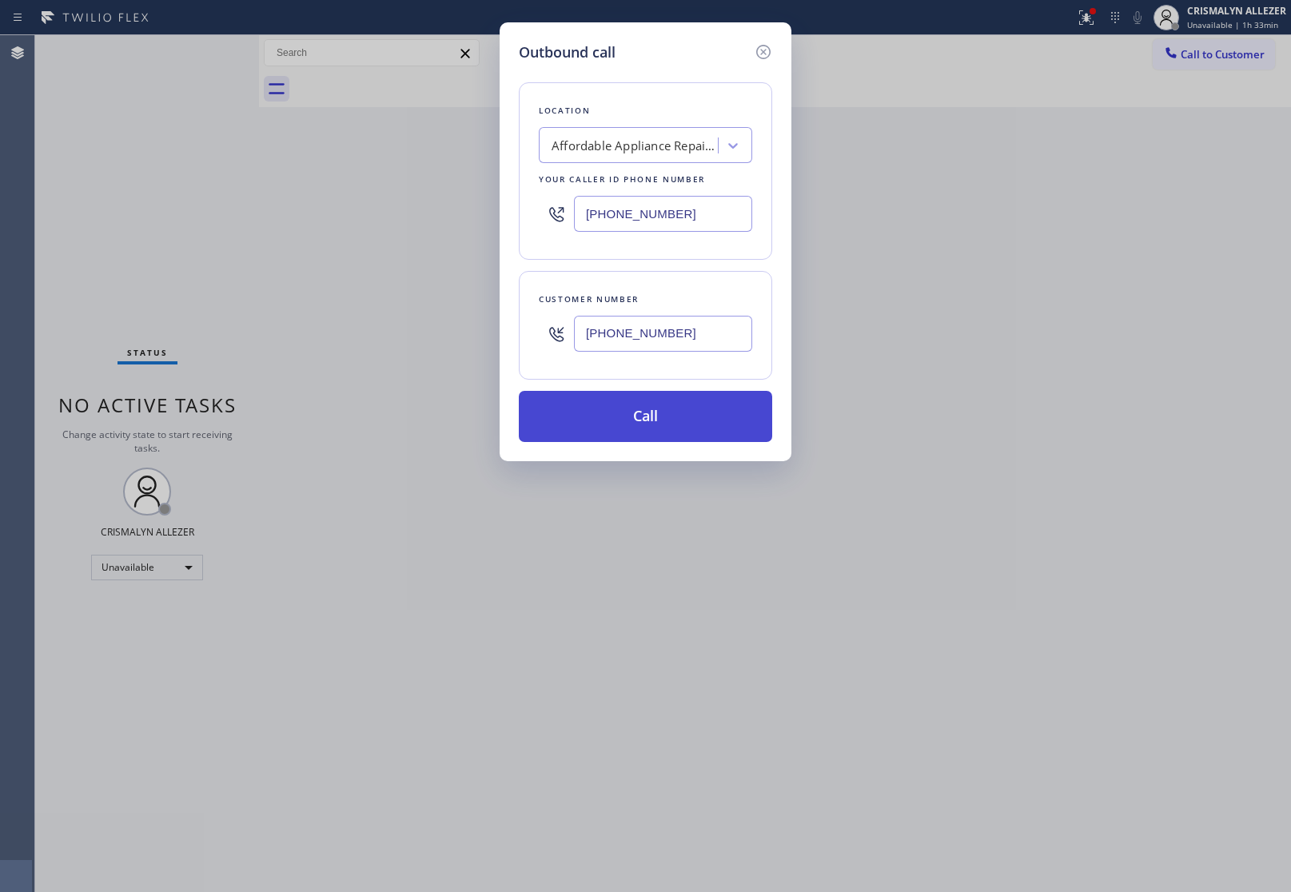
type input "(213) 590-3392"
click at [661, 429] on button "Call" at bounding box center [645, 416] width 253 height 51
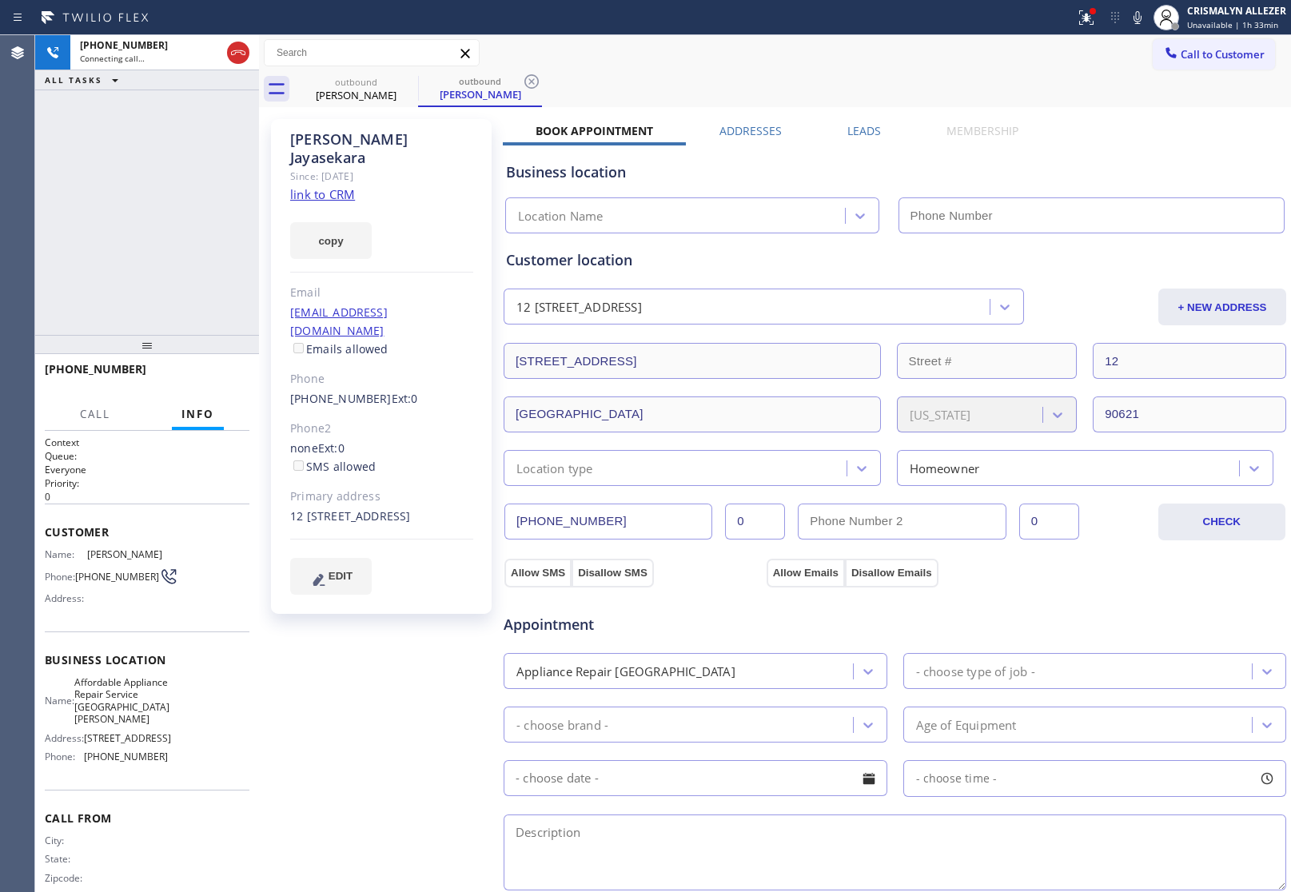
click at [342, 186] on link "link to CRM" at bounding box center [322, 194] width 65 height 16
type input "[PHONE_NUMBER]"
click at [213, 377] on span "HANG UP" at bounding box center [212, 376] width 49 height 11
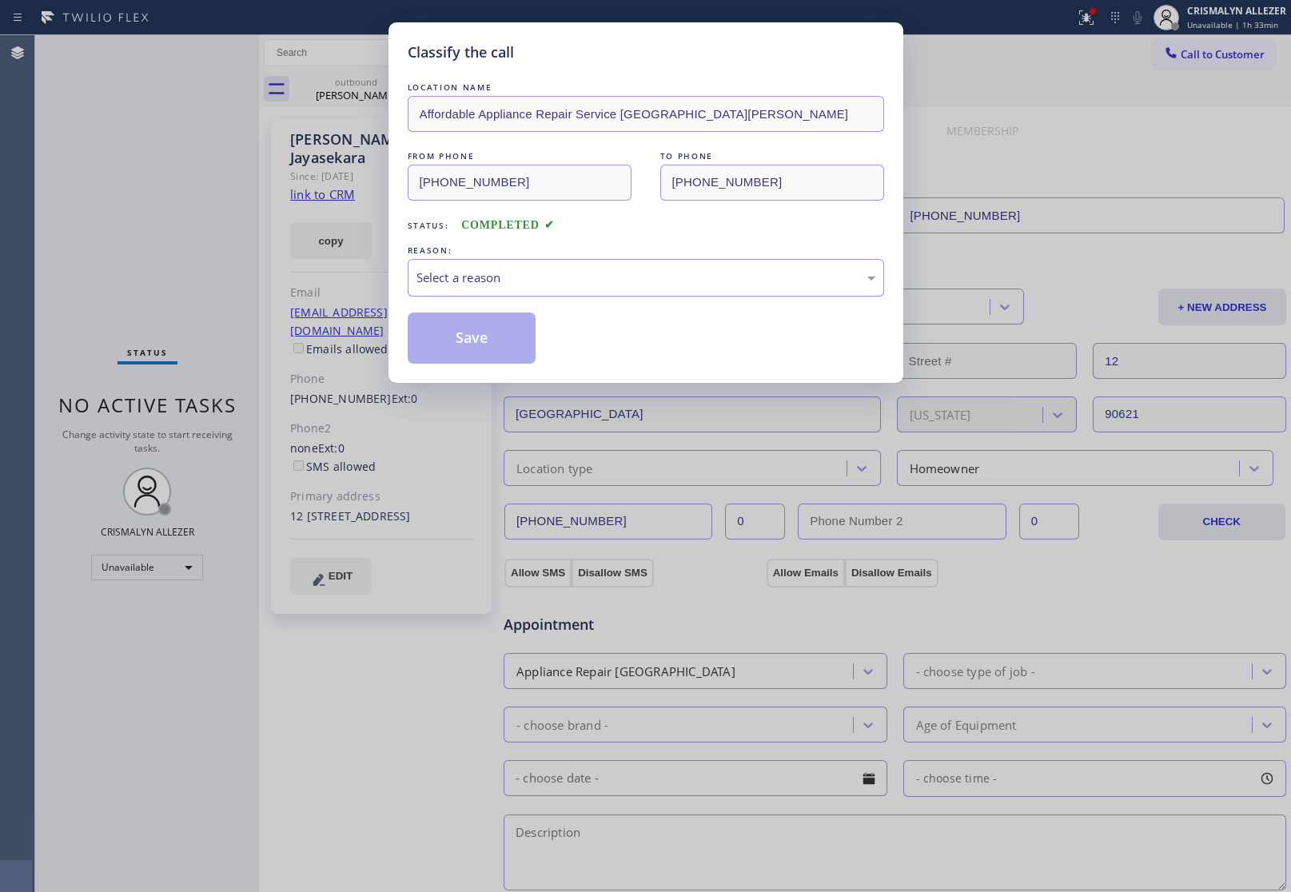
click at [619, 277] on div "Select a reason" at bounding box center [645, 278] width 459 height 18
click at [487, 344] on button "Save" at bounding box center [472, 337] width 129 height 51
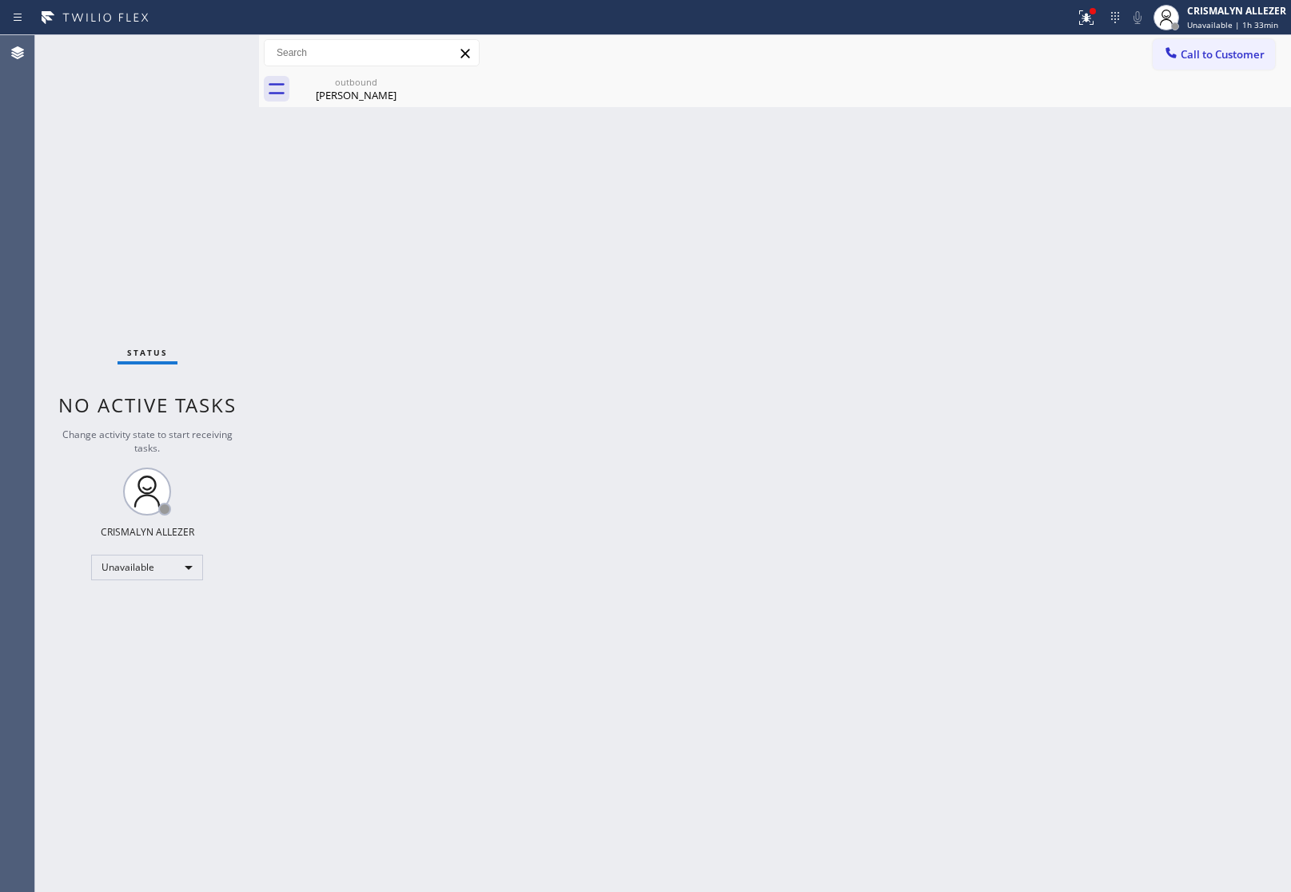
click at [1155, 360] on div "Back to Dashboard Change Sender ID Customers Technicians Select a contact Outbo…" at bounding box center [775, 463] width 1032 height 857
click at [190, 571] on div "Unavailable" at bounding box center [147, 568] width 112 height 26
click at [145, 651] on li "Break" at bounding box center [146, 648] width 109 height 19
